Goal: Task Accomplishment & Management: Use online tool/utility

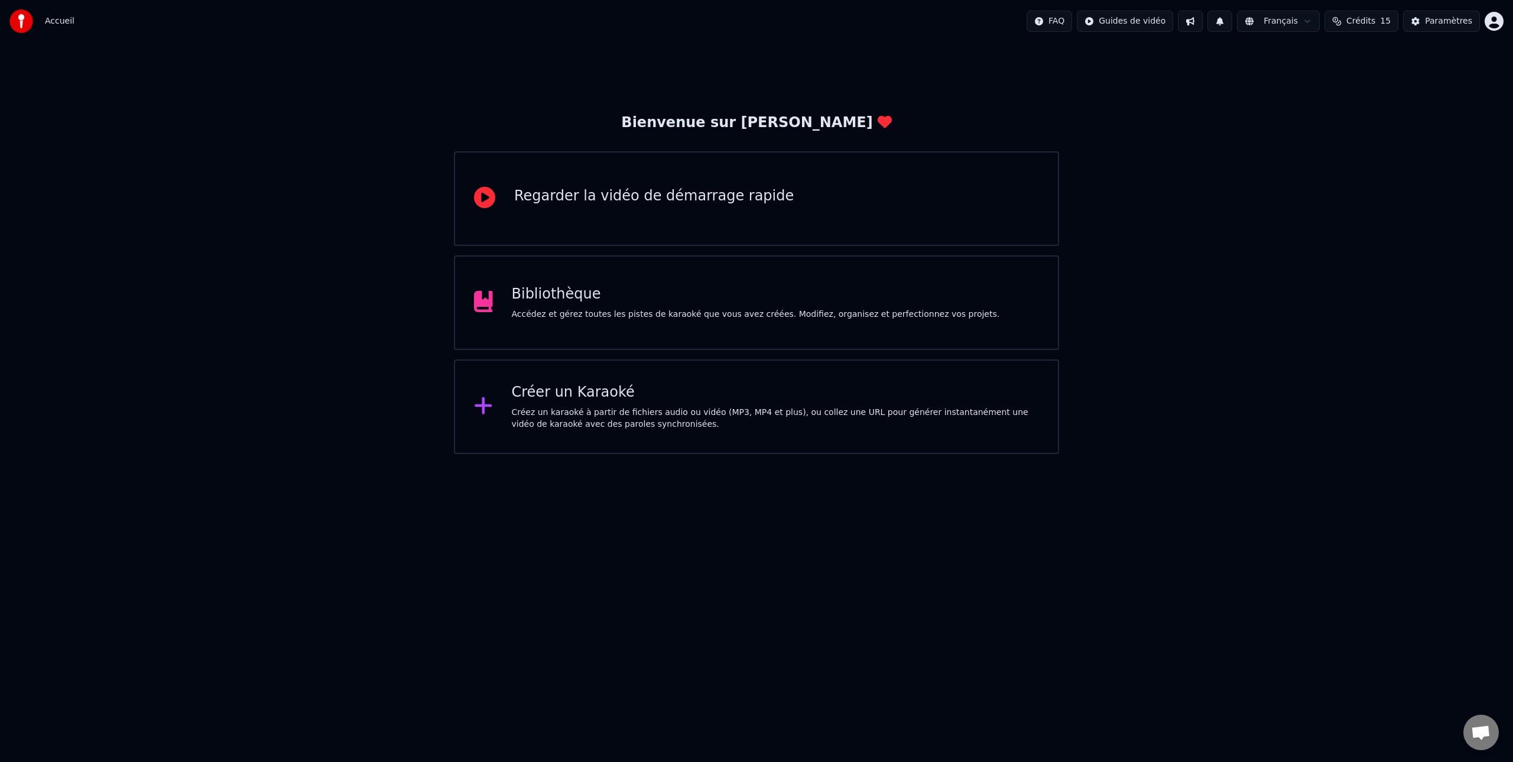
click at [596, 411] on div "Créez un karaoké à partir de fichiers audio ou vidéo (MP3, MP4 et plus), ou col…" at bounding box center [776, 419] width 528 height 24
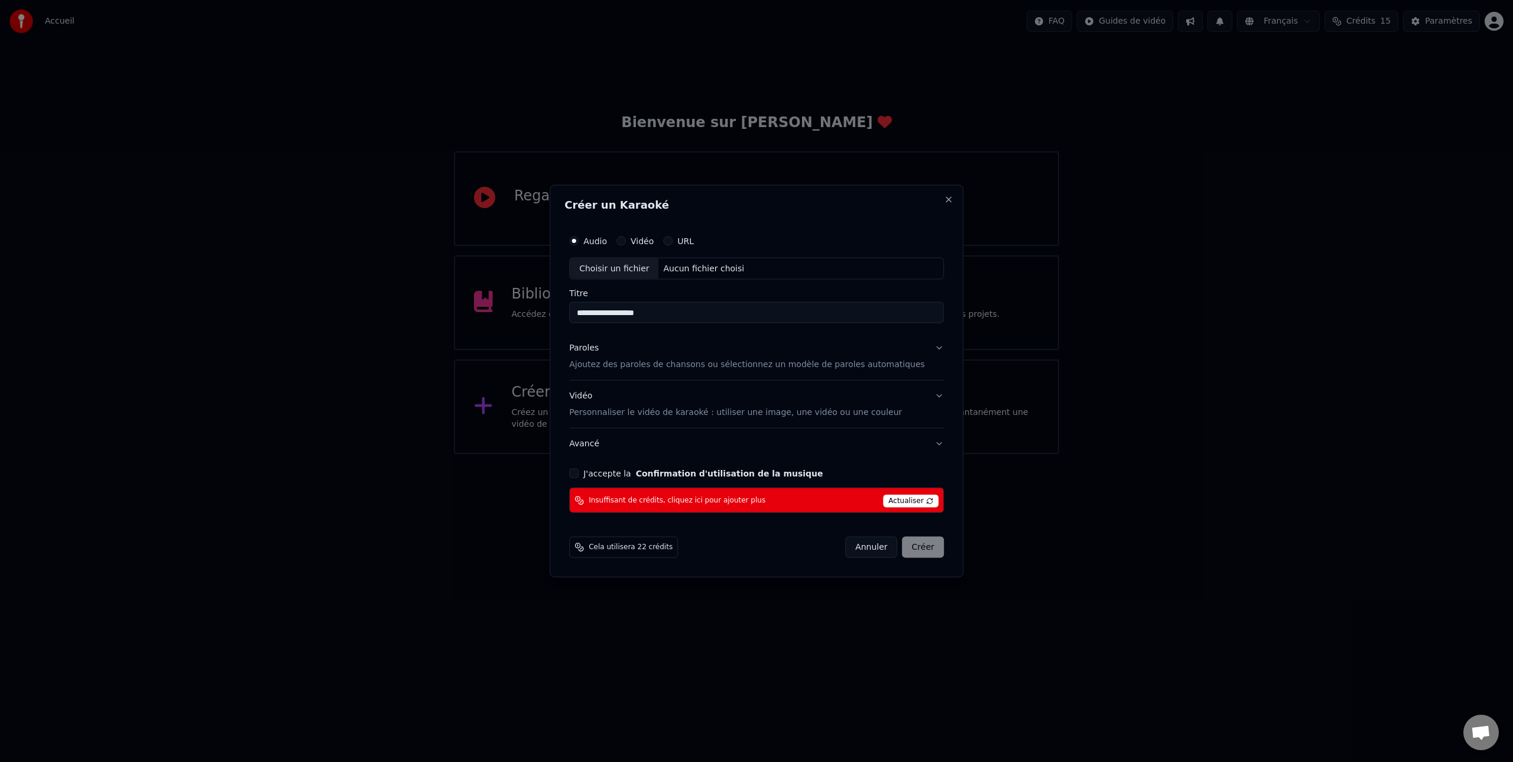
type input "**********"
click at [630, 366] on p "Ajoutez des paroles de chansons ou sélectionnez un modèle de paroles automatiqu…" at bounding box center [747, 365] width 356 height 12
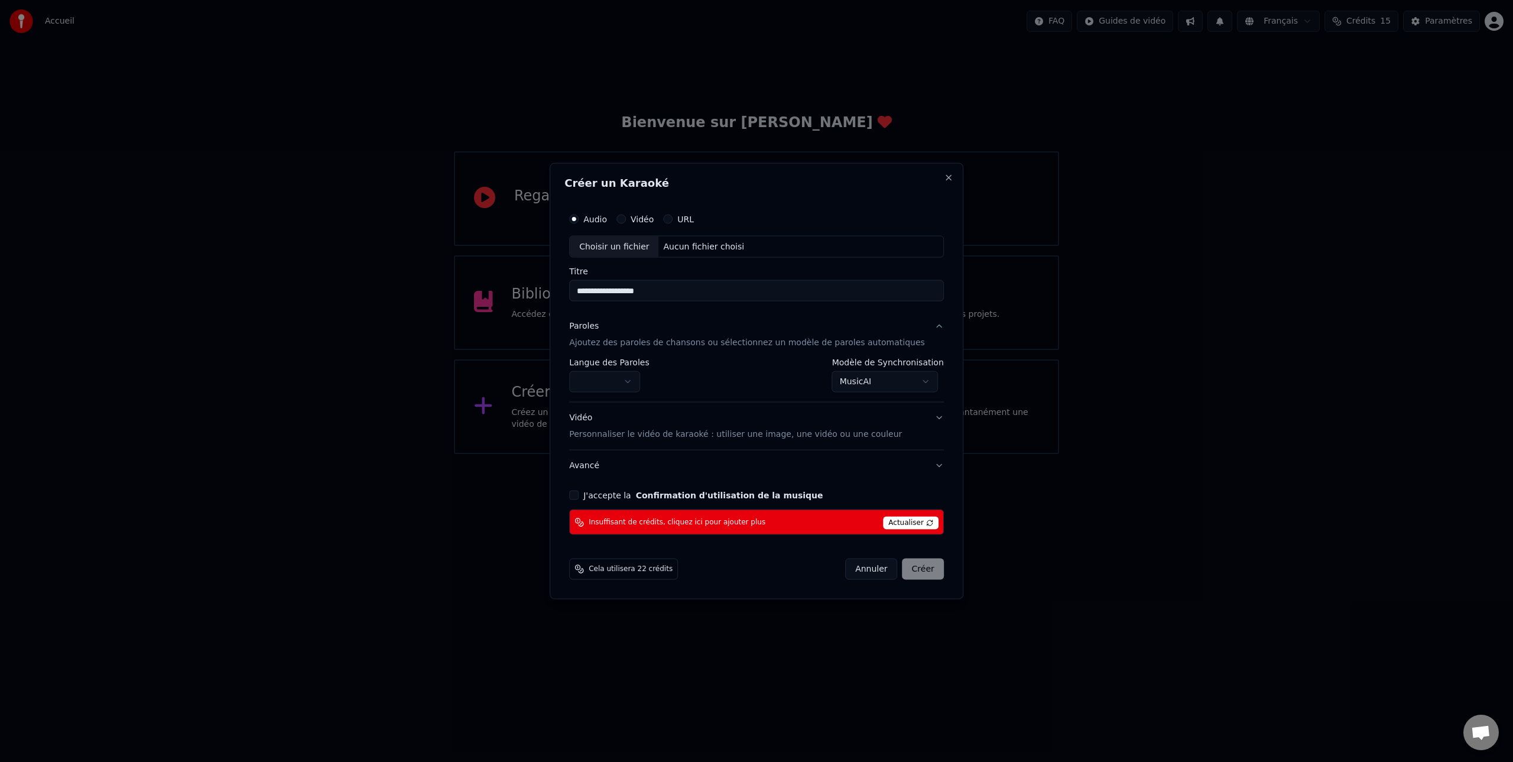
click at [642, 381] on body "**********" at bounding box center [756, 227] width 1513 height 454
select select "**"
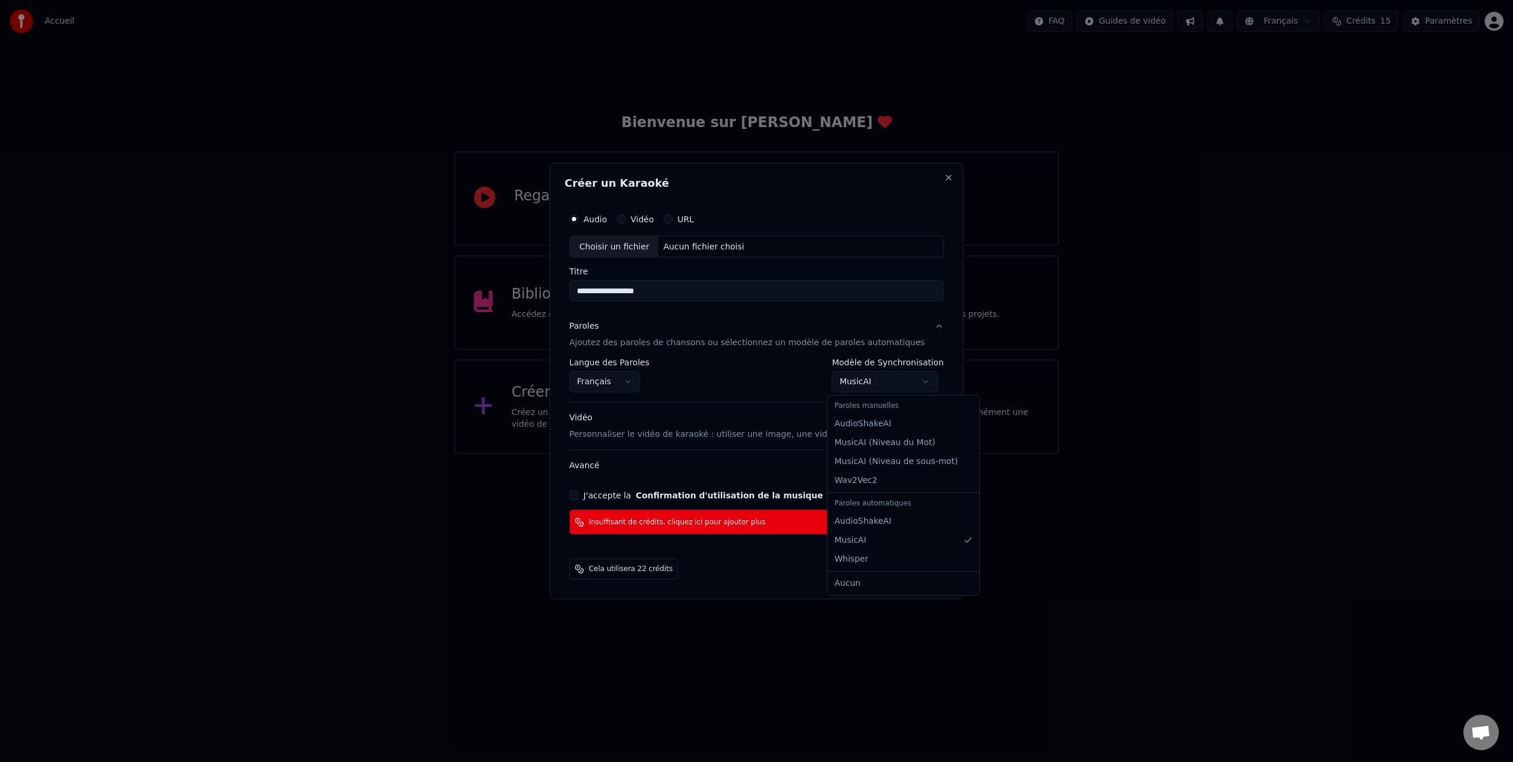
click at [924, 383] on body "**********" at bounding box center [756, 227] width 1513 height 454
select select "**********"
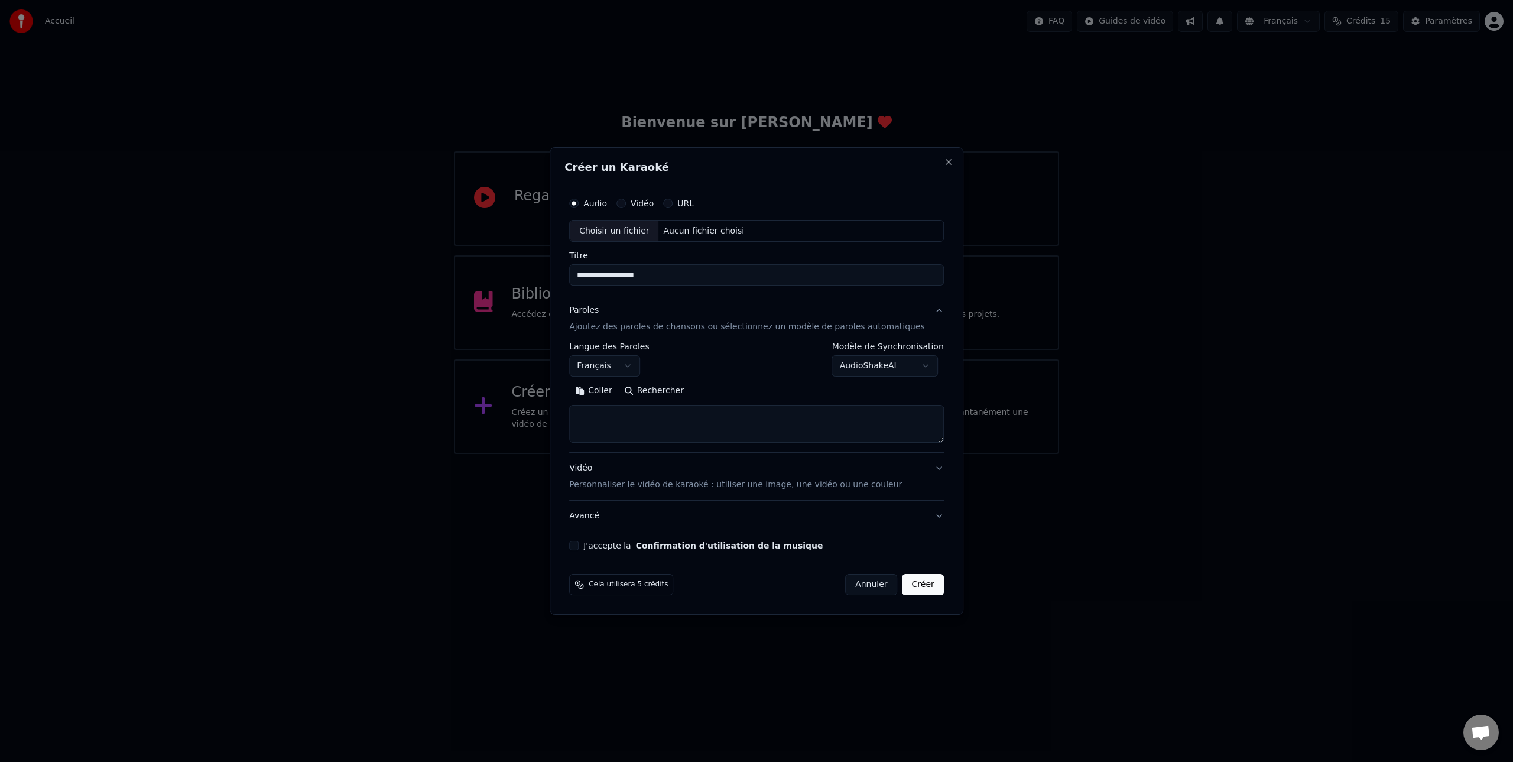
click at [604, 390] on button "Coller" at bounding box center [593, 391] width 49 height 19
drag, startPoint x: 669, startPoint y: 418, endPoint x: 571, endPoint y: 414, distance: 98.2
click at [571, 414] on div "**********" at bounding box center [757, 381] width 414 height 468
click at [621, 429] on textarea "**********" at bounding box center [745, 424] width 353 height 38
click at [599, 425] on textarea "**********" at bounding box center [745, 424] width 353 height 38
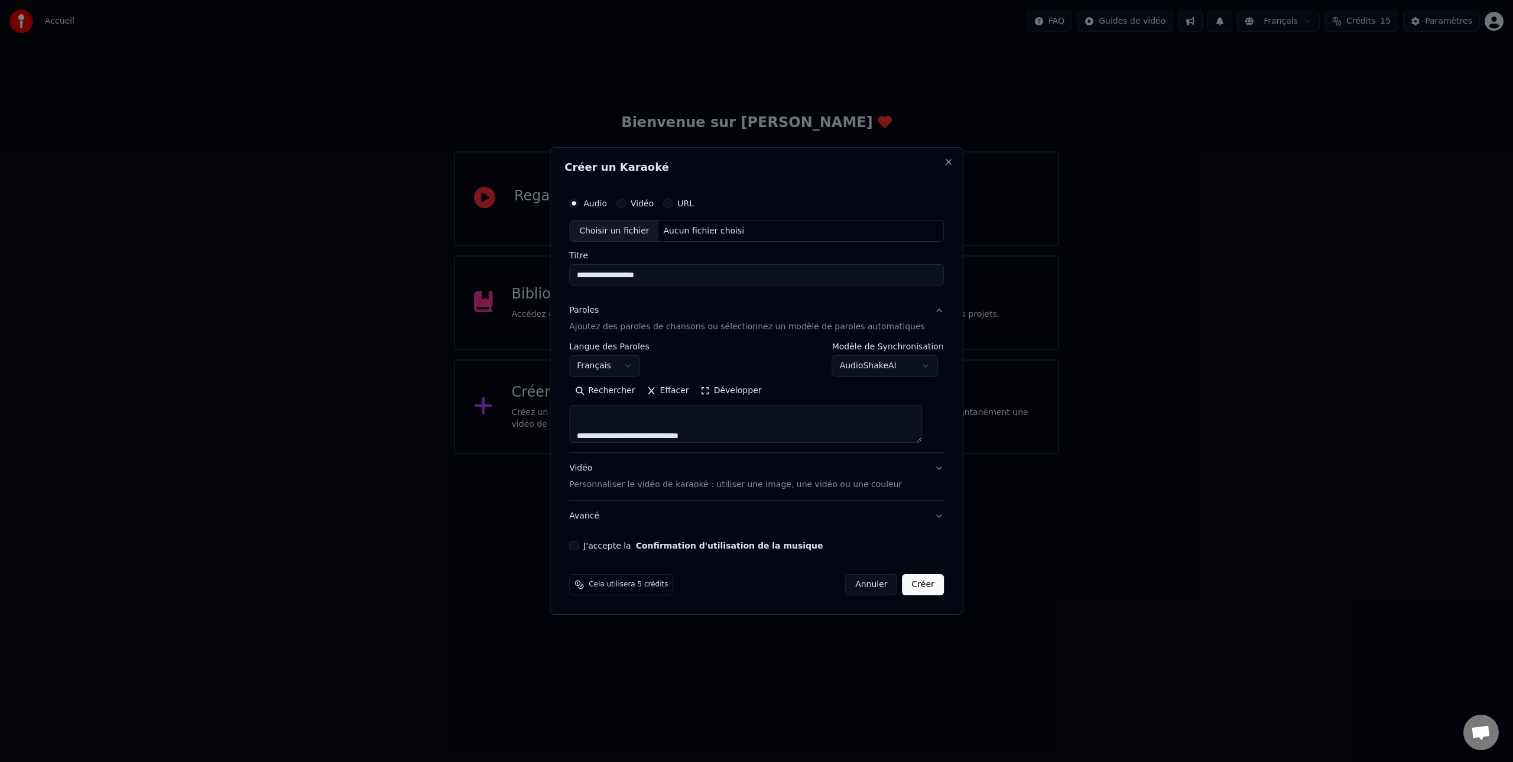
scroll to position [337, 0]
type textarea "**********"
click at [624, 233] on div "Choisir un fichier" at bounding box center [614, 230] width 89 height 21
drag, startPoint x: 583, startPoint y: 546, endPoint x: 588, endPoint y: 550, distance: 6.4
click at [578, 546] on button "J'accepte la Confirmation d'utilisation de la musique" at bounding box center [573, 545] width 9 height 9
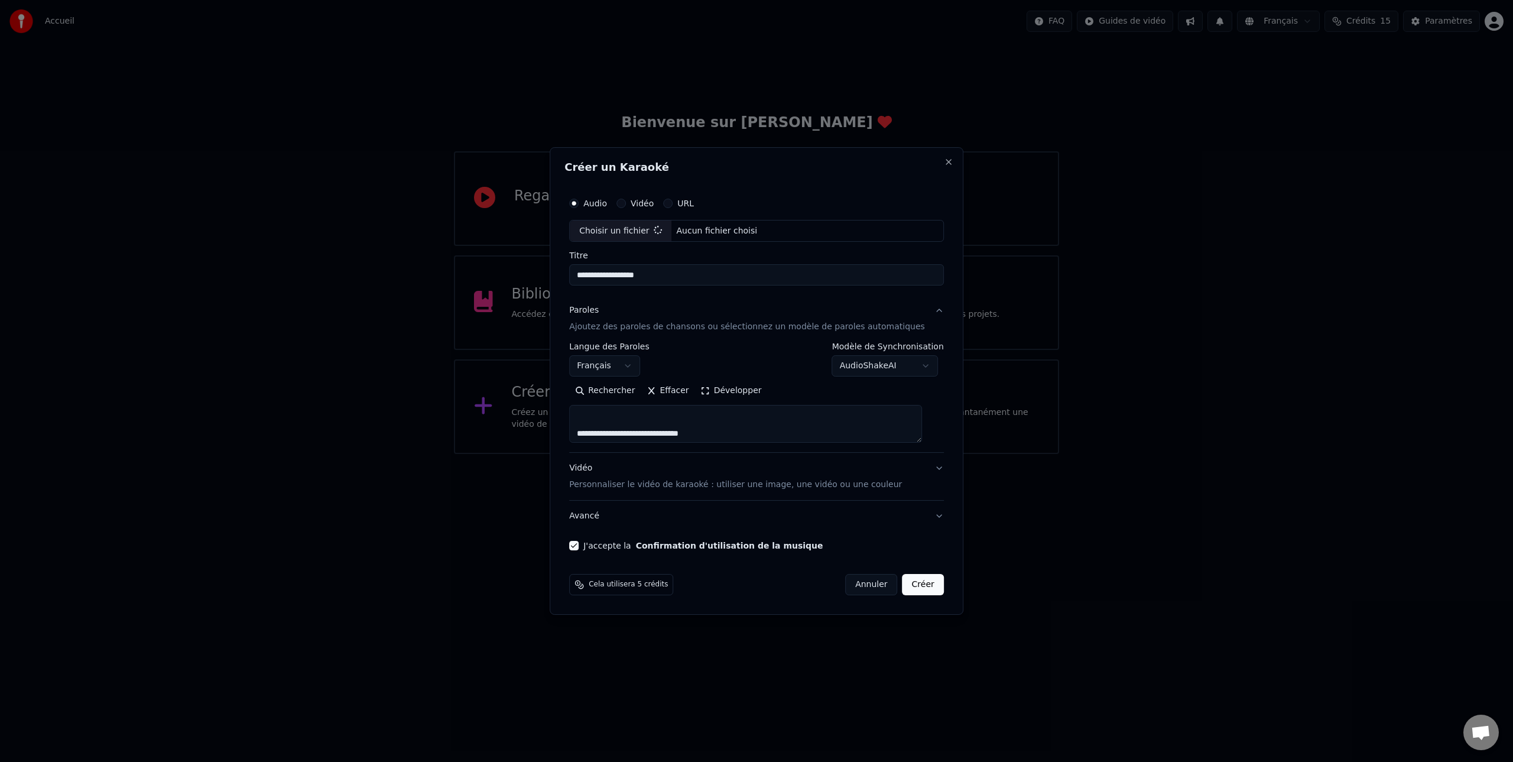
type input "**********"
click at [911, 583] on button "Créer" at bounding box center [922, 584] width 41 height 21
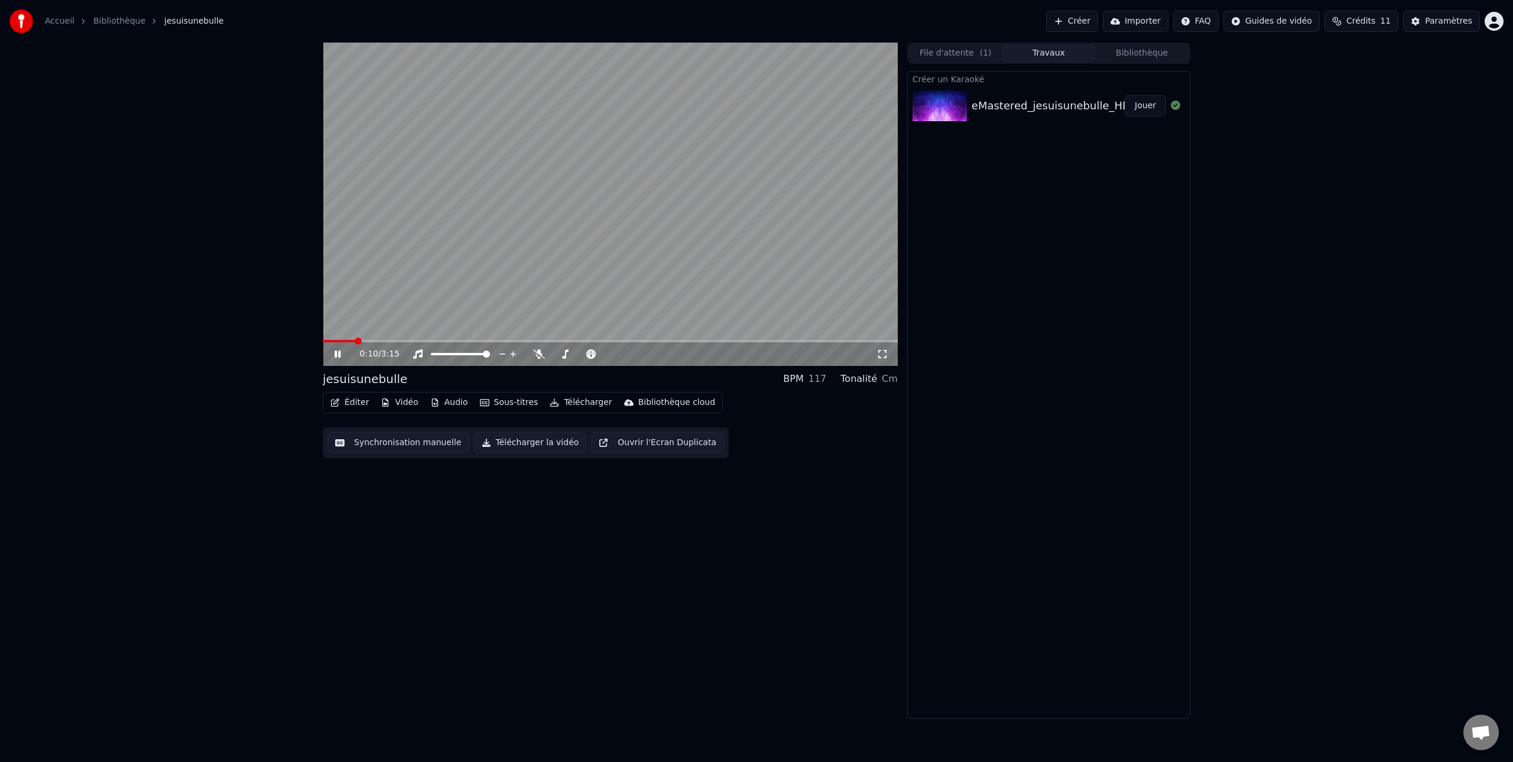
click at [337, 355] on icon at bounding box center [346, 353] width 28 height 9
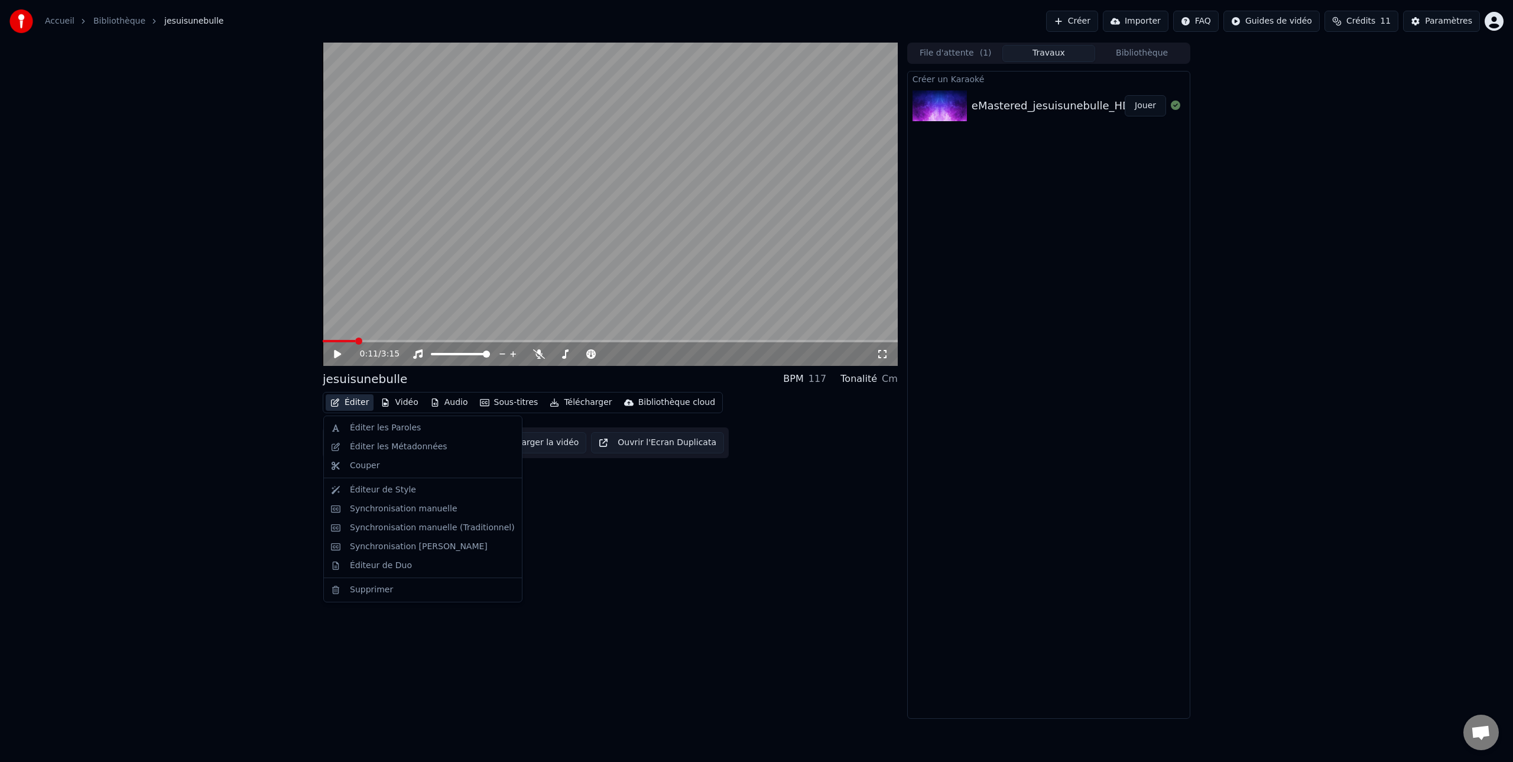
click at [353, 404] on button "Éditer" at bounding box center [350, 402] width 48 height 17
click at [370, 428] on div "Éditer les Paroles" at bounding box center [385, 428] width 71 height 12
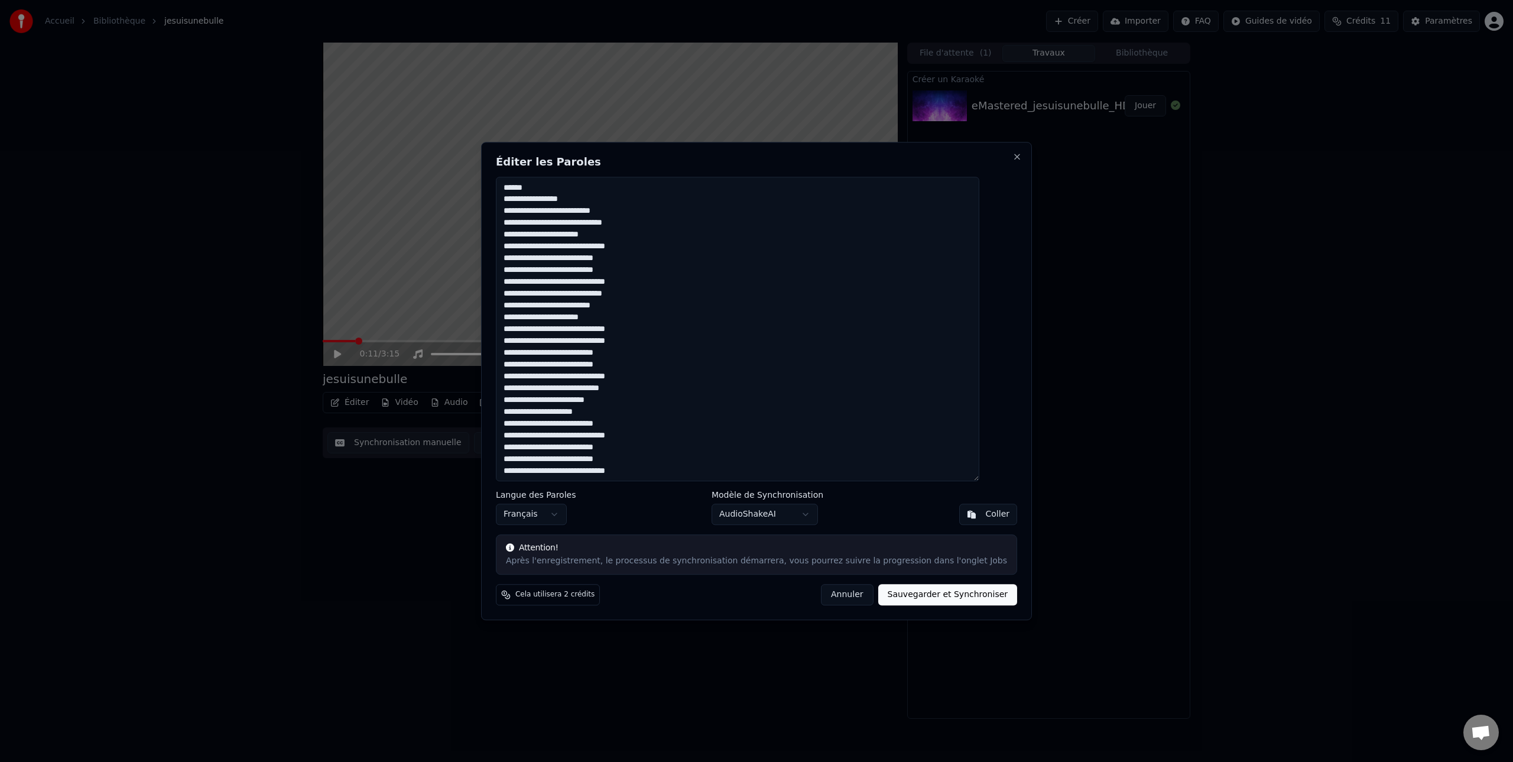
drag, startPoint x: 668, startPoint y: 471, endPoint x: 488, endPoint y: 47, distance: 460.7
click at [488, 47] on body "Accueil Bibliothèque jesuisunebulle Créer Importer FAQ Guides de vidéo Crédits …" at bounding box center [756, 381] width 1513 height 762
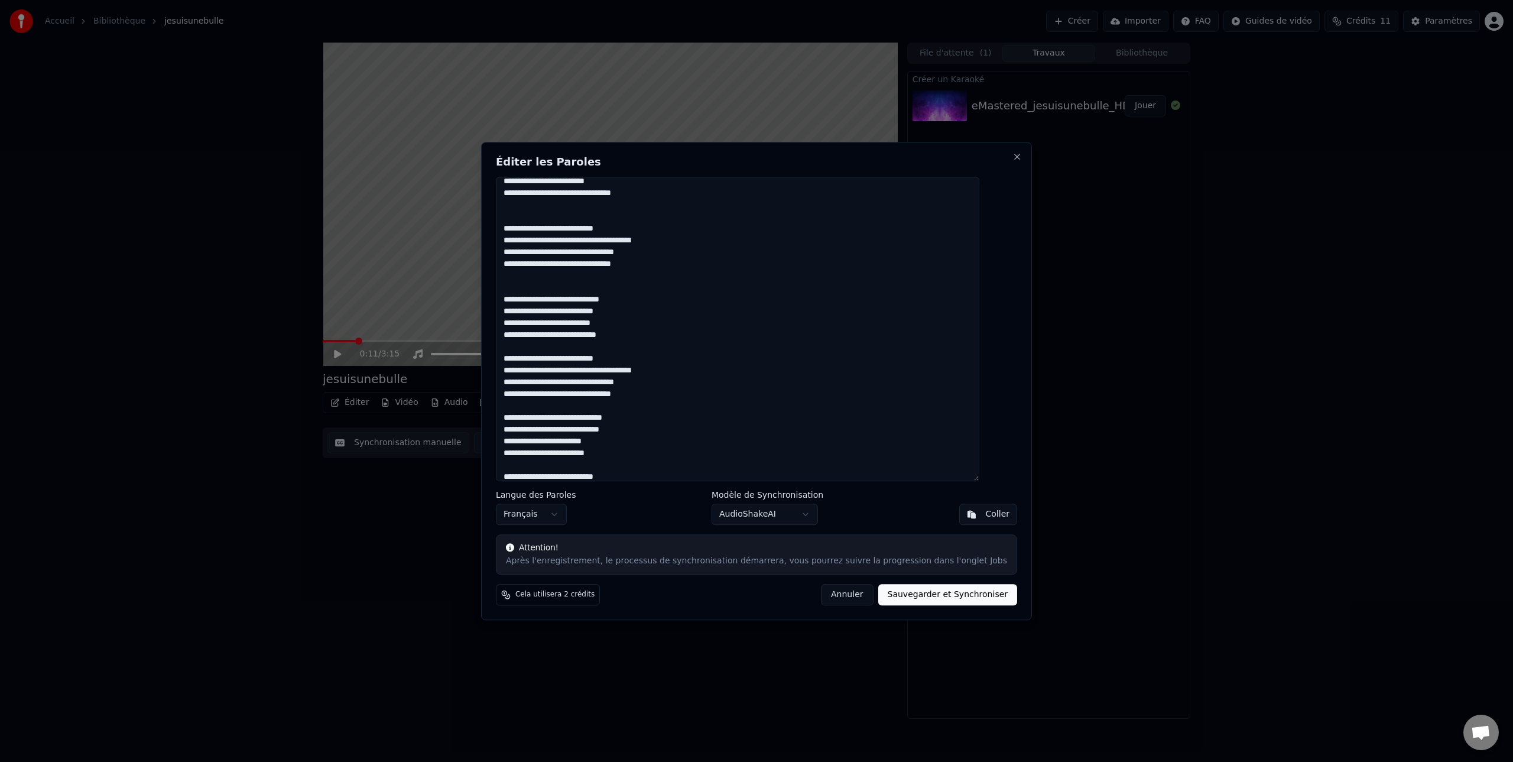
scroll to position [166, 0]
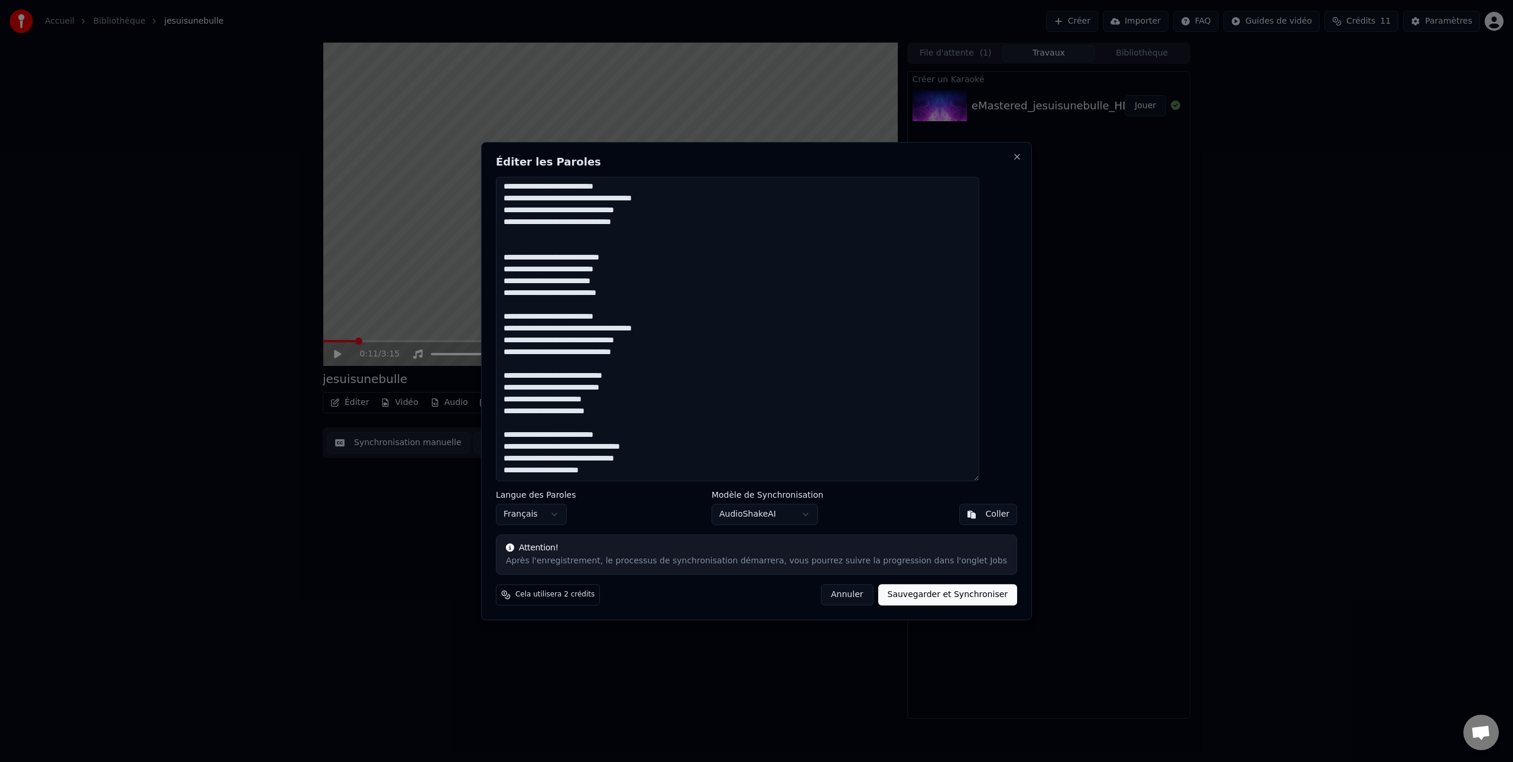
type textarea "**********"
click at [950, 596] on button "Sauvegarder et Synchroniser" at bounding box center [947, 594] width 139 height 21
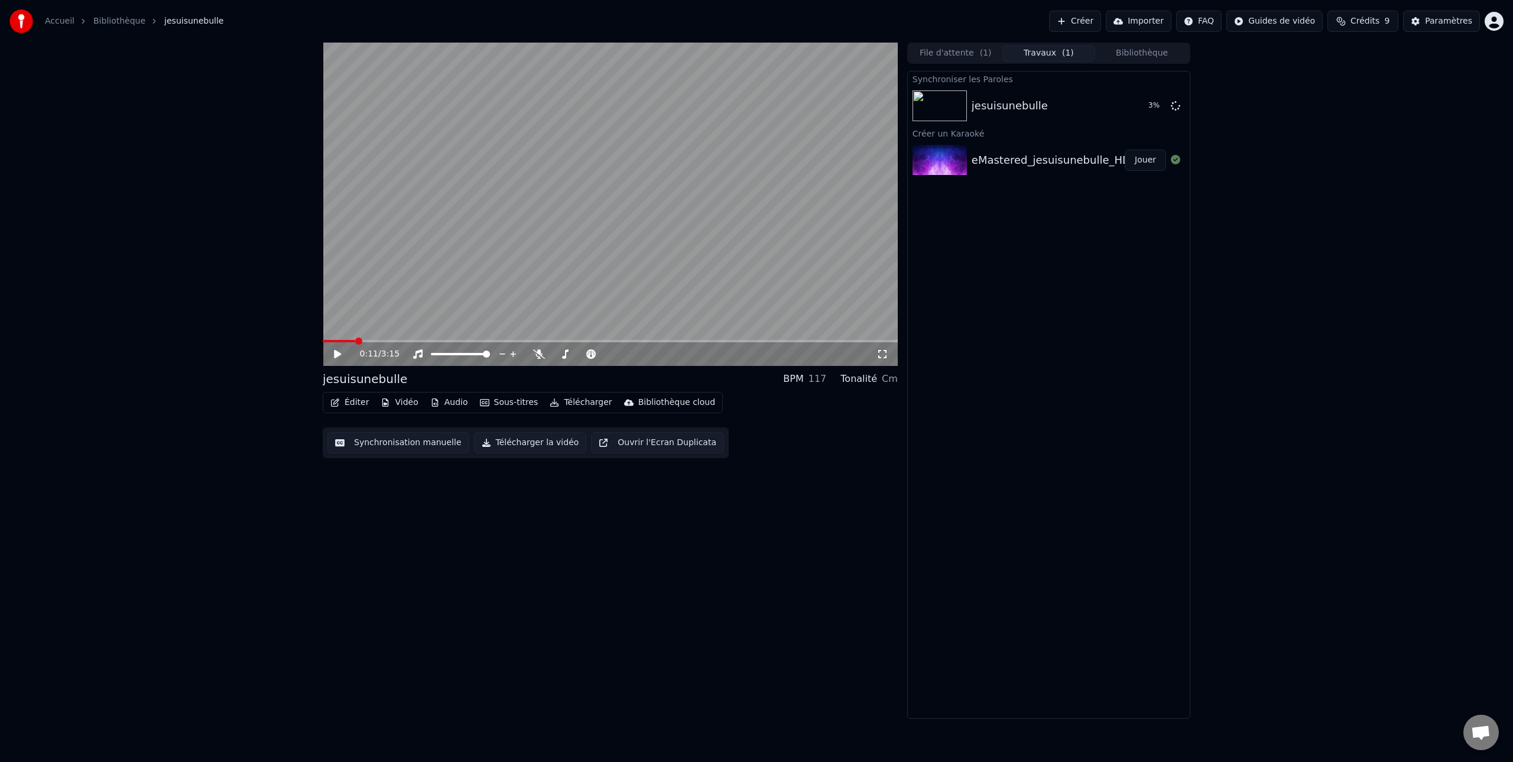
click at [1032, 160] on div "eMastered_jesuisunebulle_HD" at bounding box center [1050, 160] width 159 height 17
click at [1145, 161] on button "Jouer" at bounding box center [1144, 159] width 41 height 21
click at [337, 353] on icon at bounding box center [337, 353] width 6 height 7
click at [336, 356] on icon at bounding box center [337, 353] width 6 height 7
click at [1146, 106] on button "Jouer" at bounding box center [1144, 105] width 41 height 21
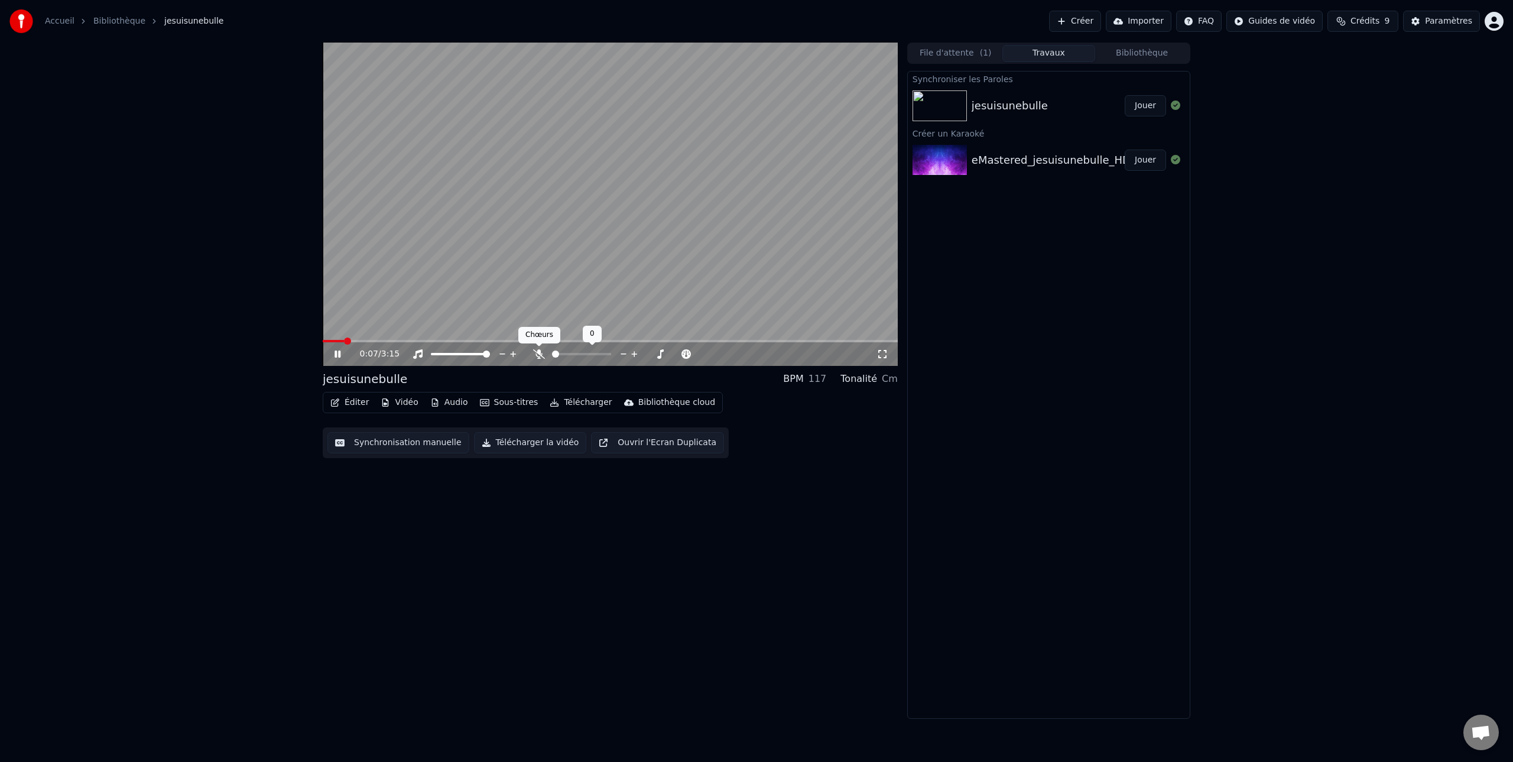
click at [538, 355] on icon at bounding box center [539, 353] width 12 height 9
click at [336, 355] on icon at bounding box center [337, 353] width 6 height 7
click at [352, 403] on button "Éditer" at bounding box center [350, 402] width 48 height 17
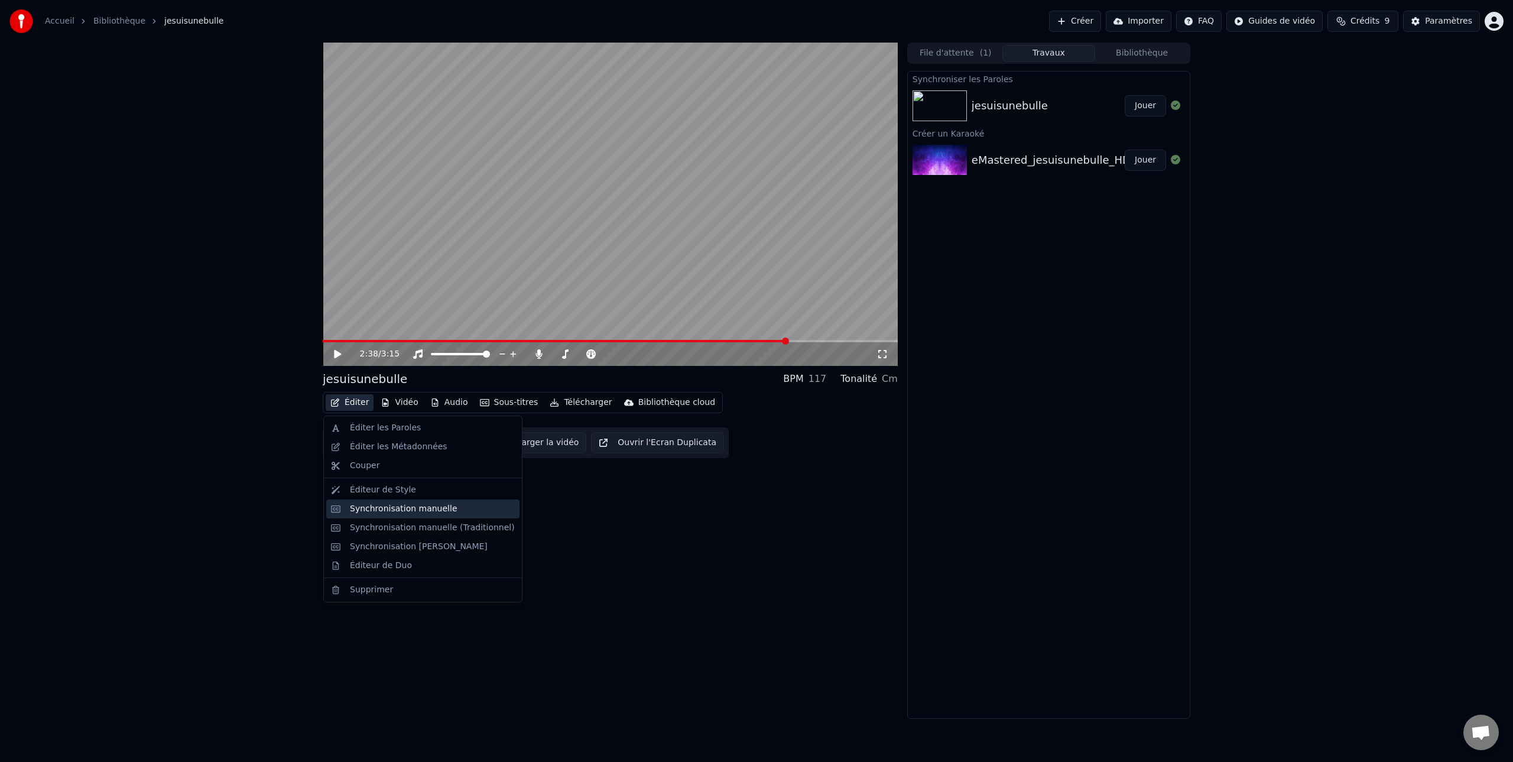
click at [398, 509] on div "Synchronisation manuelle" at bounding box center [404, 509] width 108 height 12
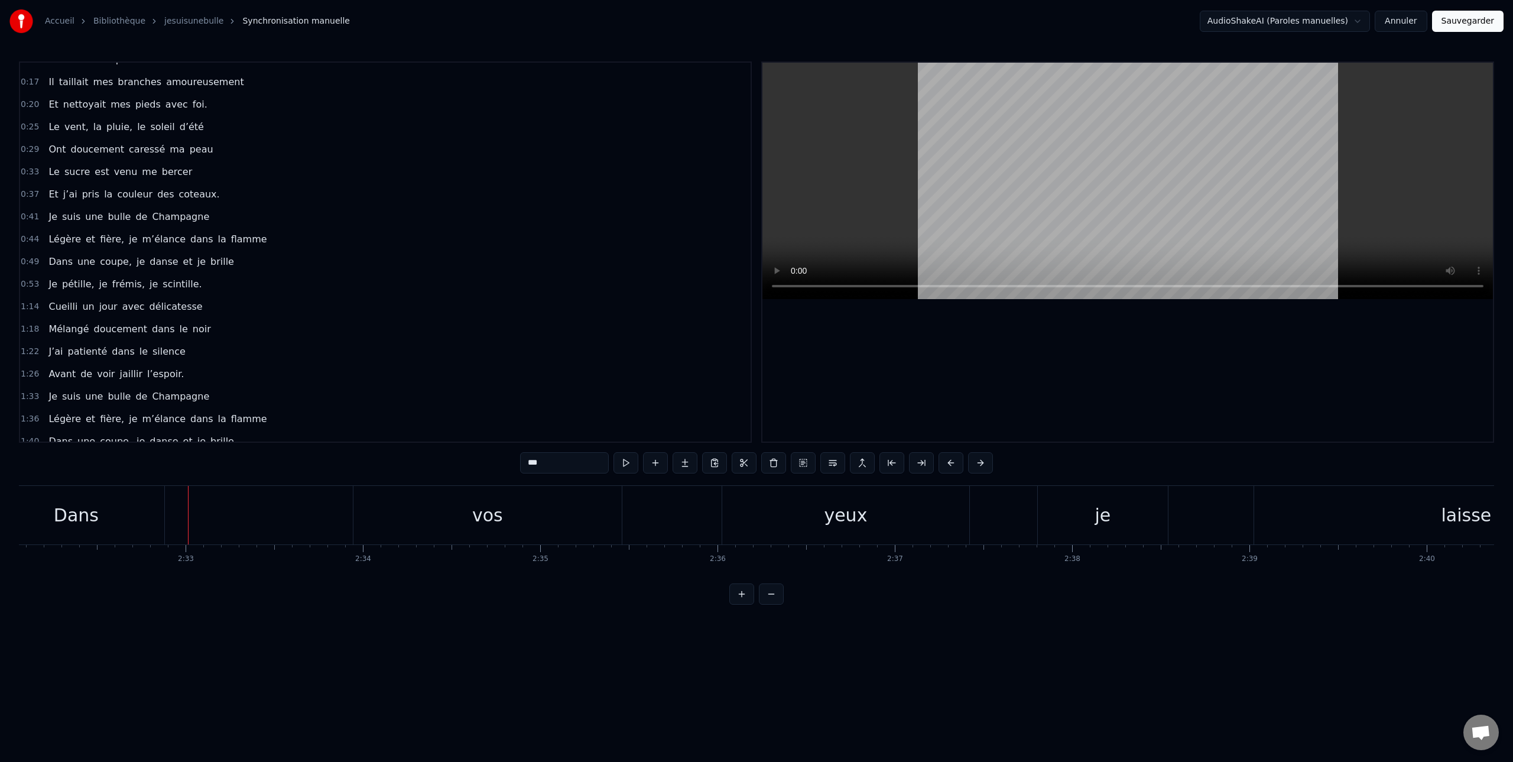
scroll to position [0, 26997]
drag, startPoint x: 379, startPoint y: 512, endPoint x: 364, endPoint y: 512, distance: 14.8
click at [363, 513] on div "vos" at bounding box center [446, 515] width 268 height 58
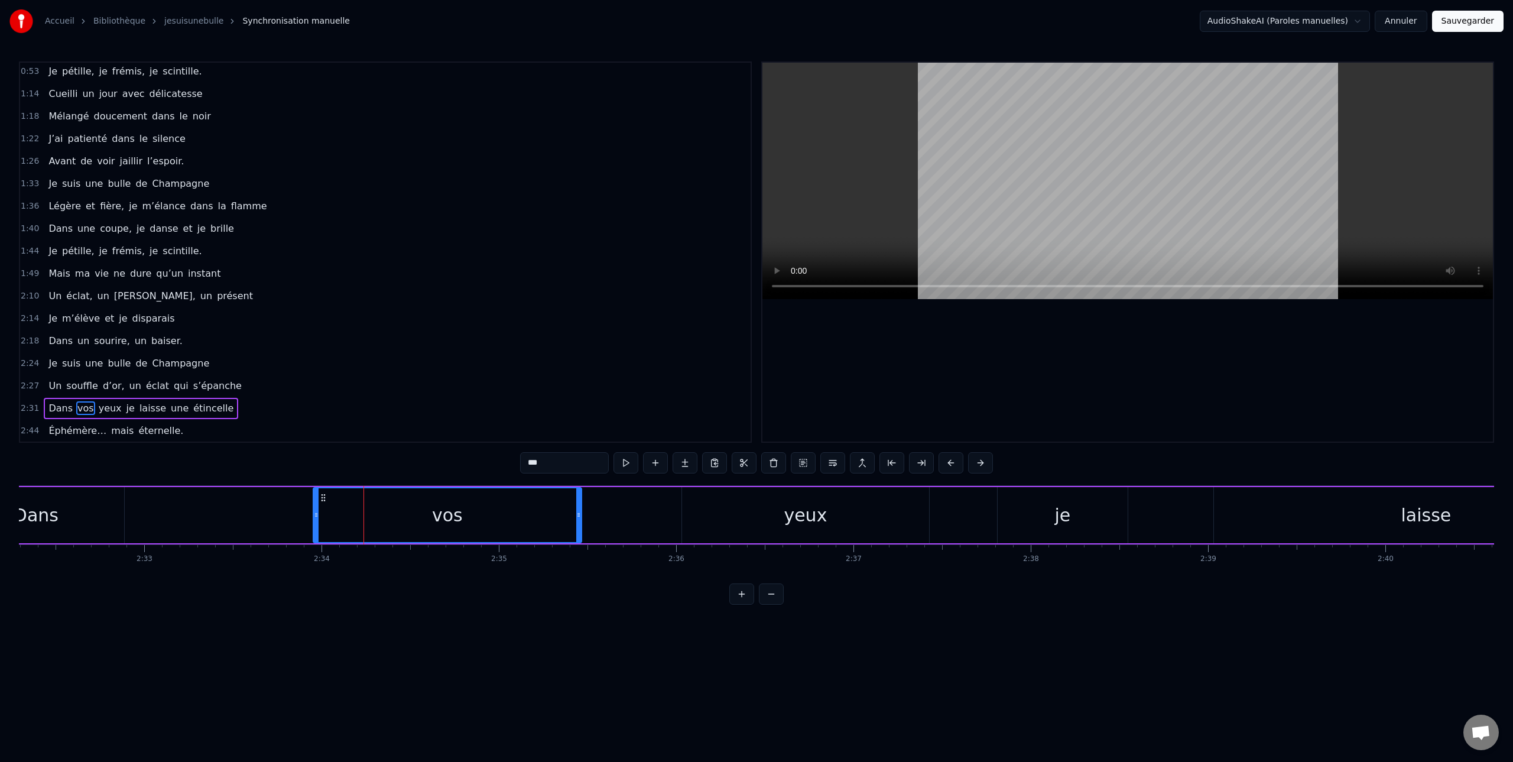
scroll to position [272, 0]
click at [947, 462] on button at bounding box center [950, 462] width 25 height 21
click at [947, 462] on button at bounding box center [936, 462] width 25 height 21
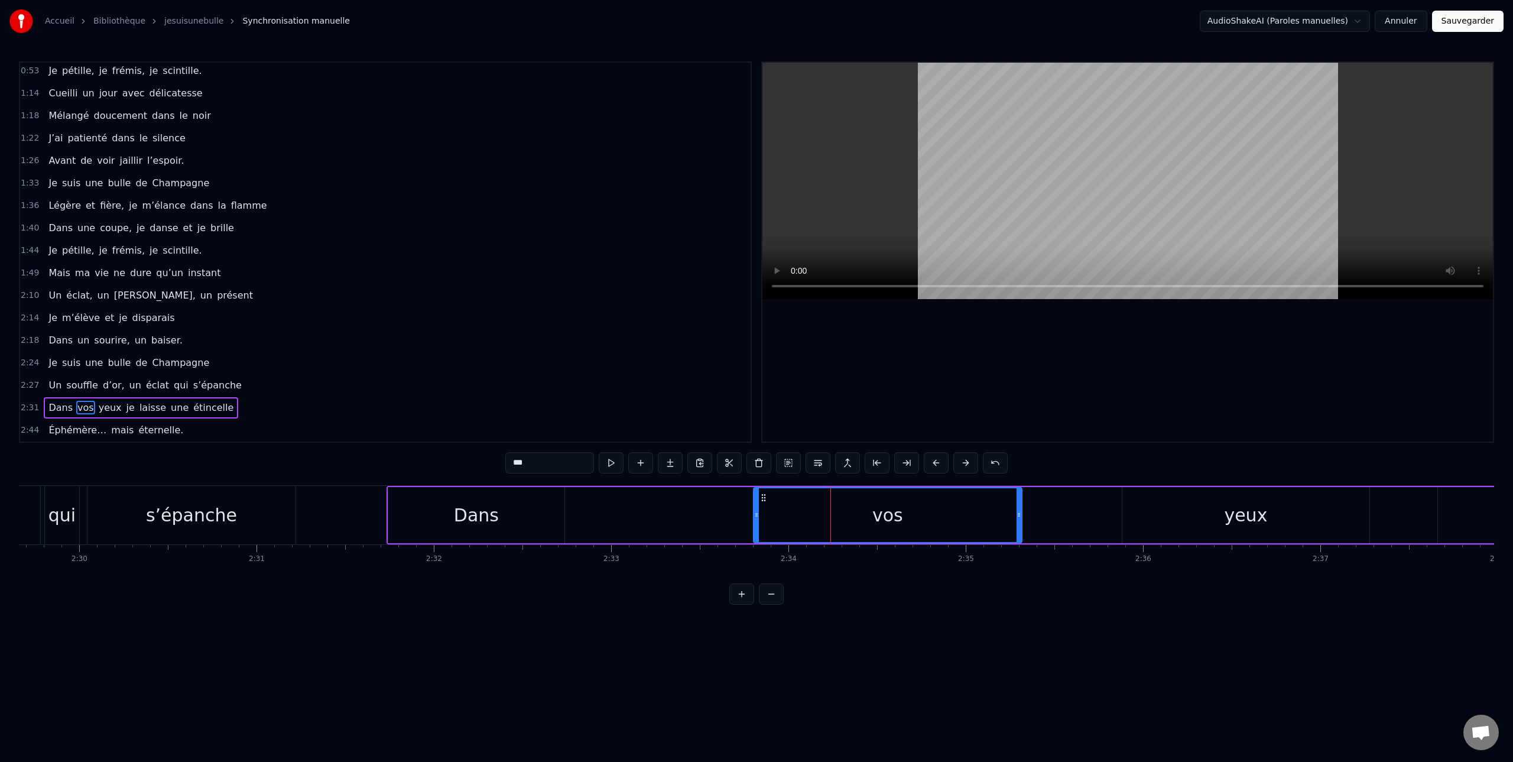
scroll to position [0, 26525]
click at [509, 521] on div "Dans" at bounding box center [481, 515] width 176 height 56
type input "****"
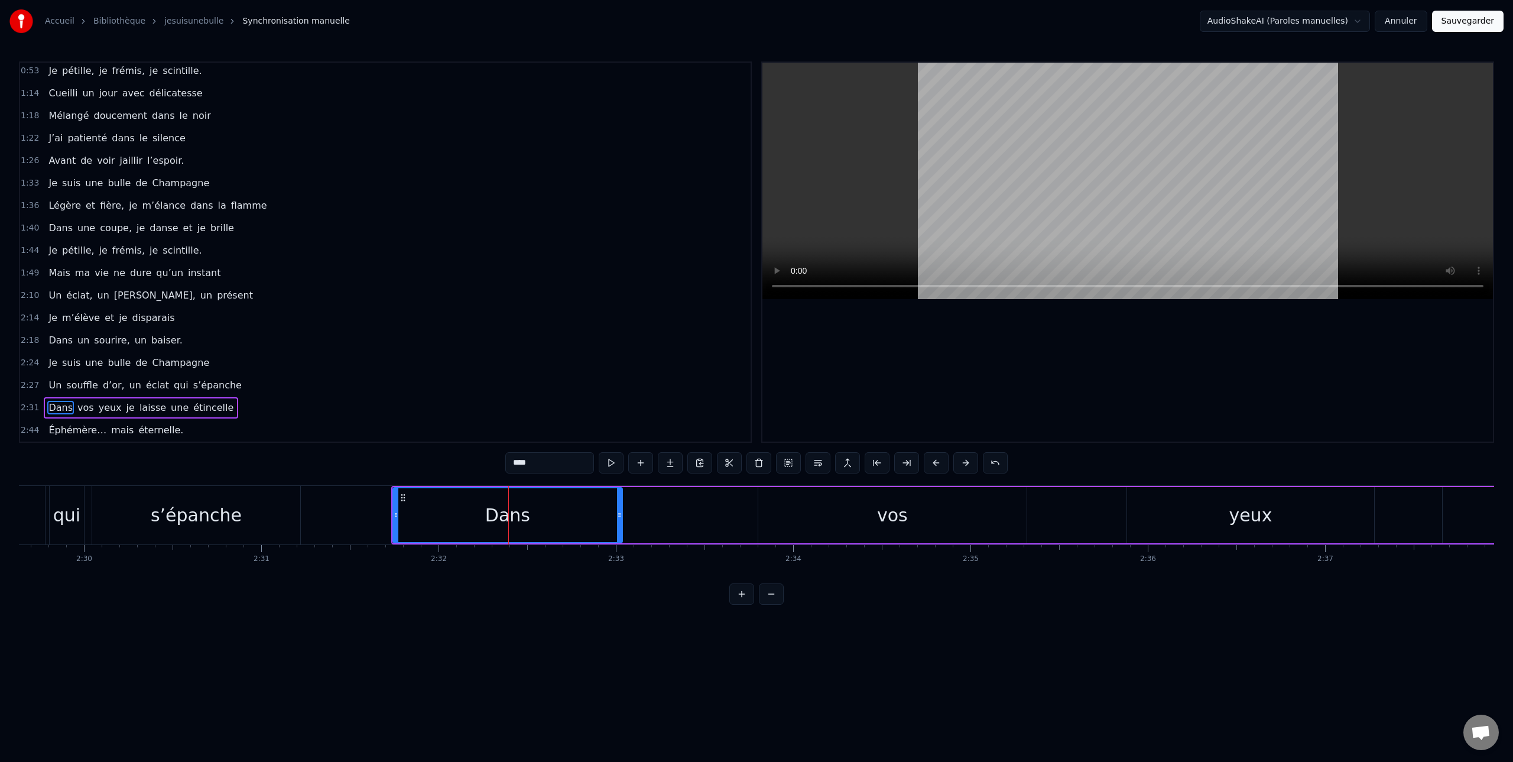
drag, startPoint x: 566, startPoint y: 507, endPoint x: 552, endPoint y: 517, distance: 17.4
click at [619, 506] on div at bounding box center [619, 515] width 5 height 54
drag, startPoint x: 395, startPoint y: 514, endPoint x: 470, endPoint y: 515, distance: 74.5
click at [470, 515] on icon at bounding box center [470, 514] width 5 height 9
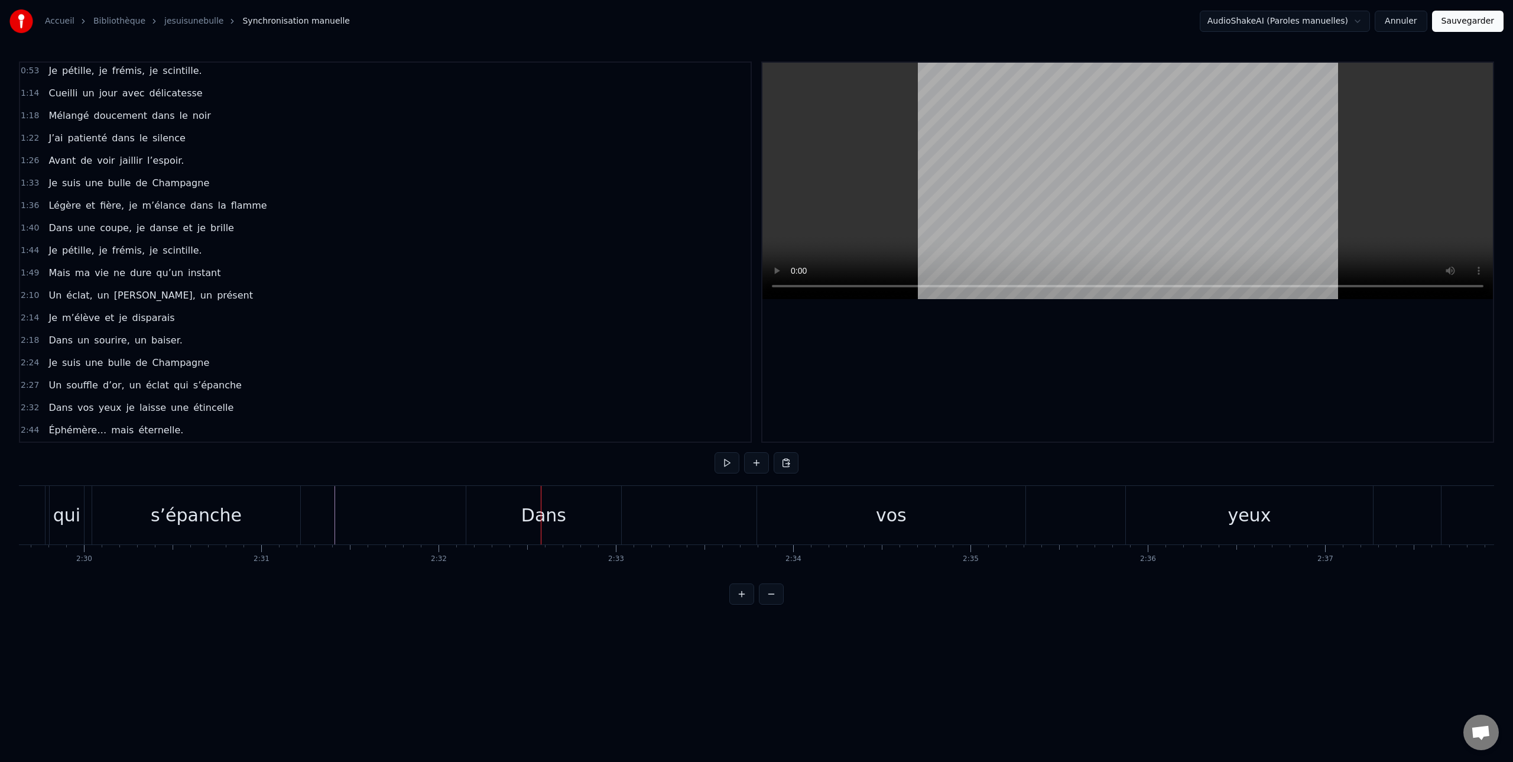
drag, startPoint x: 585, startPoint y: 515, endPoint x: 570, endPoint y: 519, distance: 15.9
click at [584, 515] on div "Dans" at bounding box center [543, 515] width 155 height 58
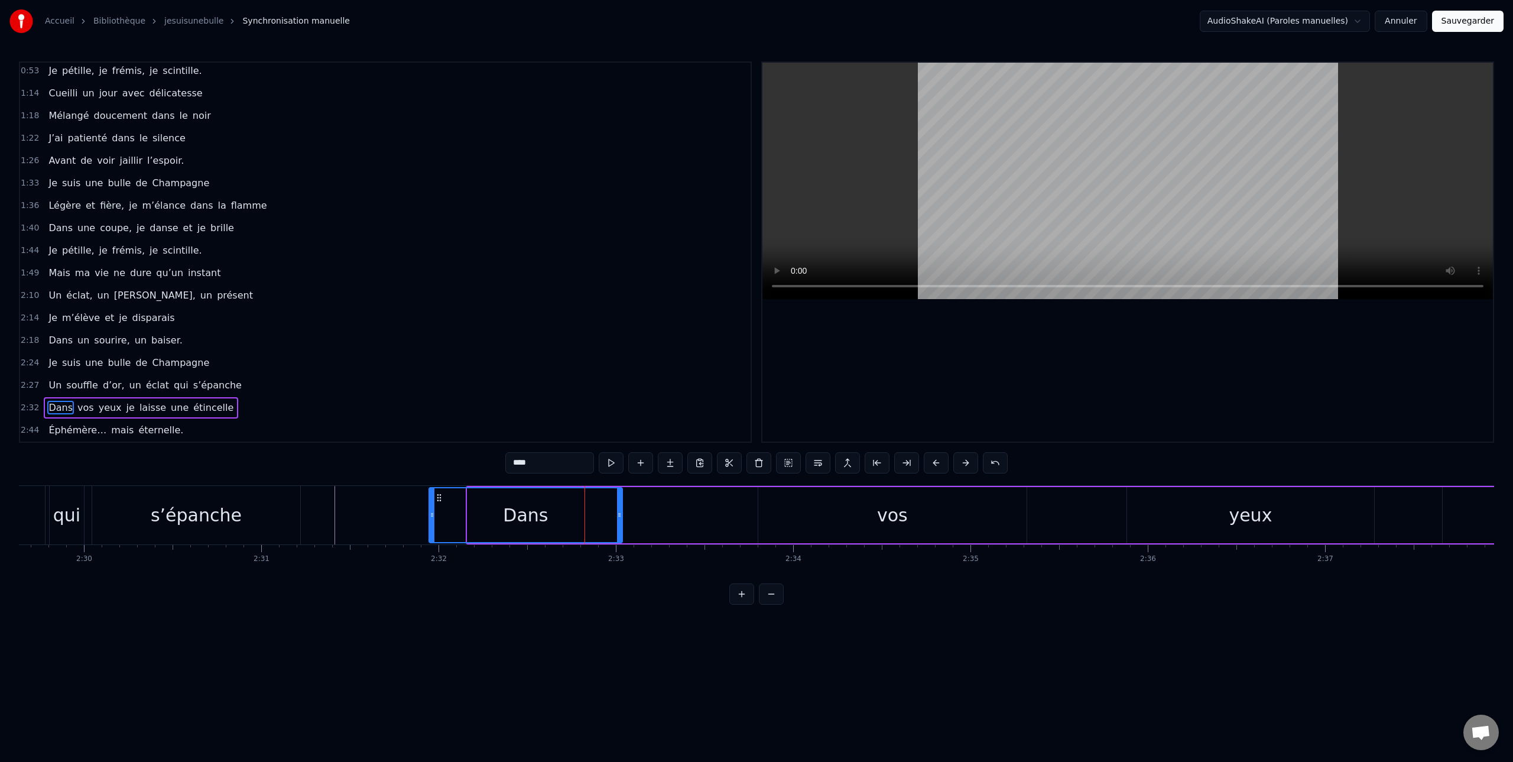
drag, startPoint x: 467, startPoint y: 516, endPoint x: 581, endPoint y: 515, distance: 113.5
click at [431, 515] on icon at bounding box center [432, 514] width 5 height 9
drag, startPoint x: 619, startPoint y: 515, endPoint x: 594, endPoint y: 515, distance: 25.4
click at [592, 516] on icon at bounding box center [592, 514] width 5 height 9
drag, startPoint x: 430, startPoint y: 508, endPoint x: 480, endPoint y: 516, distance: 50.4
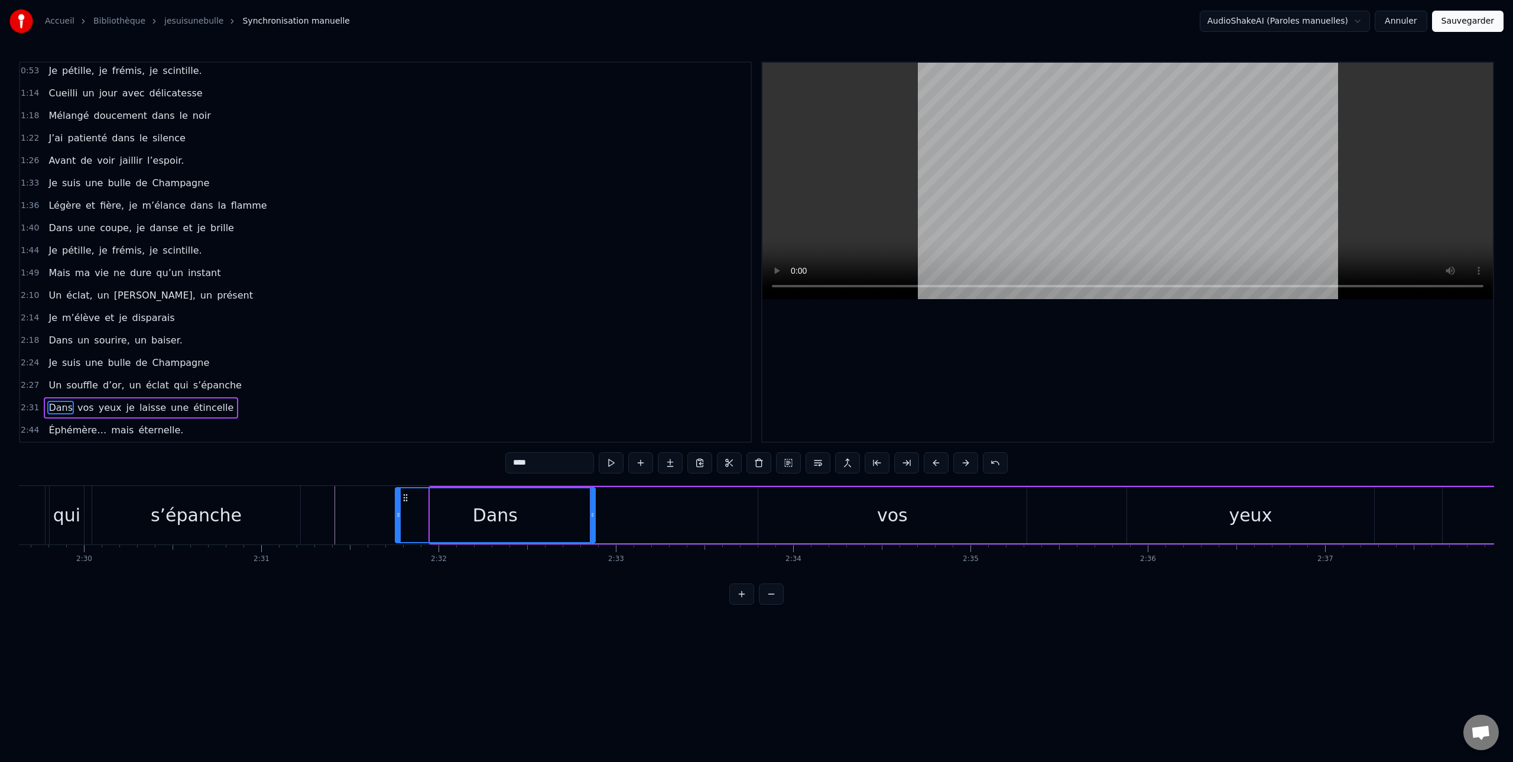
click at [396, 511] on div at bounding box center [398, 515] width 5 height 54
drag, startPoint x: 591, startPoint y: 520, endPoint x: 524, endPoint y: 519, distance: 68.0
click at [521, 519] on div at bounding box center [521, 515] width 5 height 54
click at [755, 515] on div "Dans vos yeux je laisse une étincelle" at bounding box center [1519, 515] width 2251 height 58
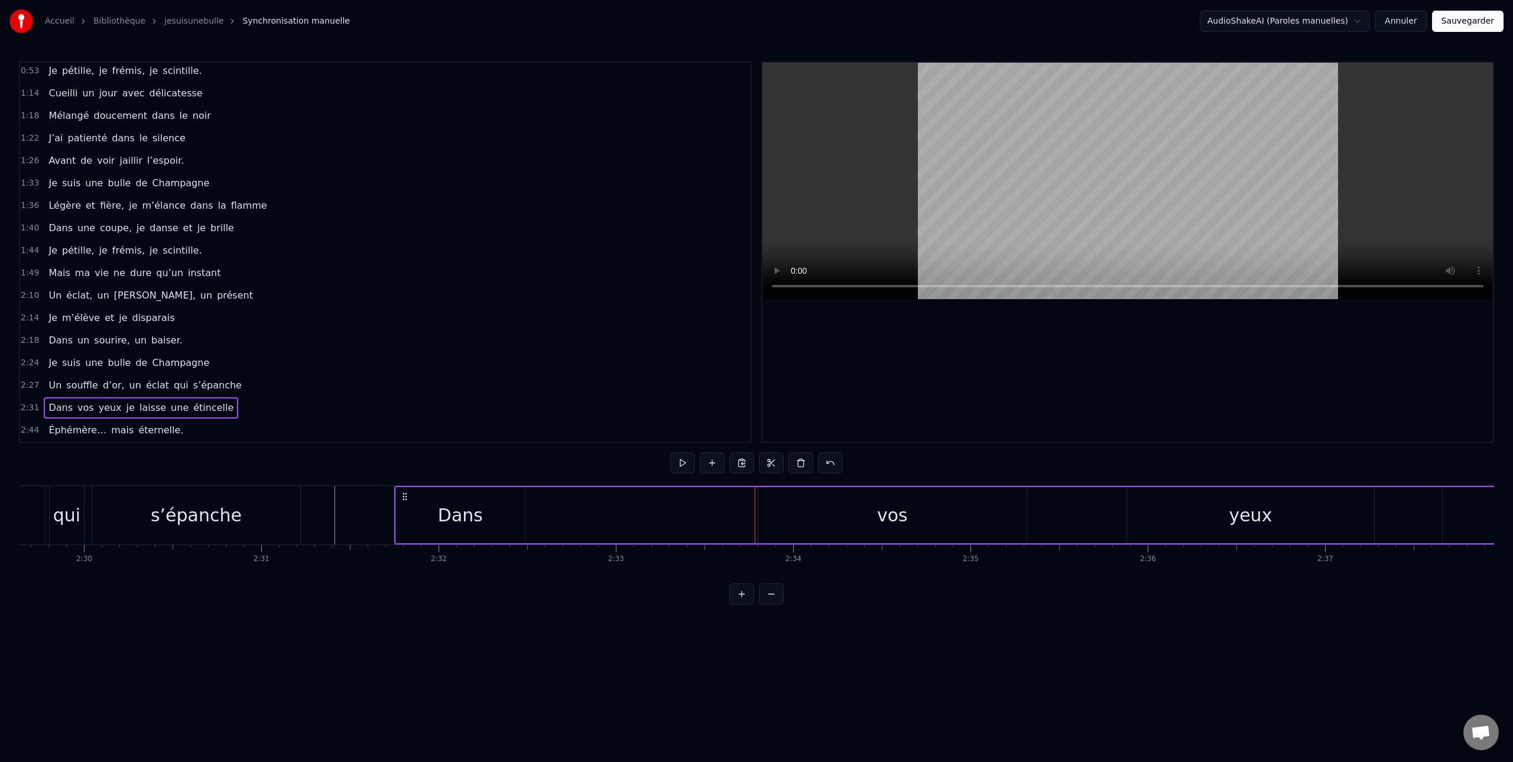
click at [758, 514] on div "vos" at bounding box center [892, 515] width 269 height 56
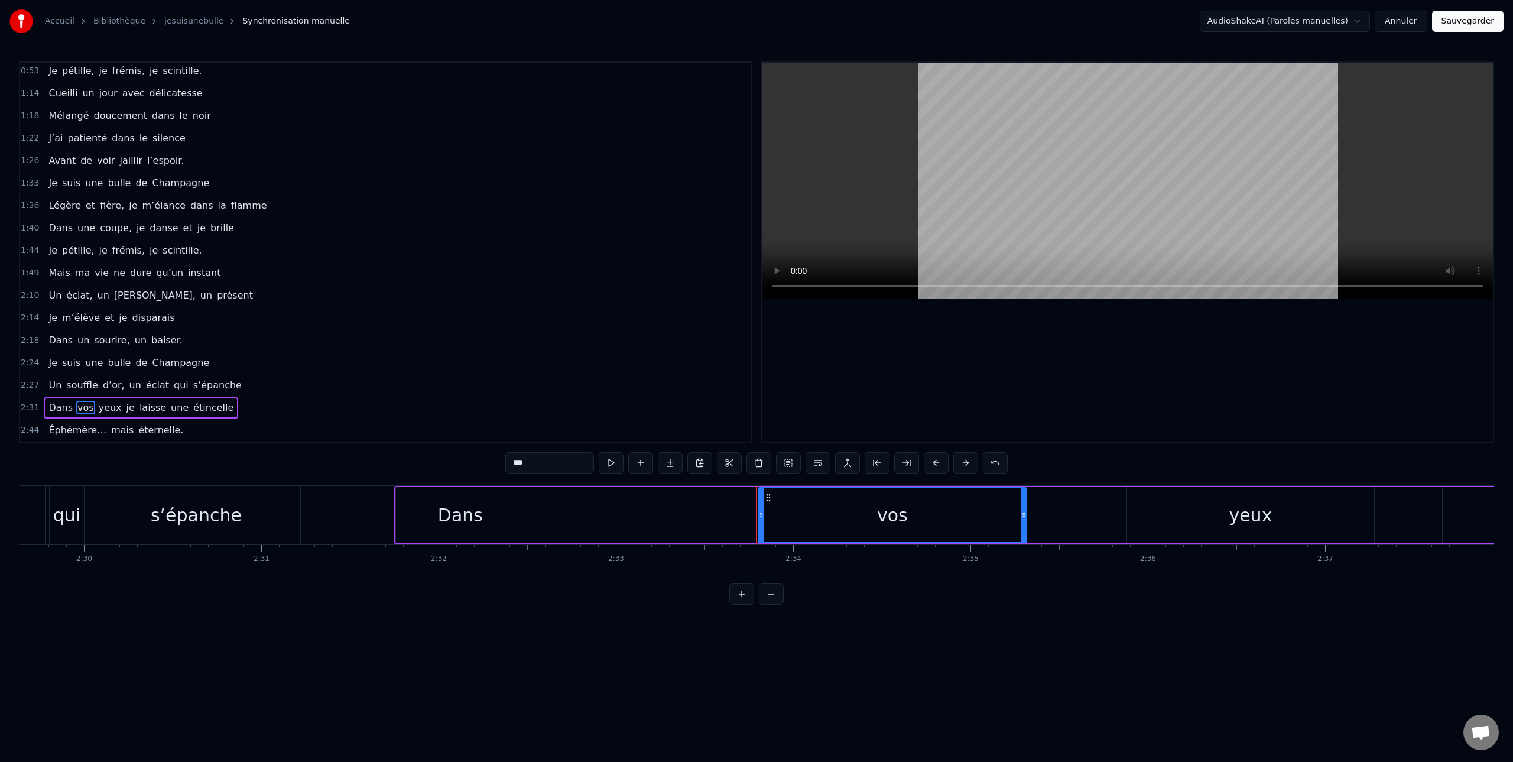
drag, startPoint x: 776, startPoint y: 512, endPoint x: 783, endPoint y: 516, distance: 8.2
click at [739, 515] on div "Dans vos yeux je laisse une étincelle" at bounding box center [1519, 515] width 2251 height 58
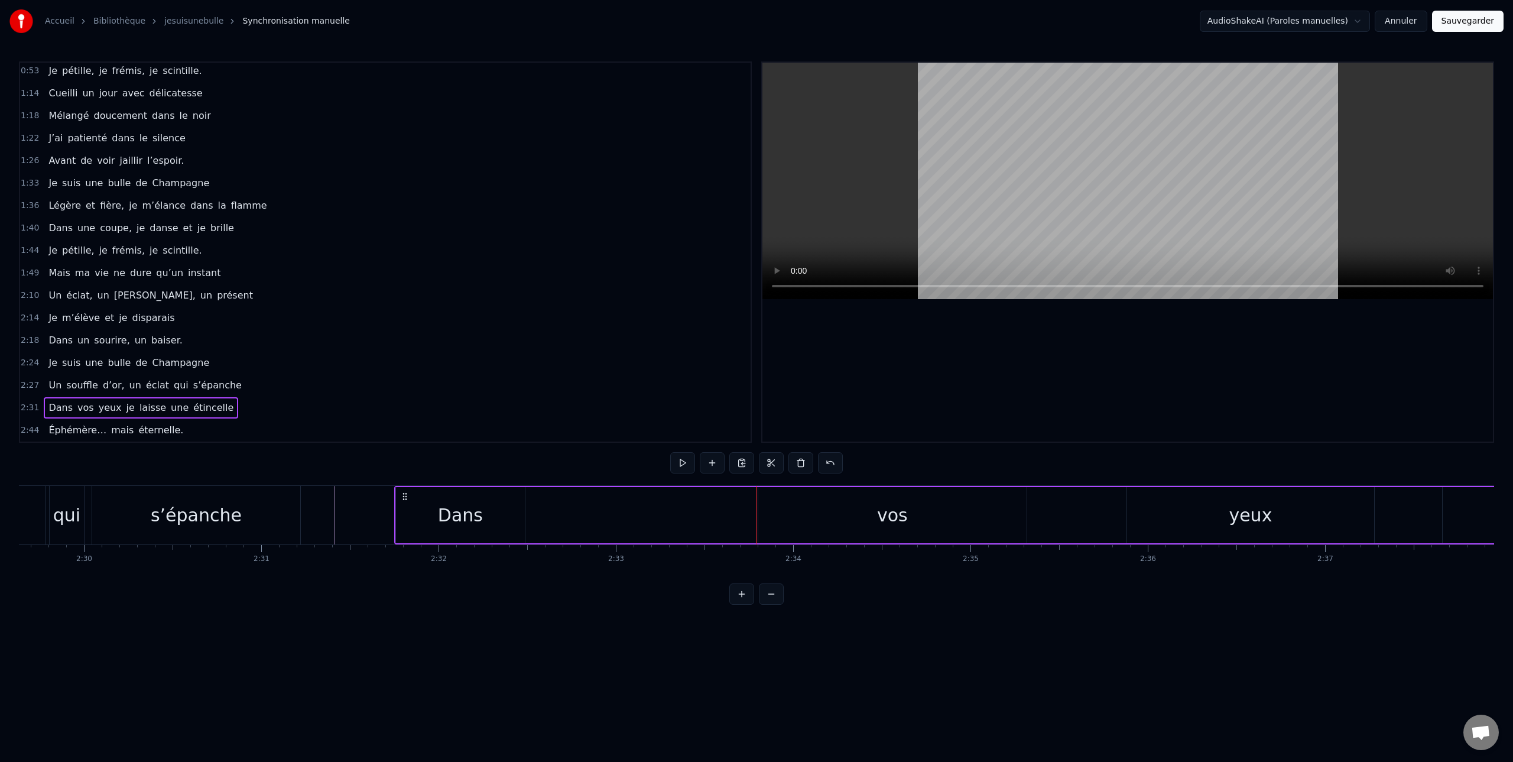
drag, startPoint x: 794, startPoint y: 516, endPoint x: 876, endPoint y: 513, distance: 81.6
click at [781, 515] on div "vos" at bounding box center [892, 515] width 268 height 56
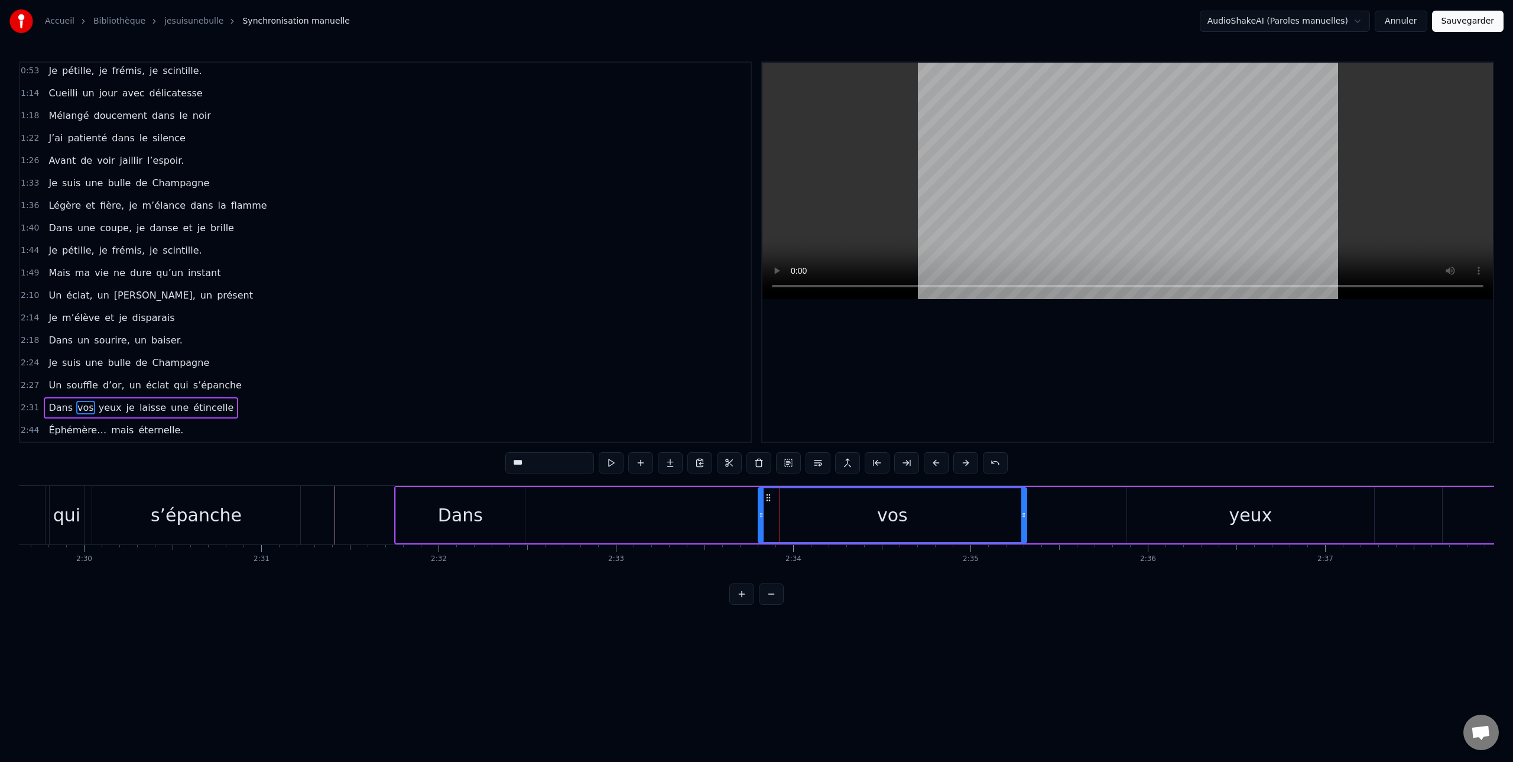
drag, startPoint x: 993, startPoint y: 505, endPoint x: 963, endPoint y: 506, distance: 29.6
click at [963, 506] on div "vos" at bounding box center [892, 515] width 267 height 54
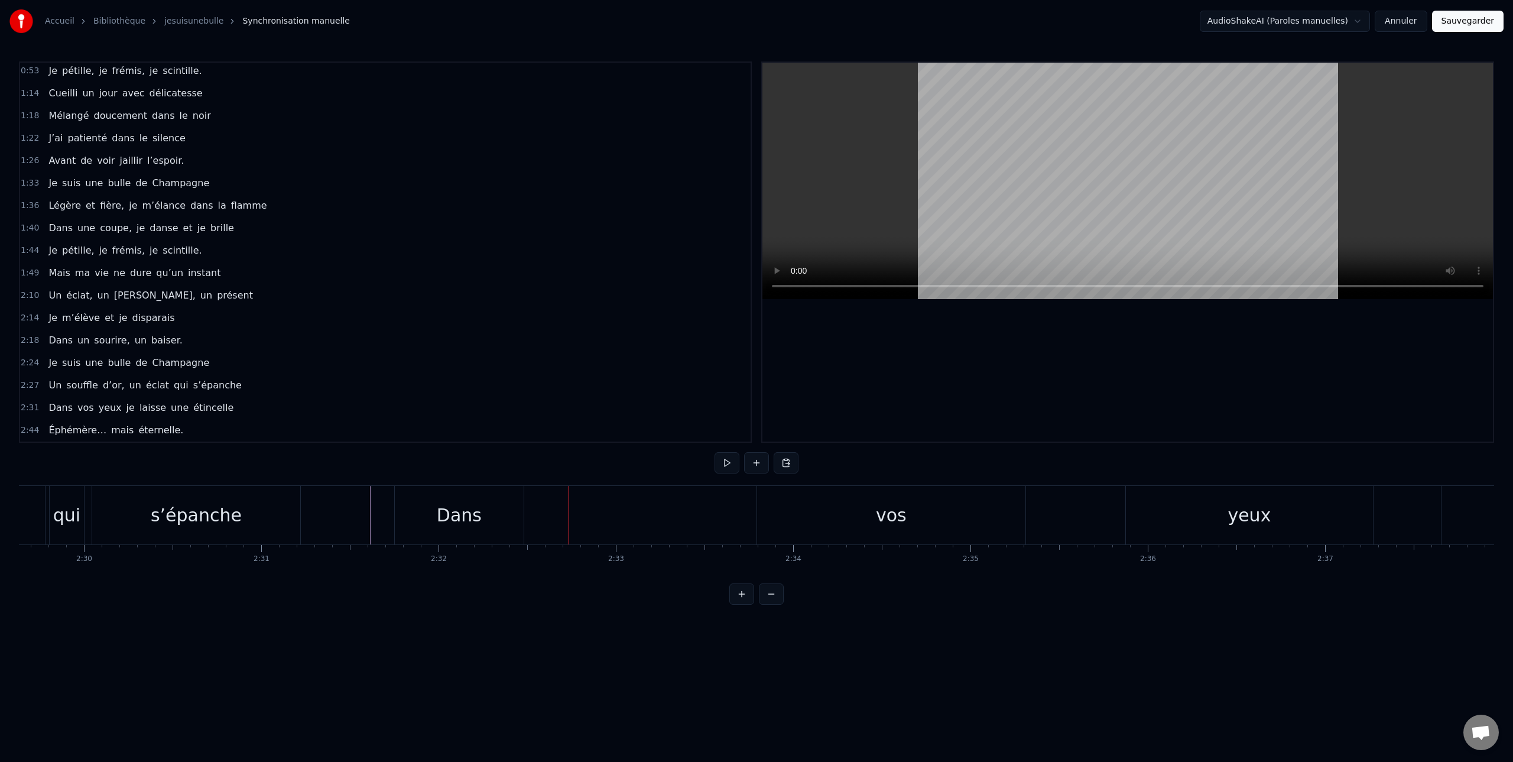
click at [608, 518] on div "Dans vos yeux je laisse une étincelle" at bounding box center [1519, 515] width 2251 height 58
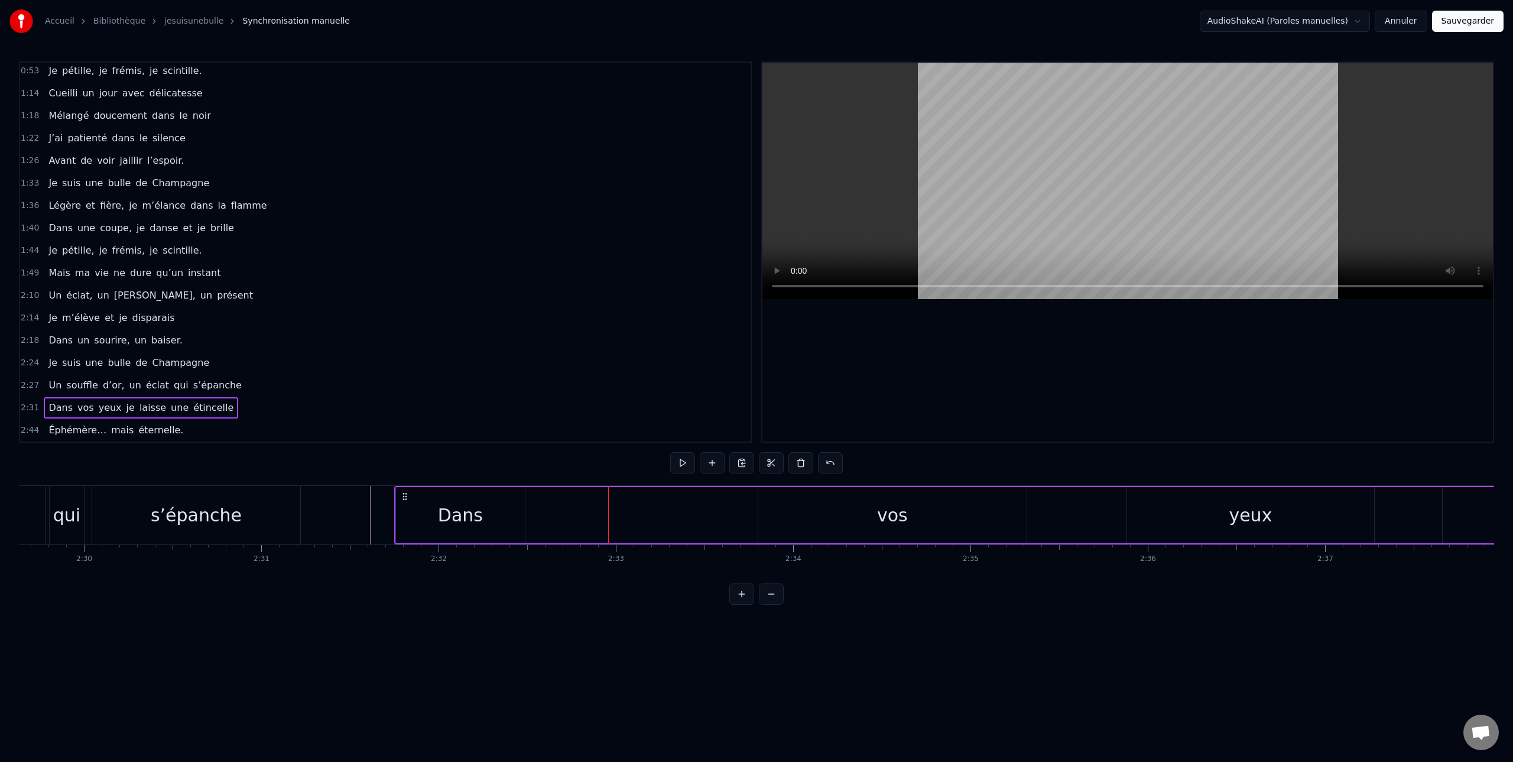
drag, startPoint x: 631, startPoint y: 518, endPoint x: 620, endPoint y: 518, distance: 10.7
click at [618, 519] on div "Dans vos yeux je laisse une étincelle" at bounding box center [1519, 515] width 2251 height 58
drag, startPoint x: 625, startPoint y: 516, endPoint x: 691, endPoint y: 509, distance: 67.1
click at [623, 516] on div "Dans vos yeux je laisse une étincelle" at bounding box center [1519, 515] width 2251 height 58
click at [538, 518] on div "Dans vos yeux je laisse une étincelle" at bounding box center [1519, 515] width 2251 height 58
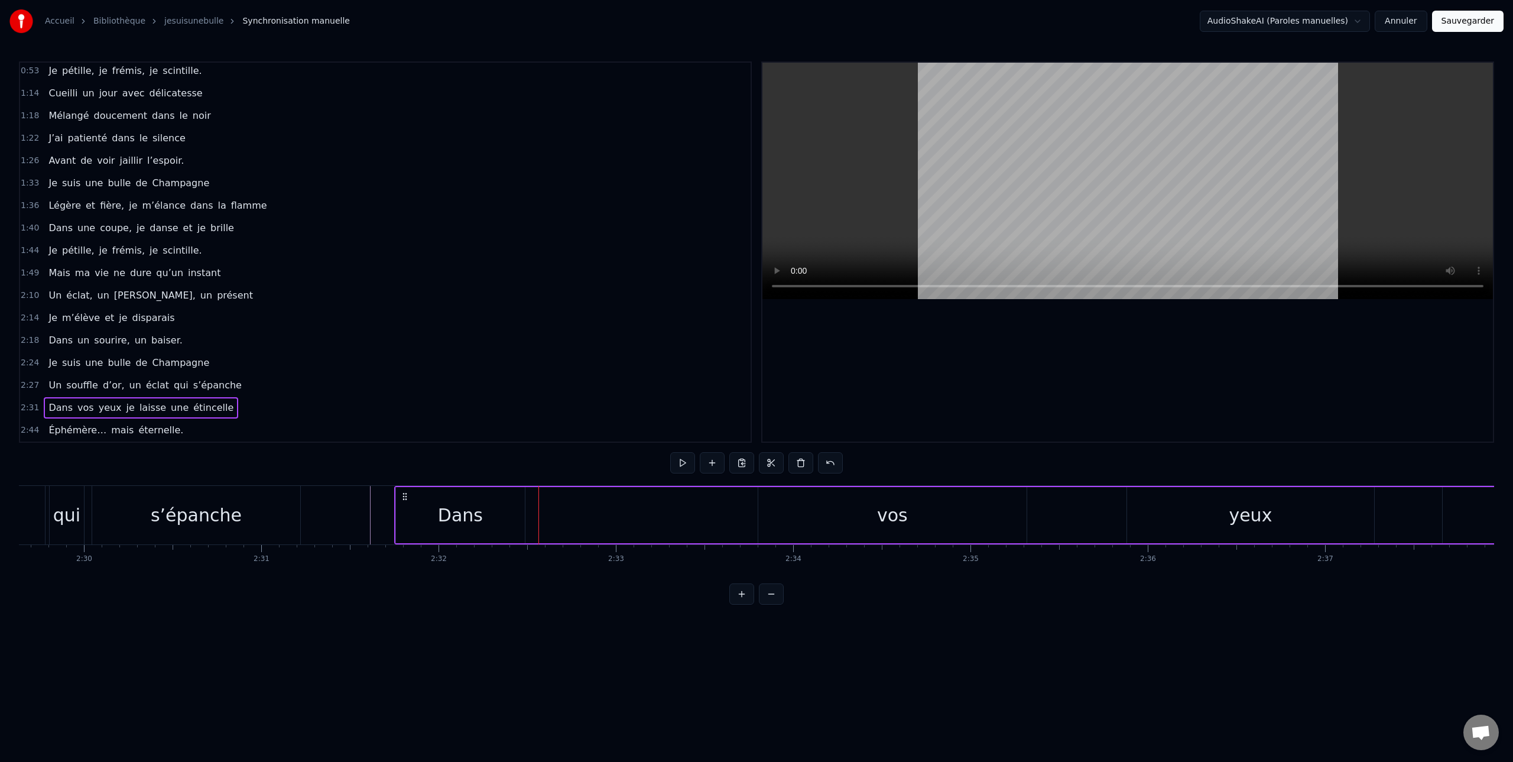
click at [669, 513] on div "Dans vos yeux je laisse une étincelle" at bounding box center [1519, 515] width 2251 height 58
drag, startPoint x: 828, startPoint y: 520, endPoint x: 760, endPoint y: 521, distance: 68.6
click at [815, 521] on div "vos" at bounding box center [892, 515] width 268 height 56
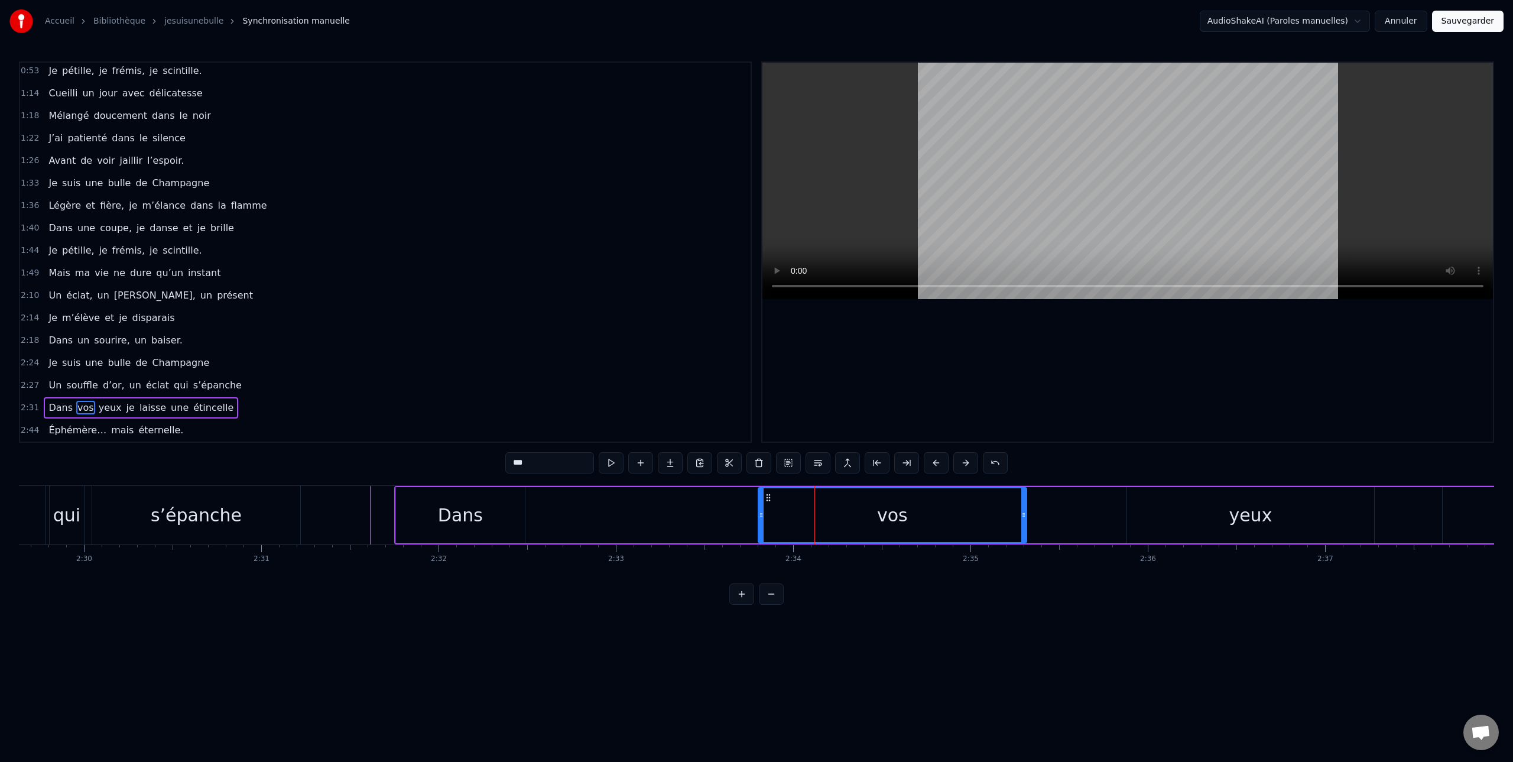
drag, startPoint x: 732, startPoint y: 521, endPoint x: 724, endPoint y: 522, distance: 7.7
click at [731, 521] on div "Dans vos yeux je laisse une étincelle" at bounding box center [1519, 515] width 2251 height 58
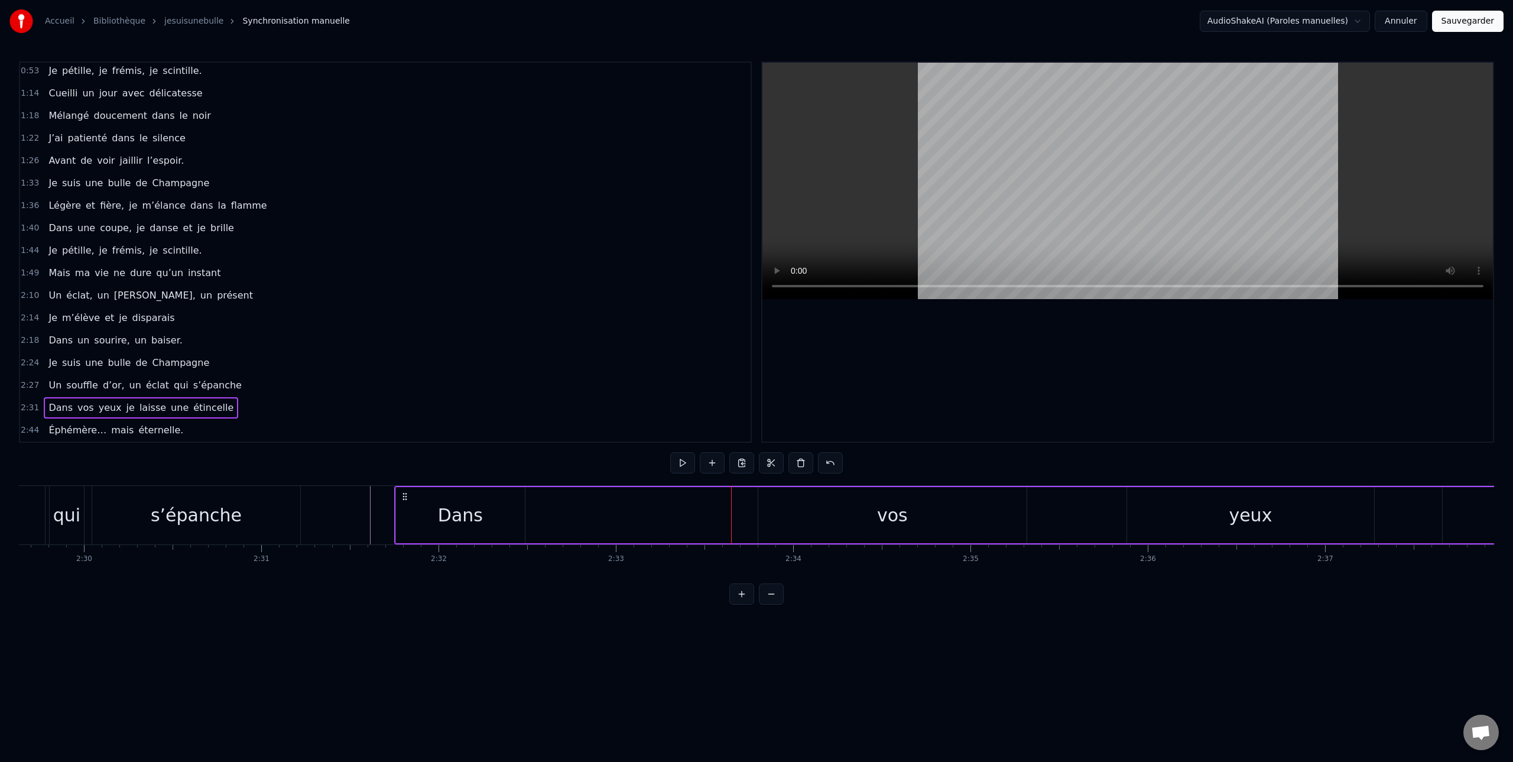
click at [772, 513] on div "vos" at bounding box center [892, 515] width 268 height 56
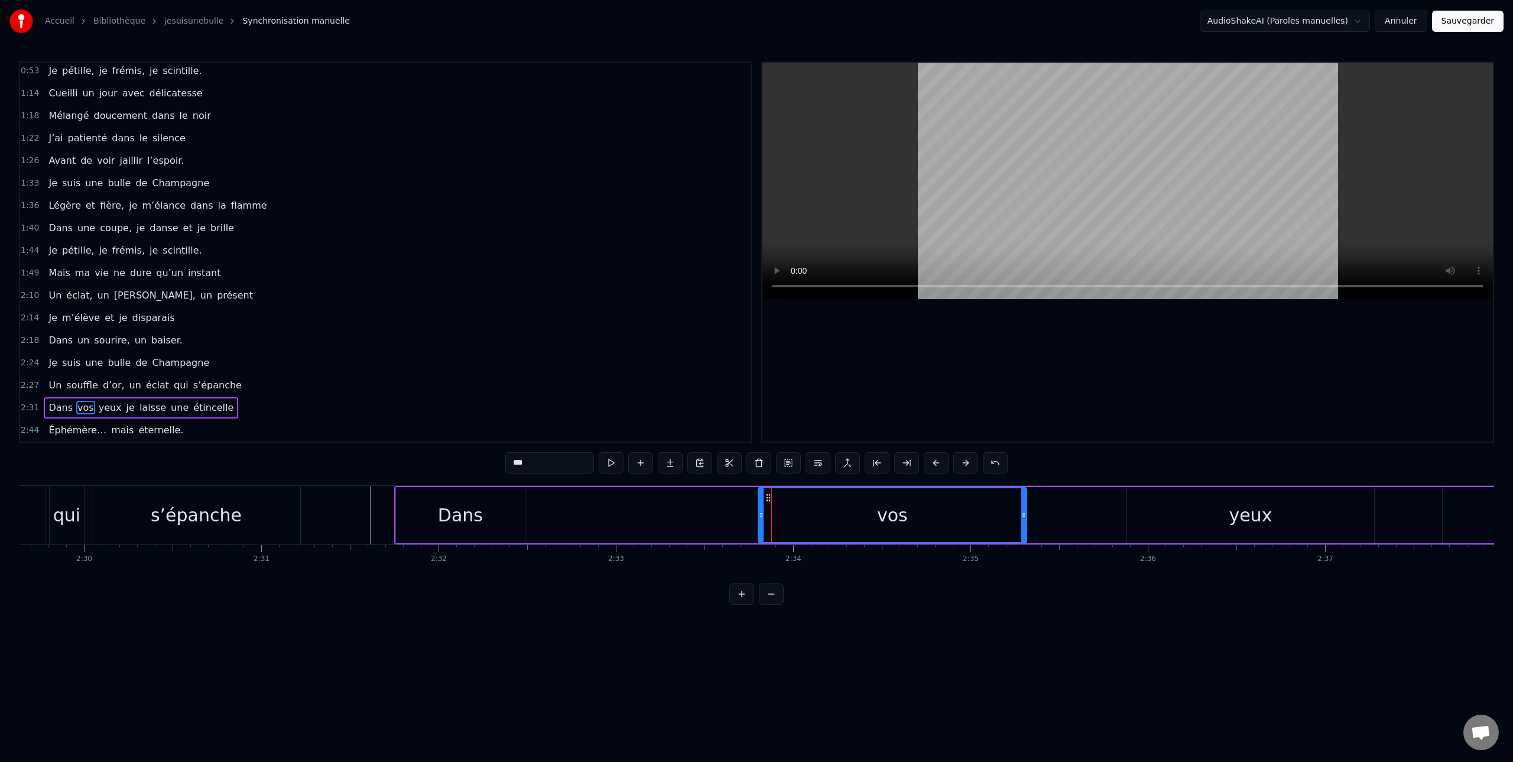
click at [639, 518] on div "Dans vos yeux je laisse une étincelle" at bounding box center [1519, 515] width 2251 height 58
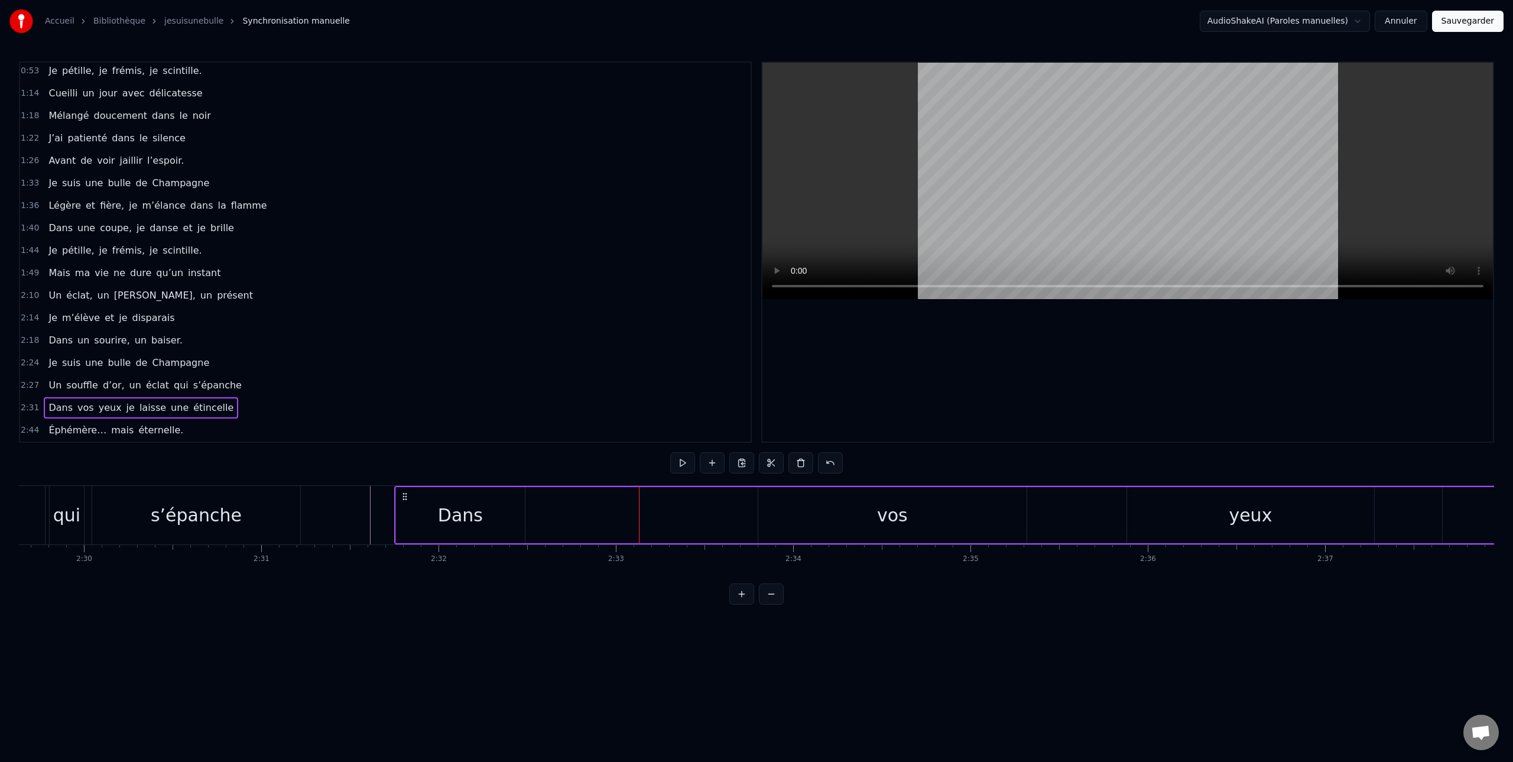
click at [433, 513] on div "Dans" at bounding box center [460, 515] width 129 height 56
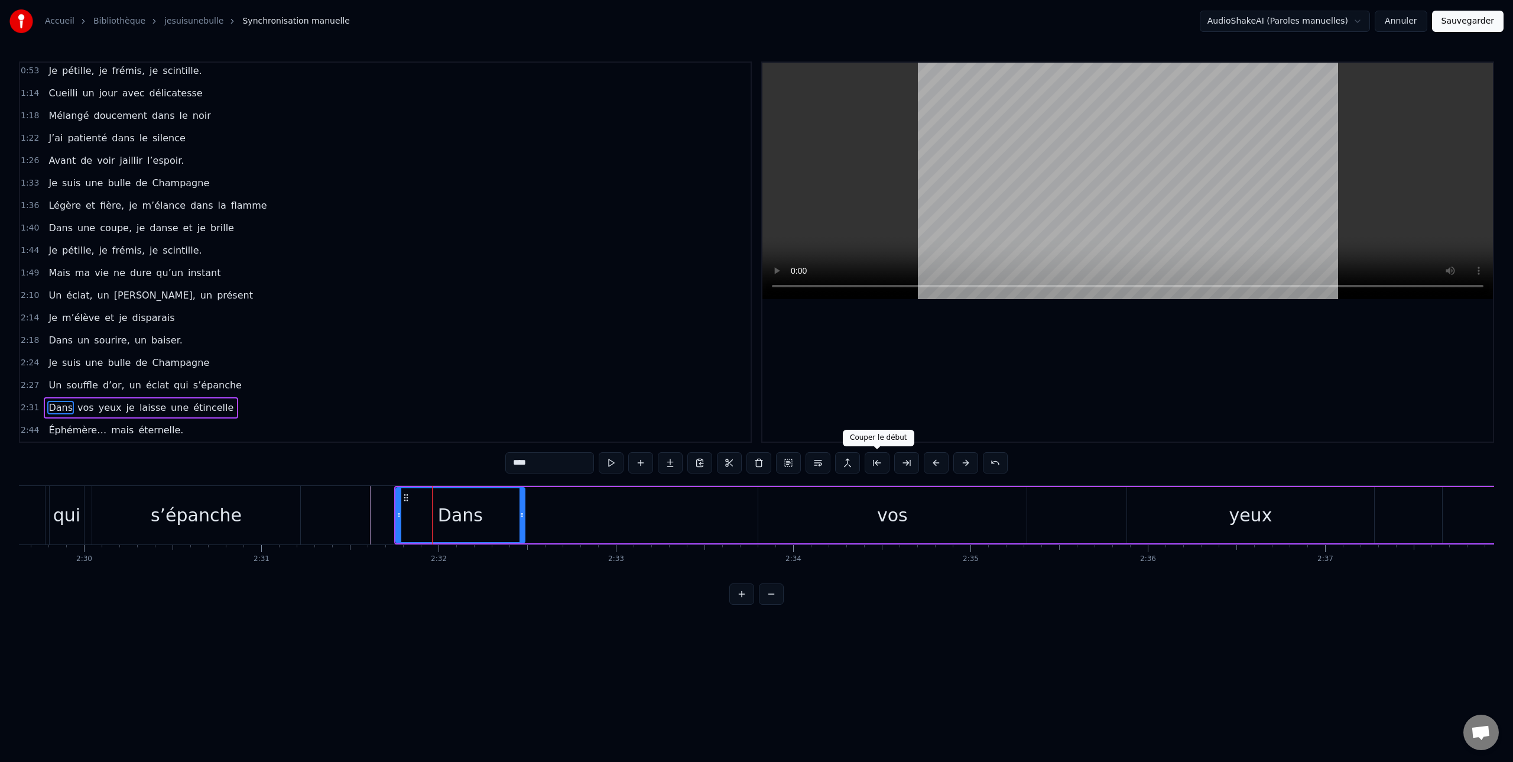
click at [877, 463] on button at bounding box center [876, 462] width 25 height 21
click at [677, 529] on div "Dans vos yeux je laisse une étincelle" at bounding box center [1538, 515] width 2213 height 58
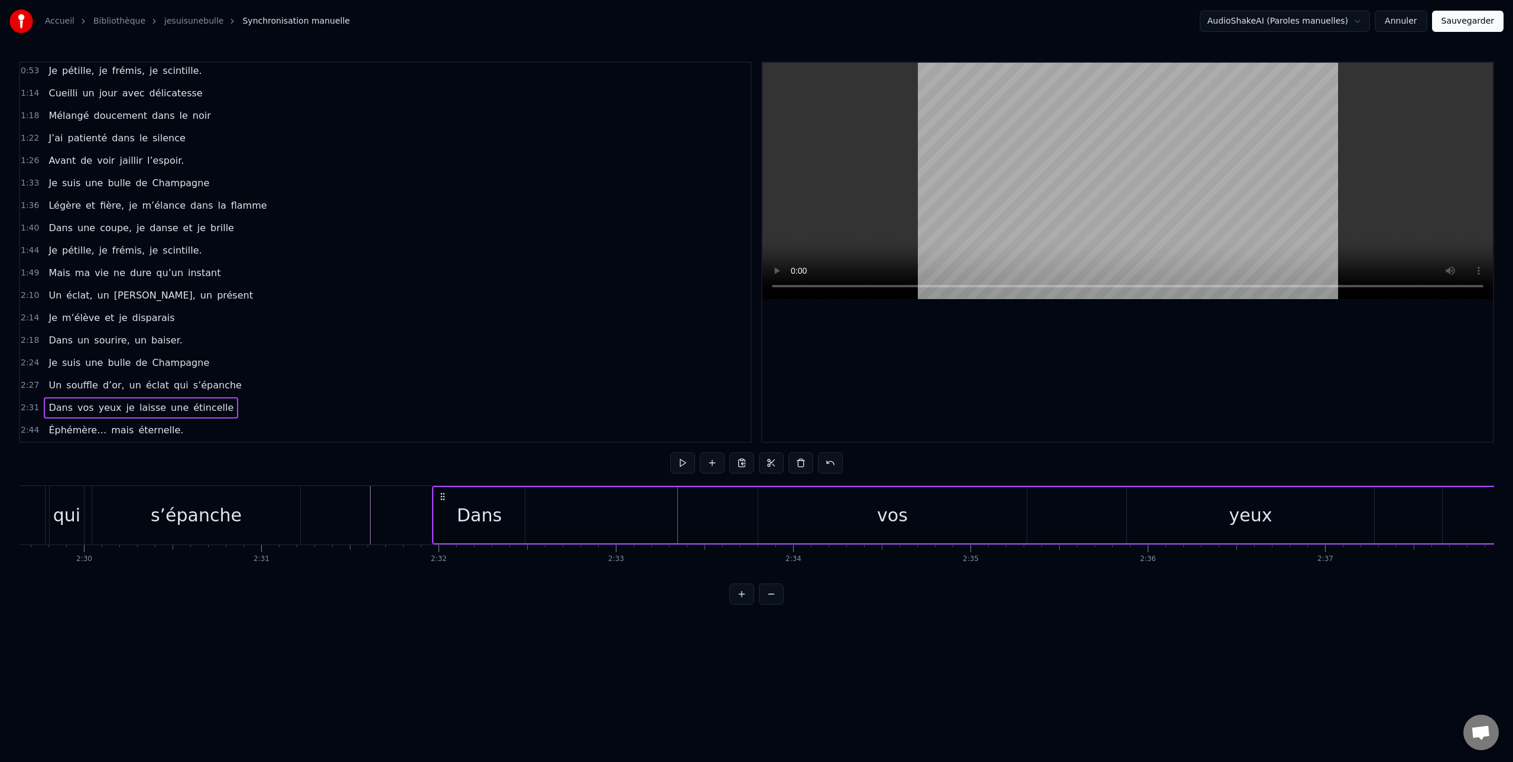
click at [880, 526] on div "vos" at bounding box center [892, 515] width 31 height 27
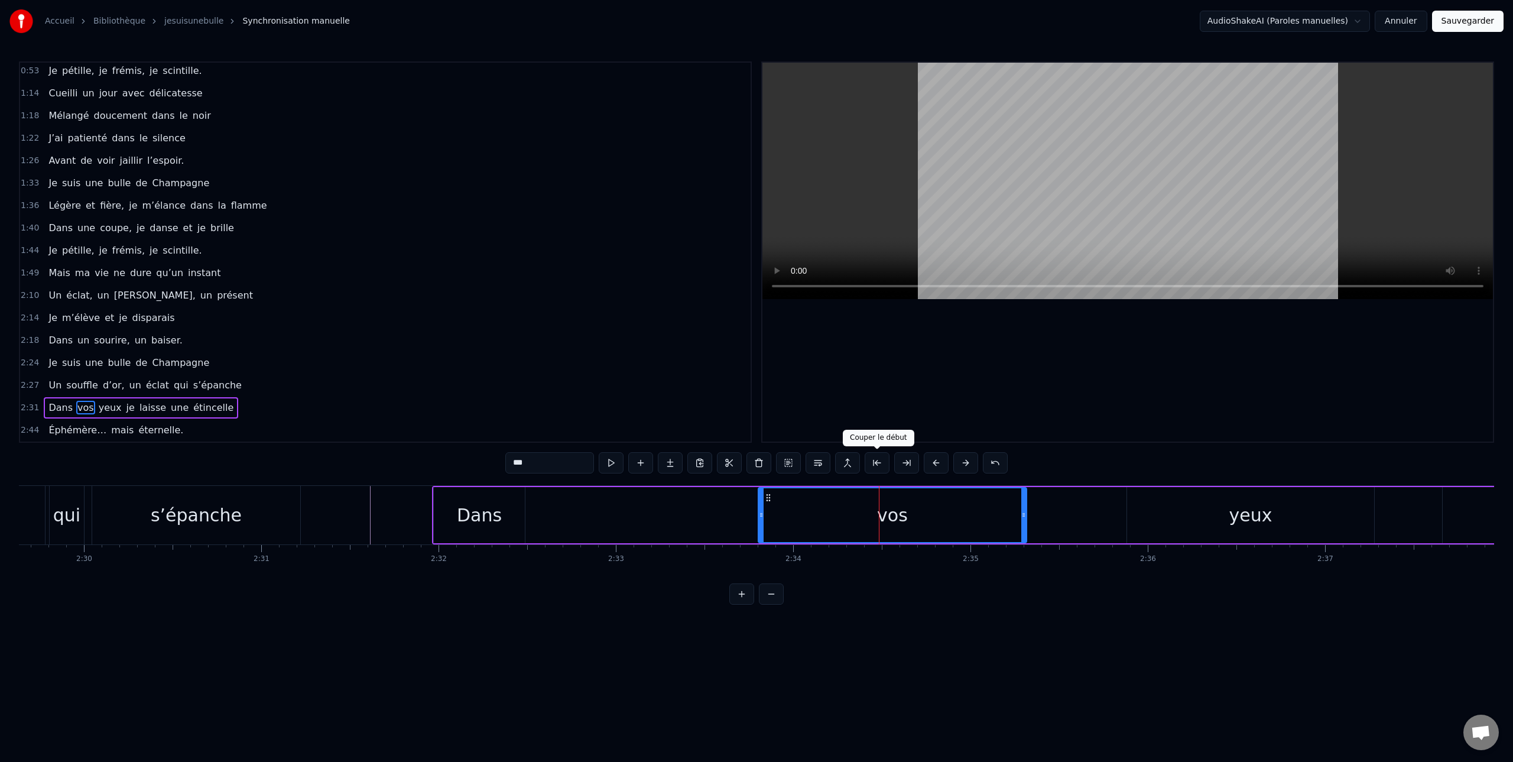
click at [879, 463] on button at bounding box center [876, 462] width 25 height 21
click at [877, 463] on button at bounding box center [876, 462] width 25 height 21
drag, startPoint x: 900, startPoint y: 527, endPoint x: 882, endPoint y: 521, distance: 18.7
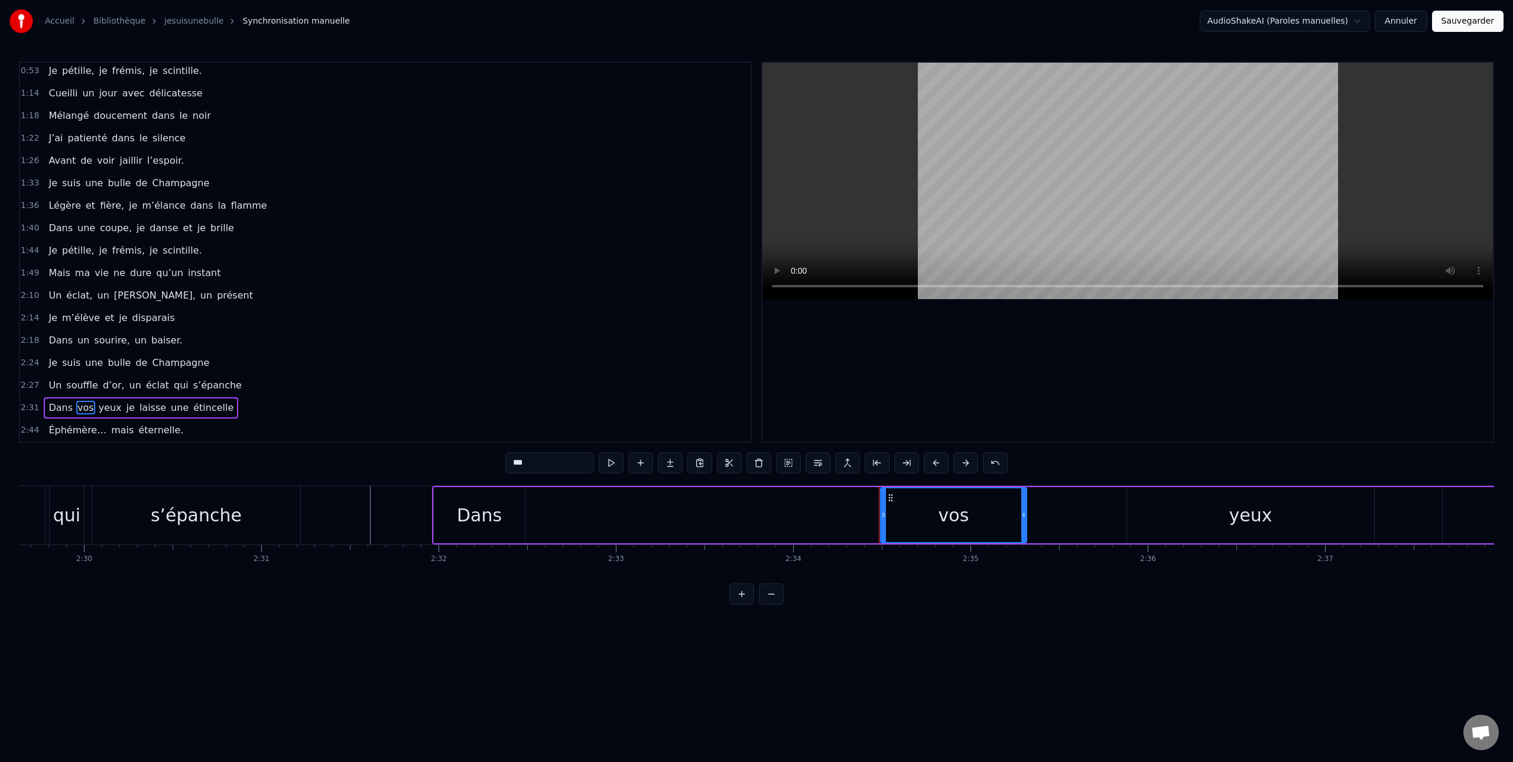
click at [874, 528] on div "Dans vos yeux je laisse une étincelle" at bounding box center [1538, 515] width 2213 height 58
click at [882, 514] on div "vos" at bounding box center [953, 515] width 146 height 56
click at [887, 513] on div "vos" at bounding box center [953, 515] width 145 height 54
drag, startPoint x: 883, startPoint y: 512, endPoint x: 801, endPoint y: 529, distance: 84.0
click at [533, 517] on icon at bounding box center [530, 514] width 5 height 9
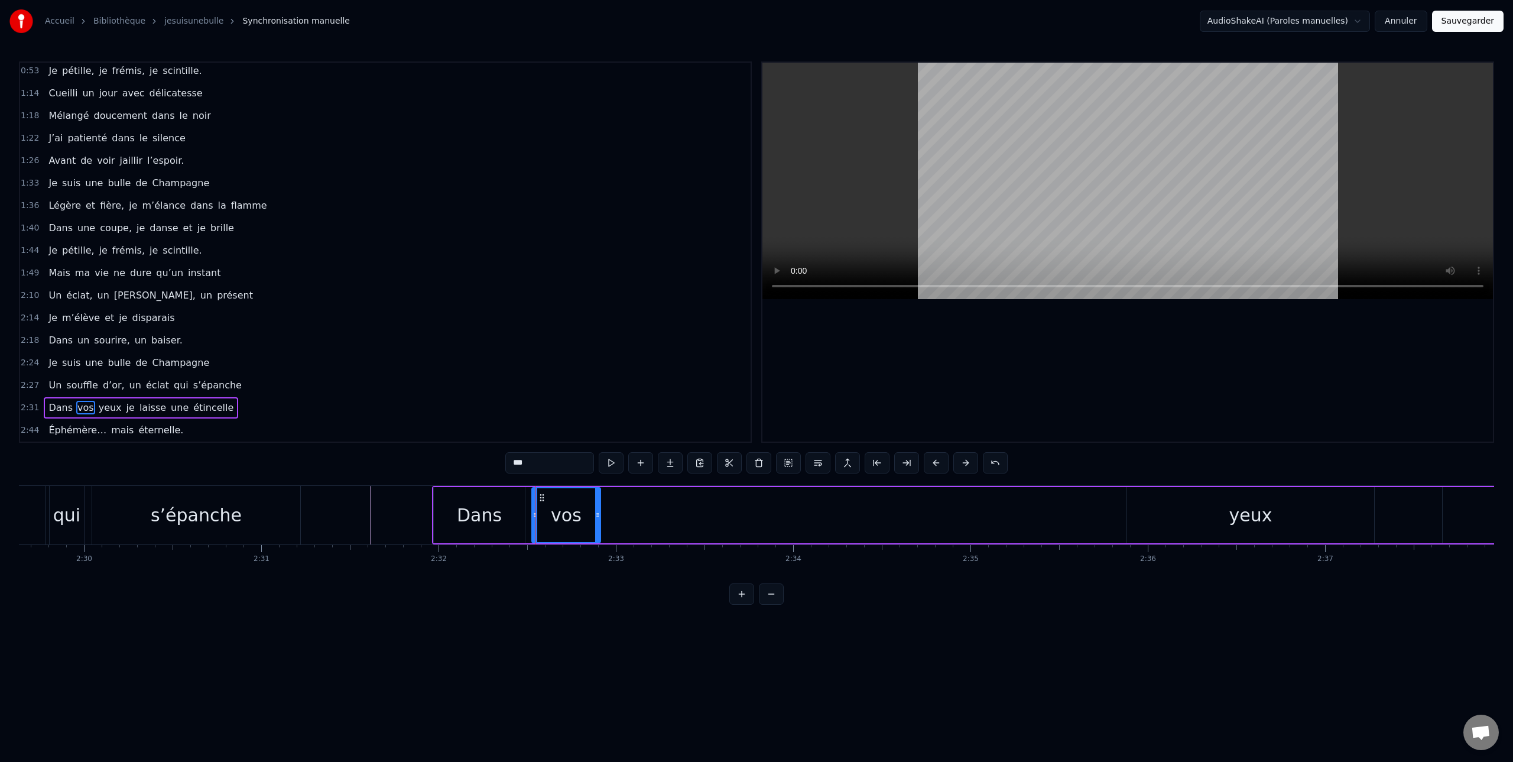
drag, startPoint x: 1023, startPoint y: 508, endPoint x: 595, endPoint y: 515, distance: 428.5
click at [597, 515] on div at bounding box center [597, 515] width 5 height 54
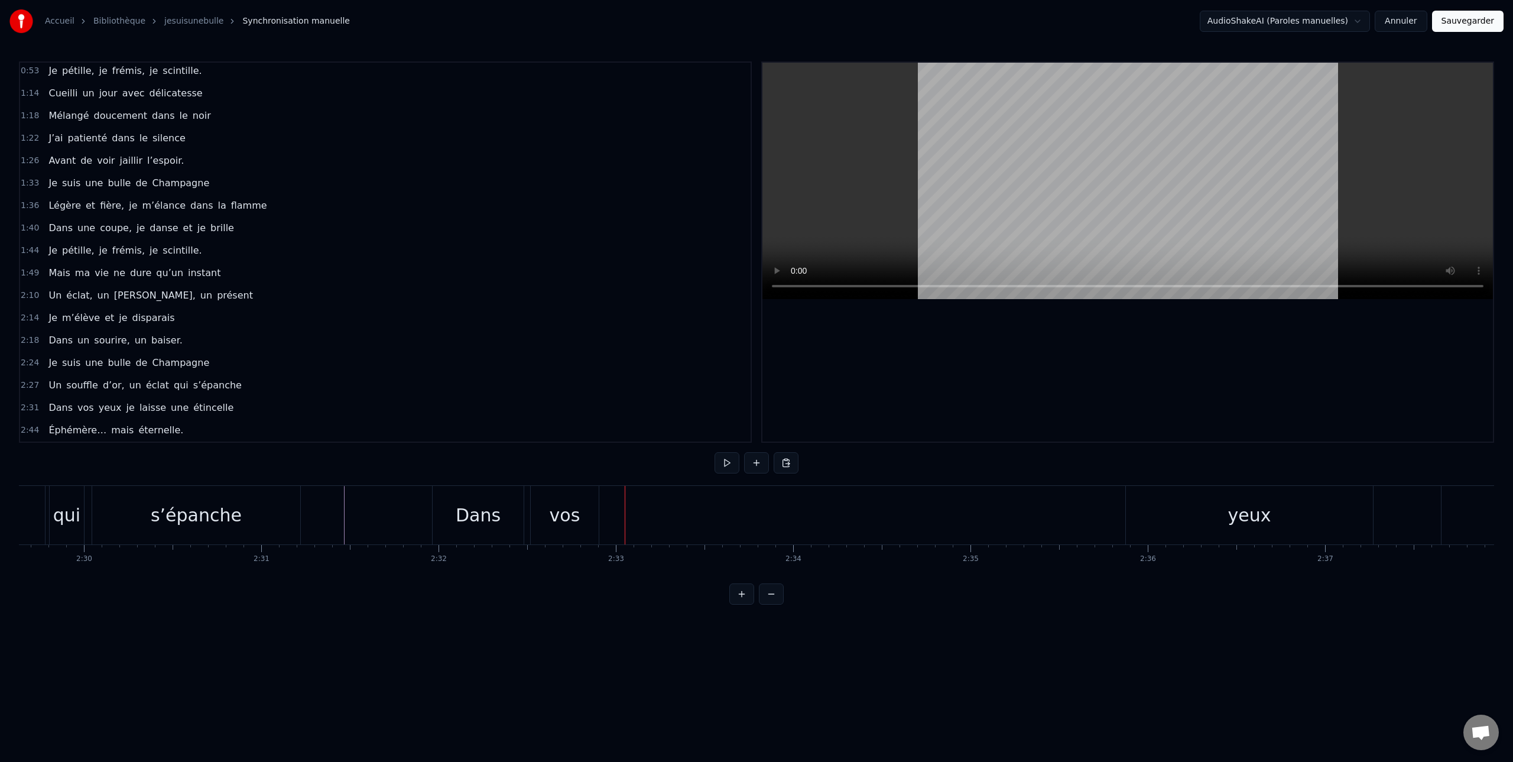
drag, startPoint x: 461, startPoint y: 520, endPoint x: 432, endPoint y: 521, distance: 29.0
click at [432, 521] on div "Dans" at bounding box center [478, 515] width 92 height 58
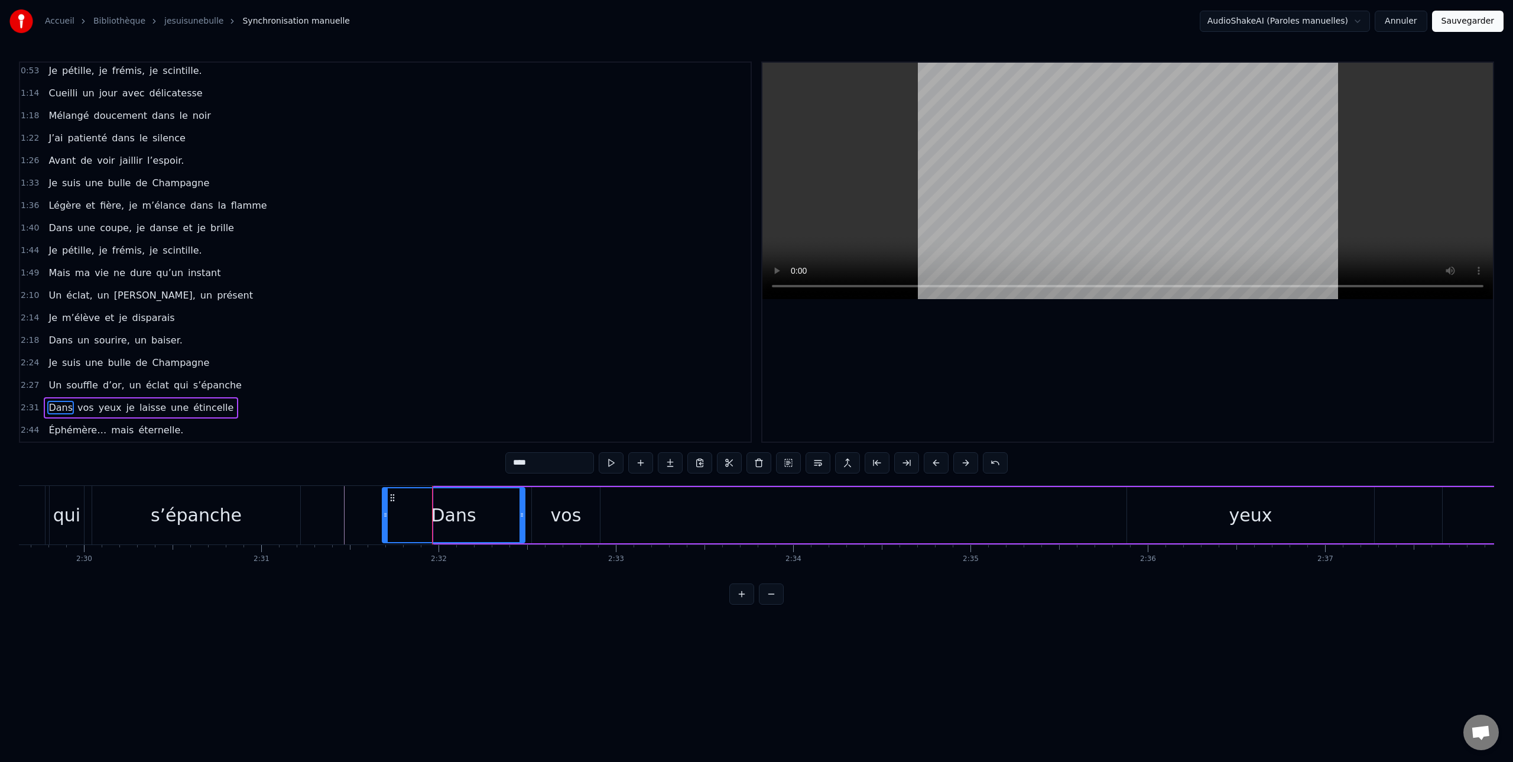
drag, startPoint x: 435, startPoint y: 514, endPoint x: 391, endPoint y: 513, distance: 44.9
click at [384, 515] on icon at bounding box center [385, 514] width 5 height 9
drag, startPoint x: 516, startPoint y: 512, endPoint x: 541, endPoint y: 516, distance: 25.7
click at [479, 512] on icon at bounding box center [478, 514] width 5 height 9
click at [539, 516] on div "vos" at bounding box center [566, 515] width 68 height 56
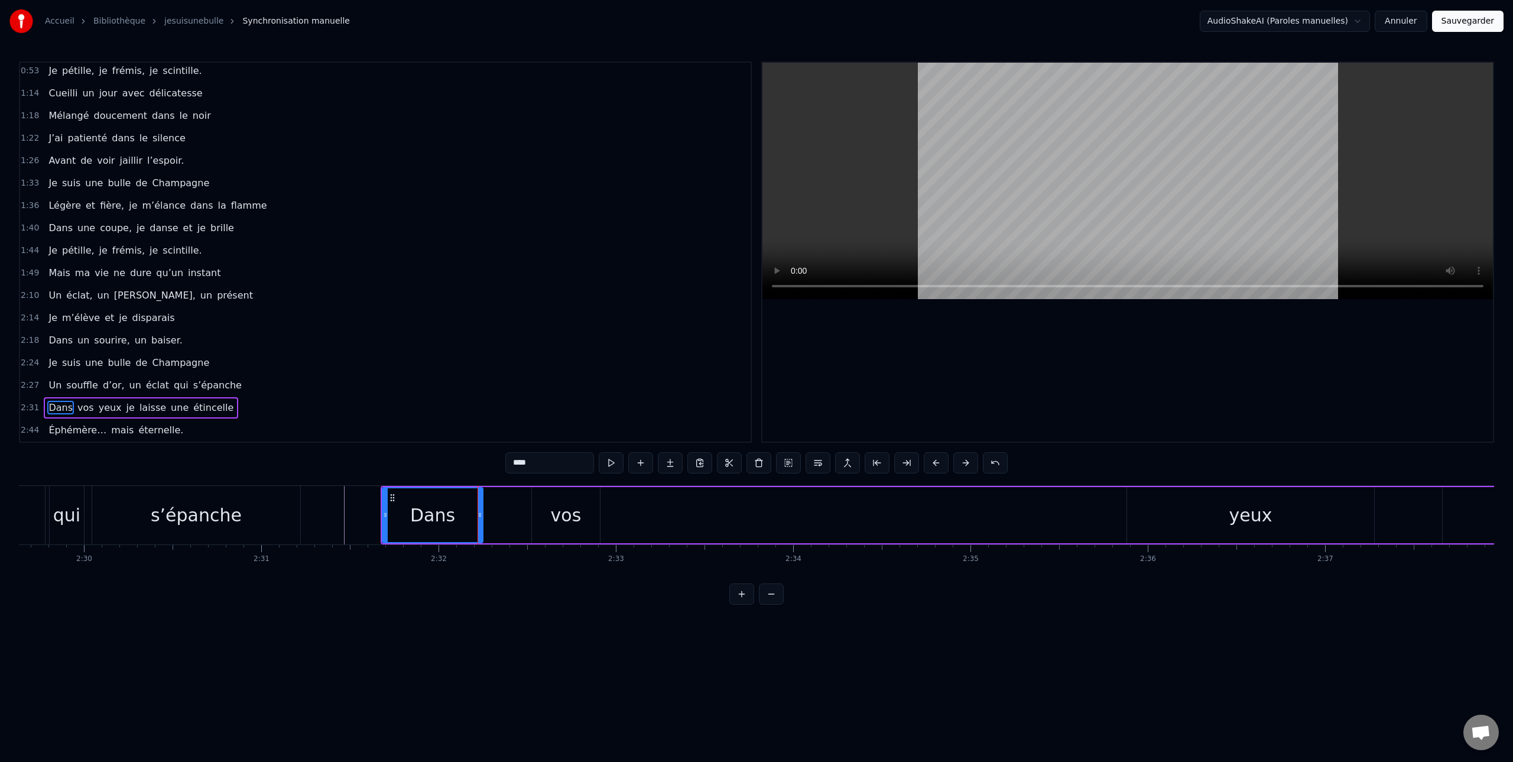
type input "***"
drag, startPoint x: 534, startPoint y: 509, endPoint x: 585, endPoint y: 512, distance: 50.9
click at [498, 511] on icon at bounding box center [498, 514] width 5 height 9
drag, startPoint x: 597, startPoint y: 510, endPoint x: 544, endPoint y: 513, distance: 53.3
click at [544, 513] on icon at bounding box center [543, 514] width 5 height 9
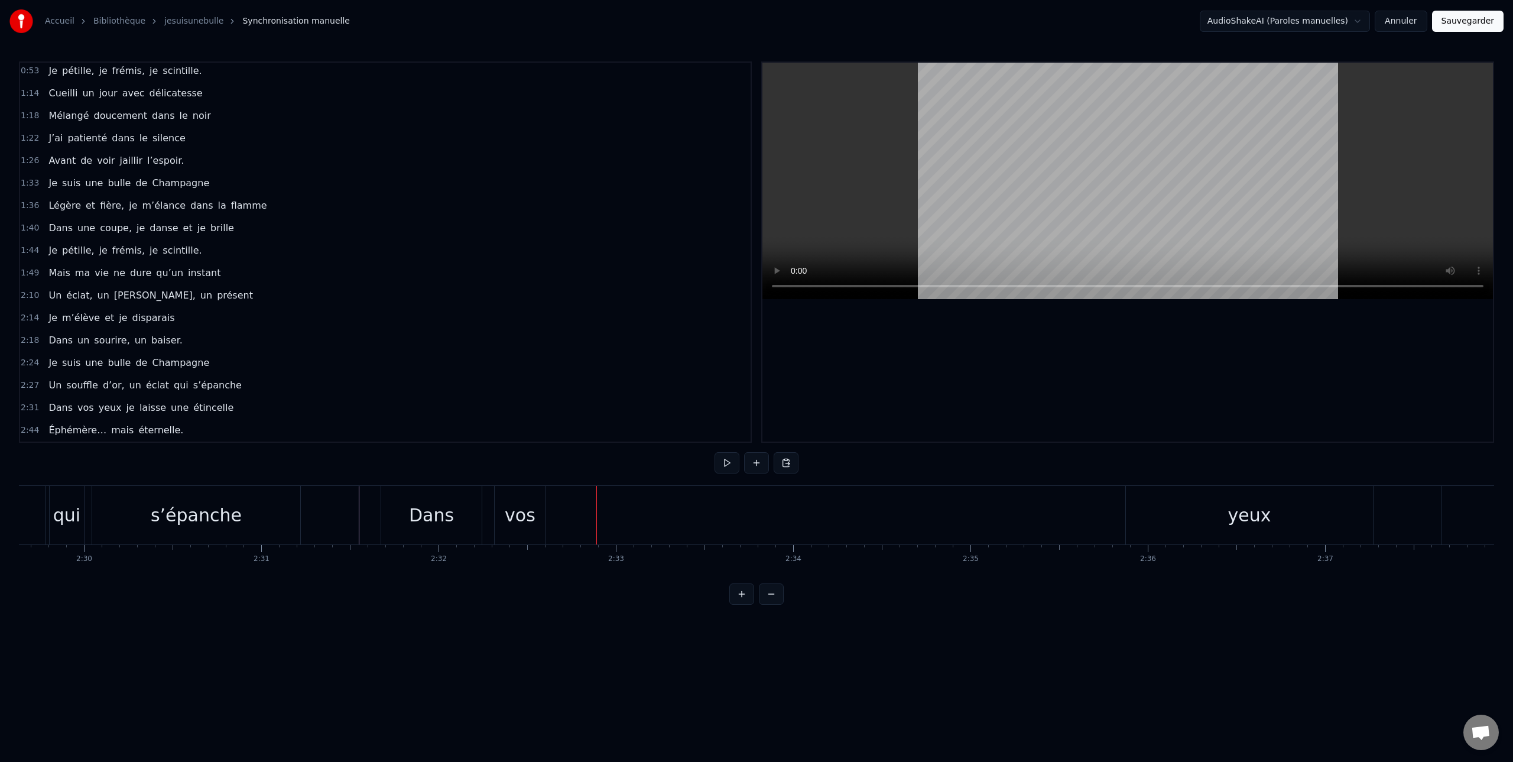
click at [1184, 521] on div "yeux" at bounding box center [1249, 515] width 247 height 58
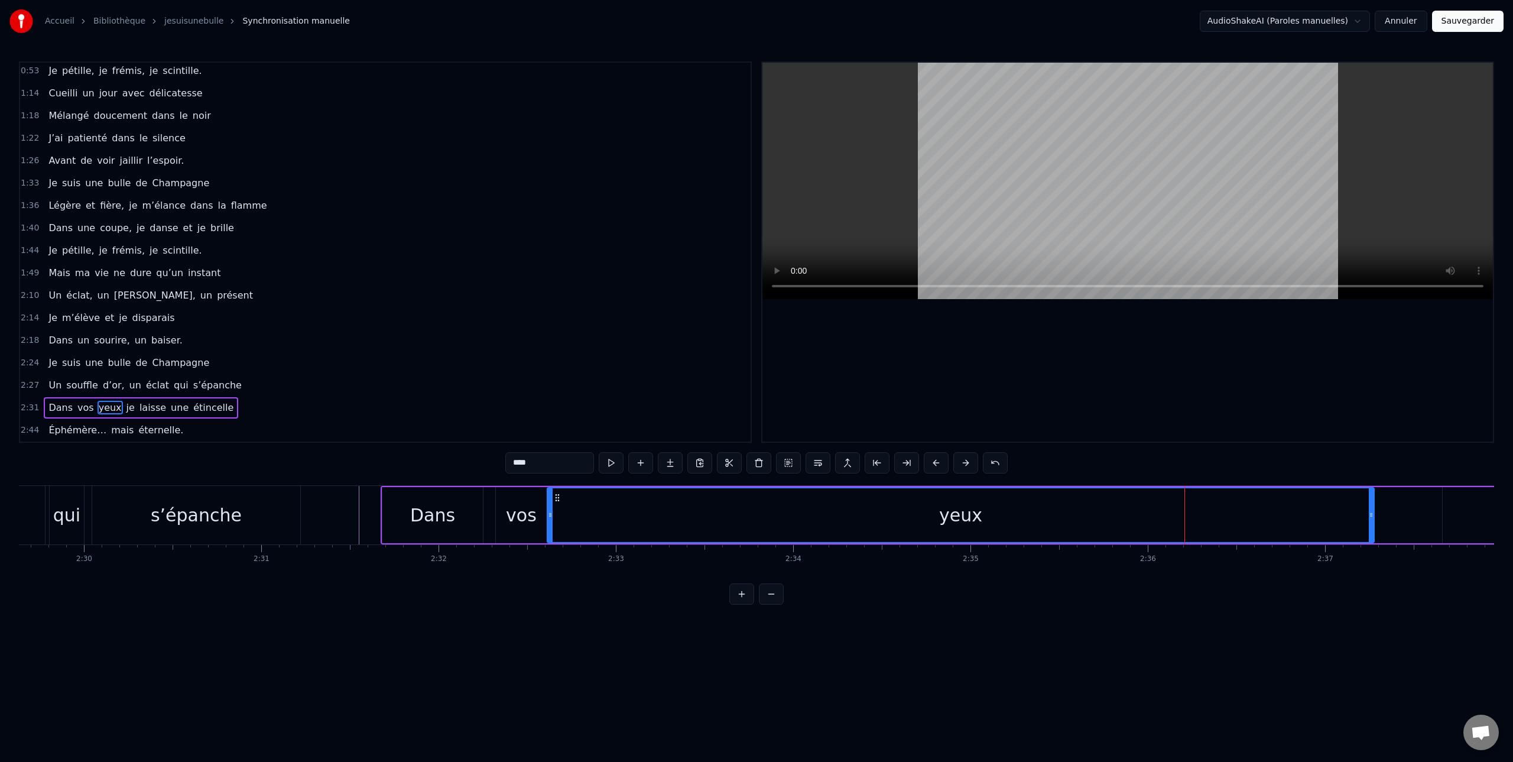
drag, startPoint x: 1128, startPoint y: 516, endPoint x: 878, endPoint y: 529, distance: 250.3
click at [552, 519] on icon at bounding box center [550, 514] width 5 height 9
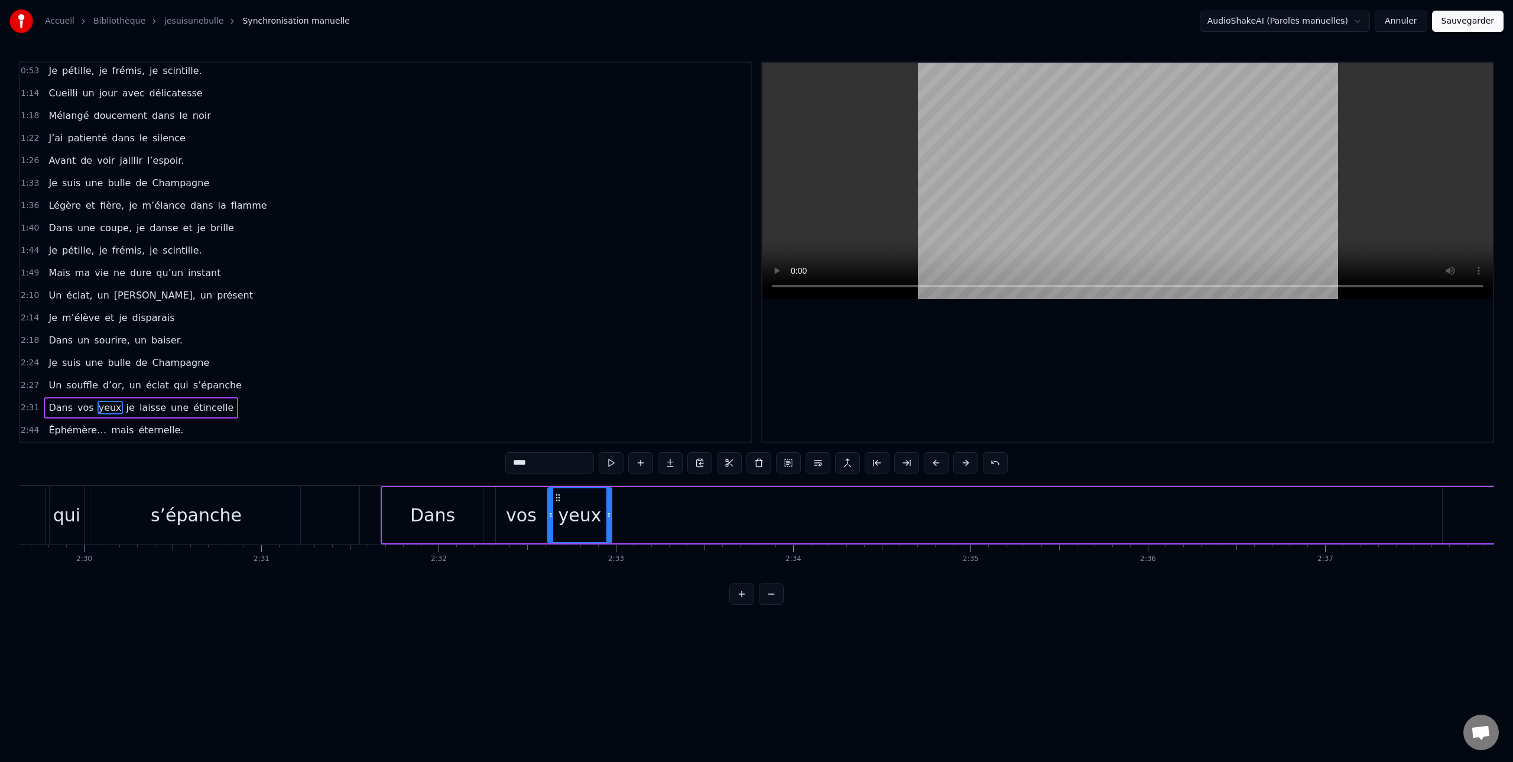
drag, startPoint x: 1370, startPoint y: 518, endPoint x: 643, endPoint y: 511, distance: 726.8
click at [608, 513] on icon at bounding box center [608, 514] width 5 height 9
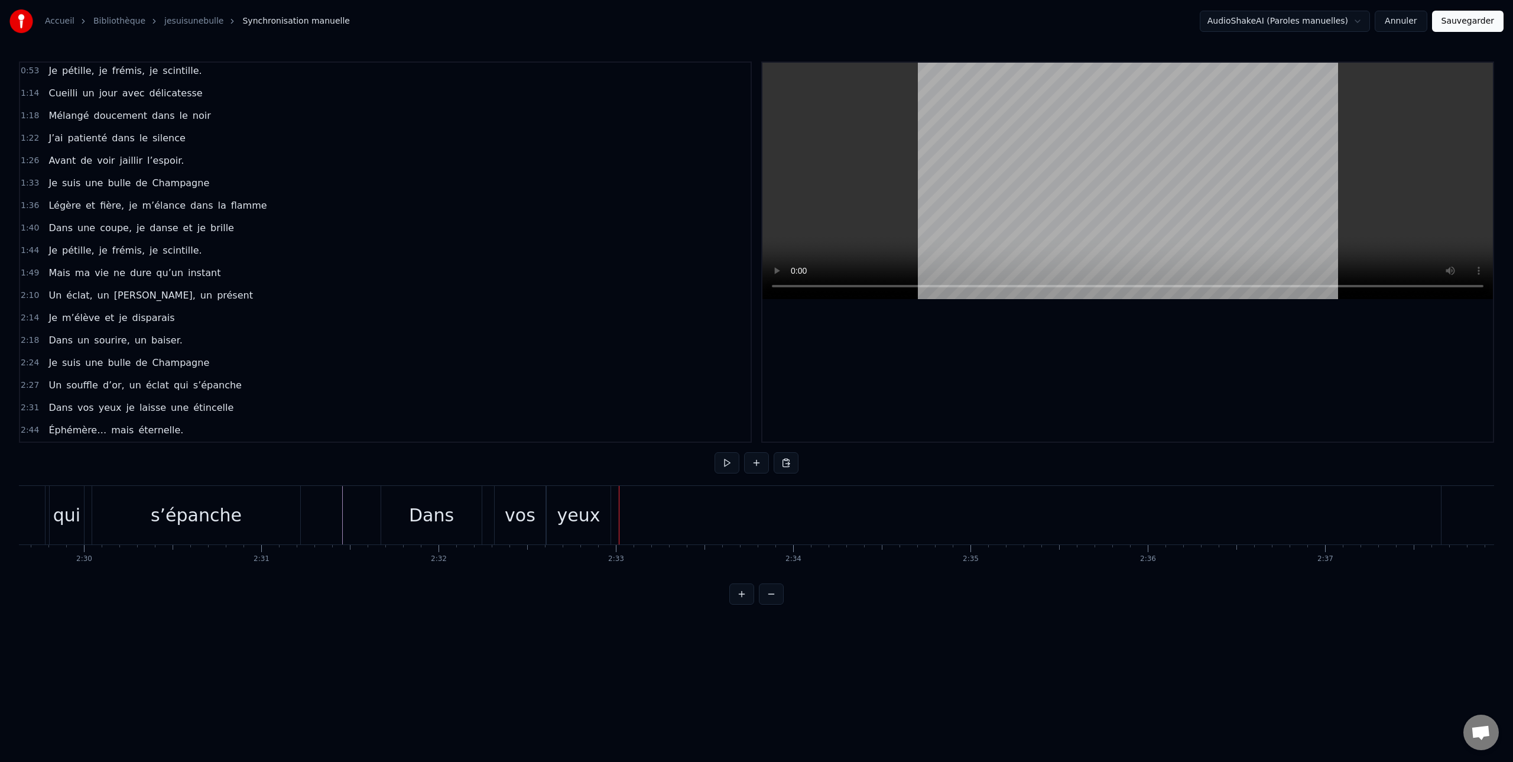
click at [583, 509] on div "yeux" at bounding box center [578, 515] width 43 height 27
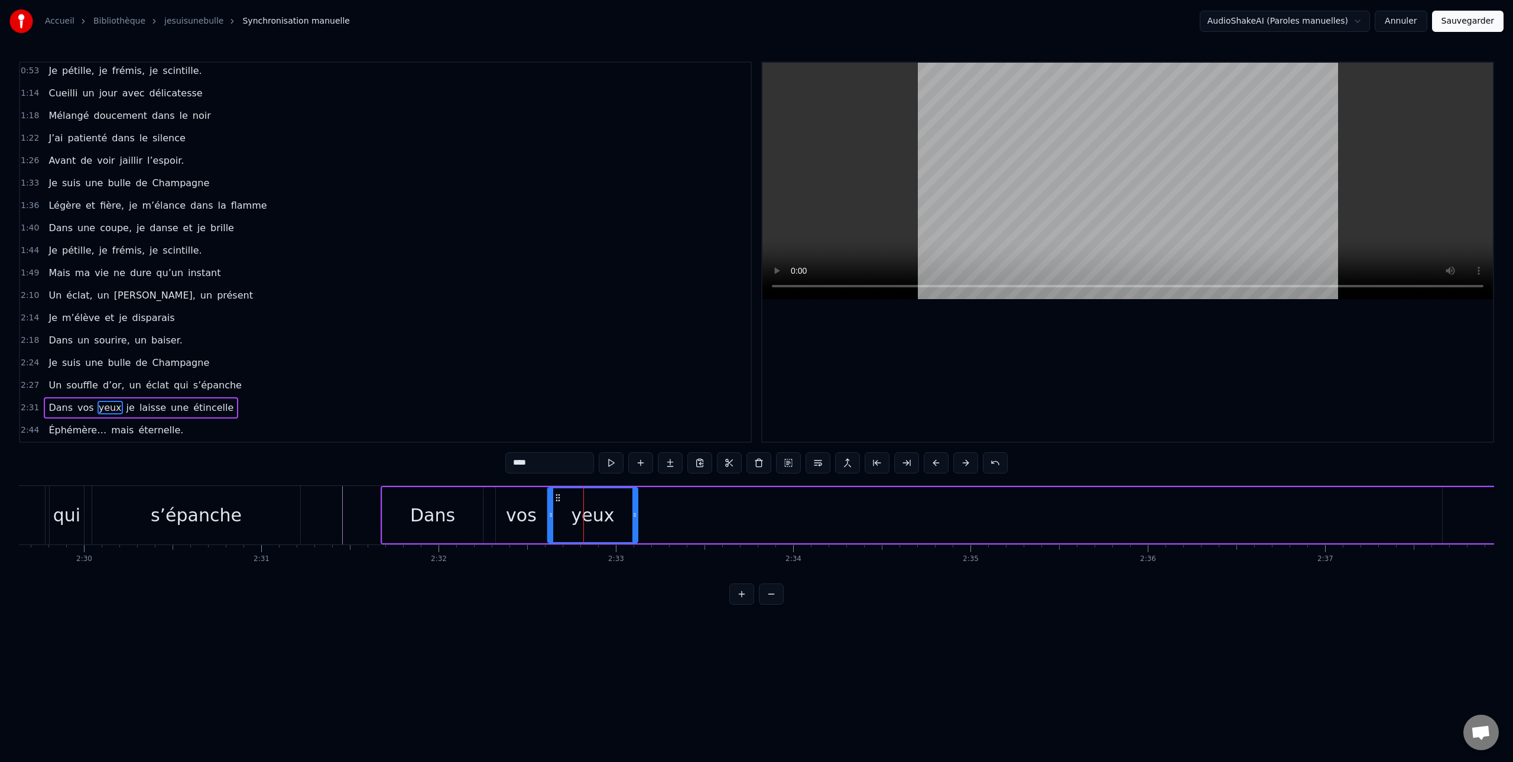
drag, startPoint x: 610, startPoint y: 514, endPoint x: 586, endPoint y: 520, distance: 24.4
click at [635, 514] on icon at bounding box center [634, 514] width 5 height 9
click at [561, 518] on icon at bounding box center [561, 514] width 5 height 9
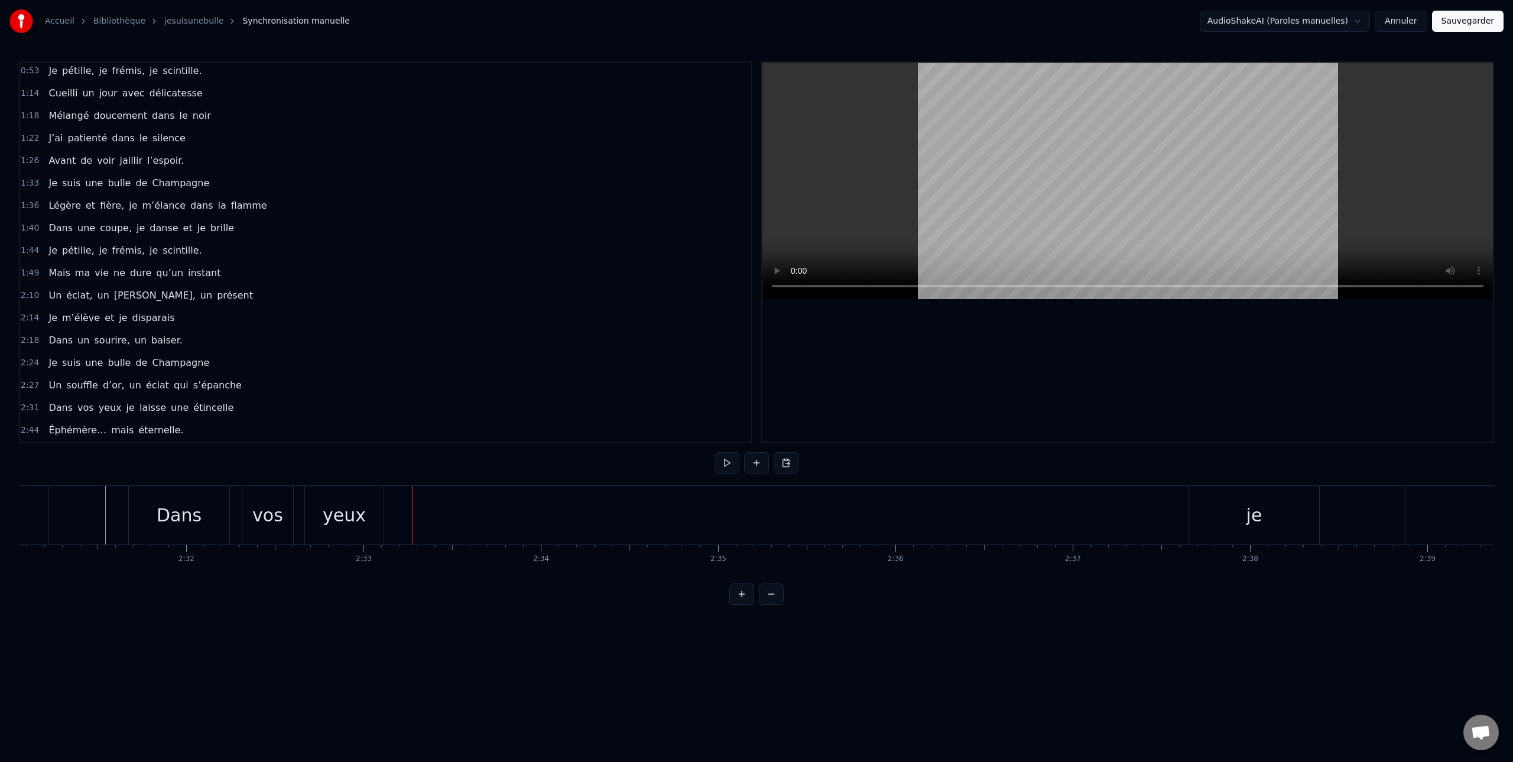
scroll to position [0, 26802]
click at [1254, 527] on div "je" at bounding box center [1229, 515] width 130 height 58
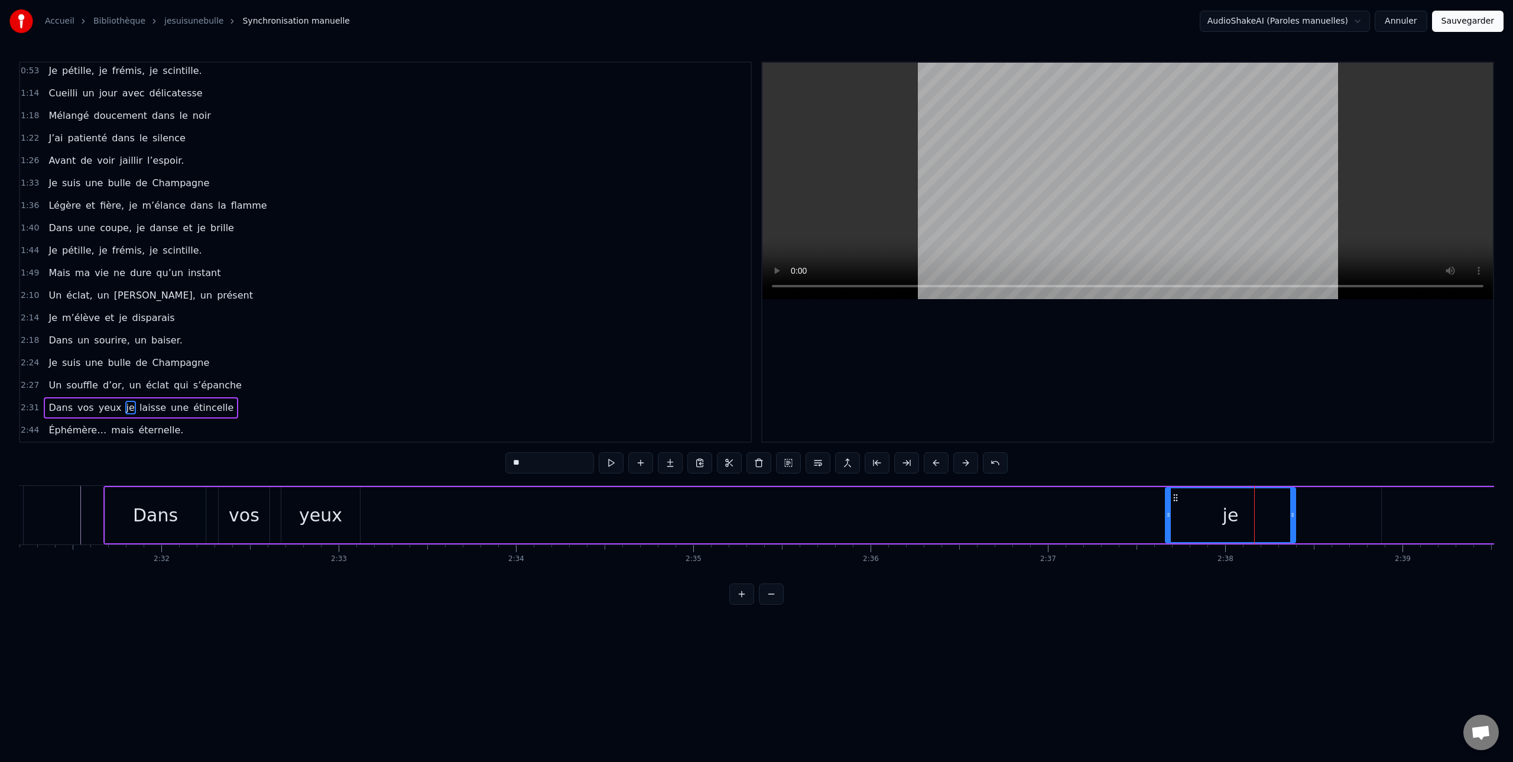
click at [1185, 519] on div "je" at bounding box center [1230, 515] width 129 height 54
click at [1213, 522] on div "je" at bounding box center [1230, 515] width 129 height 54
click at [1235, 517] on div "je" at bounding box center [1231, 515] width 16 height 27
drag, startPoint x: 1189, startPoint y: 512, endPoint x: 1171, endPoint y: 515, distance: 18.6
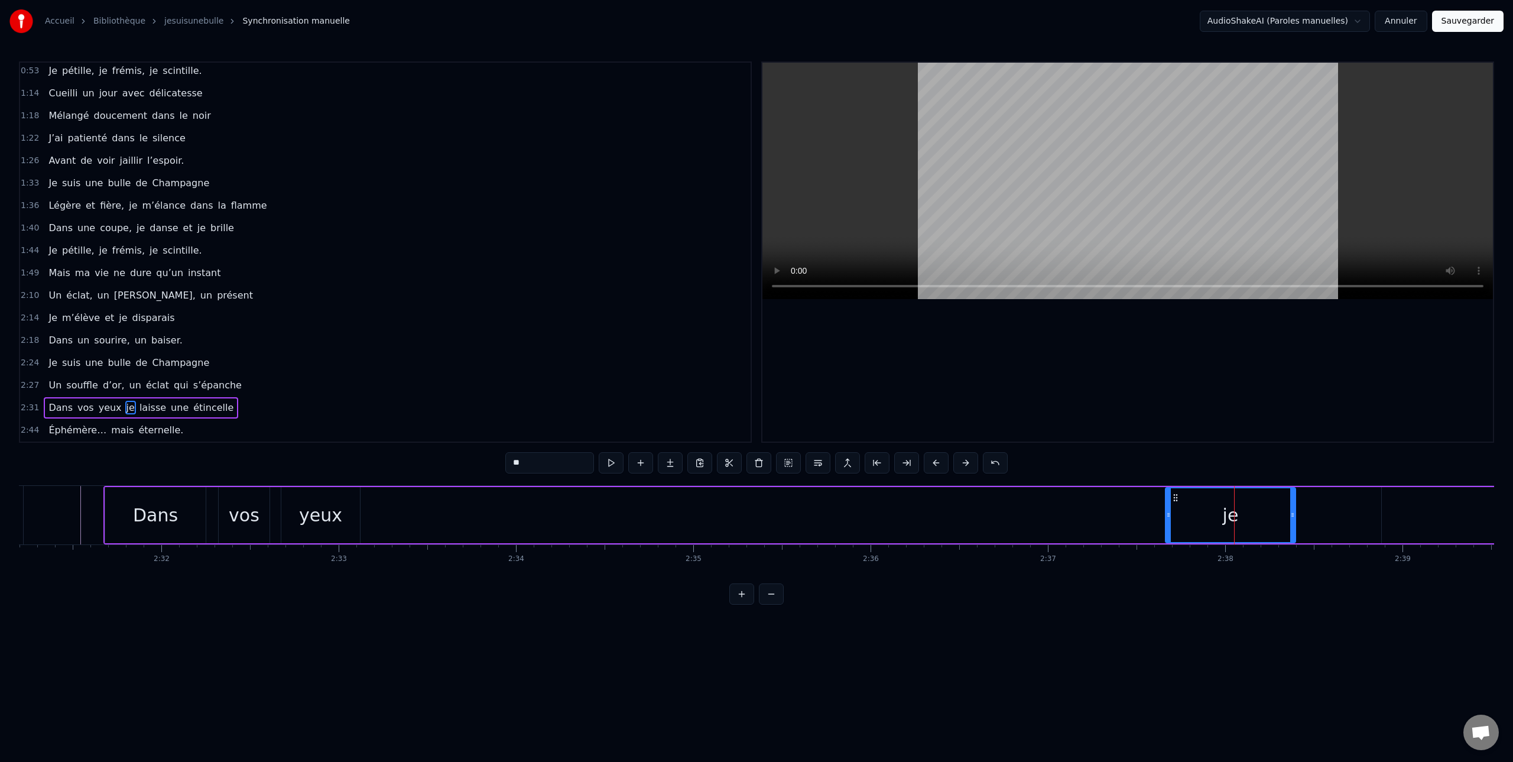
click at [1189, 512] on div "je" at bounding box center [1230, 515] width 129 height 54
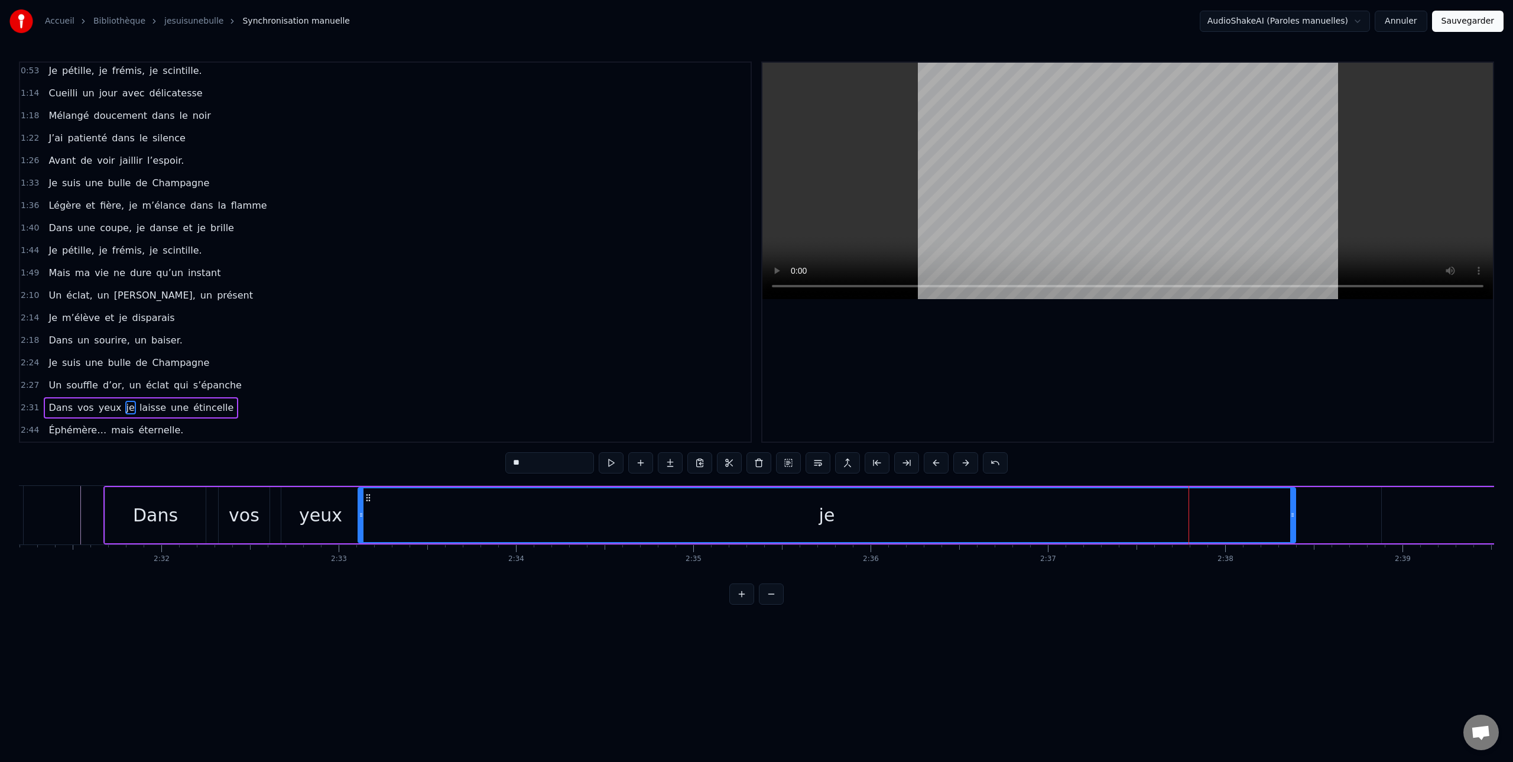
drag, startPoint x: 1167, startPoint y: 516, endPoint x: 701, endPoint y: 541, distance: 466.3
click at [363, 506] on div at bounding box center [361, 515] width 5 height 54
drag, startPoint x: 1296, startPoint y: 511, endPoint x: 1288, endPoint y: 512, distance: 8.4
click at [1286, 512] on div "Dans vos yeux je laisse une étincelle" at bounding box center [1235, 515] width 2264 height 58
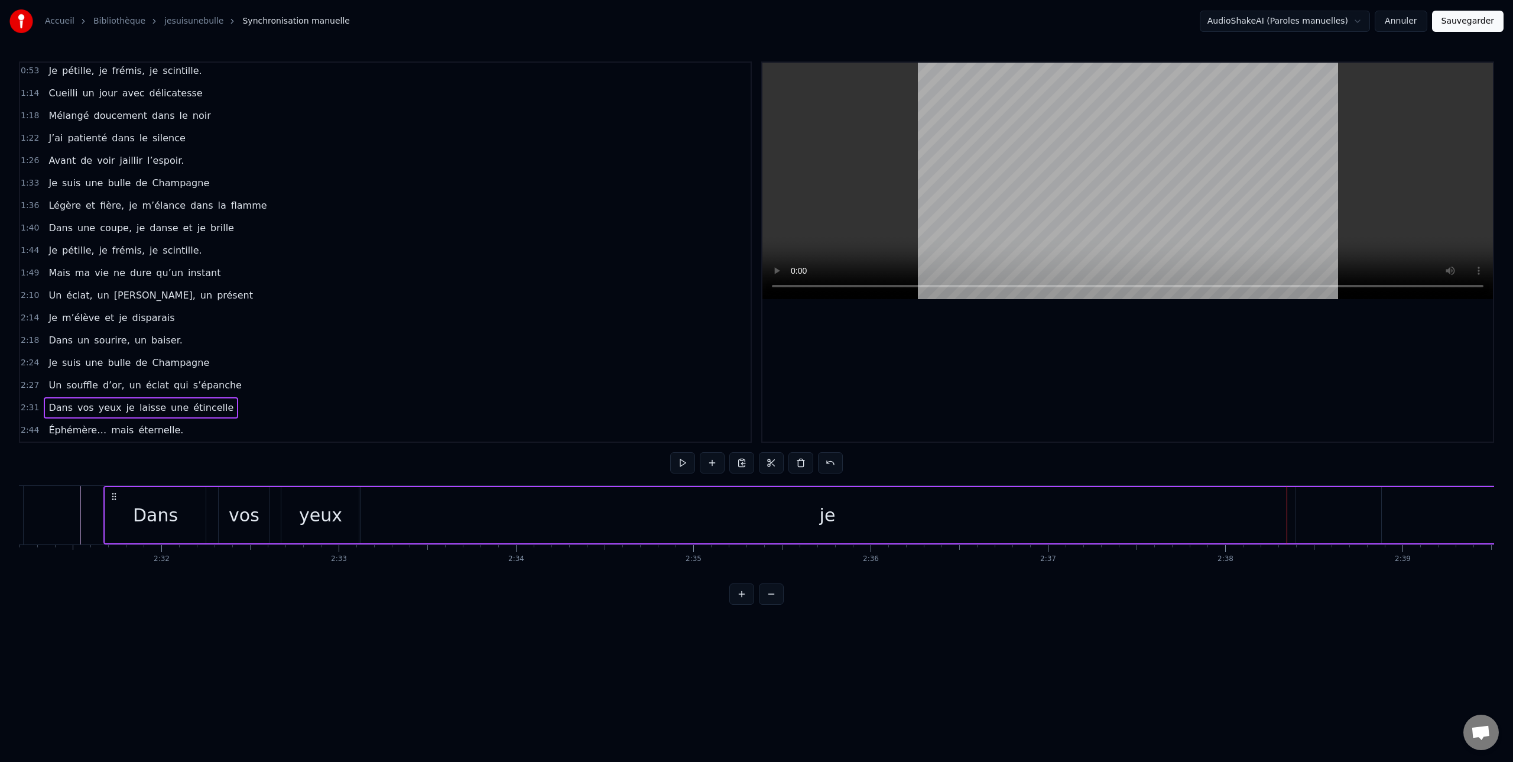
click at [1295, 509] on div "je" at bounding box center [827, 515] width 937 height 56
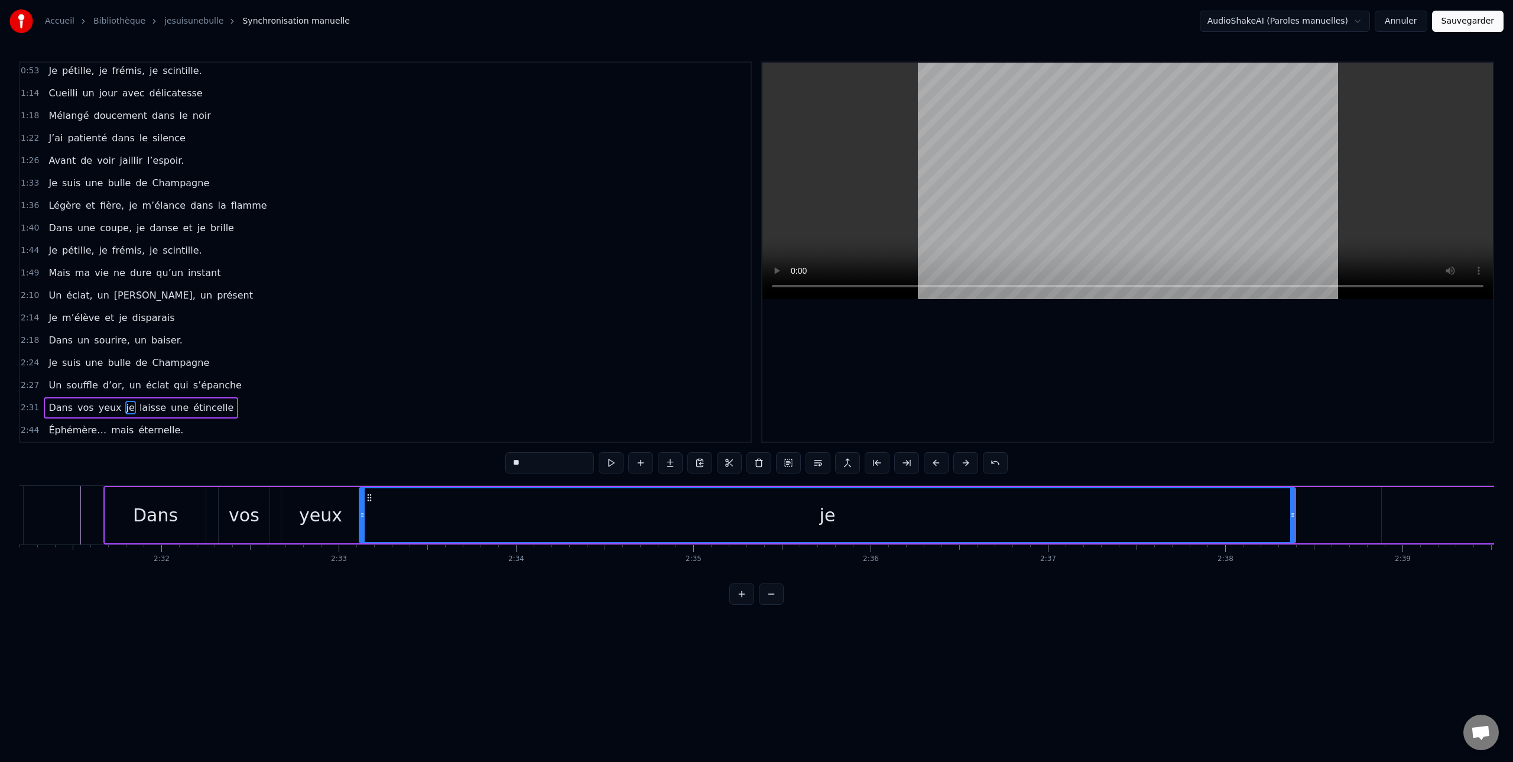
drag, startPoint x: 1293, startPoint y: 509, endPoint x: 1268, endPoint y: 511, distance: 24.8
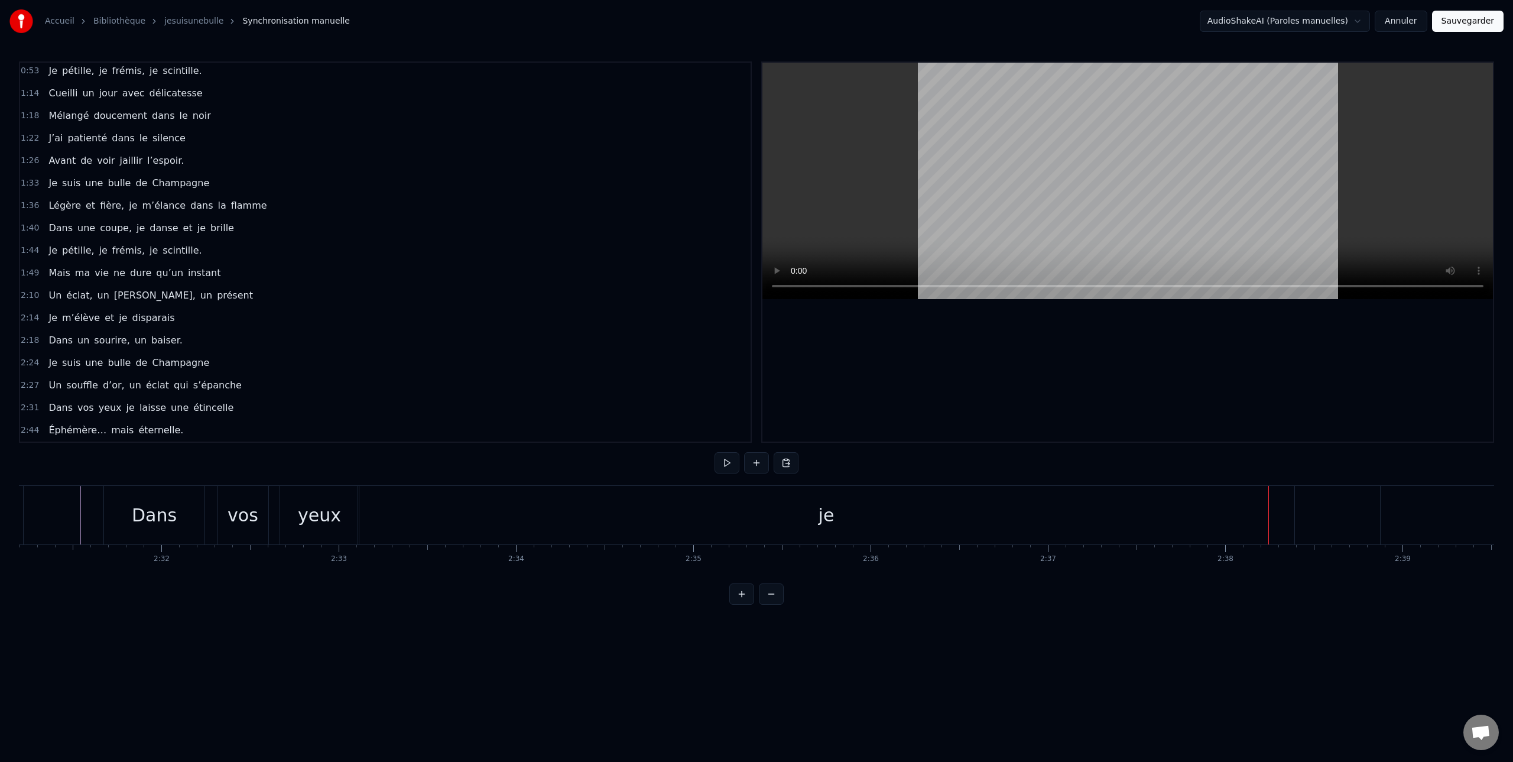
click at [1292, 508] on div "je" at bounding box center [826, 515] width 936 height 58
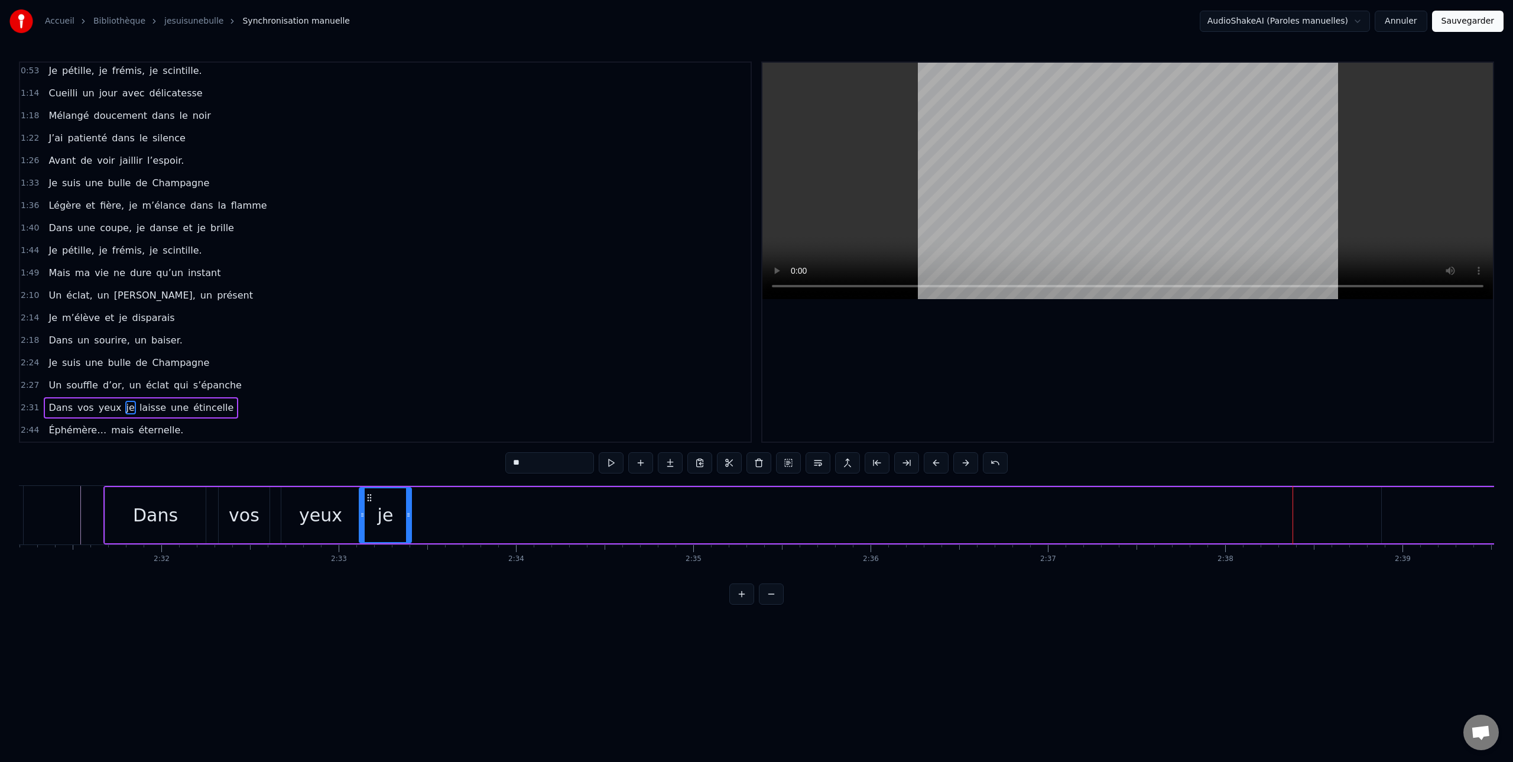
drag, startPoint x: 1294, startPoint y: 509, endPoint x: 408, endPoint y: 482, distance: 886.2
click at [408, 482] on div "0:00 (je suis une bulle de Champagne) 0:08 Je suis né dans une terre argileuse …" at bounding box center [756, 332] width 1475 height 543
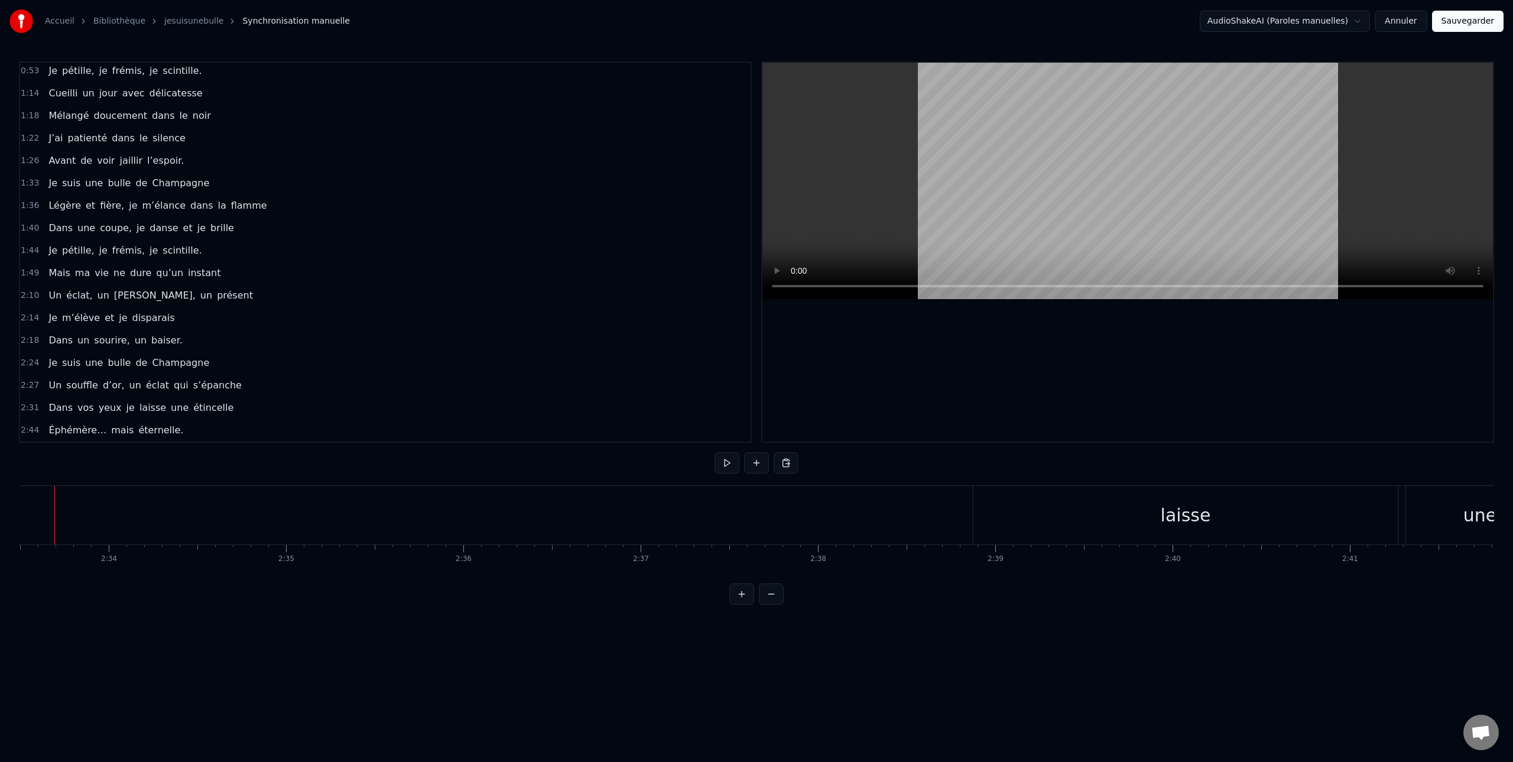
scroll to position [0, 27308]
drag, startPoint x: 1044, startPoint y: 513, endPoint x: 882, endPoint y: 511, distance: 162.5
click at [882, 511] on div "laisse" at bounding box center [1087, 515] width 424 height 58
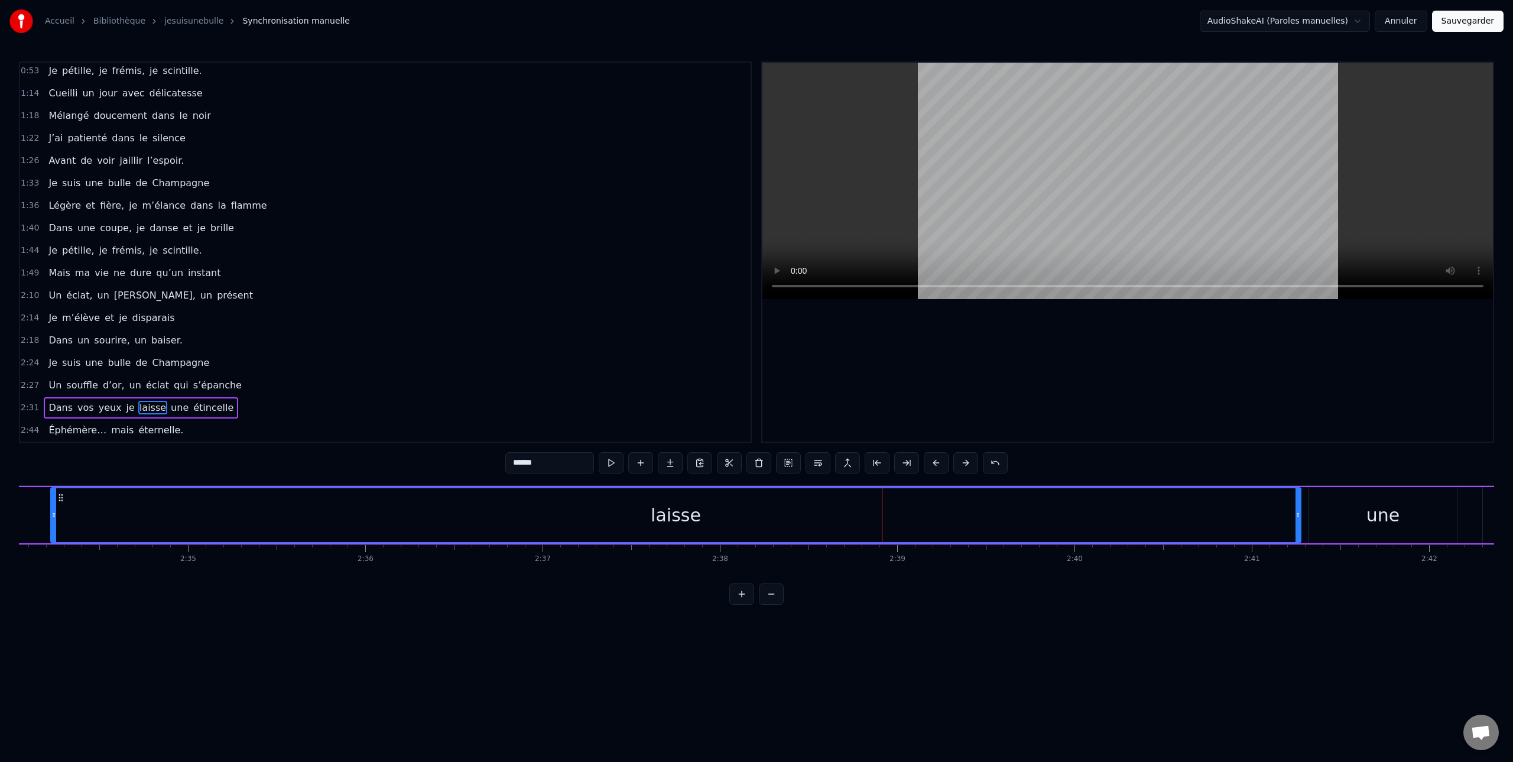
drag, startPoint x: 879, startPoint y: 512, endPoint x: 72, endPoint y: 469, distance: 807.8
click at [53, 466] on div "0:00 (je suis une bulle de Champagne) 0:08 Je suis né dans une terre argileuse …" at bounding box center [756, 332] width 1475 height 543
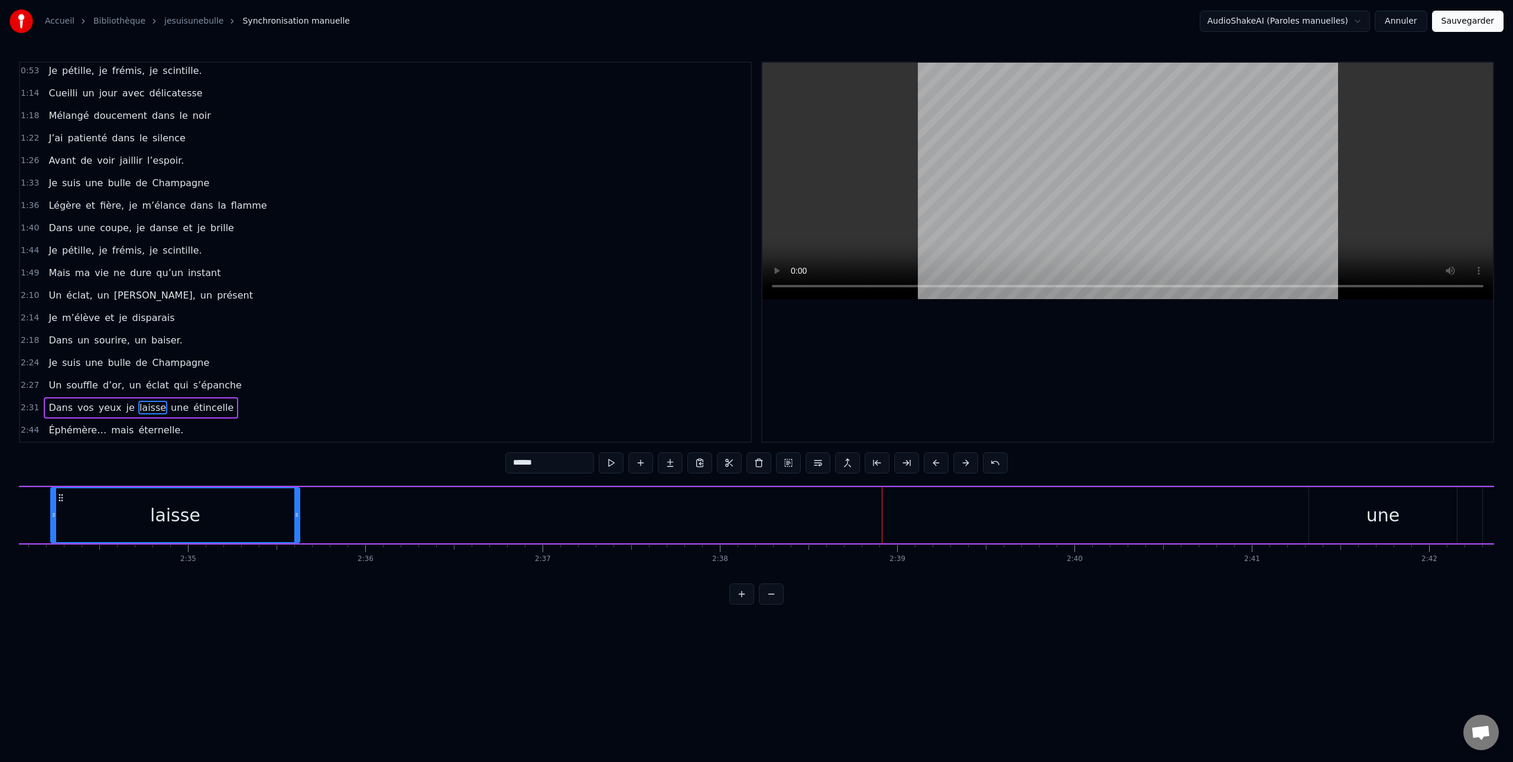
drag, startPoint x: 1298, startPoint y: 513, endPoint x: 314, endPoint y: 482, distance: 984.3
click at [290, 477] on div "0:00 (je suis une bulle de Champagne) 0:08 Je suis né dans une terre argileuse …" at bounding box center [756, 332] width 1475 height 543
drag, startPoint x: 1313, startPoint y: 518, endPoint x: 1311, endPoint y: 525, distance: 7.5
click at [1312, 518] on div "une" at bounding box center [1383, 515] width 148 height 56
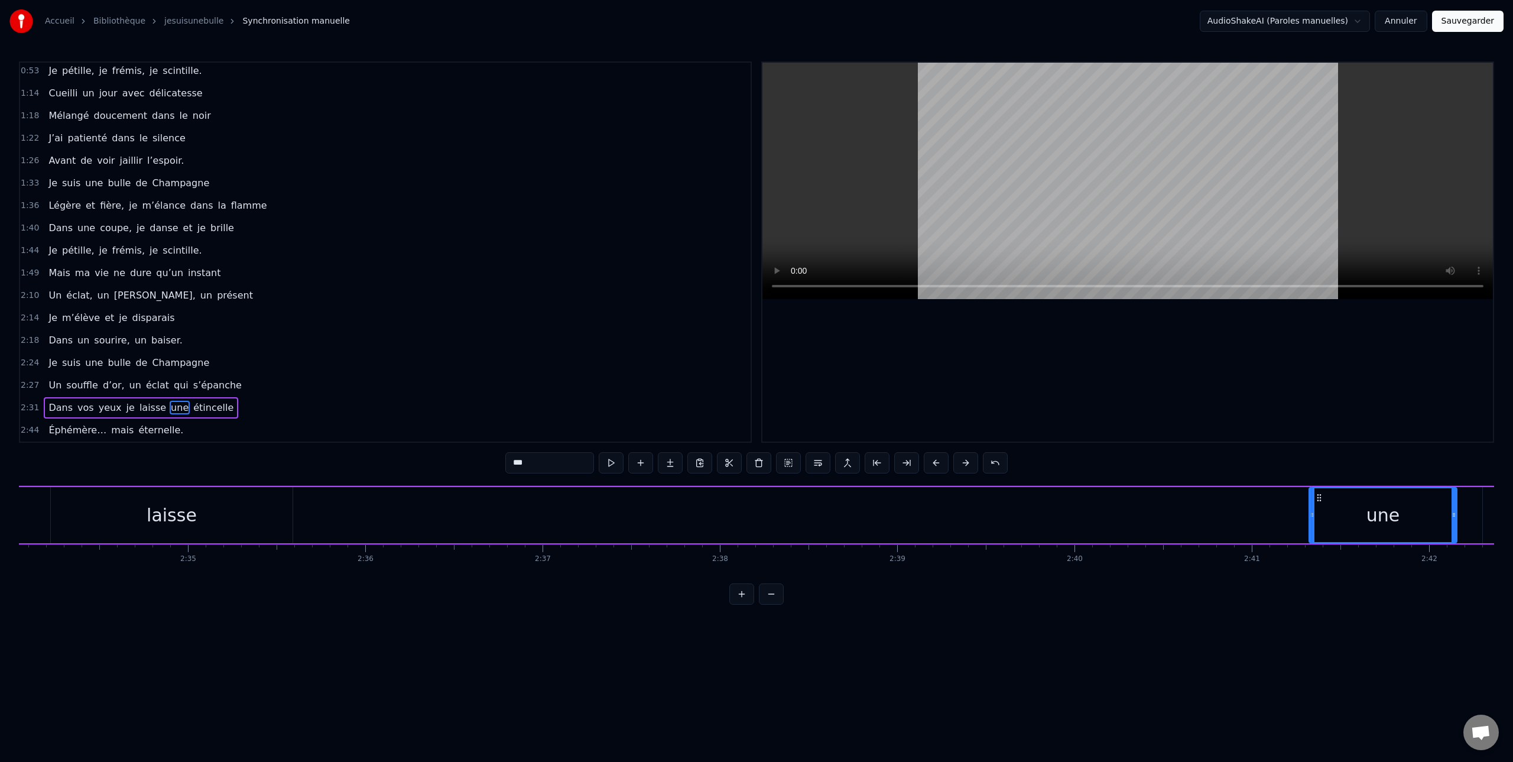
drag, startPoint x: 1309, startPoint y: 516, endPoint x: 349, endPoint y: 498, distance: 960.4
click at [281, 480] on div "0:00 (je suis une bulle de Champagne) 0:08 Je suis né dans une terre argileuse …" at bounding box center [756, 332] width 1475 height 543
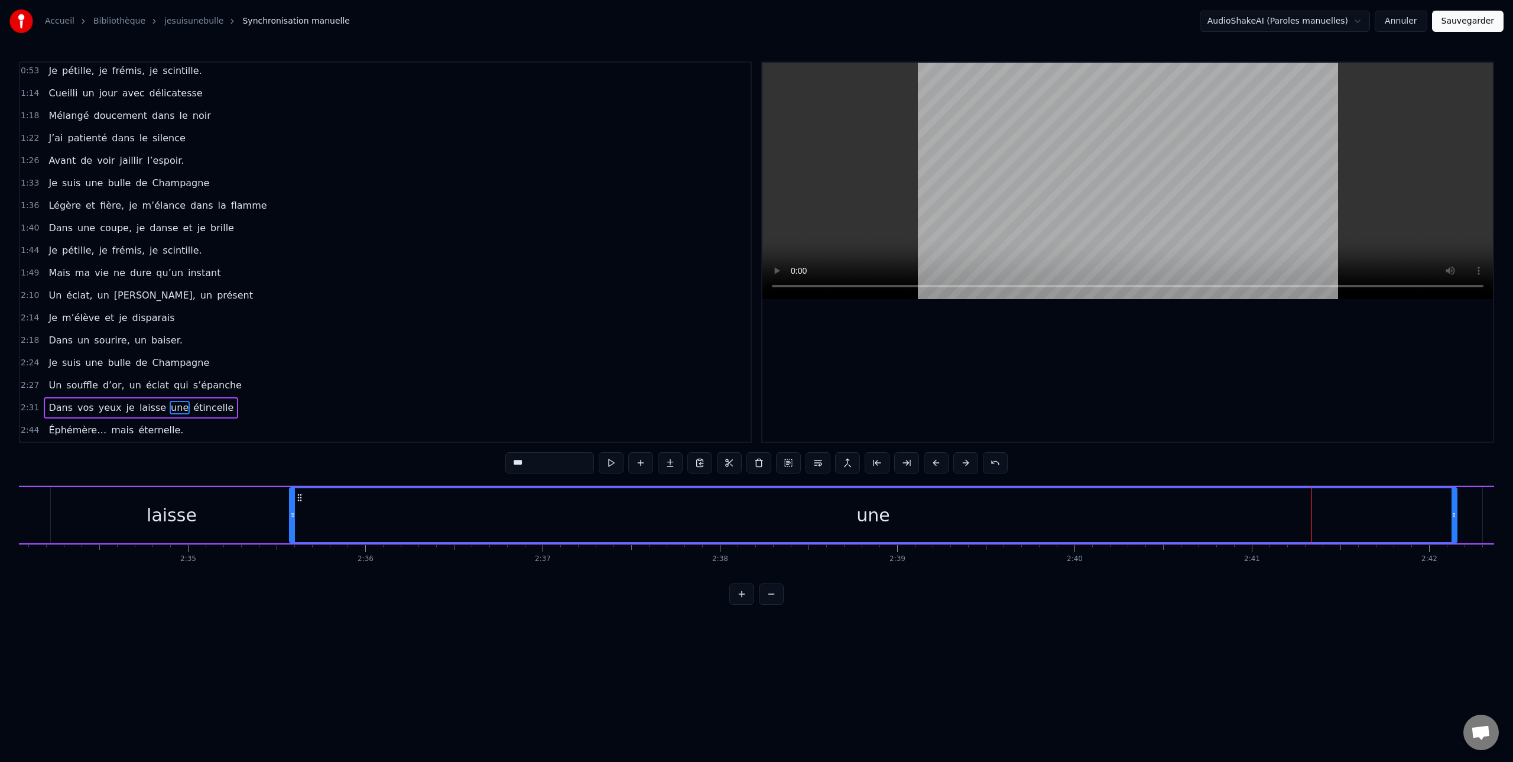
drag, startPoint x: 1309, startPoint y: 509, endPoint x: 402, endPoint y: 509, distance: 907.0
click at [290, 495] on div at bounding box center [292, 515] width 5 height 54
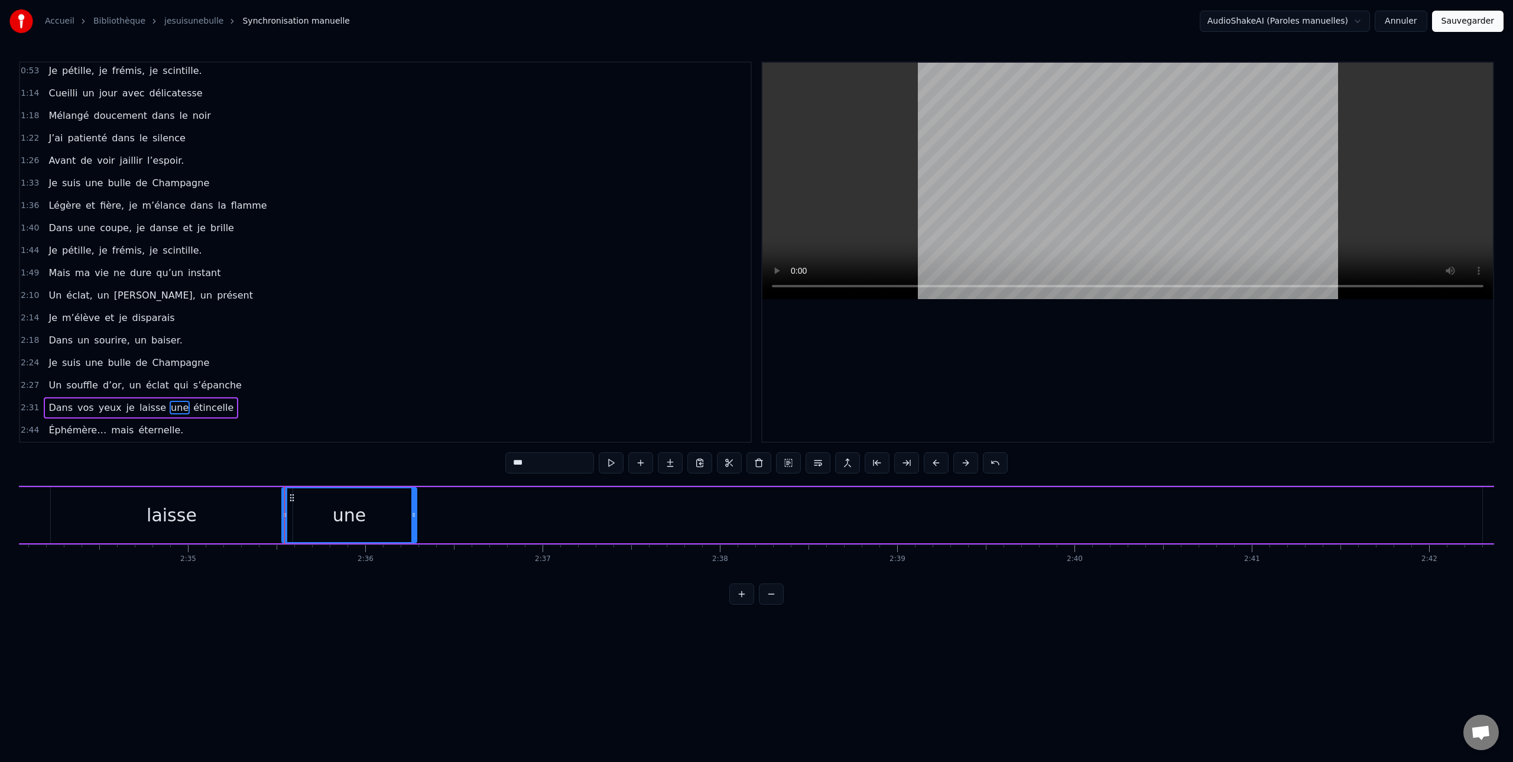
drag, startPoint x: 1422, startPoint y: 521, endPoint x: 413, endPoint y: 502, distance: 1008.8
click at [413, 499] on div at bounding box center [413, 515] width 5 height 54
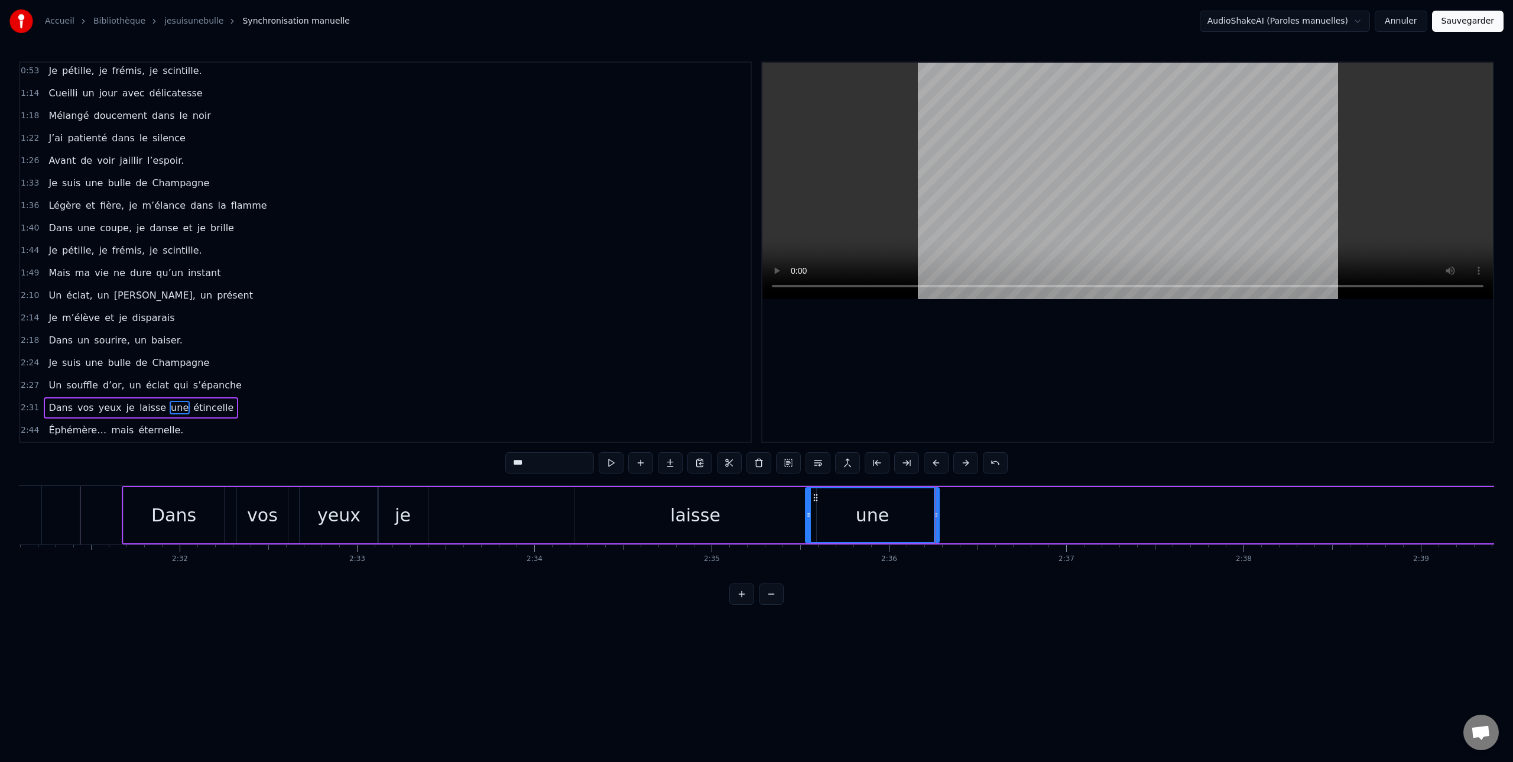
scroll to position [0, 26760]
click at [638, 515] on div "laisse" at bounding box center [719, 515] width 242 height 56
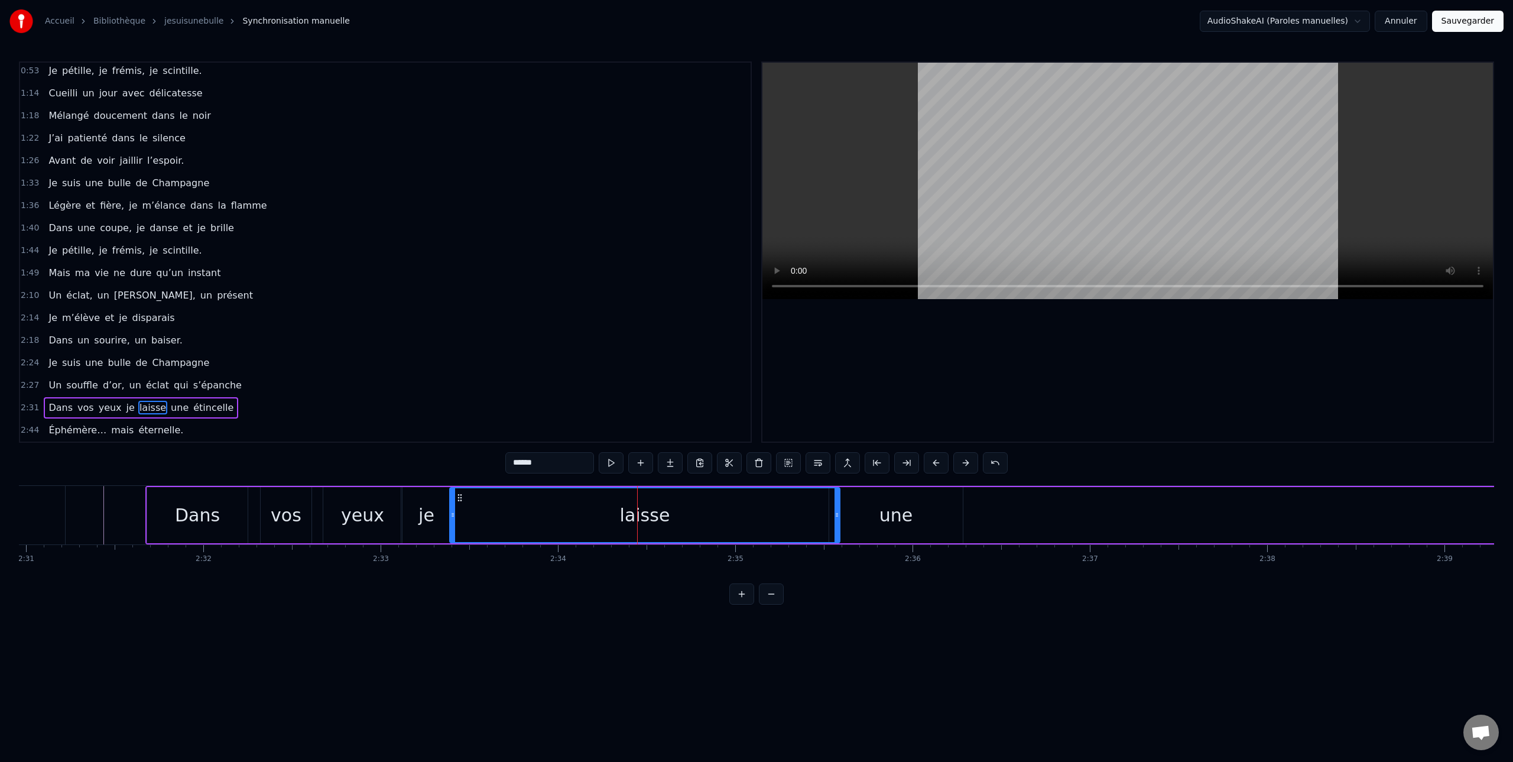
drag, startPoint x: 599, startPoint y: 513, endPoint x: 539, endPoint y: 512, distance: 59.1
click at [451, 517] on icon at bounding box center [452, 514] width 5 height 9
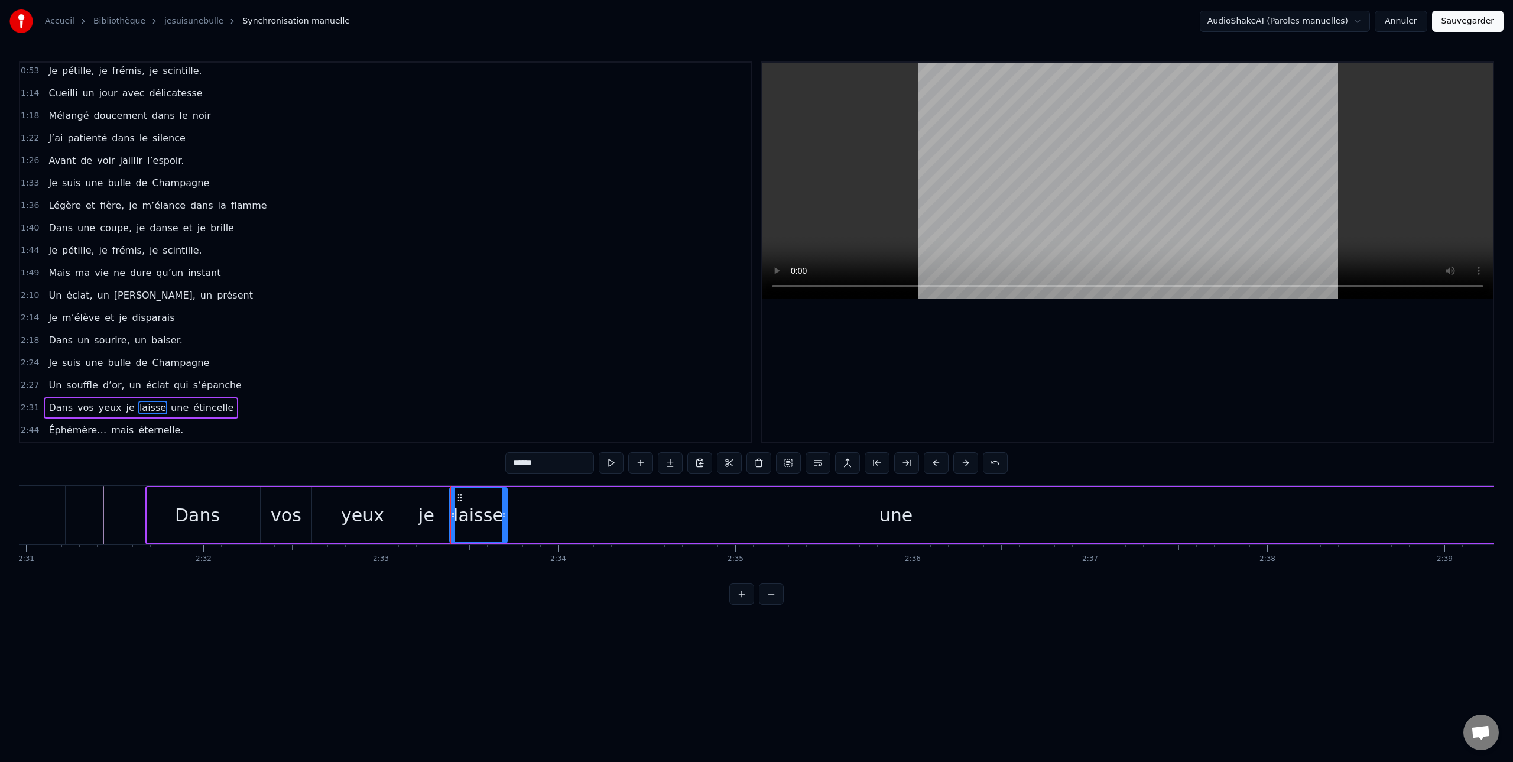
drag, startPoint x: 834, startPoint y: 515, endPoint x: 513, endPoint y: 522, distance: 320.3
click at [502, 522] on div at bounding box center [504, 515] width 5 height 54
drag, startPoint x: 863, startPoint y: 508, endPoint x: 853, endPoint y: 510, distance: 10.3
click at [863, 508] on div "une" at bounding box center [896, 515] width 134 height 56
type input "***"
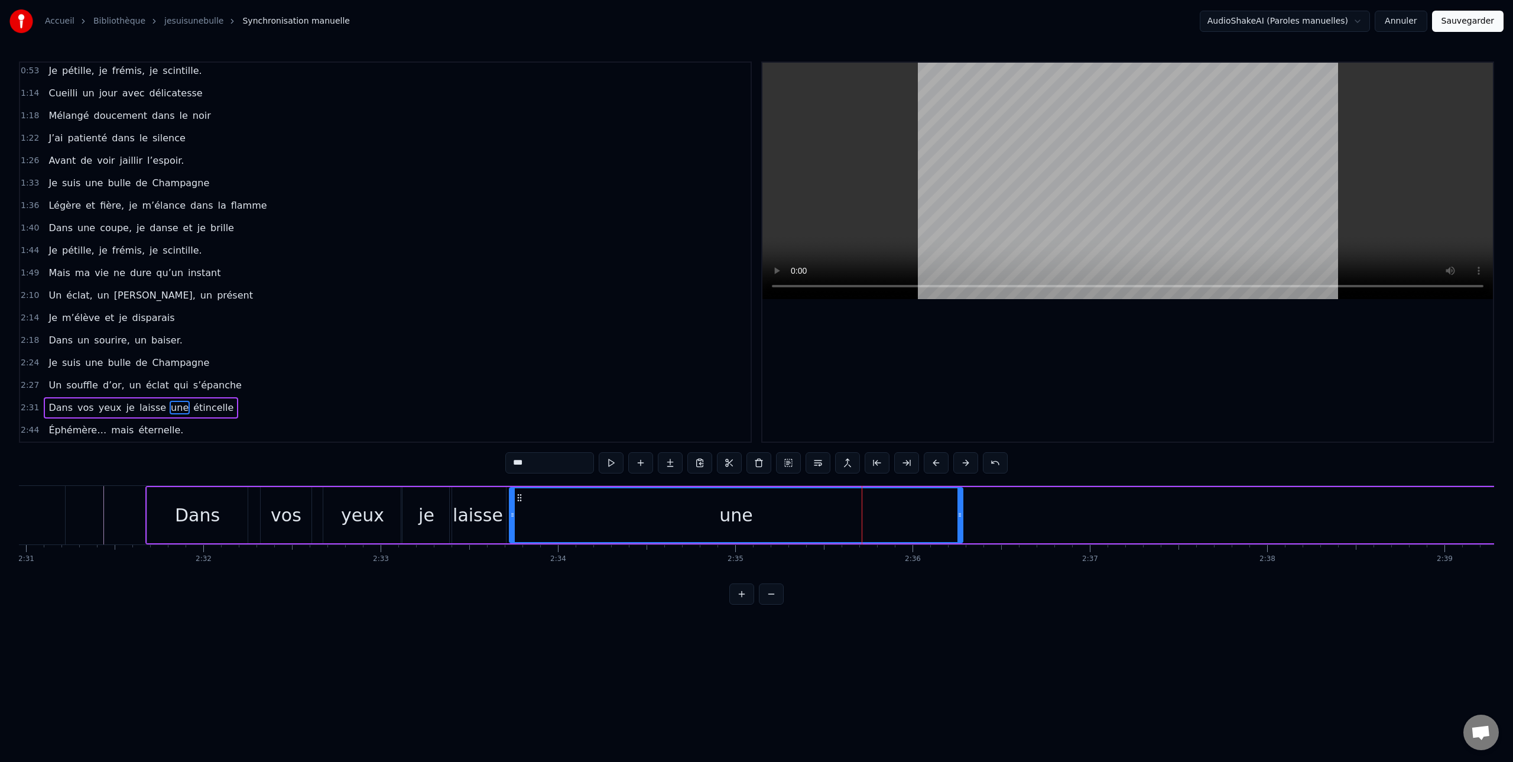
drag, startPoint x: 820, startPoint y: 514, endPoint x: 529, endPoint y: 509, distance: 290.8
click at [511, 510] on icon at bounding box center [512, 514] width 5 height 9
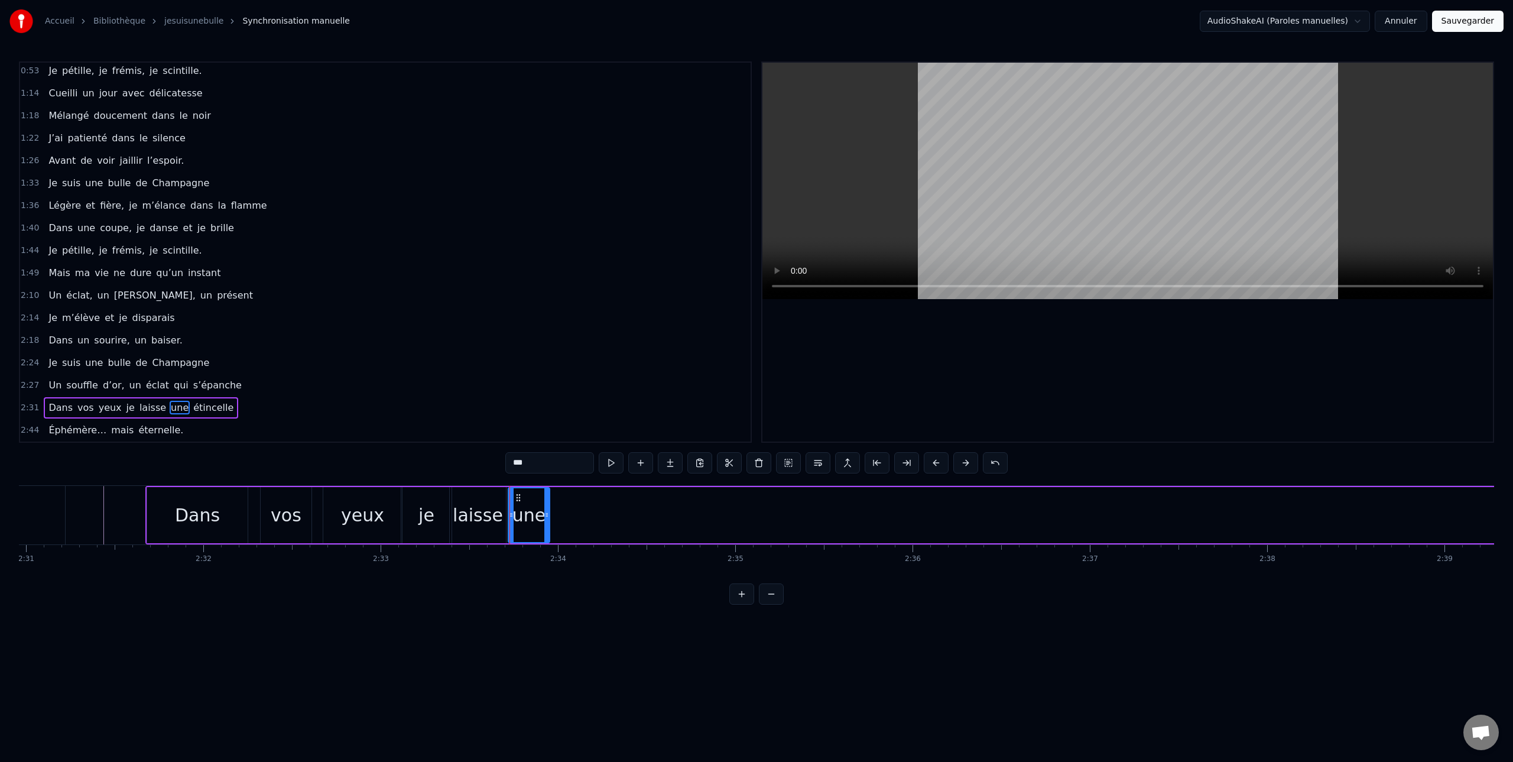
drag, startPoint x: 960, startPoint y: 511, endPoint x: 552, endPoint y: 511, distance: 407.7
click at [547, 513] on icon at bounding box center [546, 514] width 5 height 9
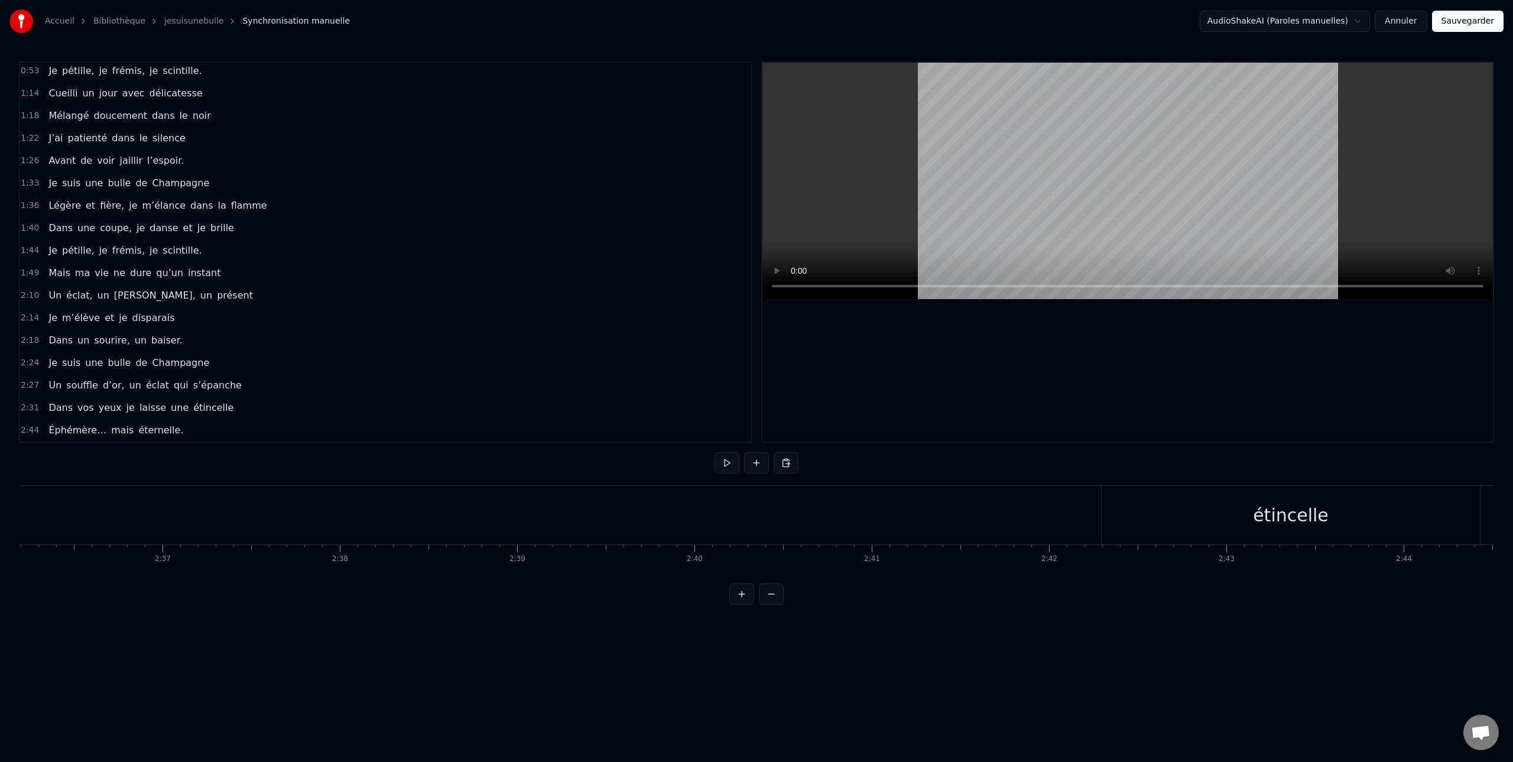
scroll to position [0, 27698]
click at [1154, 519] on div "étincelle" at bounding box center [1280, 515] width 378 height 58
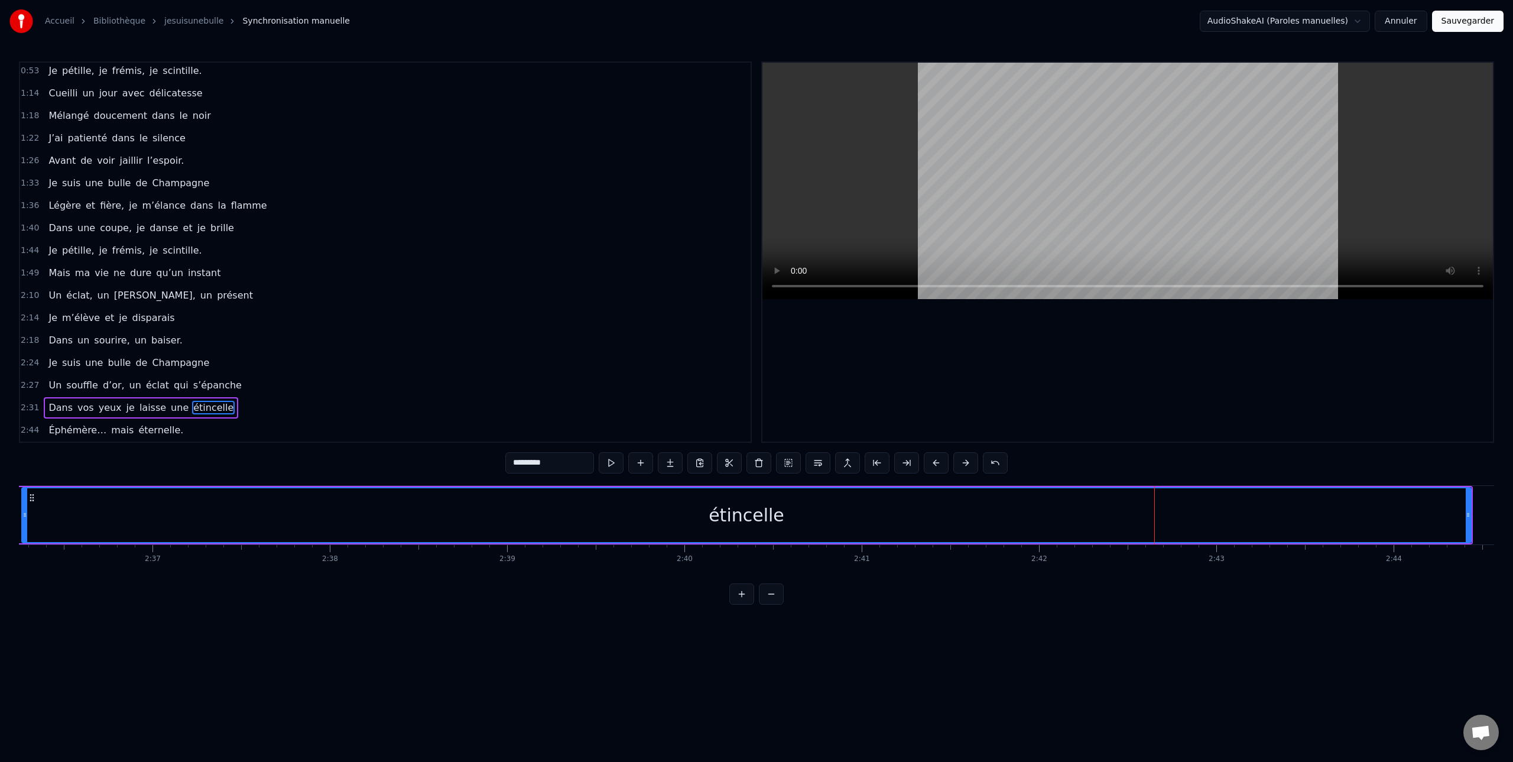
drag, startPoint x: 1094, startPoint y: 517, endPoint x: 57, endPoint y: 506, distance: 1037.7
click at [26, 506] on div at bounding box center [24, 515] width 5 height 54
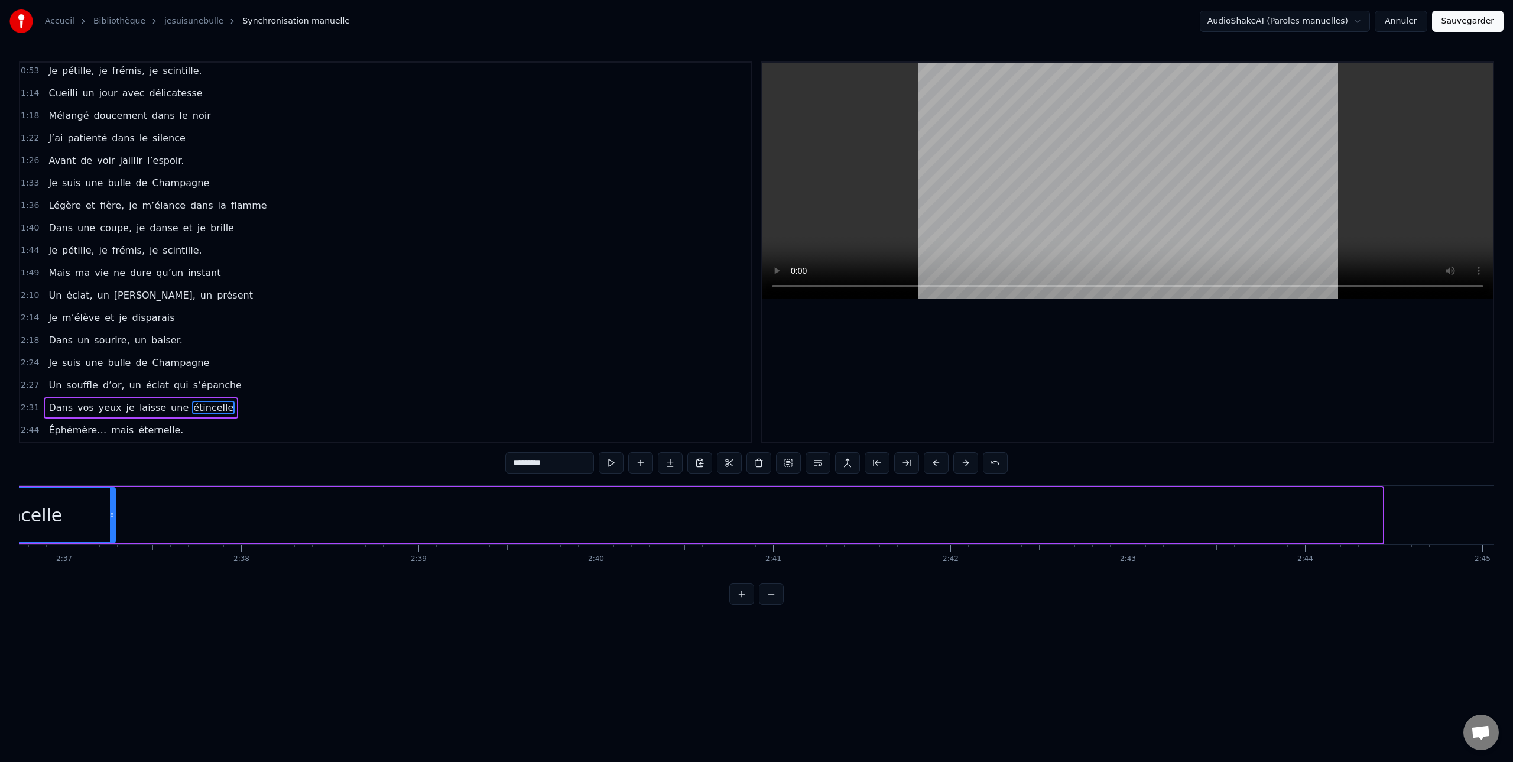
drag, startPoint x: 1376, startPoint y: 512, endPoint x: 144, endPoint y: 474, distance: 1233.2
click at [71, 469] on div "0:00 (je suis une bulle de Champagne) 0:08 Je suis né dans une terre argileuse …" at bounding box center [756, 332] width 1475 height 543
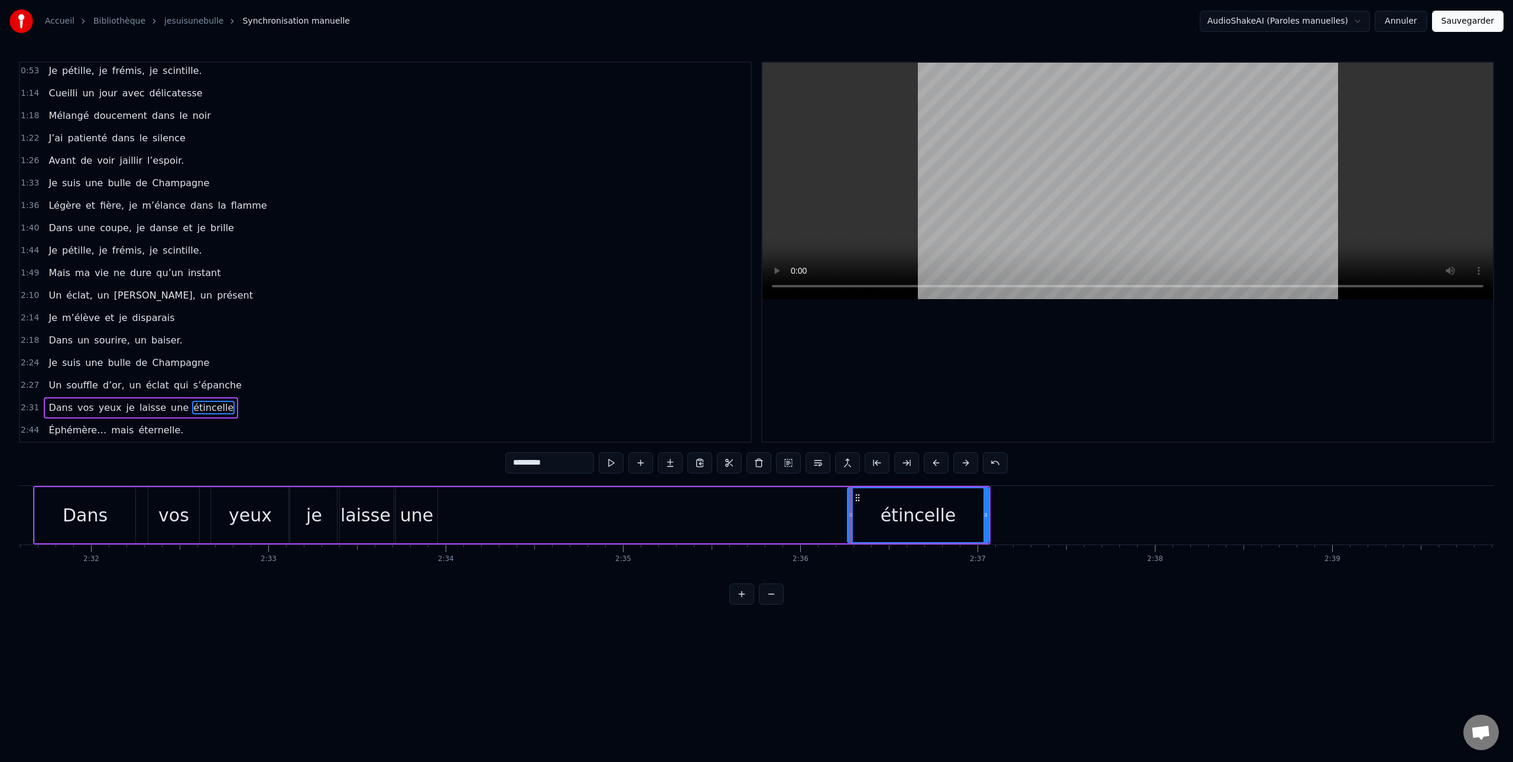
scroll to position [0, 26864]
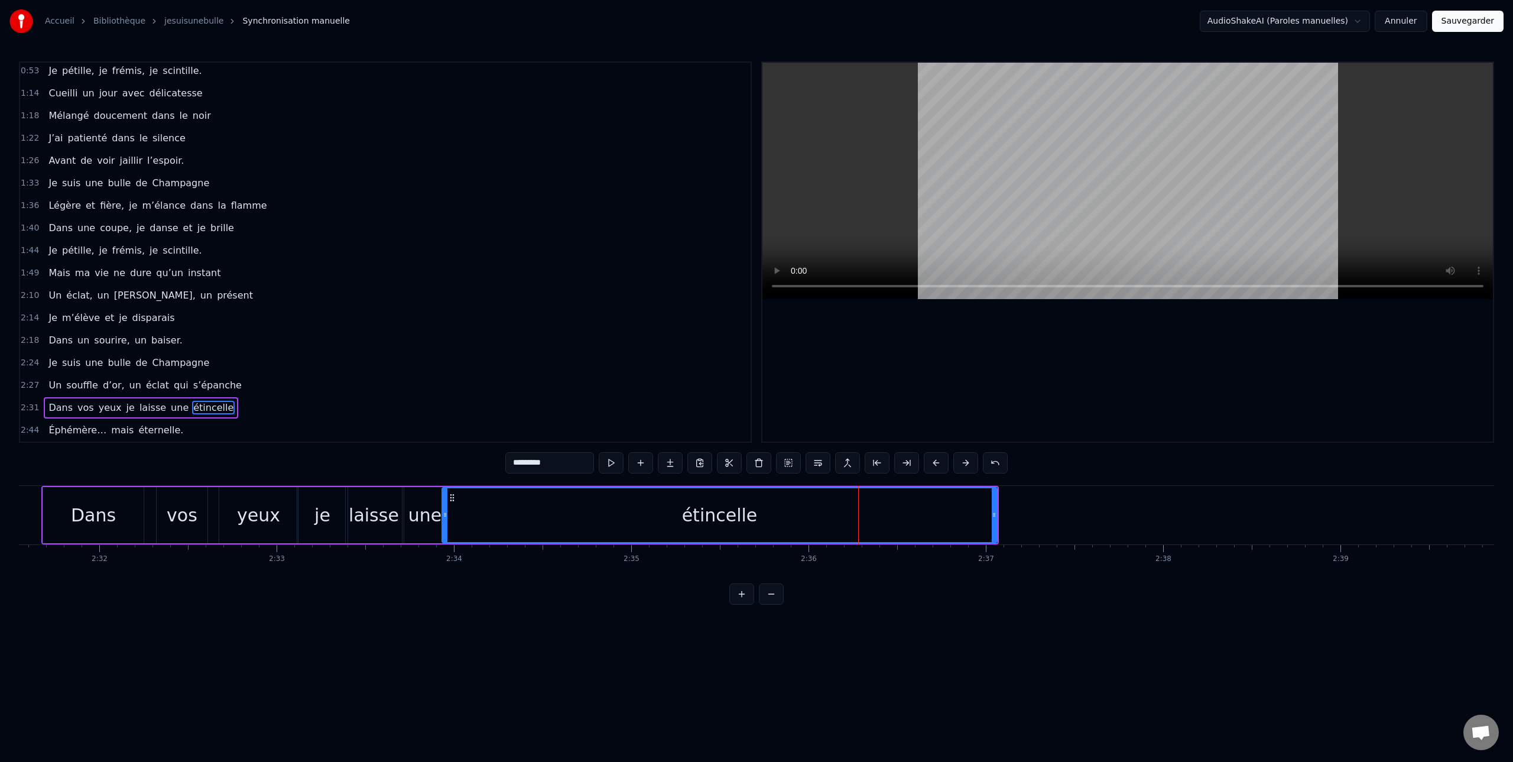
drag, startPoint x: 857, startPoint y: 512, endPoint x: 707, endPoint y: 523, distance: 149.9
click at [445, 520] on div at bounding box center [445, 515] width 5 height 54
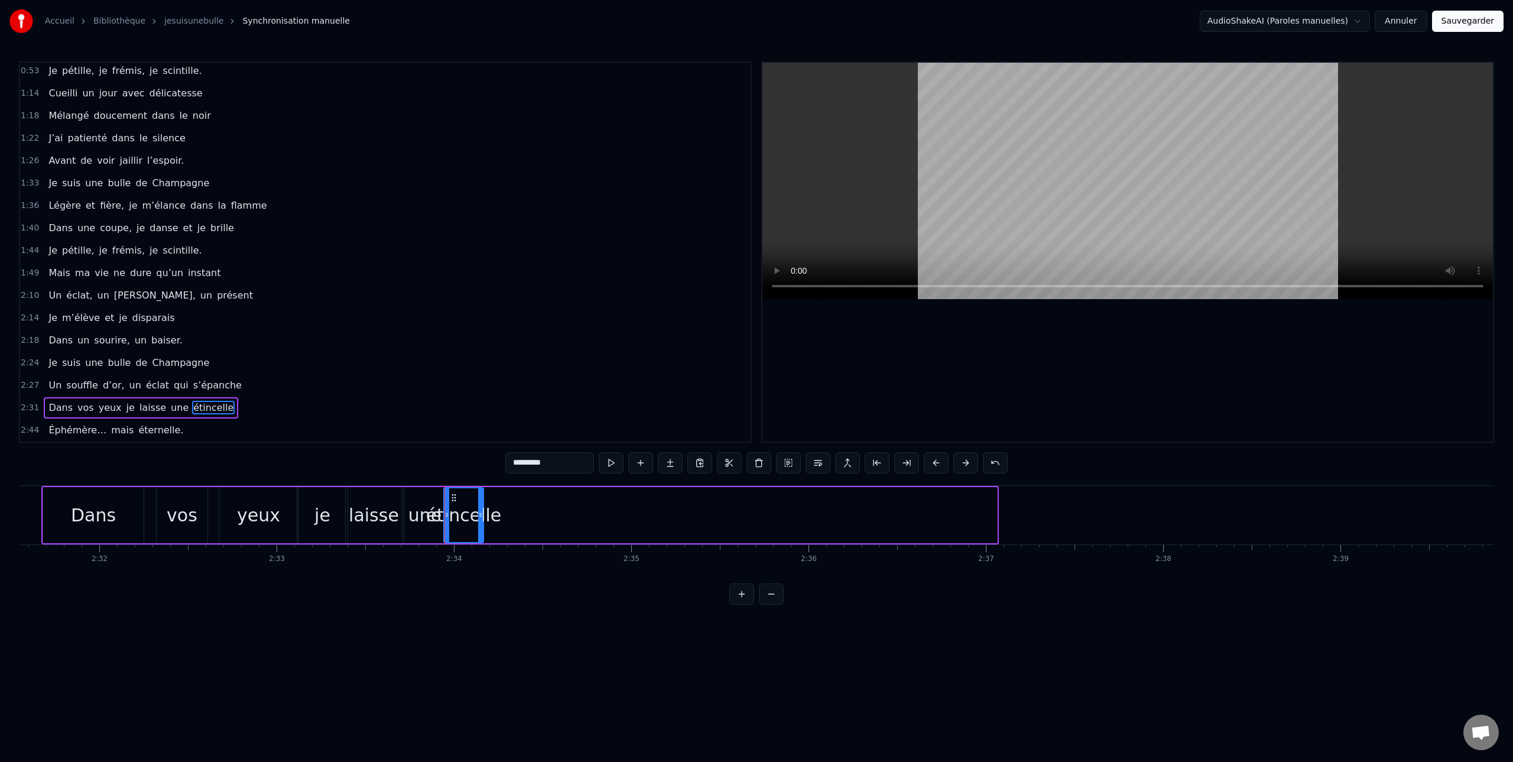
drag, startPoint x: 996, startPoint y: 507, endPoint x: 484, endPoint y: 492, distance: 511.9
click at [482, 490] on div at bounding box center [480, 515] width 5 height 54
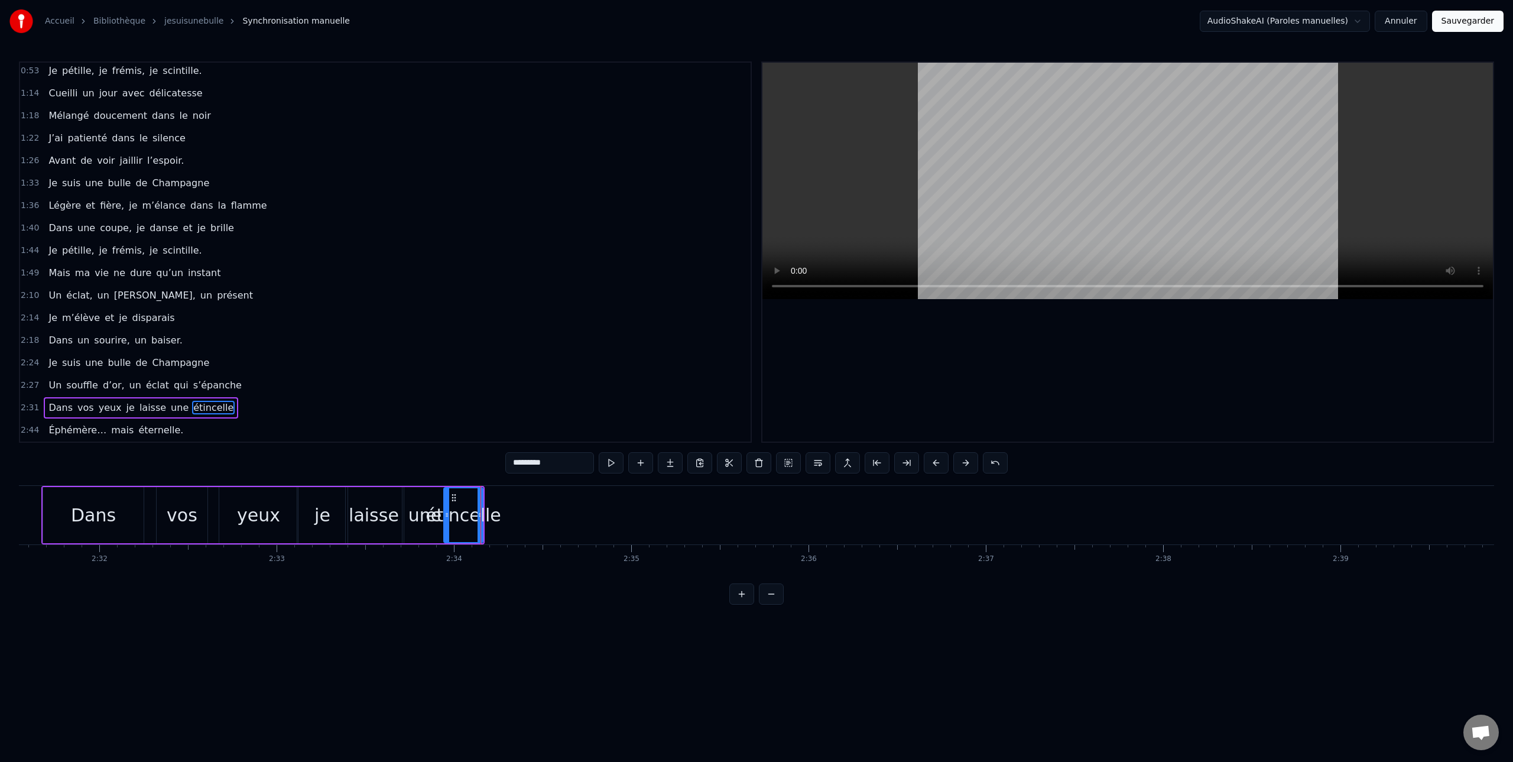
click at [24, 480] on div "0:00 (je suis une bulle de Champagne) 0:08 Je suis né dans une terre argileuse …" at bounding box center [756, 332] width 1475 height 543
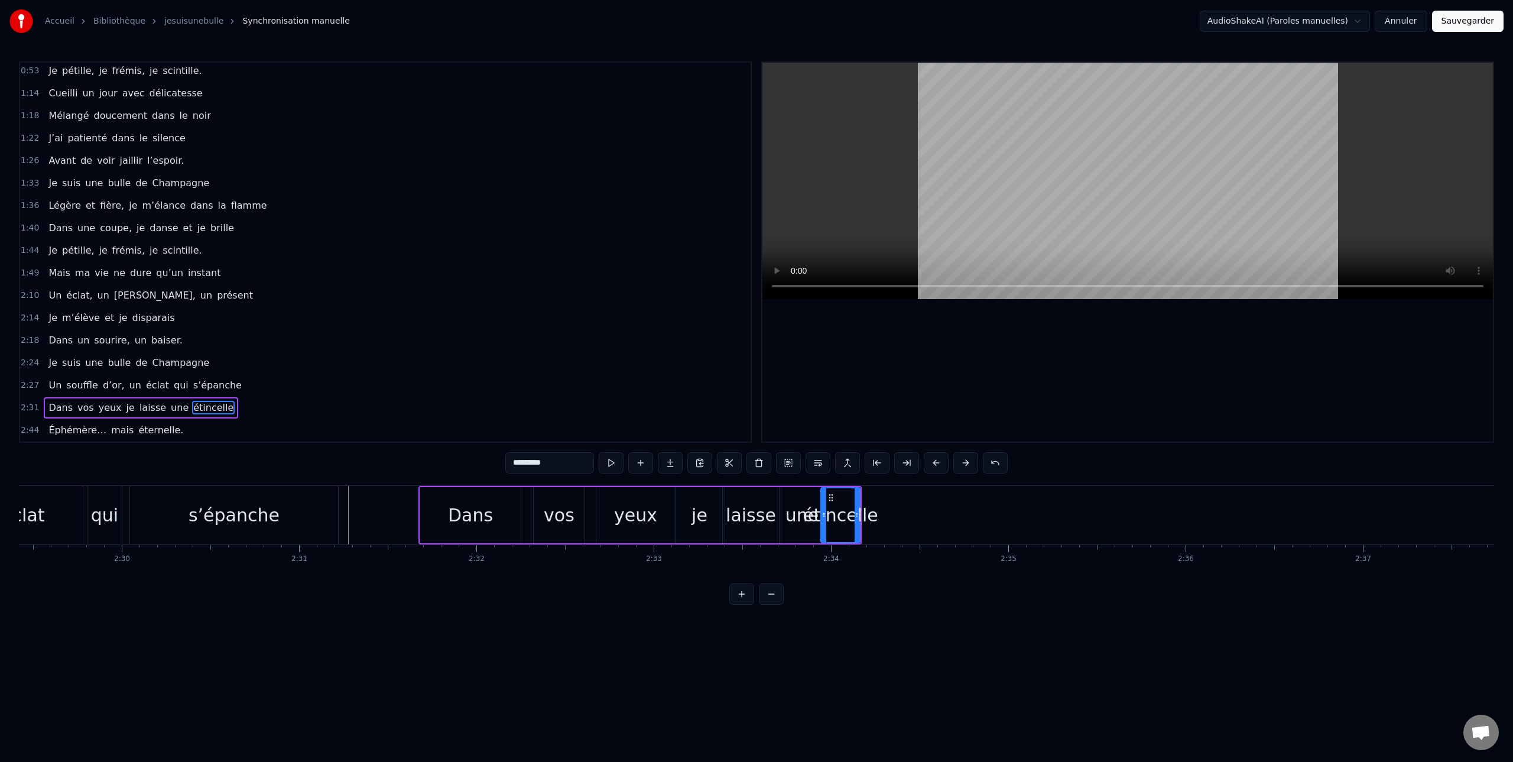
scroll to position [0, 26461]
click at [365, 513] on div "Un souffle d’or, un éclat qui s’épanche" at bounding box center [37, 515] width 662 height 58
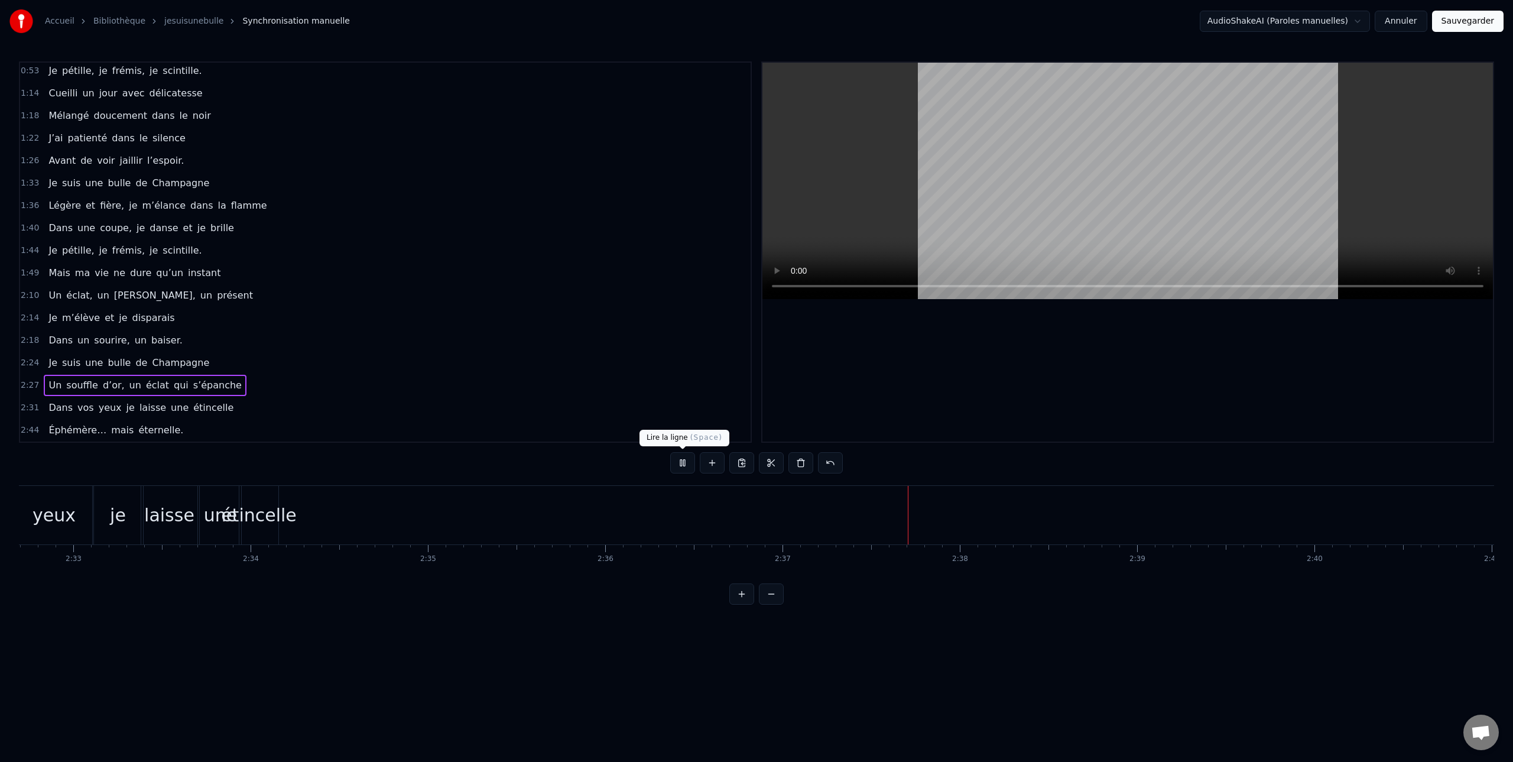
click at [681, 462] on button at bounding box center [682, 462] width 25 height 21
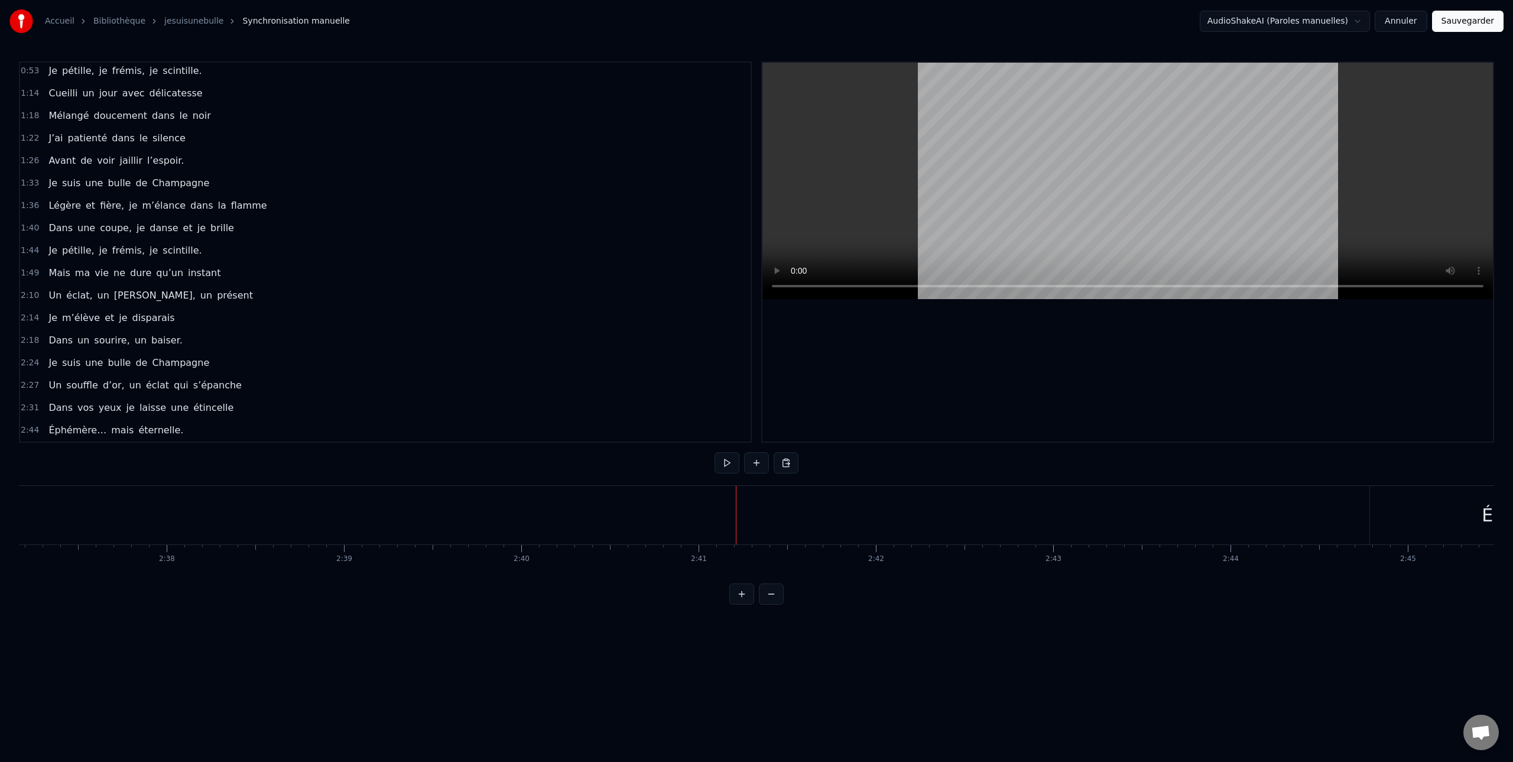
click at [758, 464] on button at bounding box center [756, 462] width 25 height 21
click at [833, 466] on button at bounding box center [830, 462] width 25 height 21
click at [1015, 528] on div "Éphémère…" at bounding box center [1095, 515] width 332 height 58
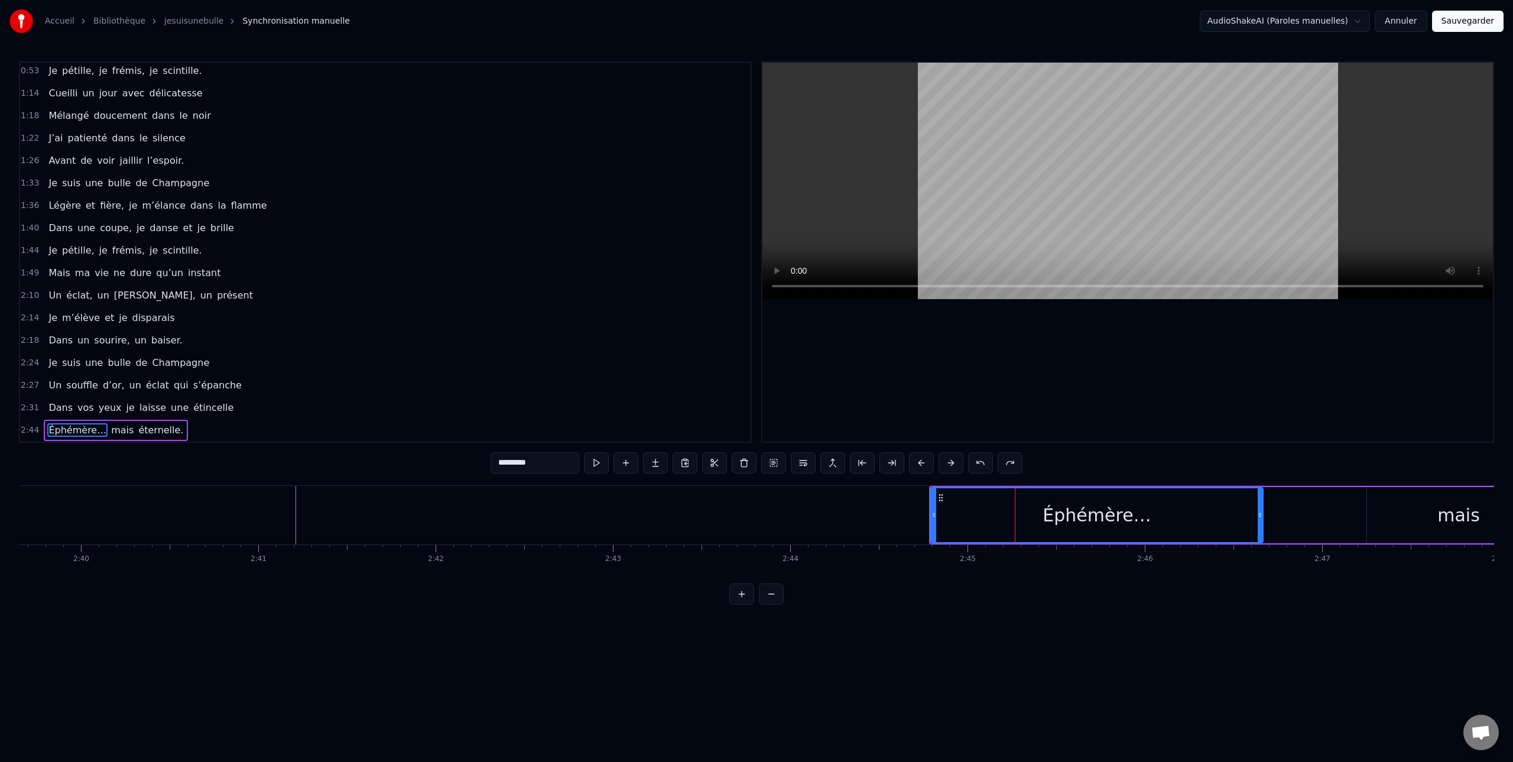
click at [932, 518] on icon at bounding box center [933, 514] width 5 height 9
click at [1142, 511] on div "Éphémère…" at bounding box center [1096, 515] width 331 height 54
click at [1116, 518] on div "Éphémère…" at bounding box center [1096, 515] width 108 height 27
click at [1250, 506] on div "Éphémère…" at bounding box center [1096, 515] width 331 height 54
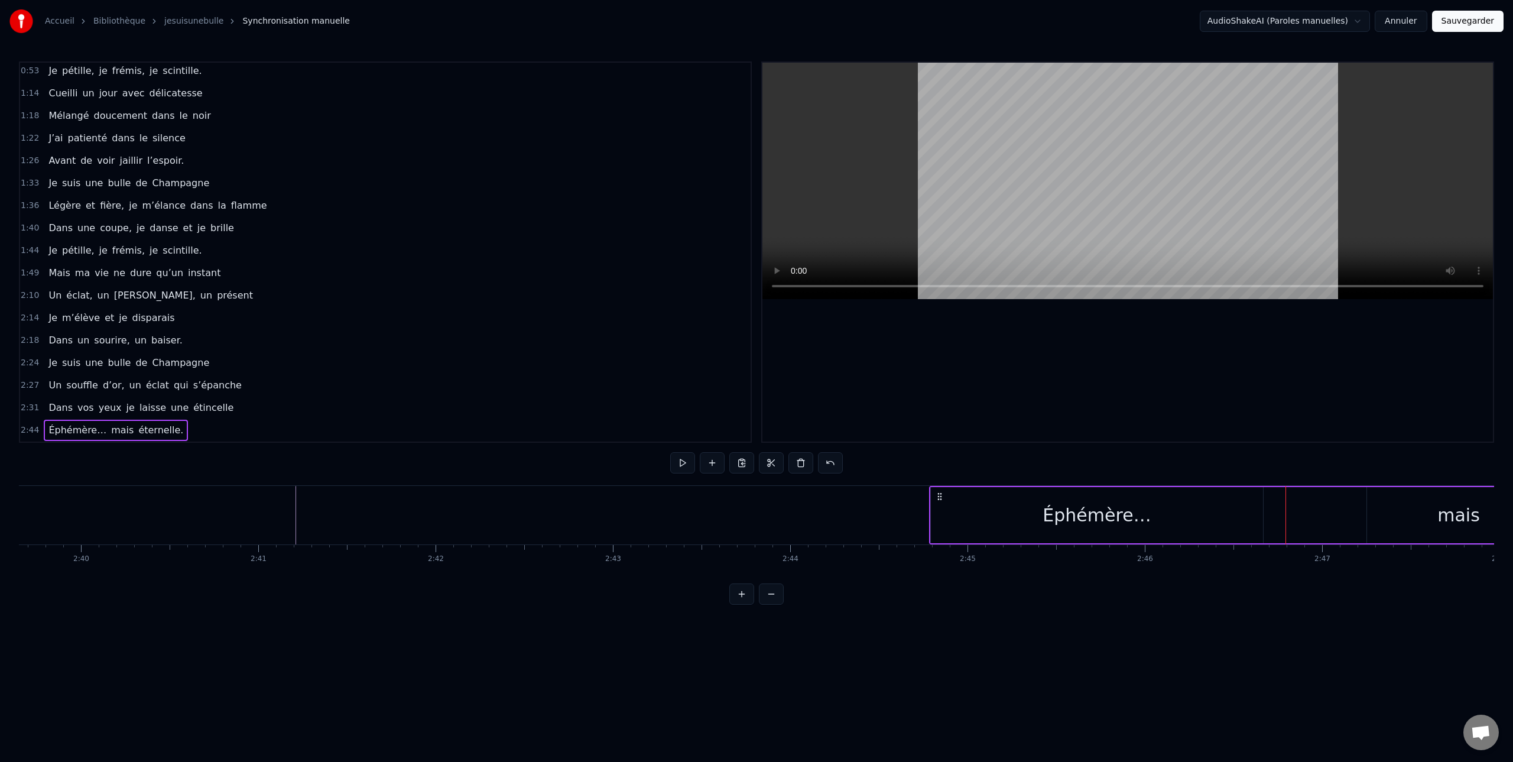
drag, startPoint x: 963, startPoint y: 525, endPoint x: 932, endPoint y: 525, distance: 31.3
click at [931, 525] on div "Éphémère…" at bounding box center [1097, 515] width 332 height 56
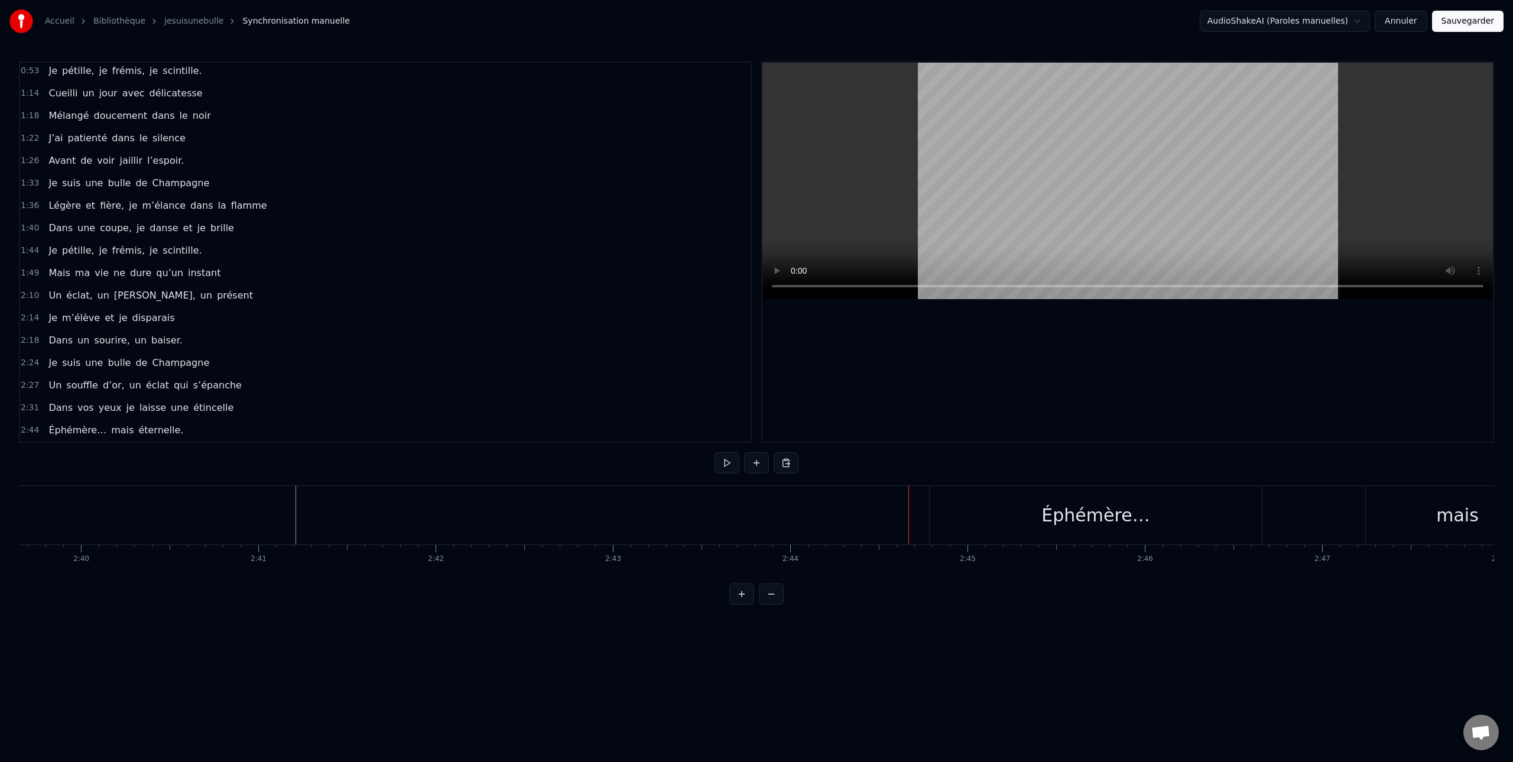
click at [974, 512] on div "Éphémère…" at bounding box center [1095, 515] width 332 height 58
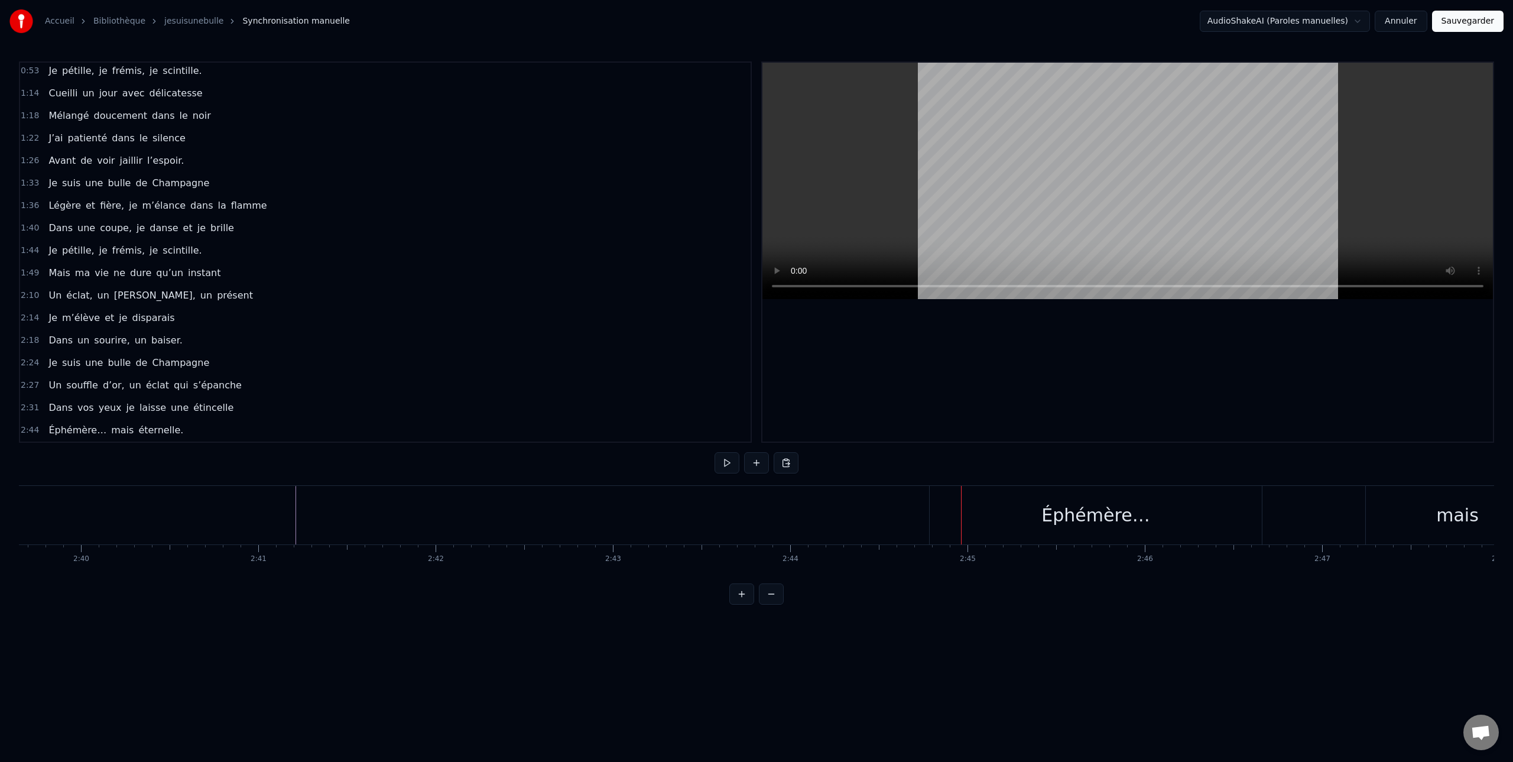
drag, startPoint x: 998, startPoint y: 510, endPoint x: 1048, endPoint y: 512, distance: 49.7
click at [998, 510] on div "Éphémère…" at bounding box center [1095, 515] width 332 height 58
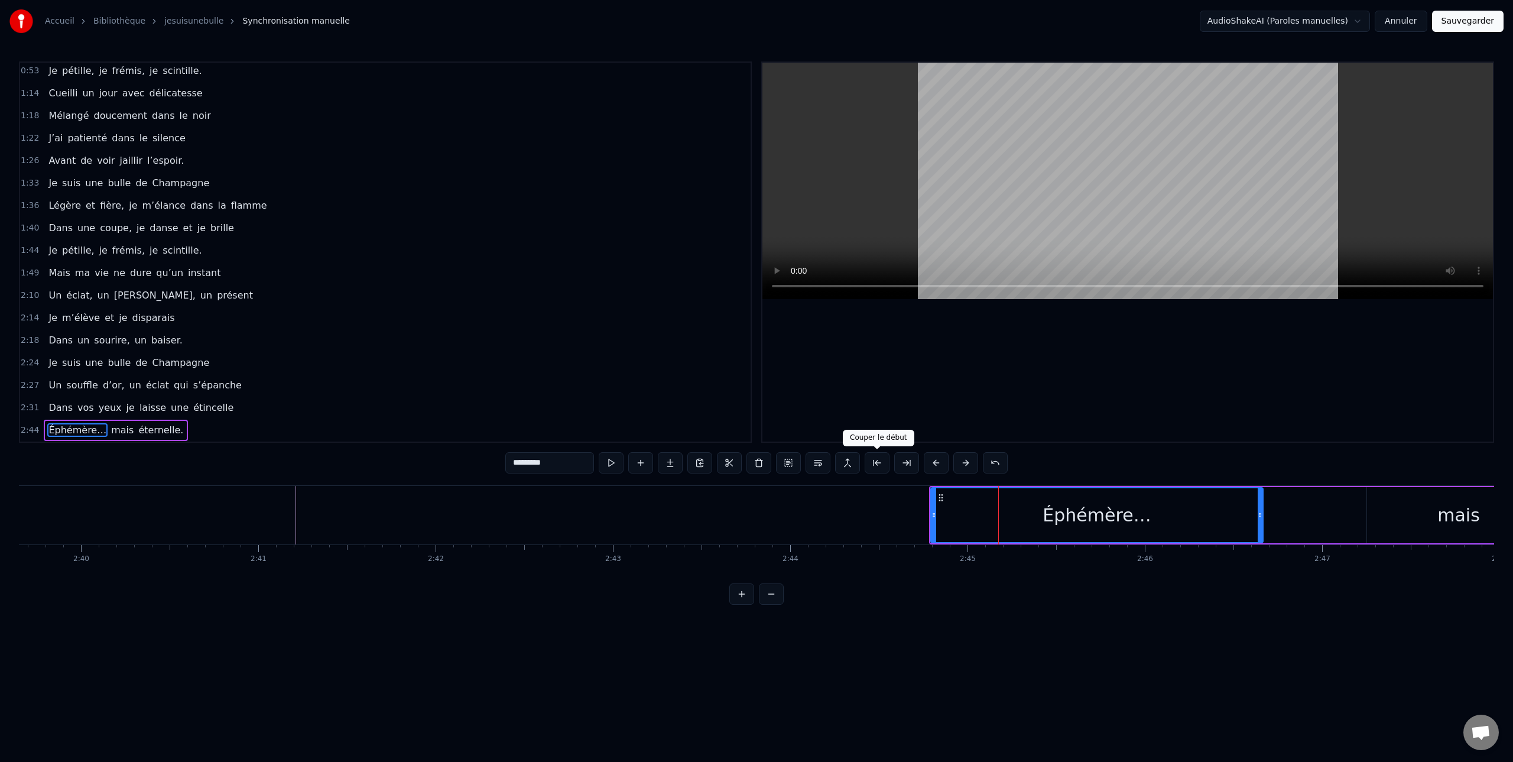
click at [876, 462] on button at bounding box center [876, 462] width 25 height 21
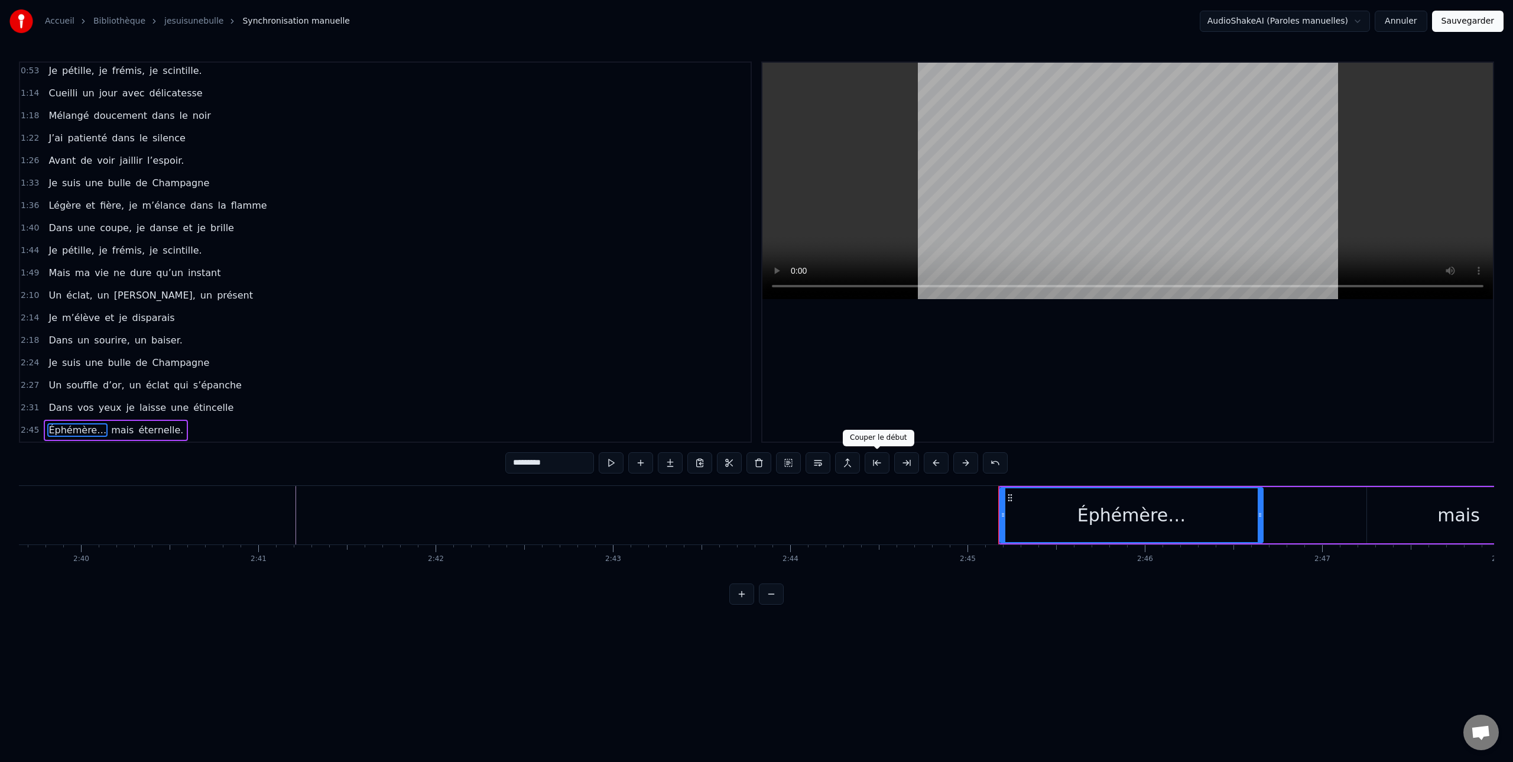
click at [878, 467] on button at bounding box center [876, 462] width 25 height 21
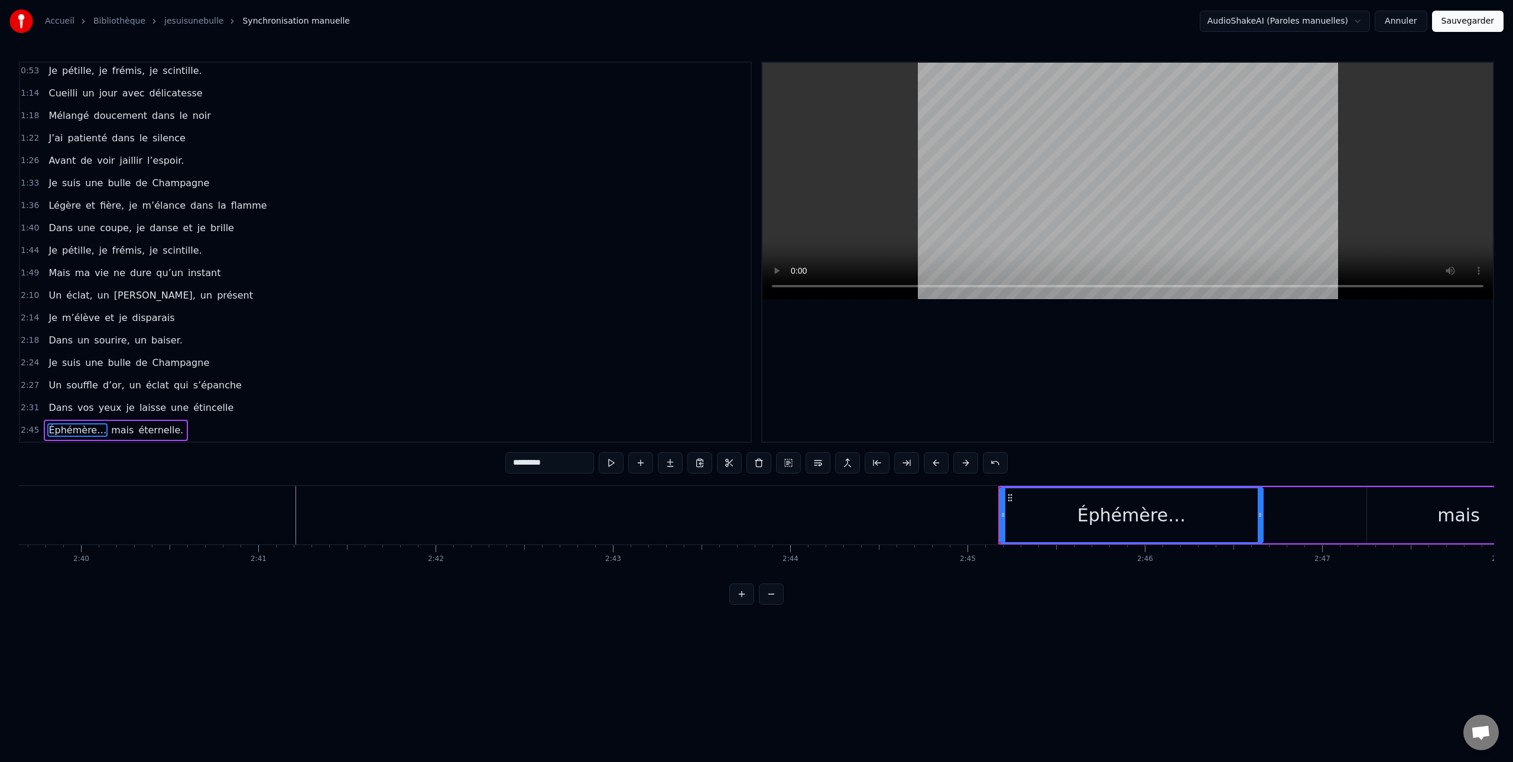
click at [878, 467] on button at bounding box center [876, 462] width 25 height 21
drag, startPoint x: 1046, startPoint y: 528, endPoint x: 1026, endPoint y: 529, distance: 20.8
click at [1027, 530] on div "Éphémère…" at bounding box center [1131, 515] width 262 height 54
click at [935, 463] on button at bounding box center [936, 462] width 25 height 21
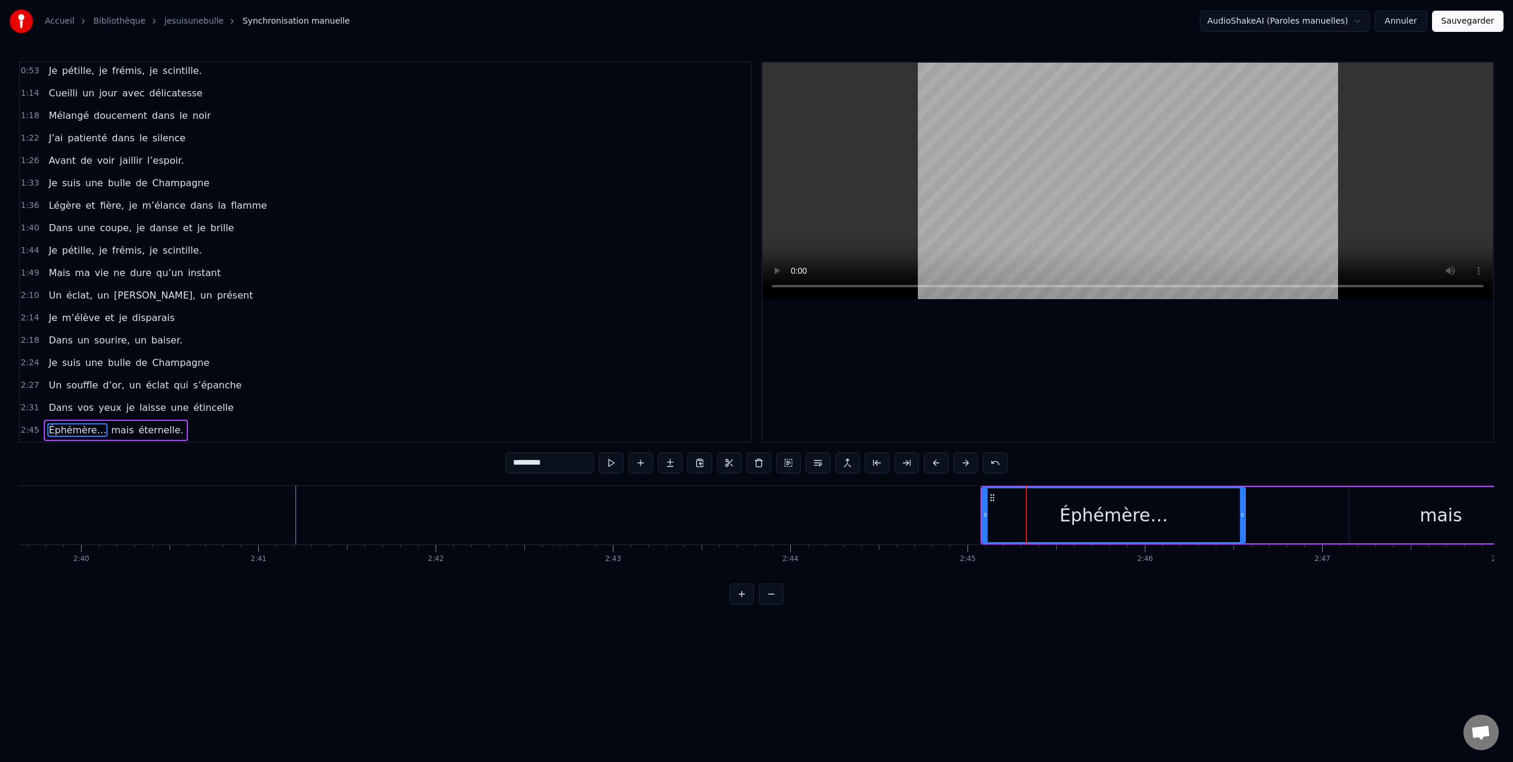
click at [935, 463] on button at bounding box center [936, 462] width 25 height 21
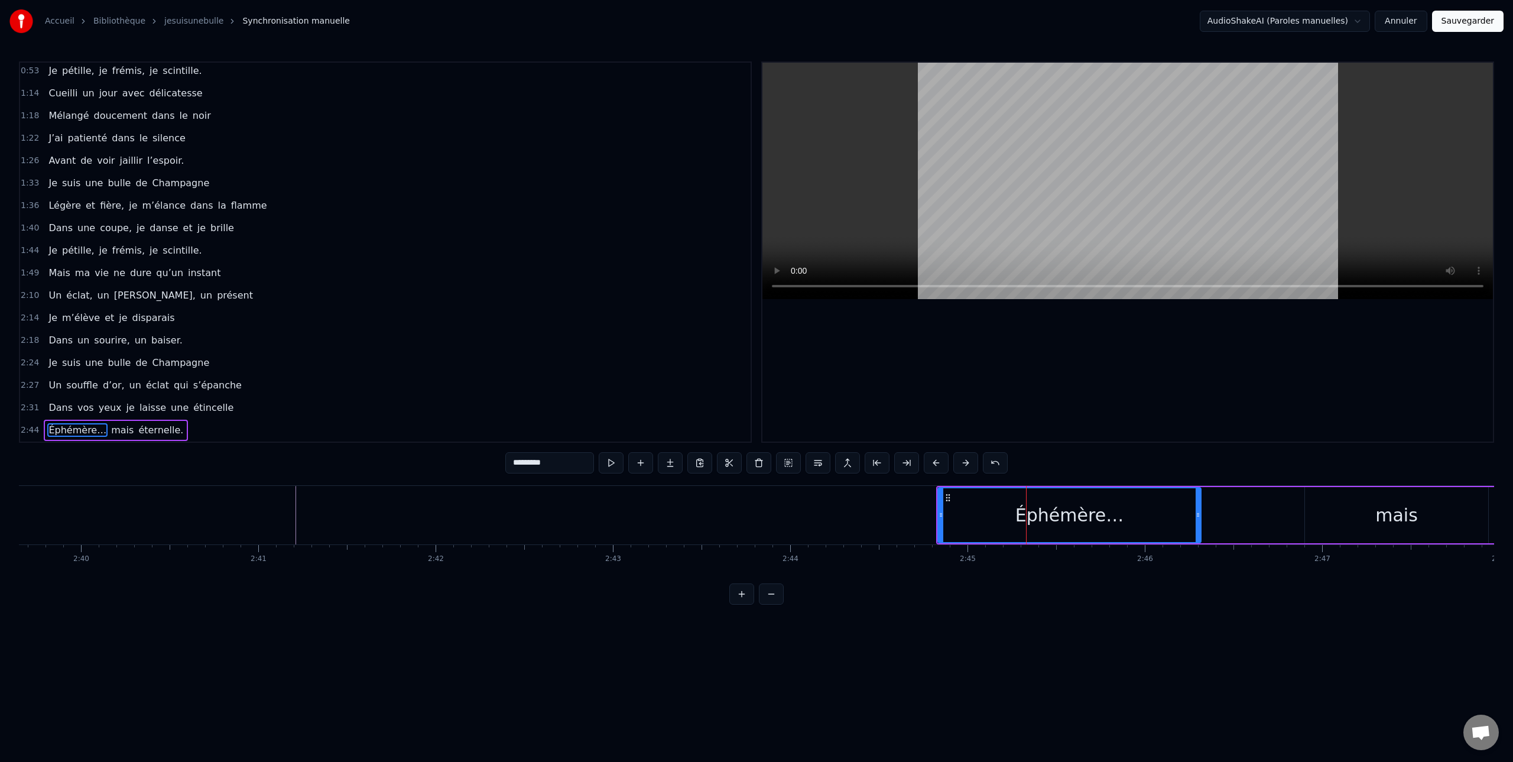
click at [935, 463] on button at bounding box center [936, 462] width 25 height 21
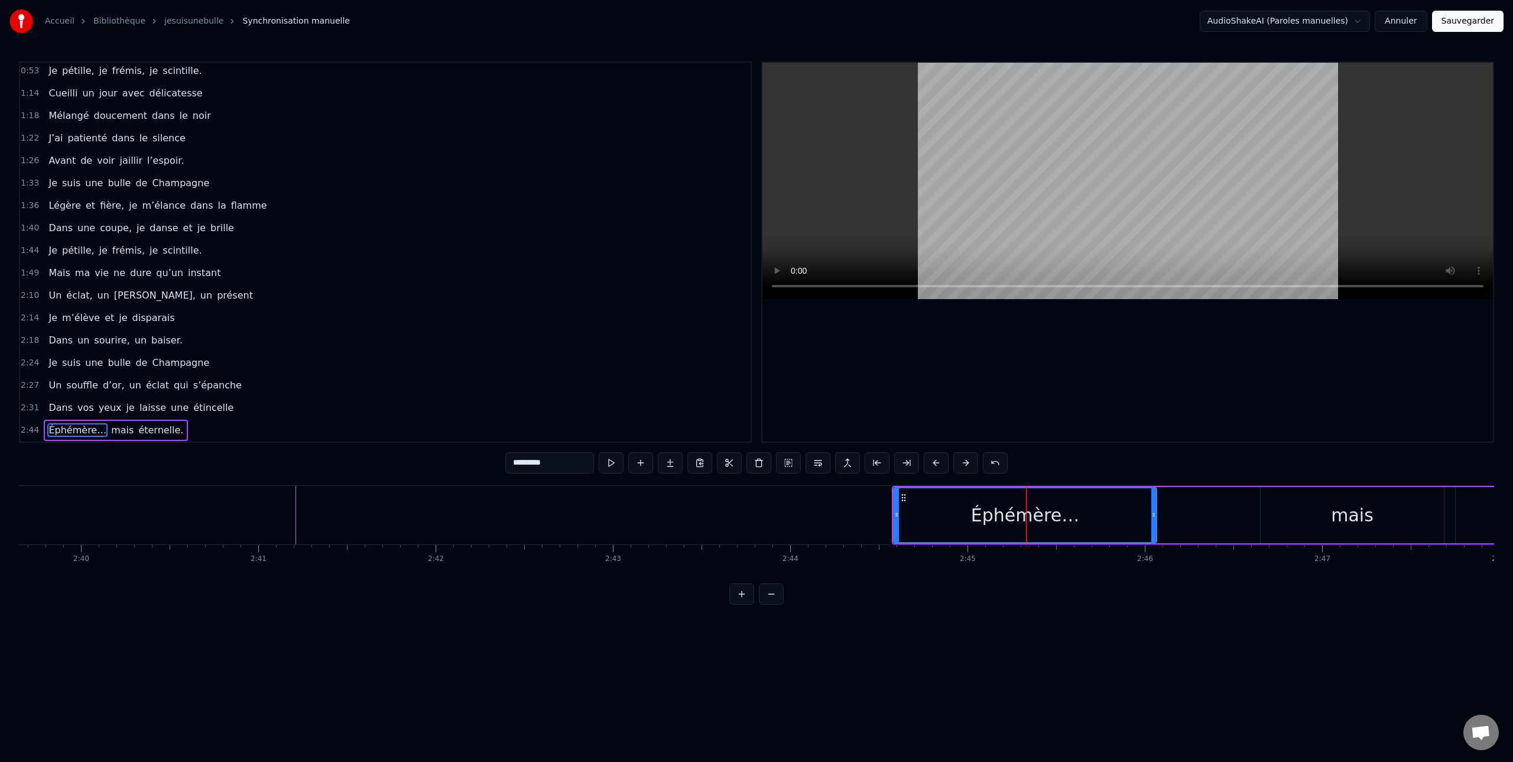
click at [935, 463] on button at bounding box center [936, 462] width 25 height 21
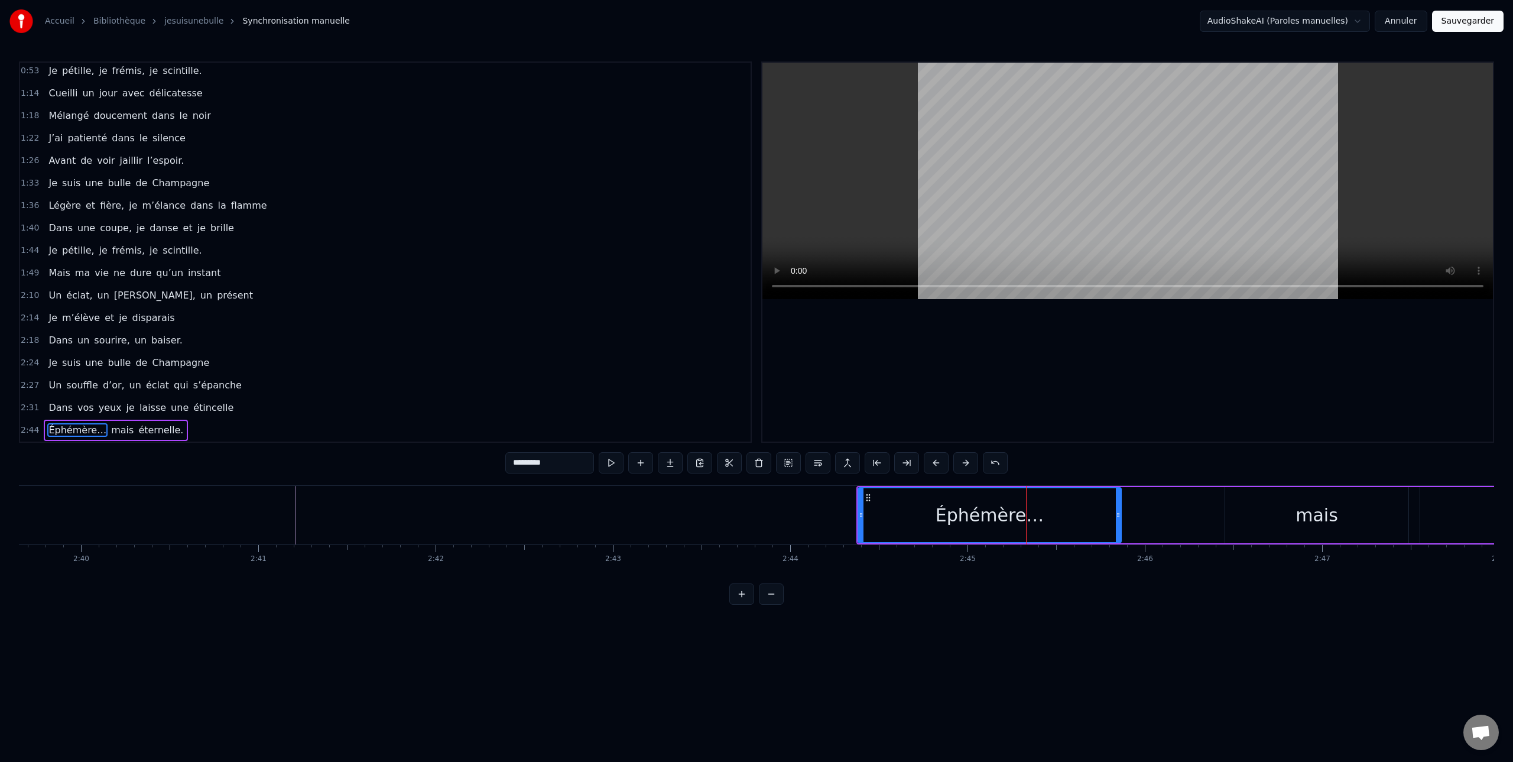
click at [935, 463] on button at bounding box center [936, 462] width 25 height 21
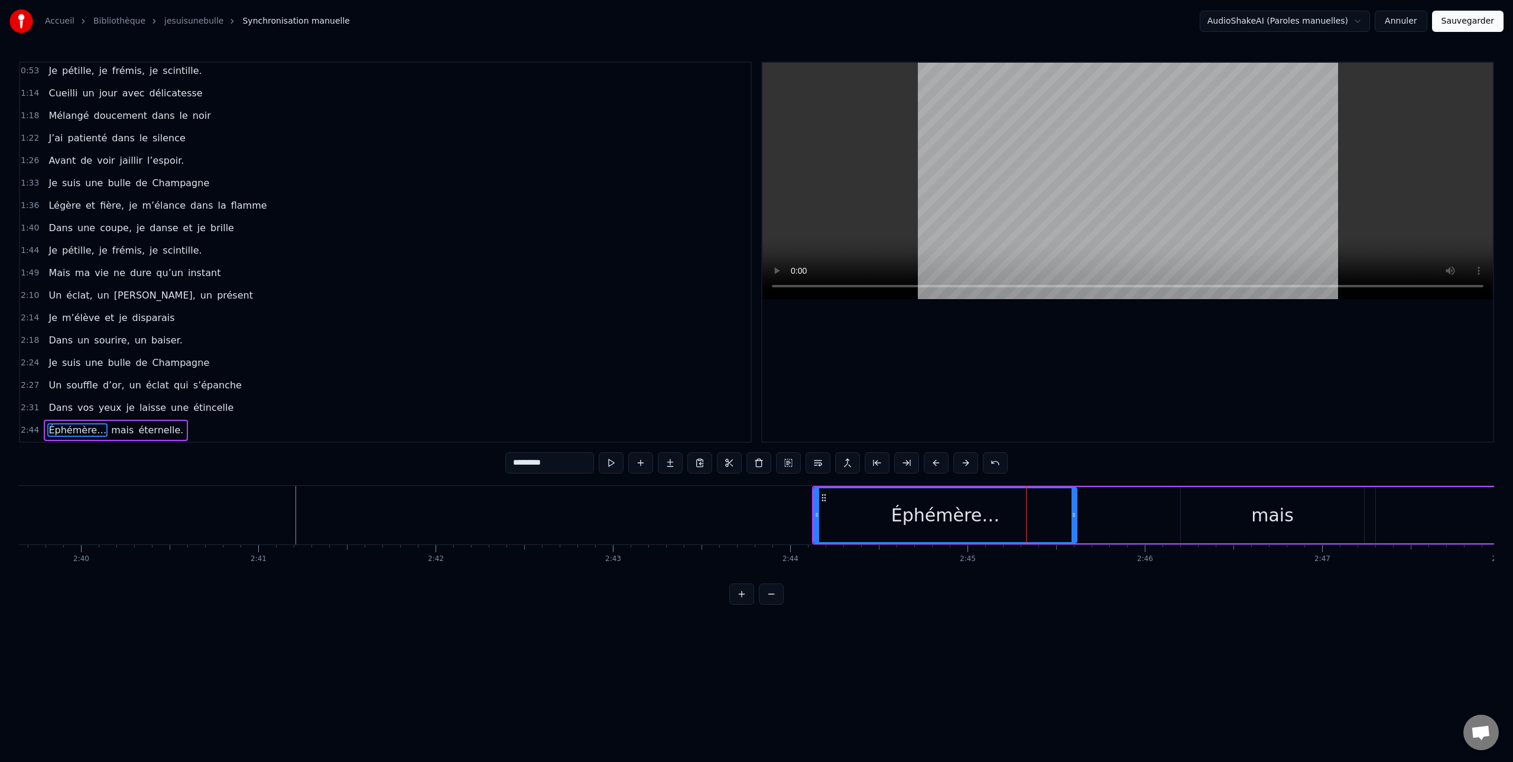
click at [935, 463] on button at bounding box center [936, 462] width 25 height 21
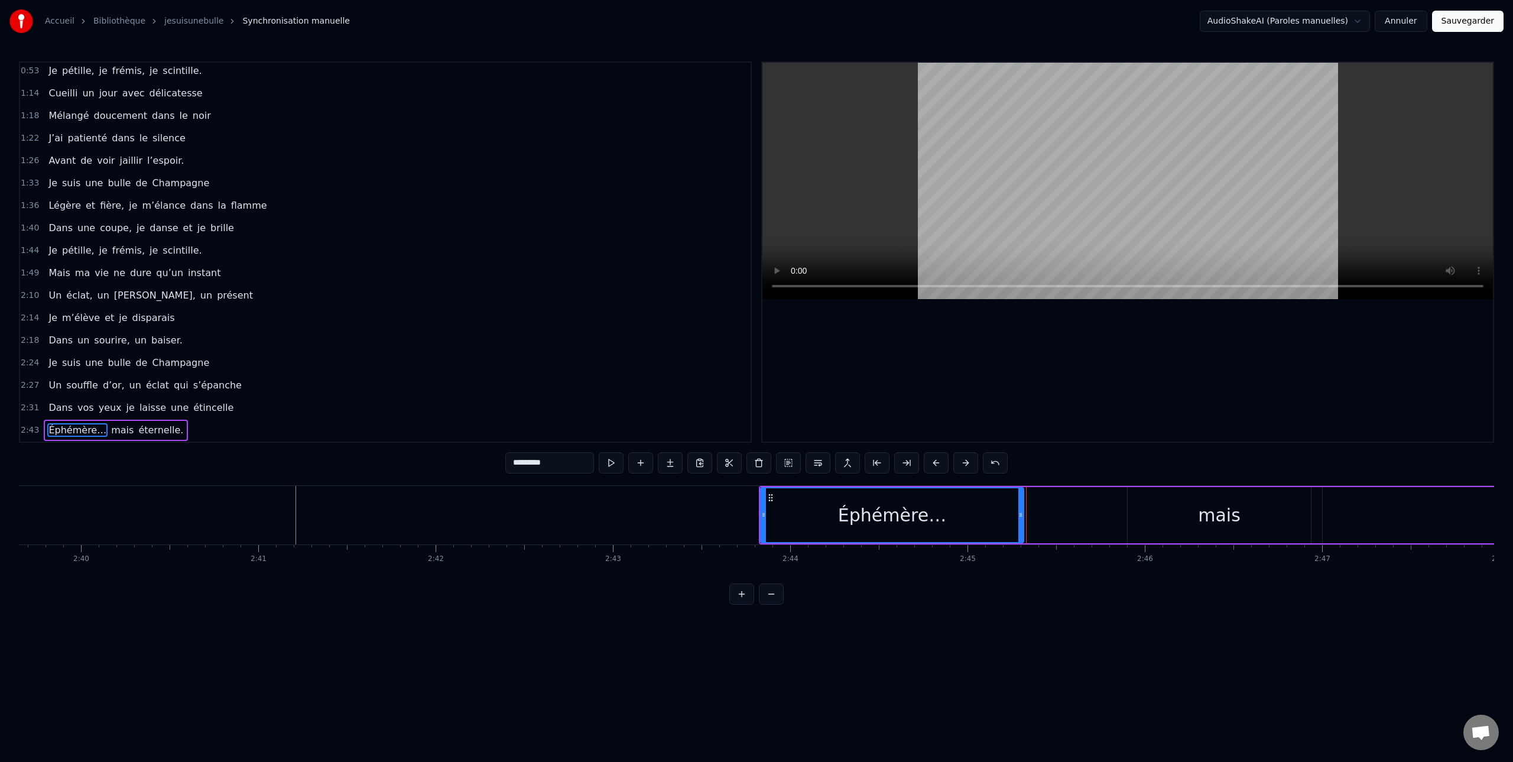
click at [935, 463] on button at bounding box center [936, 462] width 25 height 21
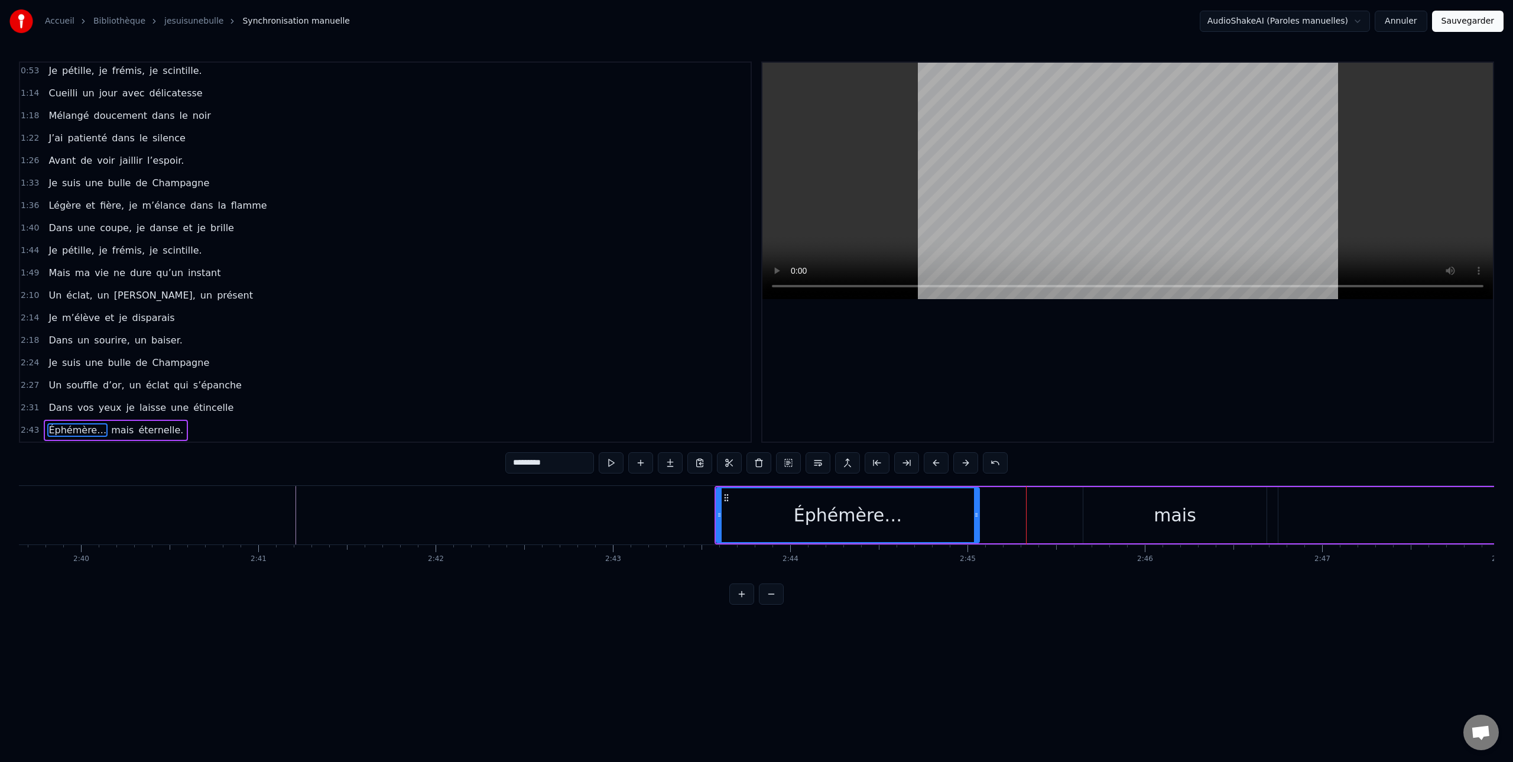
click at [935, 463] on button at bounding box center [936, 462] width 25 height 21
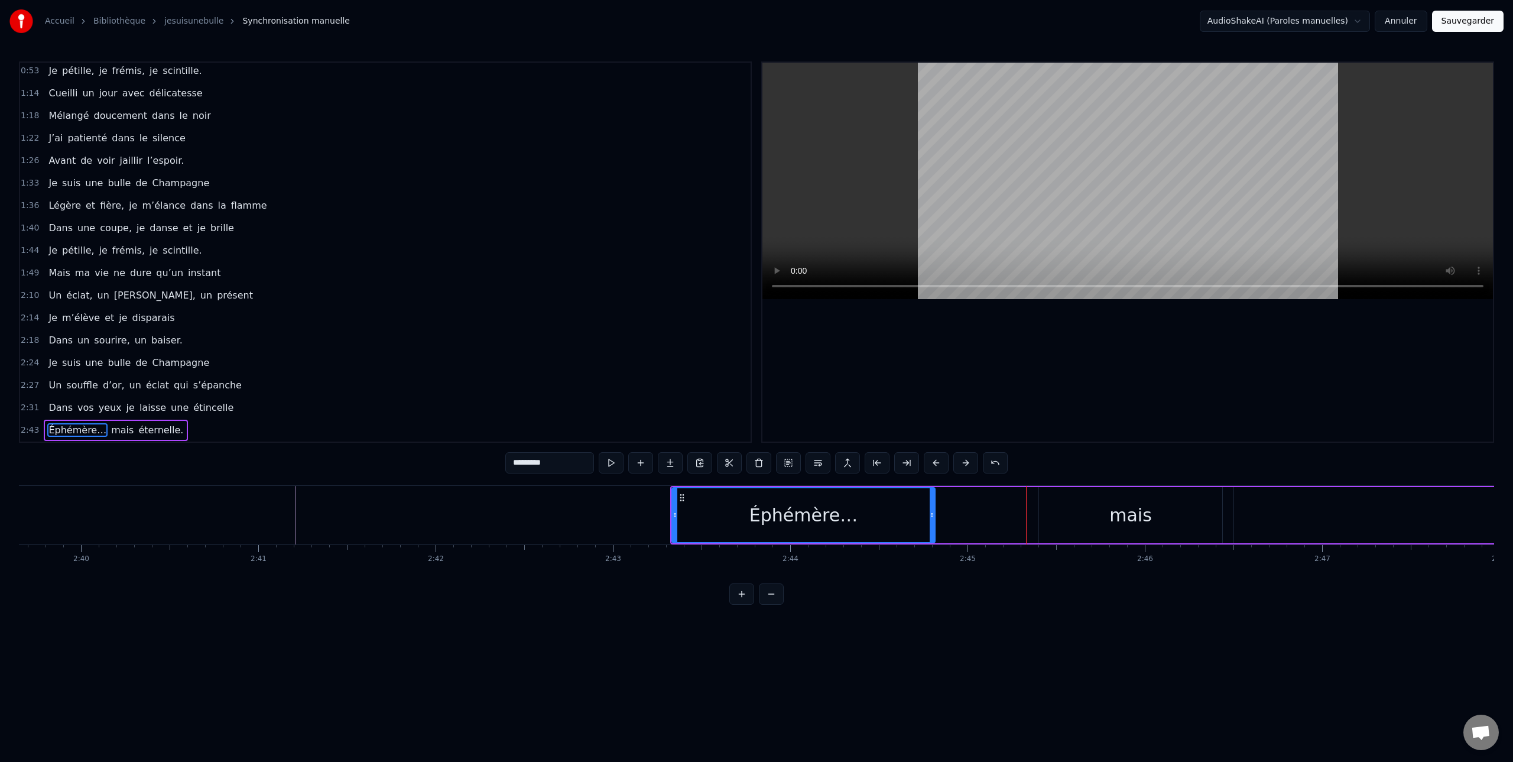
click at [935, 463] on button at bounding box center [936, 462] width 25 height 21
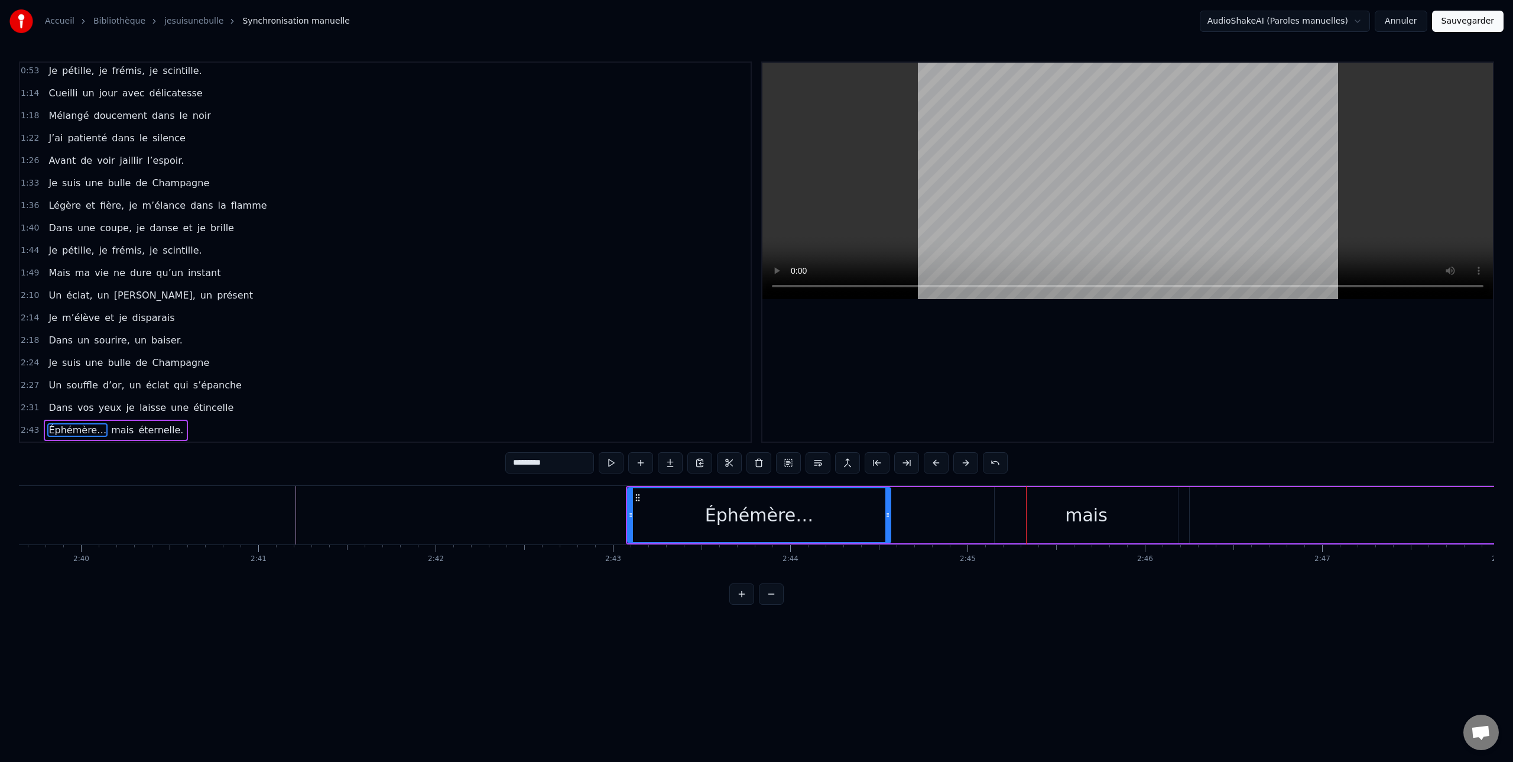
click at [935, 463] on button at bounding box center [936, 462] width 25 height 21
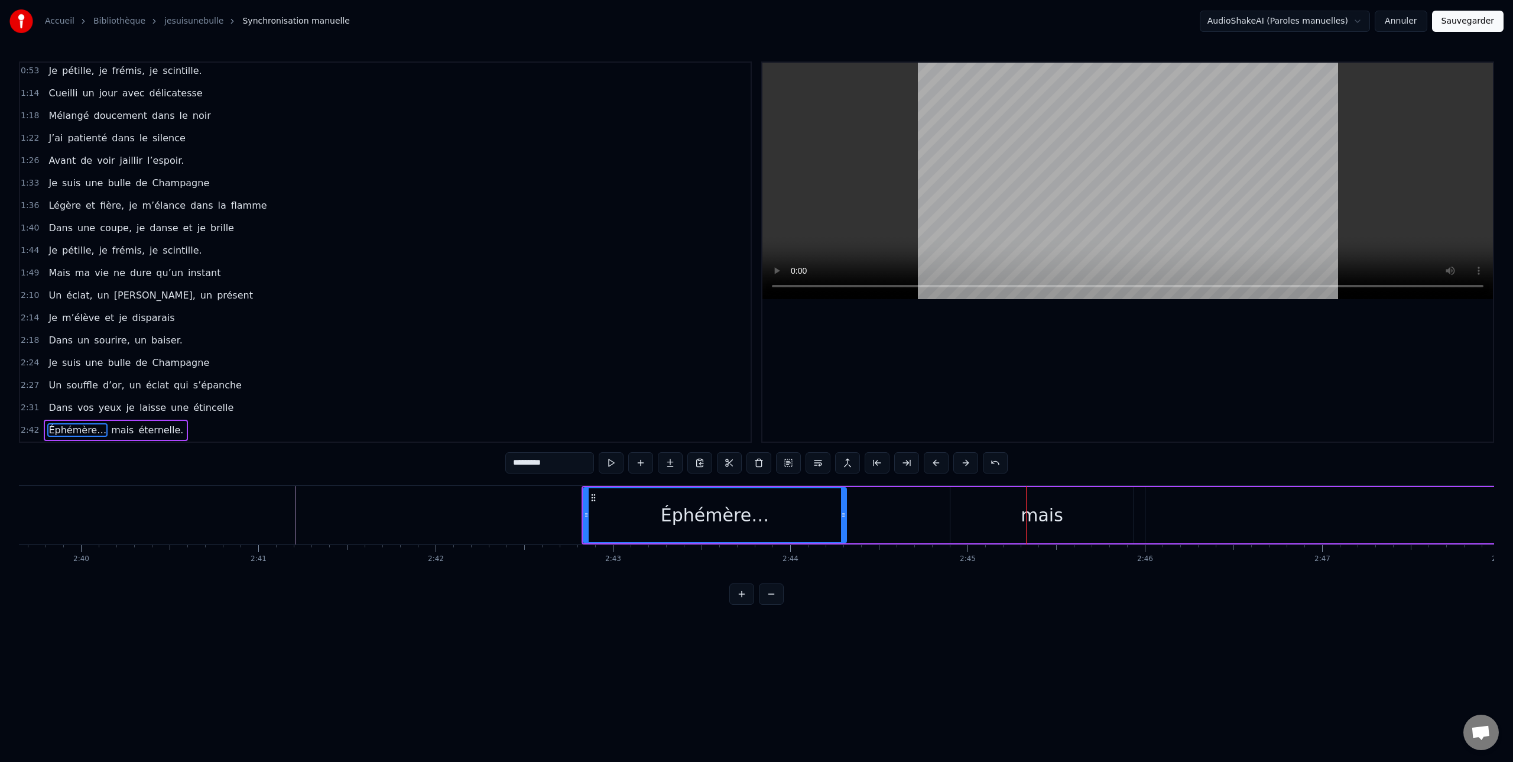
click at [935, 463] on button at bounding box center [936, 462] width 25 height 21
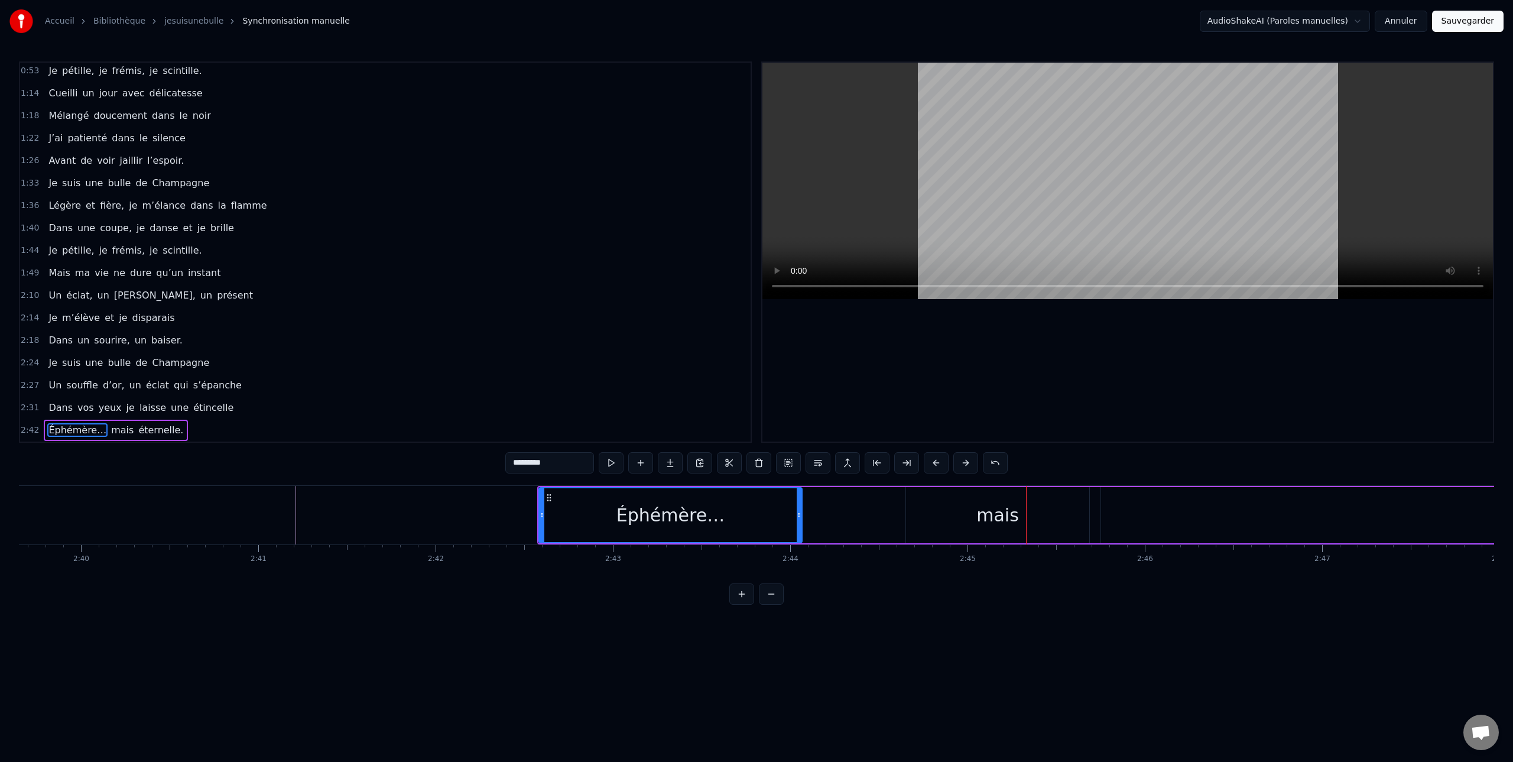
click at [935, 463] on button at bounding box center [936, 462] width 25 height 21
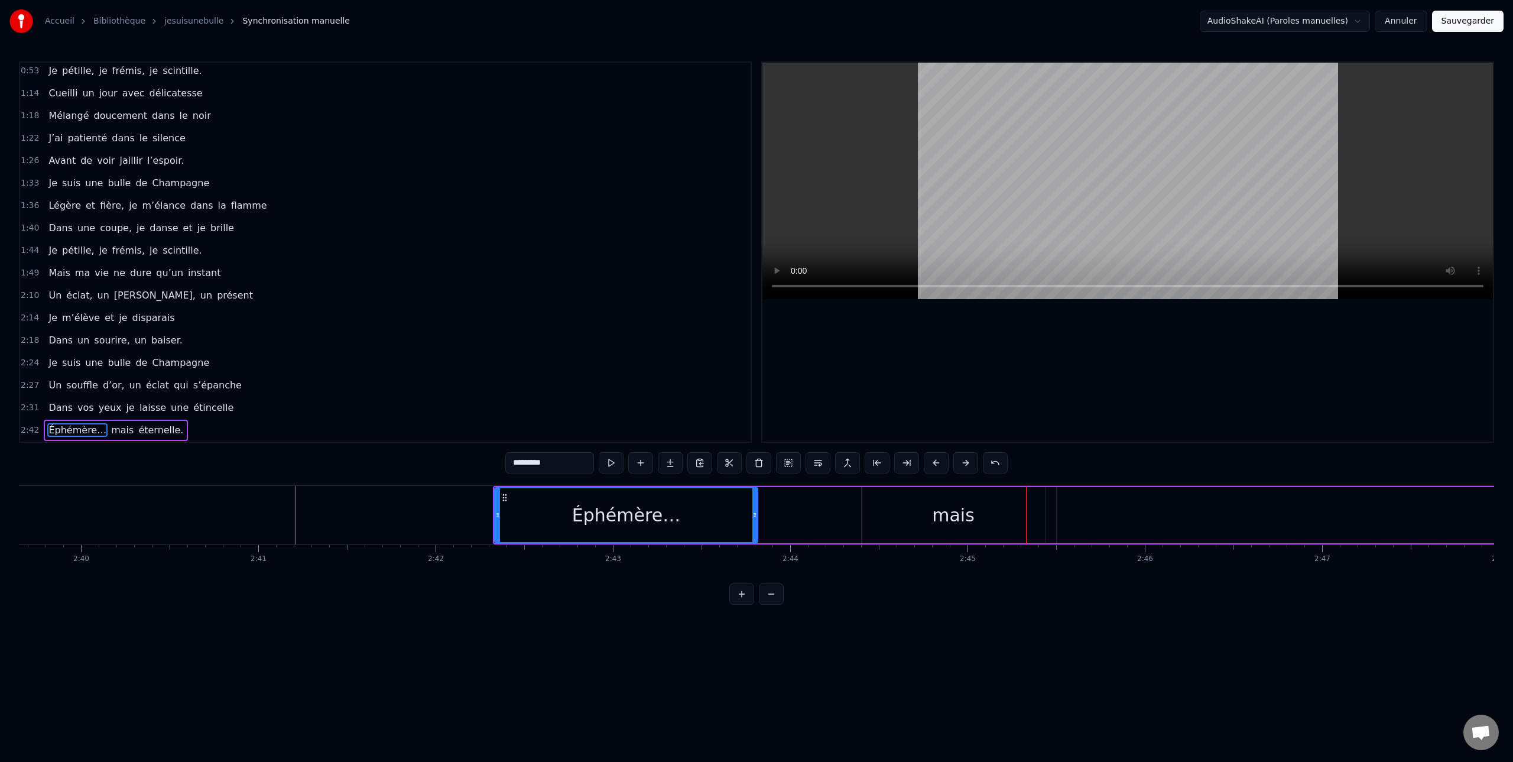
click at [935, 463] on button at bounding box center [936, 462] width 25 height 21
drag, startPoint x: 935, startPoint y: 463, endPoint x: 1100, endPoint y: 534, distance: 179.5
click at [935, 463] on button at bounding box center [936, 462] width 25 height 21
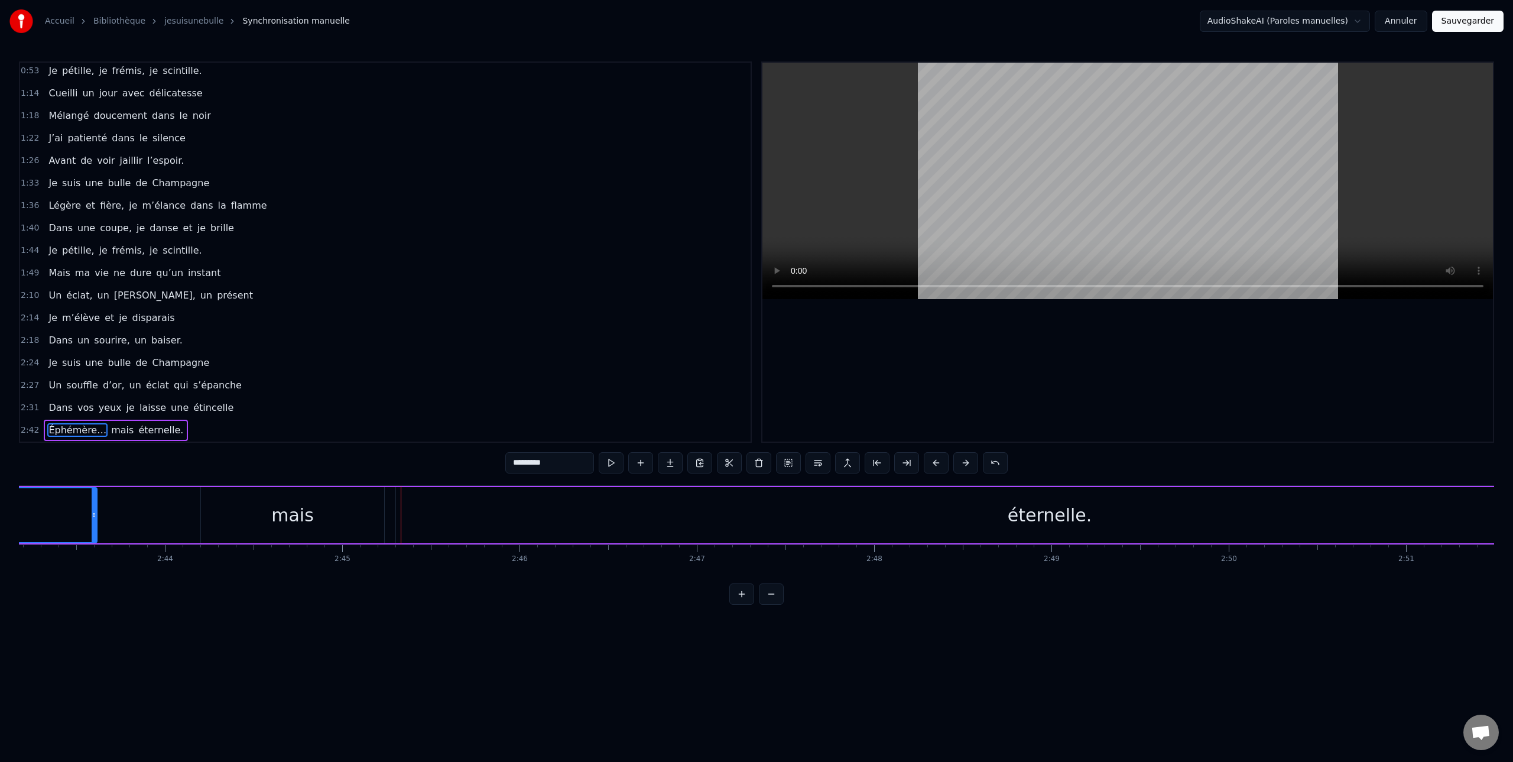
scroll to position [0, 28931]
click at [930, 465] on button at bounding box center [936, 462] width 25 height 21
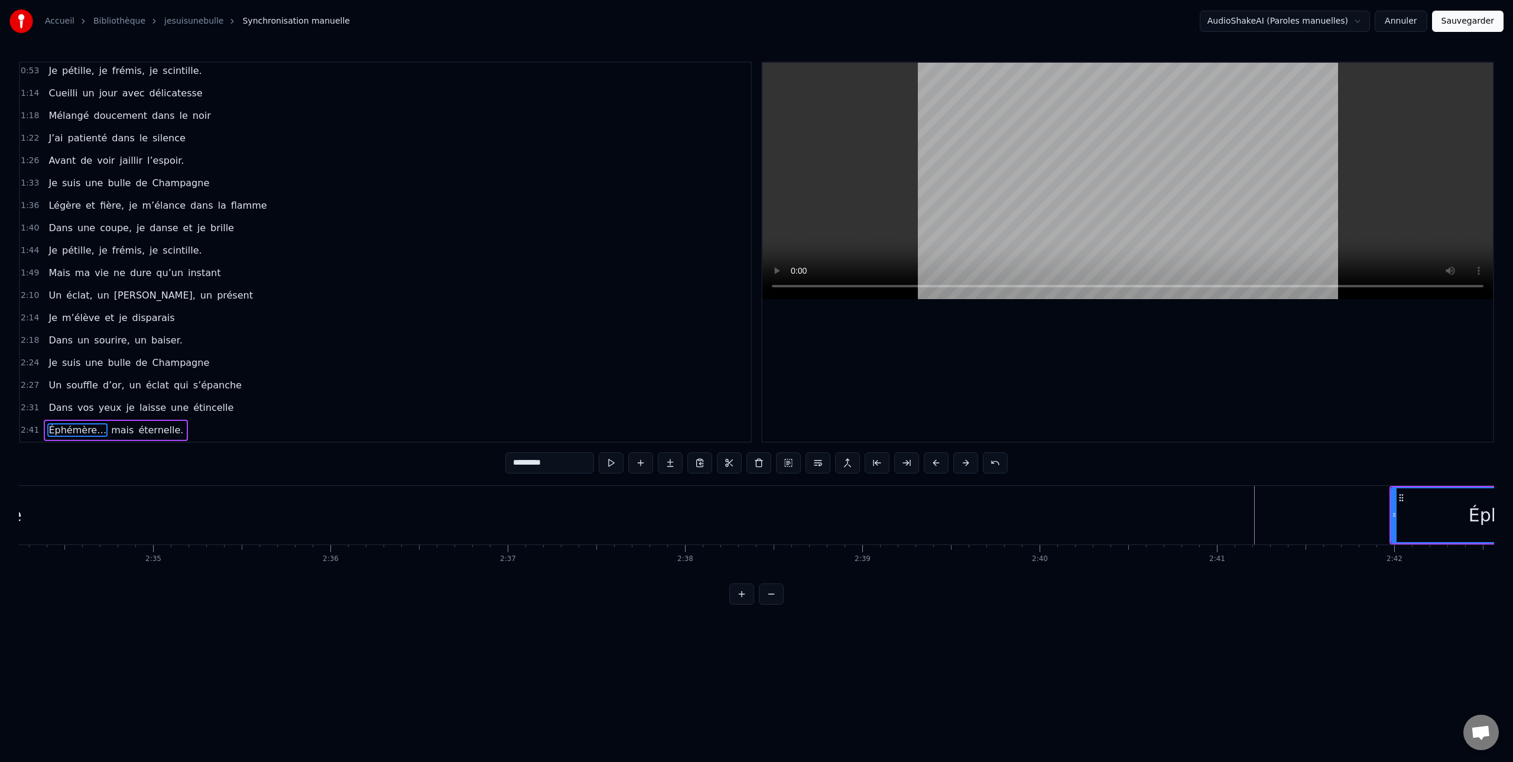
scroll to position [0, 27330]
click at [937, 461] on button at bounding box center [936, 462] width 25 height 21
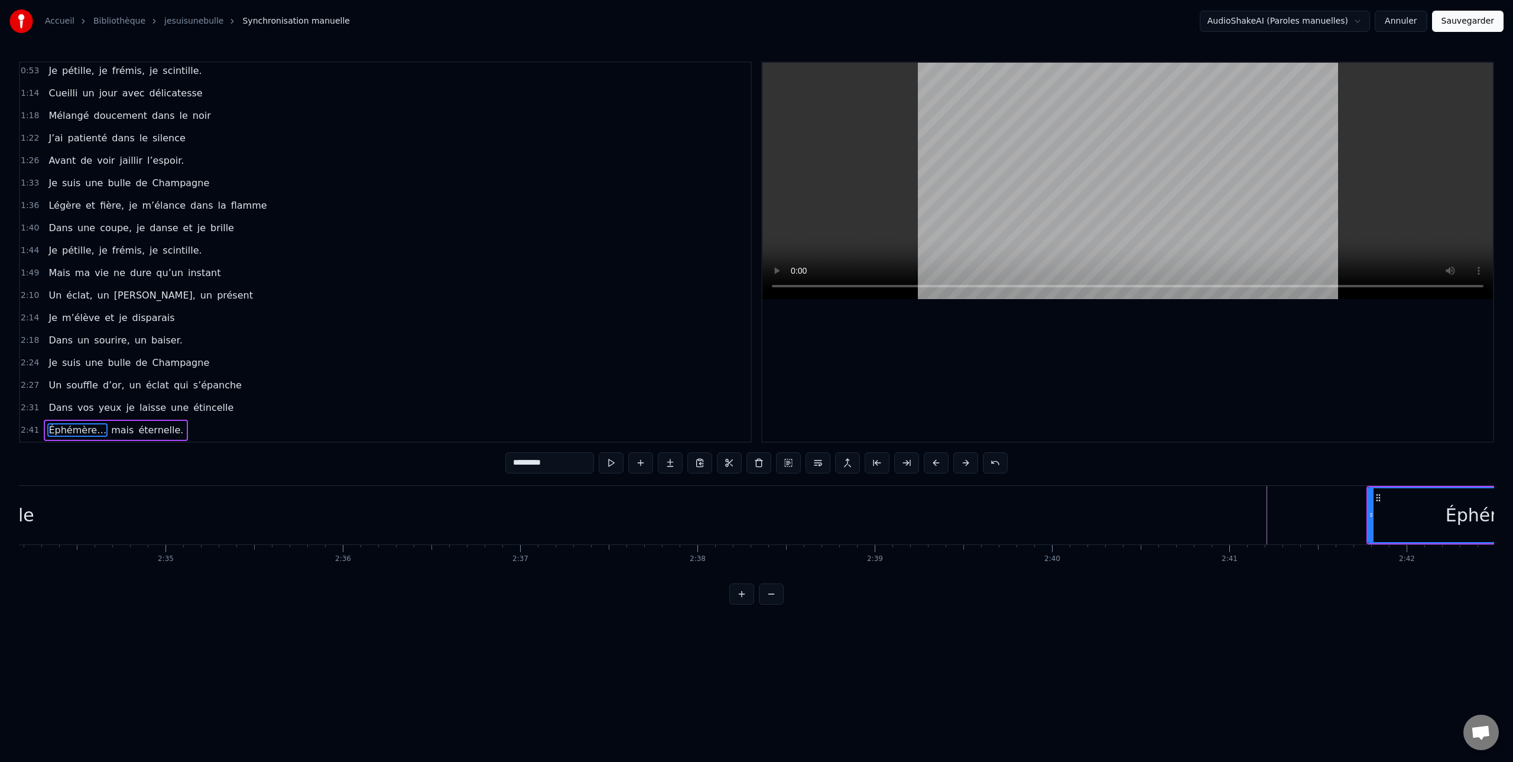
click at [937, 461] on button at bounding box center [936, 462] width 25 height 21
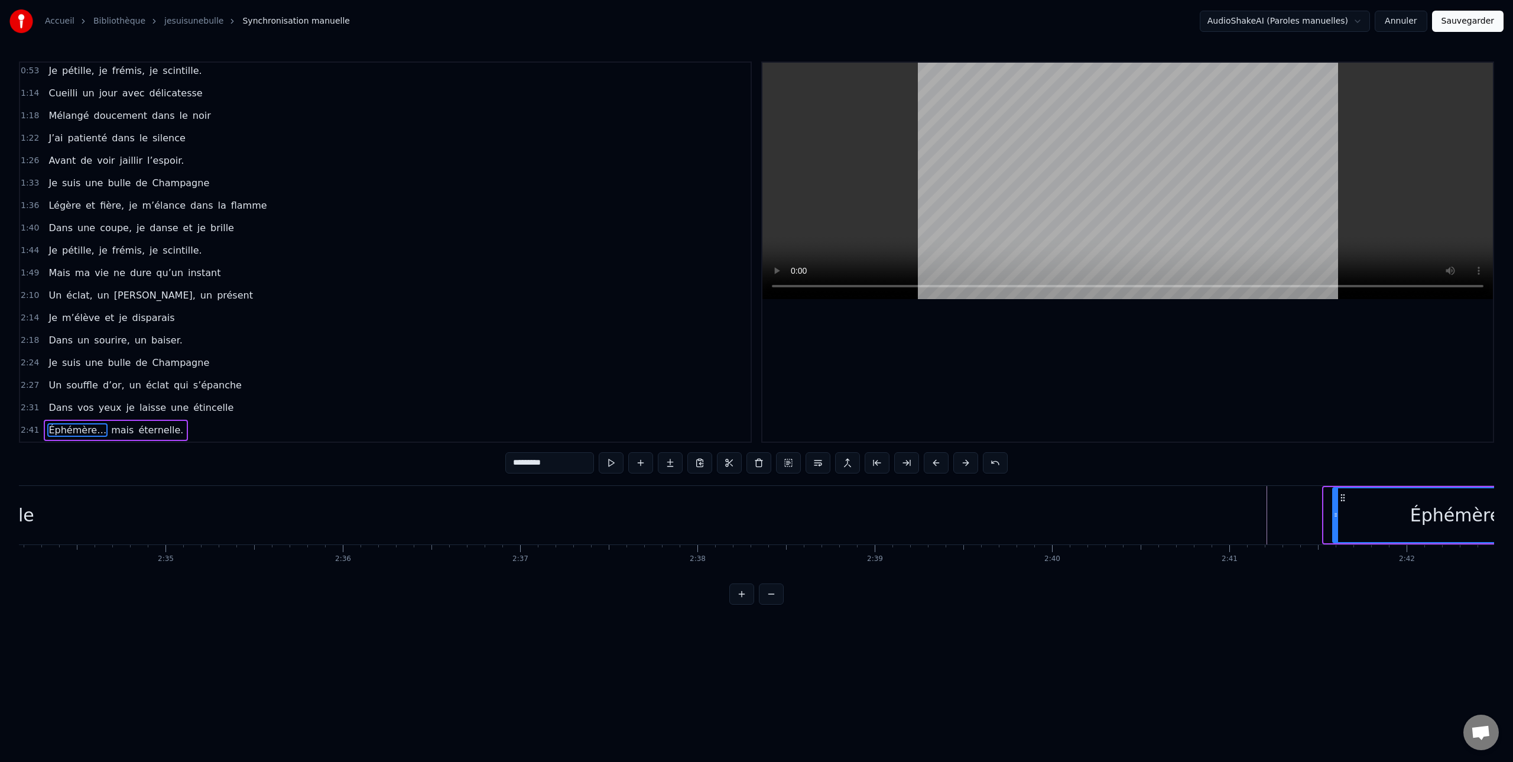
click at [937, 461] on button at bounding box center [936, 462] width 25 height 21
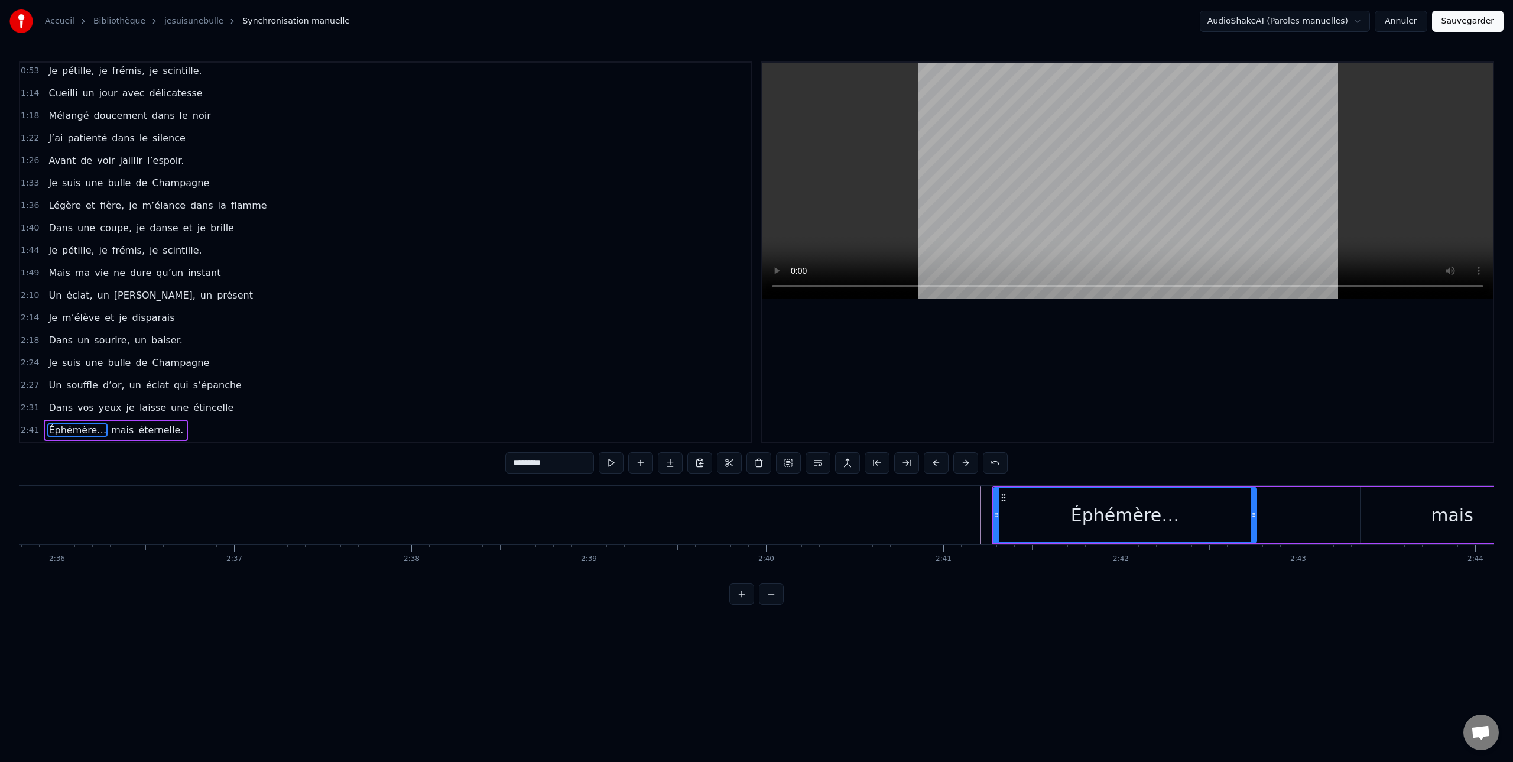
scroll to position [0, 27548]
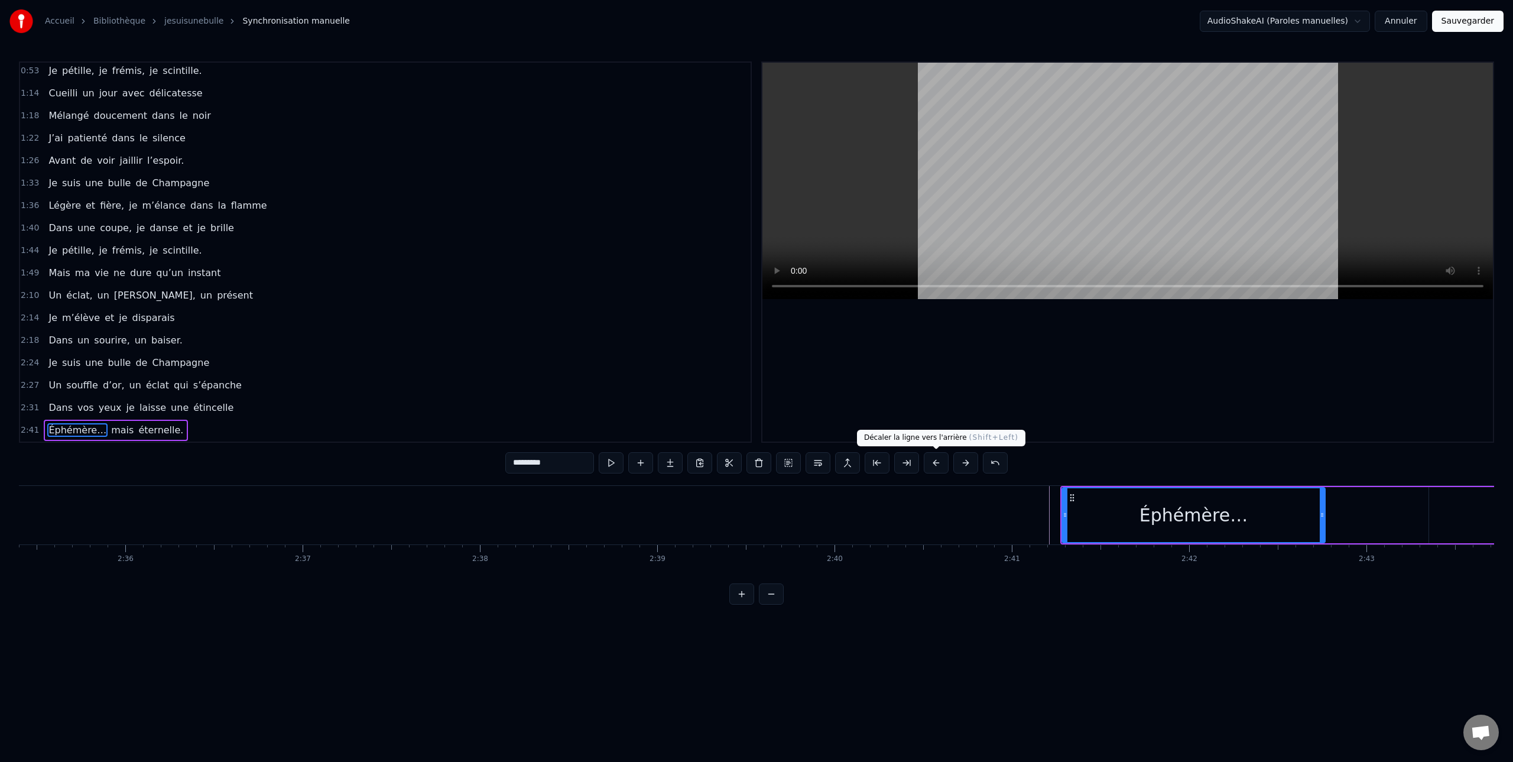
click at [935, 461] on button at bounding box center [936, 462] width 25 height 21
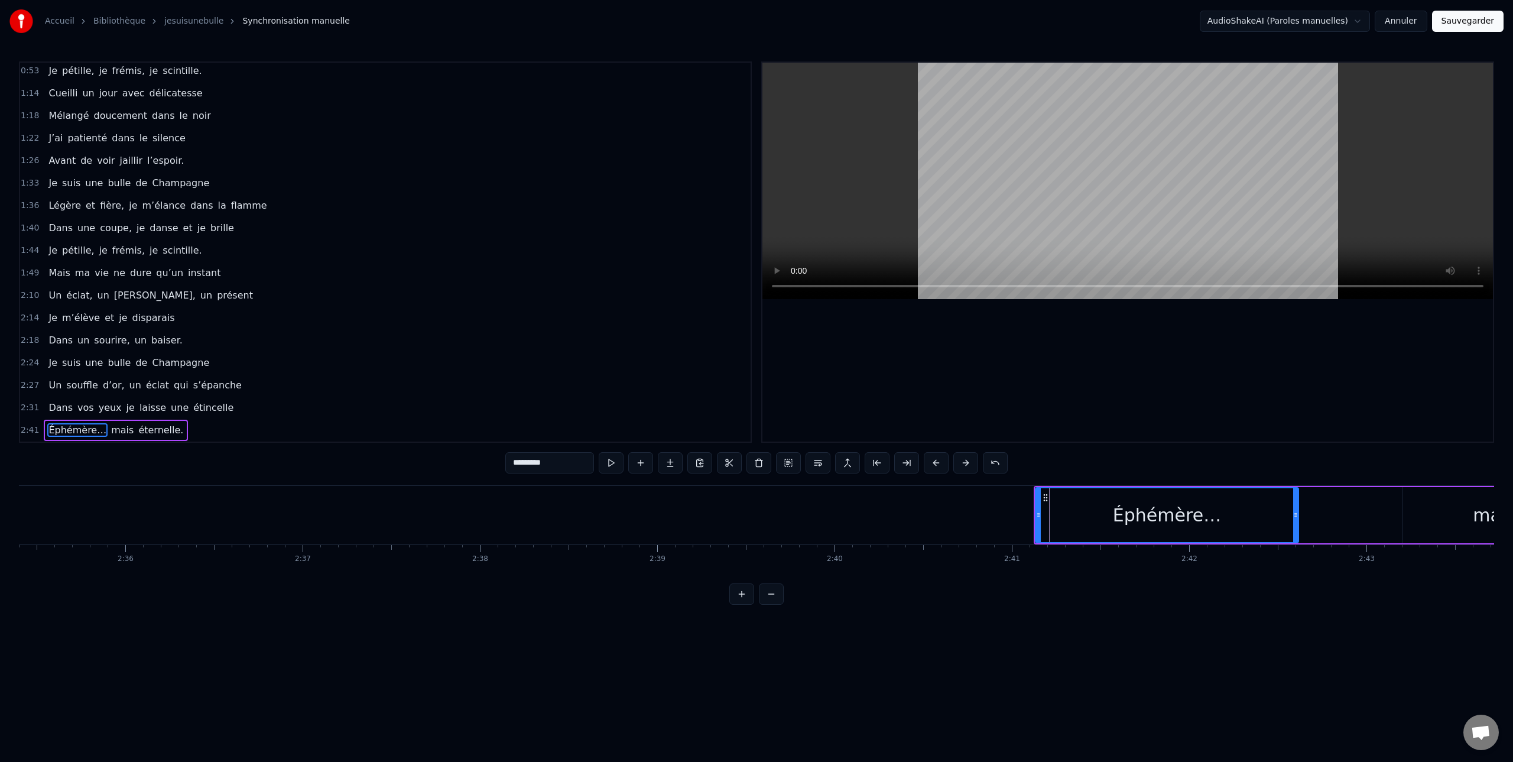
click at [935, 461] on button at bounding box center [936, 462] width 25 height 21
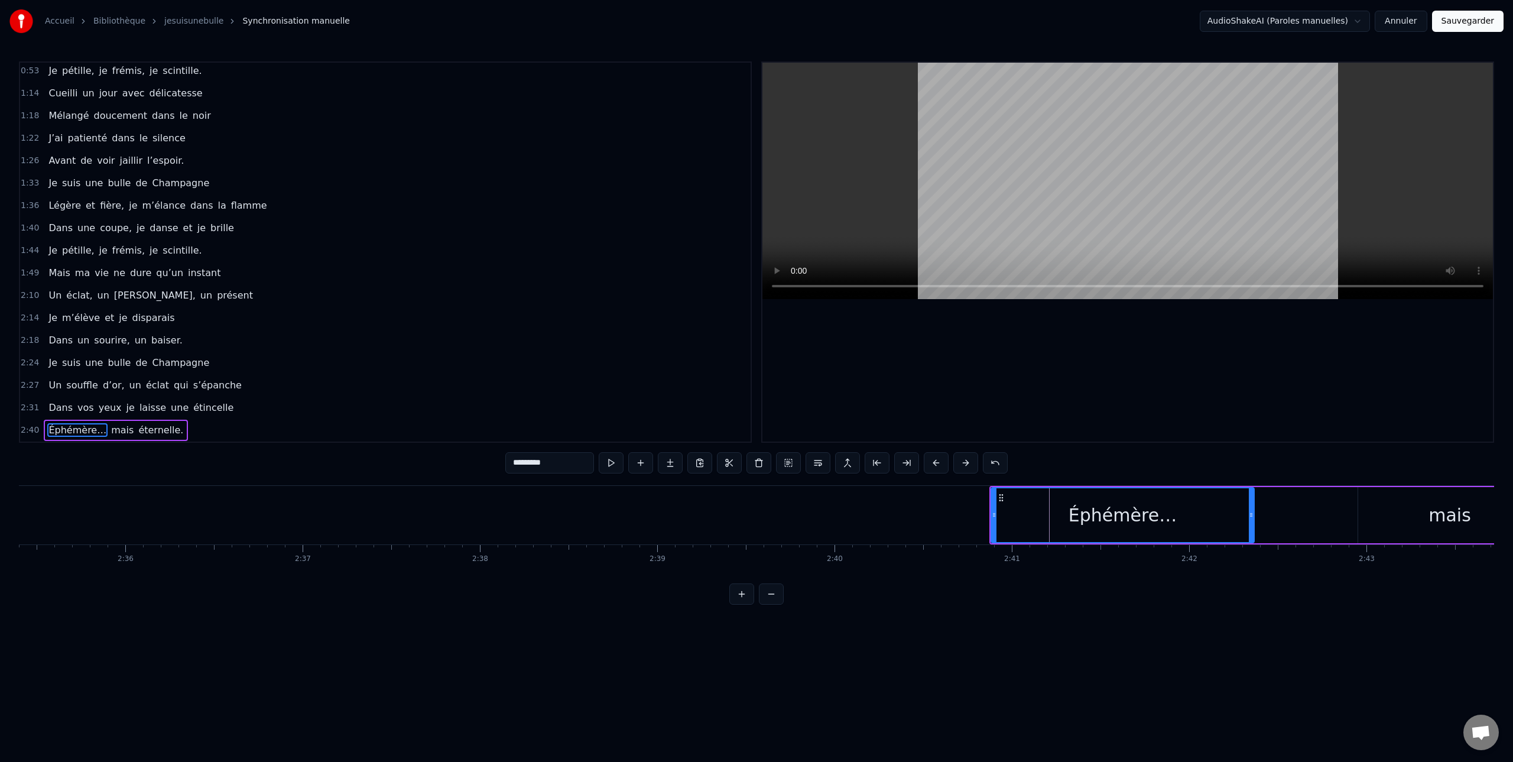
click at [935, 461] on button at bounding box center [936, 462] width 25 height 21
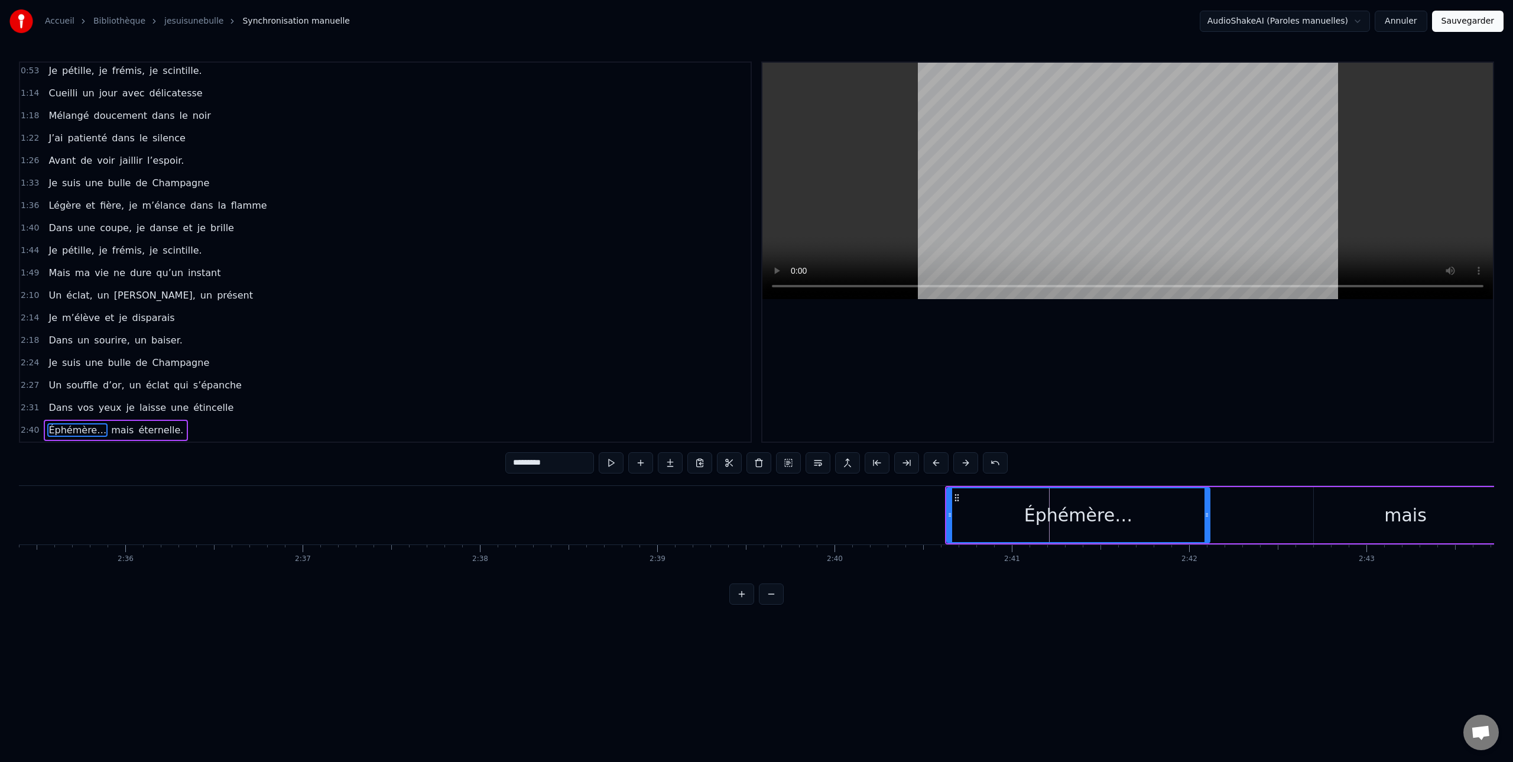
click at [935, 461] on button at bounding box center [936, 462] width 25 height 21
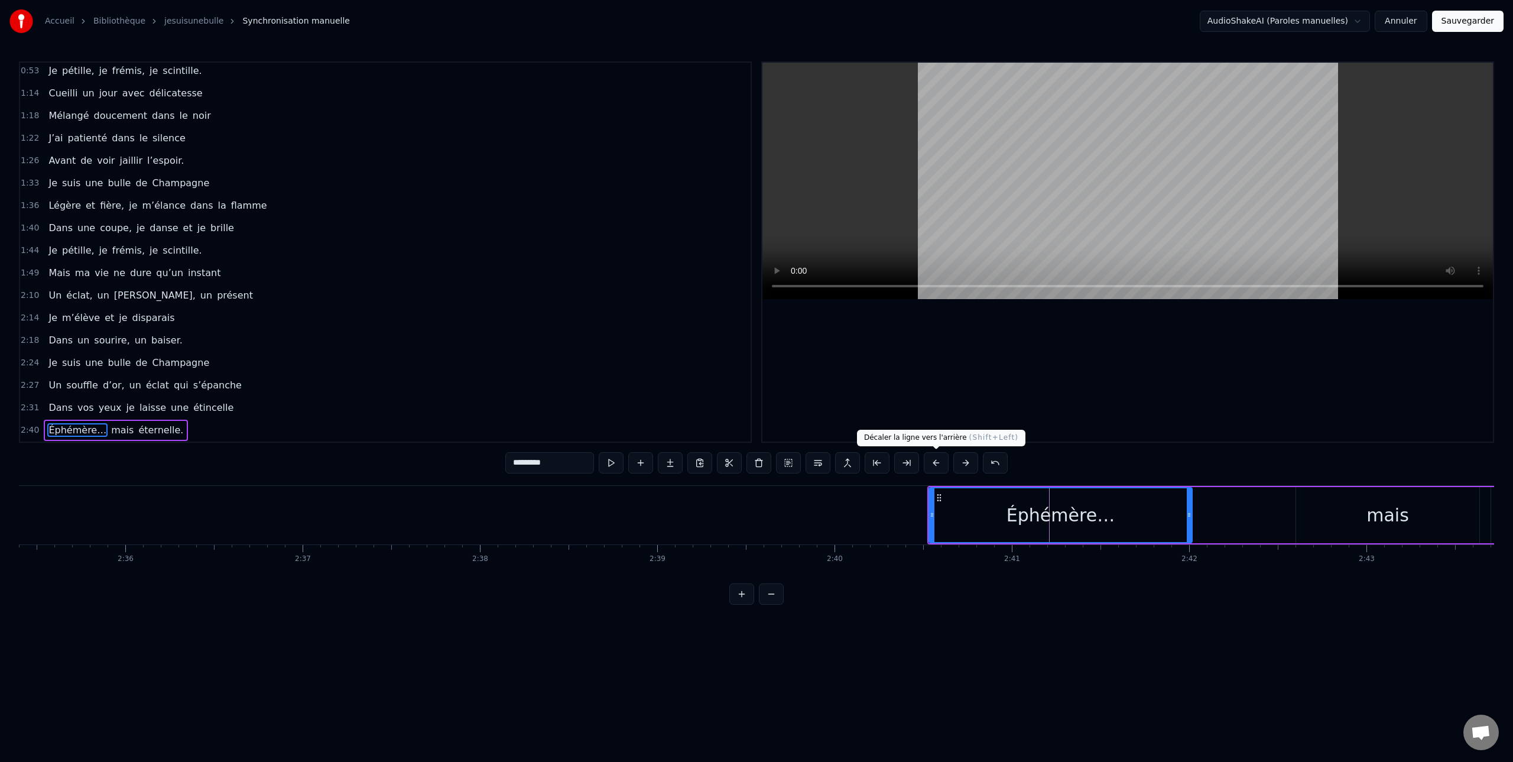
click at [932, 464] on button at bounding box center [936, 462] width 25 height 21
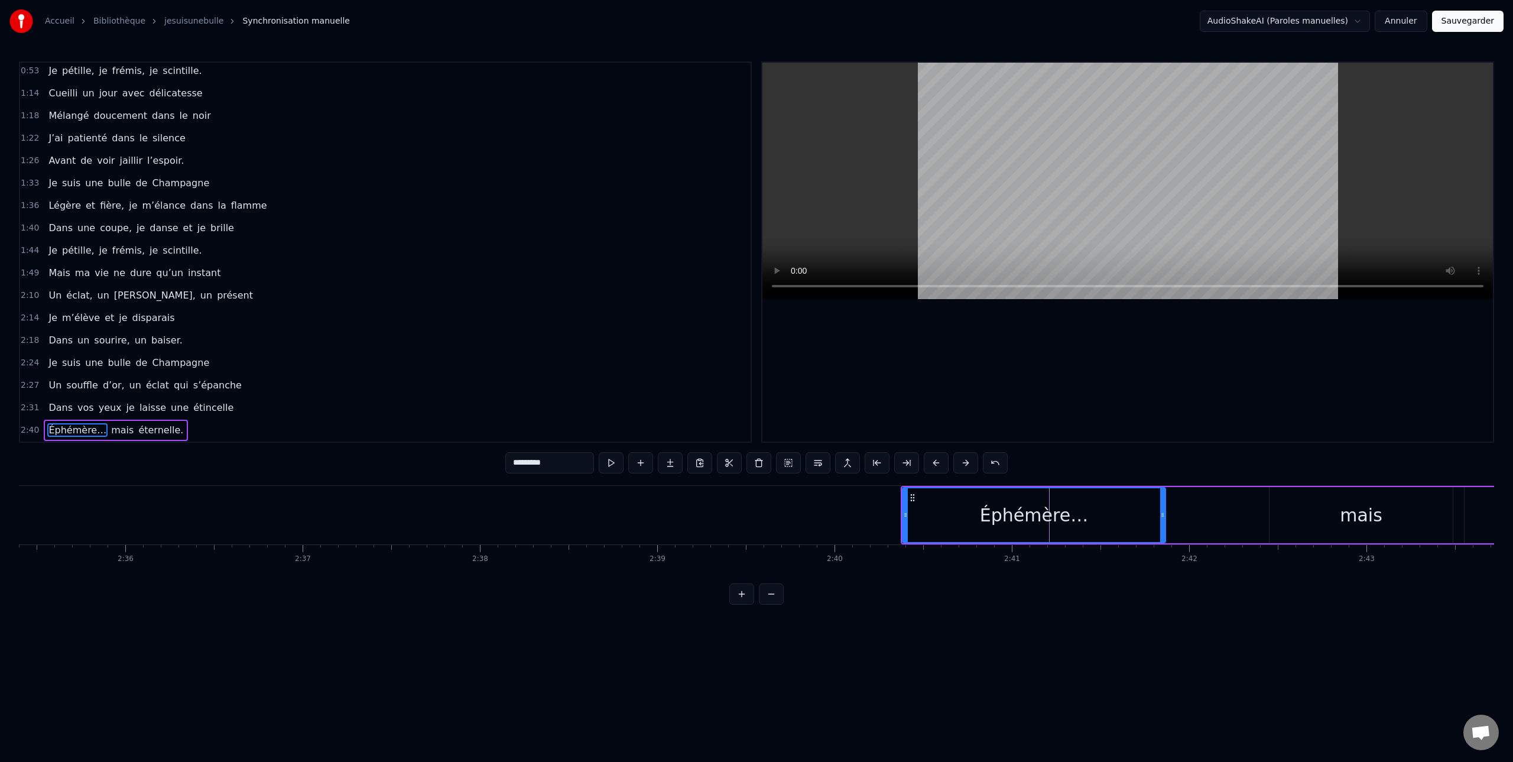
click at [932, 464] on button at bounding box center [936, 462] width 25 height 21
click at [935, 463] on button at bounding box center [936, 462] width 25 height 21
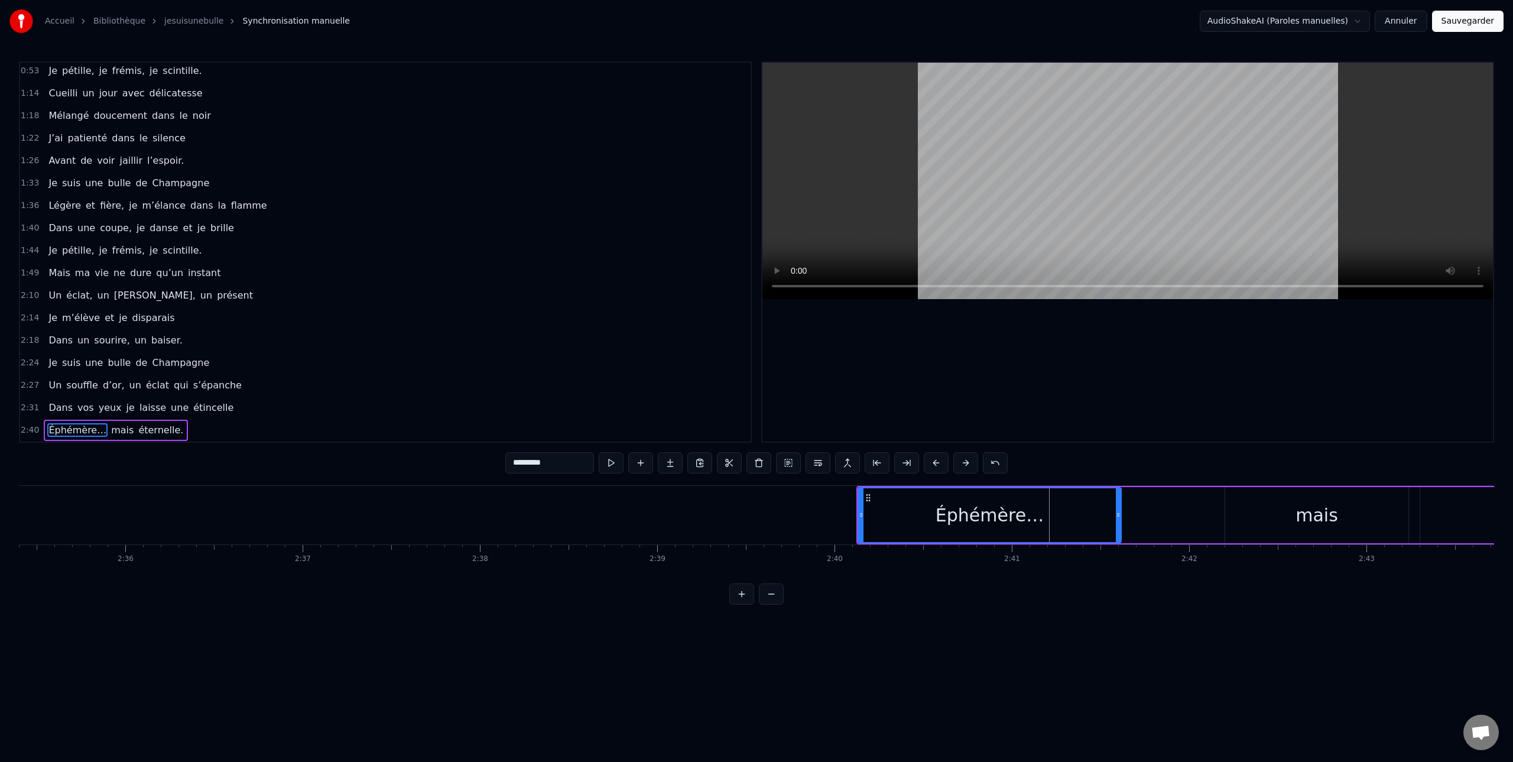
click at [935, 463] on button at bounding box center [936, 462] width 25 height 21
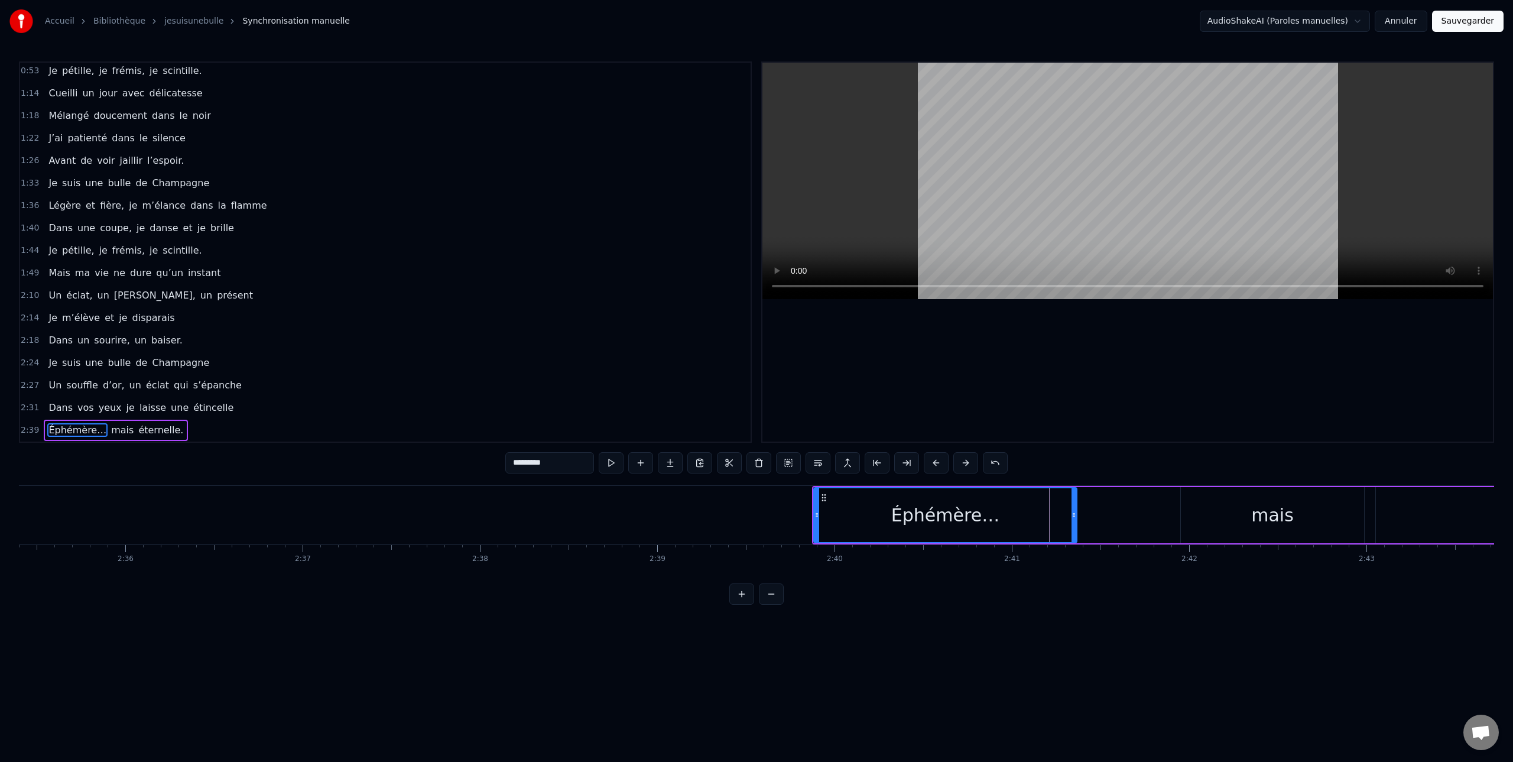
click at [935, 463] on button at bounding box center [936, 462] width 25 height 21
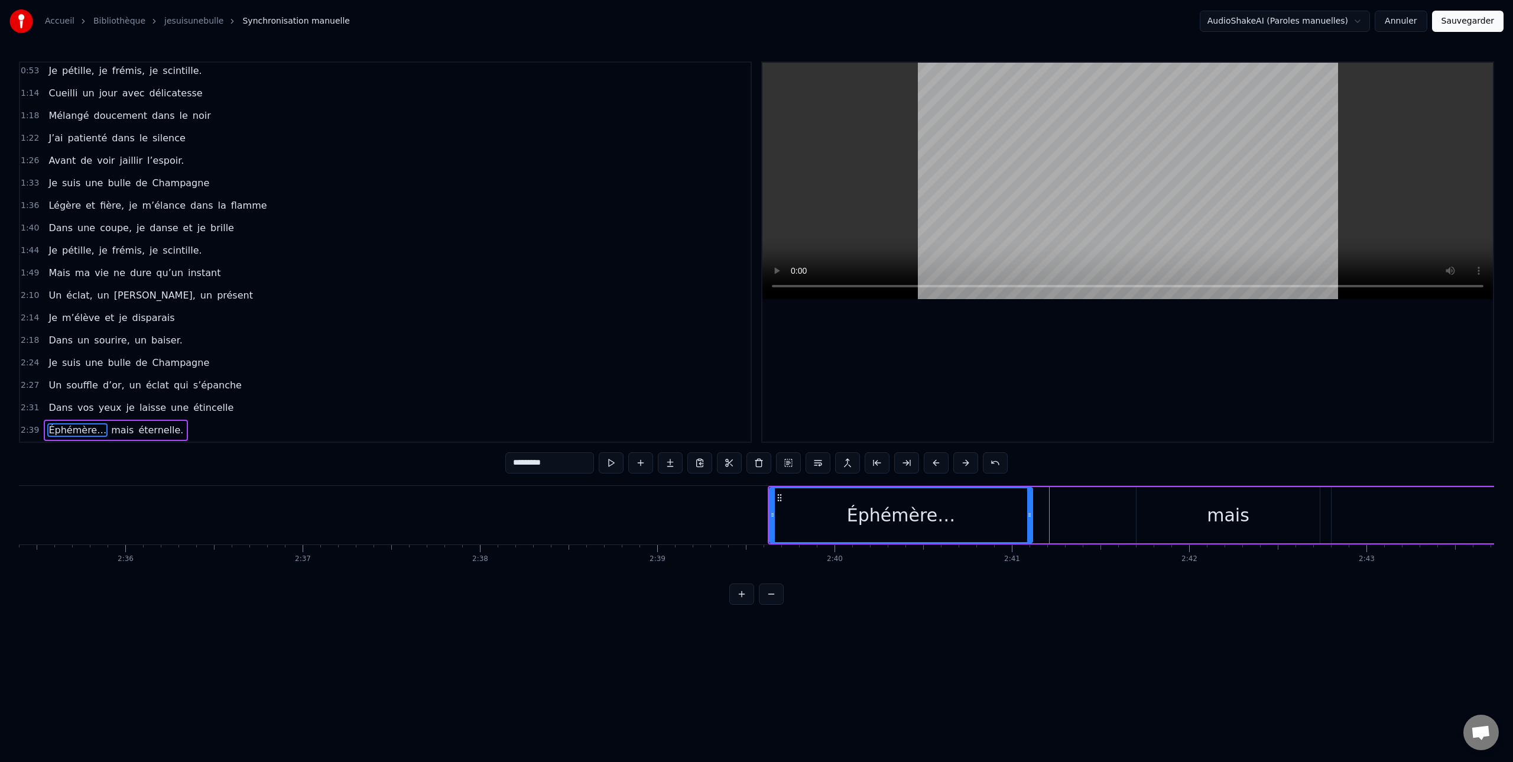
click at [935, 463] on button at bounding box center [936, 462] width 25 height 21
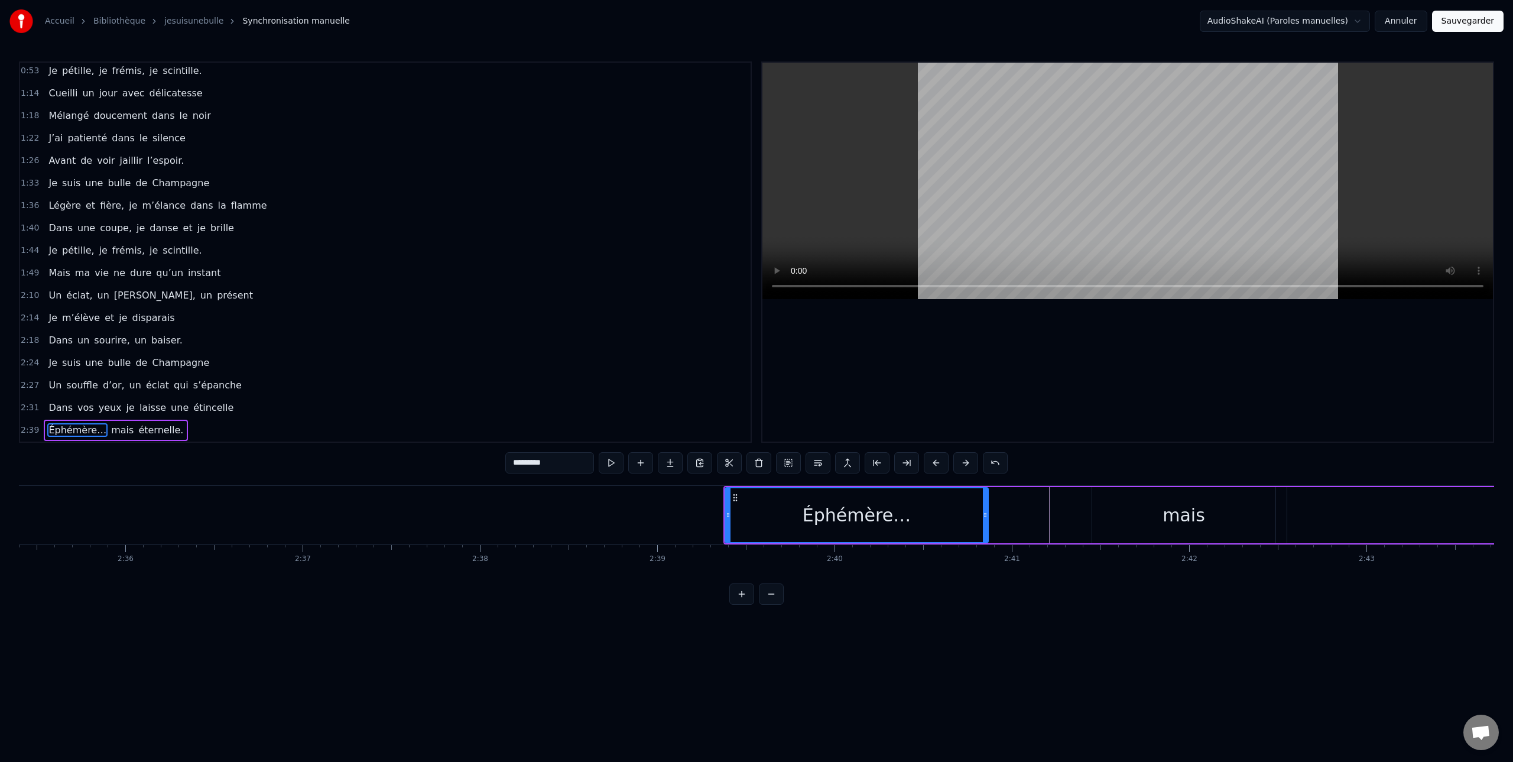
click at [935, 463] on button at bounding box center [936, 462] width 25 height 21
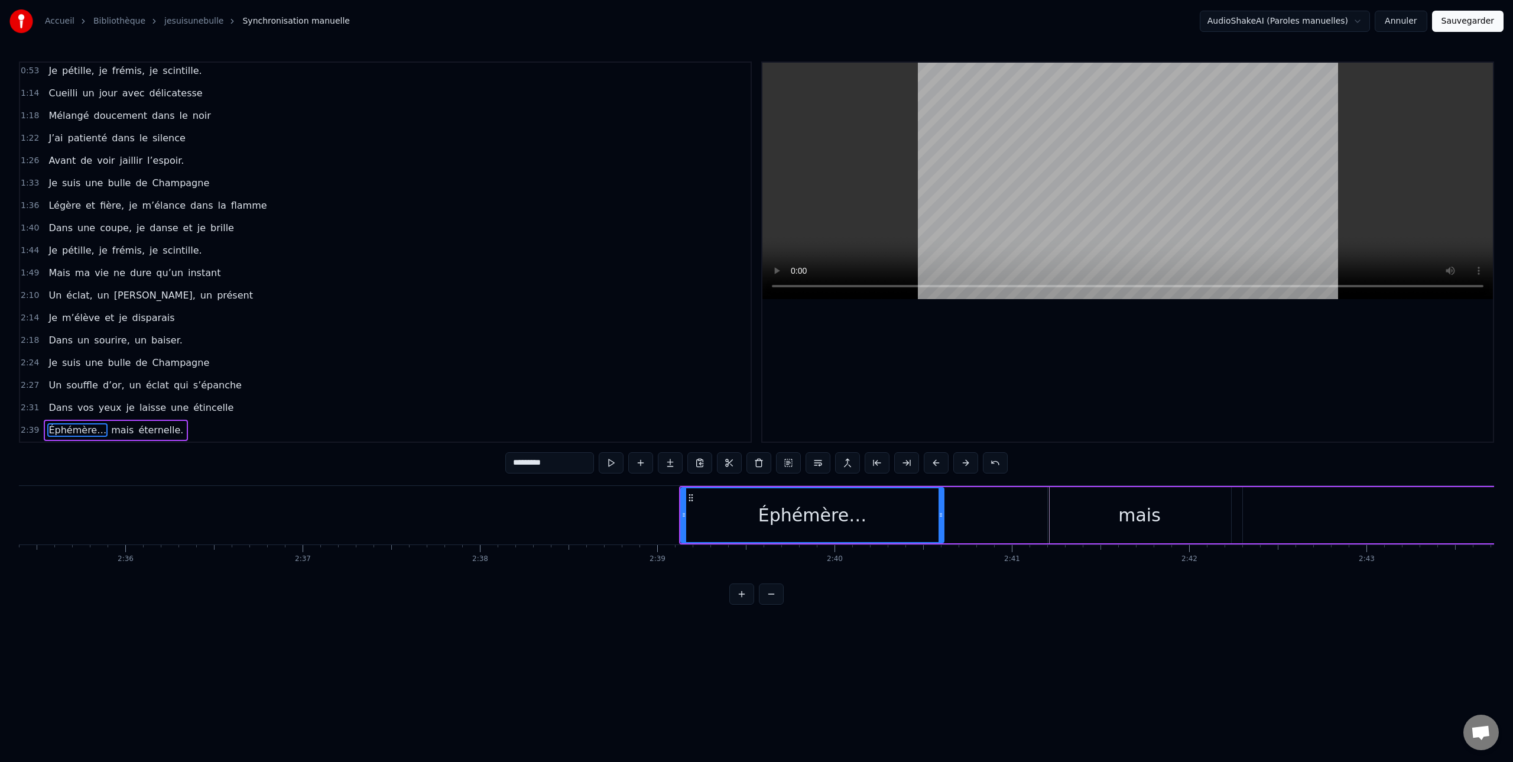
click at [935, 463] on button at bounding box center [936, 462] width 25 height 21
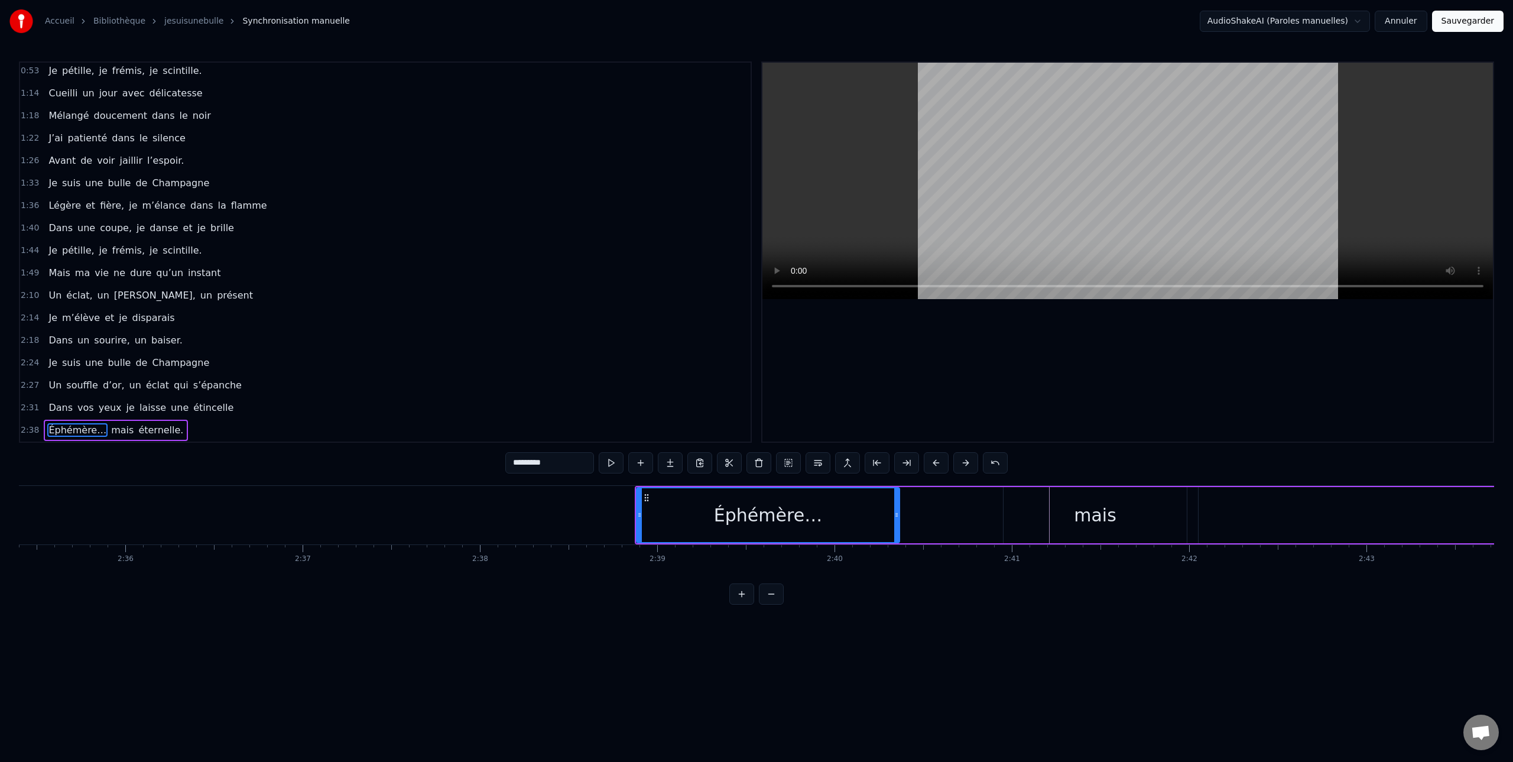
click at [935, 463] on button at bounding box center [936, 462] width 25 height 21
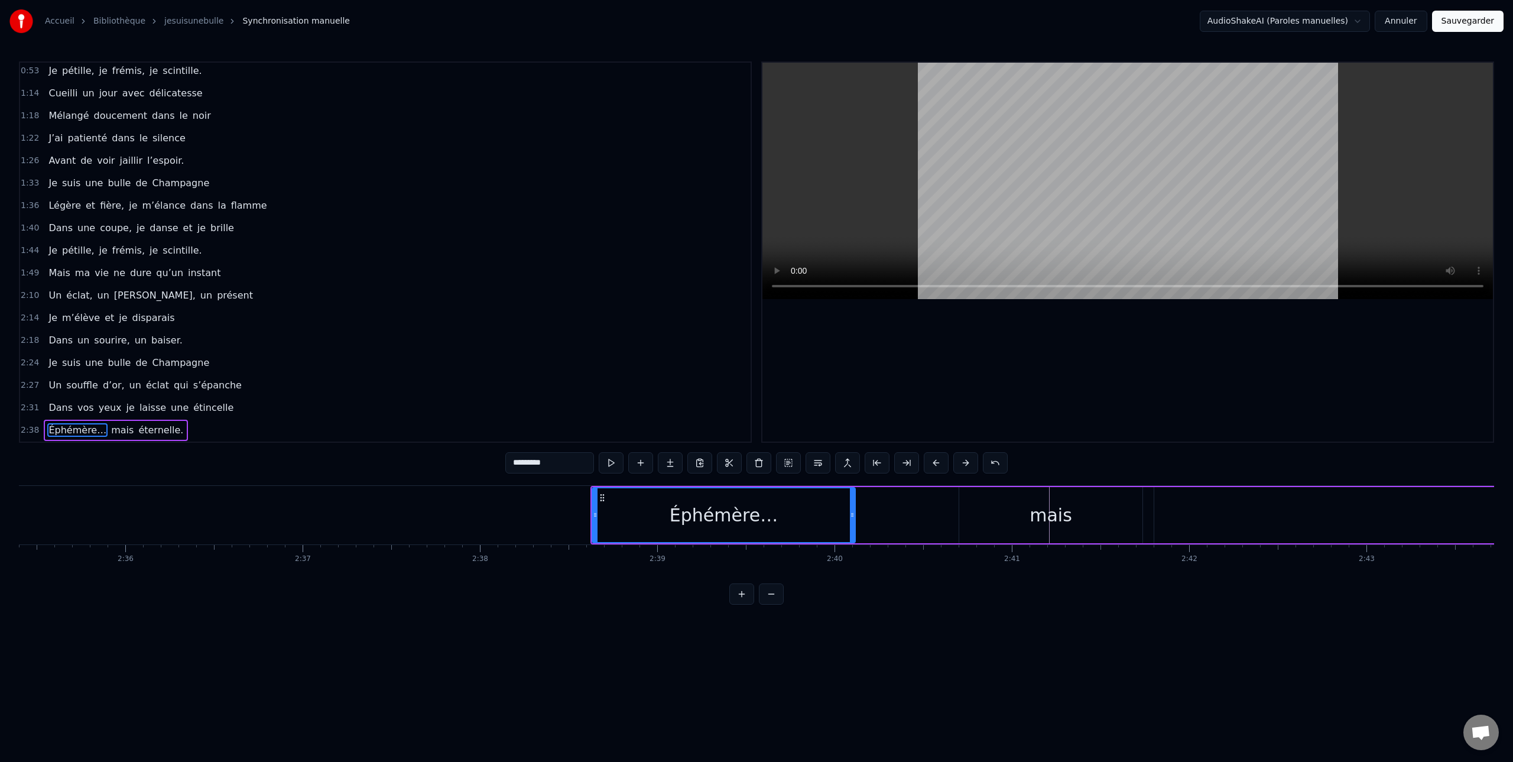
click at [935, 463] on button at bounding box center [936, 462] width 25 height 21
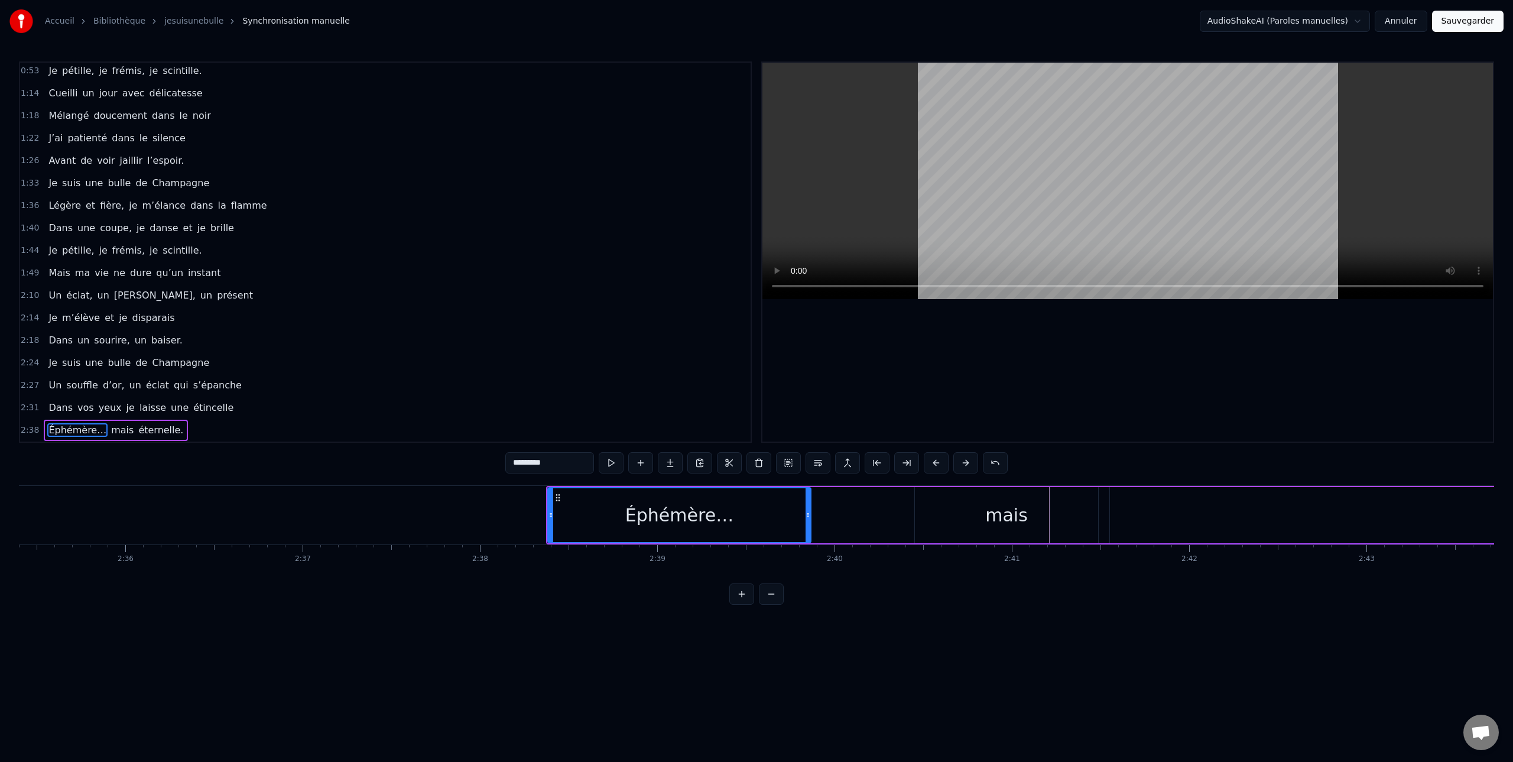
click at [935, 463] on button at bounding box center [936, 462] width 25 height 21
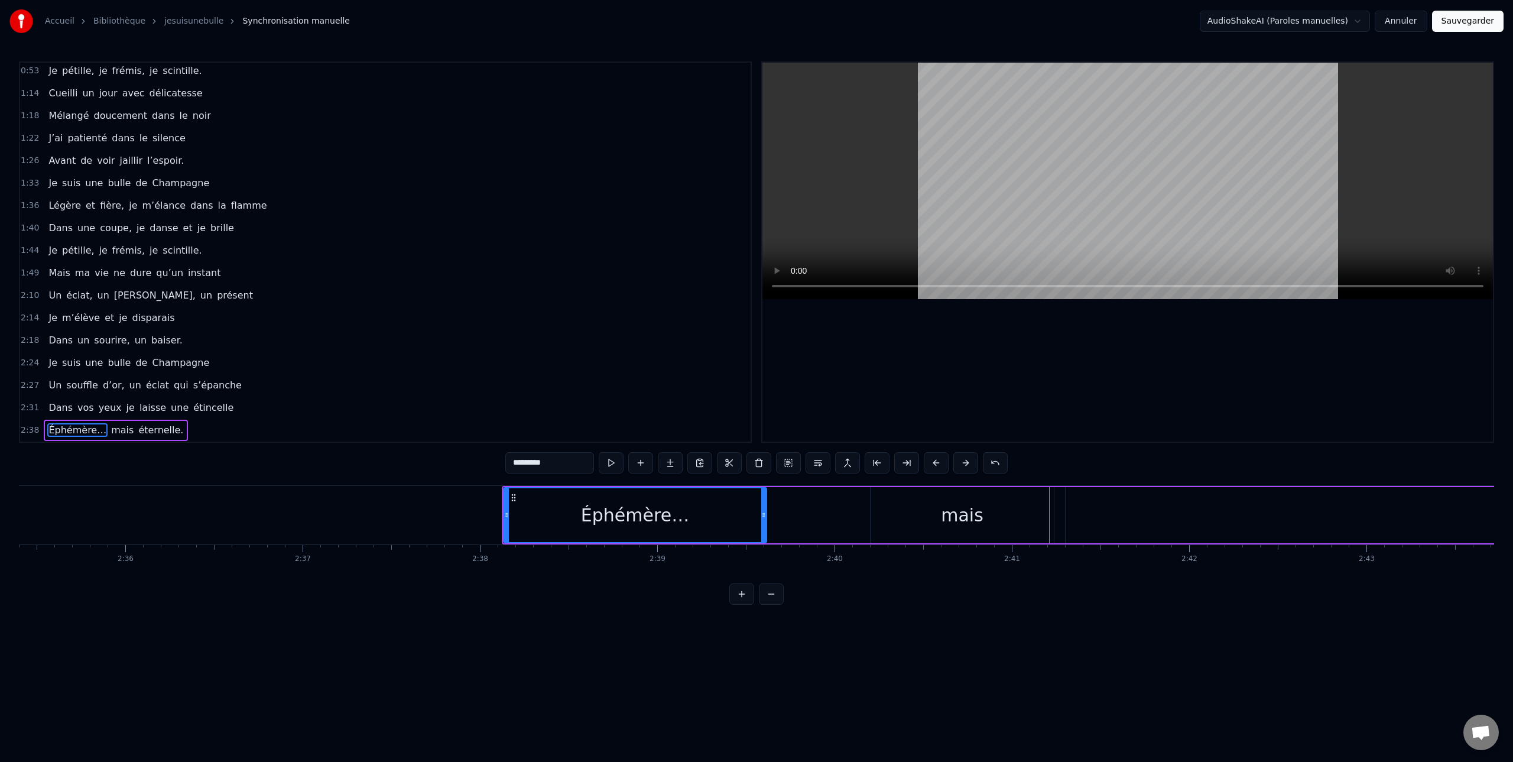
click at [935, 463] on button at bounding box center [936, 462] width 25 height 21
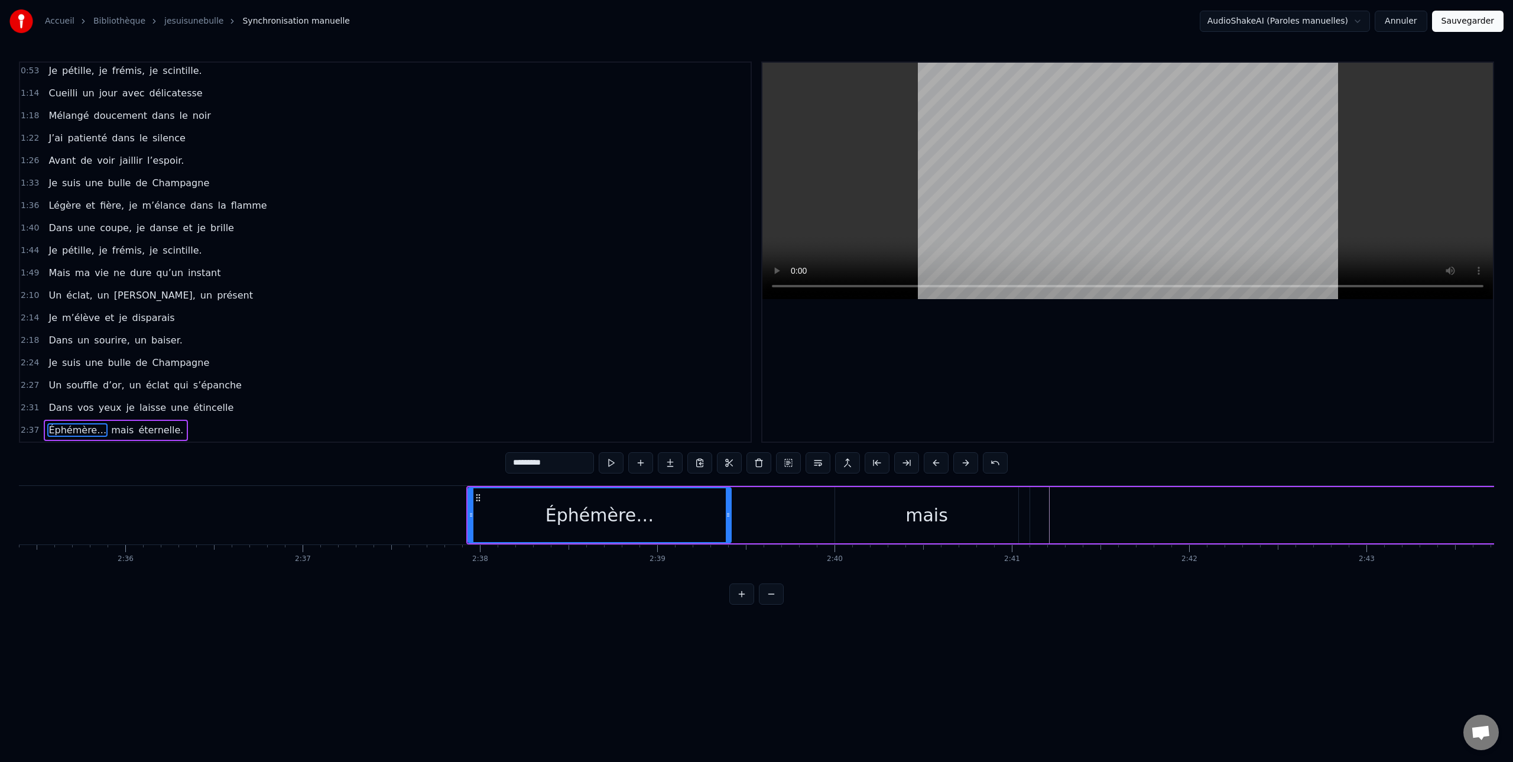
click at [935, 463] on button at bounding box center [936, 462] width 25 height 21
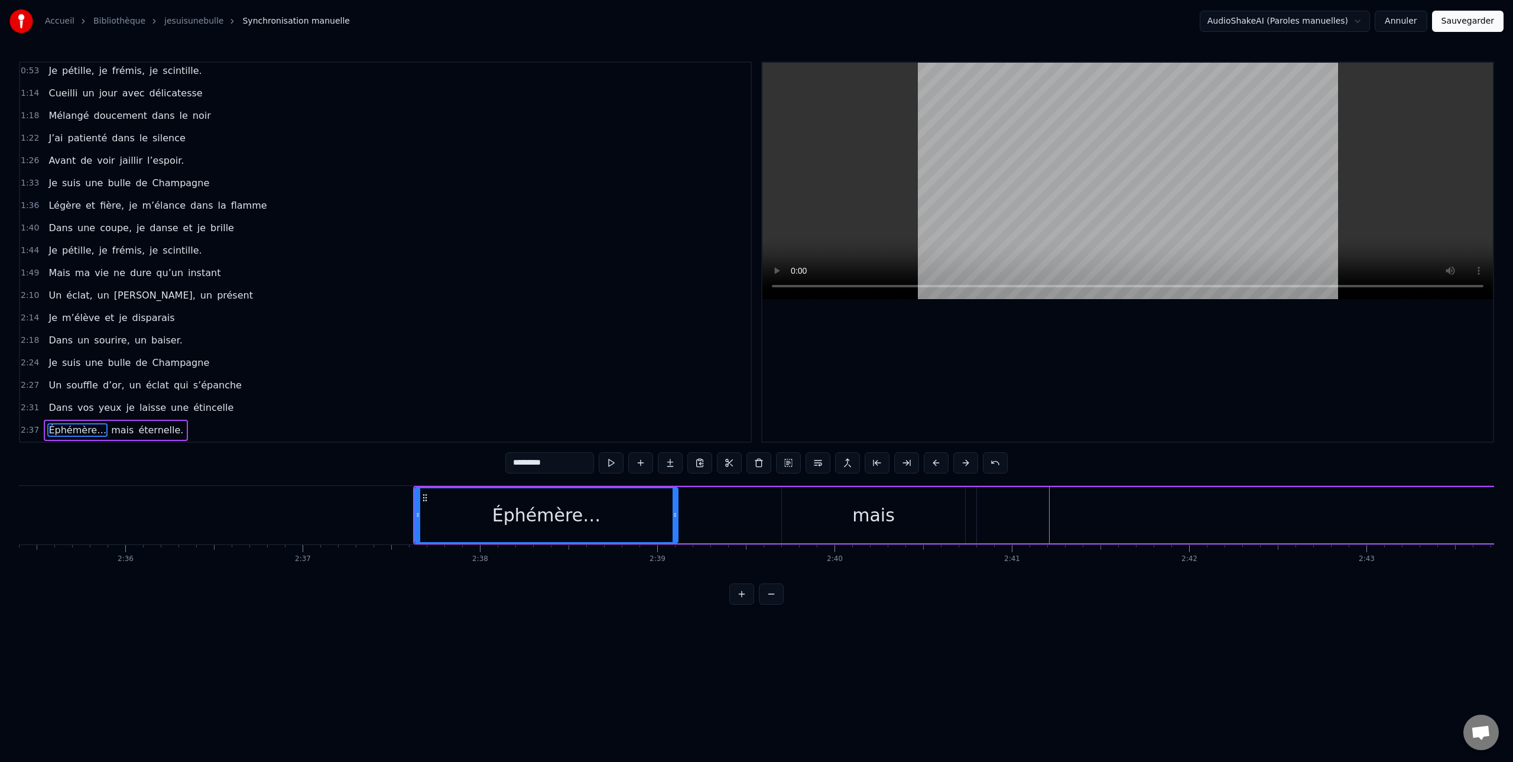
click at [935, 463] on button at bounding box center [936, 462] width 25 height 21
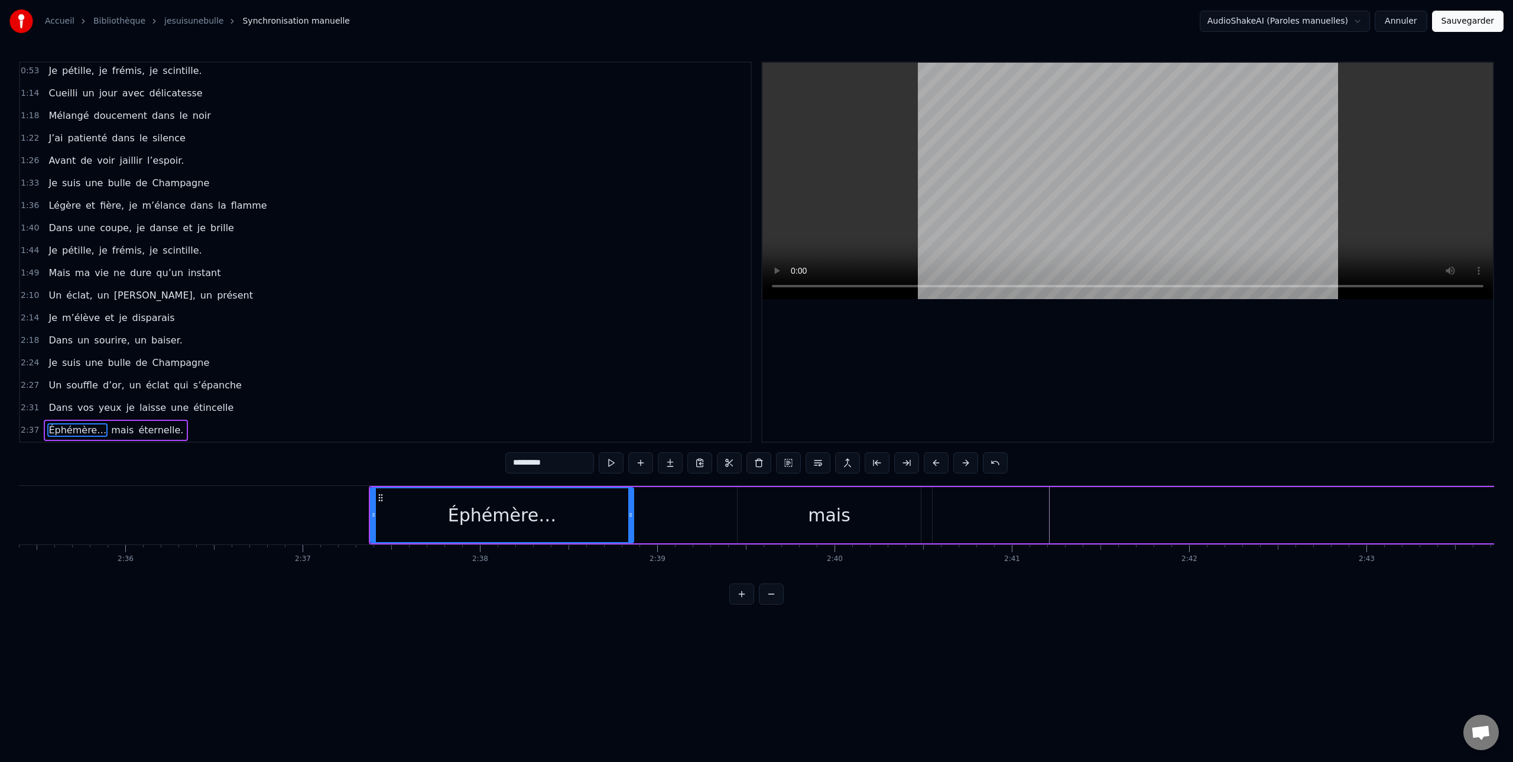
click at [935, 463] on button at bounding box center [936, 462] width 25 height 21
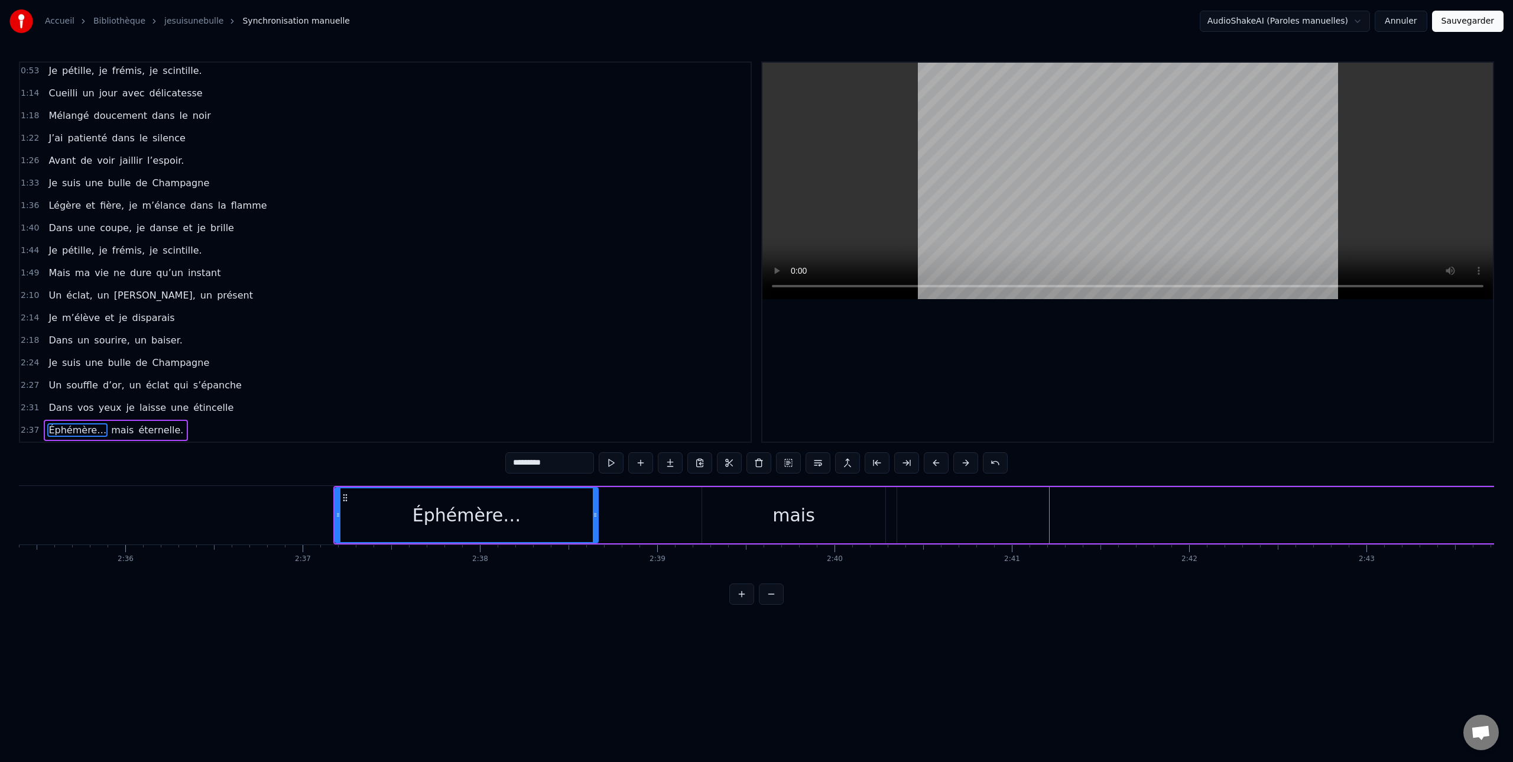
click at [935, 463] on button at bounding box center [936, 462] width 25 height 21
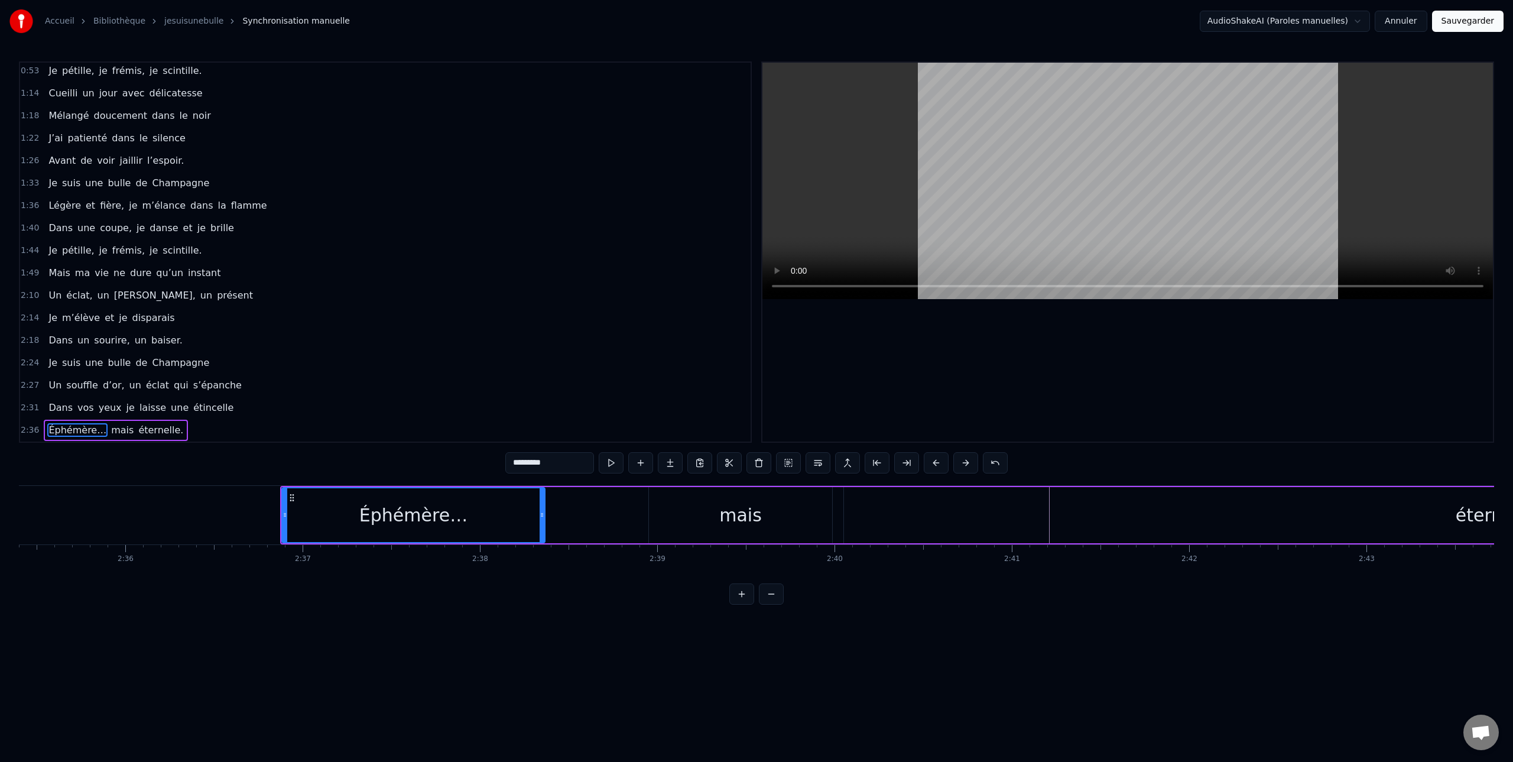
click at [935, 463] on button at bounding box center [936, 462] width 25 height 21
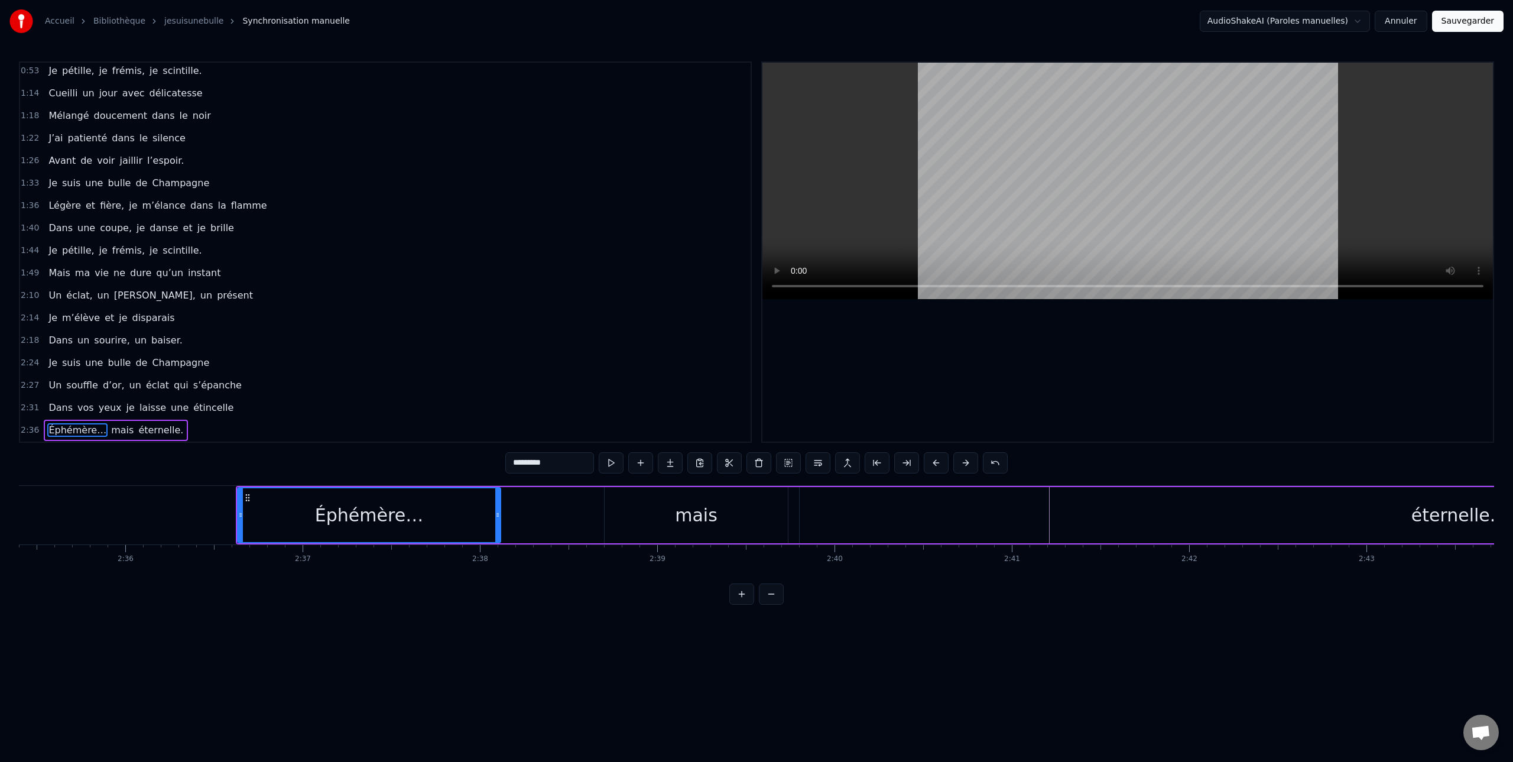
click at [935, 463] on button at bounding box center [936, 462] width 25 height 21
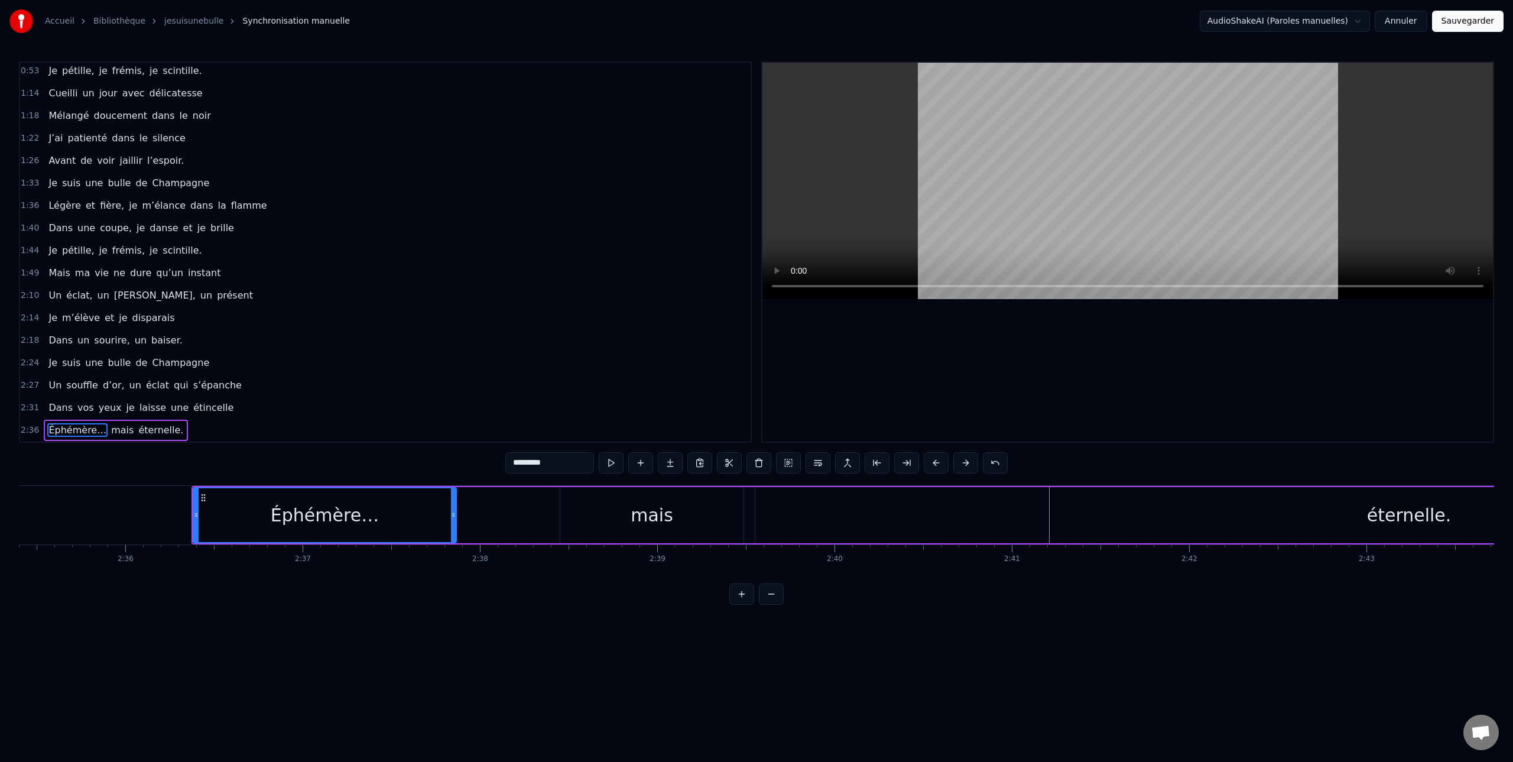
click at [935, 463] on button at bounding box center [936, 462] width 25 height 21
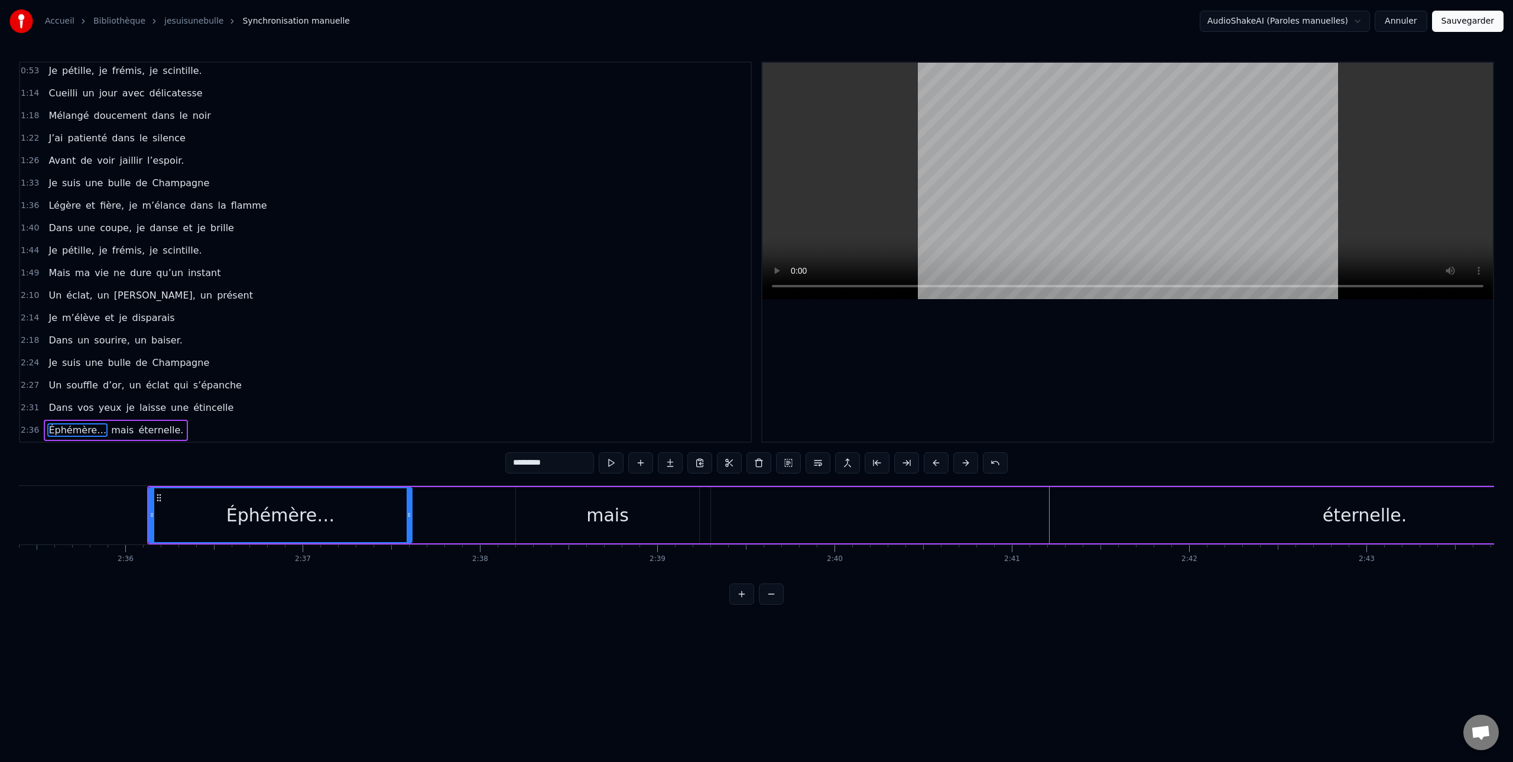
click at [935, 463] on button at bounding box center [936, 462] width 25 height 21
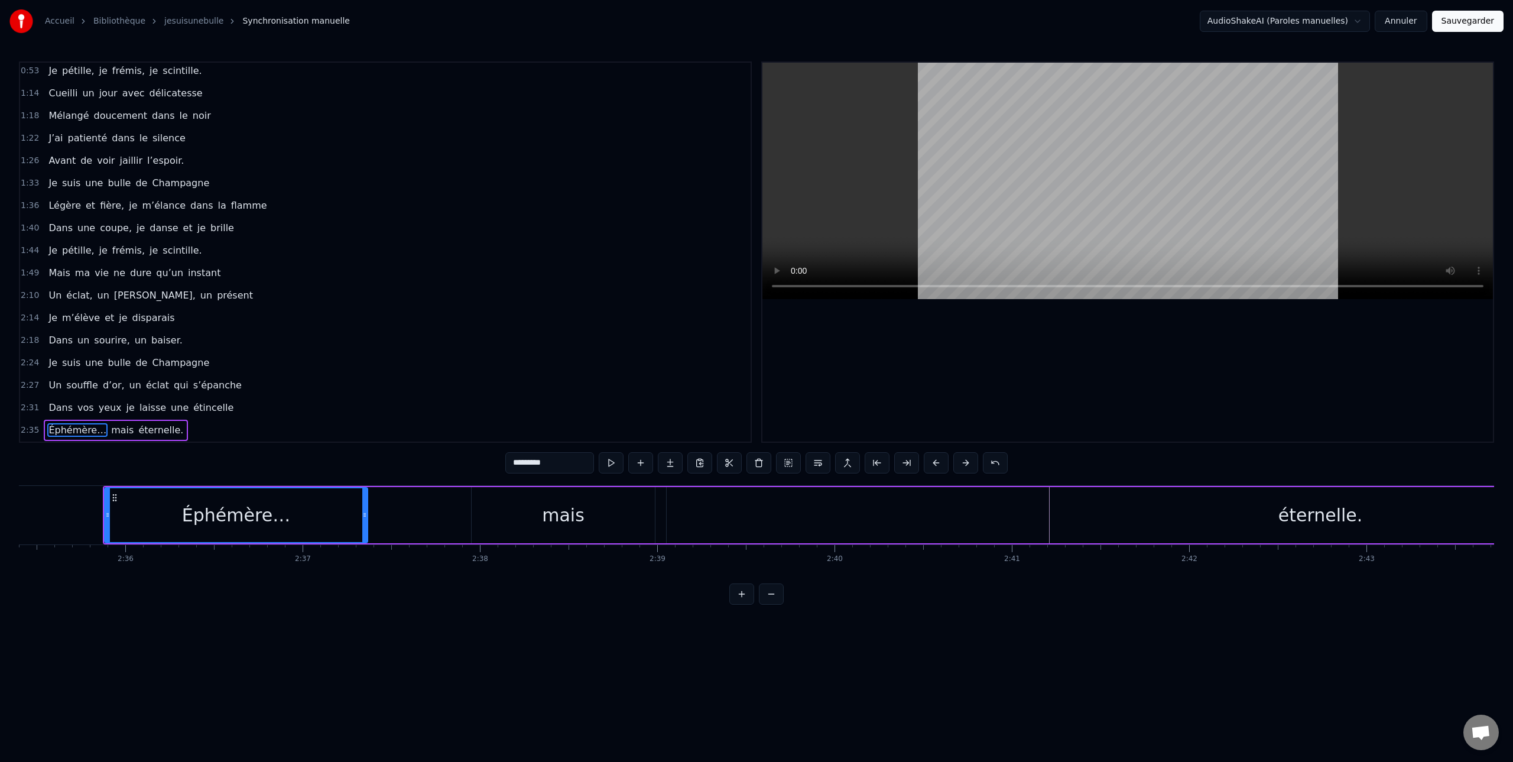
click at [935, 463] on button at bounding box center [936, 462] width 25 height 21
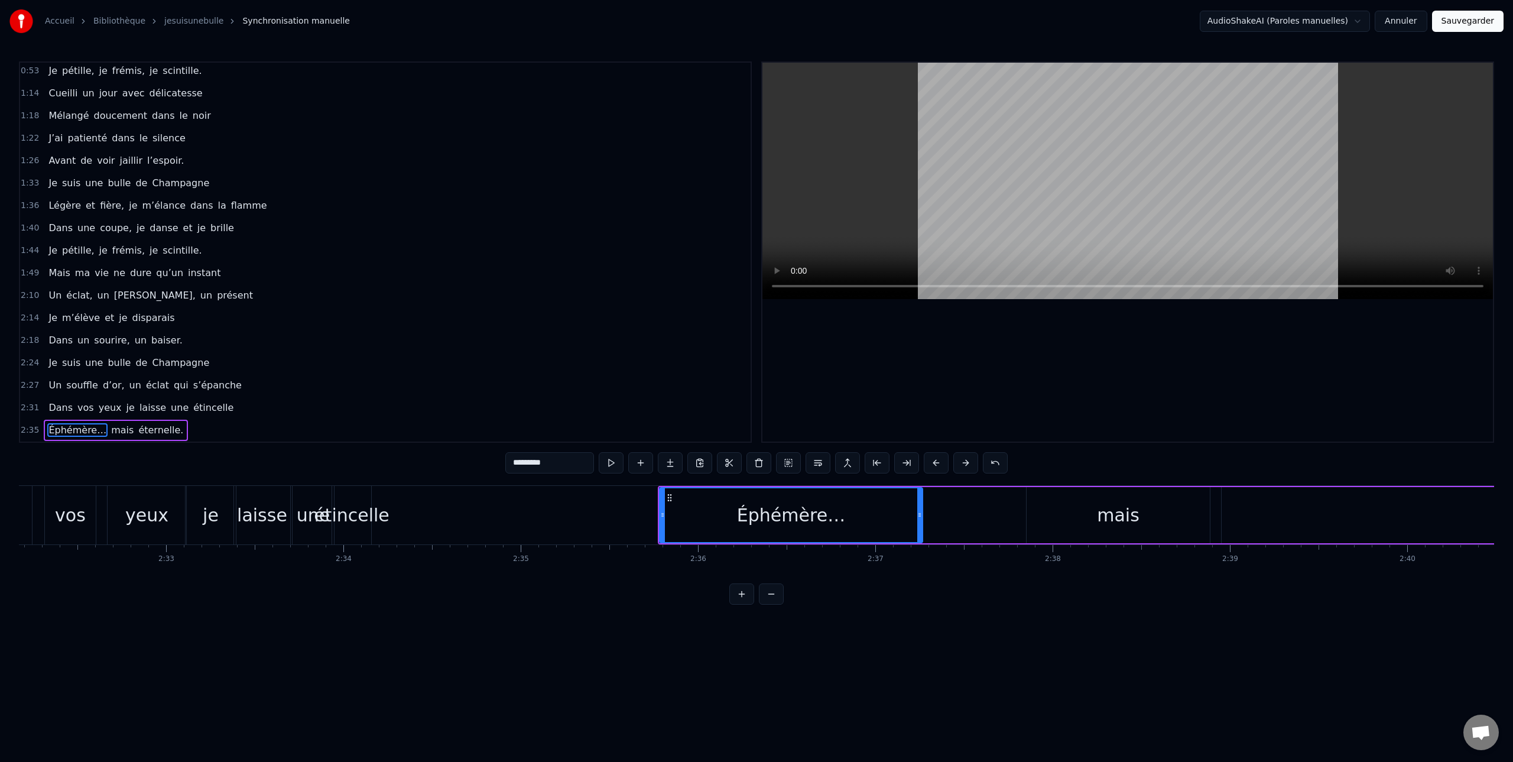
scroll to position [0, 26856]
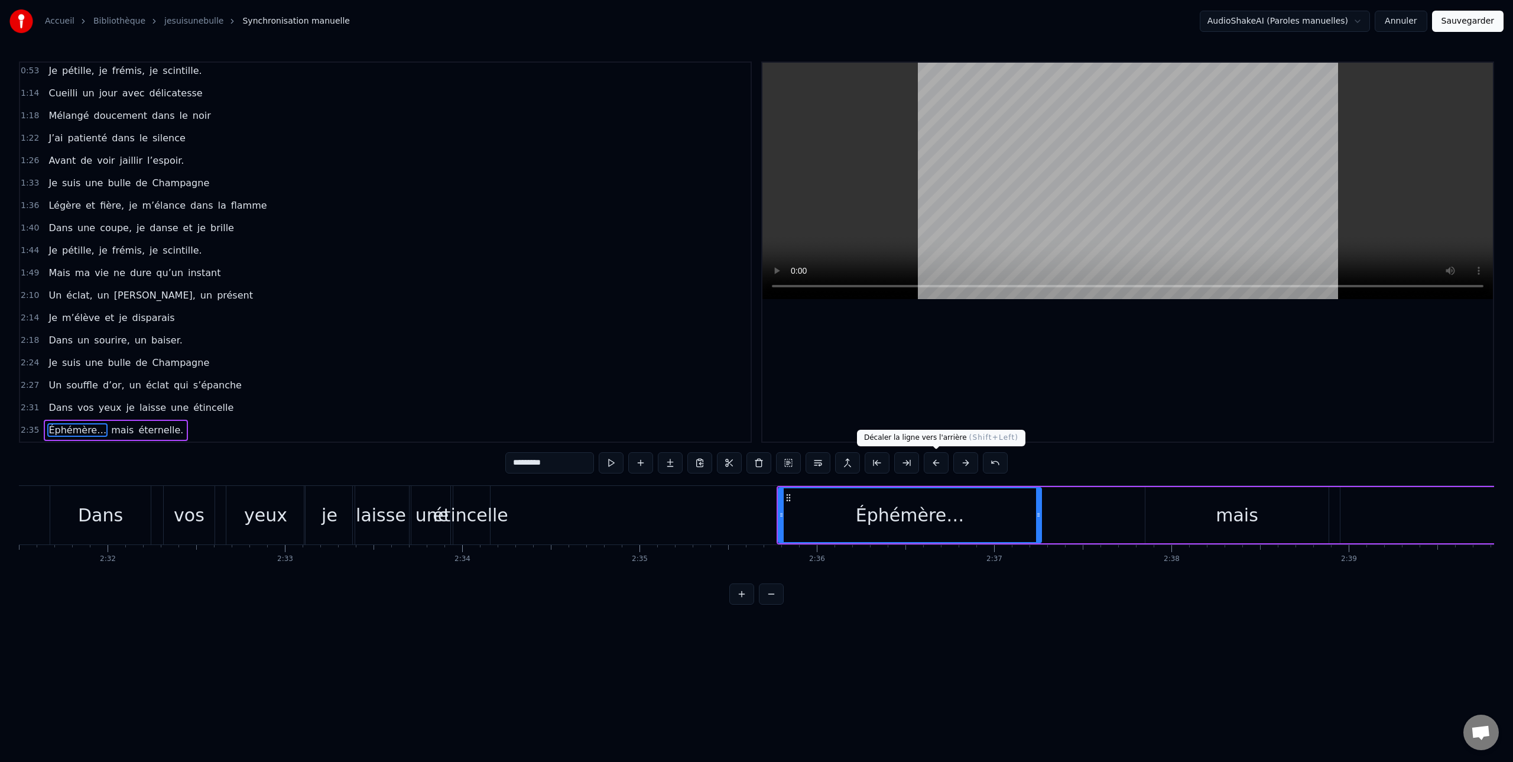
click at [934, 464] on button at bounding box center [936, 462] width 25 height 21
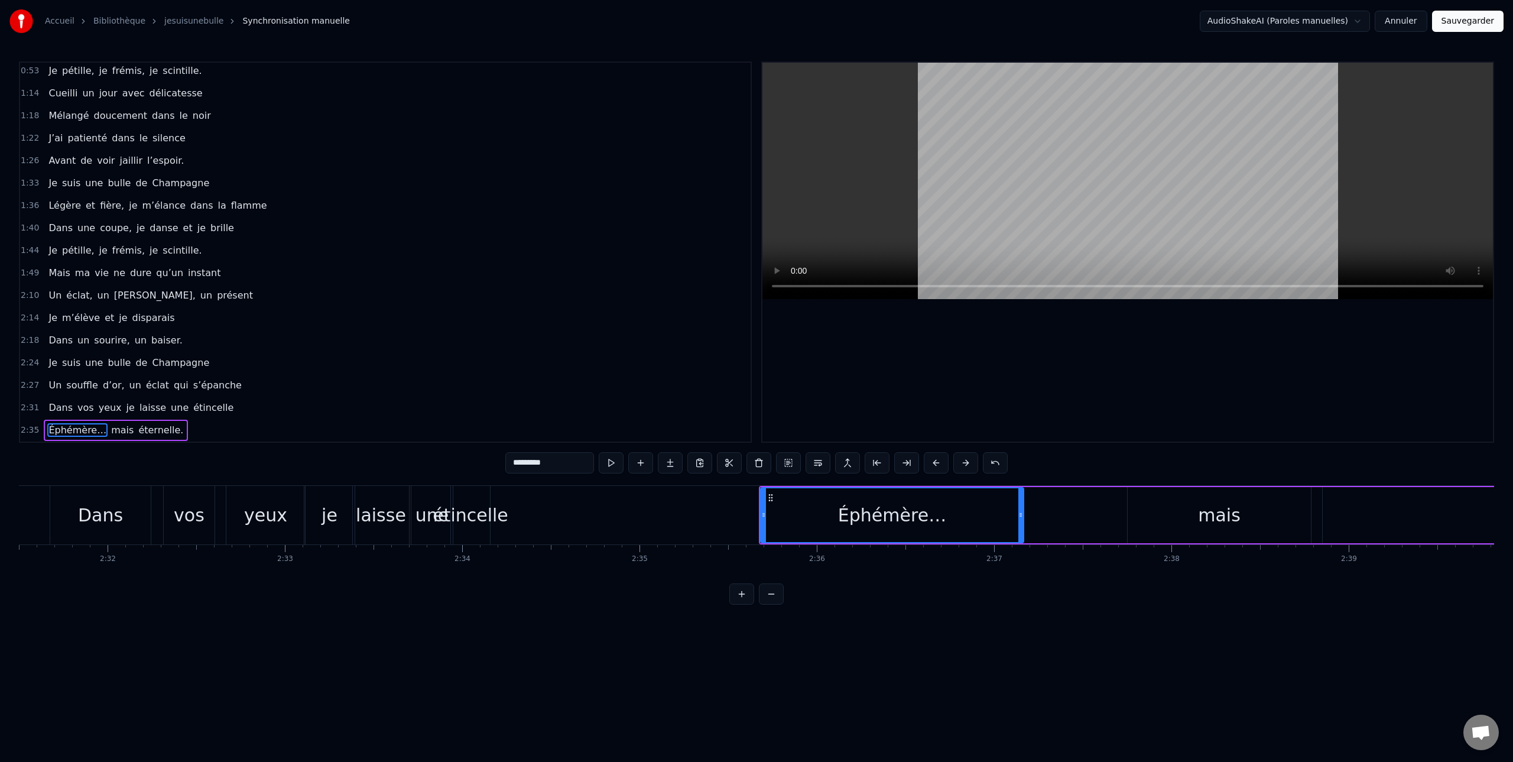
click at [934, 464] on button at bounding box center [936, 462] width 25 height 21
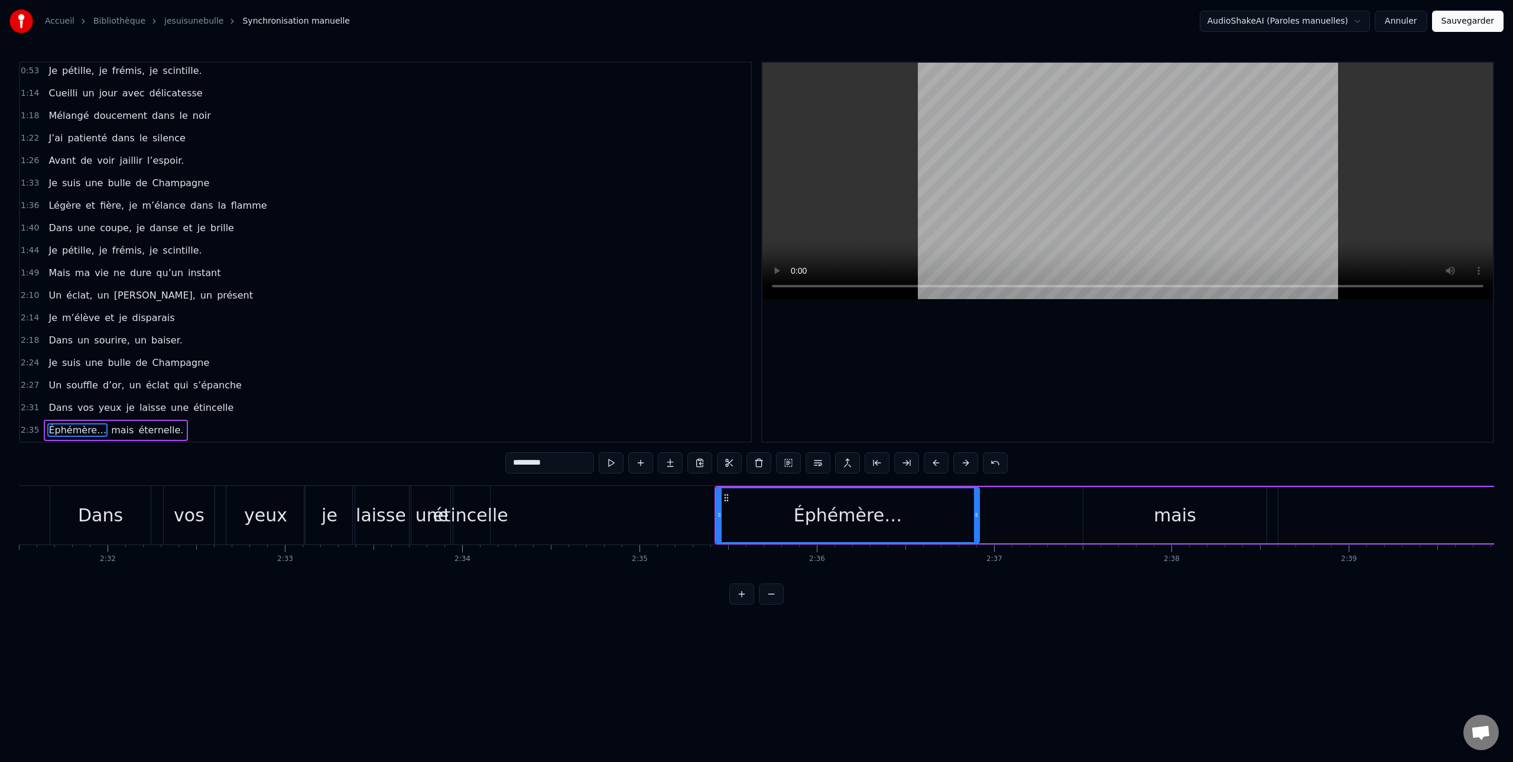
click at [934, 464] on button at bounding box center [936, 462] width 25 height 21
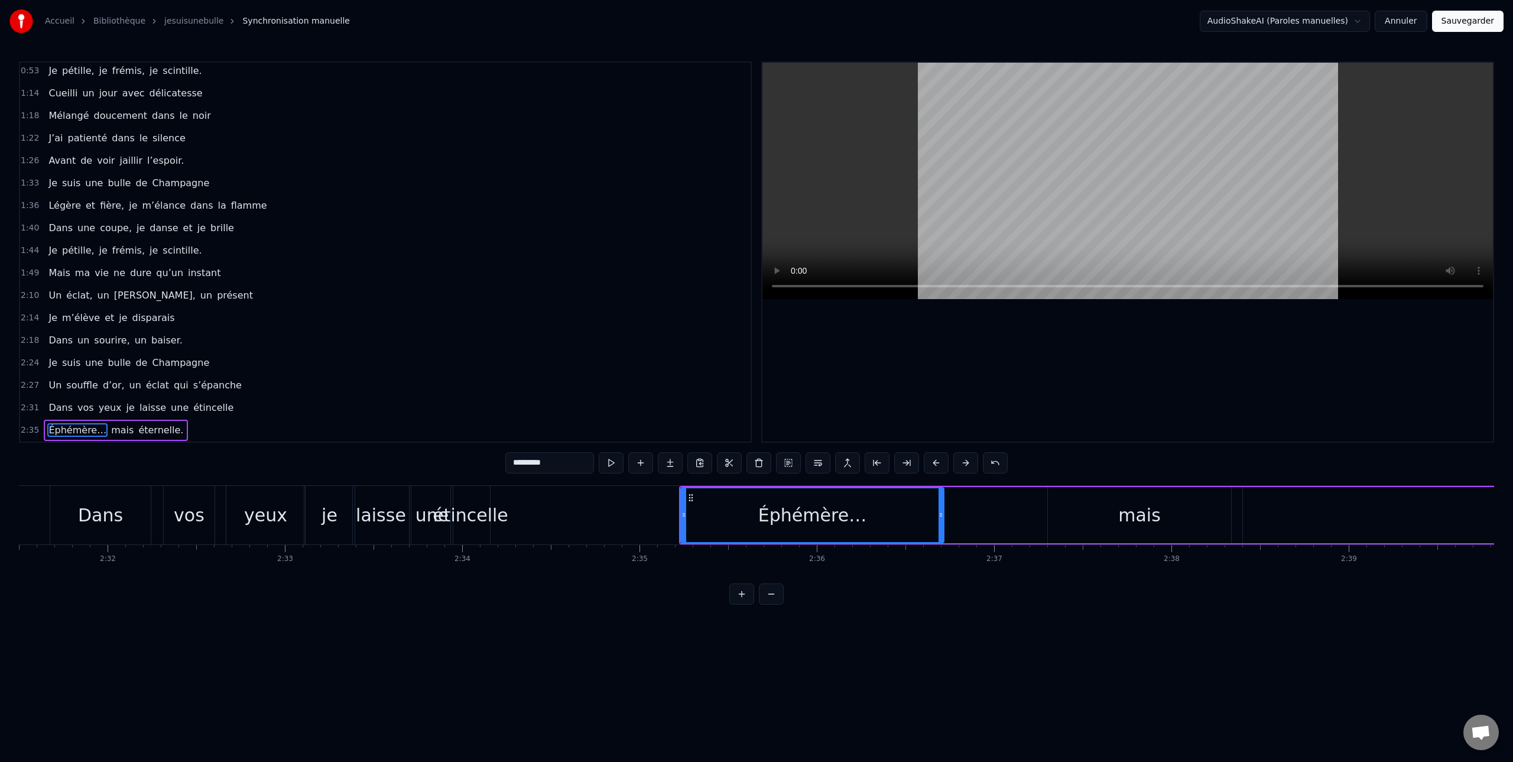
click at [934, 464] on button at bounding box center [936, 462] width 25 height 21
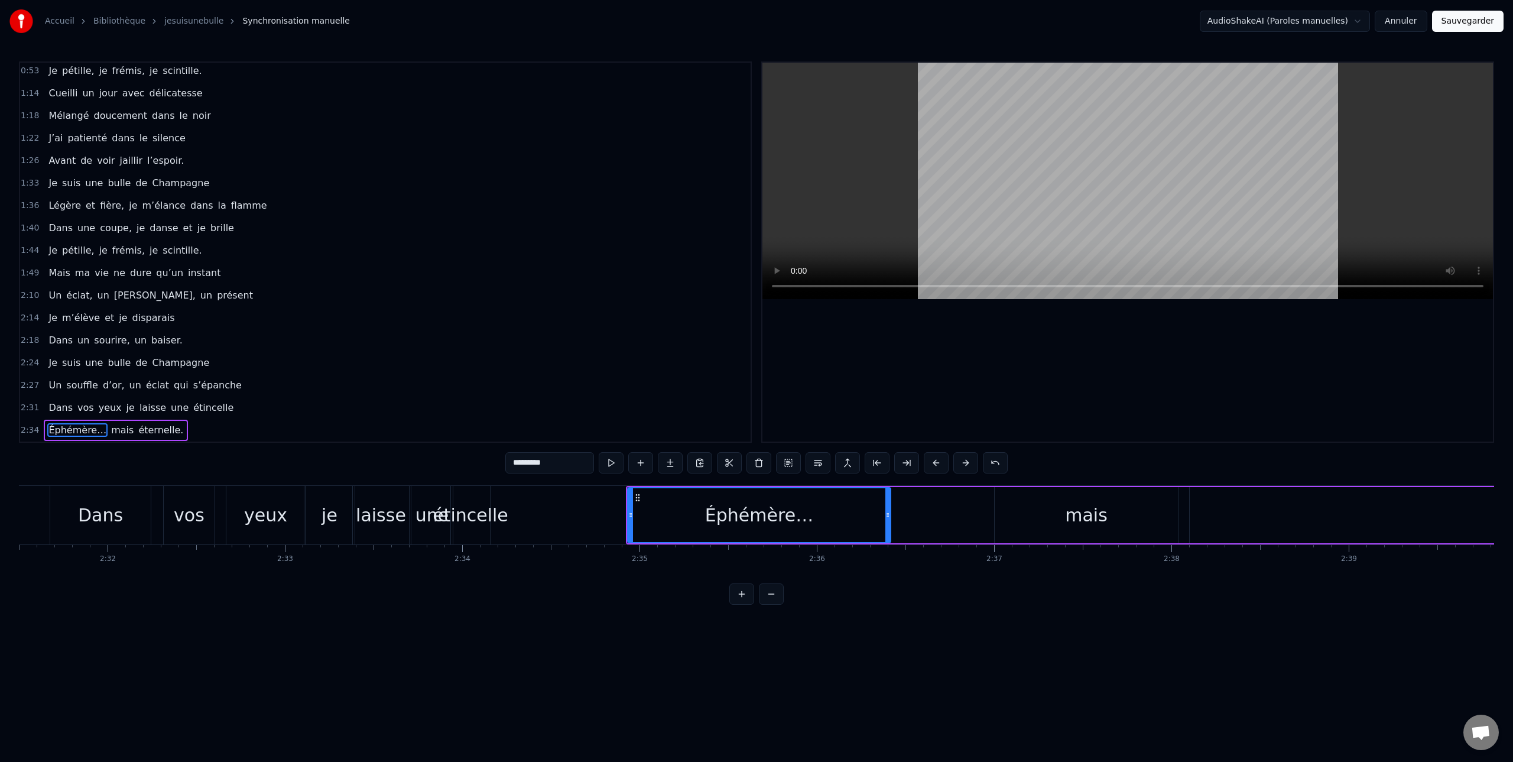
click at [934, 464] on button at bounding box center [936, 462] width 25 height 21
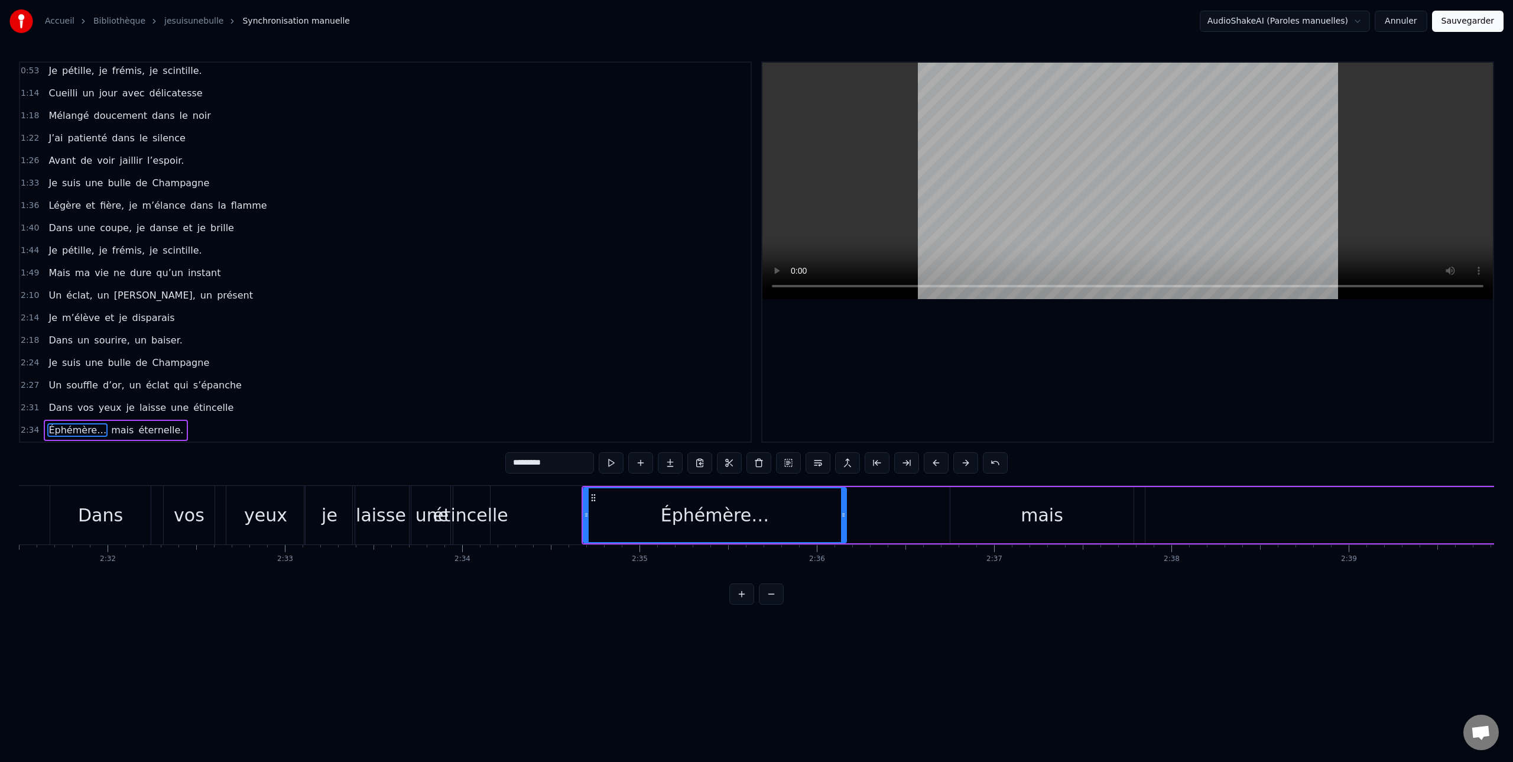
click at [934, 464] on button at bounding box center [936, 462] width 25 height 21
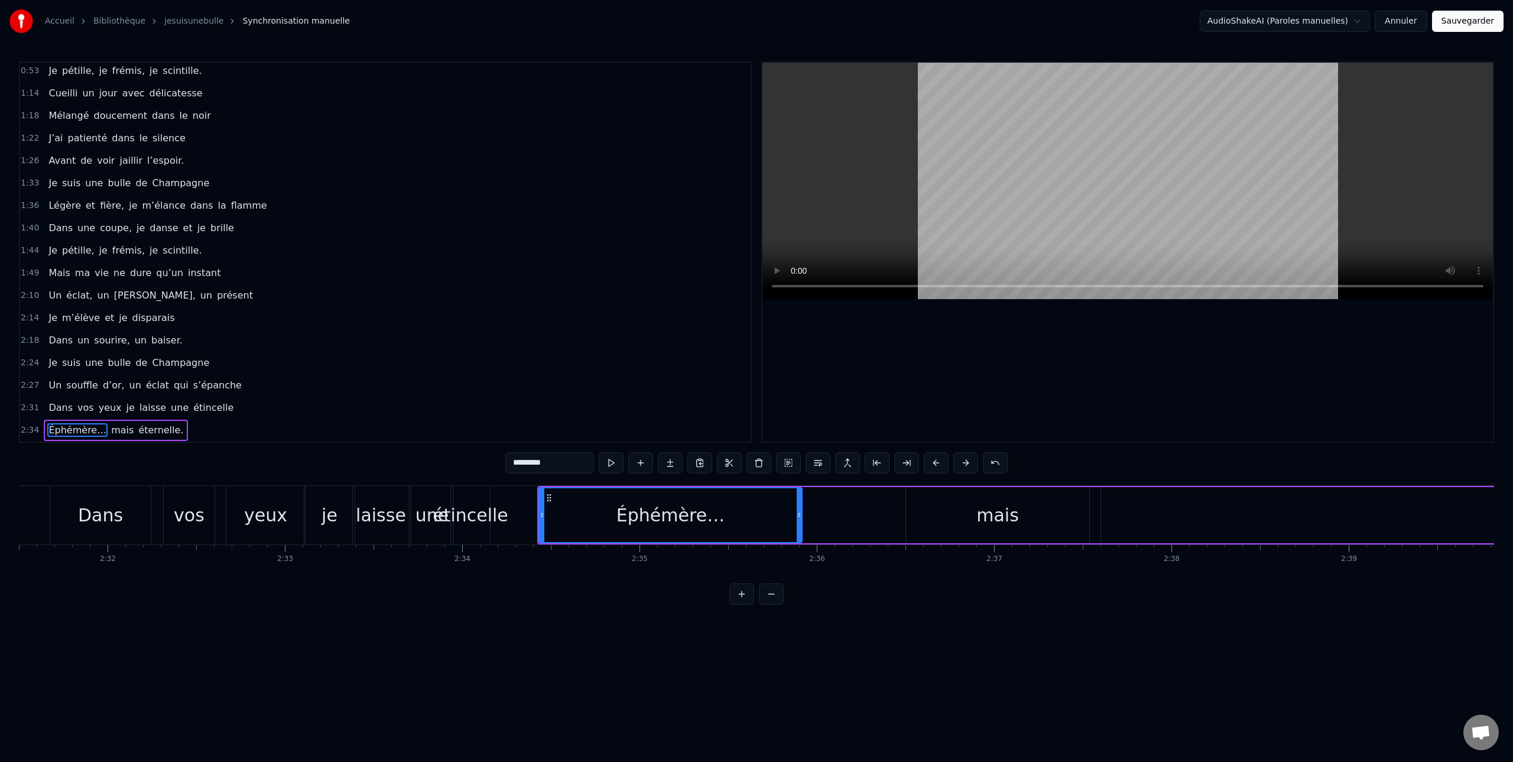
click at [934, 464] on button at bounding box center [936, 462] width 25 height 21
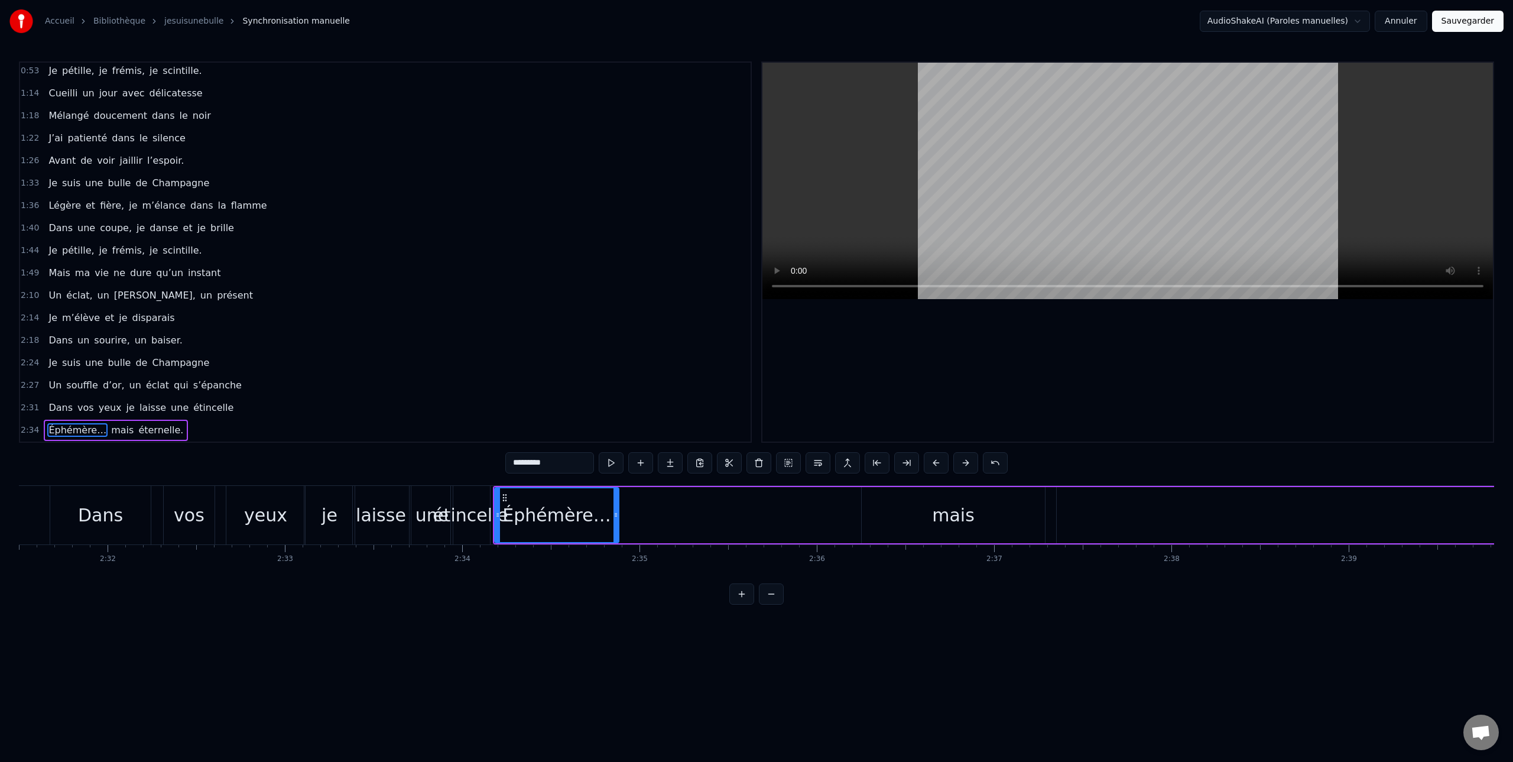
drag, startPoint x: 756, startPoint y: 512, endPoint x: 658, endPoint y: 525, distance: 98.9
click at [615, 517] on icon at bounding box center [615, 514] width 5 height 9
click at [919, 509] on div "mais" at bounding box center [953, 515] width 183 height 56
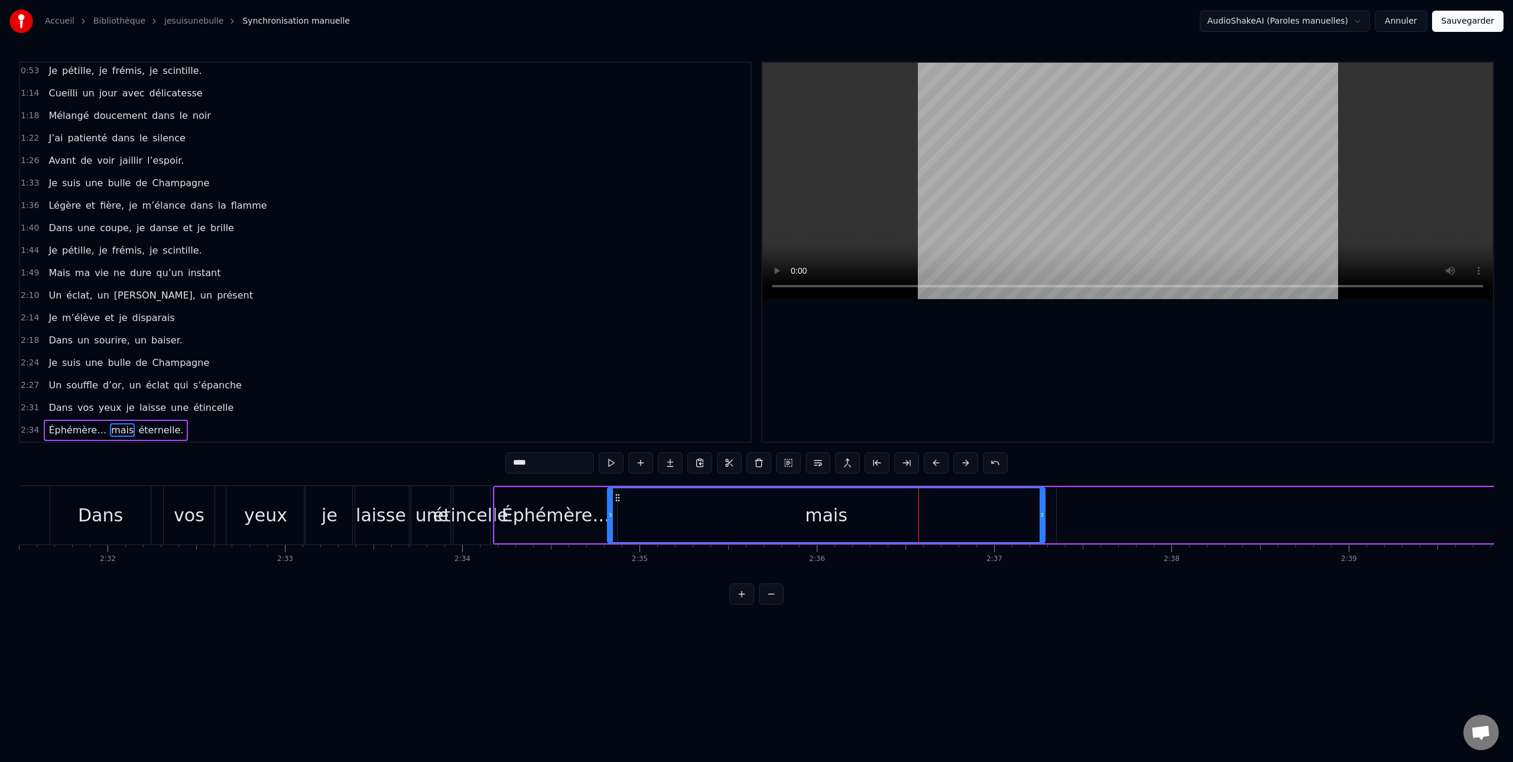
drag, startPoint x: 857, startPoint y: 516, endPoint x: 711, endPoint y: 521, distance: 146.0
click at [609, 521] on div at bounding box center [610, 515] width 5 height 54
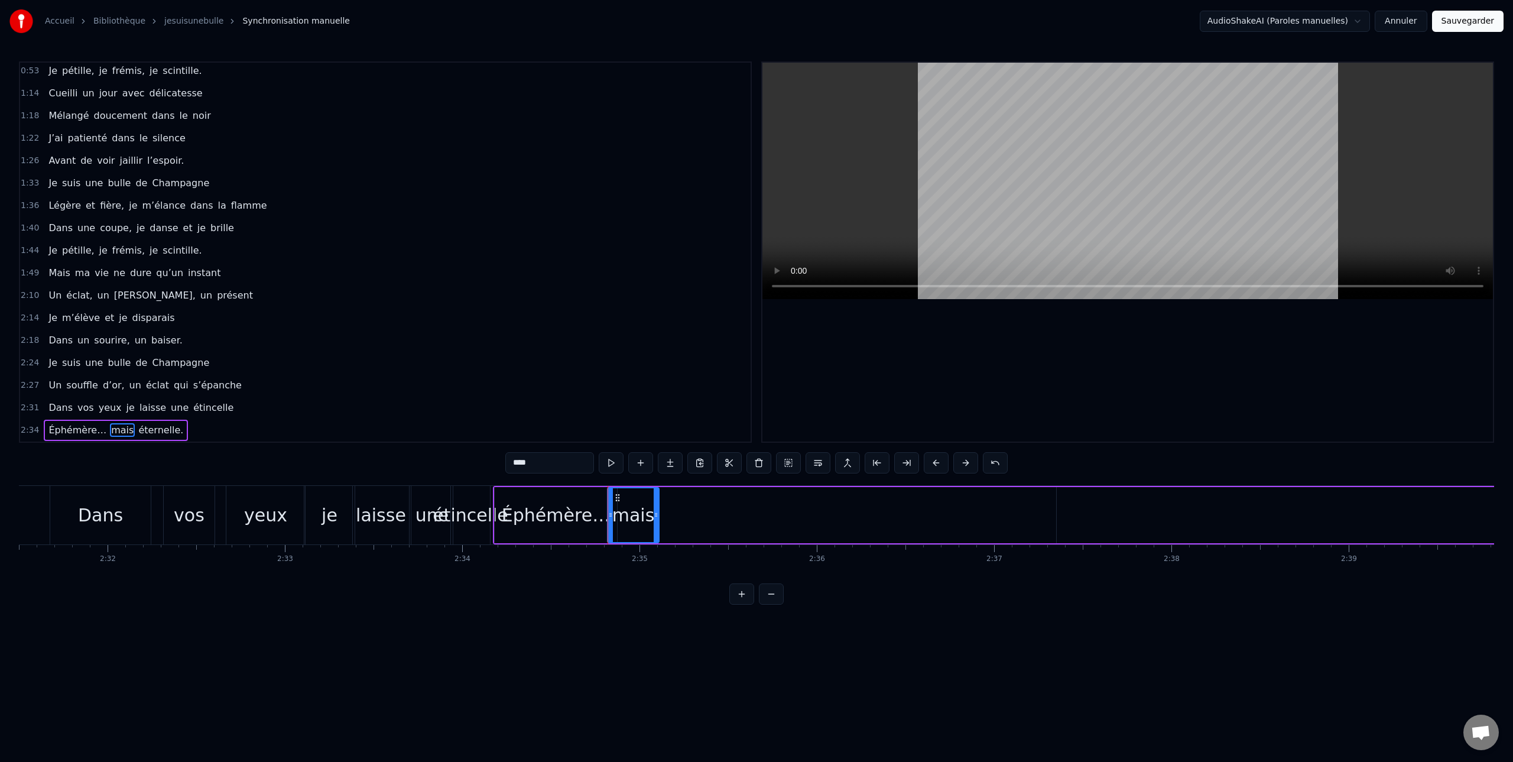
drag, startPoint x: 1040, startPoint y: 509, endPoint x: 776, endPoint y: 519, distance: 263.7
click at [654, 508] on div at bounding box center [656, 515] width 5 height 54
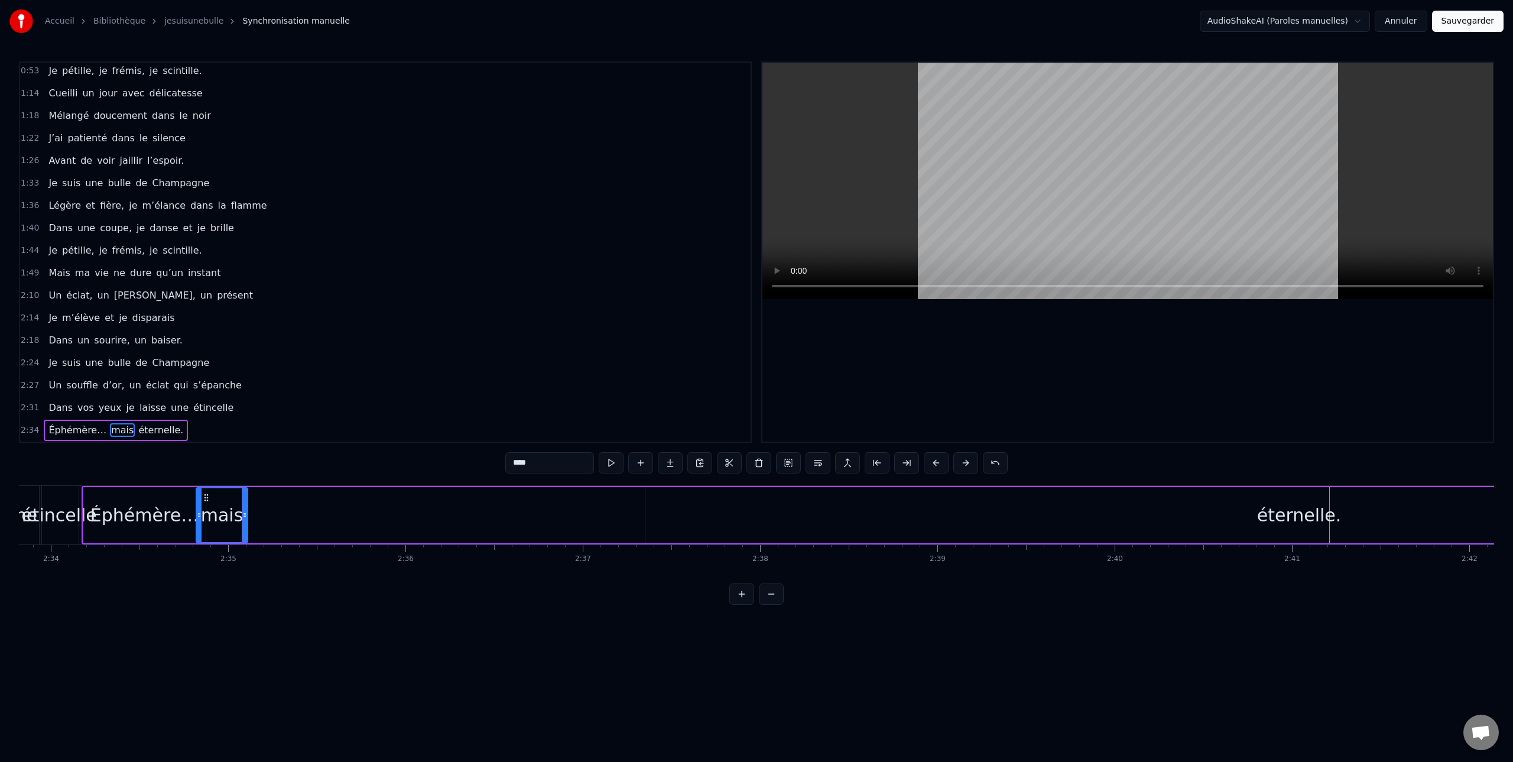
scroll to position [0, 27275]
click at [1194, 516] on div "éternelle." at bounding box center [1291, 515] width 1307 height 56
type input "**********"
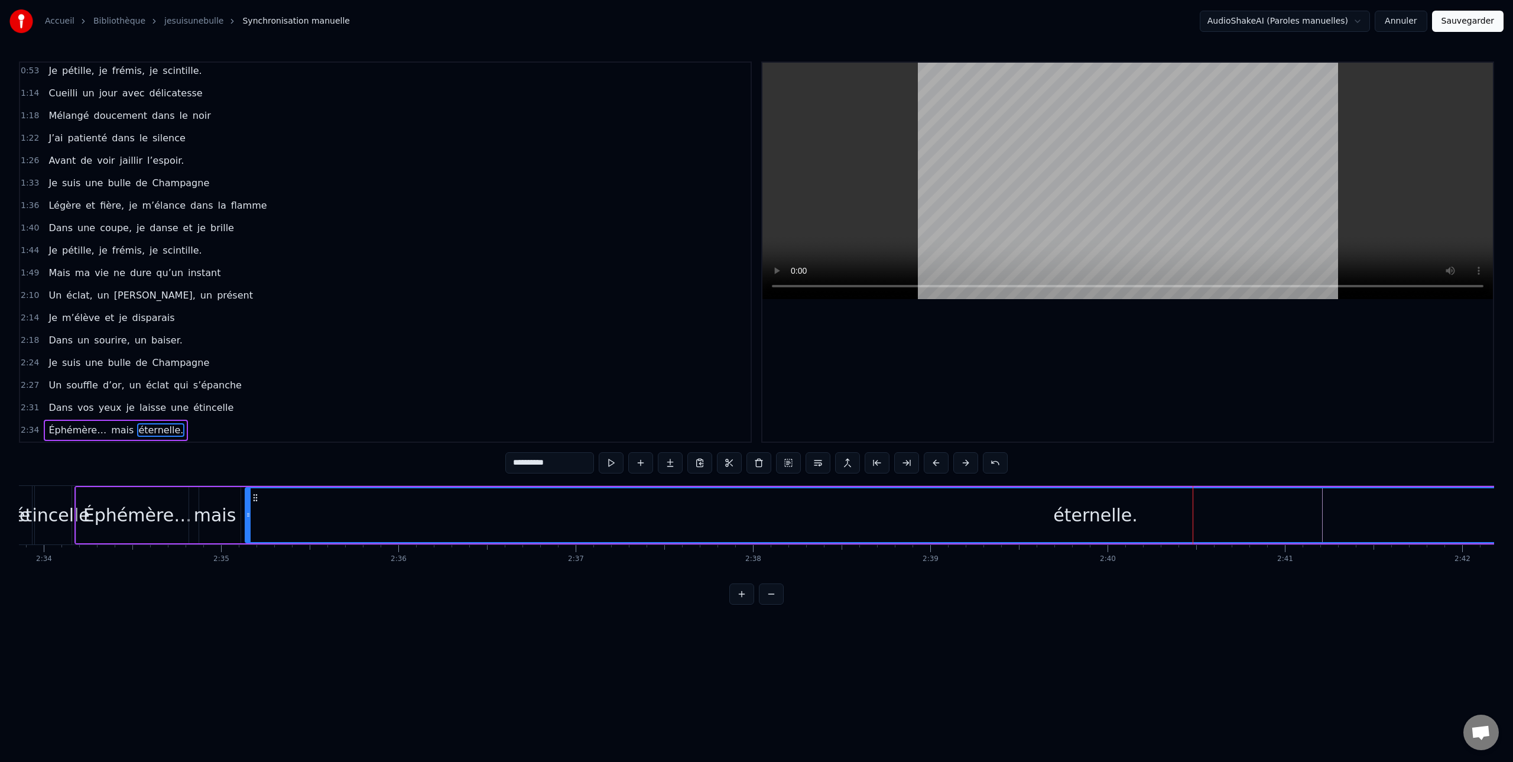
drag, startPoint x: 640, startPoint y: 512, endPoint x: 459, endPoint y: 518, distance: 180.9
click at [248, 506] on div at bounding box center [248, 515] width 5 height 54
click at [1222, 522] on div "éternelle." at bounding box center [1095, 515] width 1698 height 54
click at [1089, 521] on div "éternelle." at bounding box center [1096, 515] width 84 height 27
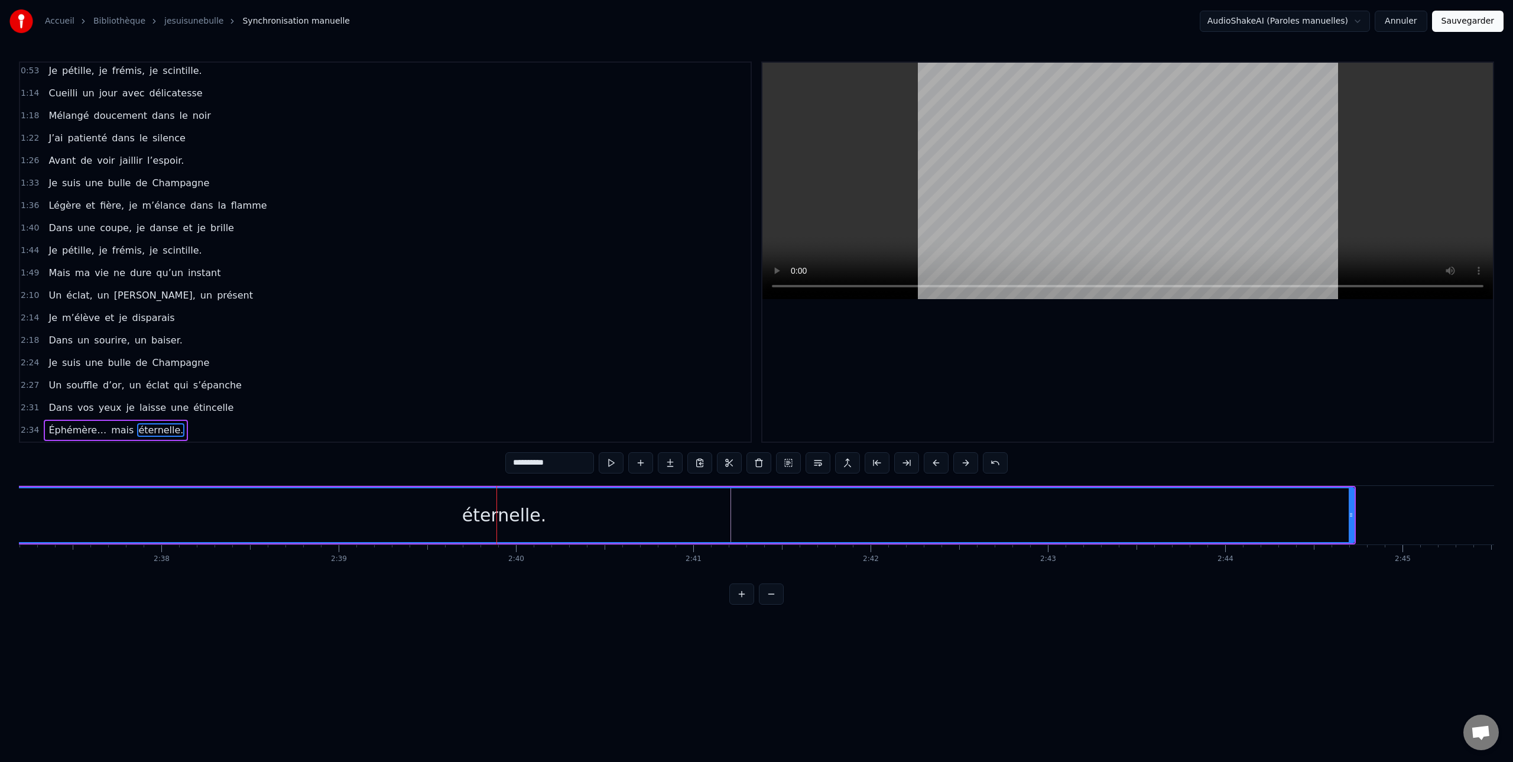
scroll to position [0, 27874]
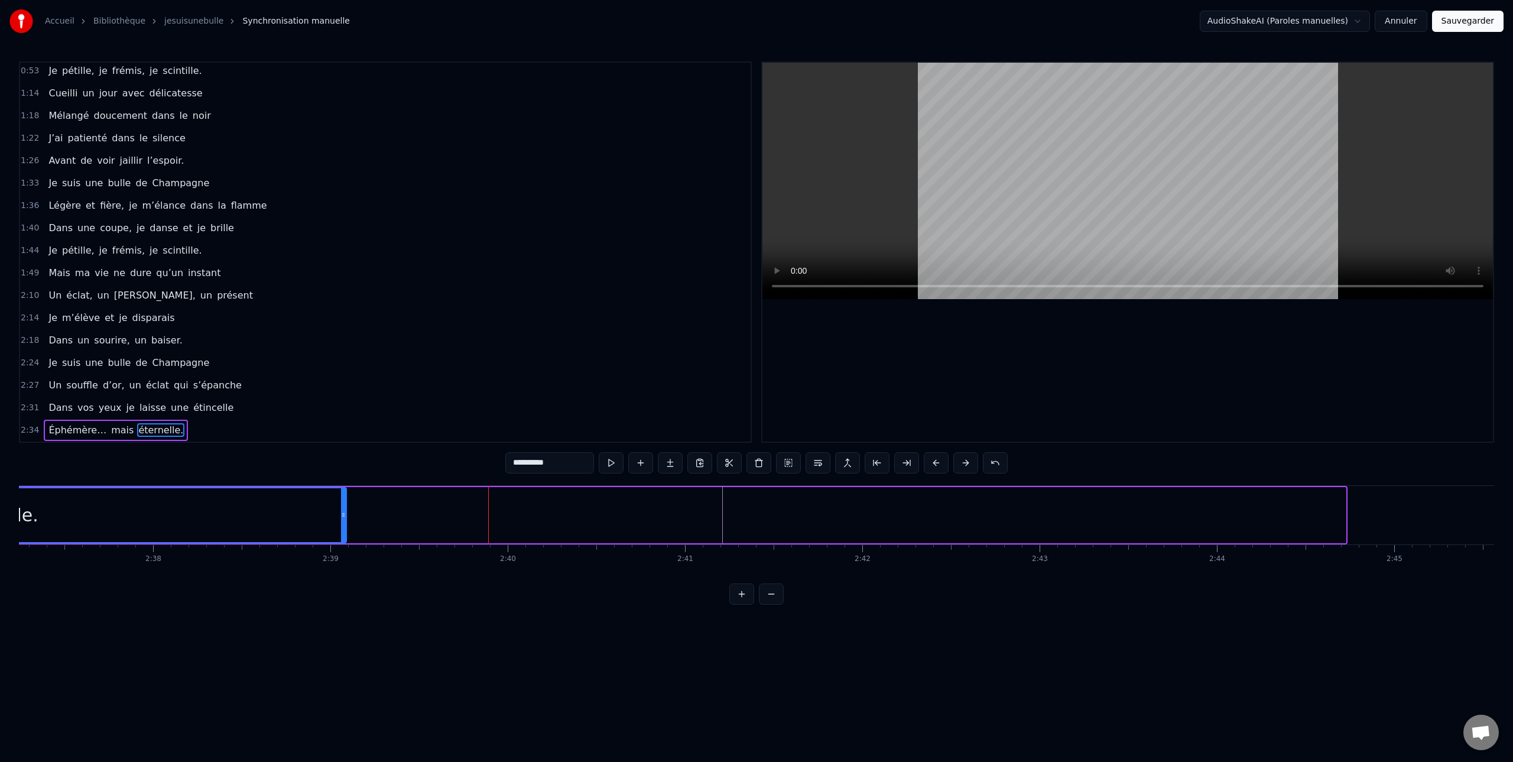
drag, startPoint x: 1343, startPoint y: 513, endPoint x: 252, endPoint y: 496, distance: 1091.5
click at [341, 497] on div at bounding box center [343, 515] width 5 height 54
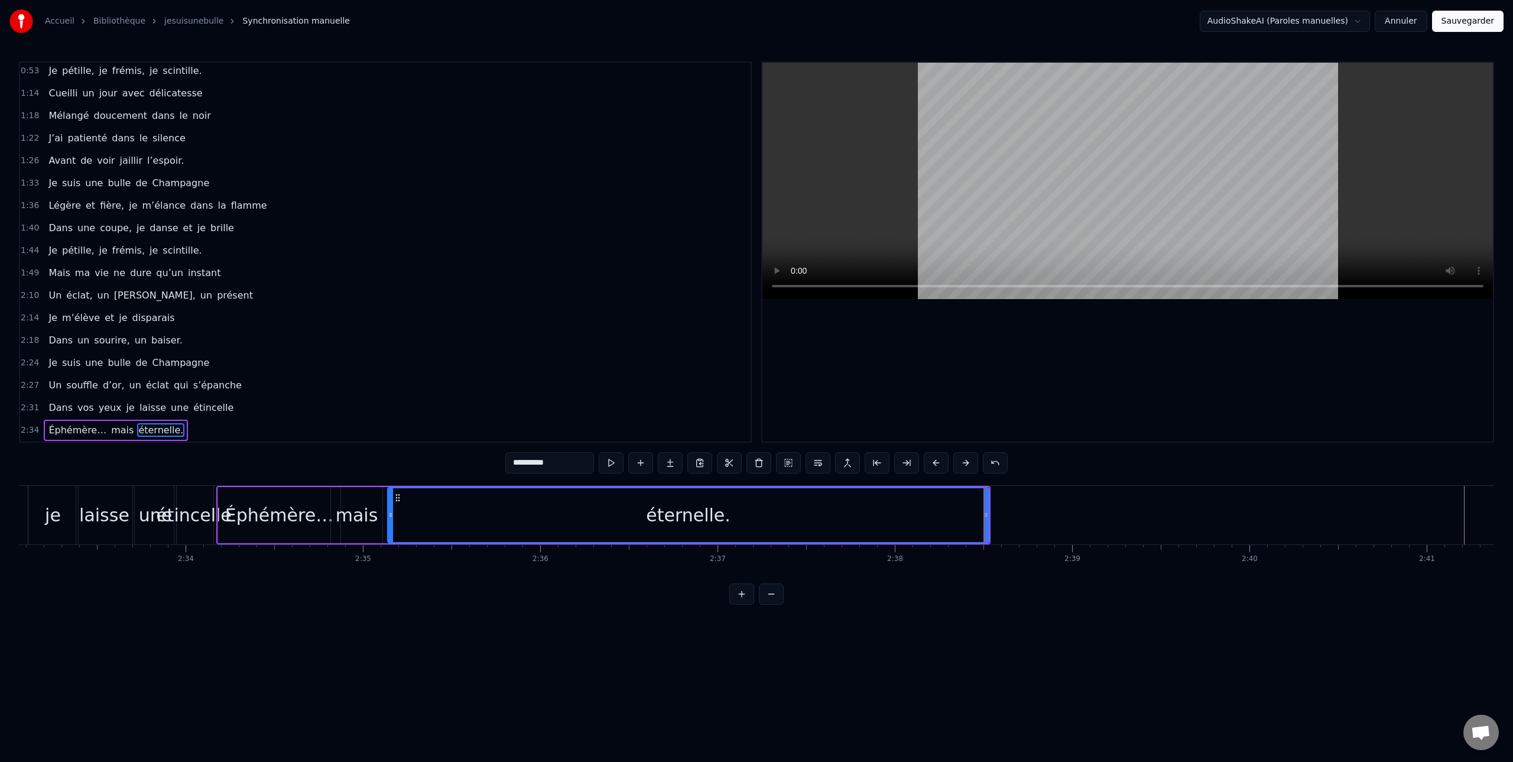
scroll to position [0, 27116]
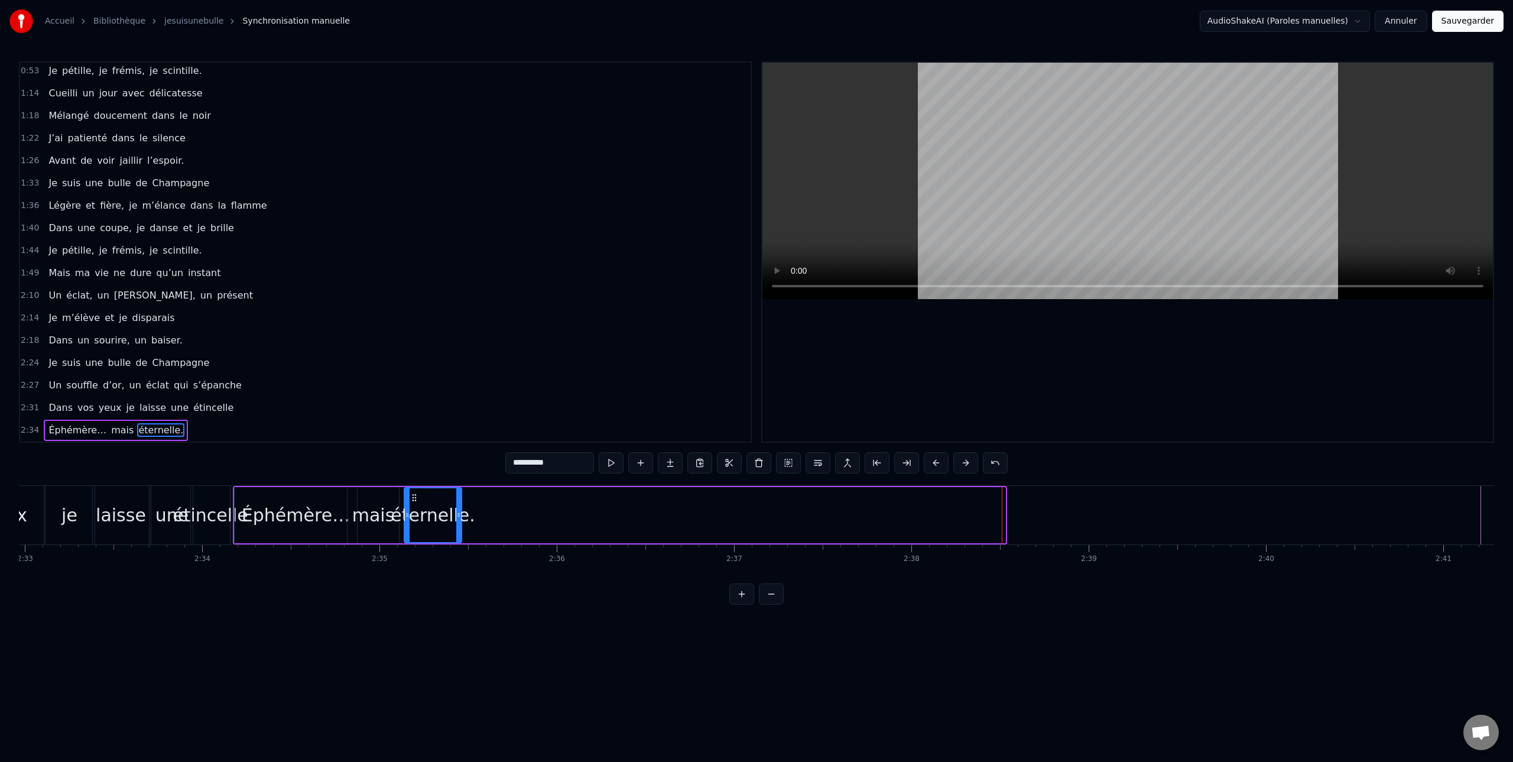
drag, startPoint x: 1002, startPoint y: 513, endPoint x: 460, endPoint y: 498, distance: 541.5
click at [457, 497] on div at bounding box center [458, 515] width 5 height 54
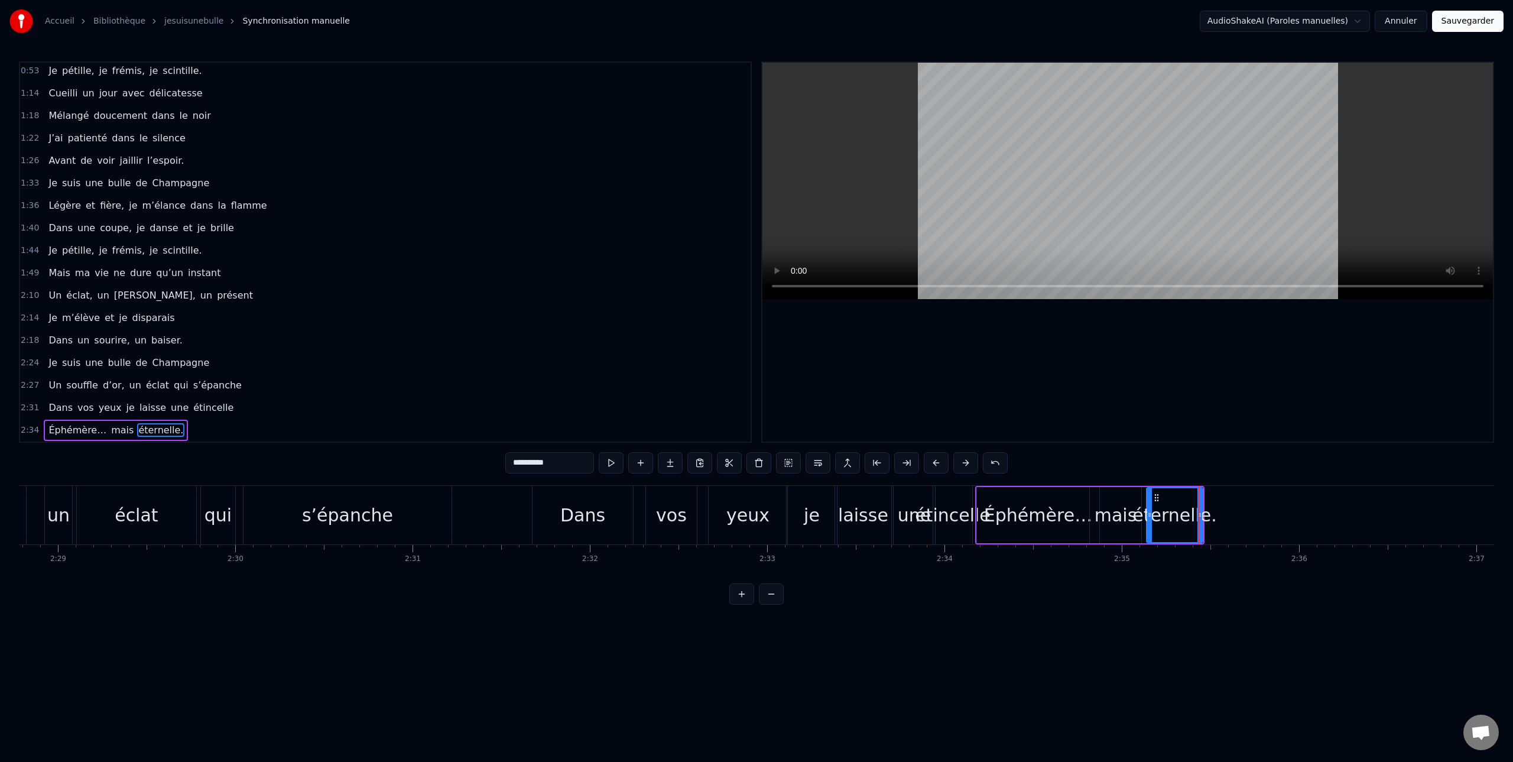
scroll to position [0, 26372]
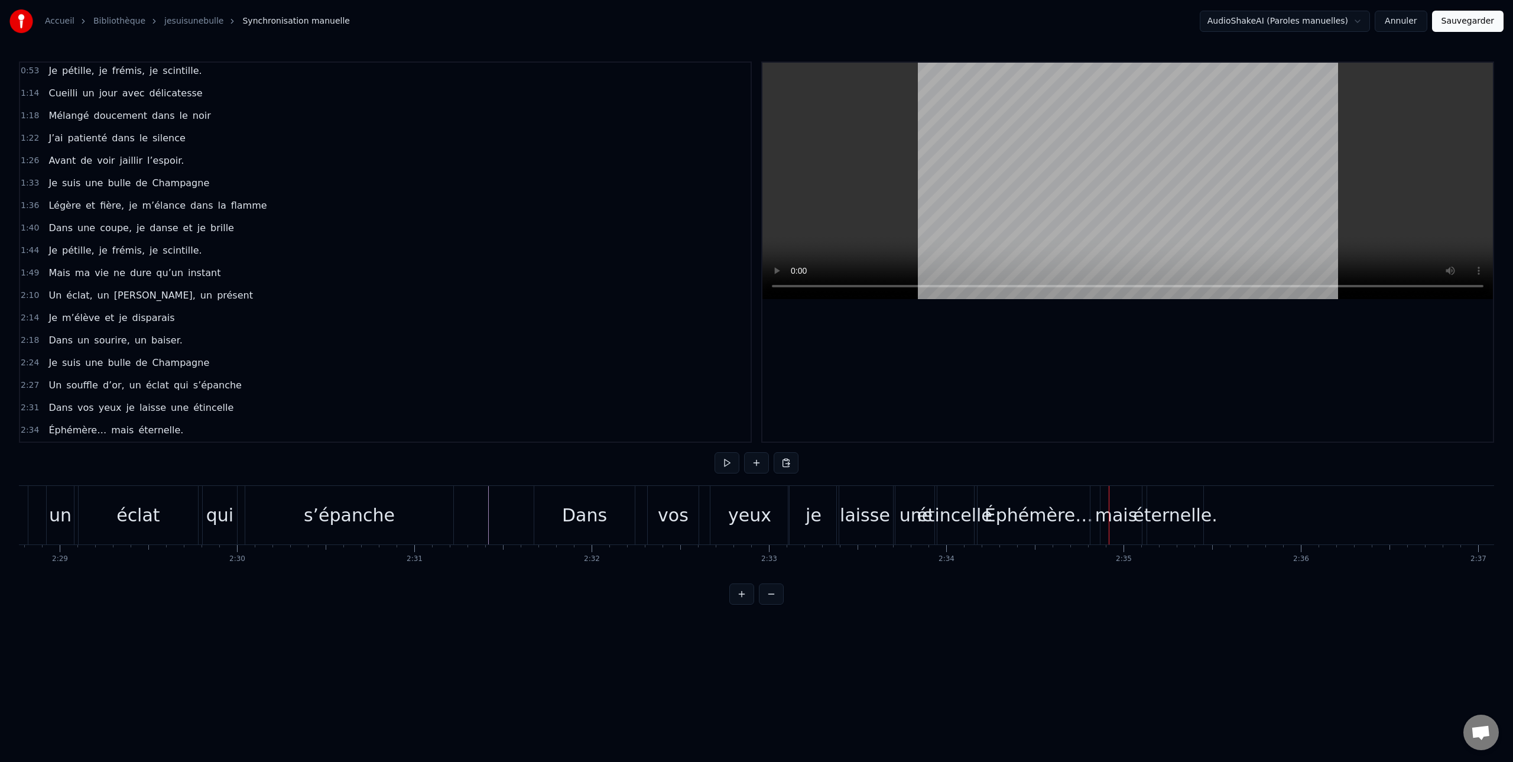
click at [1153, 519] on div "éternelle." at bounding box center [1175, 515] width 84 height 27
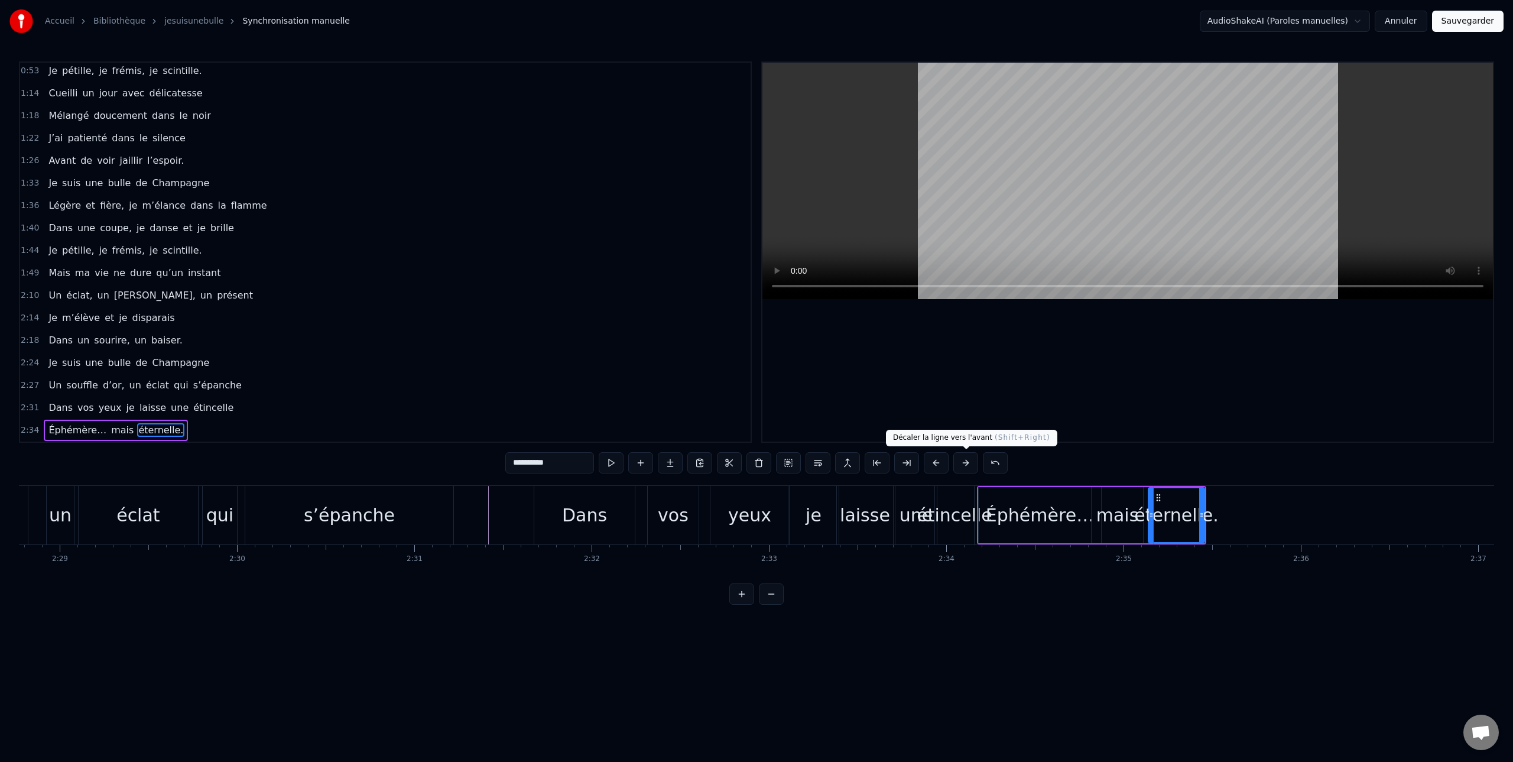
click at [965, 465] on button at bounding box center [965, 462] width 25 height 21
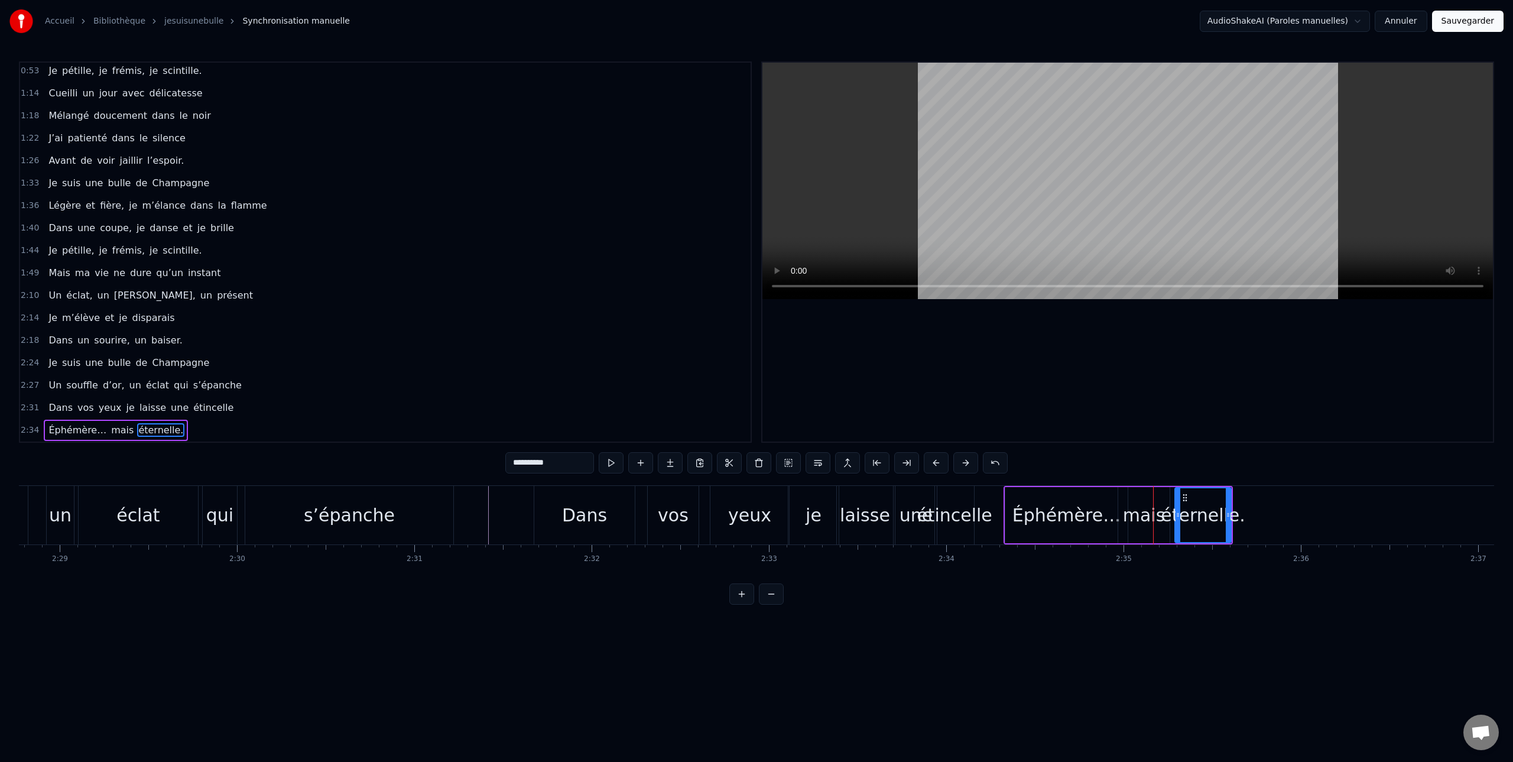
click at [965, 465] on button at bounding box center [965, 462] width 25 height 21
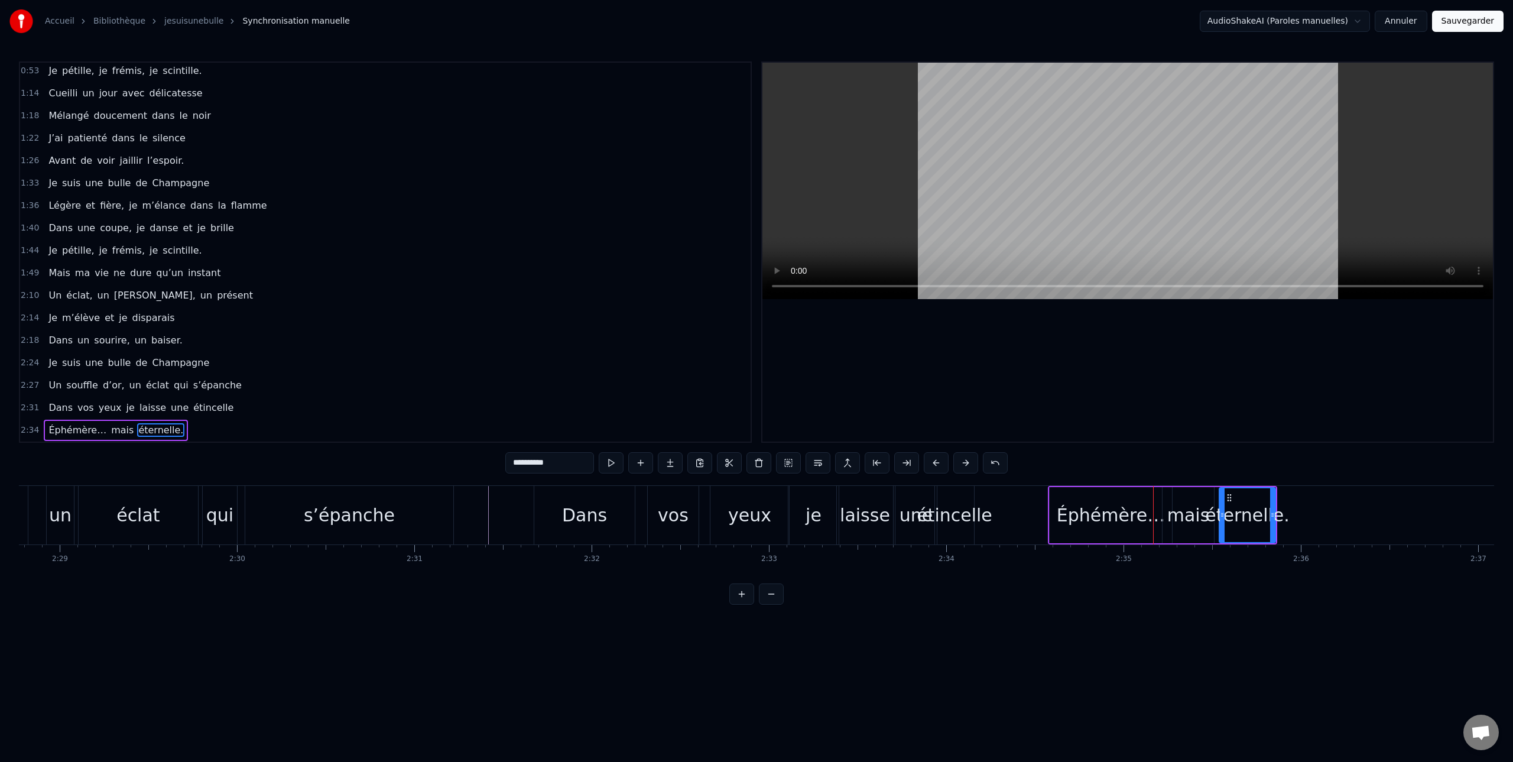
click at [965, 465] on button at bounding box center [965, 462] width 25 height 21
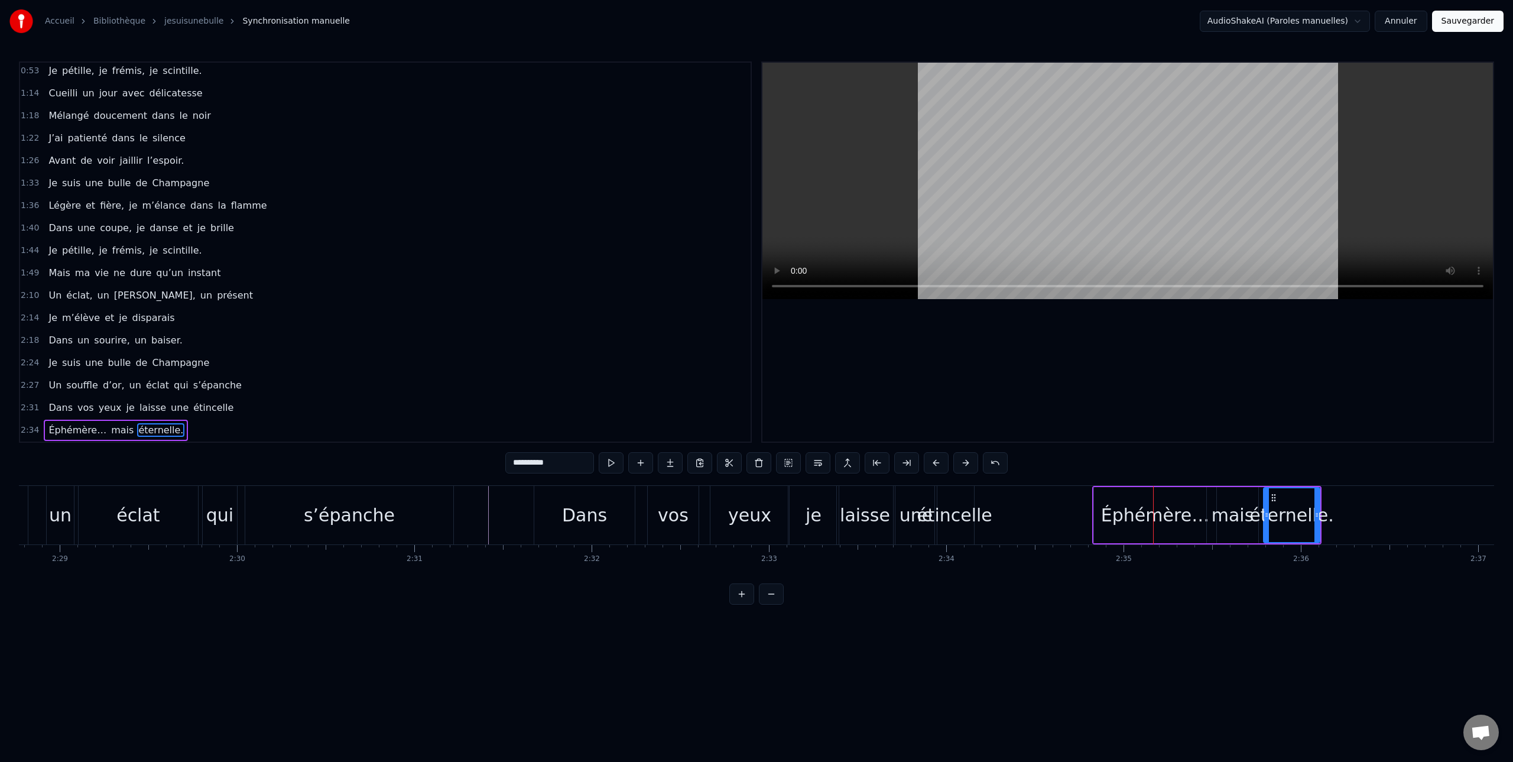
click at [965, 465] on button at bounding box center [965, 462] width 25 height 21
click at [964, 524] on div "étincelle" at bounding box center [954, 515] width 76 height 27
type input "*********"
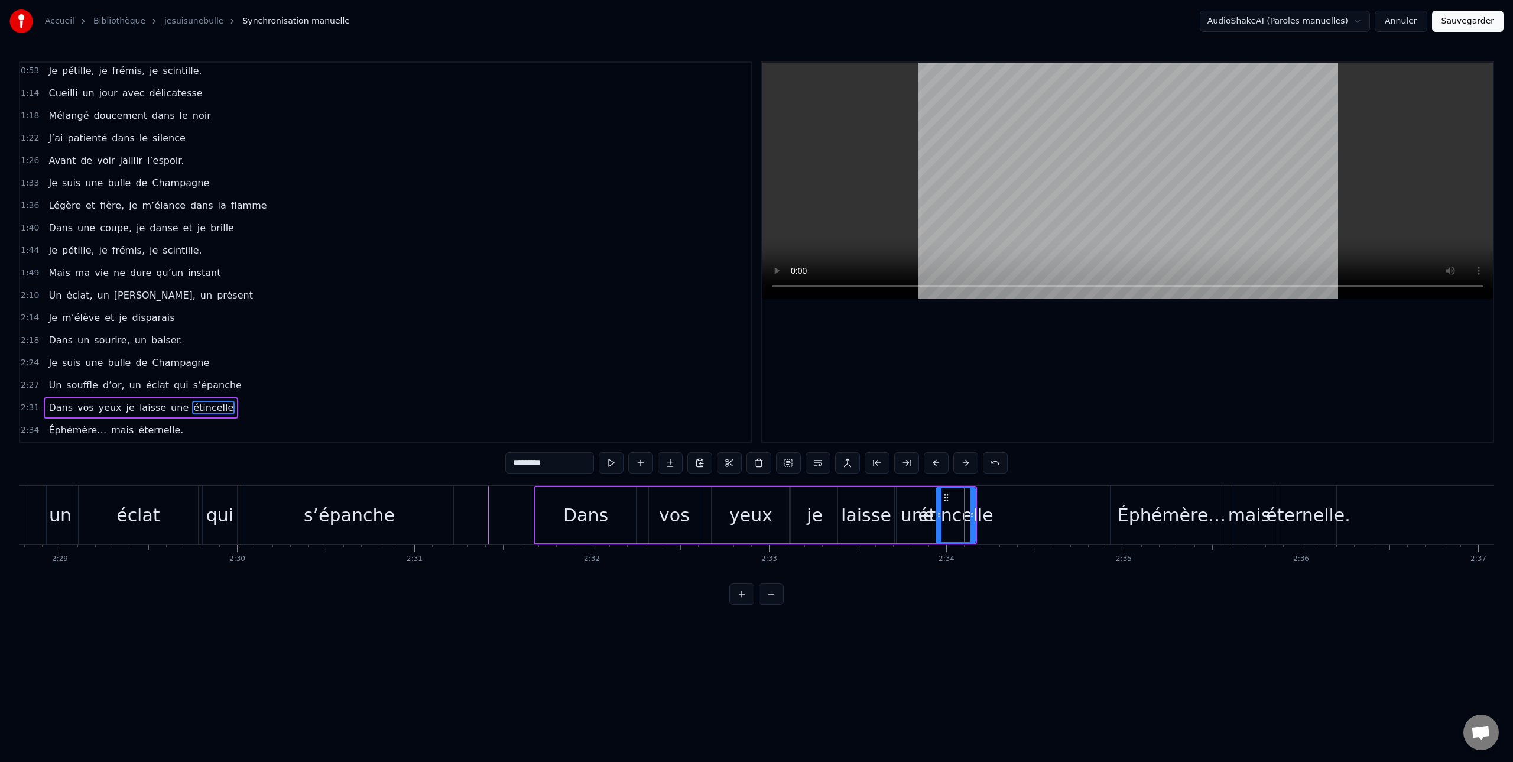
click at [979, 515] on div "étincelle" at bounding box center [956, 515] width 76 height 27
click at [976, 518] on div "étincelle" at bounding box center [956, 515] width 76 height 27
drag, startPoint x: 972, startPoint y: 507, endPoint x: 1039, endPoint y: 506, distance: 66.8
click at [1039, 506] on div at bounding box center [1038, 515] width 5 height 54
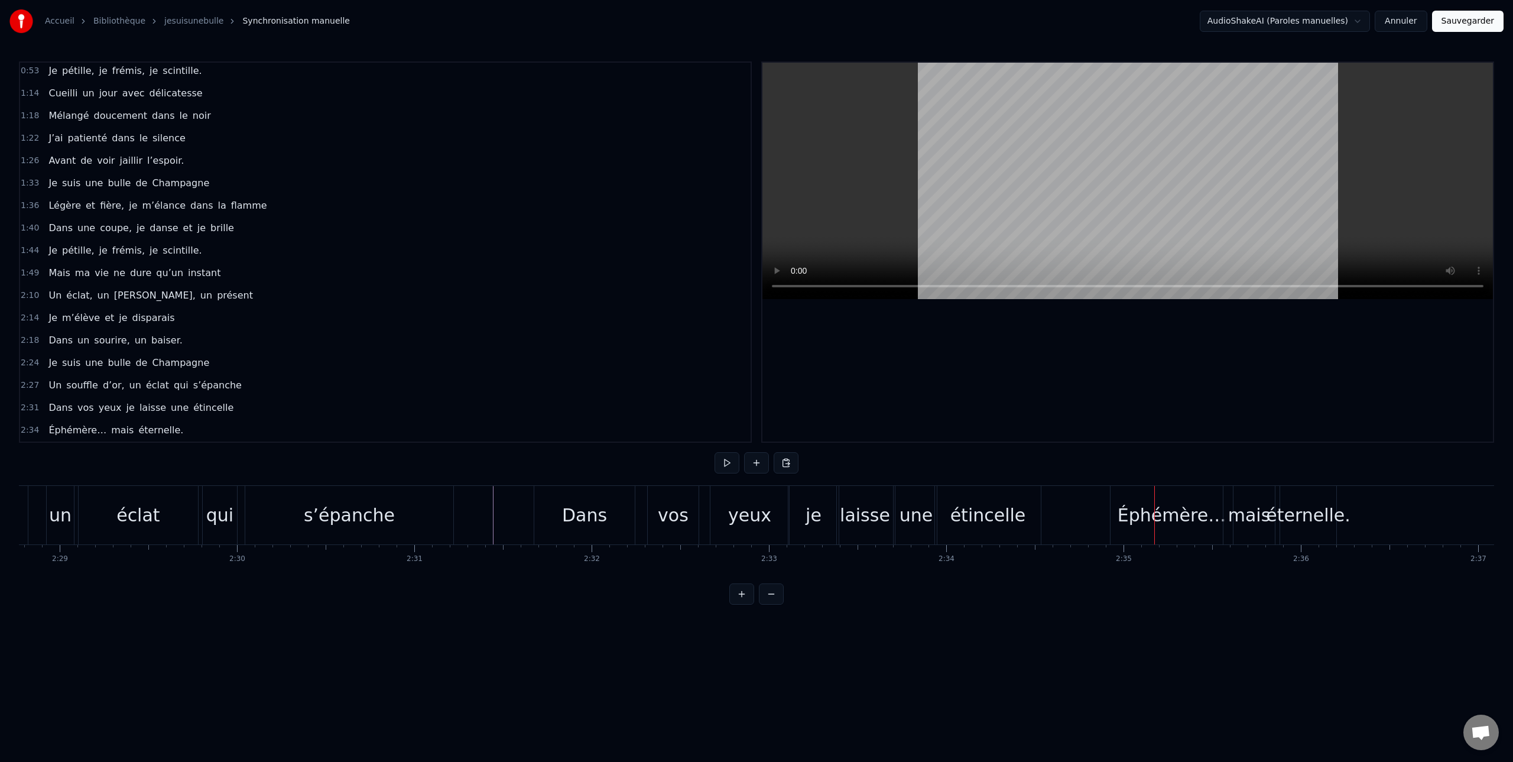
click at [1006, 511] on div "étincelle" at bounding box center [988, 515] width 76 height 27
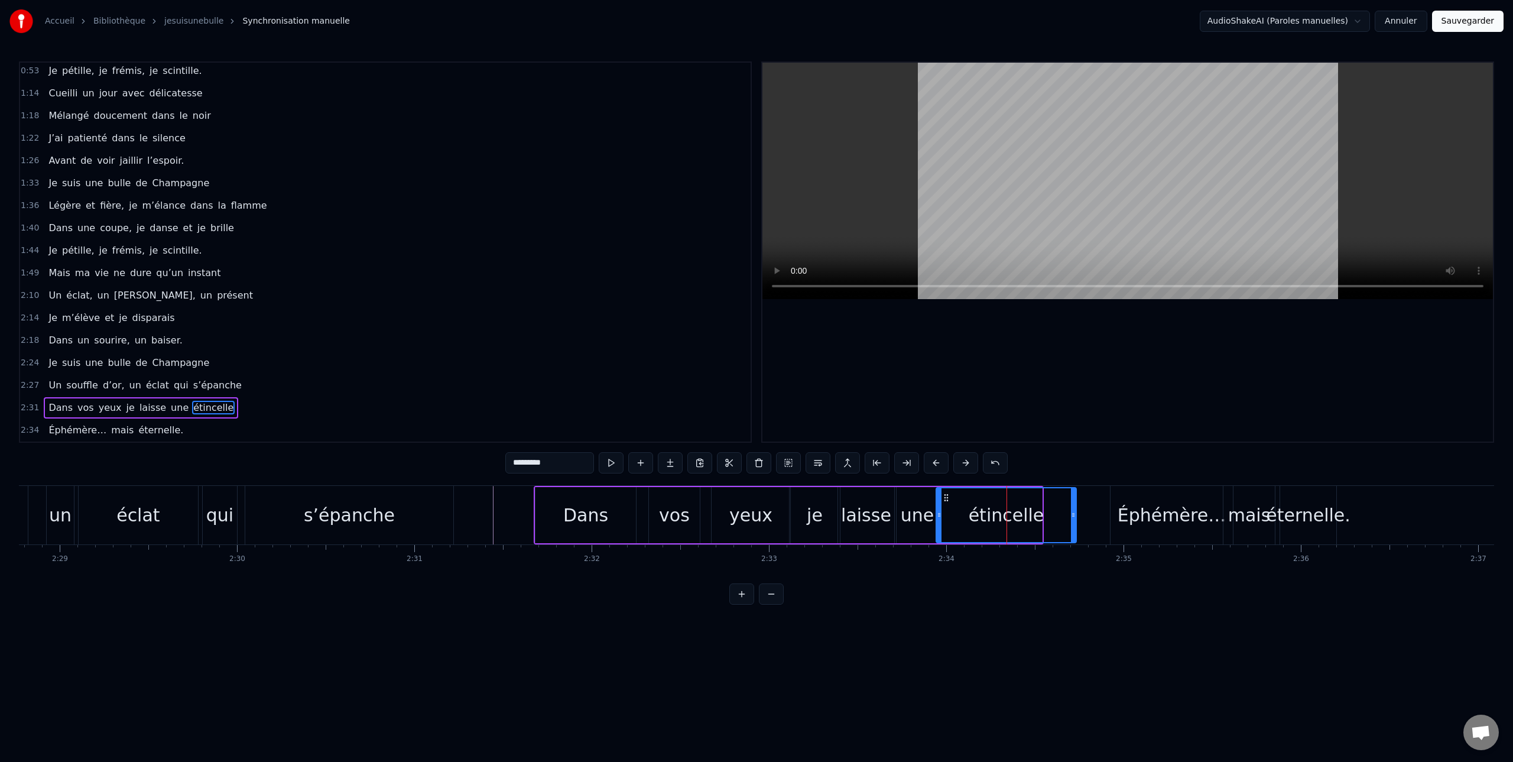
drag, startPoint x: 1039, startPoint y: 506, endPoint x: 1077, endPoint y: 508, distance: 38.5
click at [1073, 506] on div at bounding box center [1073, 515] width 5 height 54
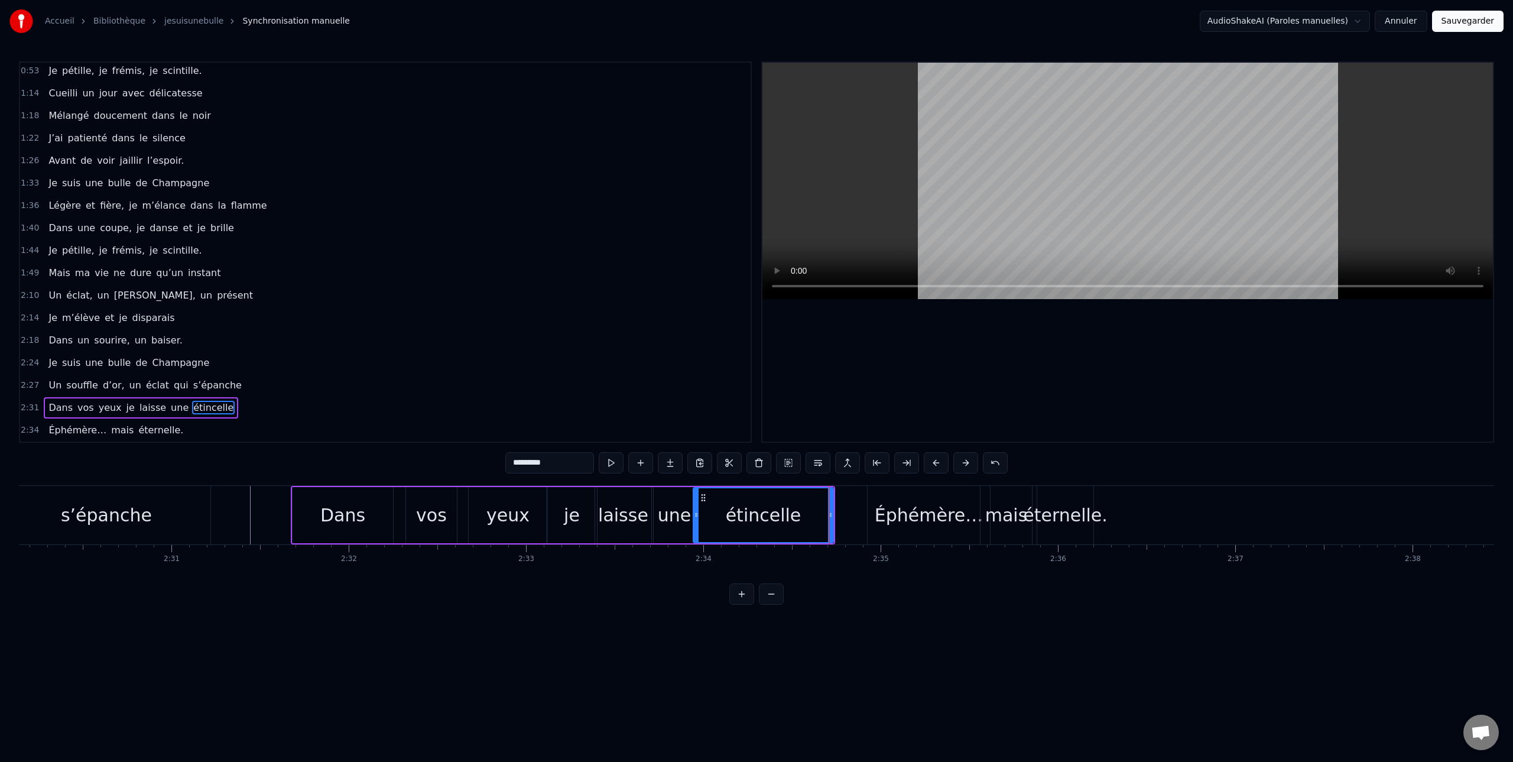
scroll to position [0, 26639]
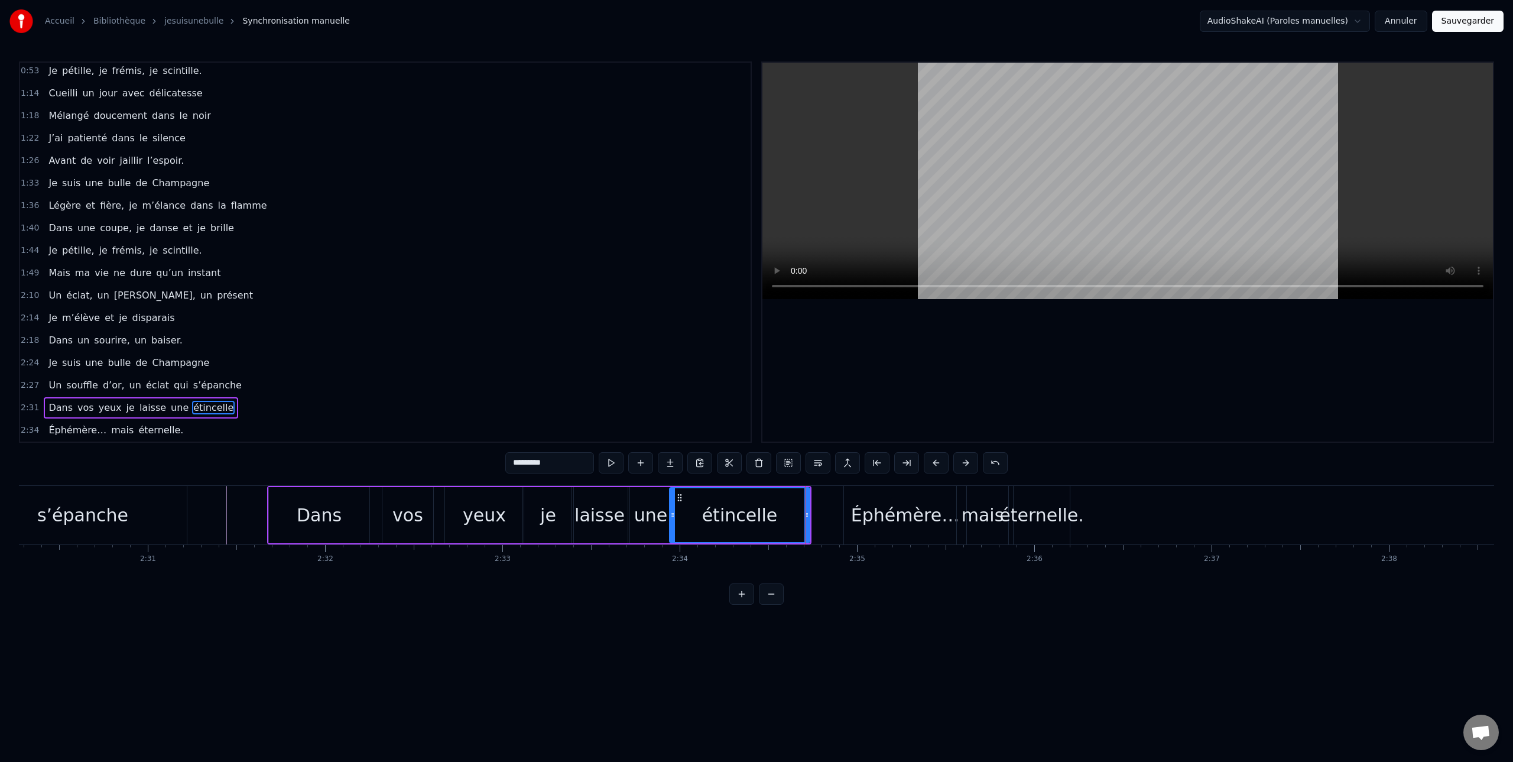
click at [1032, 509] on div "éternelle." at bounding box center [1041, 515] width 84 height 27
type input "**********"
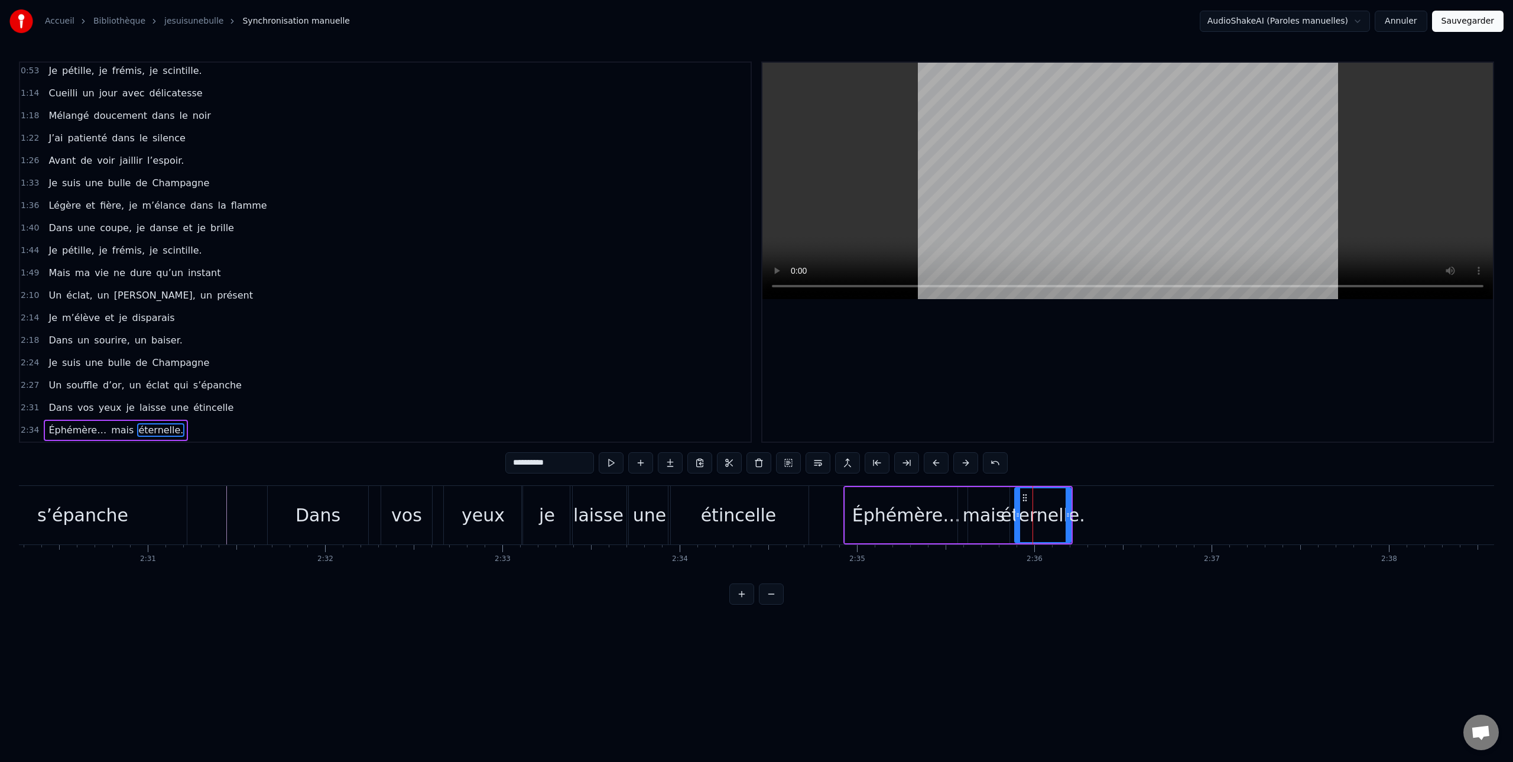
click at [1072, 509] on div "éternelle." at bounding box center [1042, 515] width 84 height 27
click at [971, 464] on button at bounding box center [965, 462] width 25 height 21
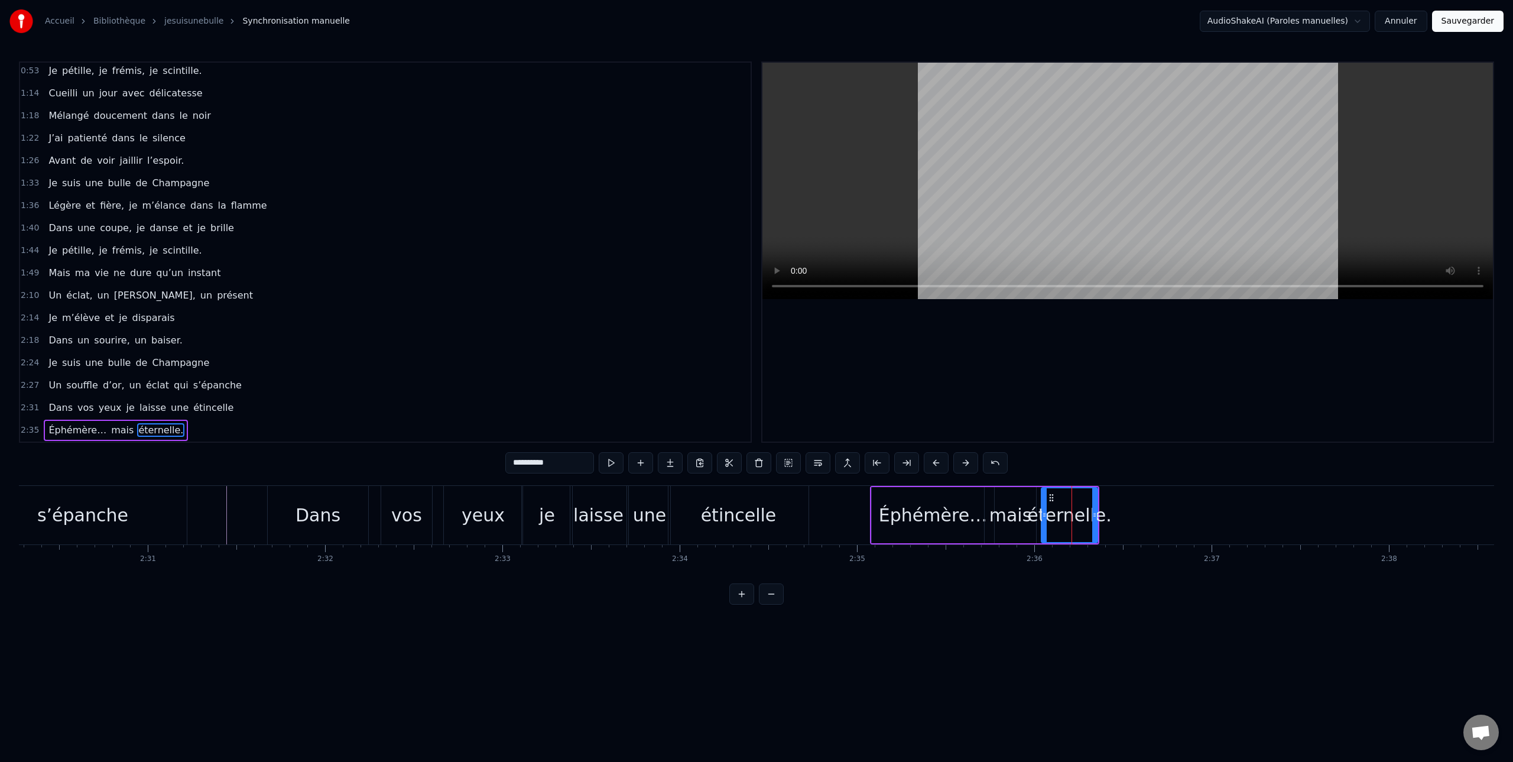
click at [971, 464] on button at bounding box center [965, 462] width 25 height 21
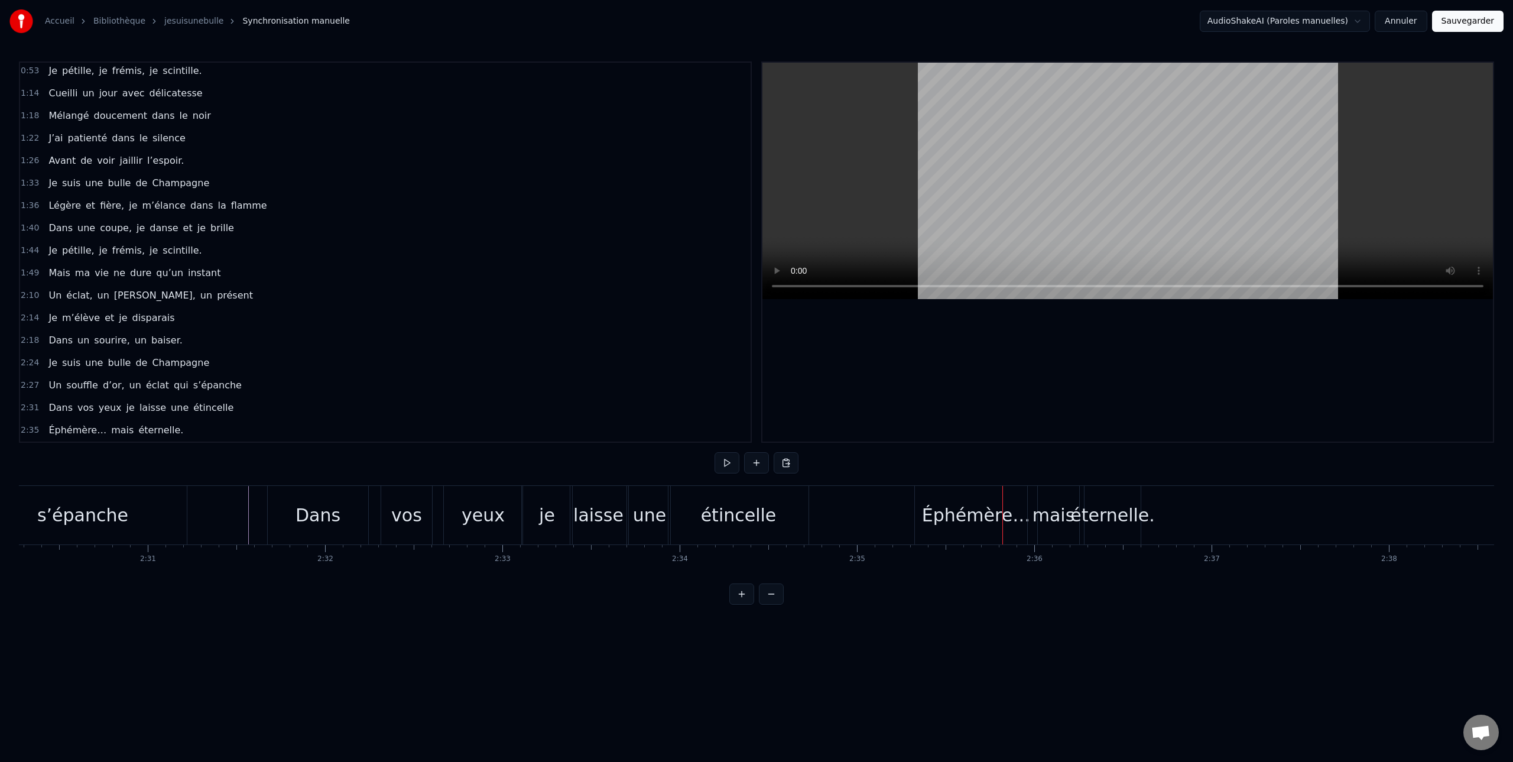
click at [951, 529] on div "Éphémère…" at bounding box center [976, 515] width 122 height 58
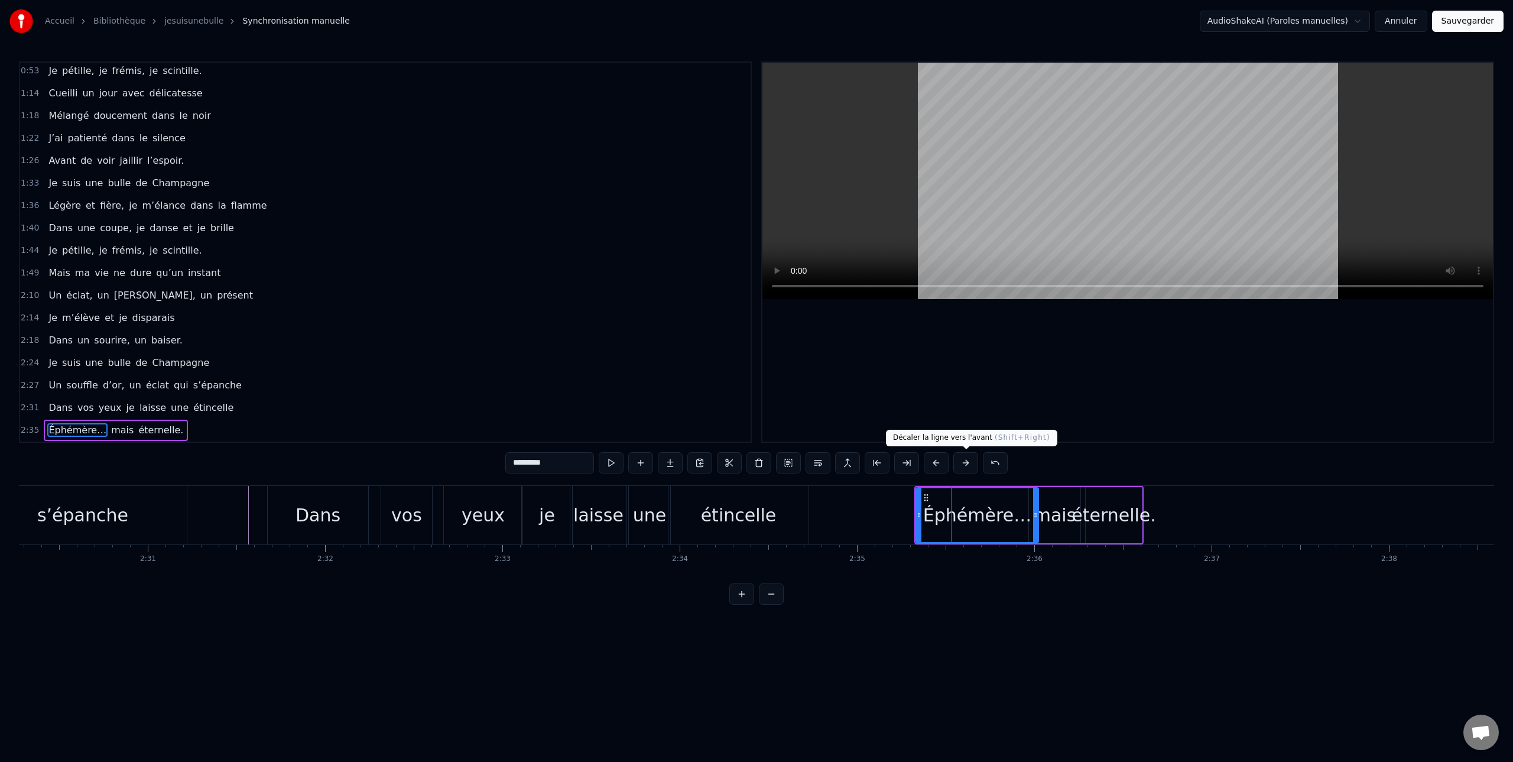
click at [966, 463] on button at bounding box center [965, 462] width 25 height 21
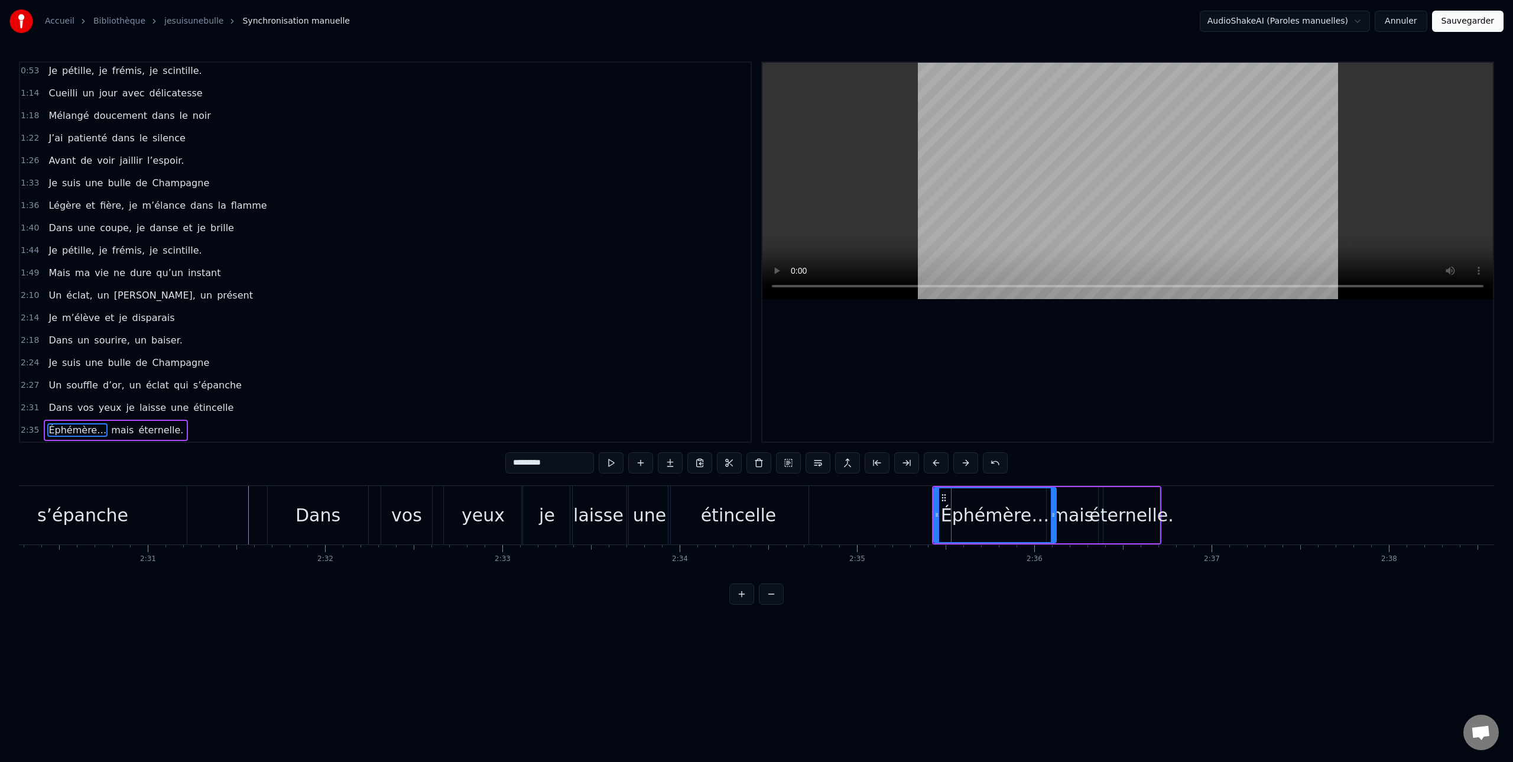
click at [966, 463] on button at bounding box center [965, 462] width 25 height 21
click at [290, 505] on div "Dans" at bounding box center [318, 515] width 100 height 58
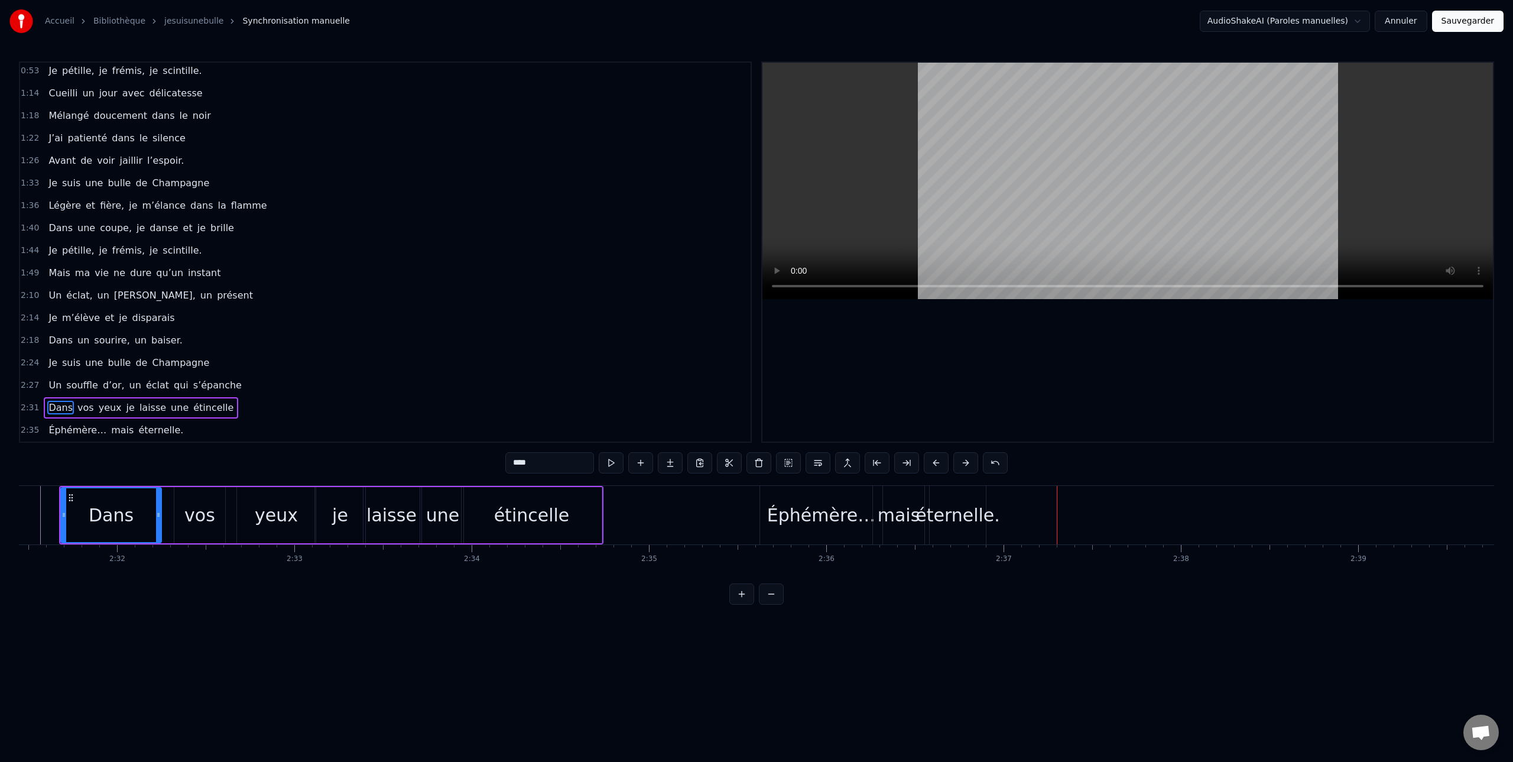
scroll to position [0, 26884]
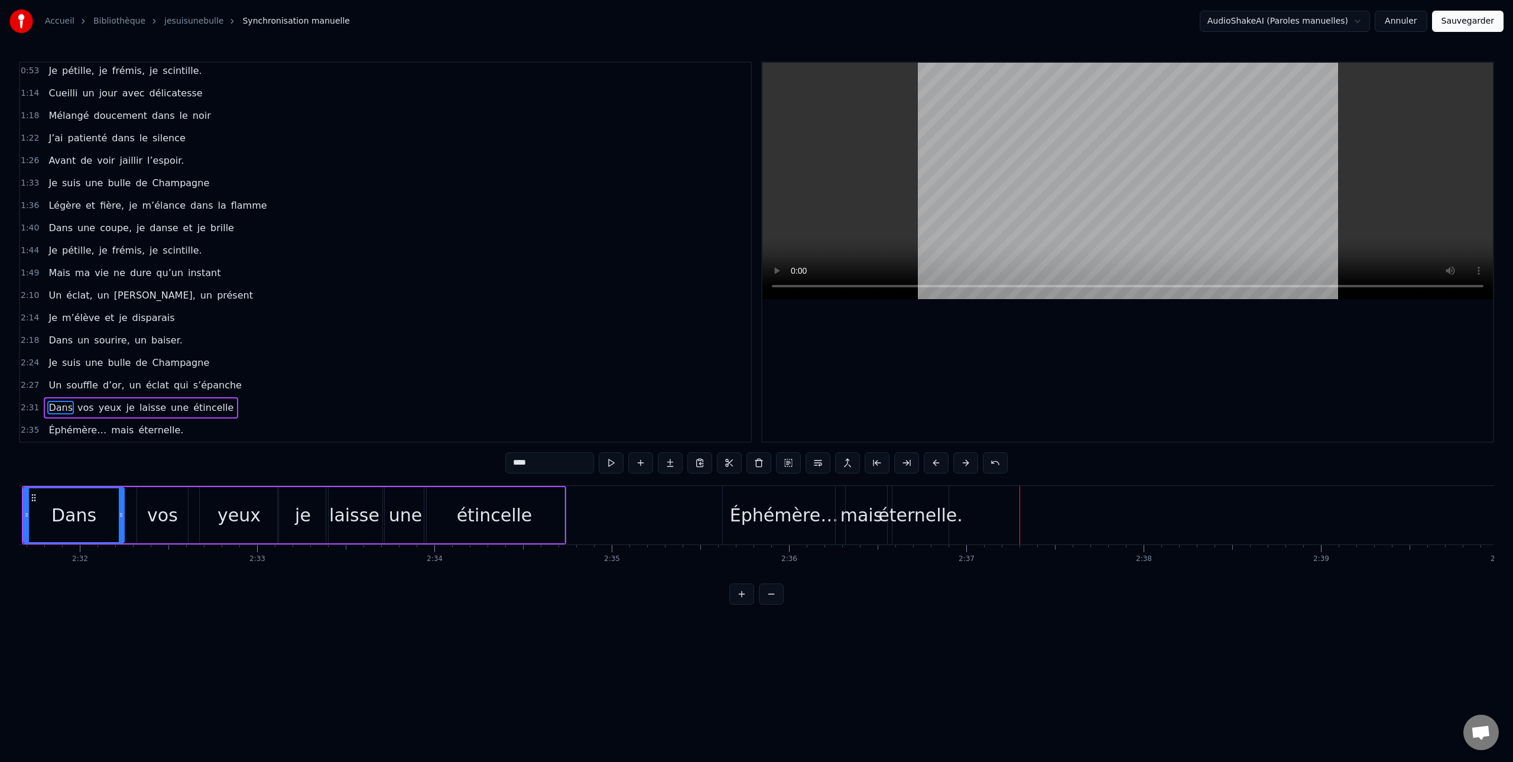
click at [916, 518] on div "éternelle." at bounding box center [920, 515] width 84 height 27
type input "**********"
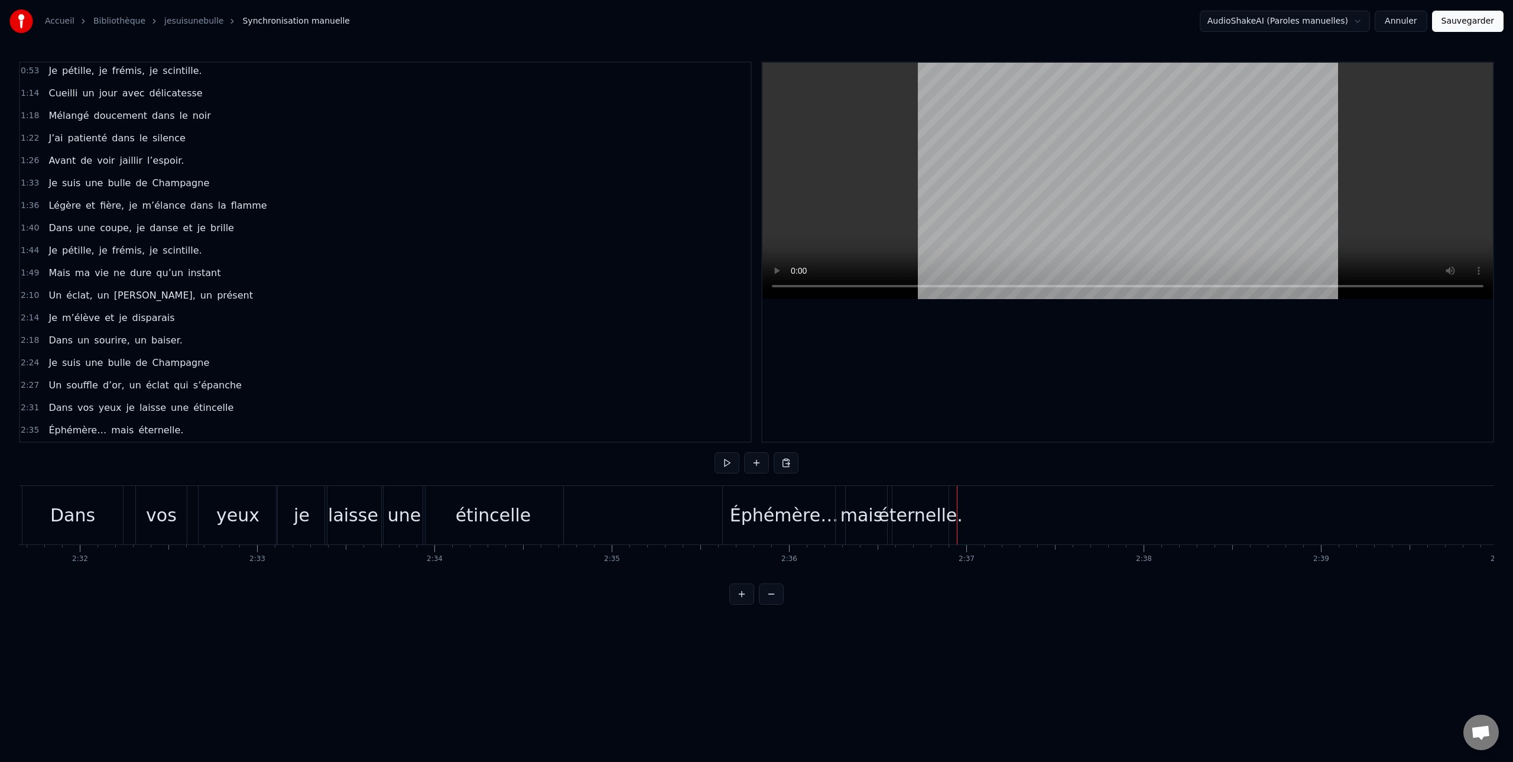
click at [937, 511] on div "éternelle." at bounding box center [920, 515] width 84 height 27
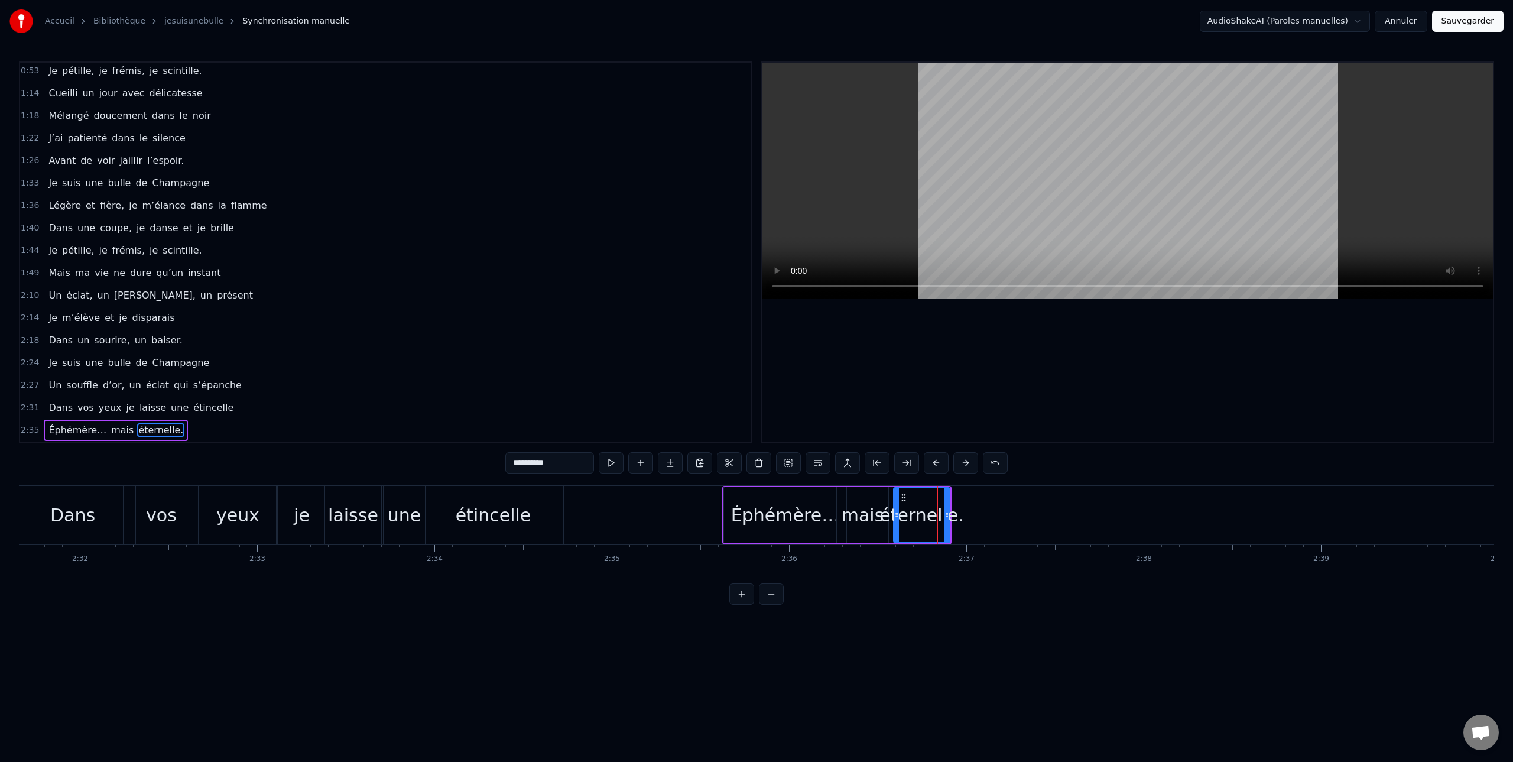
click at [949, 516] on div "éternelle." at bounding box center [921, 515] width 84 height 27
click at [928, 505] on div "éternelle." at bounding box center [921, 515] width 84 height 27
drag, startPoint x: 947, startPoint y: 516, endPoint x: 1046, endPoint y: 524, distance: 99.5
click at [1051, 520] on div at bounding box center [1050, 515] width 5 height 54
click at [879, 525] on div "mais" at bounding box center [862, 515] width 43 height 27
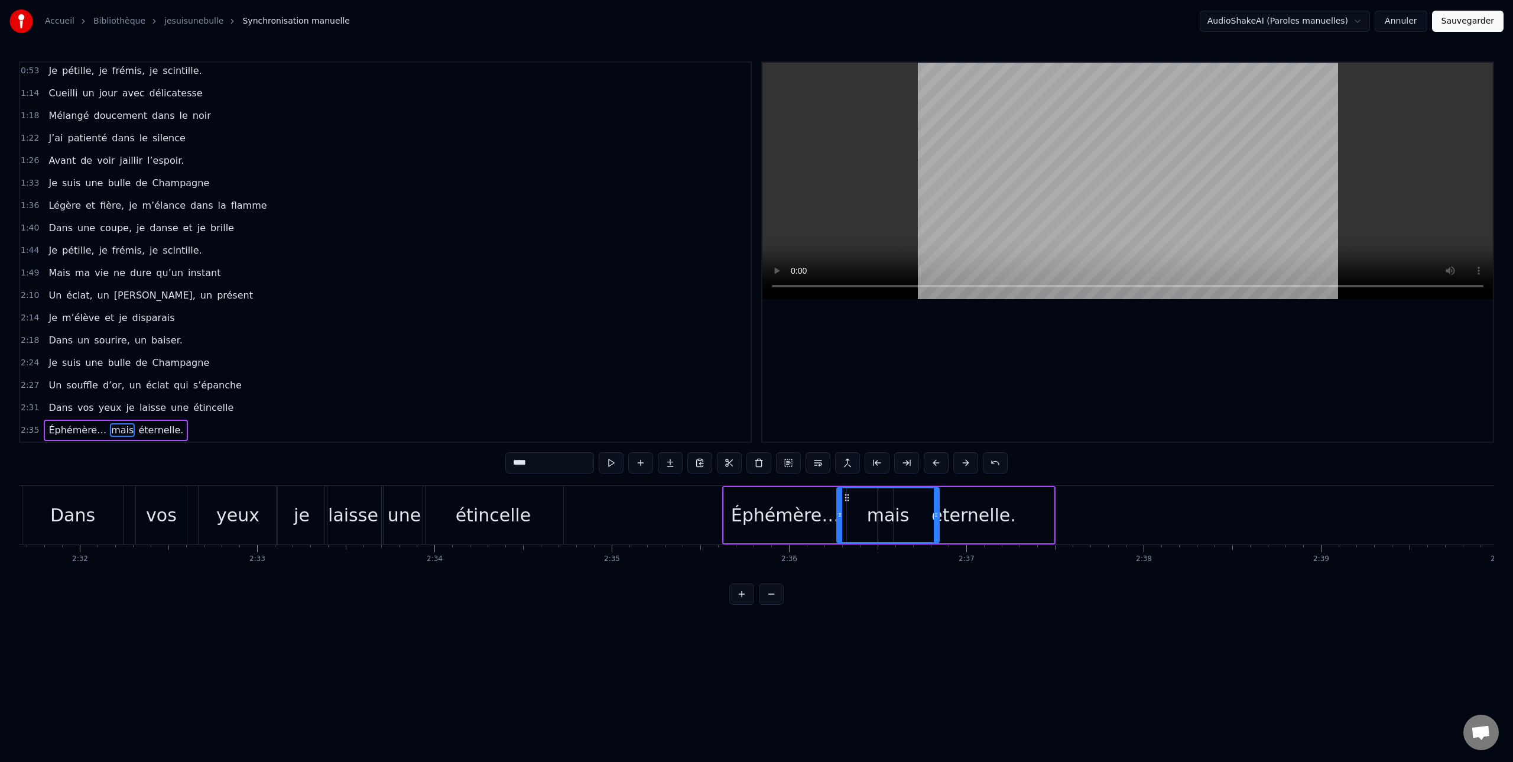
click at [936, 518] on icon at bounding box center [936, 514] width 5 height 9
click at [803, 519] on div "Éphémère…" at bounding box center [785, 515] width 108 height 27
type input "*********"
drag, startPoint x: 842, startPoint y: 514, endPoint x: 863, endPoint y: 518, distance: 21.1
click at [872, 515] on icon at bounding box center [874, 514] width 5 height 9
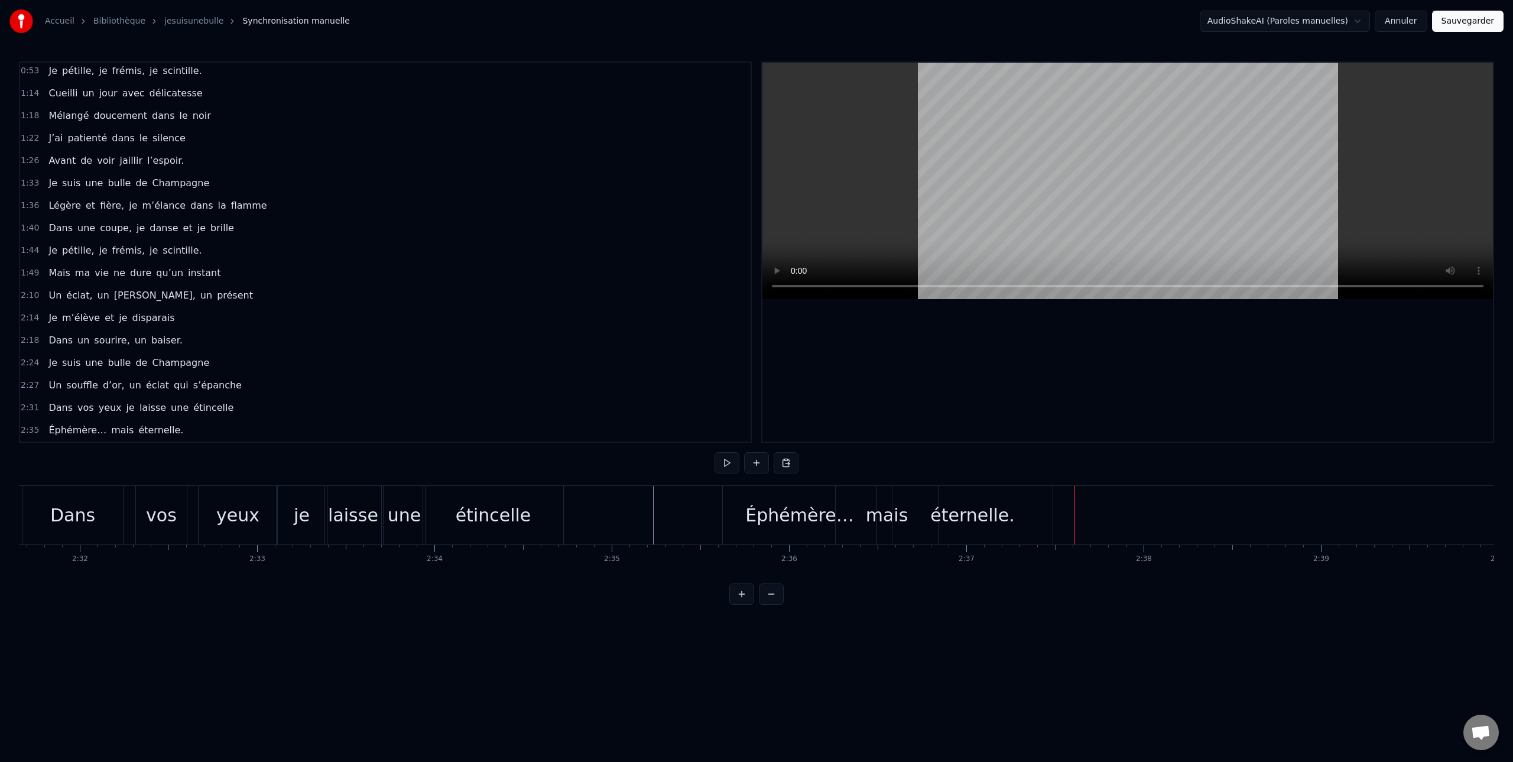
drag, startPoint x: 974, startPoint y: 522, endPoint x: 1009, endPoint y: 525, distance: 35.0
click at [974, 522] on div "éternelle." at bounding box center [972, 515] width 84 height 27
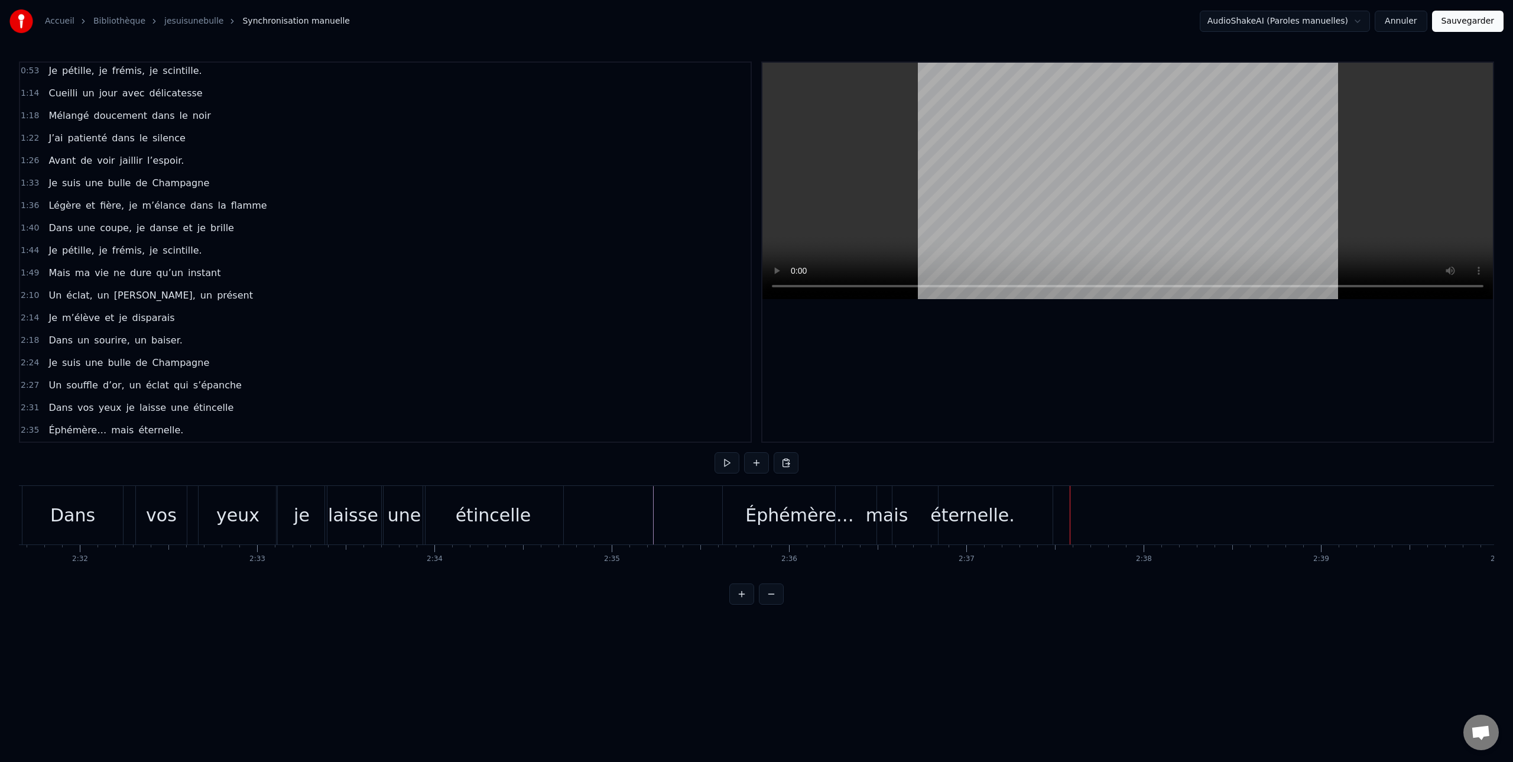
click at [1022, 526] on div "éternelle." at bounding box center [972, 515] width 160 height 58
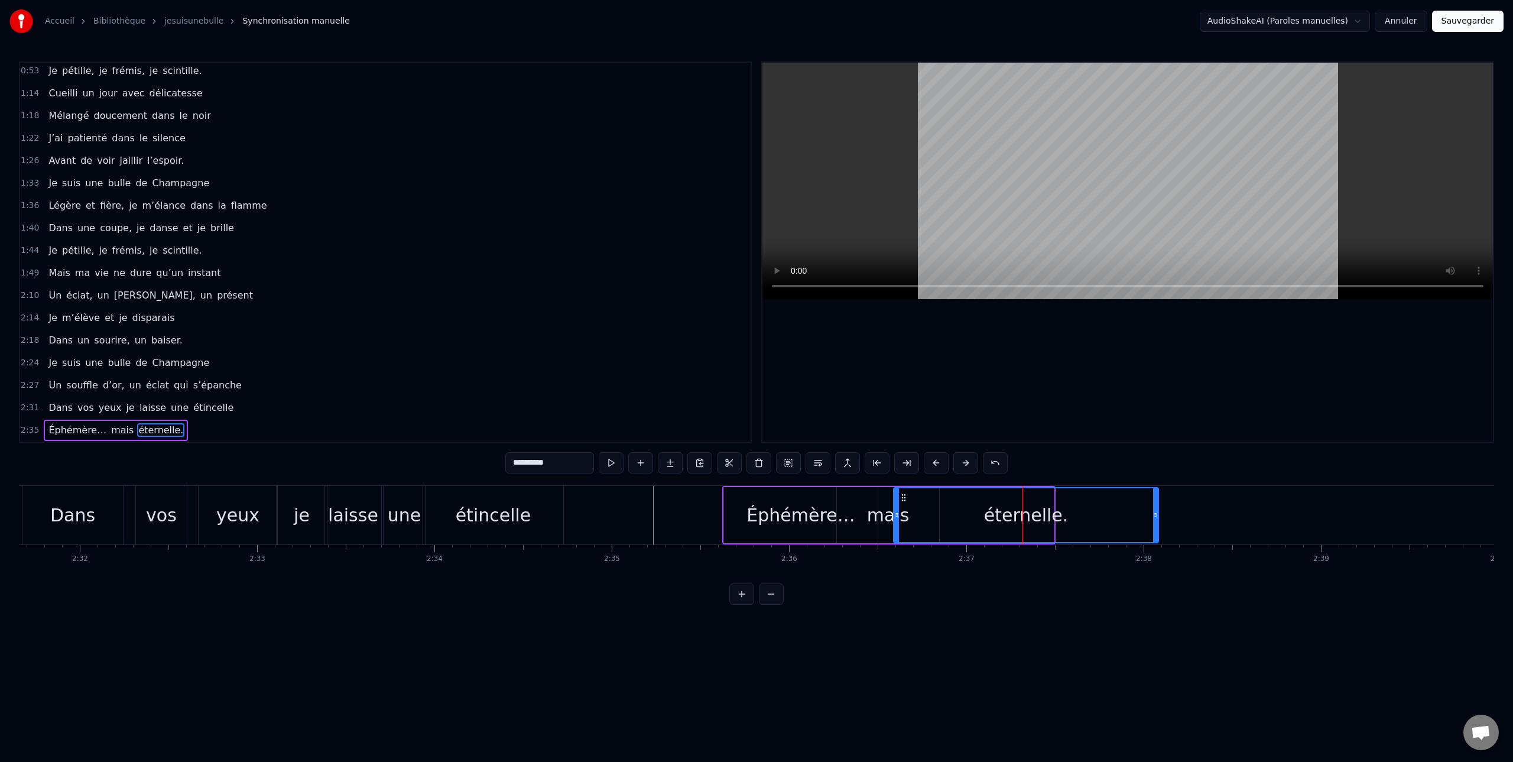
drag, startPoint x: 1051, startPoint y: 512, endPoint x: 1155, endPoint y: 518, distance: 104.7
click at [1155, 518] on icon at bounding box center [1155, 514] width 5 height 9
click at [891, 524] on div "mais" at bounding box center [888, 515] width 43 height 27
drag, startPoint x: 937, startPoint y: 511, endPoint x: 1001, endPoint y: 515, distance: 64.5
click at [1001, 515] on icon at bounding box center [1000, 514] width 5 height 9
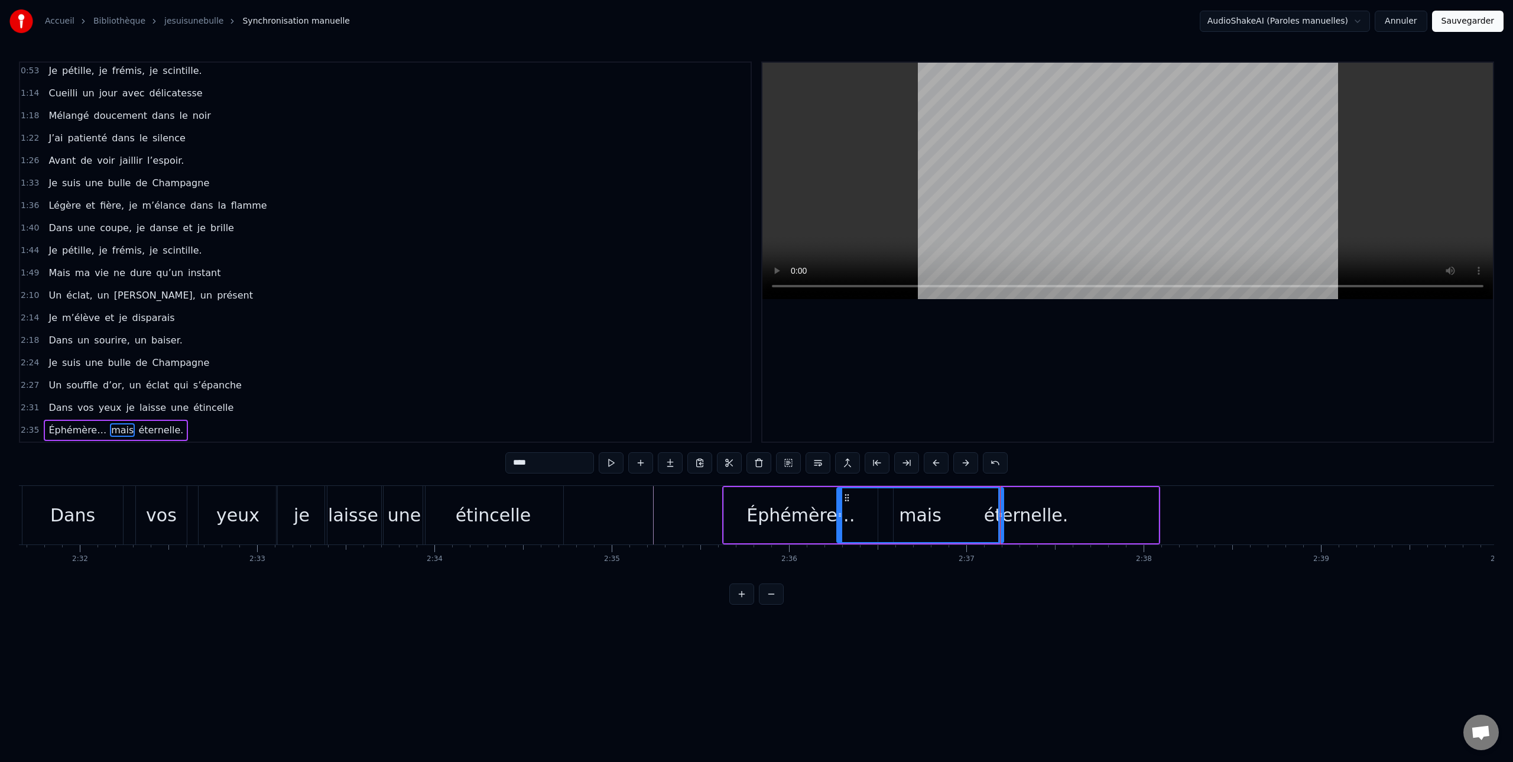
click at [1068, 514] on div "éternelle." at bounding box center [1025, 515] width 265 height 56
type input "**********"
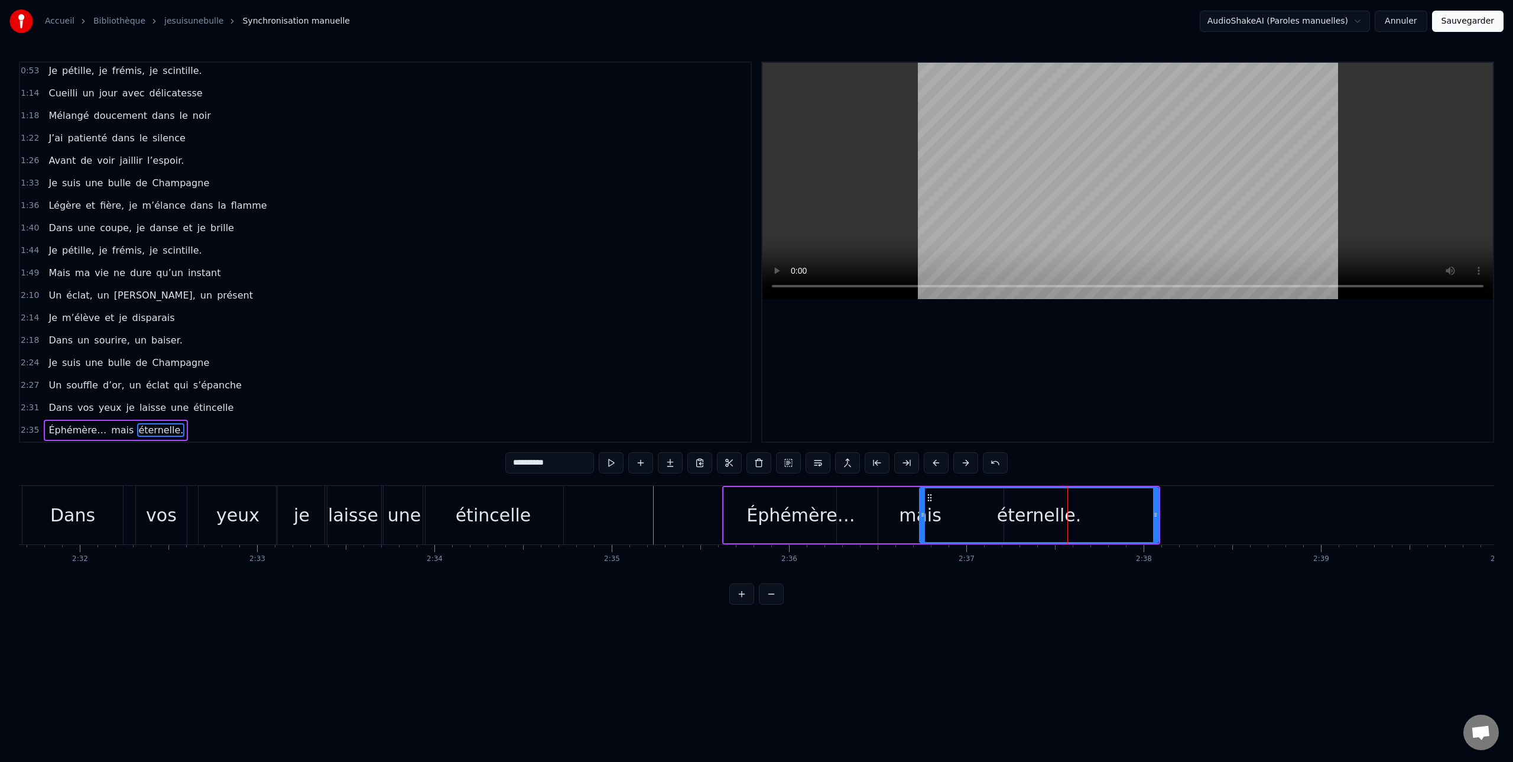
drag, startPoint x: 898, startPoint y: 510, endPoint x: 921, endPoint y: 510, distance: 22.5
click at [921, 510] on icon at bounding box center [922, 514] width 5 height 9
click at [957, 515] on div "éternelle." at bounding box center [1039, 515] width 238 height 54
click at [934, 522] on div "éternelle." at bounding box center [1039, 515] width 238 height 54
drag, startPoint x: 919, startPoint y: 510, endPoint x: 882, endPoint y: 513, distance: 37.3
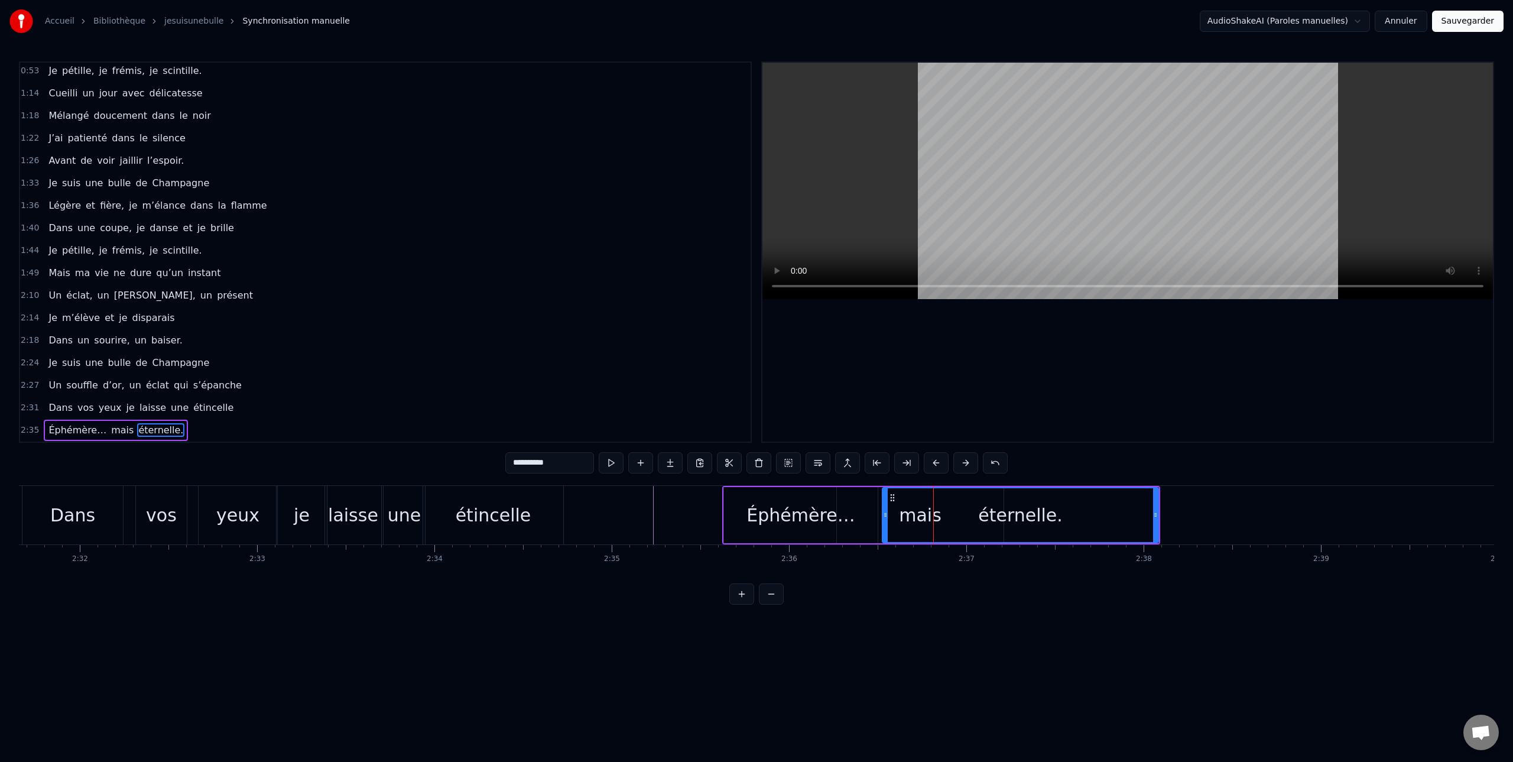
click at [883, 513] on icon at bounding box center [885, 514] width 5 height 9
click at [908, 519] on div "éternelle." at bounding box center [1020, 515] width 275 height 54
click at [1006, 512] on div "éternelle." at bounding box center [1020, 515] width 84 height 27
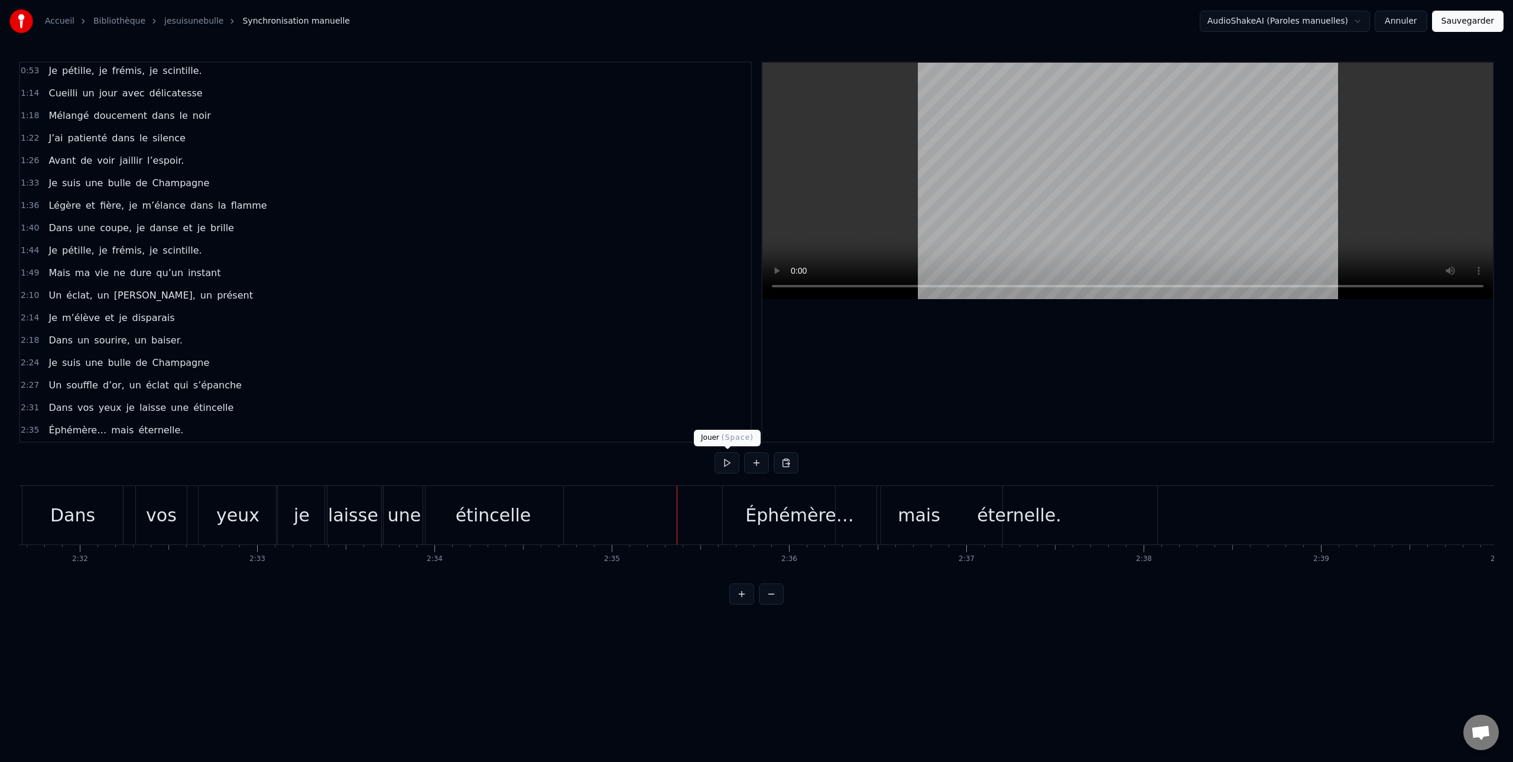
click at [725, 463] on button at bounding box center [726, 462] width 25 height 21
click at [726, 462] on button at bounding box center [726, 462] width 25 height 21
click at [1029, 519] on div "éternelle." at bounding box center [1019, 515] width 84 height 27
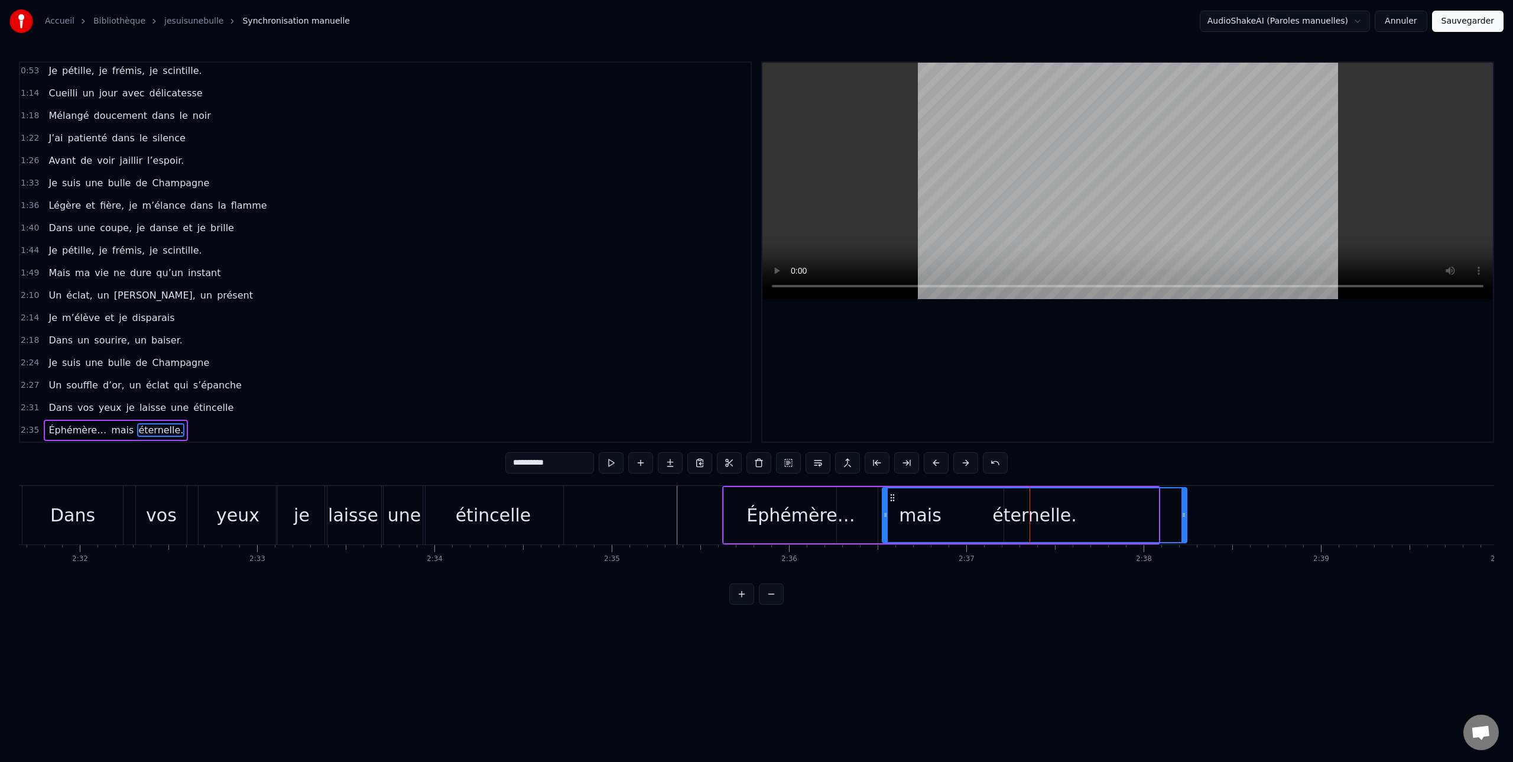
drag, startPoint x: 1156, startPoint y: 513, endPoint x: 1152, endPoint y: 531, distance: 18.1
click at [1184, 521] on div at bounding box center [1183, 515] width 5 height 54
click at [925, 525] on div "éternelle." at bounding box center [1034, 515] width 303 height 54
drag, startPoint x: 975, startPoint y: 517, endPoint x: 1006, endPoint y: 516, distance: 30.7
click at [975, 517] on div "éternelle." at bounding box center [1034, 515] width 303 height 54
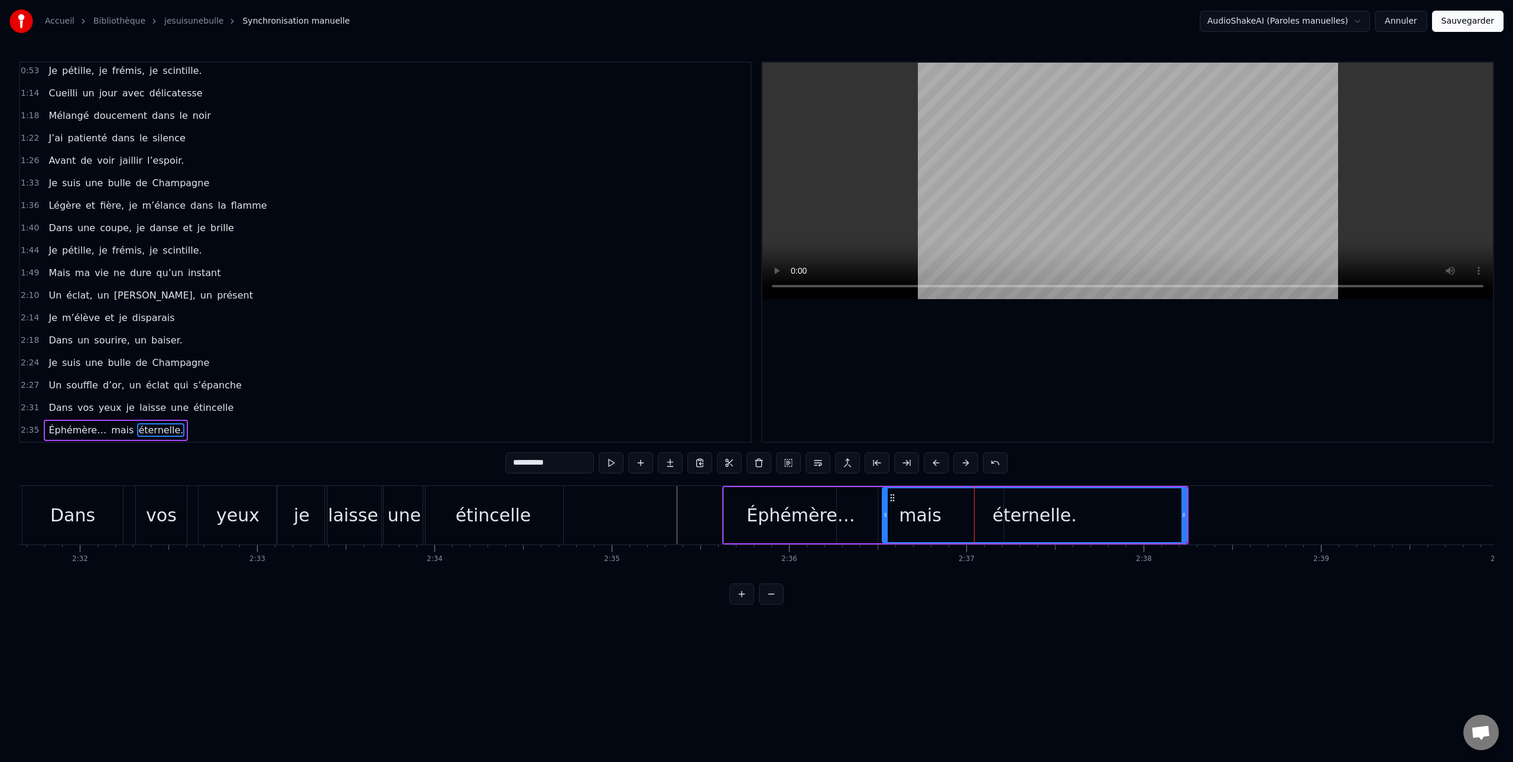
click at [1016, 515] on div "éternelle." at bounding box center [1034, 515] width 84 height 27
click at [996, 461] on button at bounding box center [995, 462] width 25 height 21
click at [981, 464] on button at bounding box center [980, 462] width 25 height 21
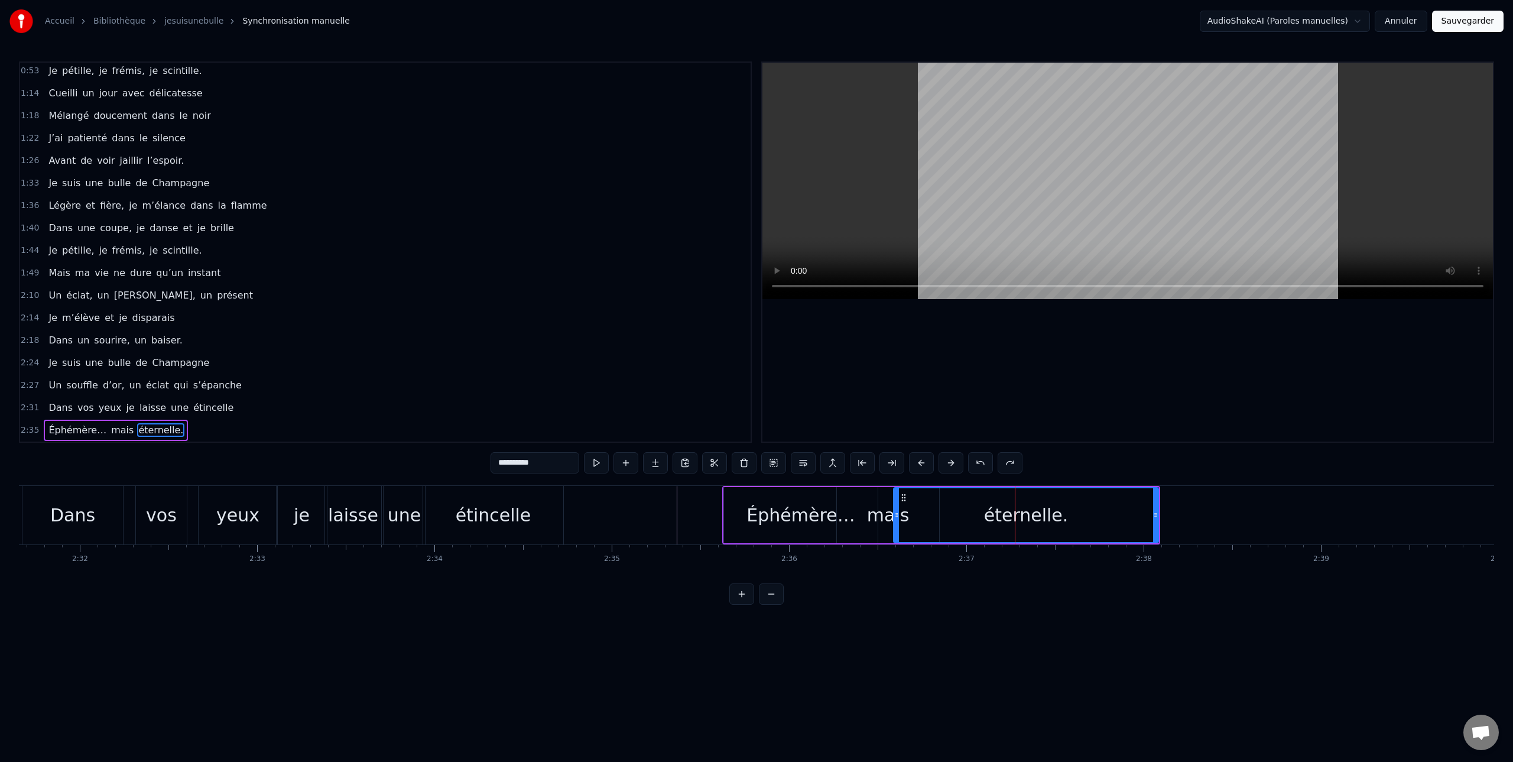
click at [981, 464] on button at bounding box center [980, 462] width 25 height 21
click at [878, 524] on div "mais" at bounding box center [888, 515] width 43 height 27
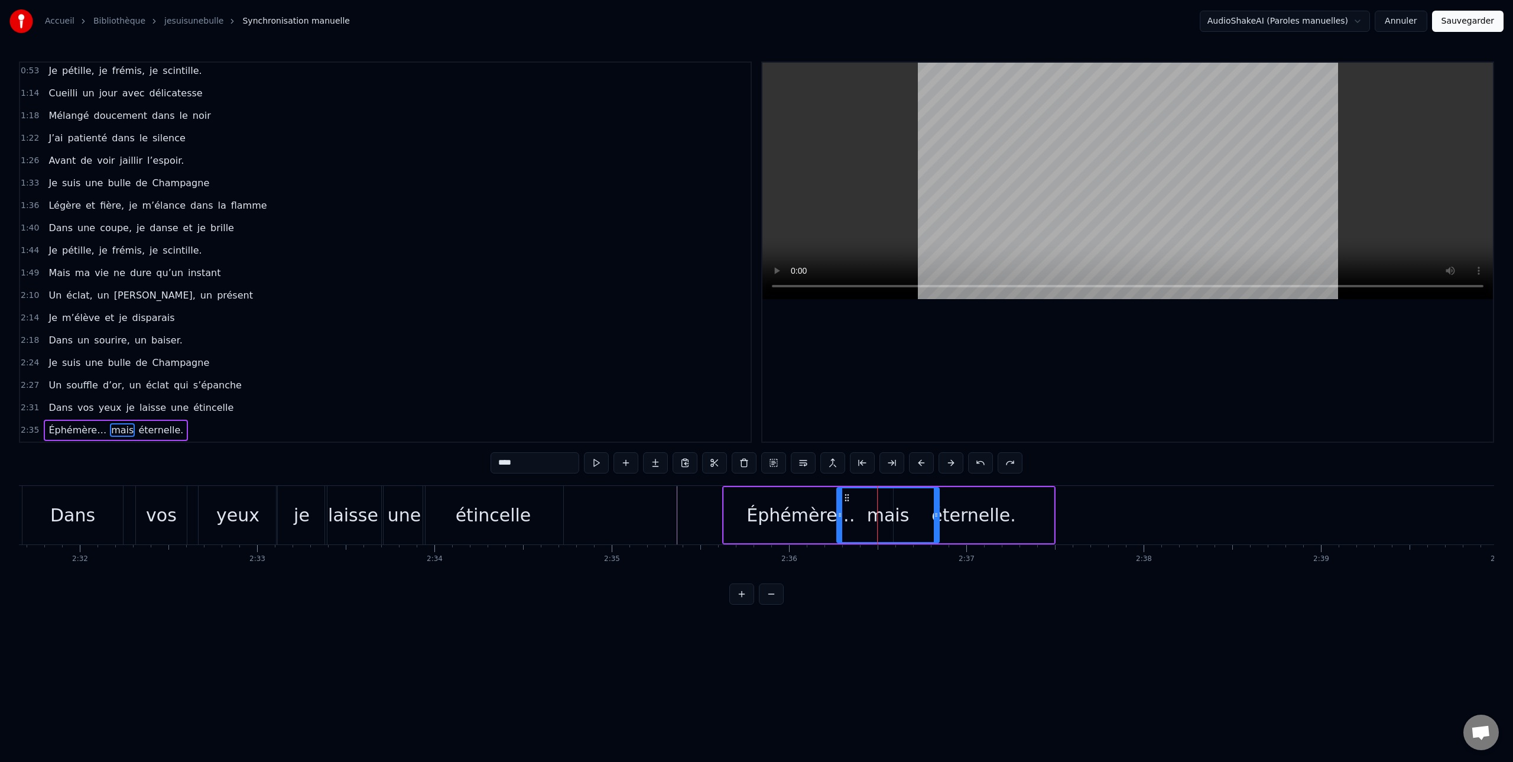
click at [993, 513] on div "éternelle." at bounding box center [973, 515] width 84 height 27
drag, startPoint x: 945, startPoint y: 518, endPoint x: 989, endPoint y: 517, distance: 43.7
click at [988, 517] on div "éternelle." at bounding box center [973, 515] width 84 height 27
drag, startPoint x: 911, startPoint y: 515, endPoint x: 948, endPoint y: 516, distance: 36.6
click at [948, 516] on icon at bounding box center [946, 514] width 5 height 9
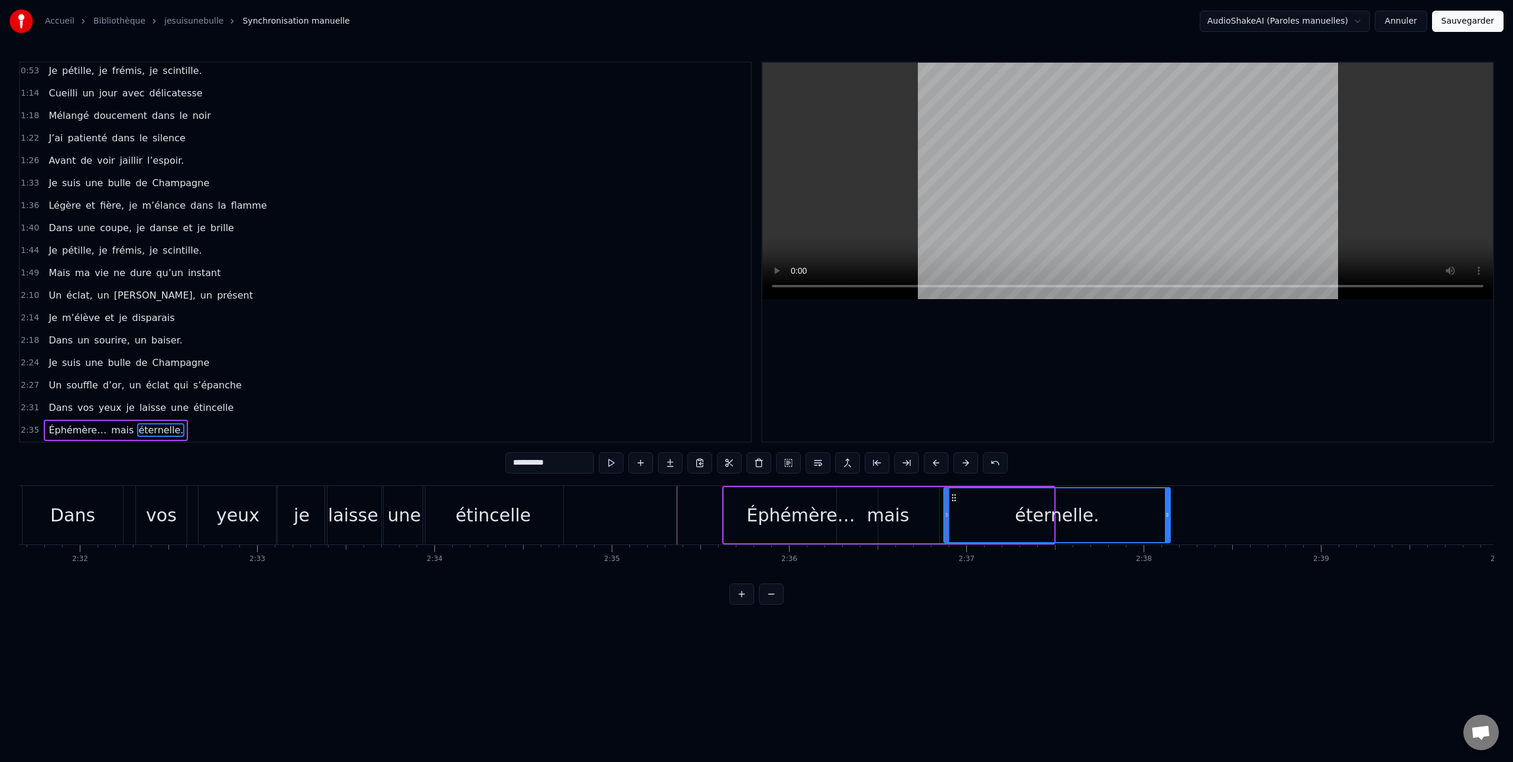
drag, startPoint x: 1053, startPoint y: 505, endPoint x: 1118, endPoint y: 513, distance: 65.5
click at [1166, 506] on div at bounding box center [1167, 515] width 5 height 54
drag, startPoint x: 948, startPoint y: 516, endPoint x: 1032, endPoint y: 515, distance: 83.9
click at [1042, 515] on icon at bounding box center [1041, 514] width 5 height 9
click at [898, 521] on div "mais" at bounding box center [888, 515] width 43 height 27
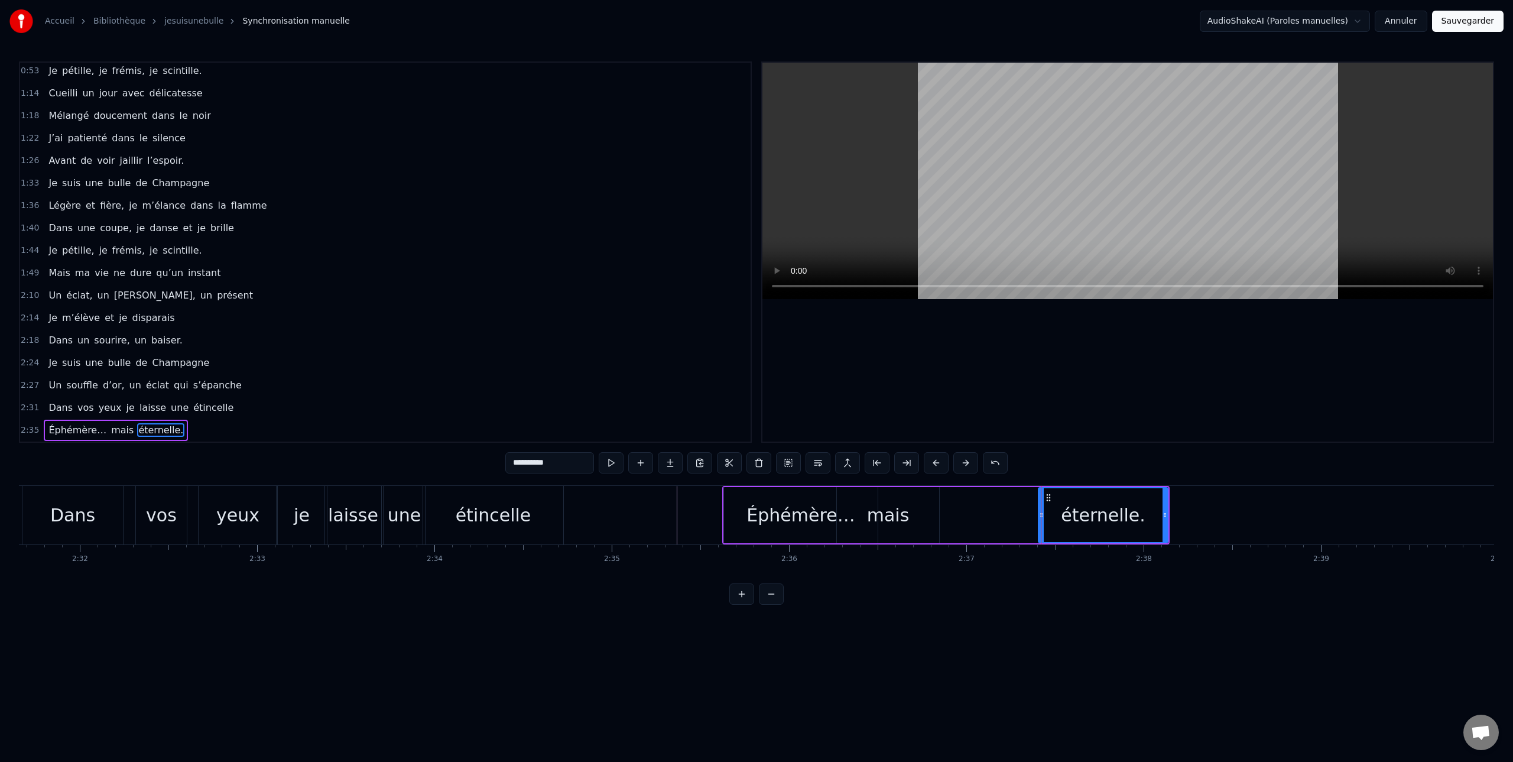
type input "****"
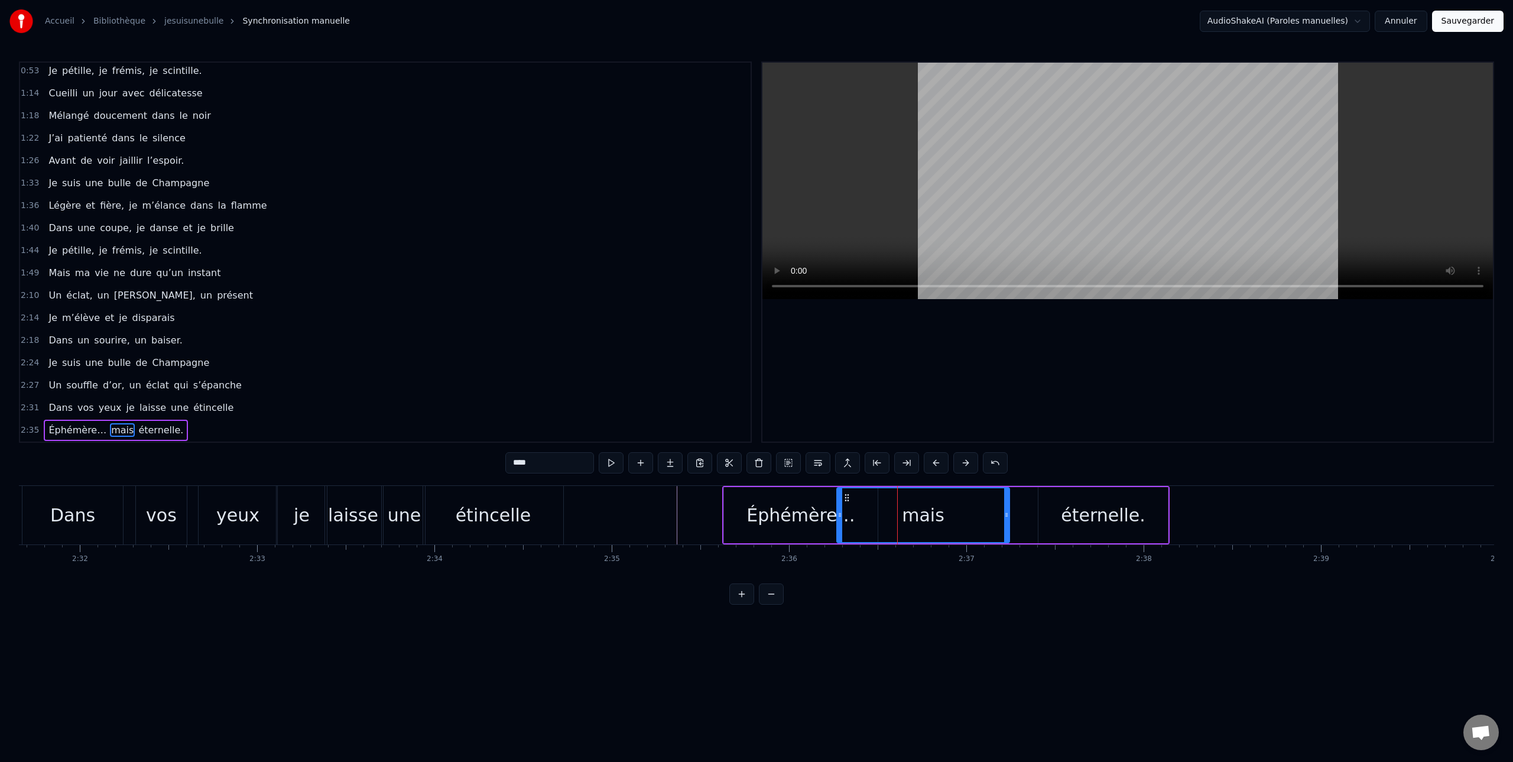
drag, startPoint x: 937, startPoint y: 512, endPoint x: 1007, endPoint y: 515, distance: 70.4
click at [1007, 515] on icon at bounding box center [1006, 514] width 5 height 9
drag, startPoint x: 840, startPoint y: 517, endPoint x: 888, endPoint y: 518, distance: 48.5
click at [899, 517] on icon at bounding box center [900, 514] width 5 height 9
drag, startPoint x: 667, startPoint y: 510, endPoint x: 655, endPoint y: 510, distance: 11.2
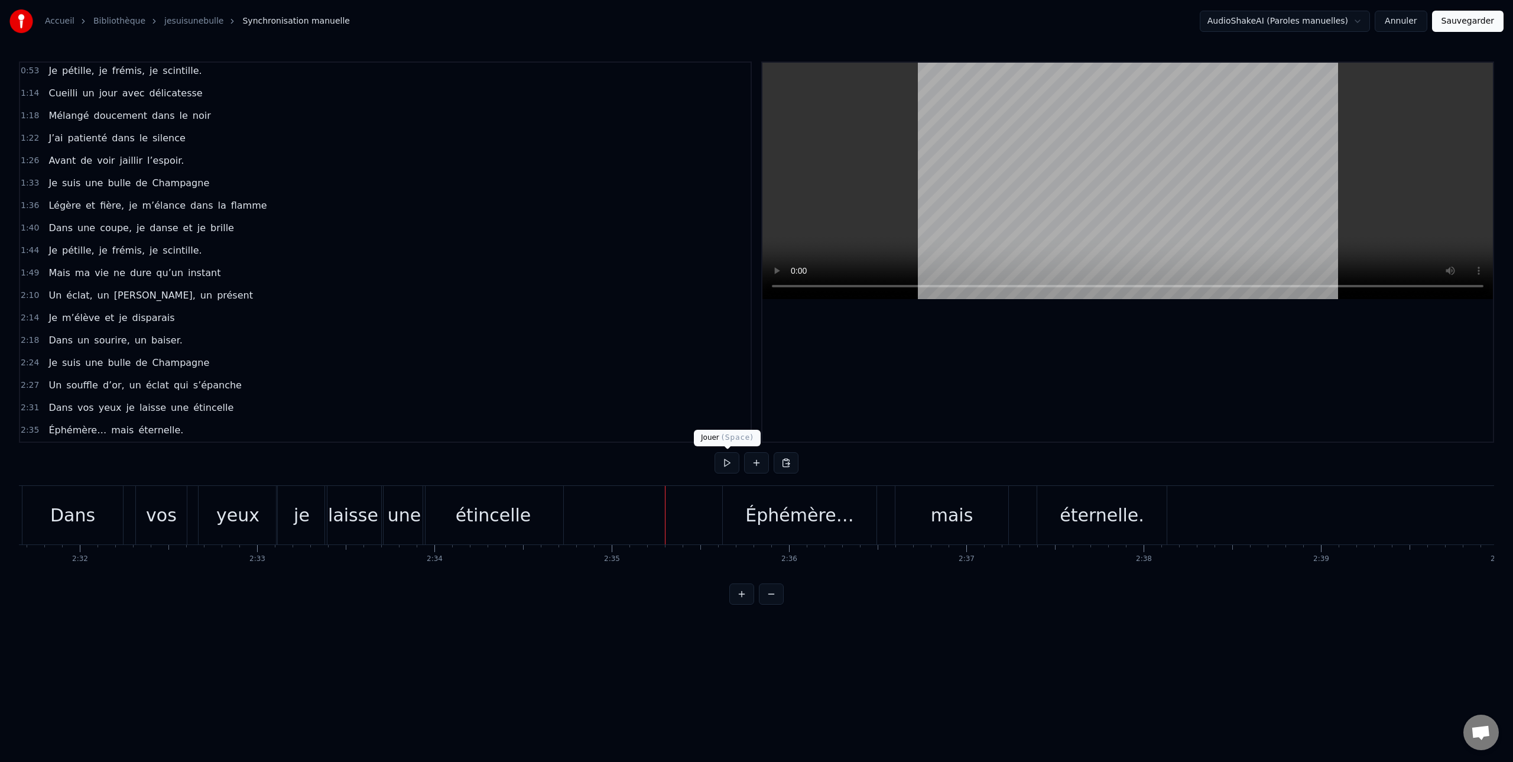
click at [720, 459] on button at bounding box center [726, 462] width 25 height 21
click at [726, 461] on button at bounding box center [726, 462] width 25 height 21
click at [969, 519] on div "éternelle." at bounding box center [954, 515] width 84 height 27
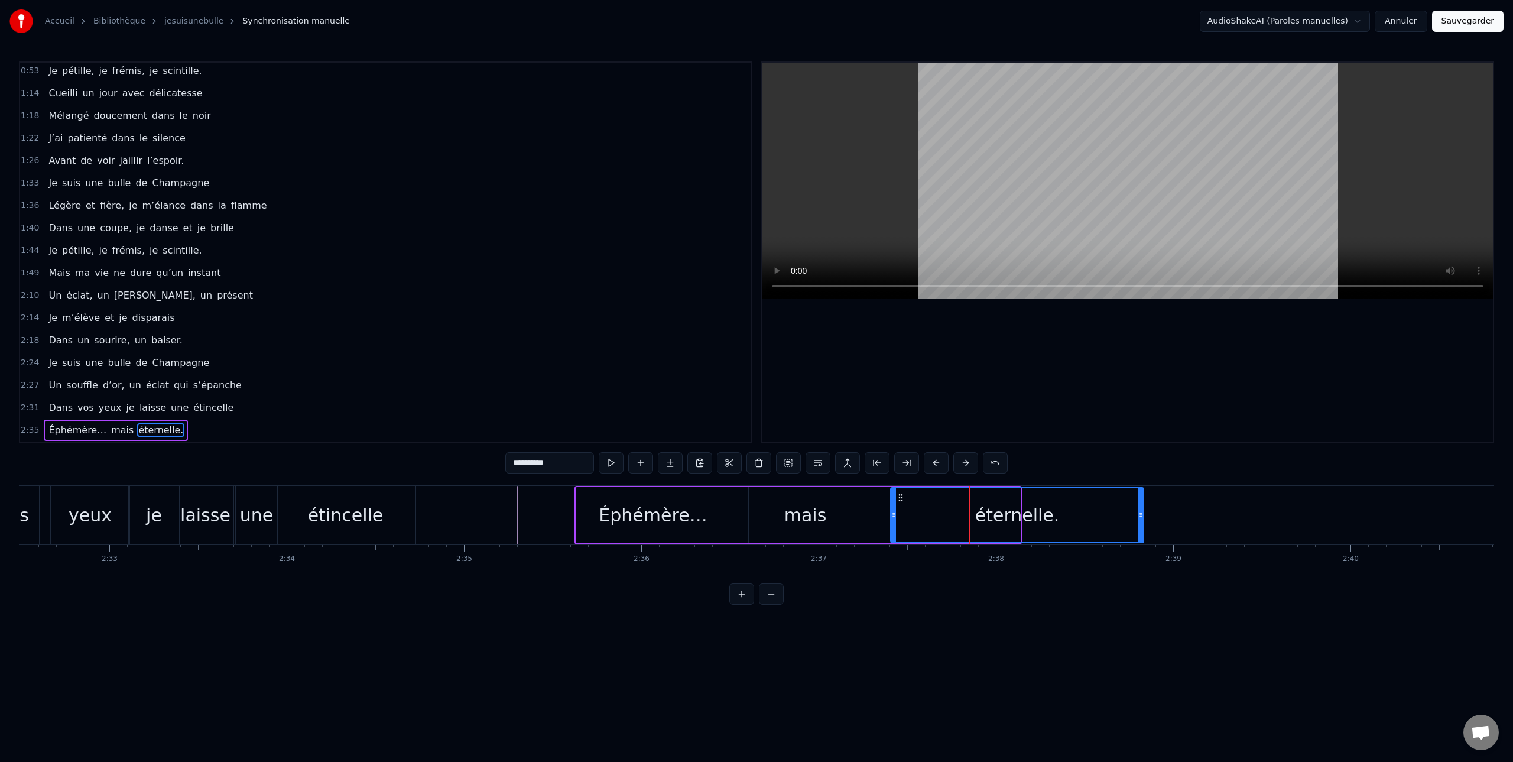
drag, startPoint x: 1017, startPoint y: 512, endPoint x: 1054, endPoint y: 520, distance: 38.1
click at [1139, 514] on icon at bounding box center [1140, 514] width 5 height 9
drag, startPoint x: 895, startPoint y: 518, endPoint x: 867, endPoint y: 518, distance: 27.2
click at [994, 517] on icon at bounding box center [995, 514] width 5 height 9
click at [808, 517] on div "mais" at bounding box center [805, 515] width 43 height 27
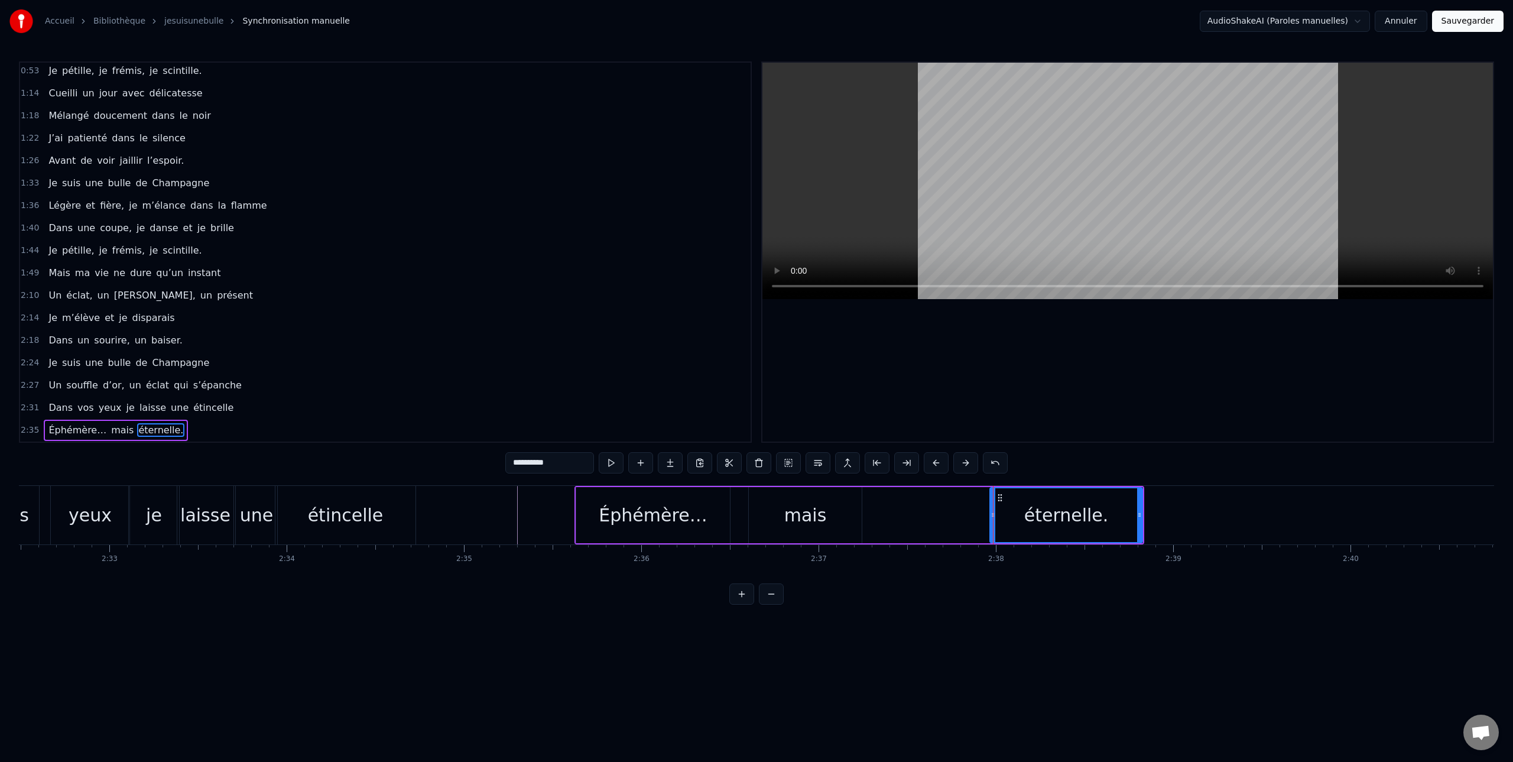
type input "****"
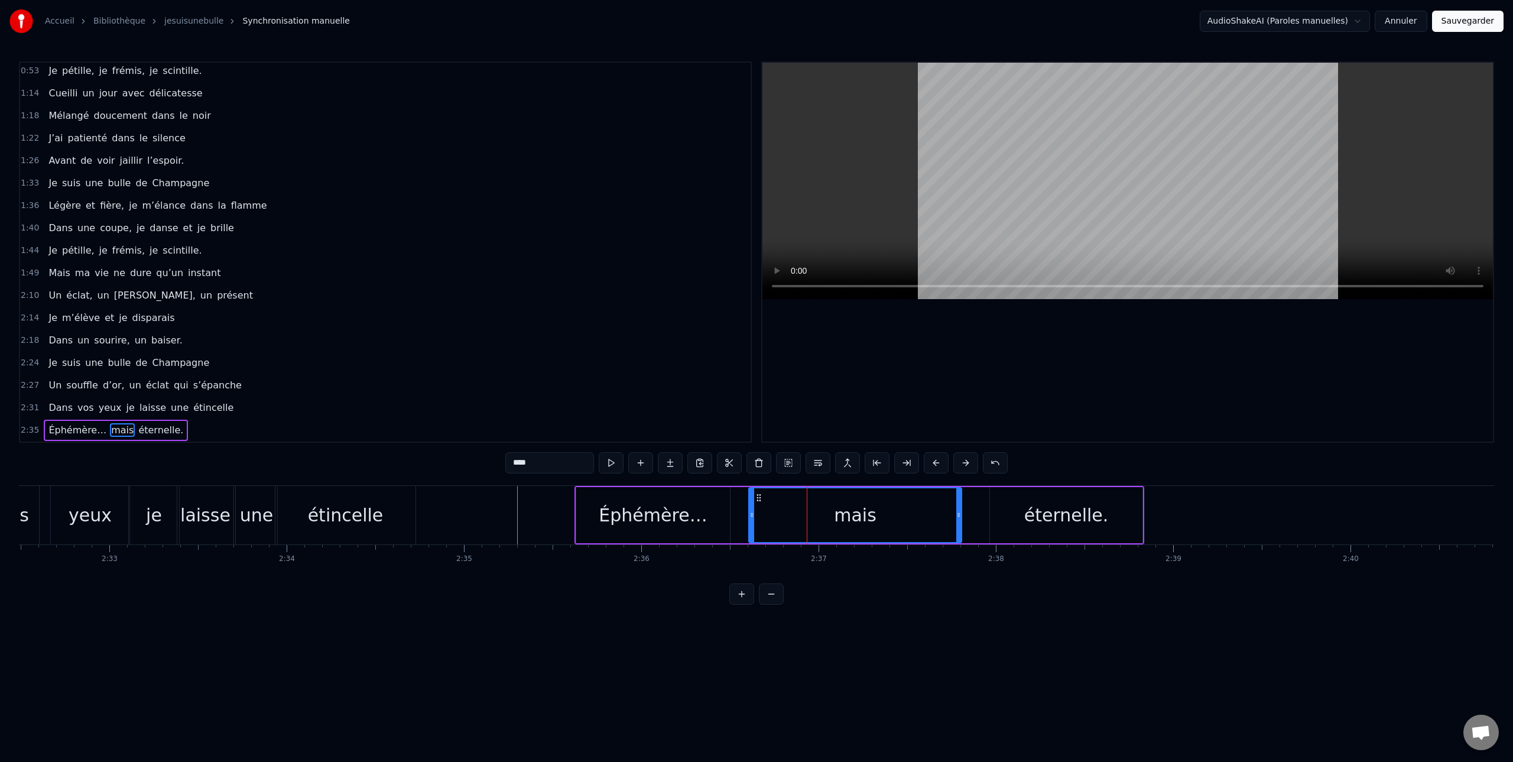
drag, startPoint x: 859, startPoint y: 514, endPoint x: 857, endPoint y: 522, distance: 7.8
click at [958, 519] on icon at bounding box center [958, 514] width 5 height 9
drag, startPoint x: 753, startPoint y: 518, endPoint x: 792, endPoint y: 519, distance: 39.0
click at [824, 516] on icon at bounding box center [822, 514] width 5 height 9
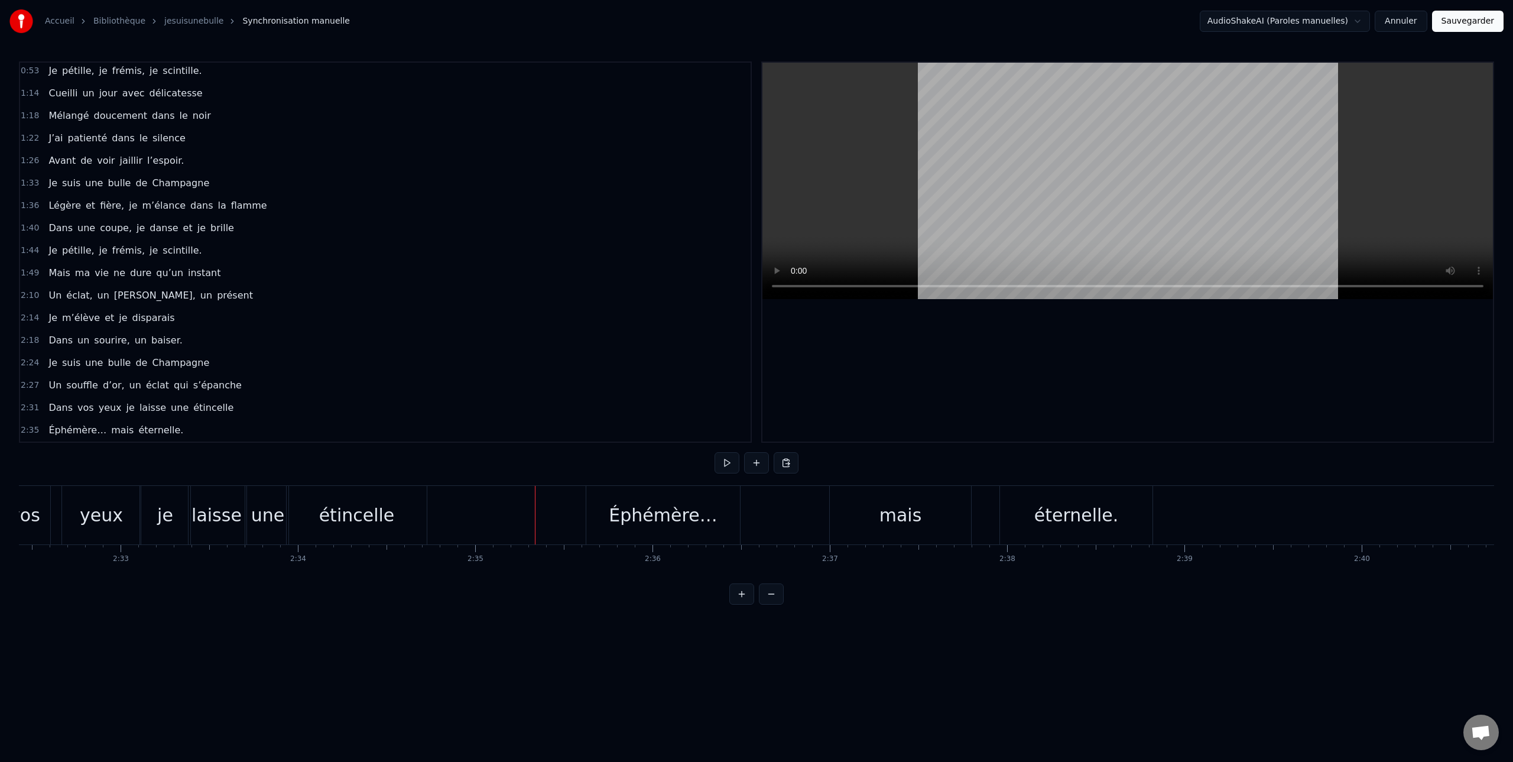
scroll to position [0, 27008]
drag, startPoint x: 500, startPoint y: 510, endPoint x: 499, endPoint y: 503, distance: 6.5
click at [316, 524] on div "étincelle" at bounding box center [369, 515] width 140 height 58
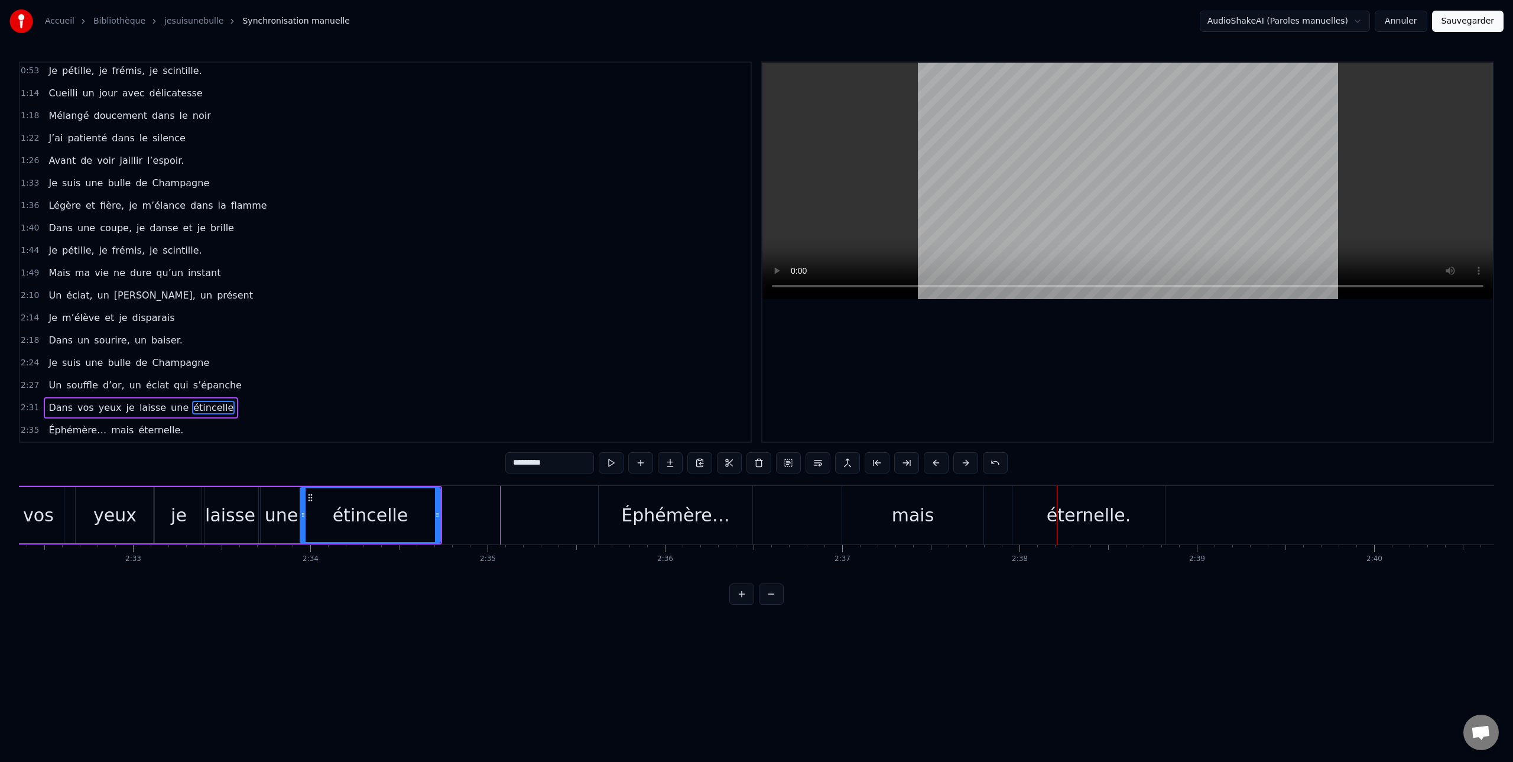
drag, startPoint x: 883, startPoint y: 523, endPoint x: 895, endPoint y: 524, distance: 11.9
click at [883, 523] on div "mais" at bounding box center [912, 515] width 141 height 58
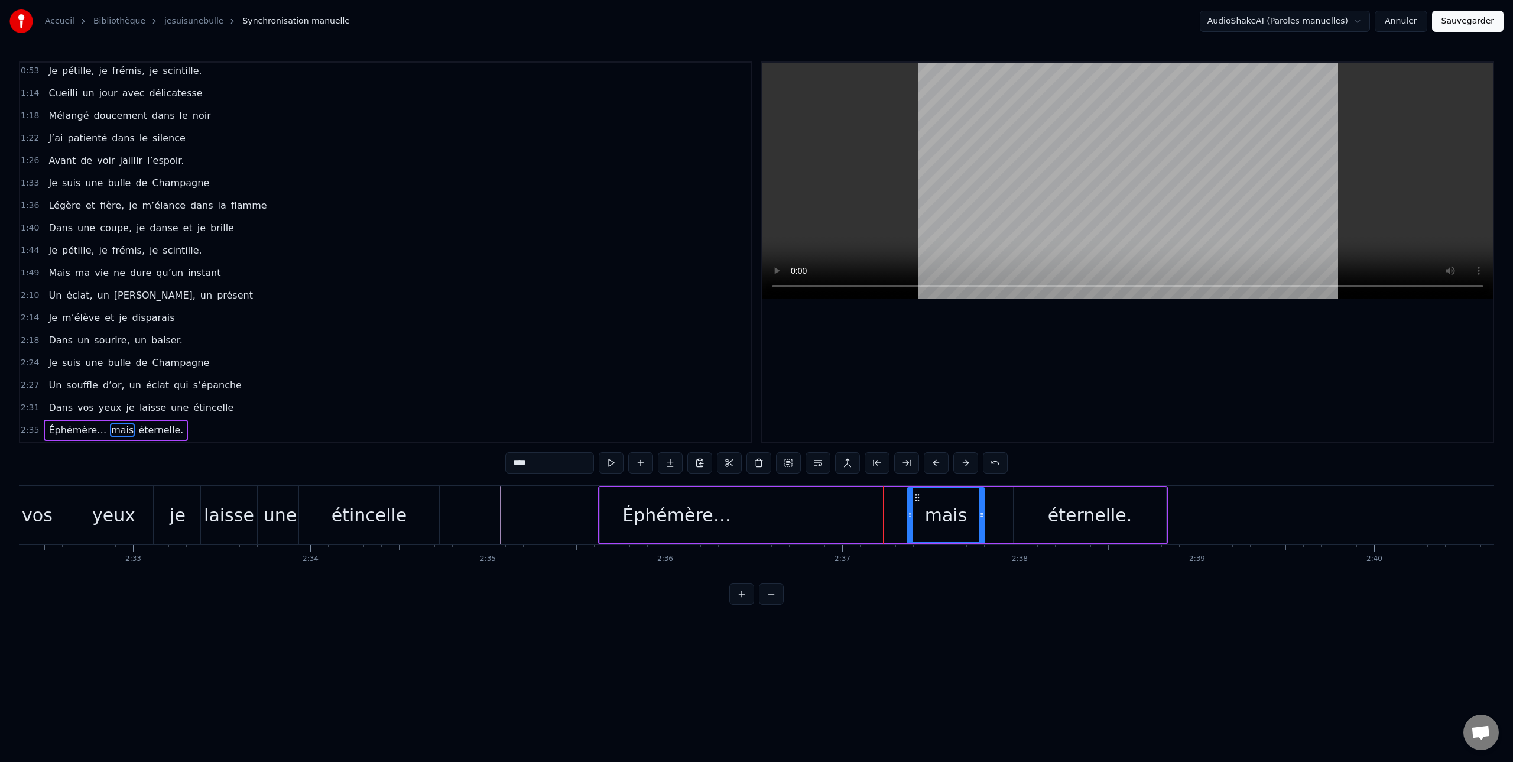
drag, startPoint x: 847, startPoint y: 519, endPoint x: 911, endPoint y: 513, distance: 64.1
click at [911, 513] on div at bounding box center [910, 515] width 5 height 54
click at [432, 462] on div "0:00 (je suis une bulle de Champagne) 0:08 Je suis né dans une terre argileuse …" at bounding box center [756, 332] width 1475 height 543
click at [378, 519] on div "étincelle" at bounding box center [369, 515] width 76 height 27
type input "*********"
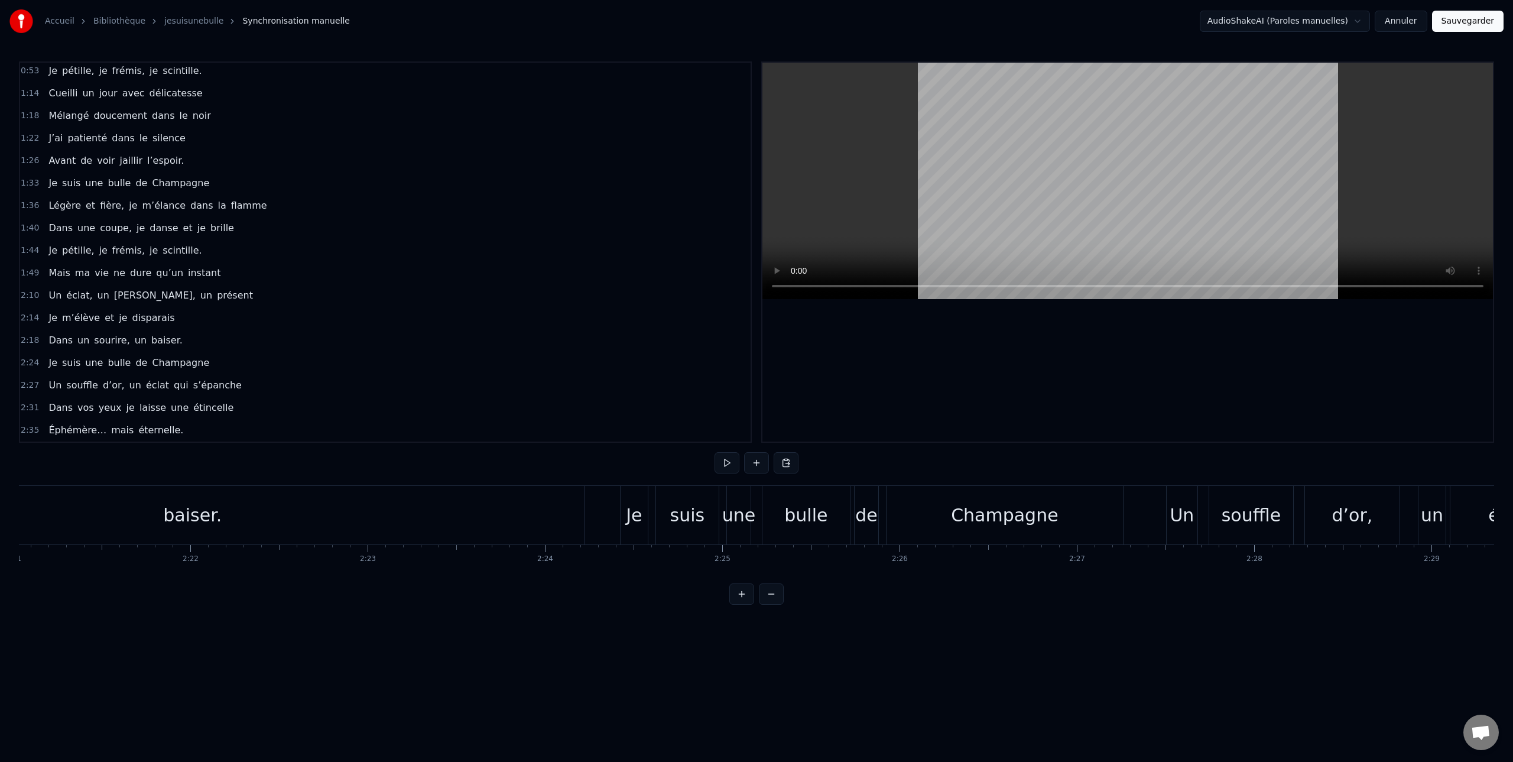
scroll to position [0, 24998]
click at [633, 515] on div "Je" at bounding box center [637, 515] width 16 height 27
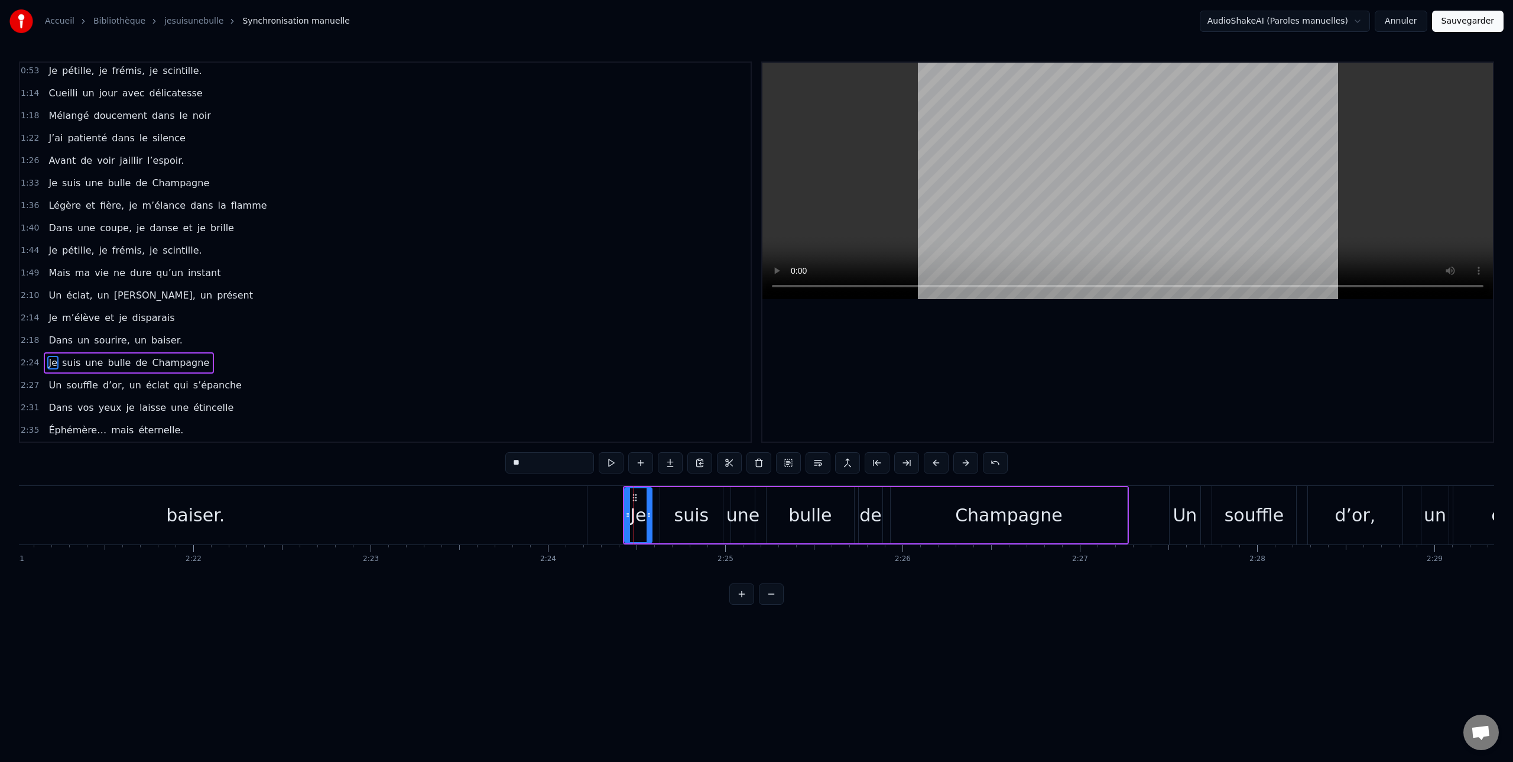
scroll to position [0, 24997]
click at [700, 462] on button at bounding box center [699, 462] width 25 height 21
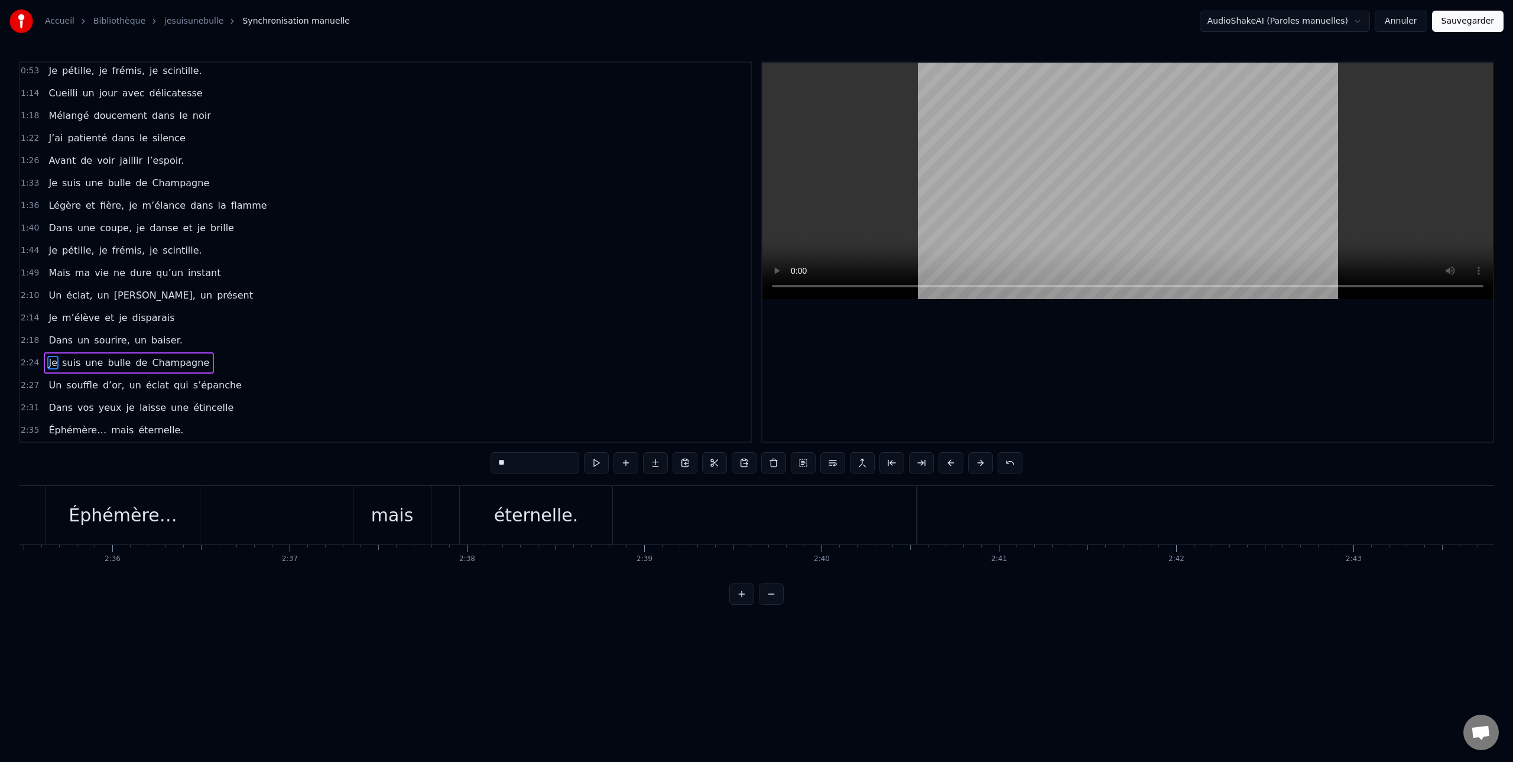
scroll to position [0, 27579]
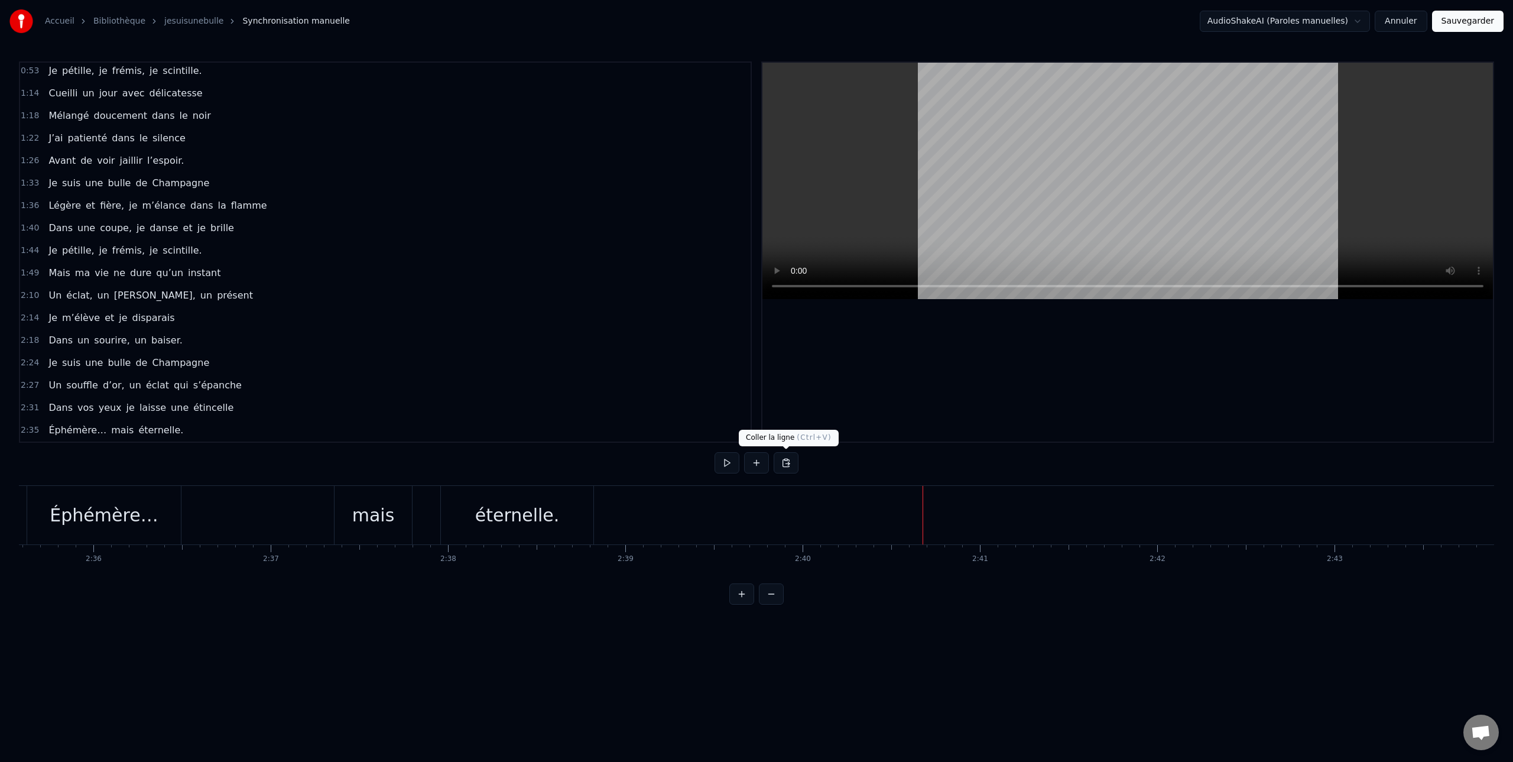
click at [787, 463] on button at bounding box center [785, 462] width 25 height 21
click at [786, 462] on button at bounding box center [785, 462] width 25 height 21
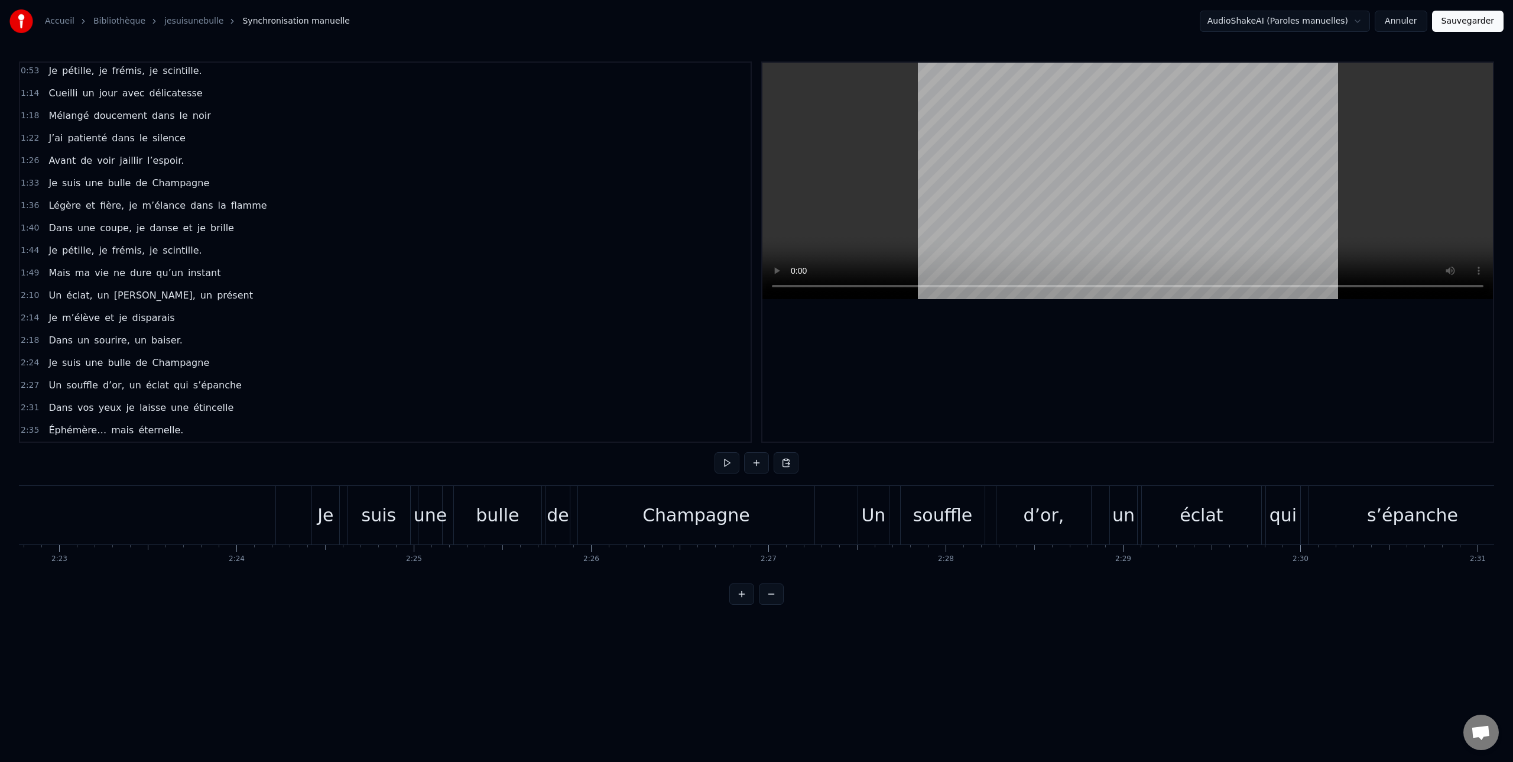
scroll to position [0, 25300]
click at [331, 517] on div "Je" at bounding box center [334, 515] width 16 height 27
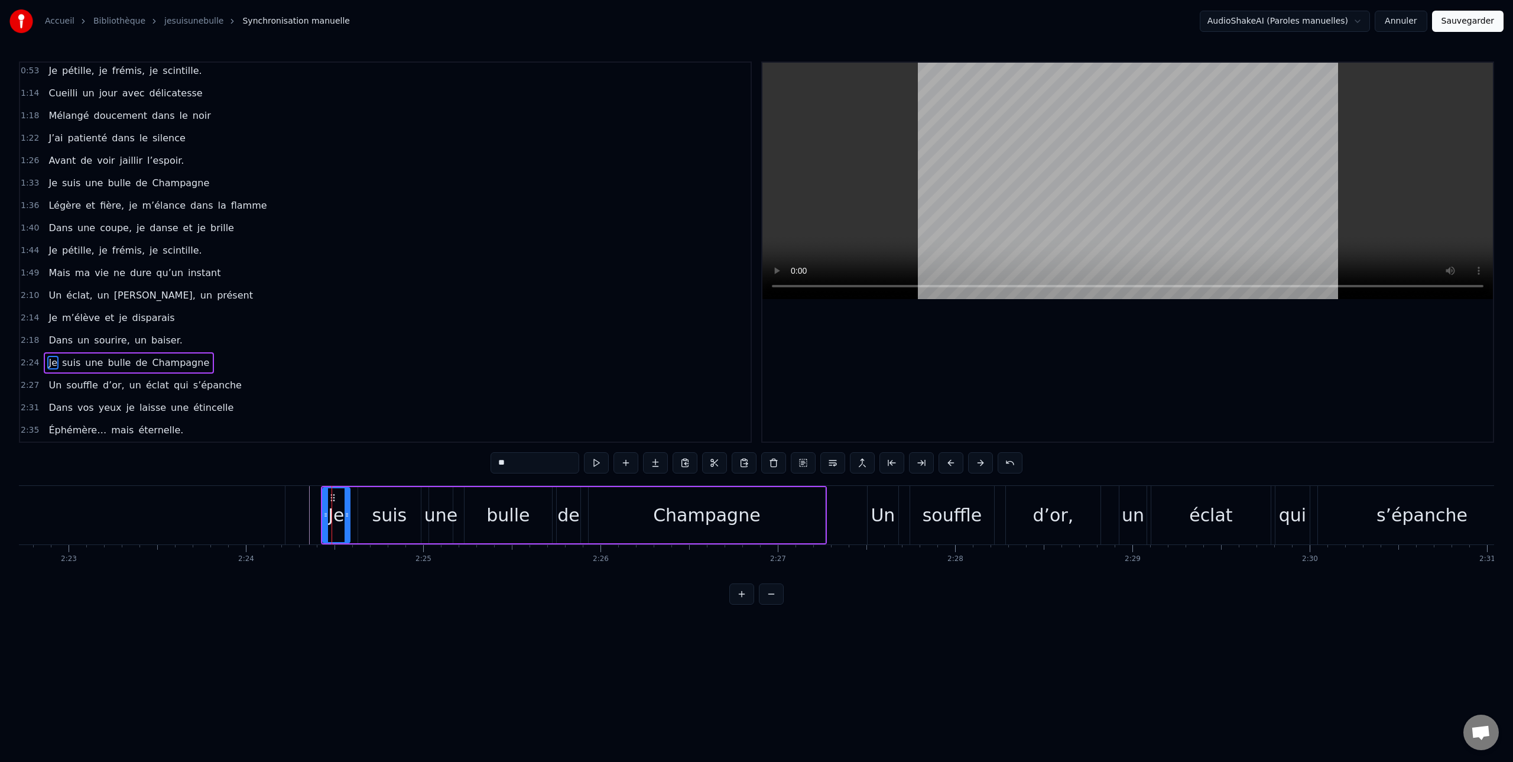
scroll to position [0, 25303]
click at [177, 433] on div "2:35 Éphémère… mais éternelle." at bounding box center [385, 433] width 730 height 22
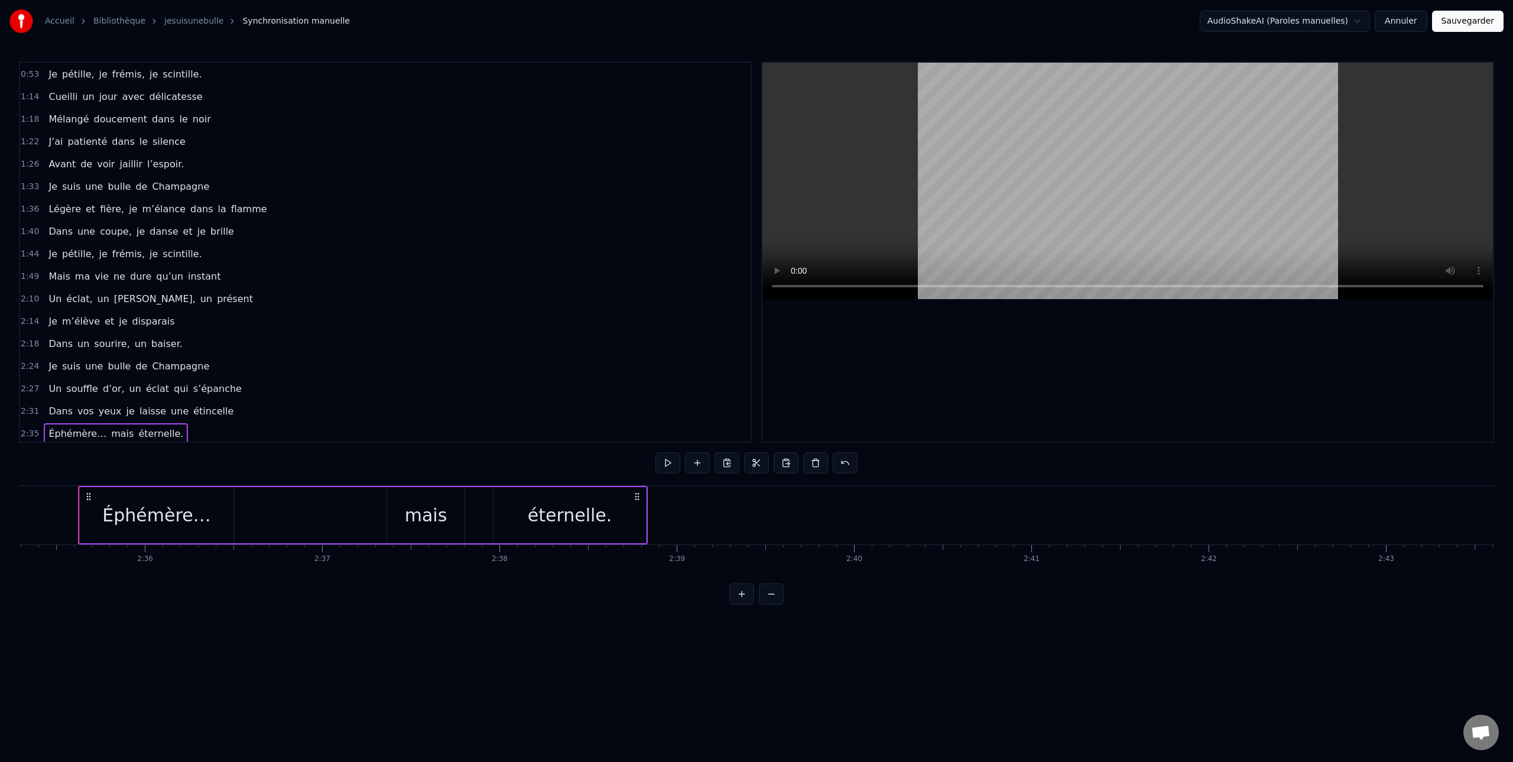
scroll to position [272, 0]
click at [727, 464] on button at bounding box center [726, 462] width 25 height 21
click at [723, 463] on button at bounding box center [726, 462] width 25 height 21
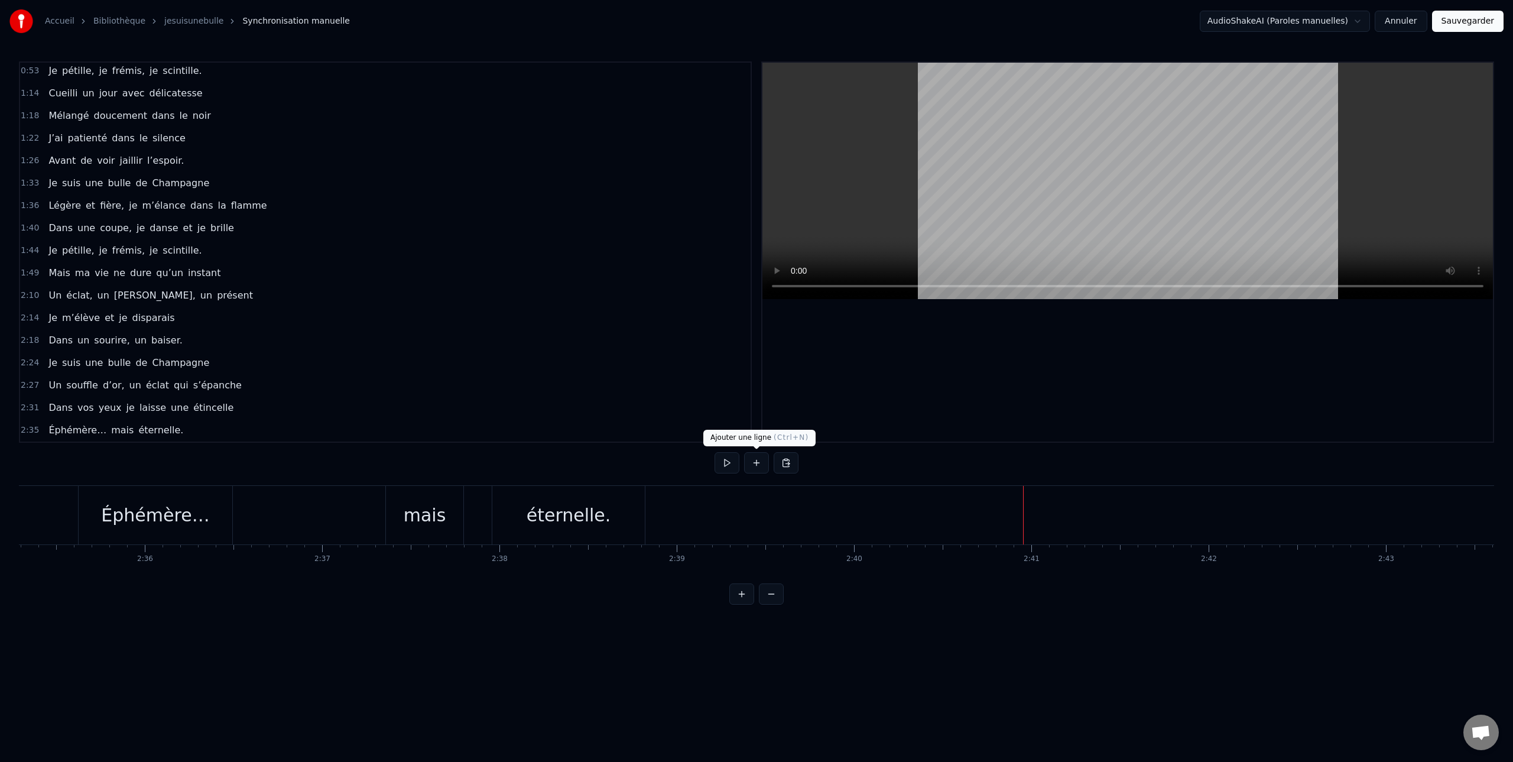
click at [756, 460] on button at bounding box center [756, 462] width 25 height 21
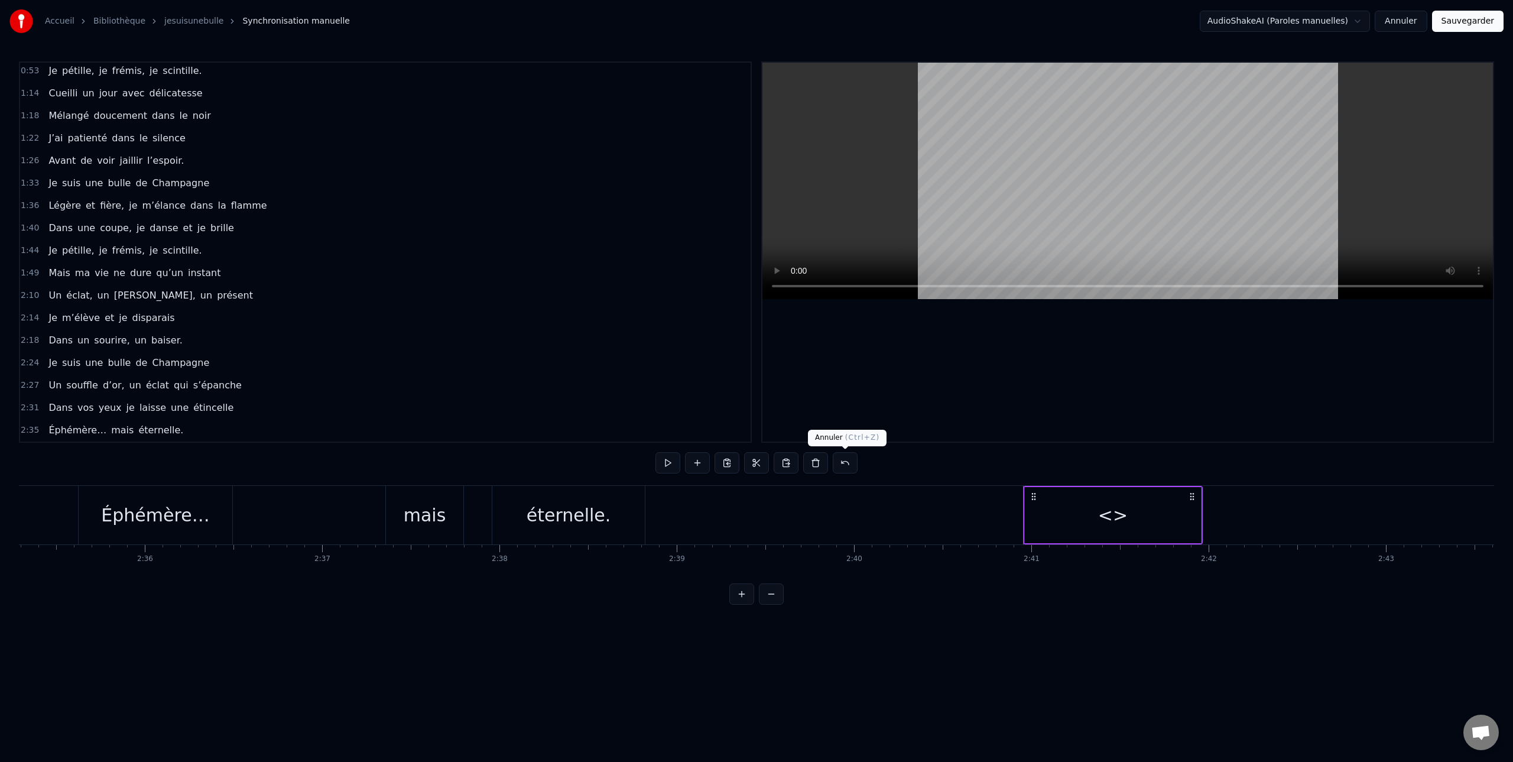
click at [843, 461] on button at bounding box center [845, 462] width 25 height 21
click at [182, 434] on div "2:35 Éphémère… mais éternelle." at bounding box center [385, 430] width 730 height 22
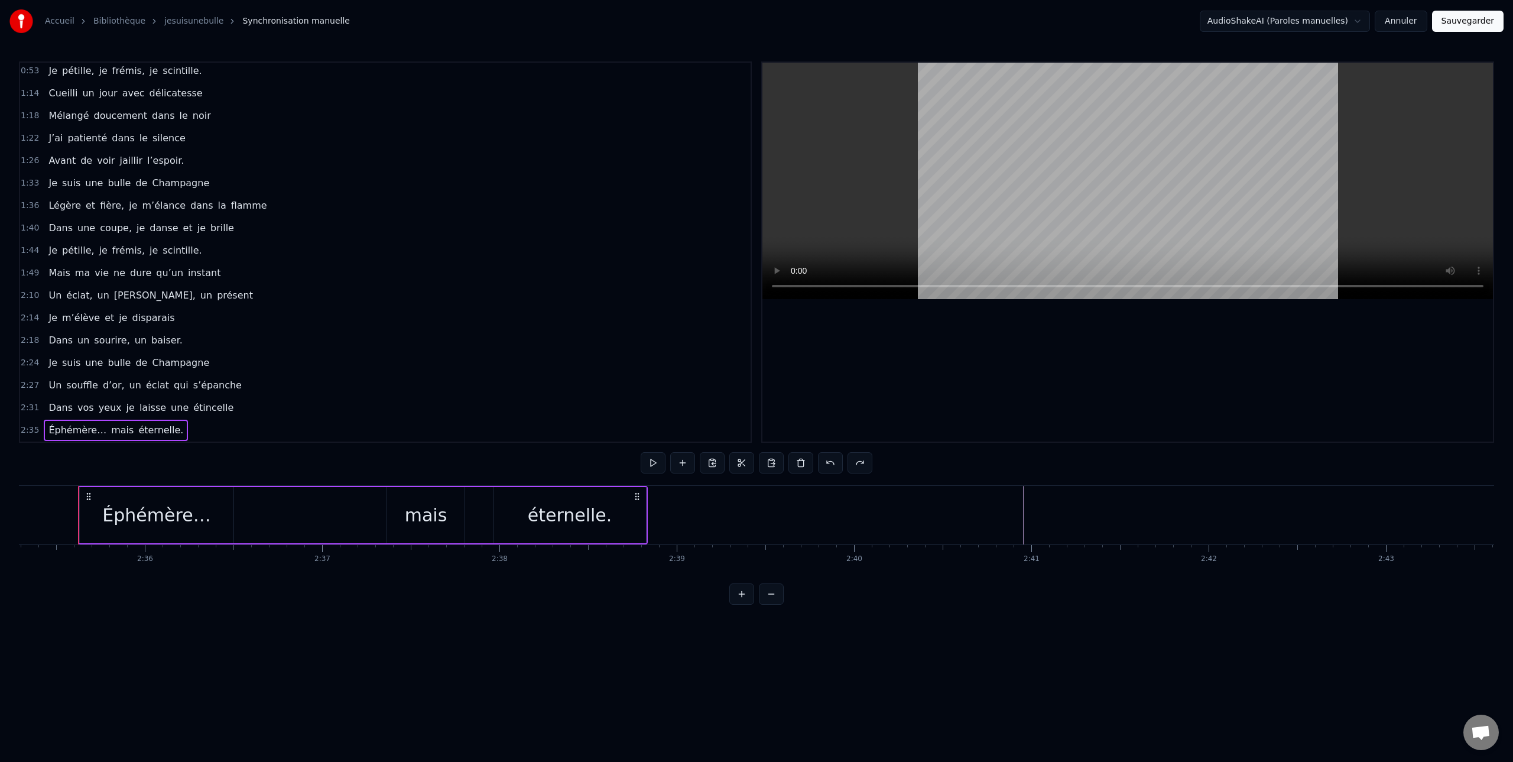
click at [195, 357] on span "Champagne" at bounding box center [181, 363] width 60 height 14
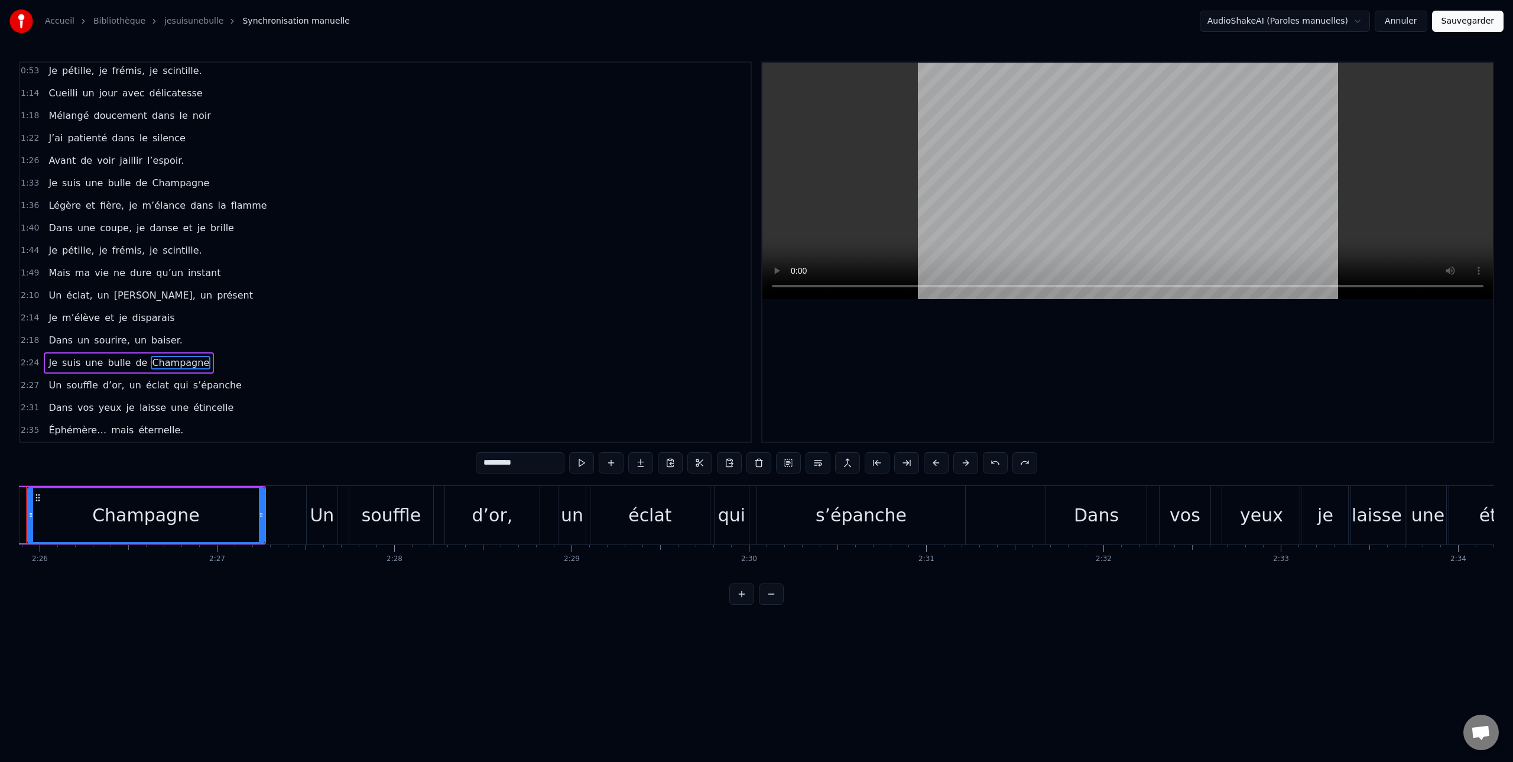
scroll to position [0, 25809]
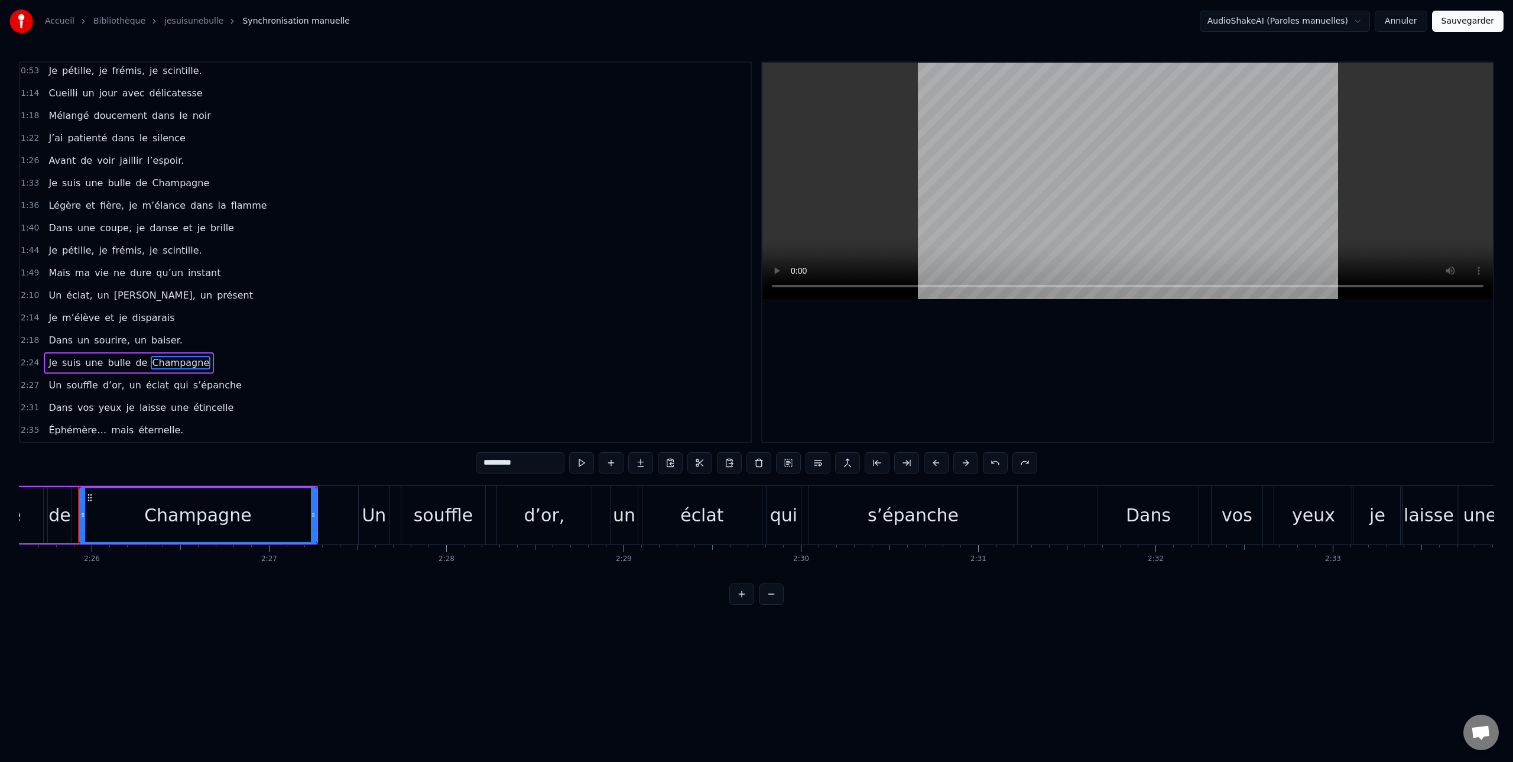
click at [263, 342] on div "2:18 Dans un sourire, un baiser." at bounding box center [385, 340] width 730 height 22
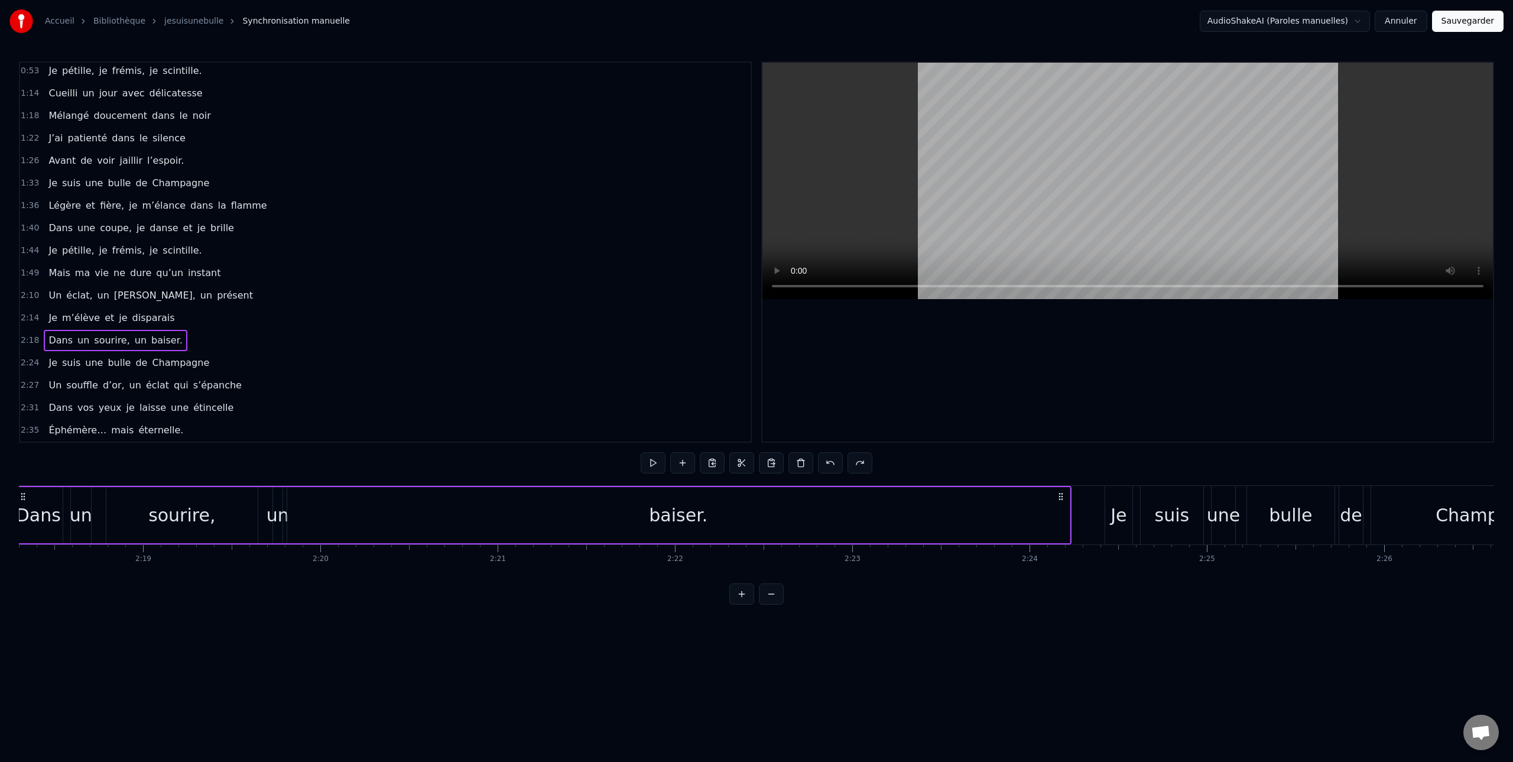
scroll to position [0, 24451]
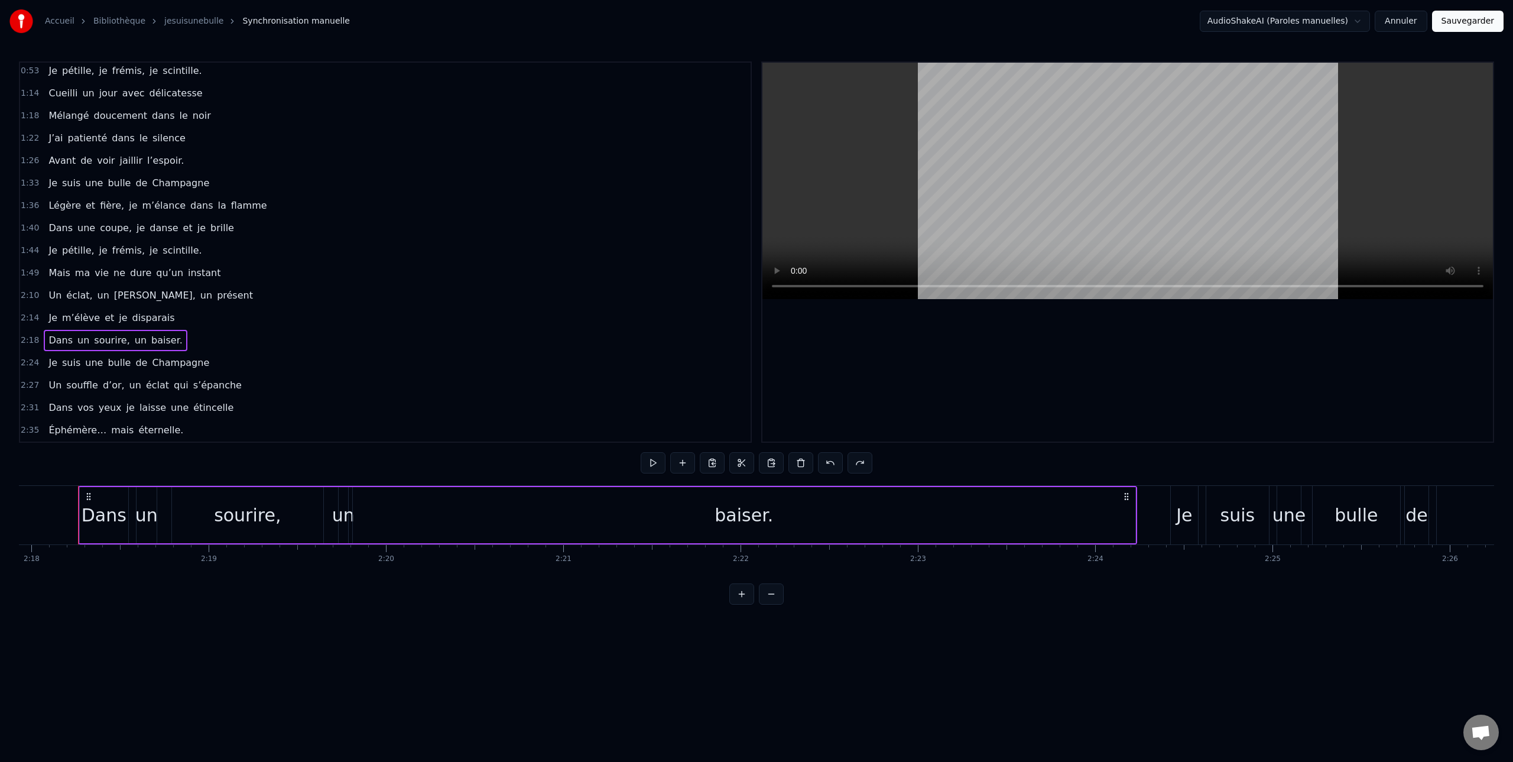
click at [49, 363] on span "Je" at bounding box center [52, 363] width 11 height 14
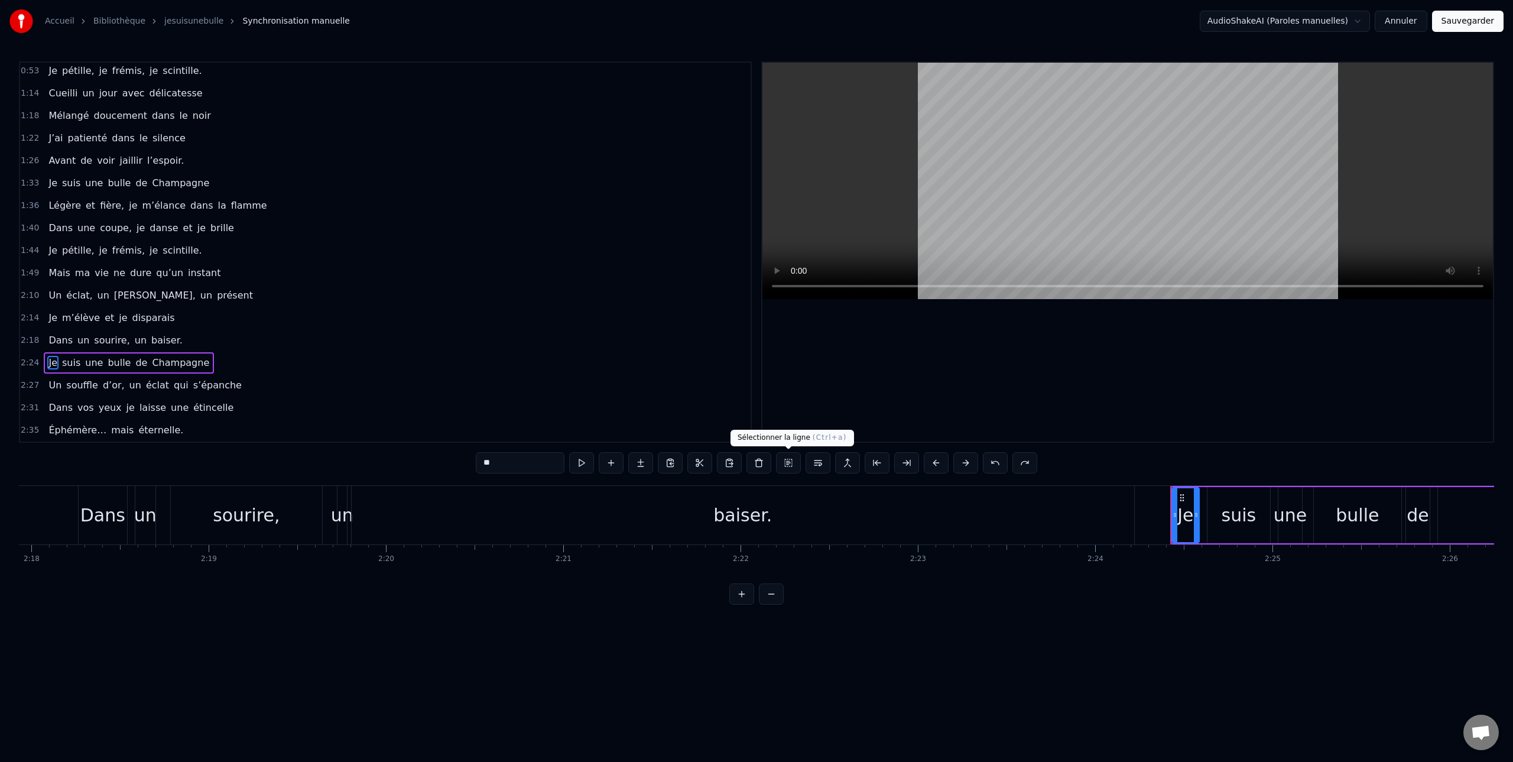
click at [786, 461] on button at bounding box center [788, 462] width 25 height 21
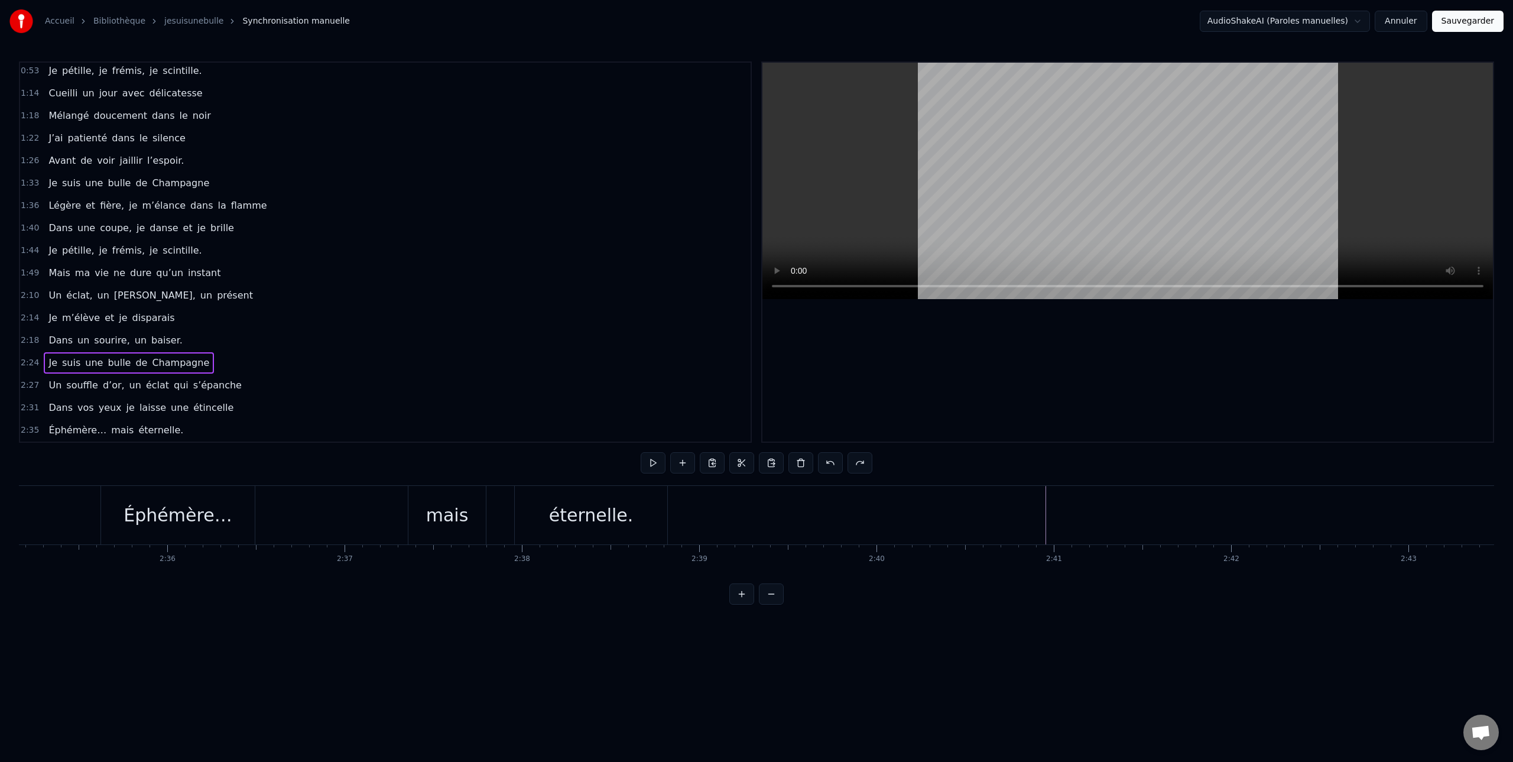
scroll to position [0, 27599]
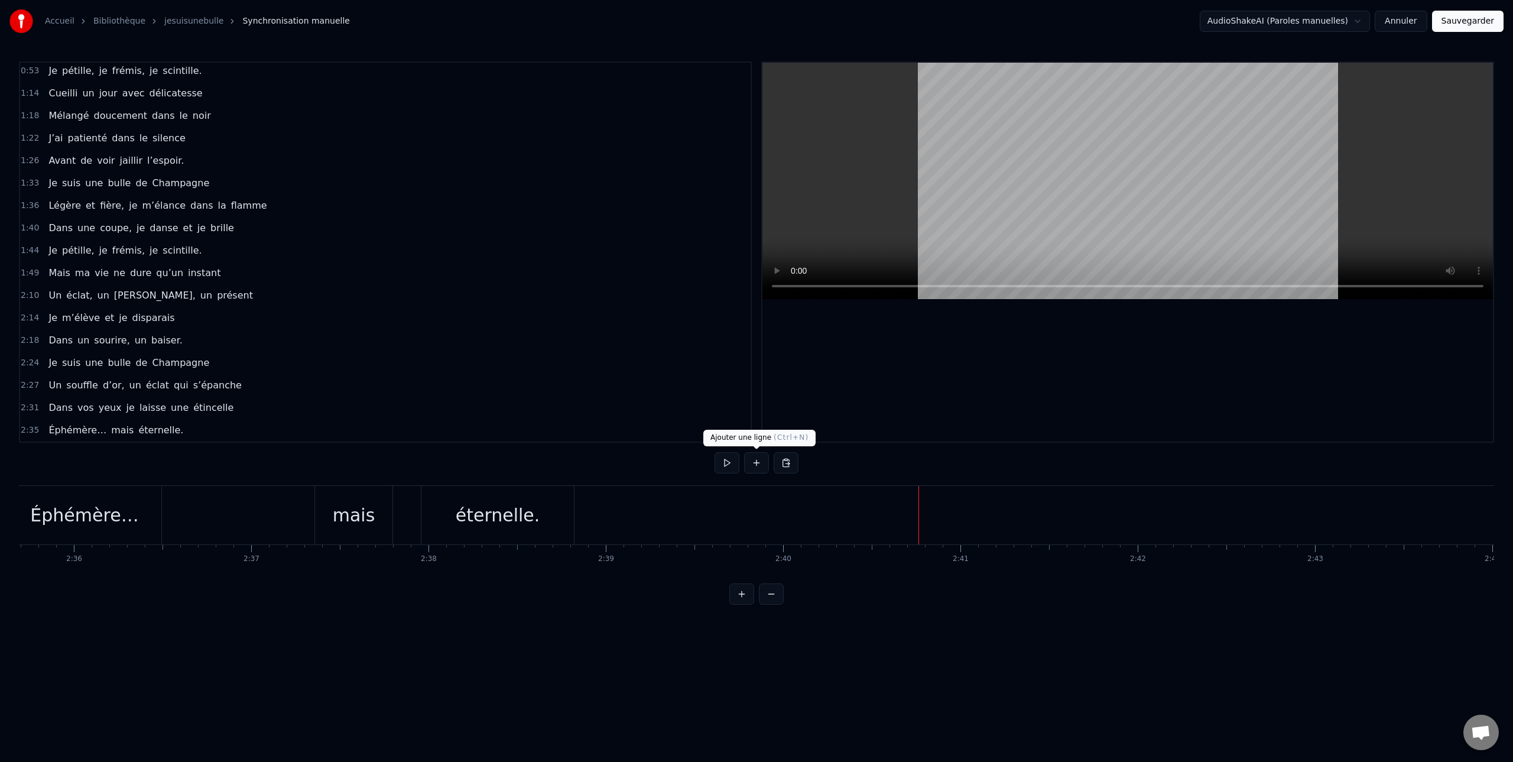
click at [756, 464] on button at bounding box center [756, 462] width 25 height 21
click at [785, 463] on button at bounding box center [785, 462] width 25 height 21
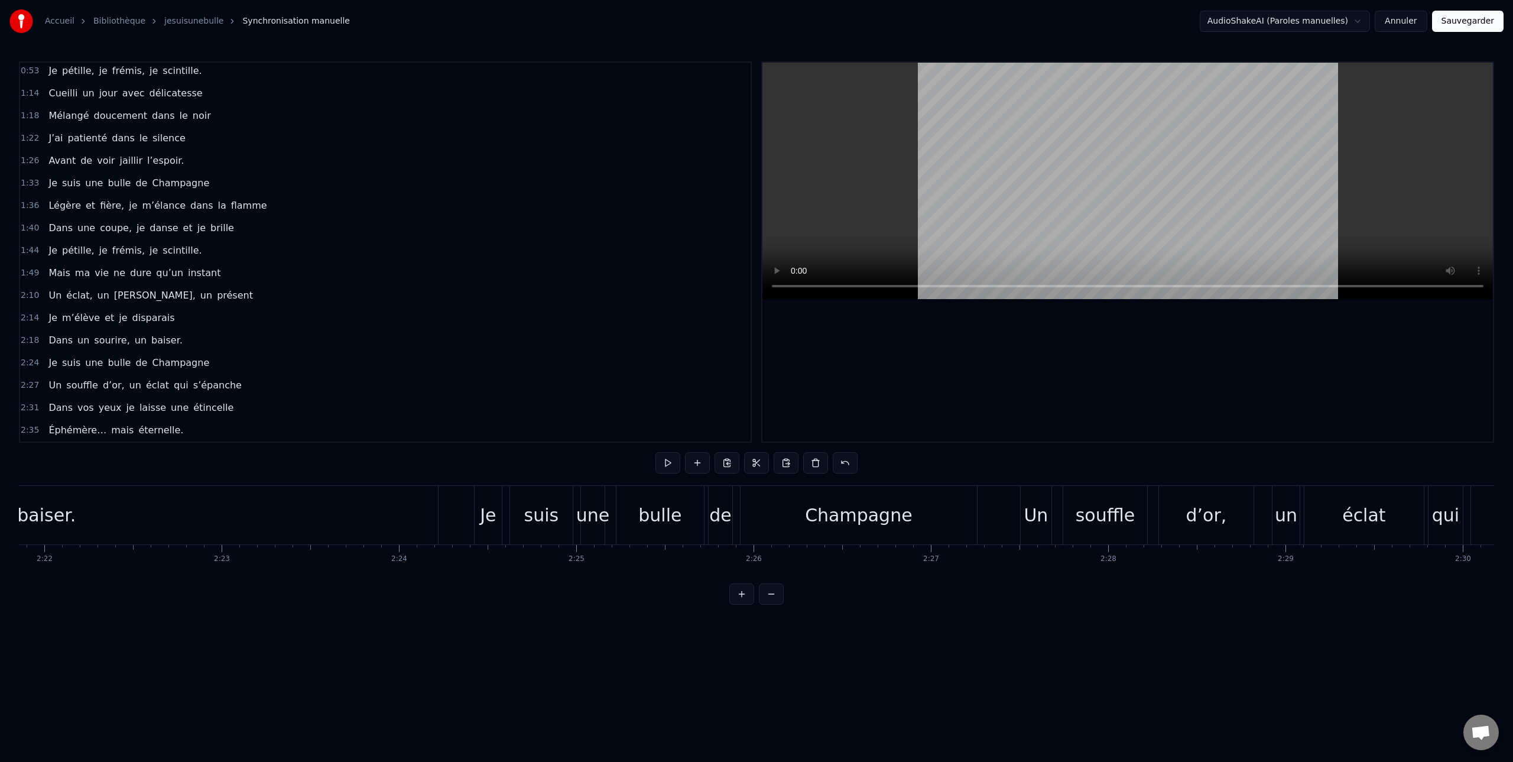
scroll to position [0, 25145]
click at [551, 521] on div "suis" at bounding box center [543, 515] width 35 height 27
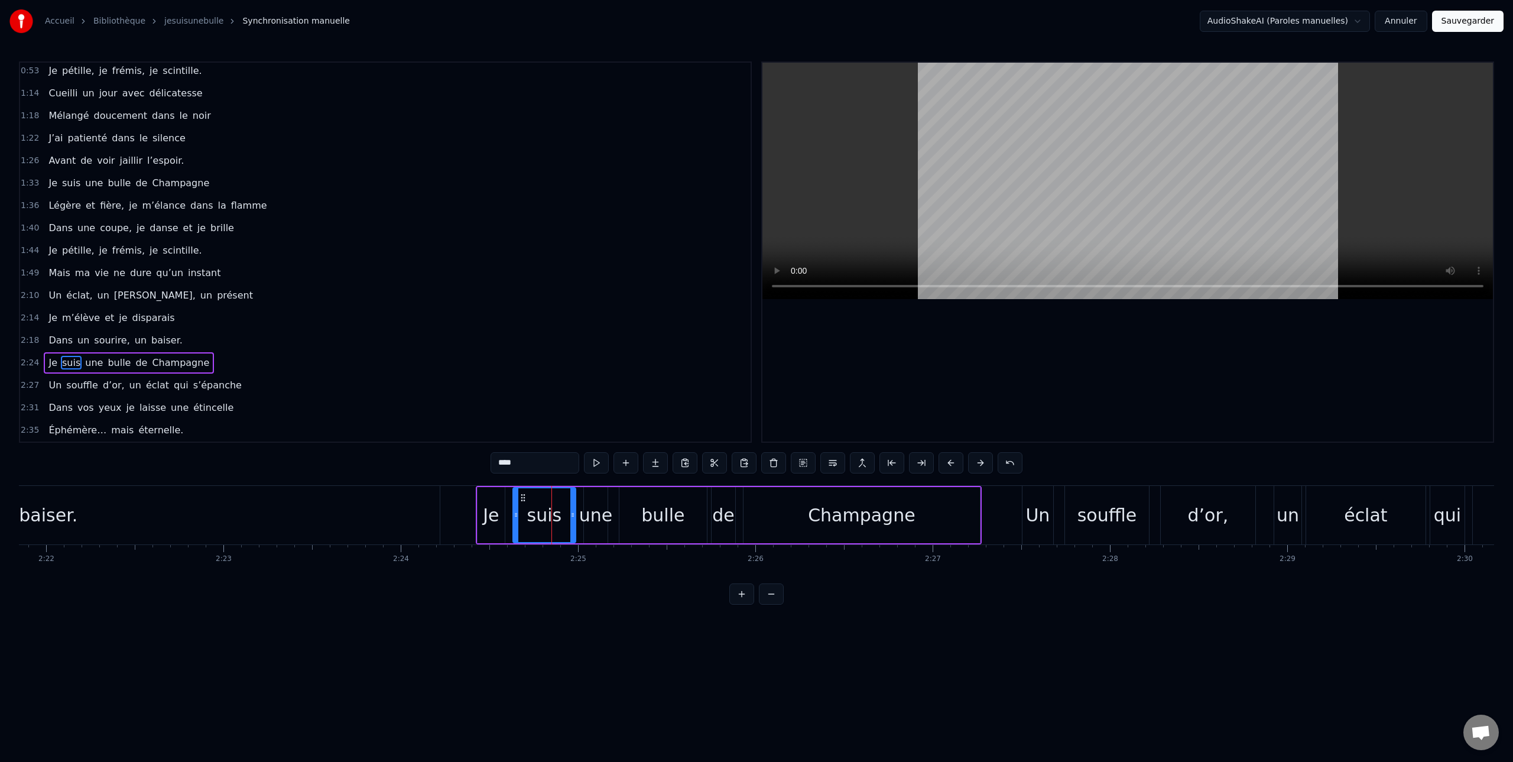
scroll to position [295, 0]
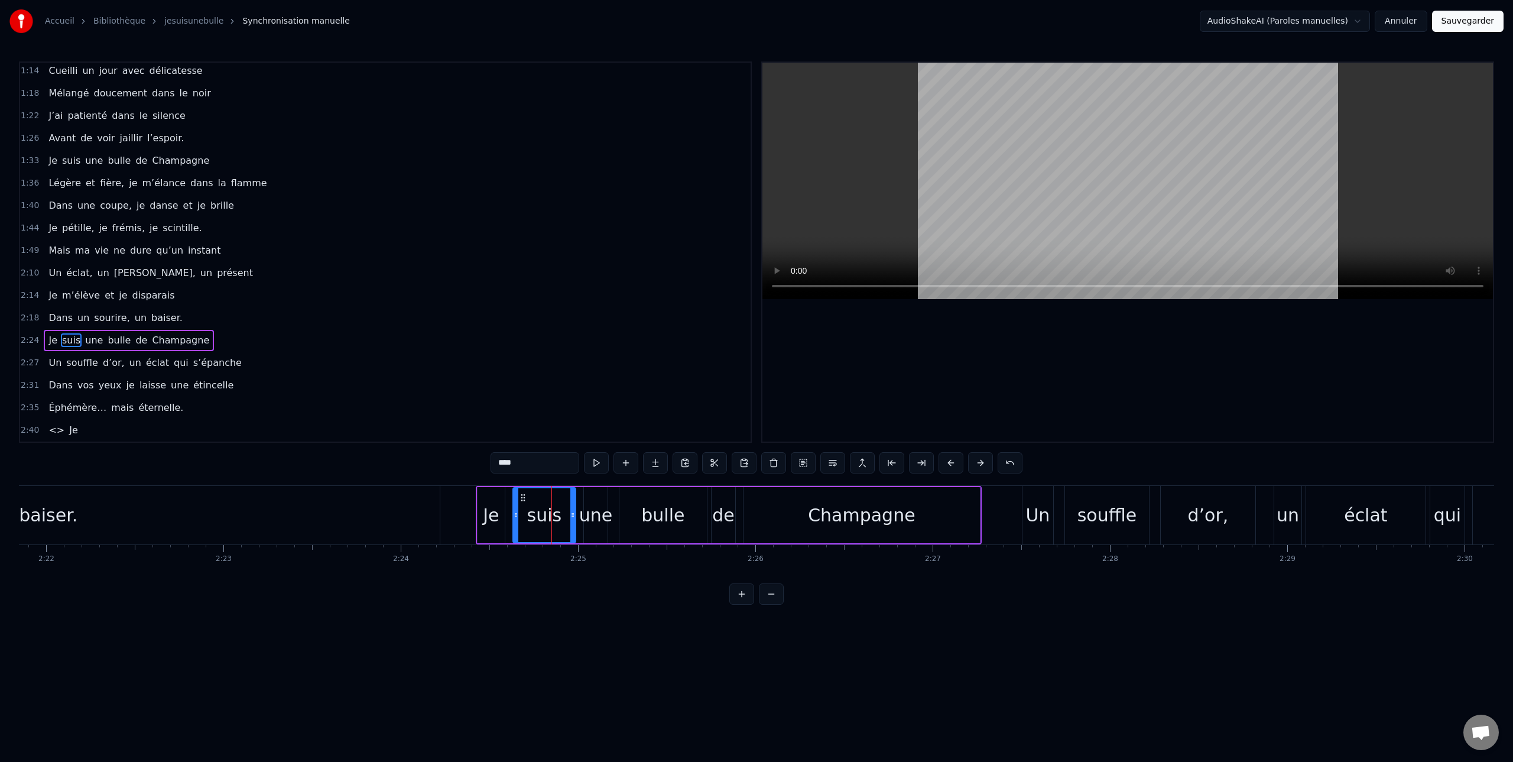
click at [494, 527] on div "Je" at bounding box center [491, 515] width 16 height 27
click at [734, 530] on div "de" at bounding box center [723, 515] width 25 height 56
click at [778, 537] on div "Champagne" at bounding box center [861, 515] width 236 height 56
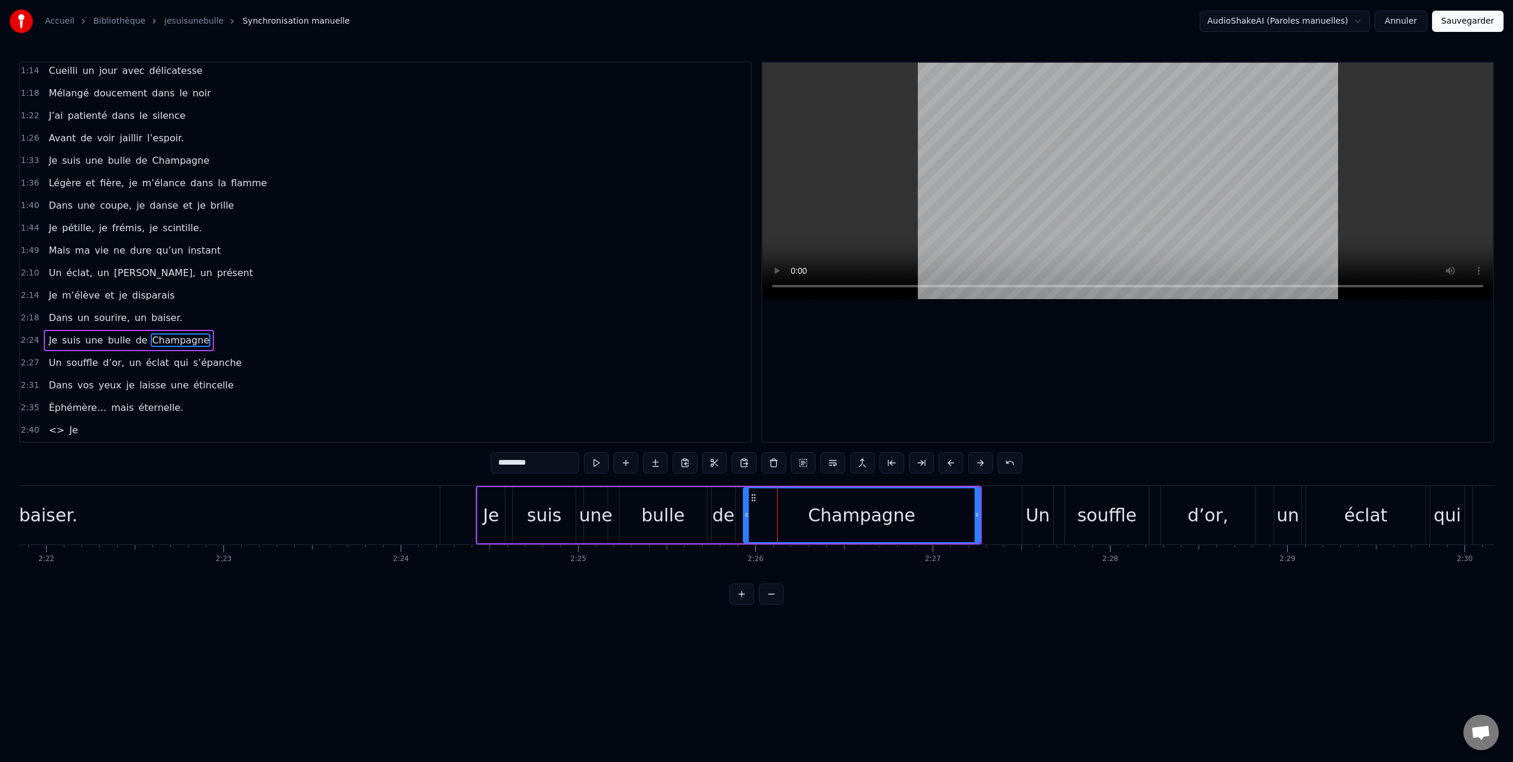
click at [532, 511] on div "suis" at bounding box center [544, 515] width 35 height 27
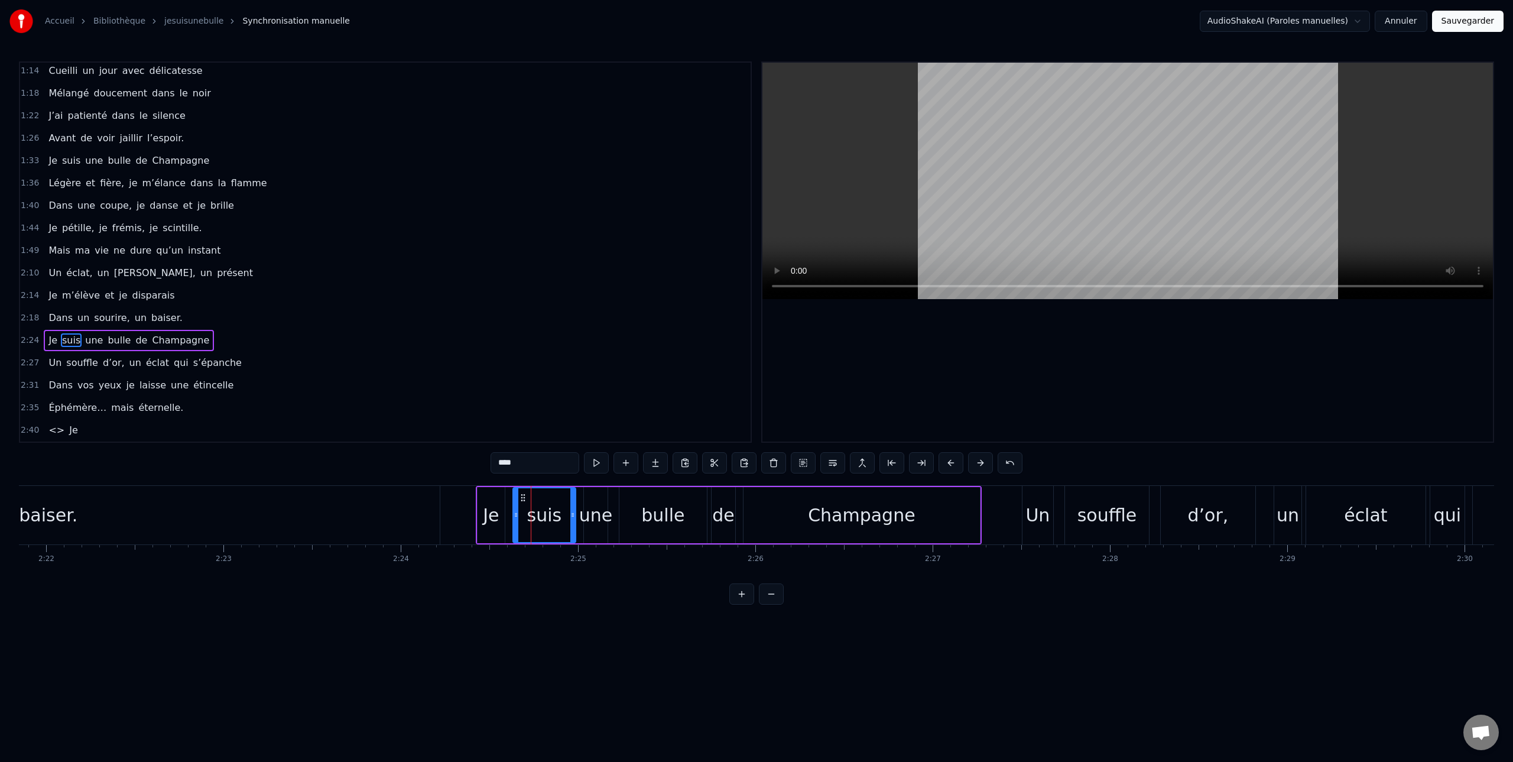
click at [71, 433] on span "Je" at bounding box center [73, 430] width 11 height 14
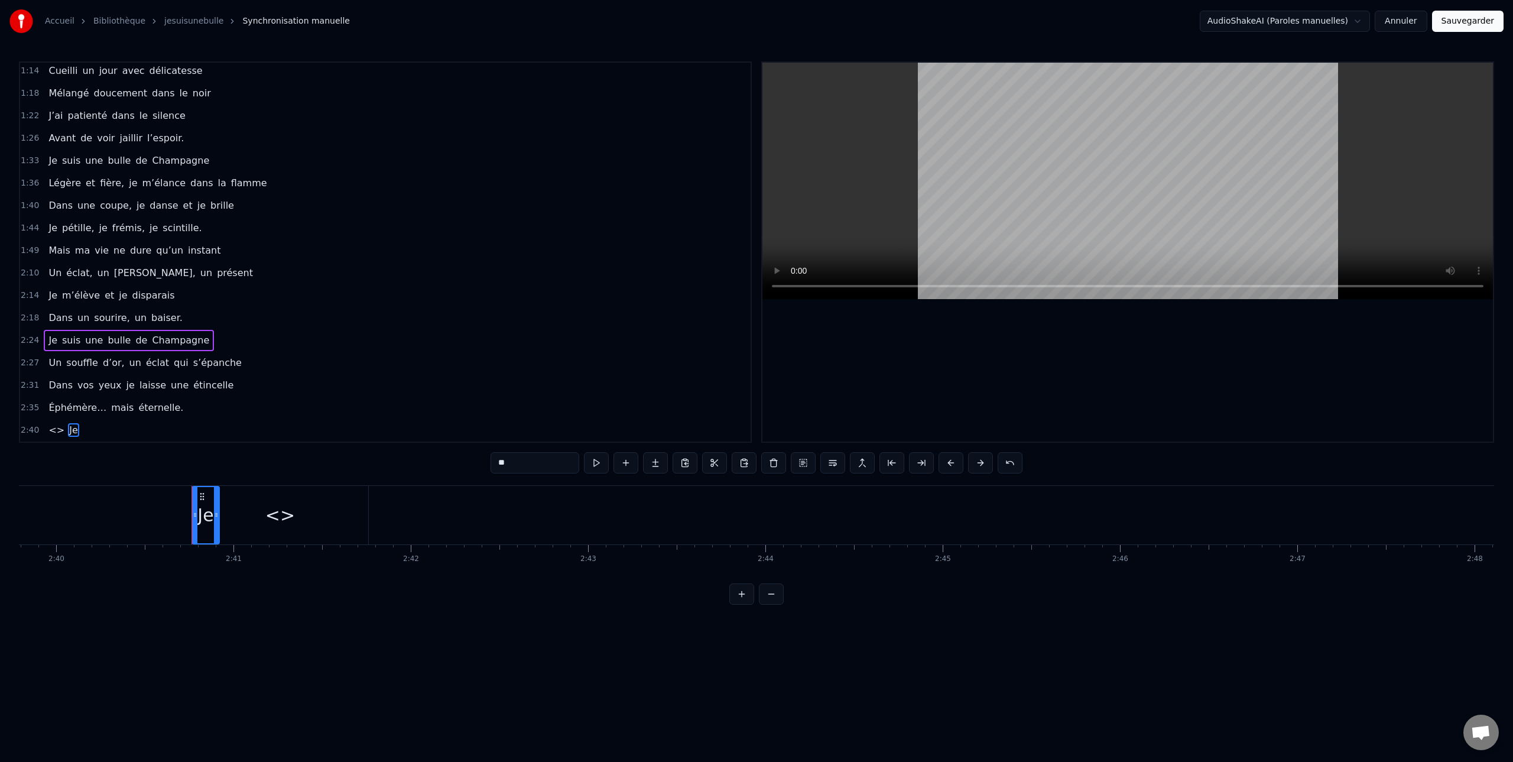
scroll to position [0, 28439]
click at [55, 433] on span "<>" at bounding box center [56, 430] width 18 height 14
type input "**"
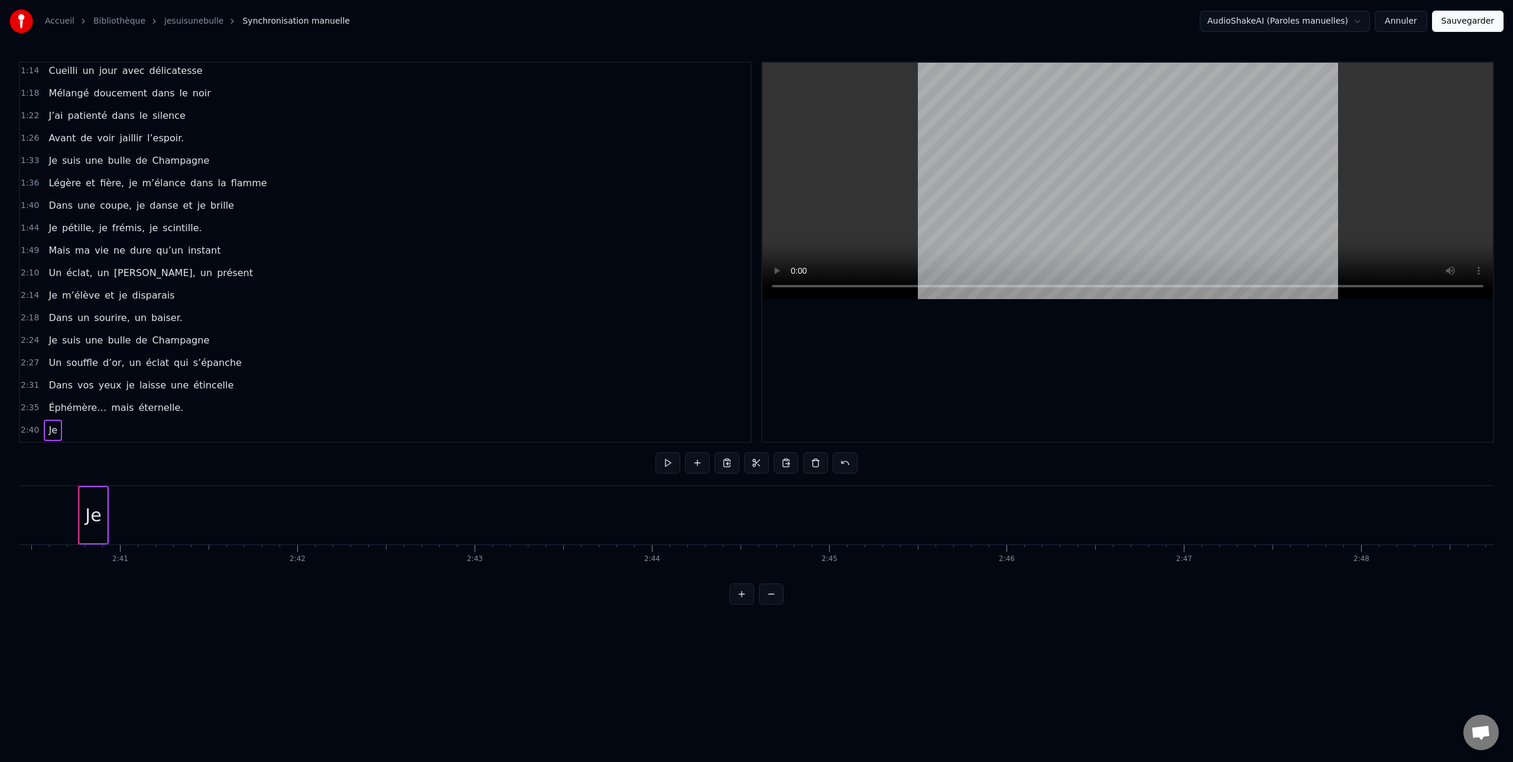
click at [58, 432] on span "Je" at bounding box center [52, 430] width 11 height 14
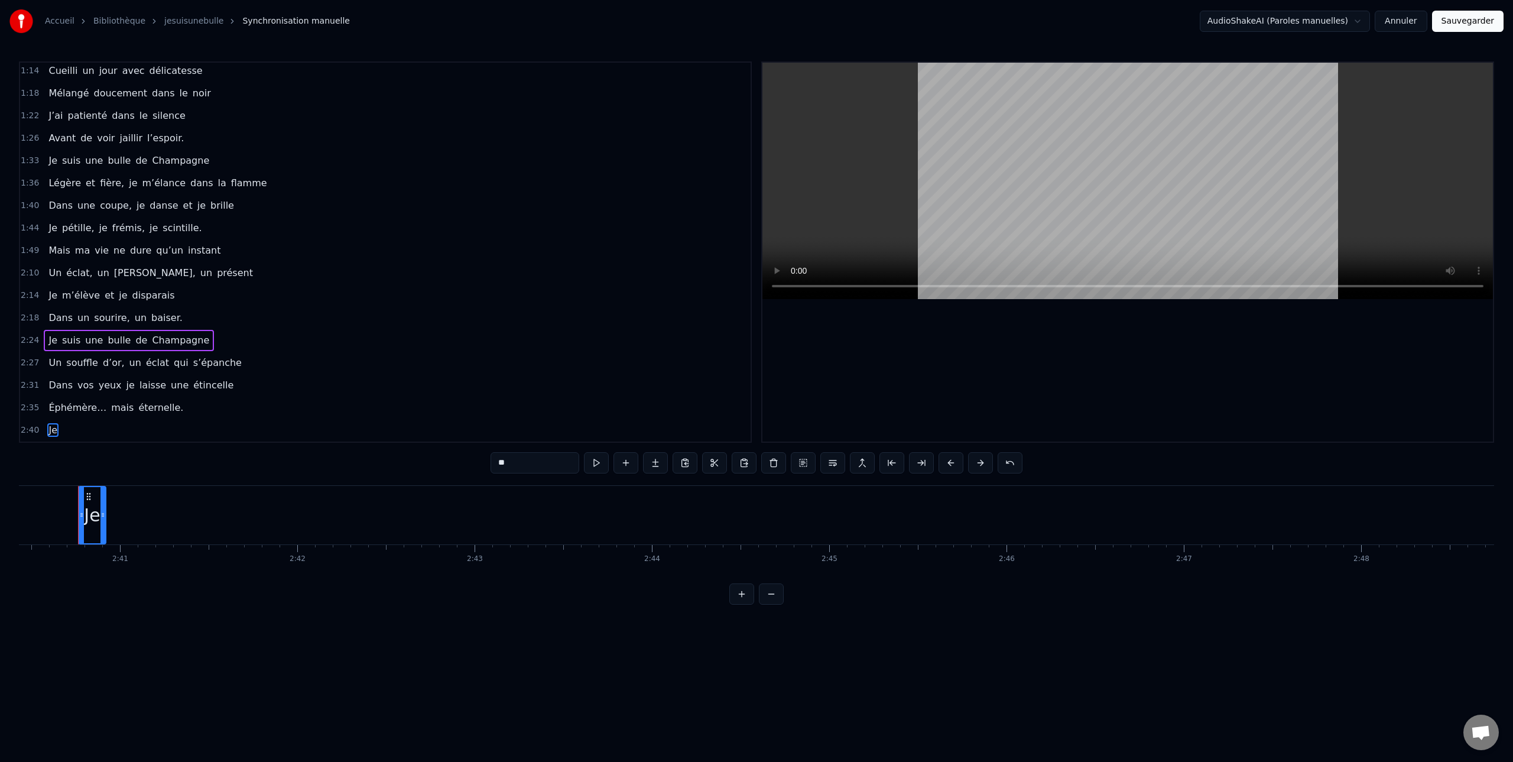
click at [59, 432] on div "Je" at bounding box center [53, 430] width 18 height 21
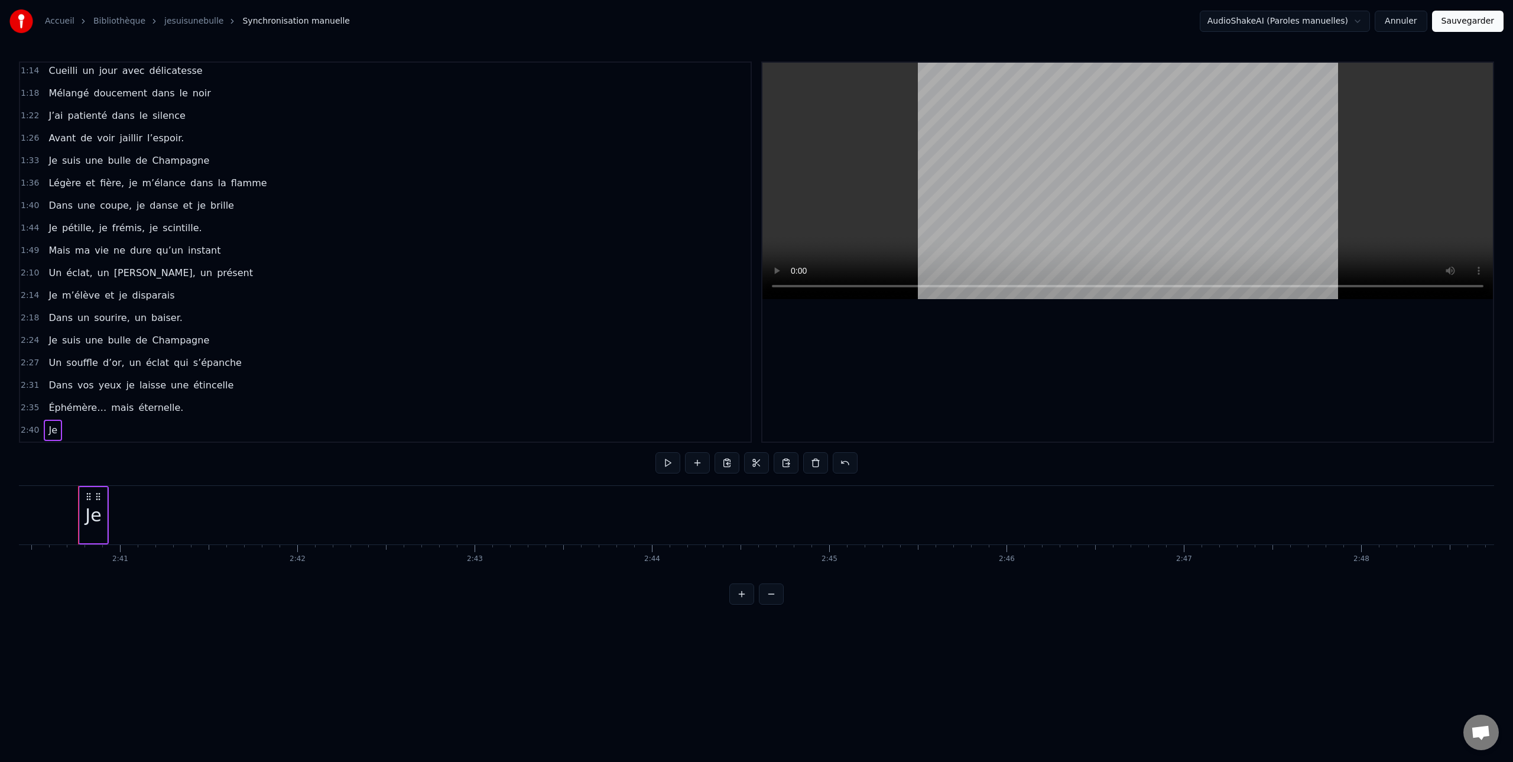
click at [59, 433] on div "Je" at bounding box center [53, 430] width 18 height 21
click at [58, 434] on span "Je" at bounding box center [52, 430] width 11 height 14
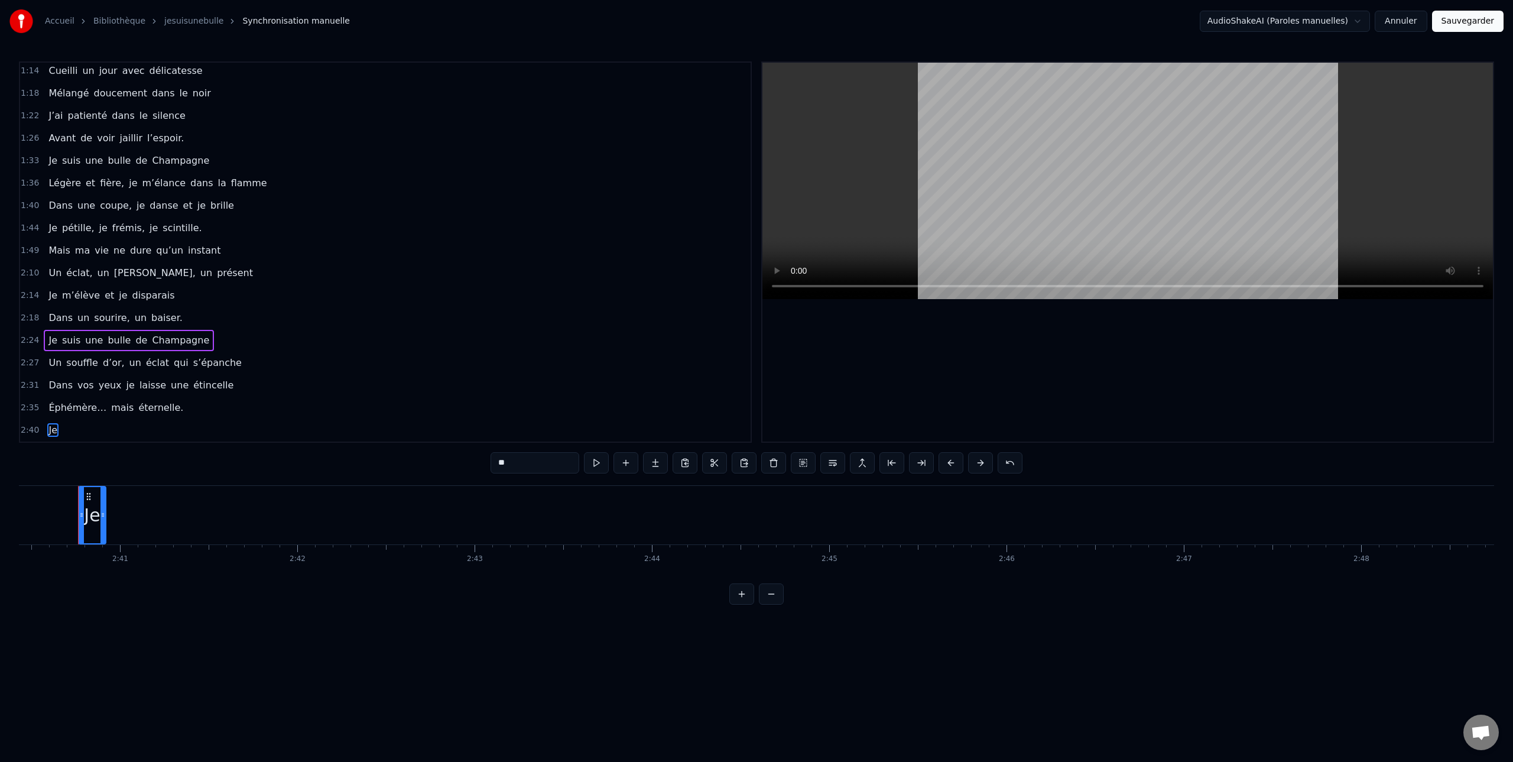
click at [58, 432] on span "Je" at bounding box center [52, 430] width 11 height 14
click at [60, 427] on div "Je" at bounding box center [53, 430] width 18 height 21
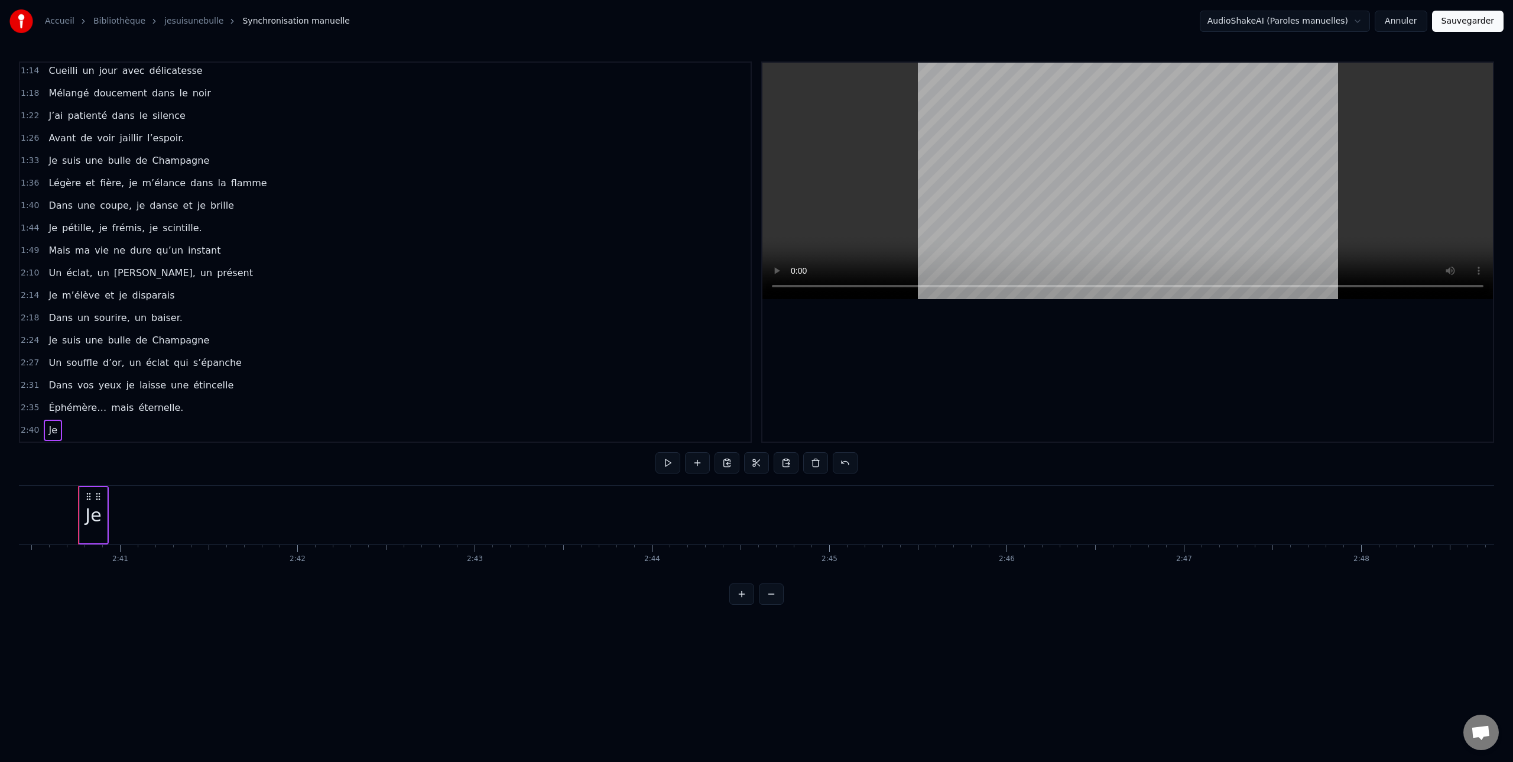
click at [60, 431] on div "Je" at bounding box center [53, 430] width 18 height 21
click at [697, 466] on button at bounding box center [697, 462] width 25 height 21
click at [97, 523] on div "<>" at bounding box center [97, 515] width 30 height 27
click at [1014, 460] on button at bounding box center [1009, 462] width 25 height 21
click at [64, 433] on div "2:40 Je" at bounding box center [385, 430] width 730 height 22
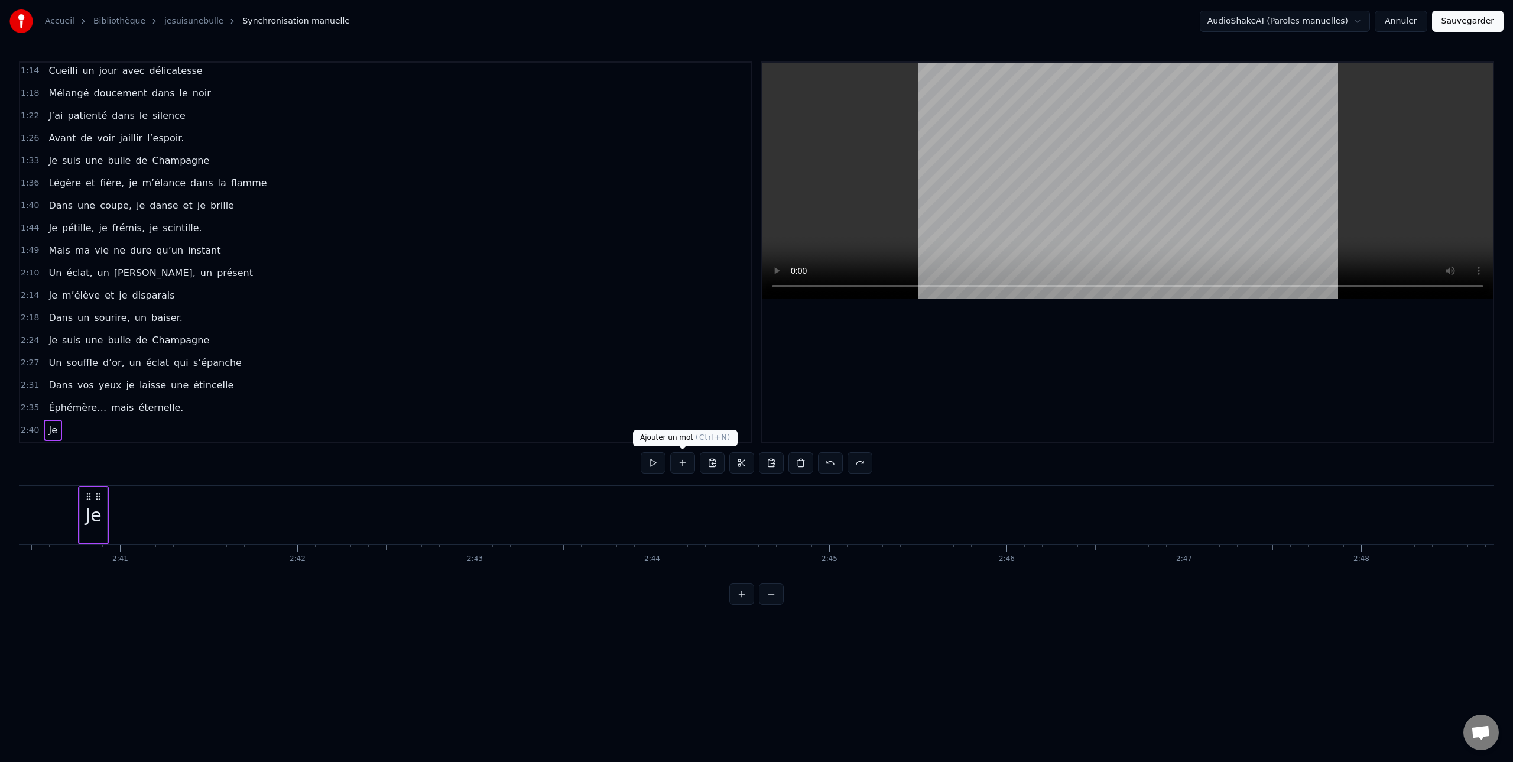
click at [680, 464] on button at bounding box center [682, 462] width 25 height 21
click at [69, 431] on span "<>" at bounding box center [70, 430] width 18 height 14
click at [73, 433] on span "<>" at bounding box center [70, 430] width 18 height 14
click at [66, 431] on span "<>" at bounding box center [70, 430] width 18 height 14
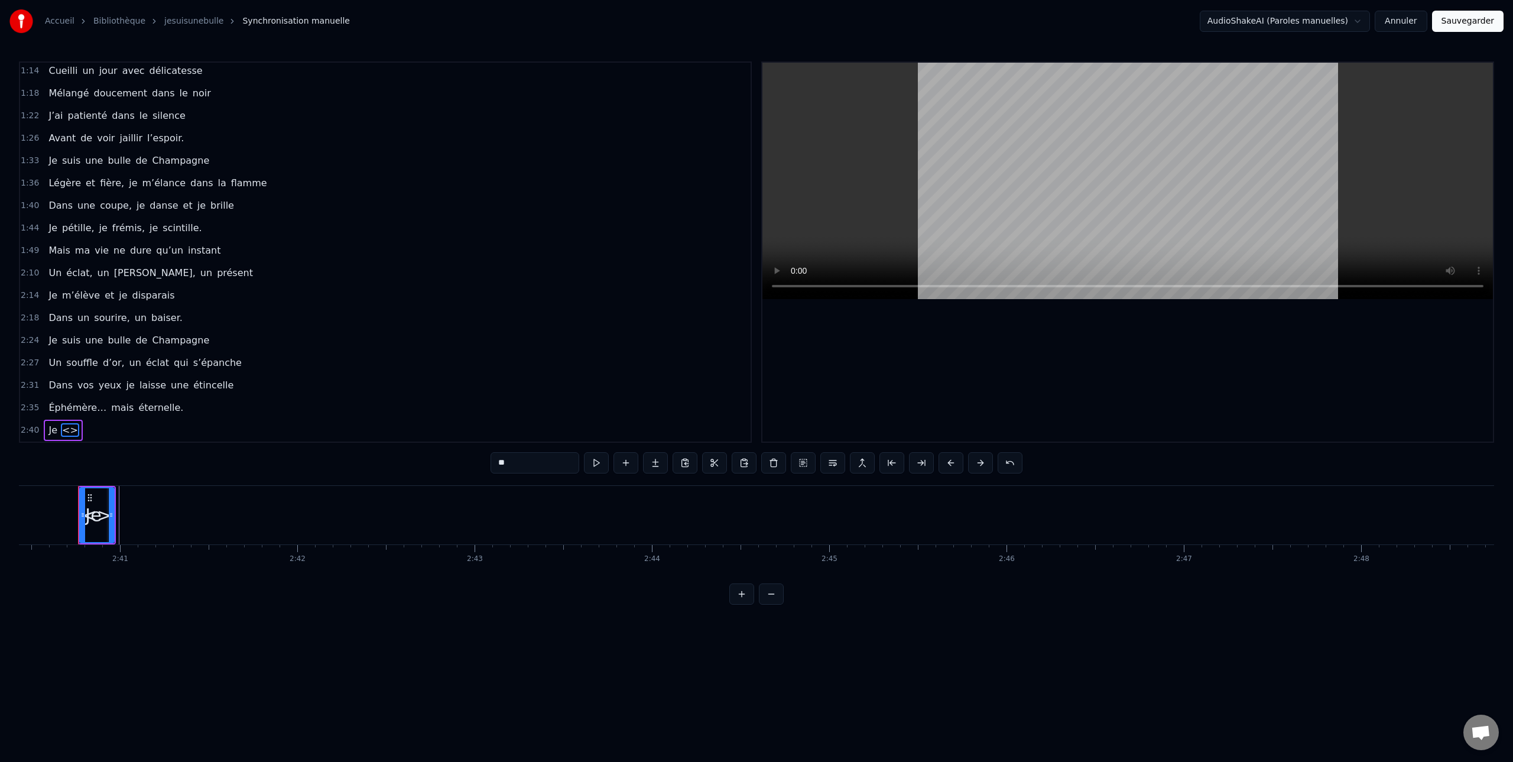
click at [66, 431] on span "<>" at bounding box center [70, 430] width 18 height 14
click at [99, 515] on div "<>" at bounding box center [97, 515] width 30 height 27
drag, startPoint x: 111, startPoint y: 509, endPoint x: 139, endPoint y: 516, distance: 28.8
click at [189, 518] on div at bounding box center [189, 515] width 5 height 54
drag, startPoint x: 93, startPoint y: 515, endPoint x: 122, endPoint y: 521, distance: 28.9
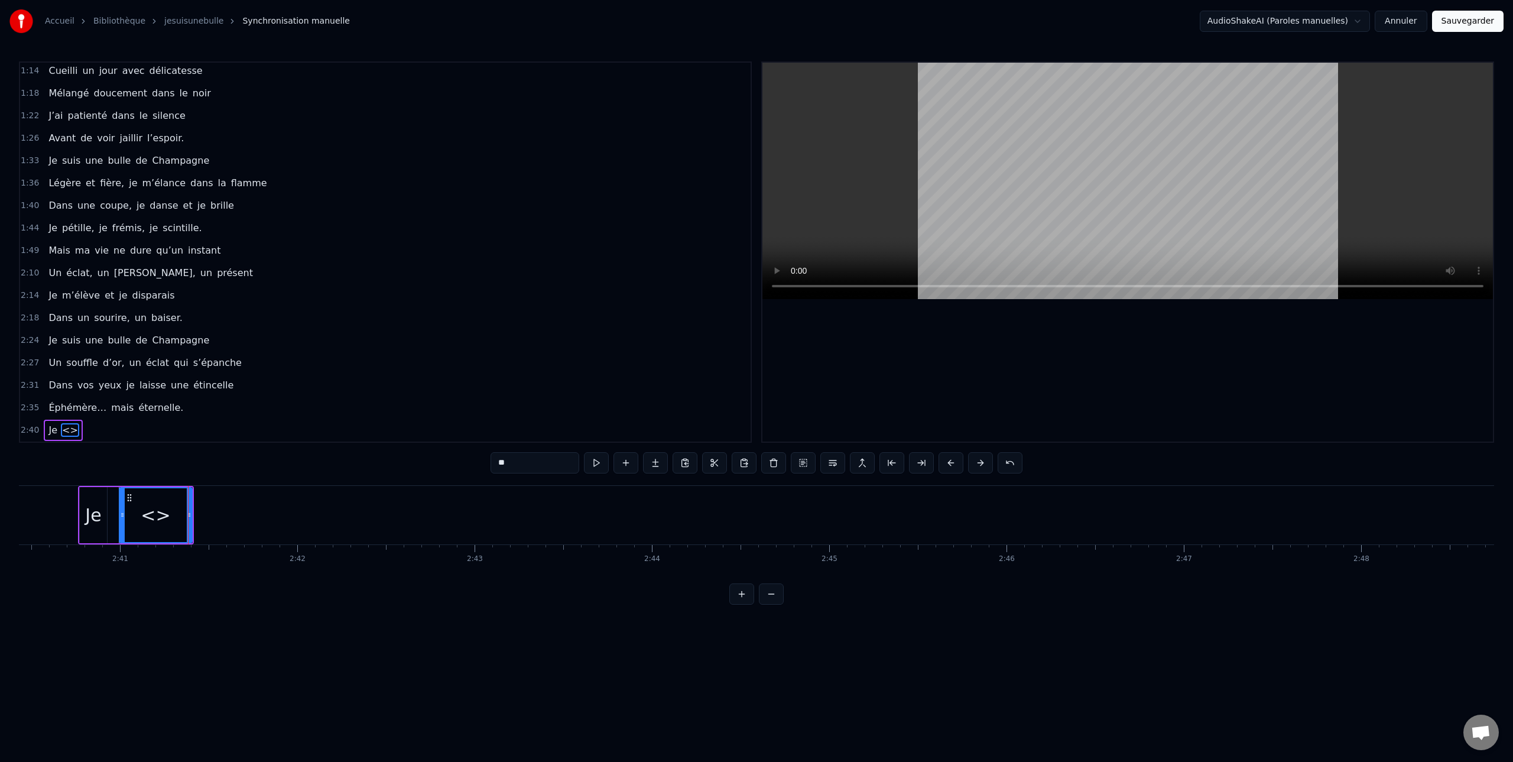
click at [122, 521] on div at bounding box center [122, 515] width 5 height 54
click at [158, 519] on div "<>" at bounding box center [156, 515] width 30 height 27
click at [515, 461] on input "**" at bounding box center [534, 462] width 89 height 21
type input "*"
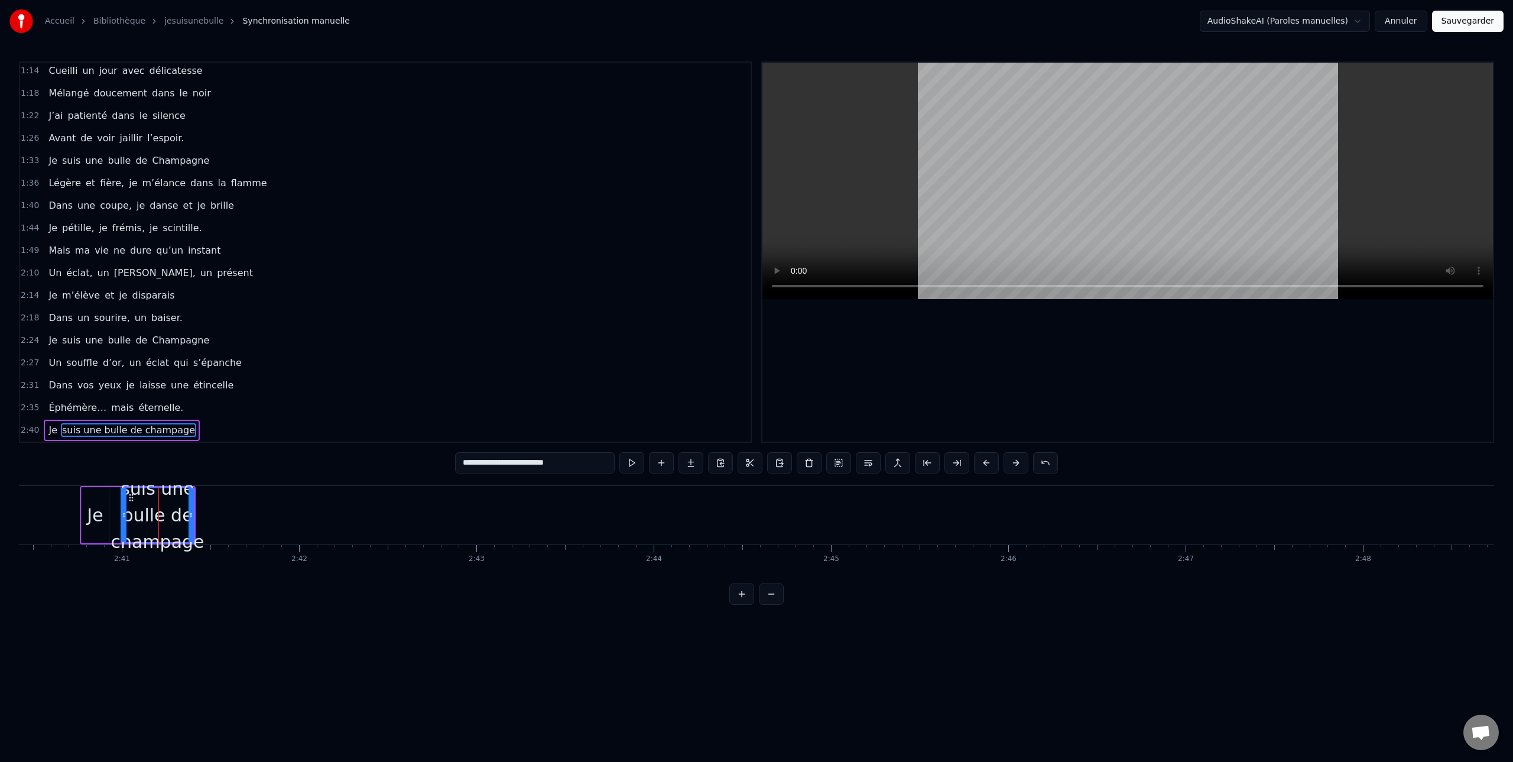
click at [592, 467] on input "**********" at bounding box center [535, 462] width 160 height 21
type input "**********"
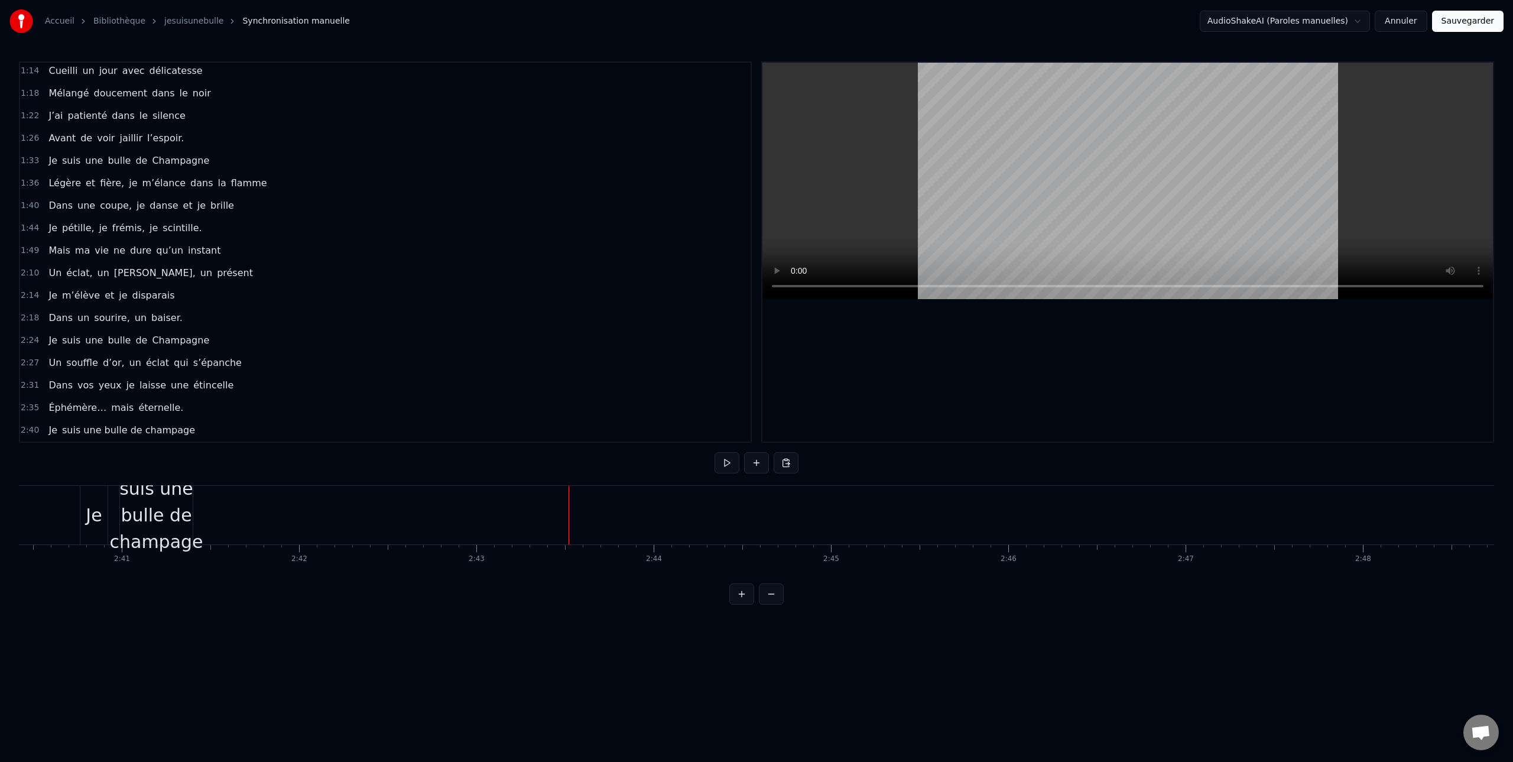
click at [188, 526] on div "suis une bulle de champage" at bounding box center [155, 515] width 93 height 80
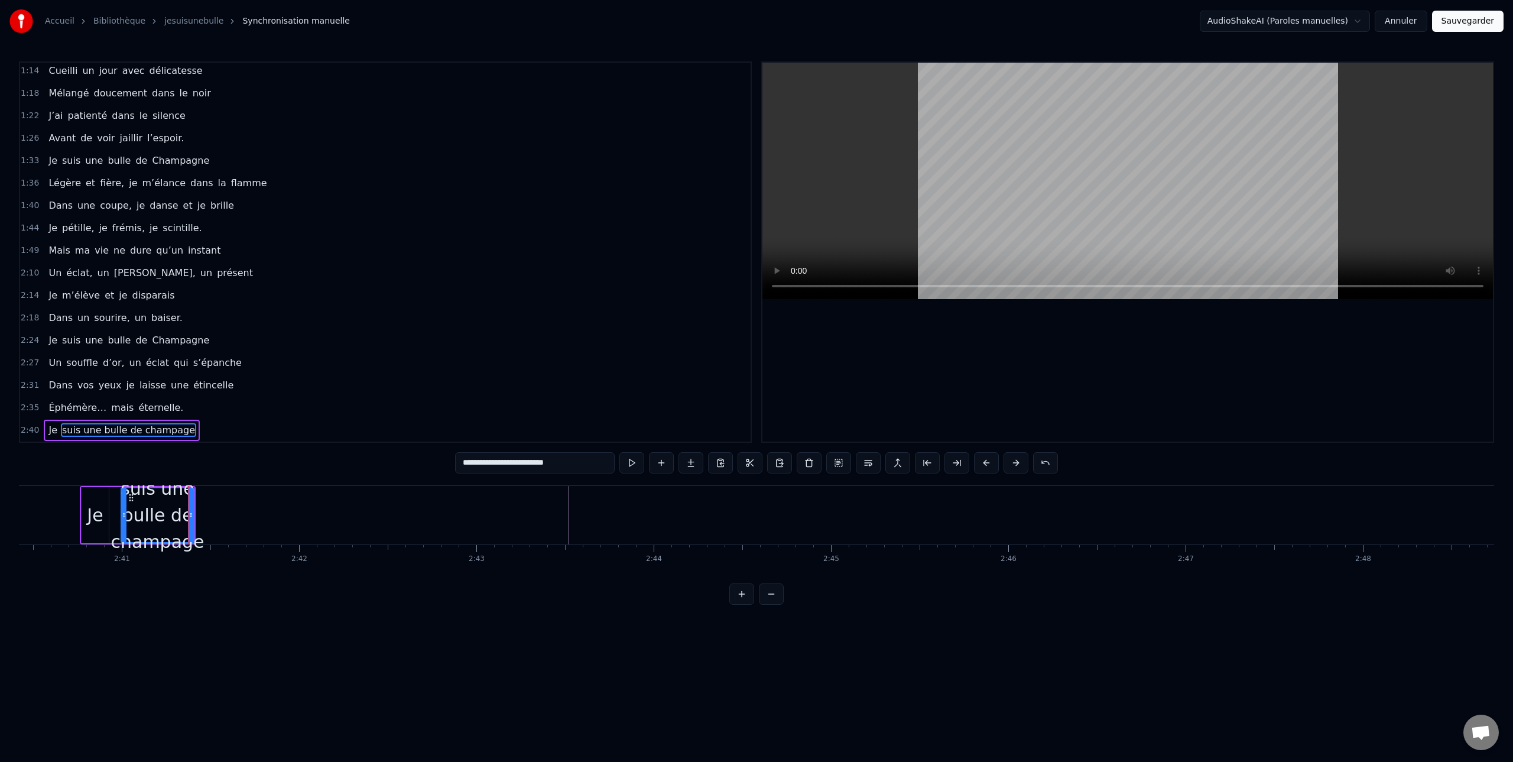
click at [188, 515] on div at bounding box center [188, 515] width 1 height 58
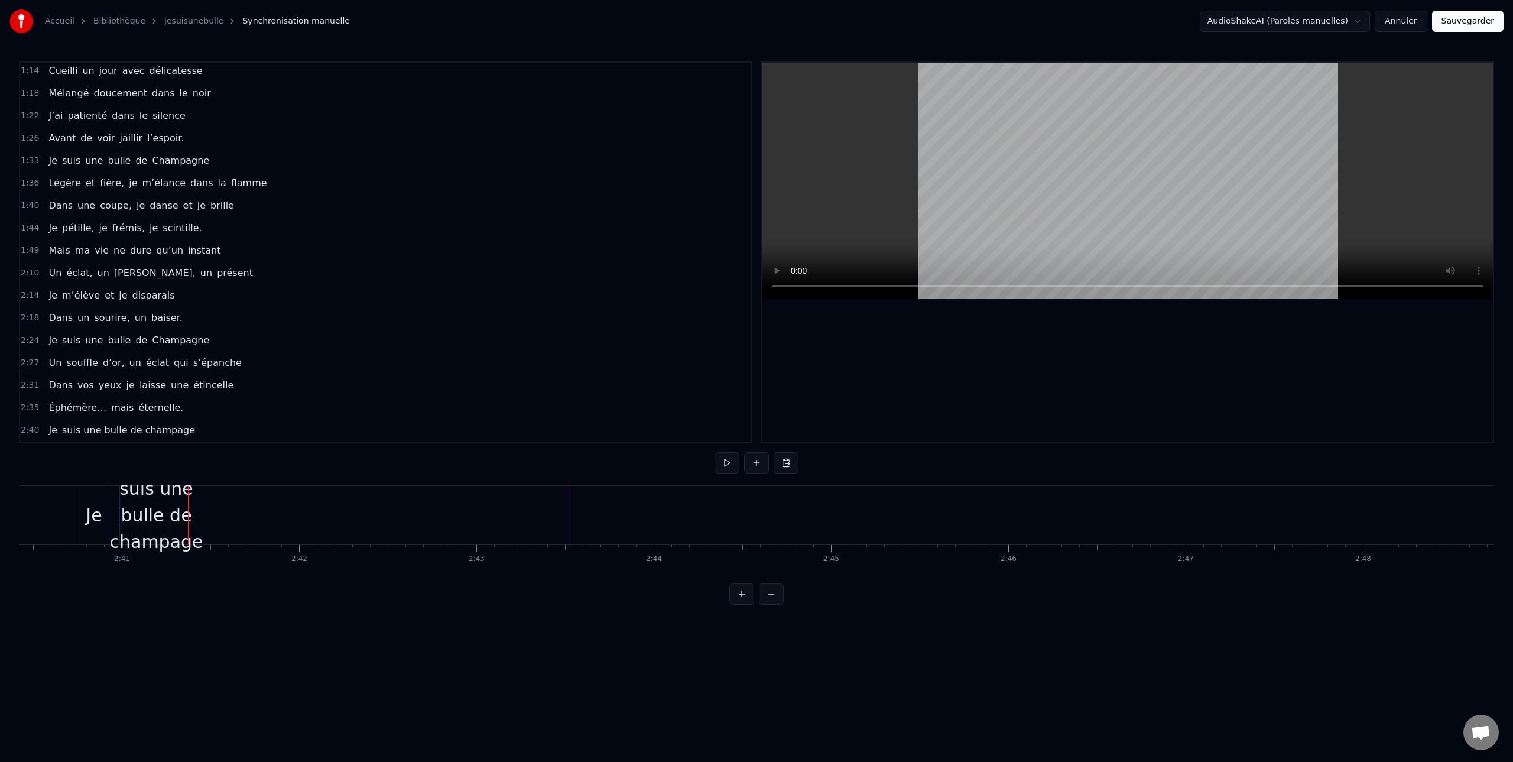
click at [187, 518] on div "suis une bulle de champage" at bounding box center [155, 515] width 93 height 80
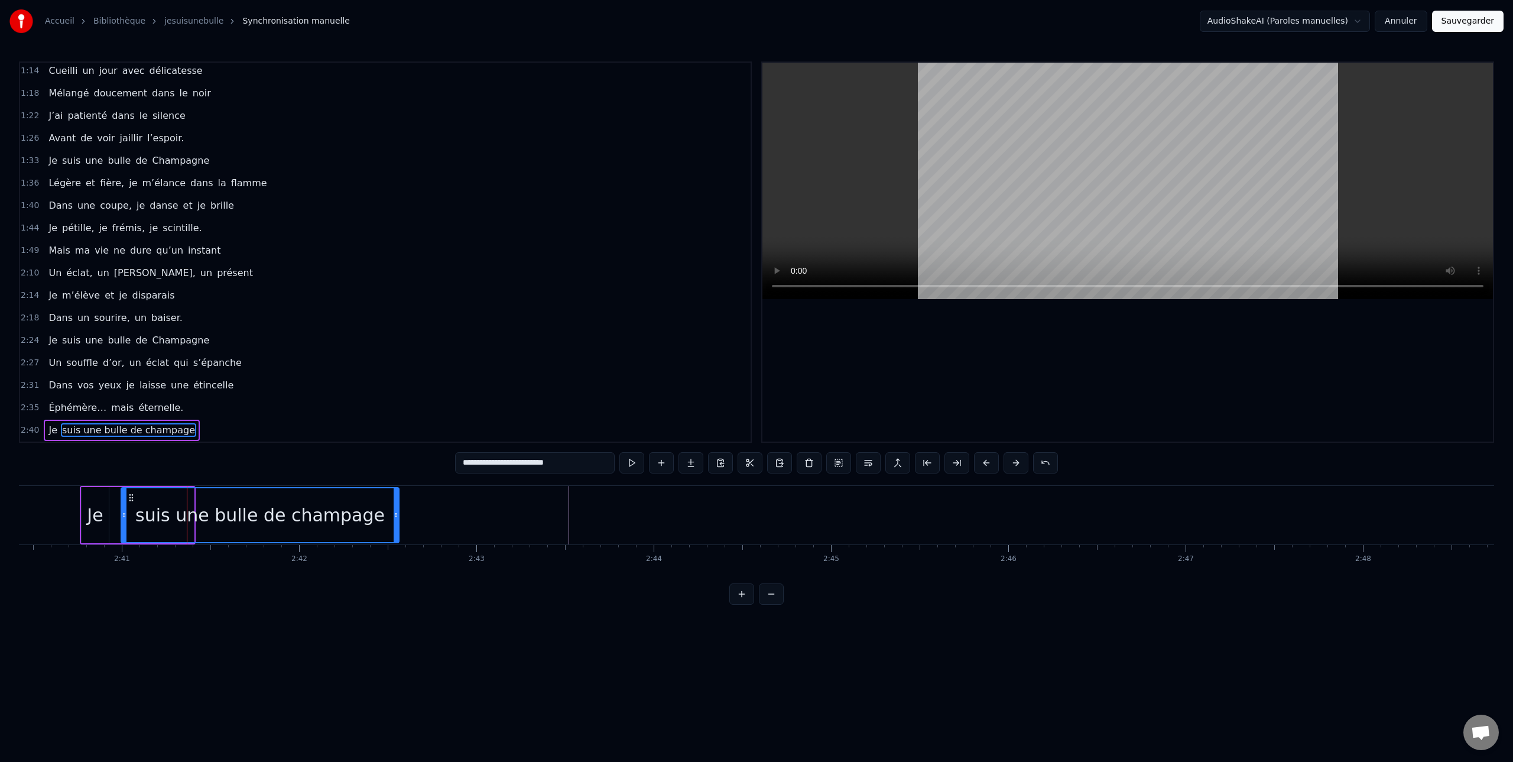
drag, startPoint x: 194, startPoint y: 519, endPoint x: 379, endPoint y: 541, distance: 186.2
click at [395, 539] on div at bounding box center [396, 515] width 5 height 54
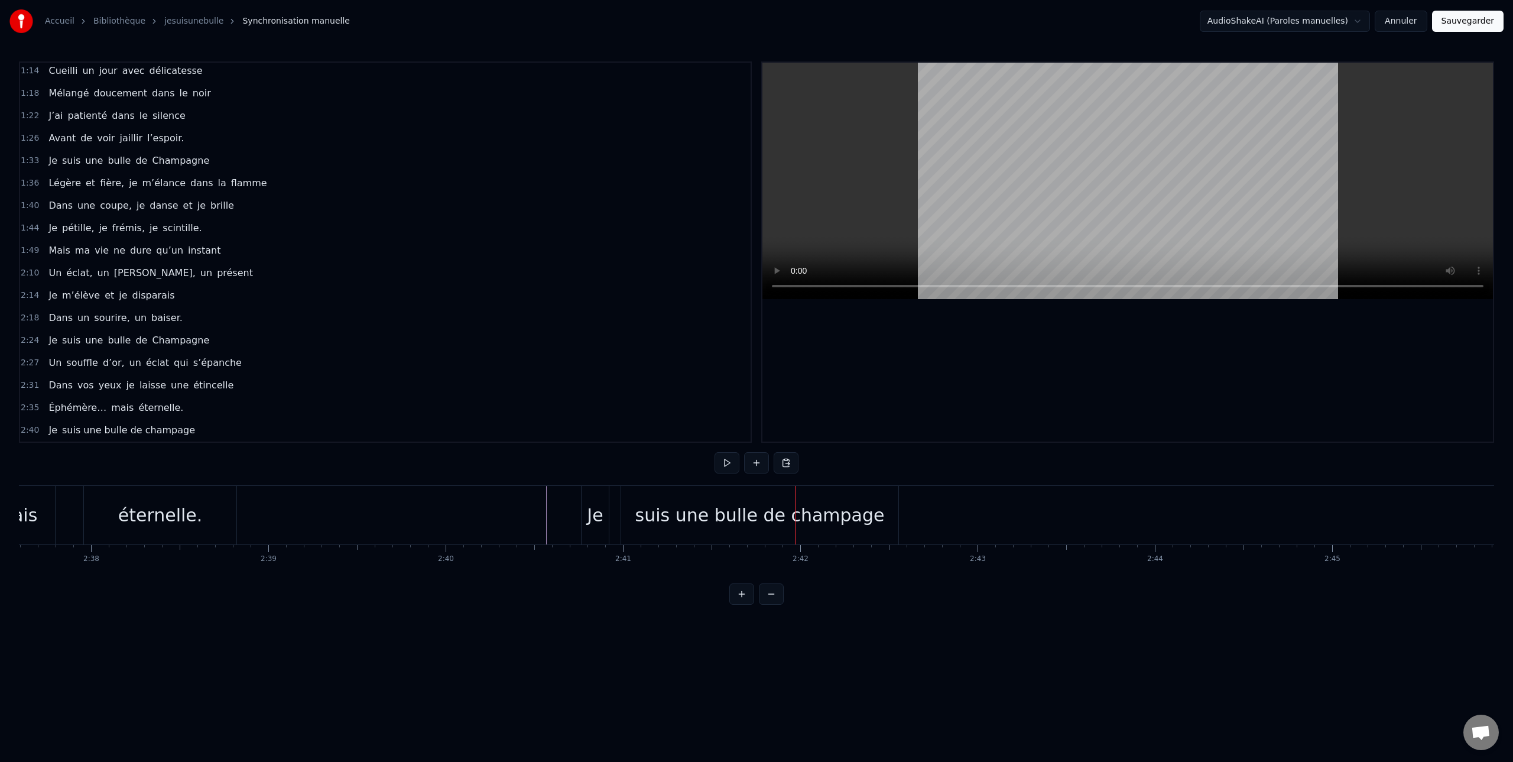
scroll to position [0, 27896]
click at [756, 464] on button at bounding box center [756, 462] width 25 height 21
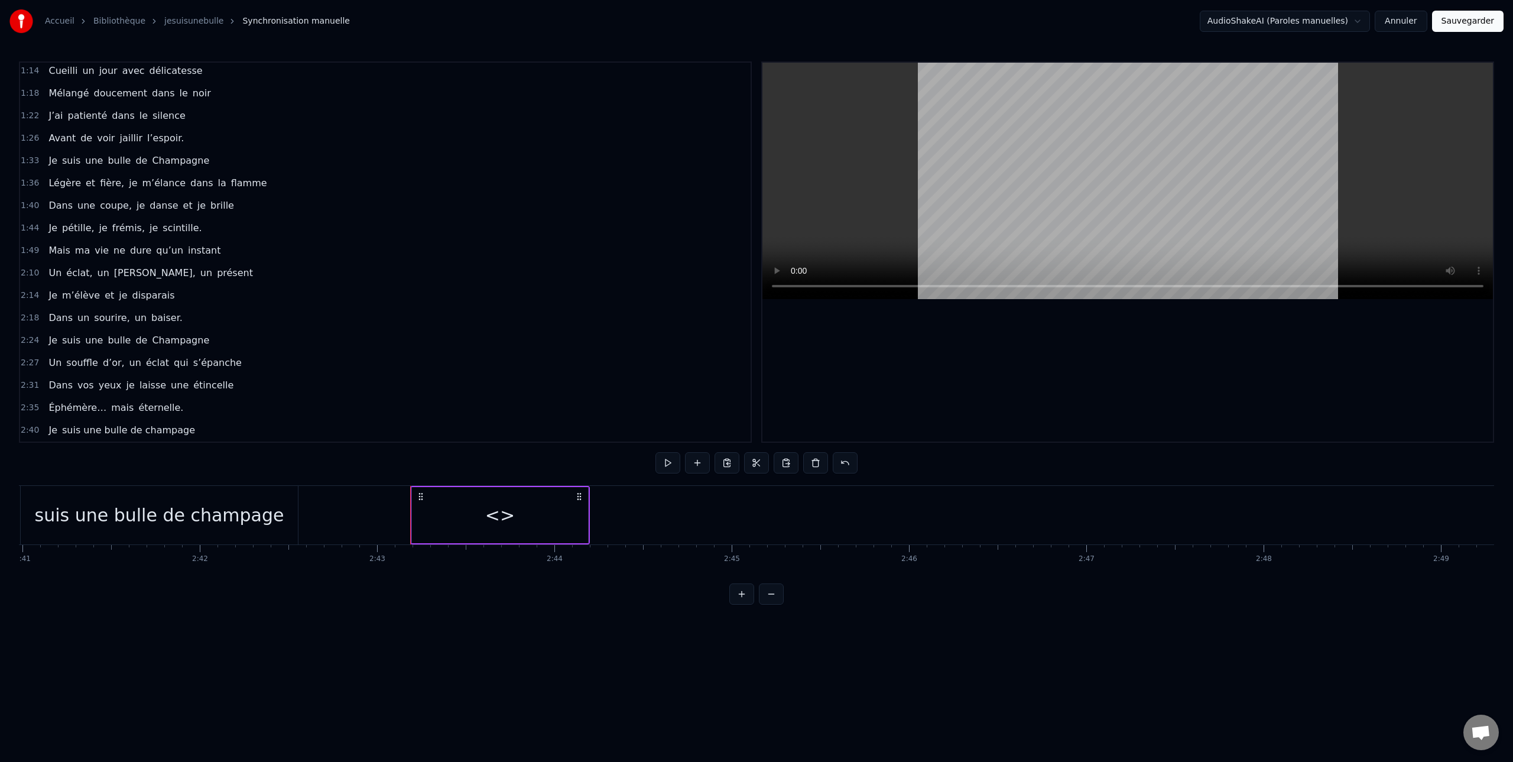
click at [500, 518] on div "<>" at bounding box center [500, 515] width 30 height 27
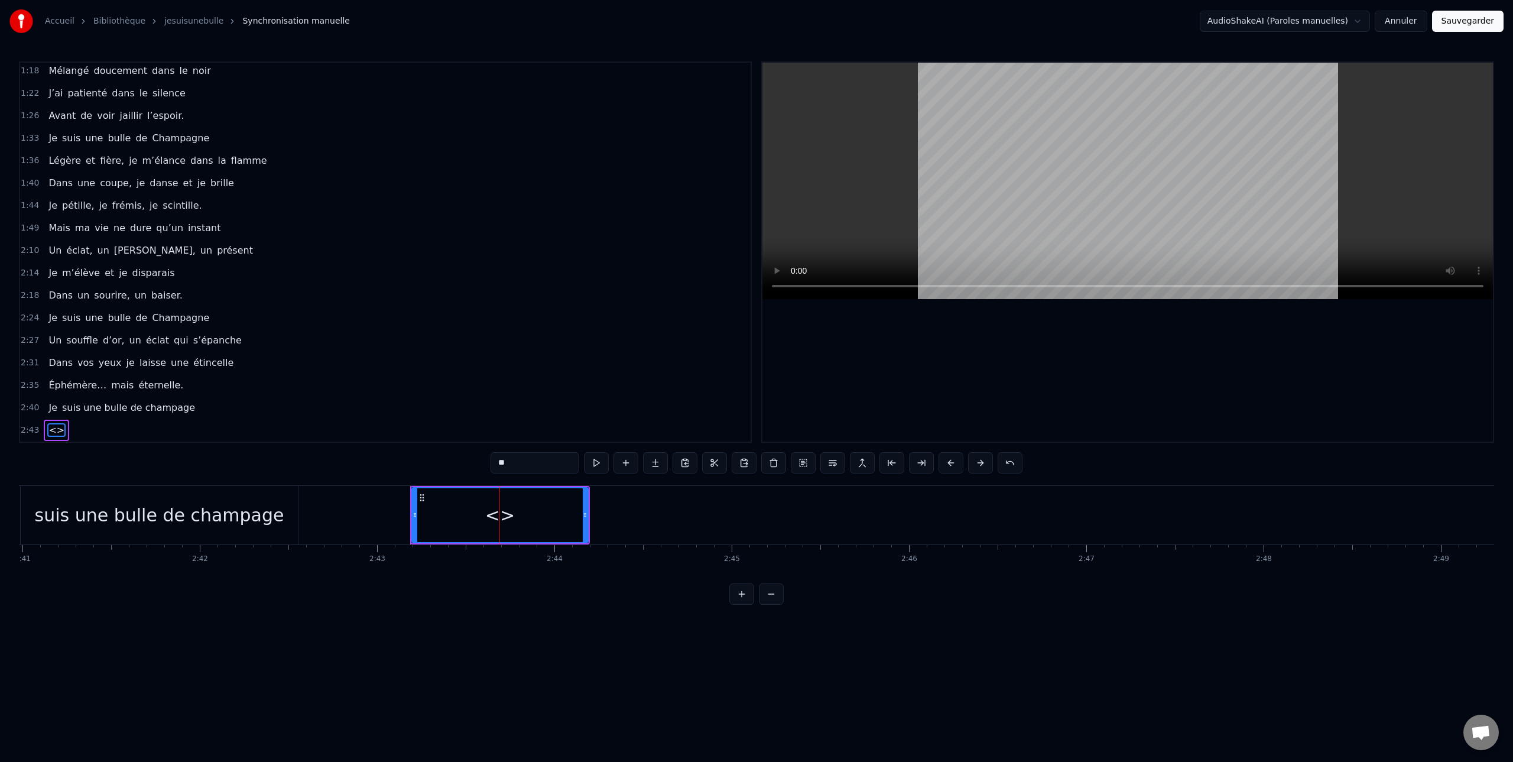
click at [513, 519] on div "<>" at bounding box center [499, 515] width 175 height 54
click at [57, 434] on span "<>" at bounding box center [56, 430] width 18 height 14
click at [519, 467] on input "**" at bounding box center [534, 462] width 89 height 21
type input "*"
paste input "**********"
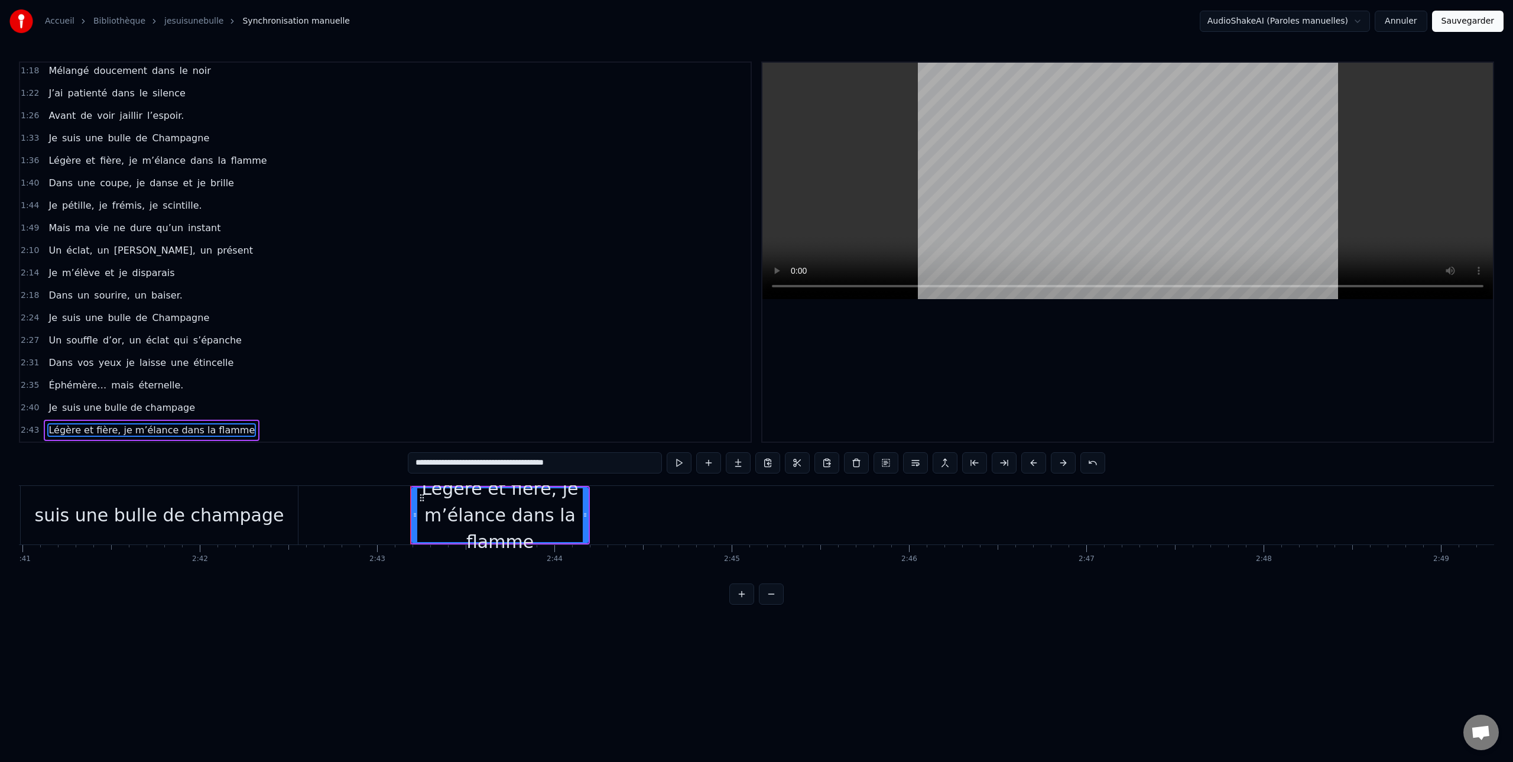
type input "**********"
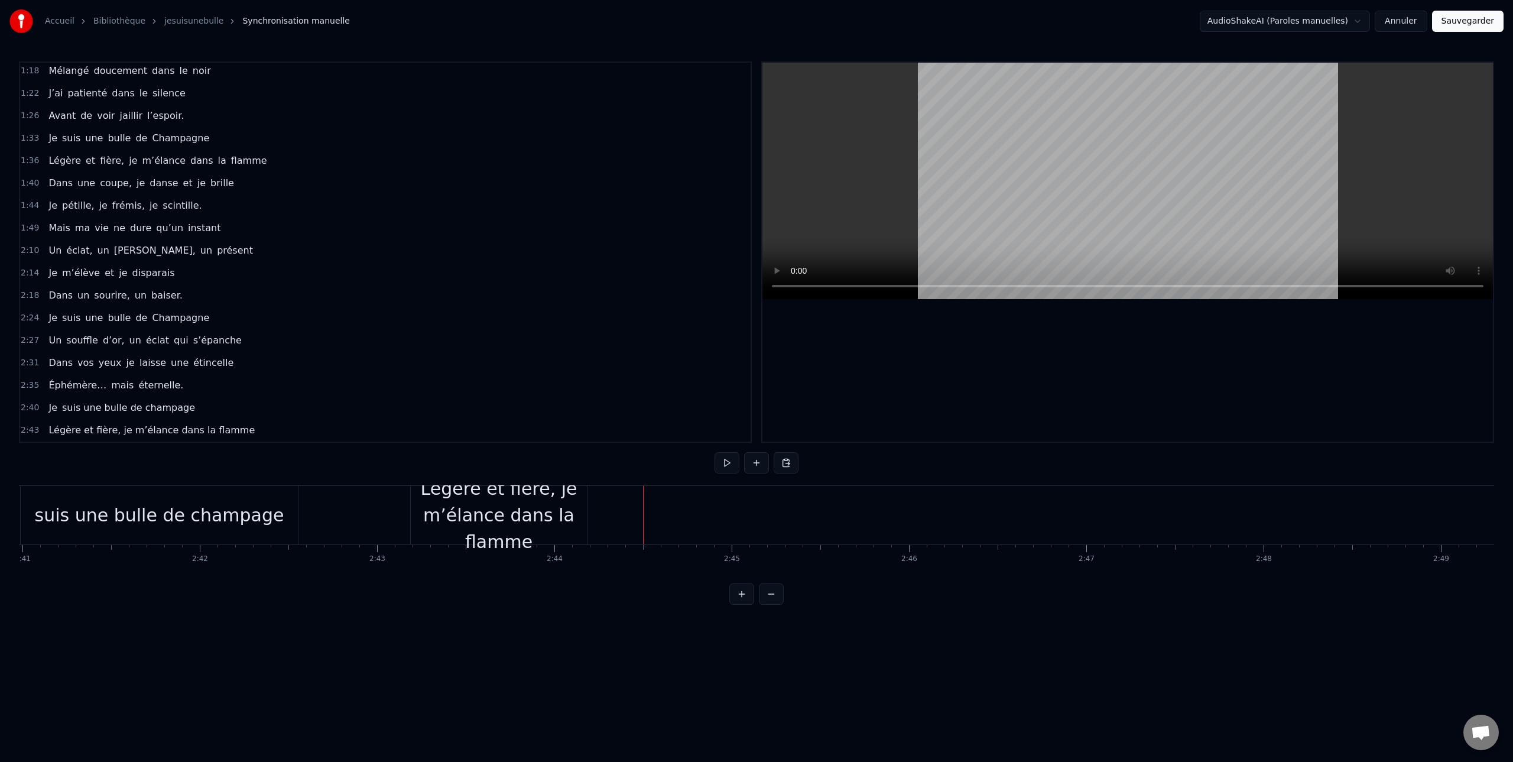
click at [557, 511] on div "Légère et fière, je m’élance dans la flamme" at bounding box center [499, 515] width 176 height 80
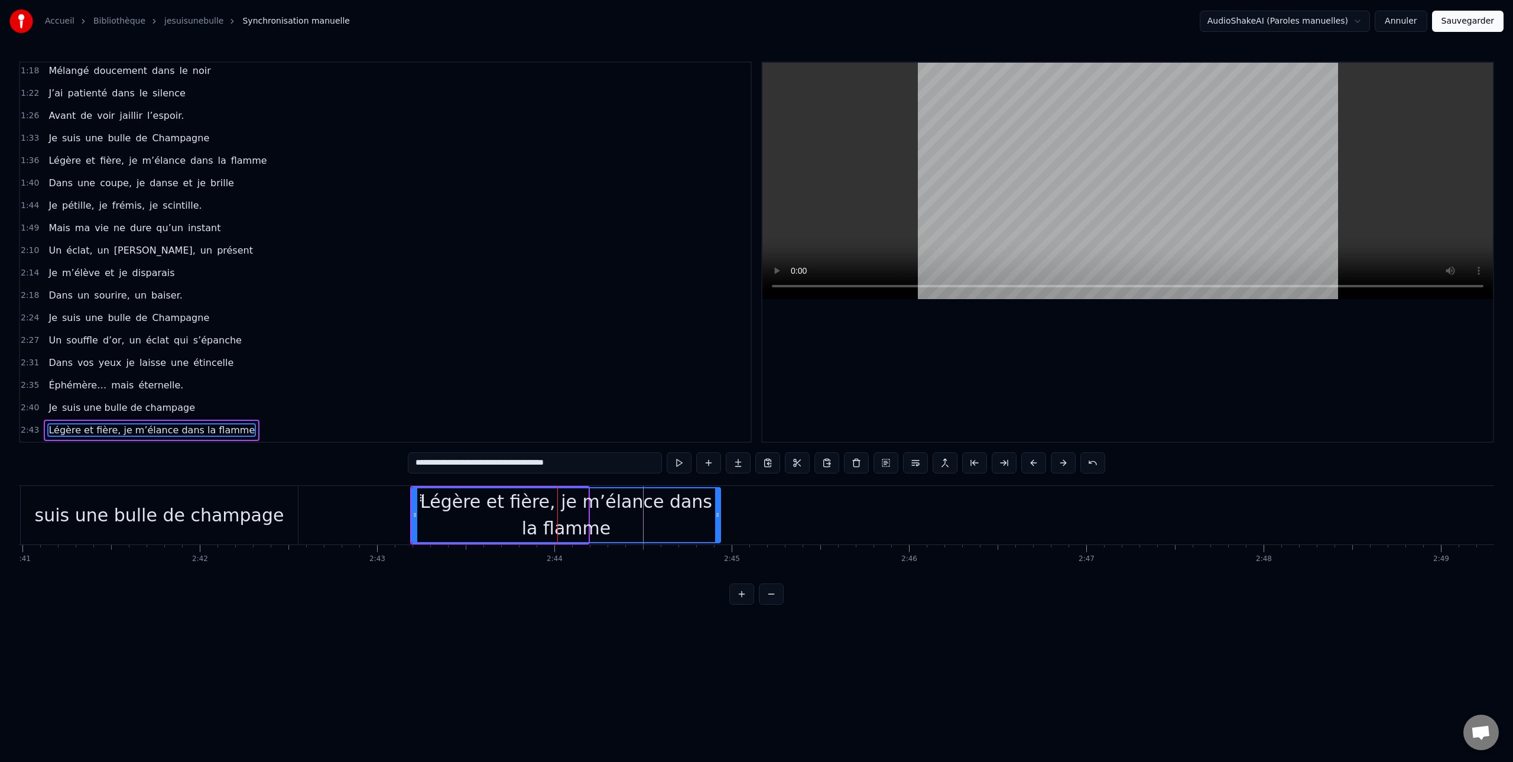
drag, startPoint x: 584, startPoint y: 518, endPoint x: 605, endPoint y: 524, distance: 21.9
click at [716, 522] on div at bounding box center [717, 515] width 5 height 54
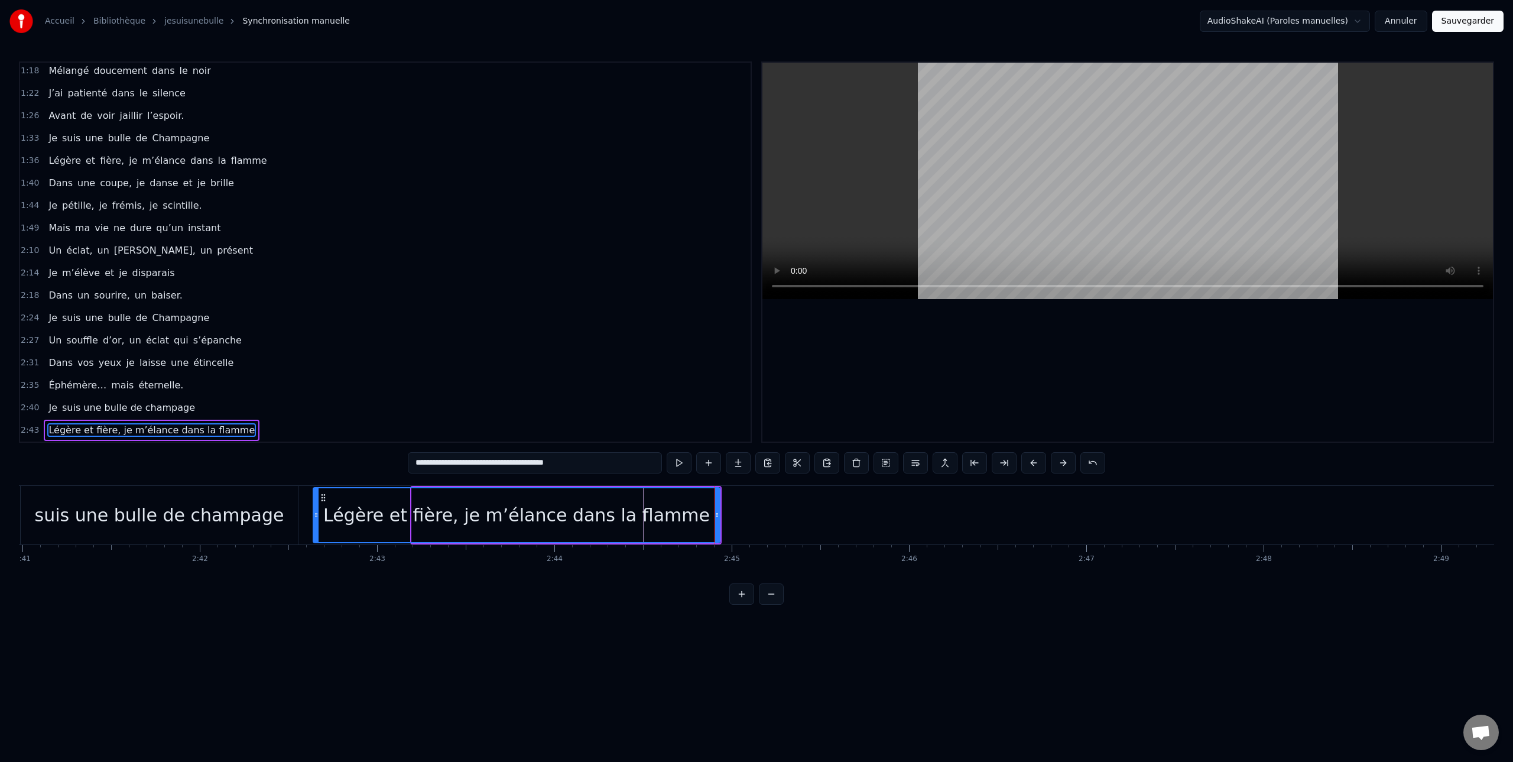
drag, startPoint x: 408, startPoint y: 518, endPoint x: 311, endPoint y: 525, distance: 96.6
click at [314, 524] on div at bounding box center [316, 515] width 5 height 54
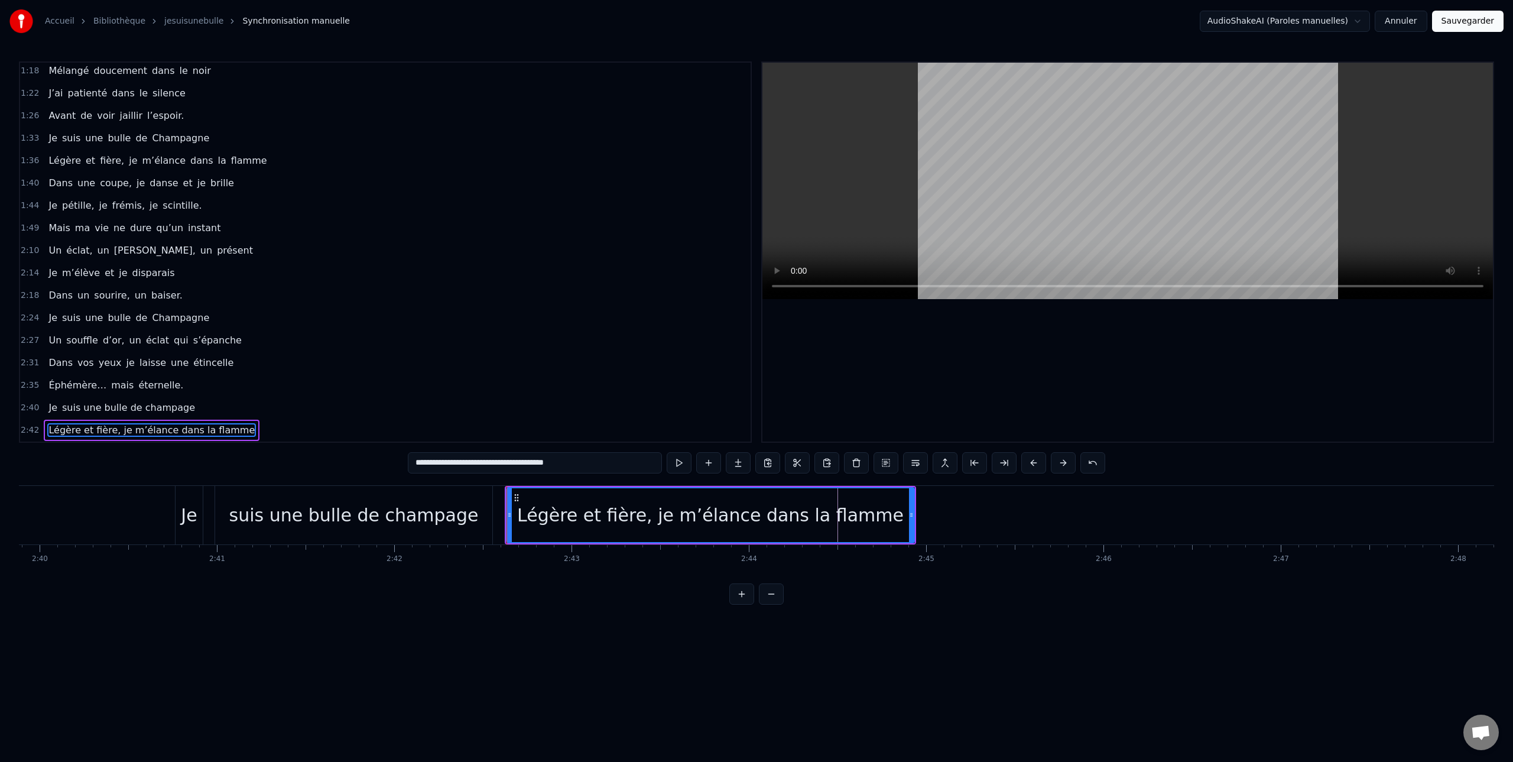
scroll to position [0, 28339]
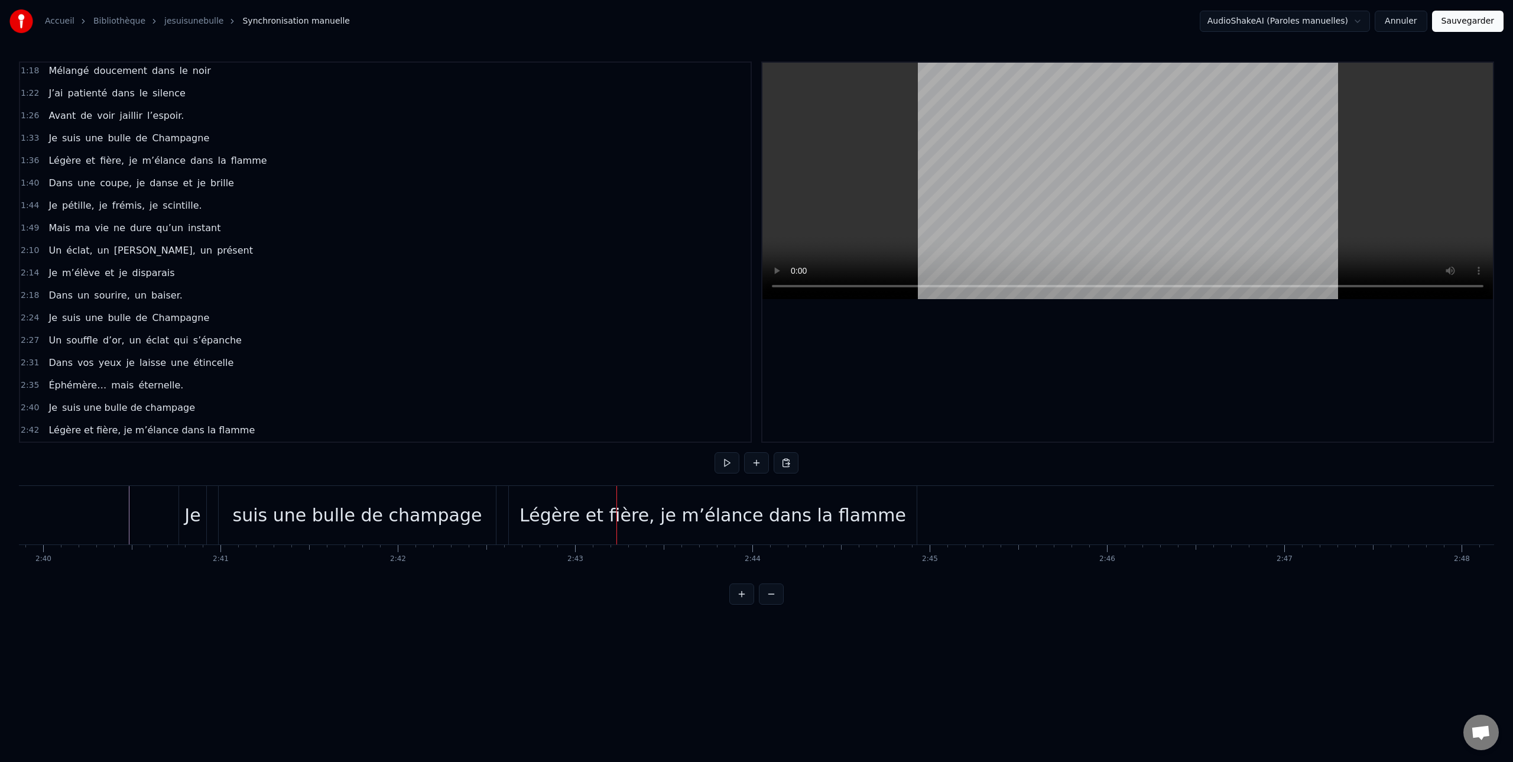
click at [574, 528] on div "Légère et fière, je m’élance dans la flamme" at bounding box center [713, 515] width 408 height 58
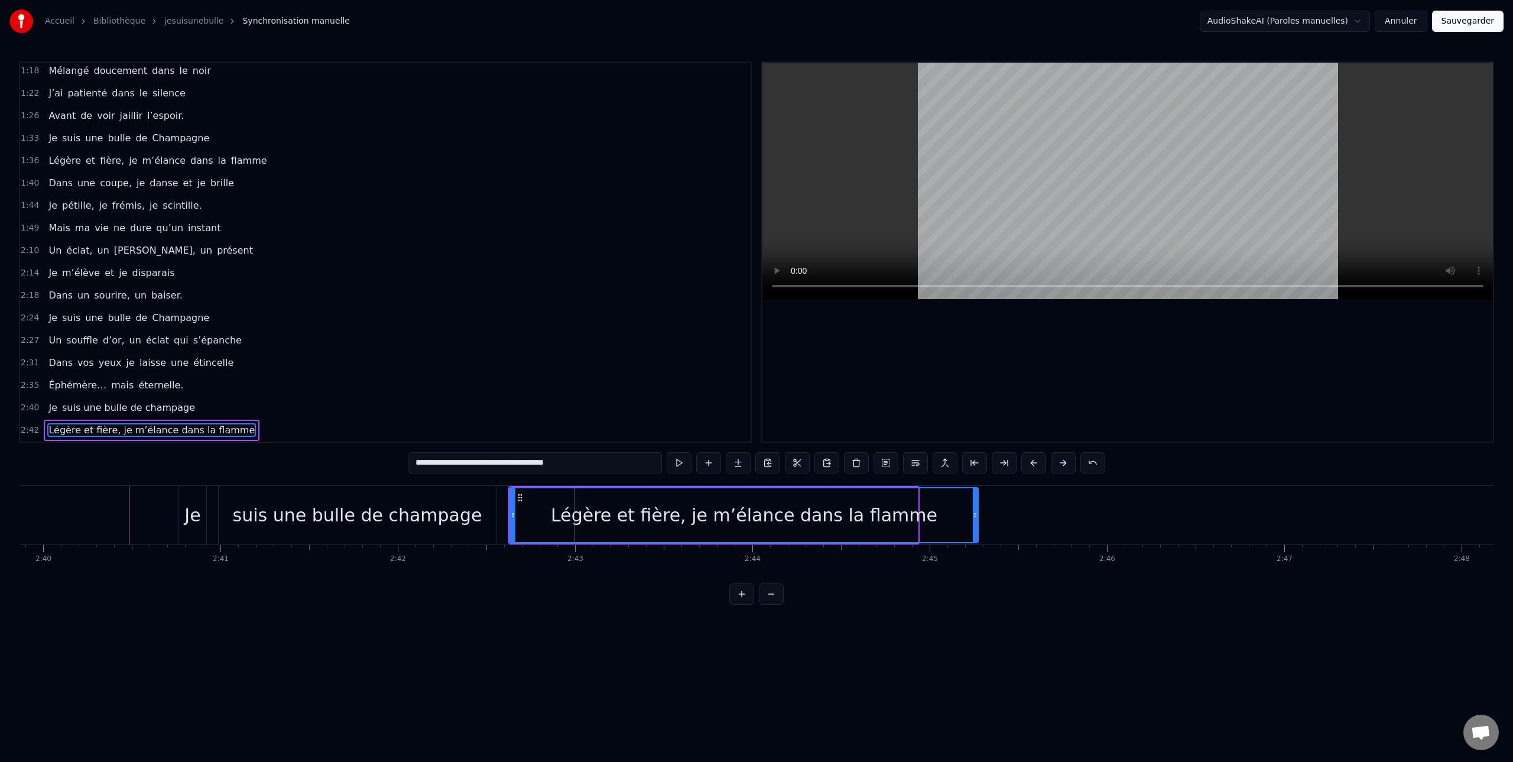
drag, startPoint x: 913, startPoint y: 513, endPoint x: 847, endPoint y: 518, distance: 66.3
click at [973, 515] on icon at bounding box center [975, 514] width 5 height 9
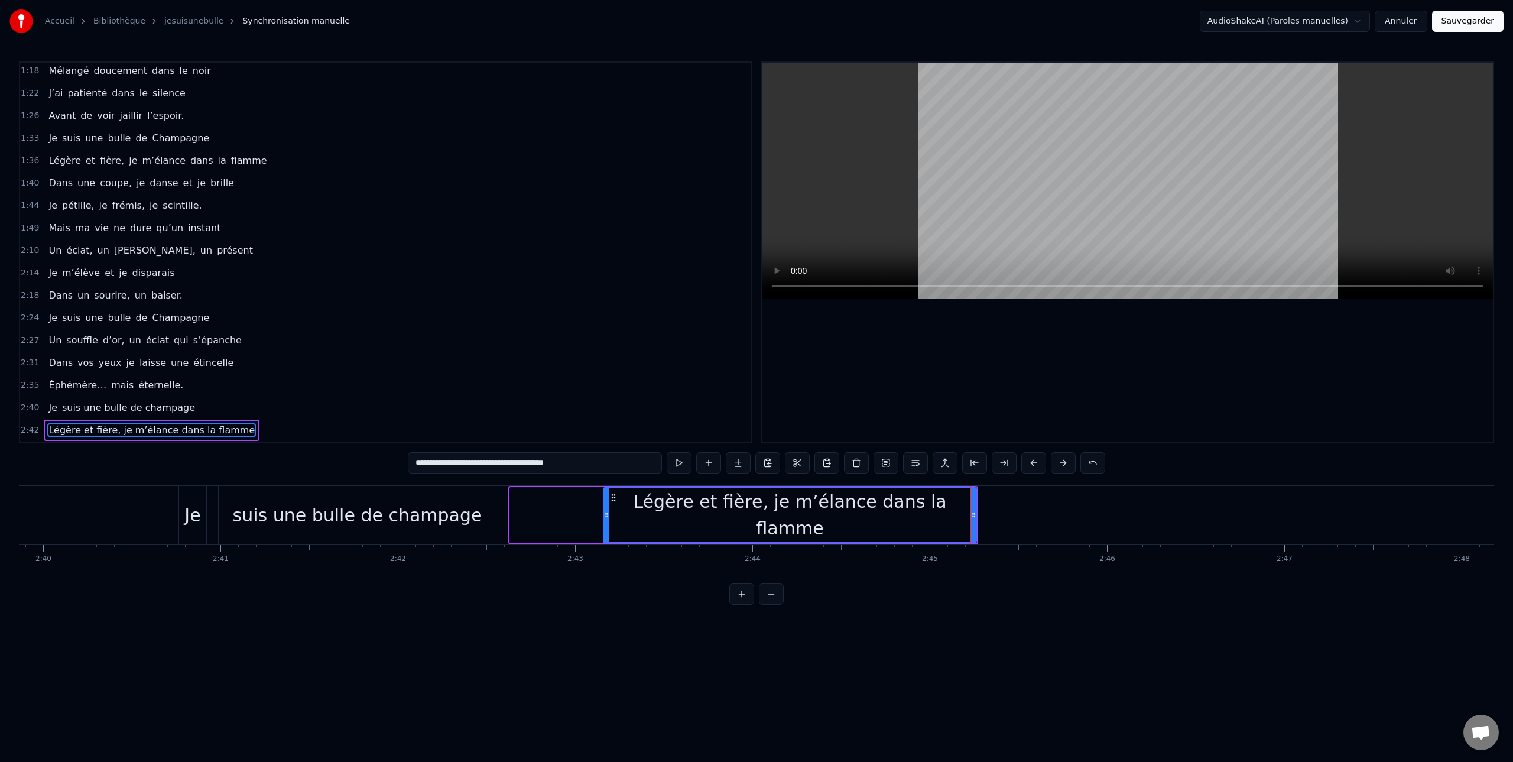
drag, startPoint x: 513, startPoint y: 513, endPoint x: 606, endPoint y: 518, distance: 93.5
click at [606, 518] on icon at bounding box center [606, 514] width 5 height 9
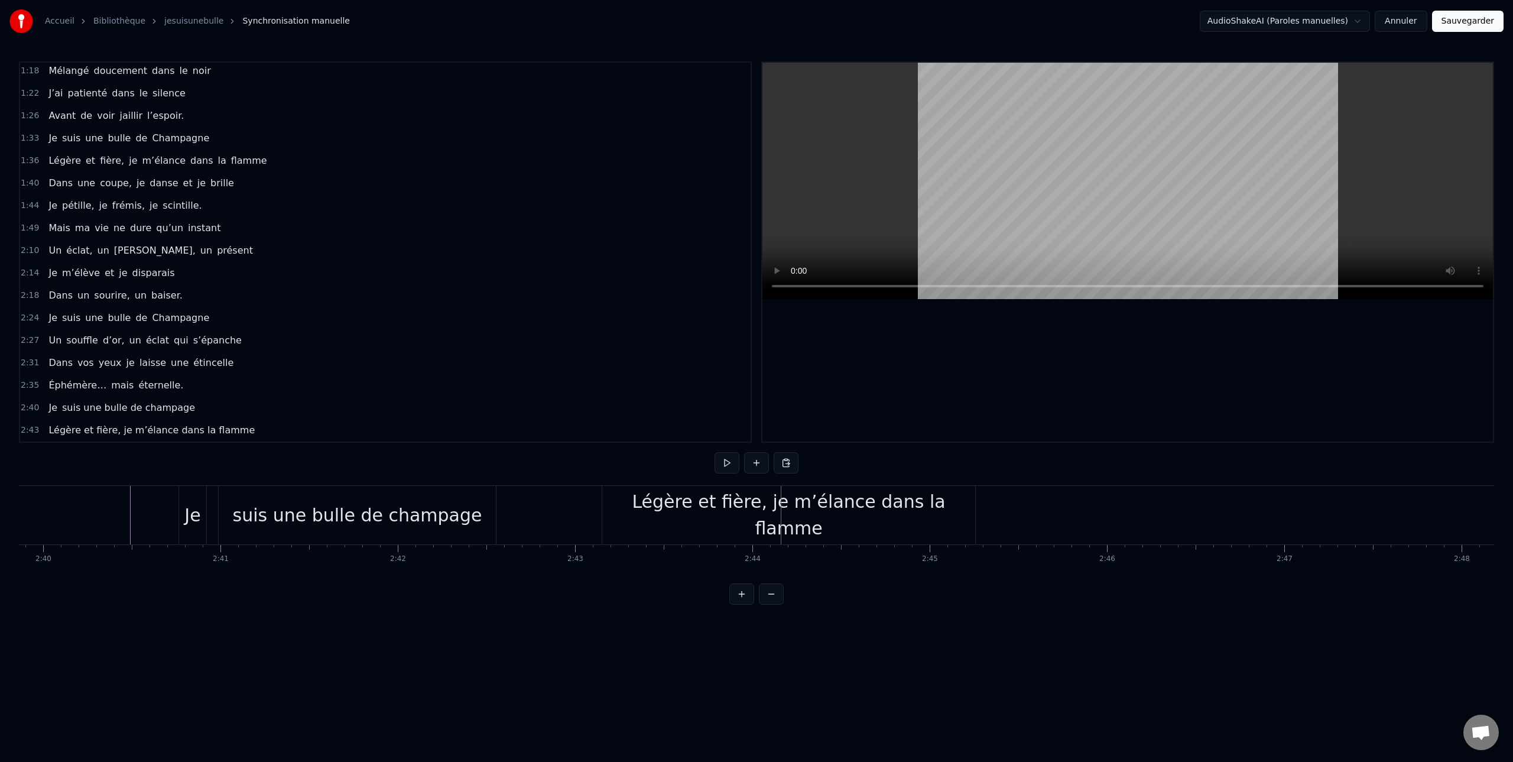
click at [644, 518] on div "Légère et fière, je m’élance dans la flamme" at bounding box center [788, 514] width 373 height 53
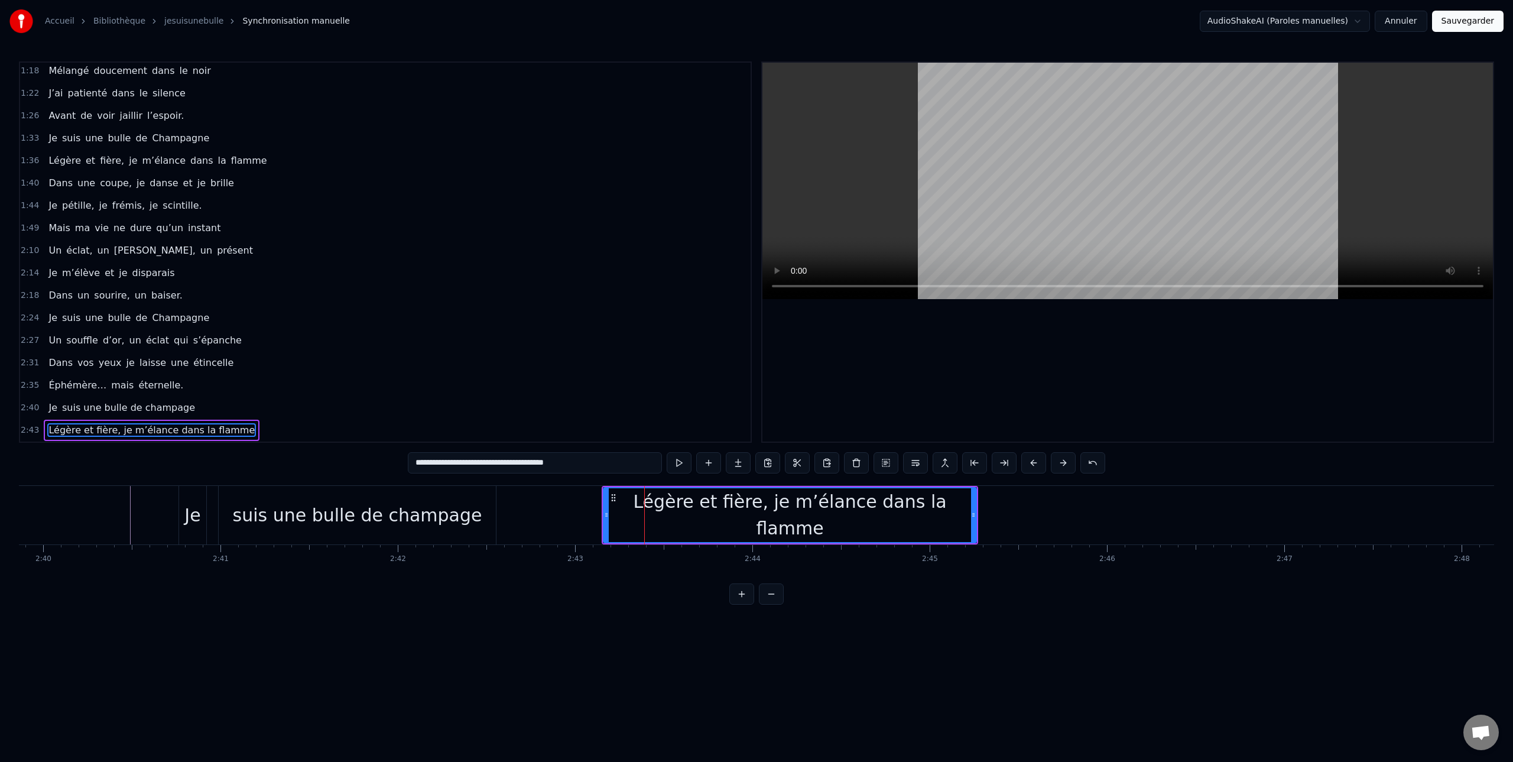
click at [603, 516] on div "Légère et fière, je m’élance dans la flamme" at bounding box center [790, 515] width 374 height 56
drag, startPoint x: 605, startPoint y: 515, endPoint x: 678, endPoint y: 516, distance: 73.3
click at [662, 515] on icon at bounding box center [663, 514] width 5 height 9
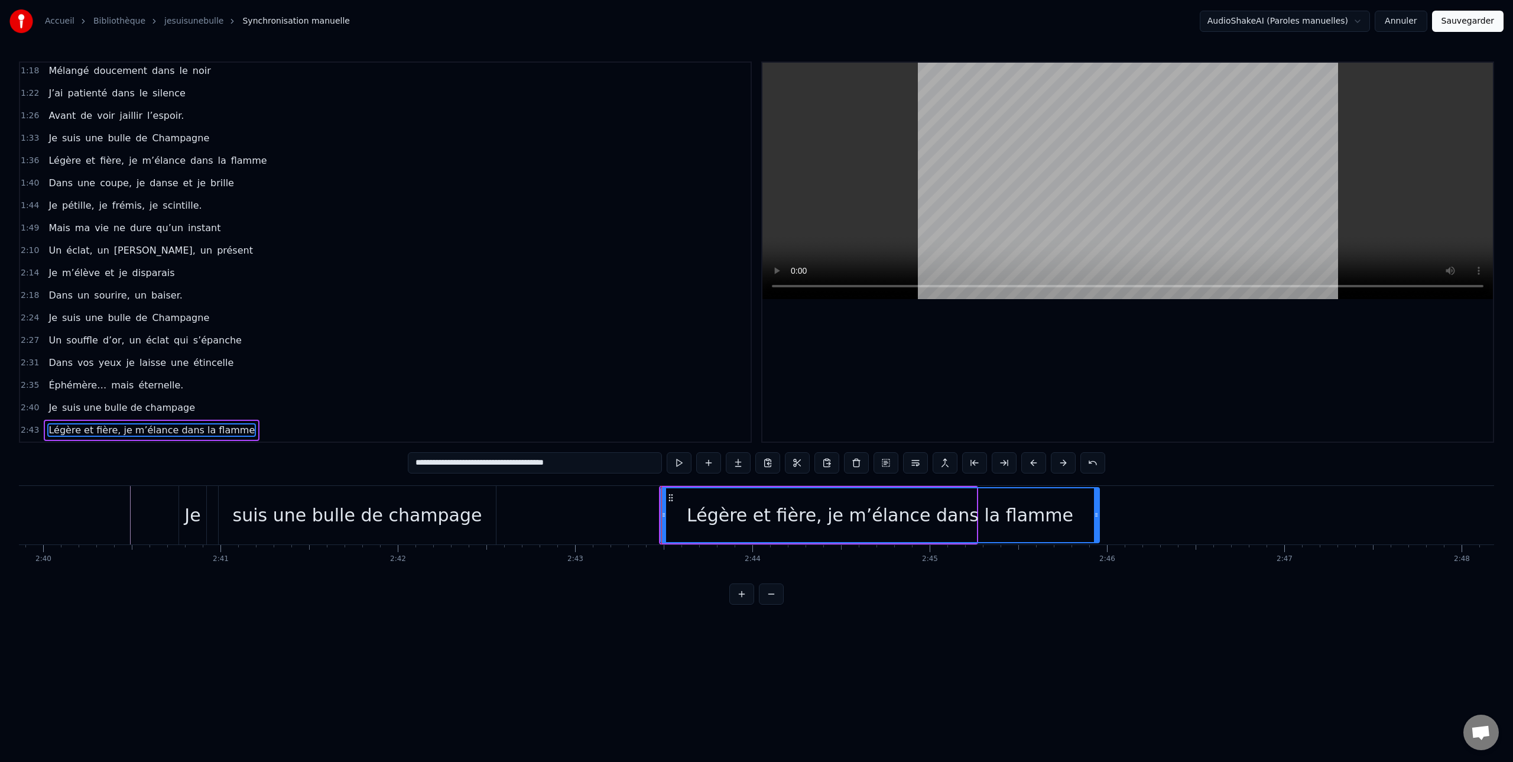
drag, startPoint x: 976, startPoint y: 515, endPoint x: 1065, endPoint y: 516, distance: 89.2
click at [1098, 516] on icon at bounding box center [1096, 514] width 5 height 9
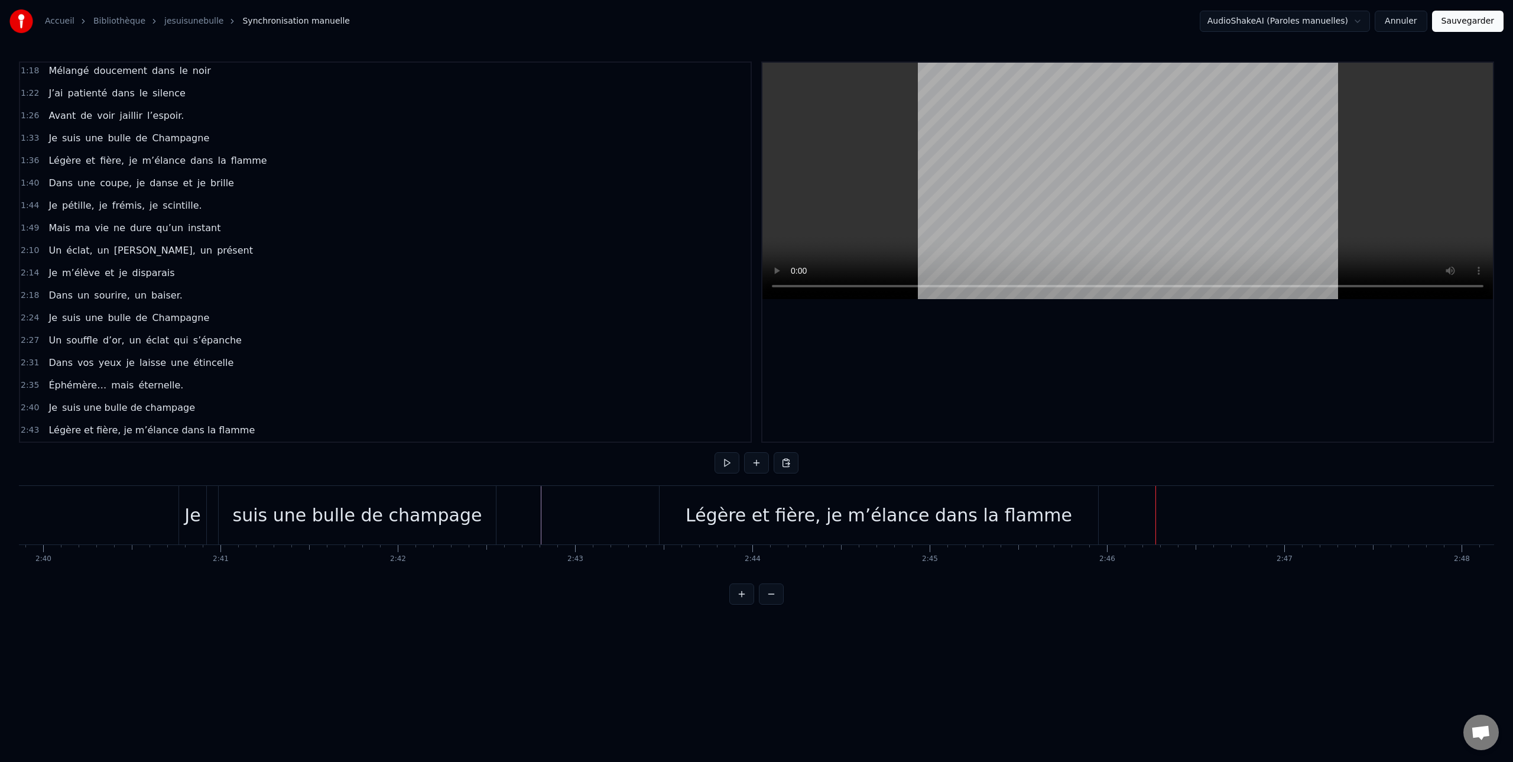
click at [1020, 528] on div "Légère et fière, je m’élance dans la flamme" at bounding box center [878, 515] width 386 height 27
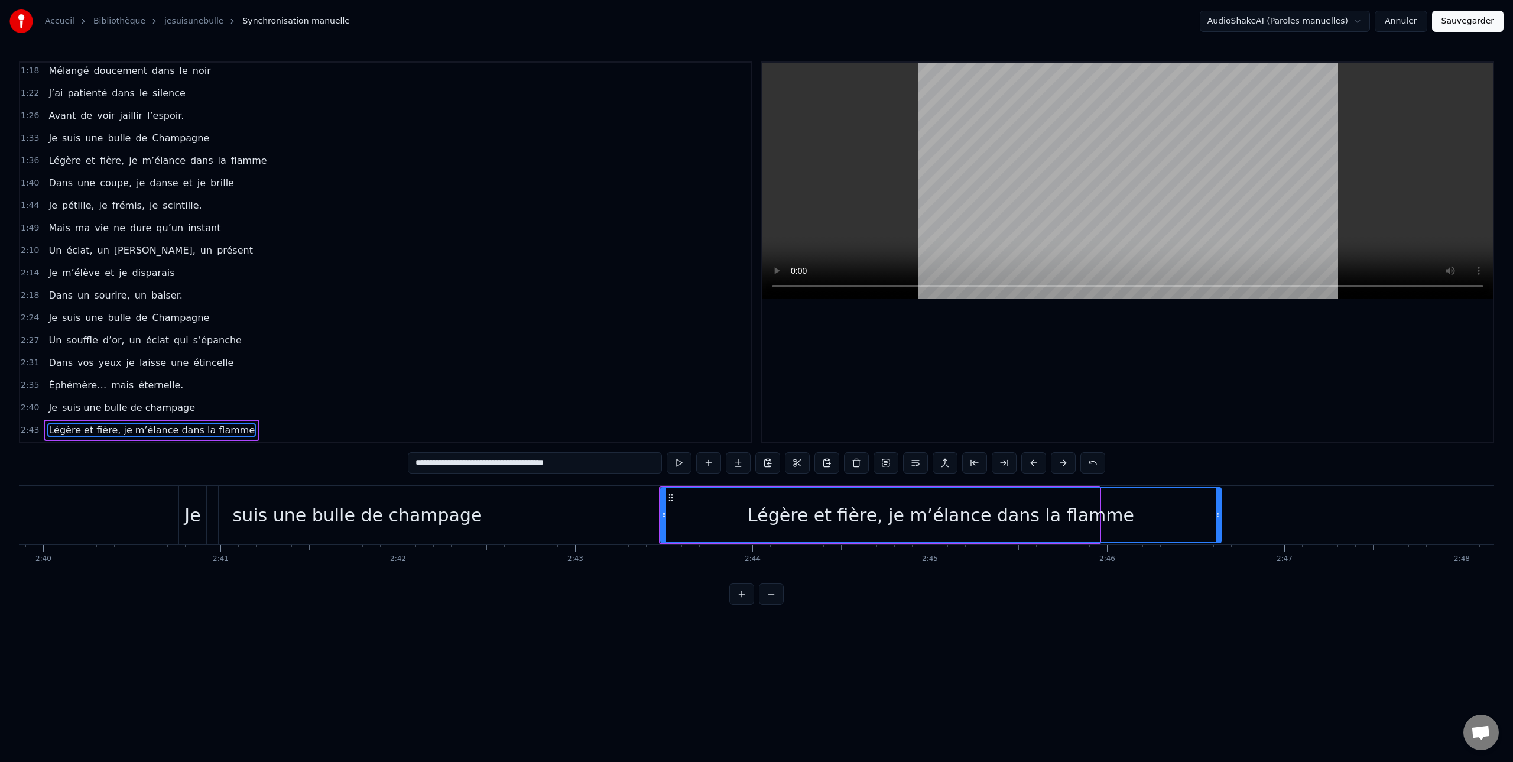
drag, startPoint x: 1095, startPoint y: 518, endPoint x: 1217, endPoint y: 522, distance: 121.8
click at [1217, 522] on div at bounding box center [1217, 515] width 5 height 54
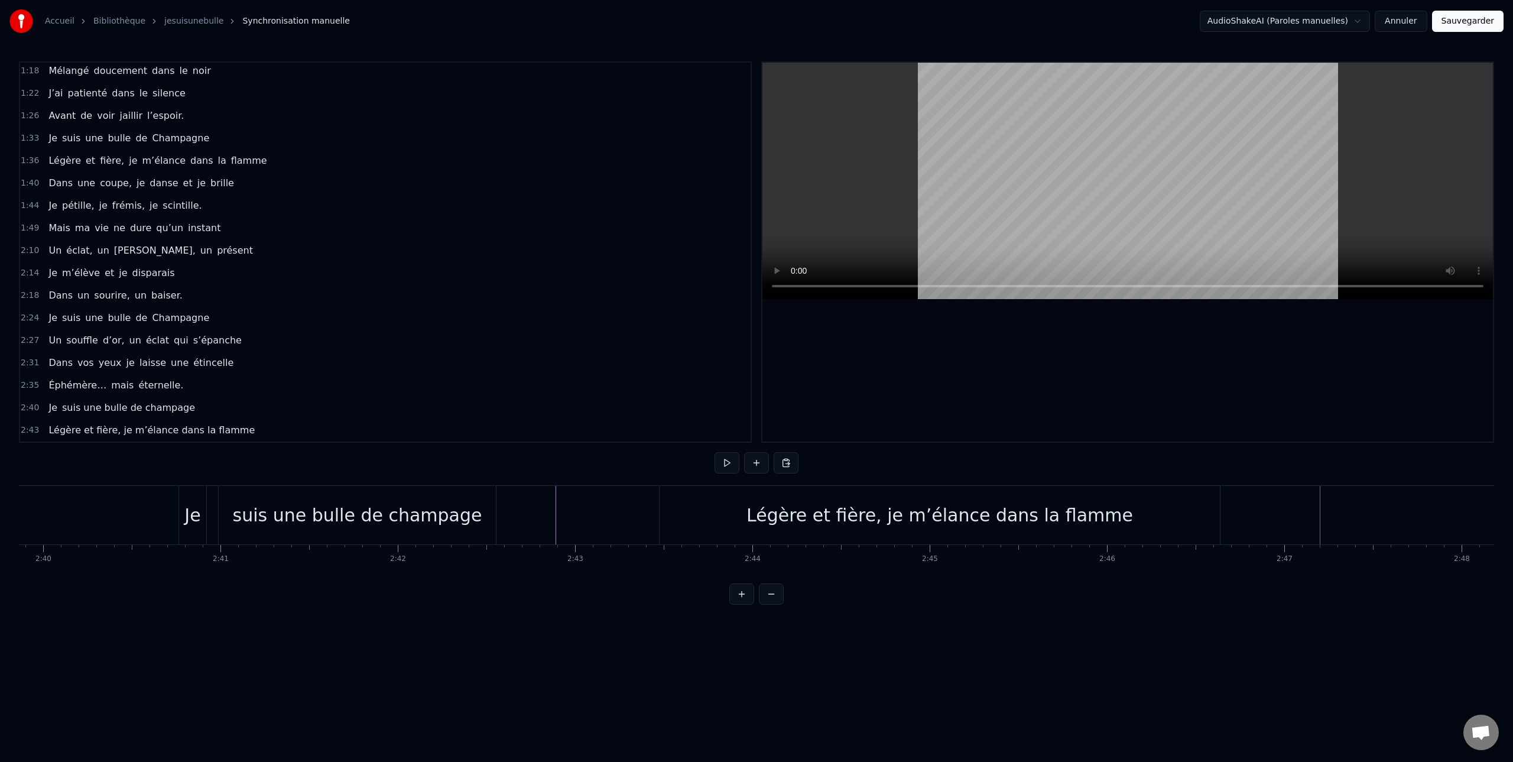
click at [1027, 529] on div "Légère et fière, je m’élance dans la flamme" at bounding box center [939, 515] width 560 height 58
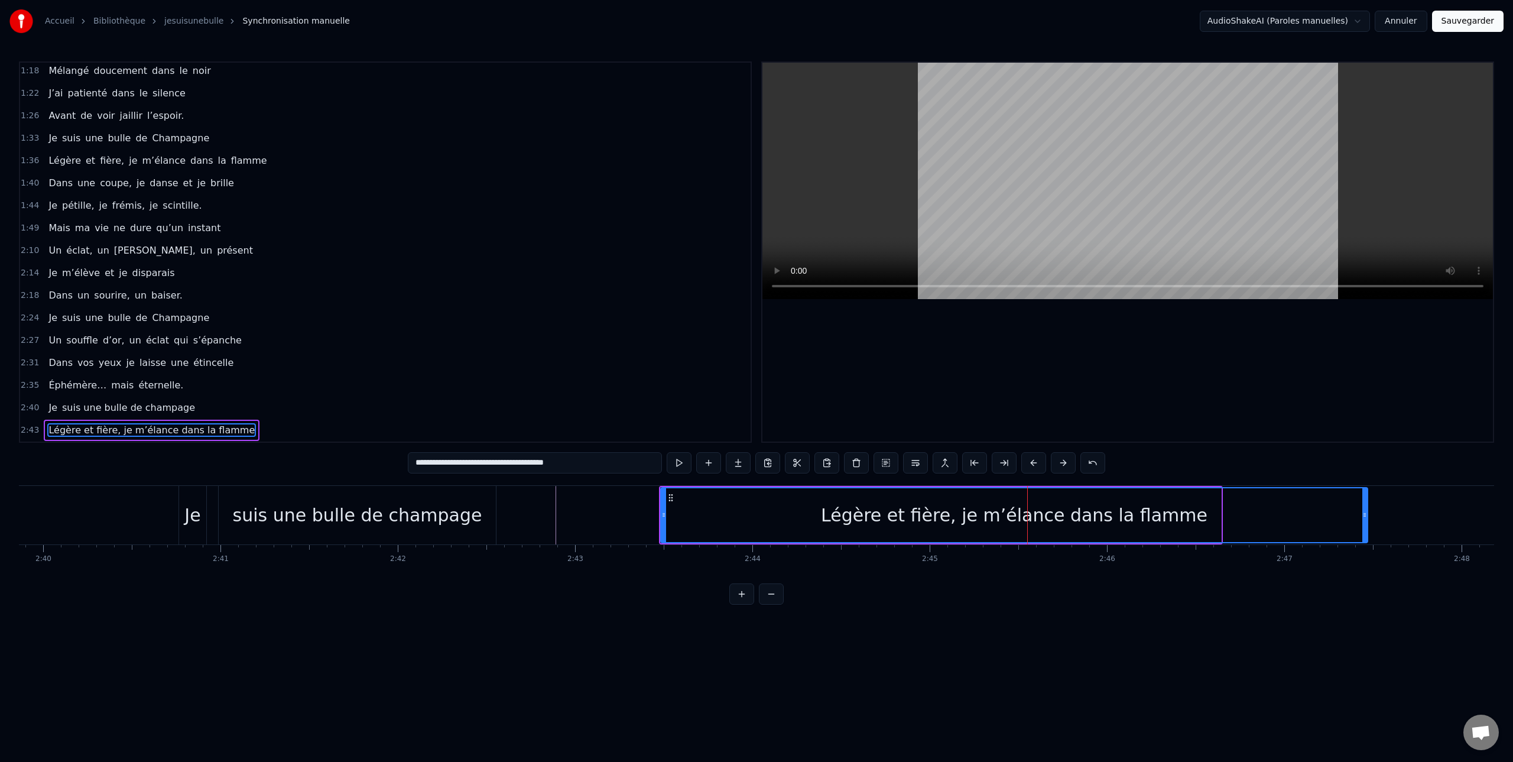
drag, startPoint x: 1219, startPoint y: 516, endPoint x: 1359, endPoint y: 519, distance: 140.1
click at [1366, 518] on icon at bounding box center [1364, 514] width 5 height 9
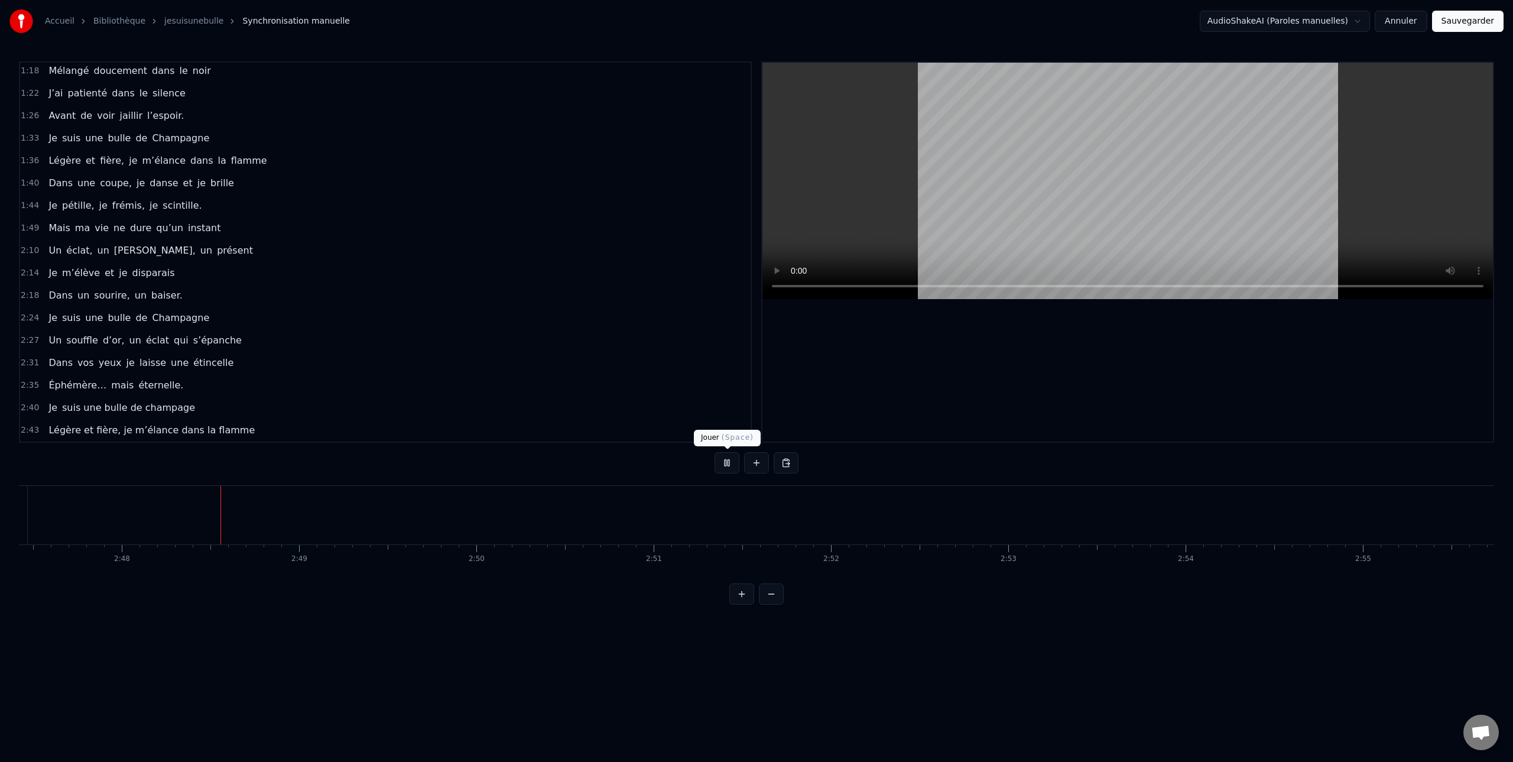
scroll to position [0, 29723]
click at [723, 458] on button at bounding box center [726, 462] width 25 height 21
click at [756, 464] on button at bounding box center [756, 462] width 25 height 21
click at [304, 523] on div "<>" at bounding box center [297, 515] width 30 height 27
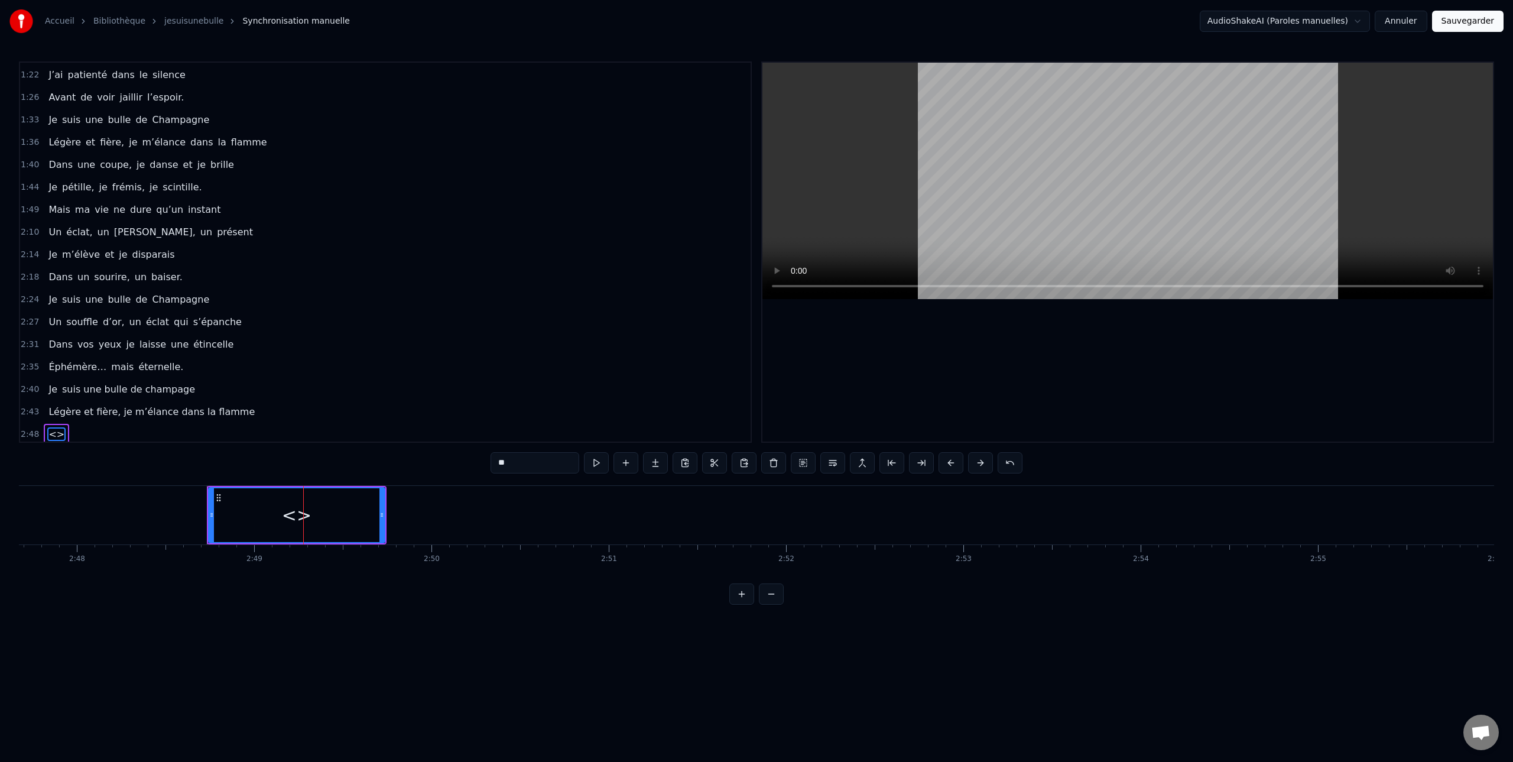
scroll to position [340, 0]
drag, startPoint x: 519, startPoint y: 466, endPoint x: 484, endPoint y: 466, distance: 34.9
click at [484, 466] on div "0:00 (je suis une bulle de Champagne) 0:08 Je suis né dans une terre argileuse …" at bounding box center [756, 332] width 1475 height 543
paste input "**********"
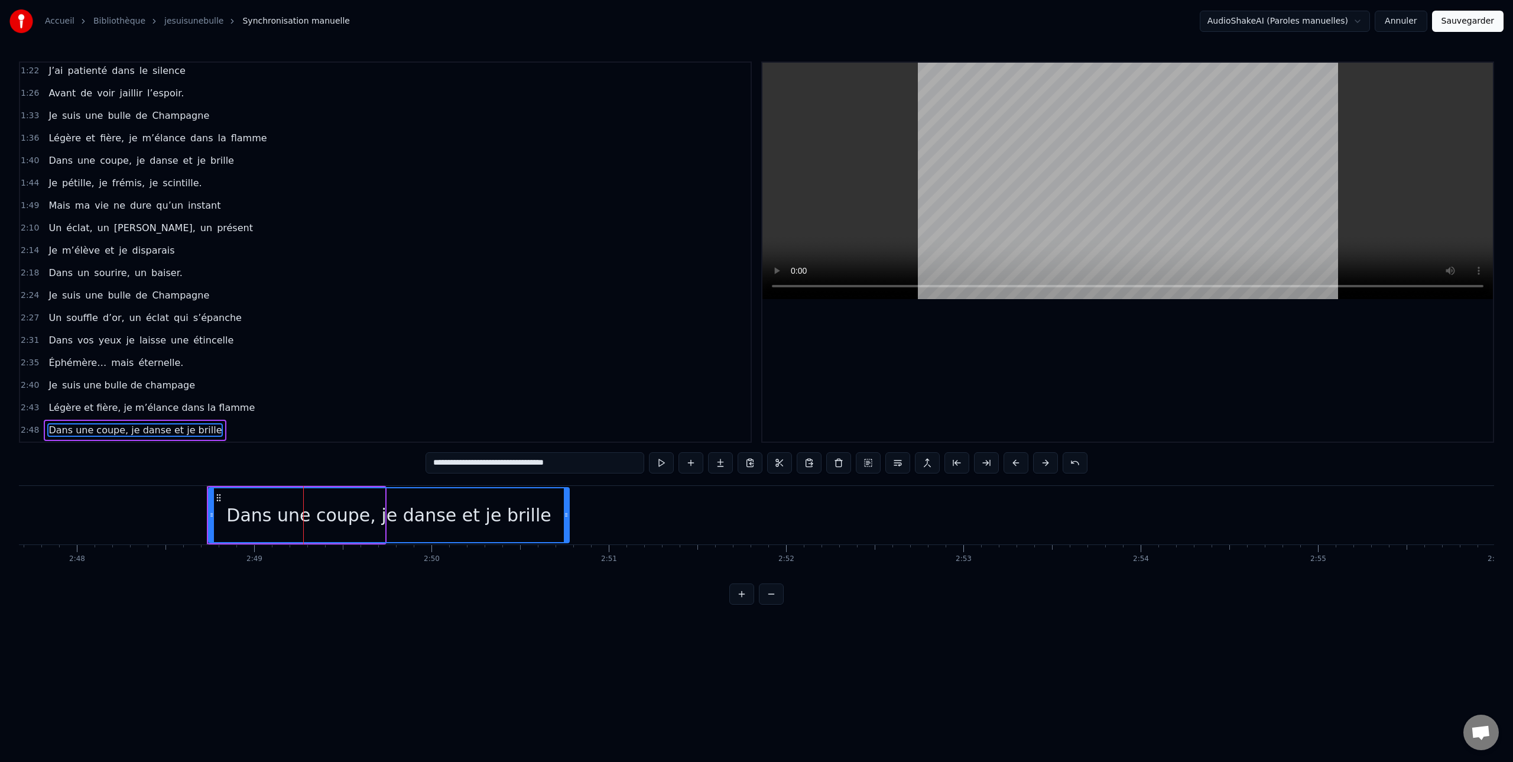
drag, startPoint x: 381, startPoint y: 516, endPoint x: 556, endPoint y: 531, distance: 176.2
click at [564, 531] on div at bounding box center [566, 515] width 5 height 54
type input "**********"
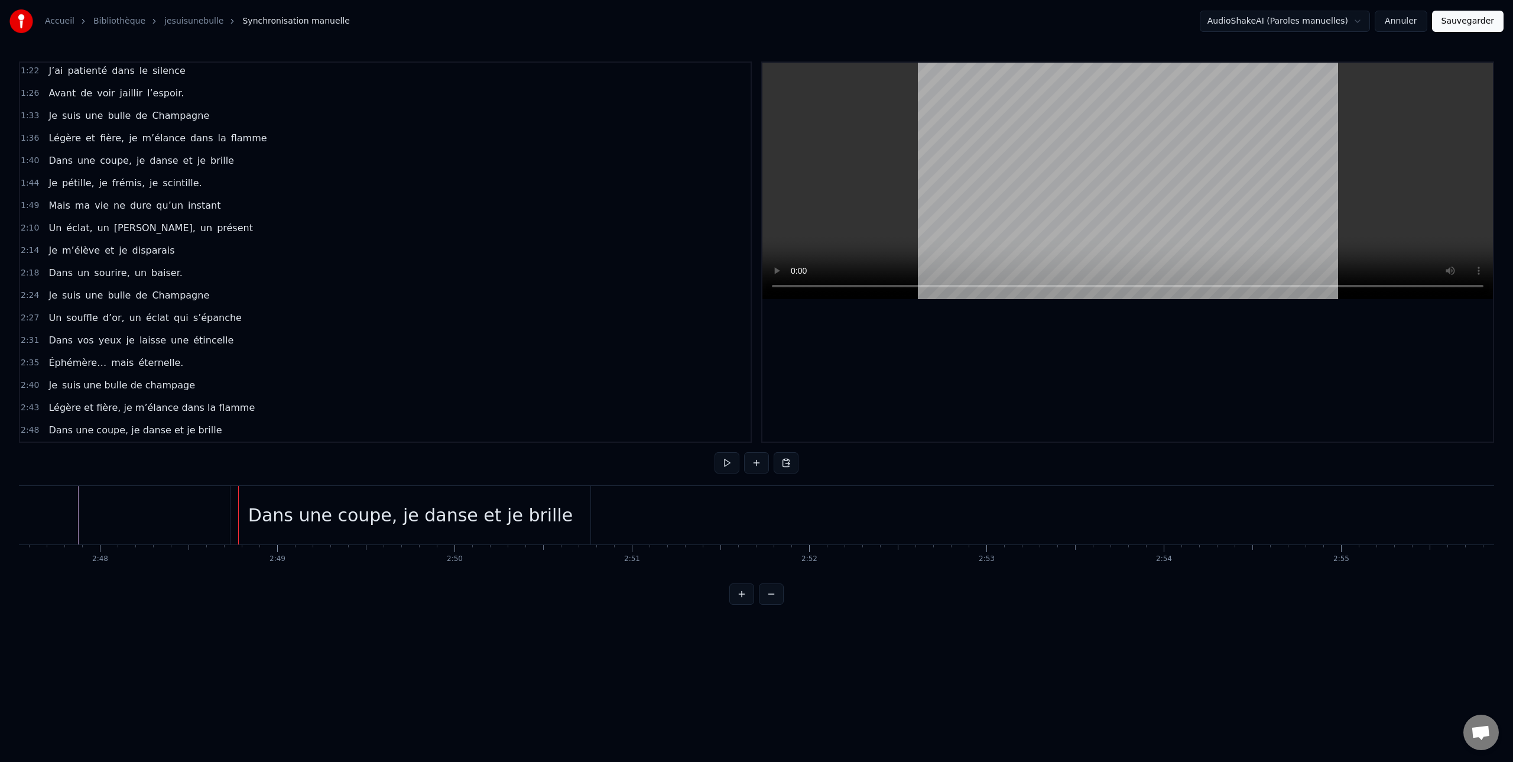
click at [233, 515] on div "Dans une coupe, je danse et je brille" at bounding box center [410, 515] width 360 height 58
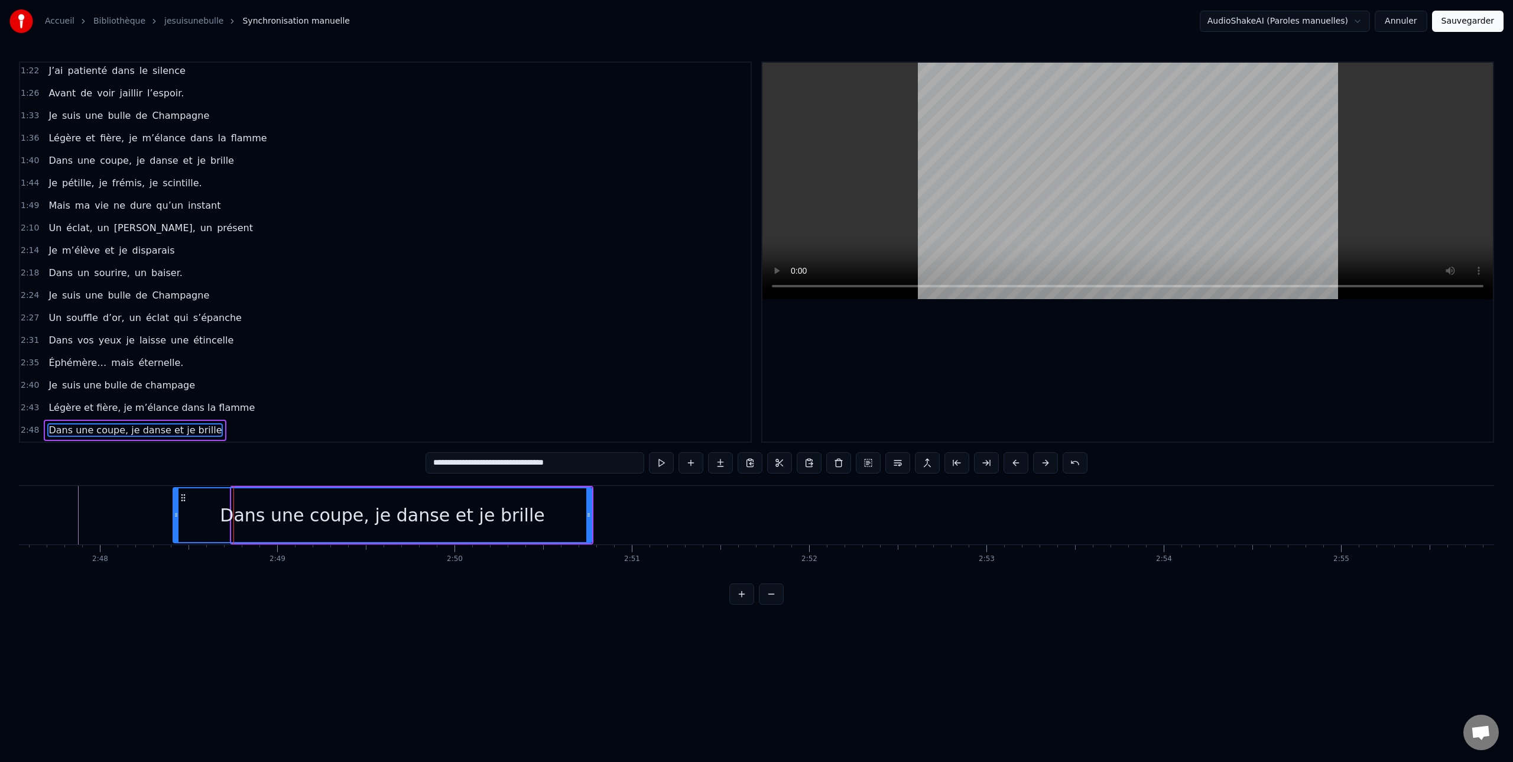
drag, startPoint x: 232, startPoint y: 513, endPoint x: 173, endPoint y: 513, distance: 59.1
click at [174, 513] on icon at bounding box center [176, 514] width 5 height 9
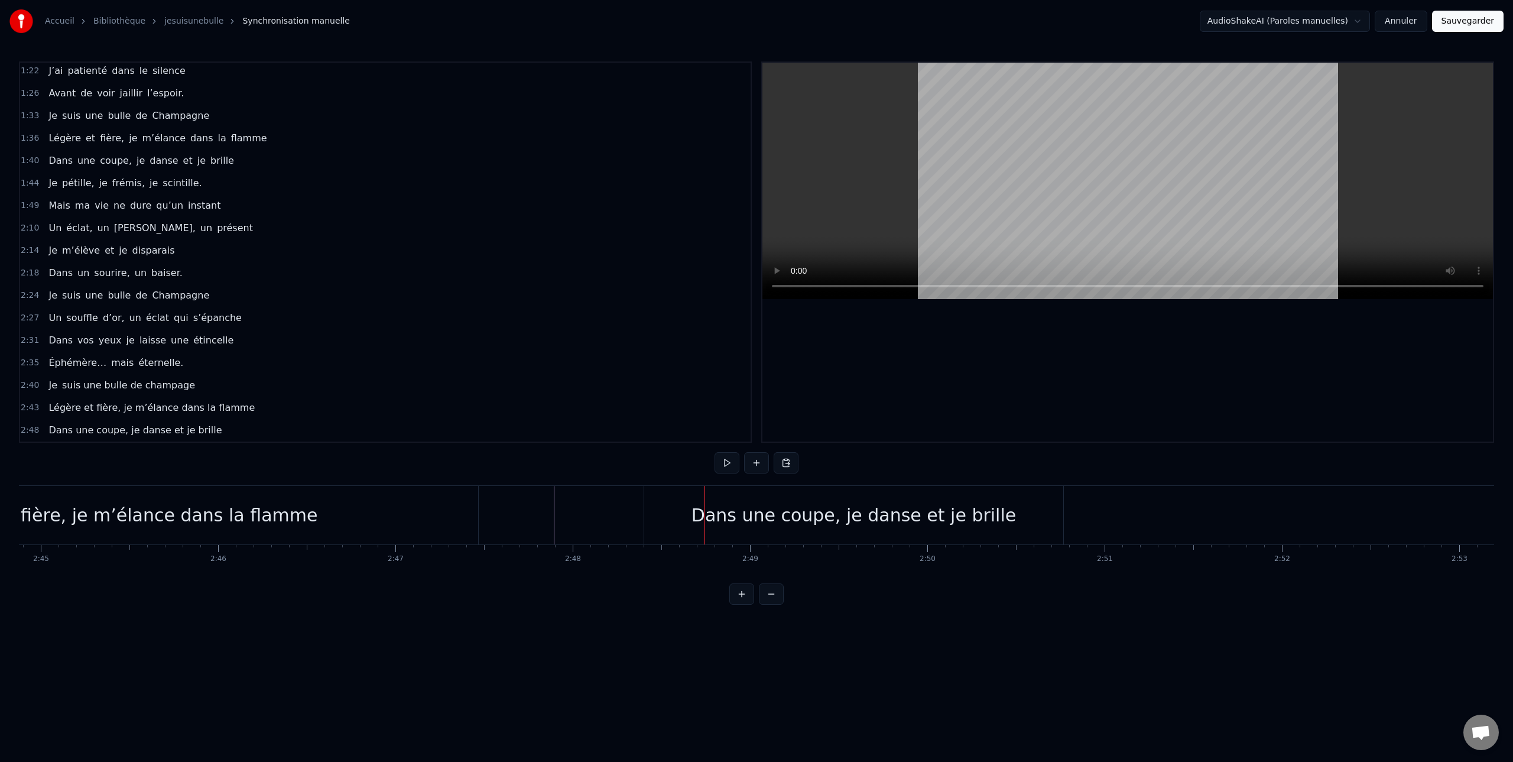
scroll to position [0, 29226]
drag, startPoint x: 681, startPoint y: 513, endPoint x: 672, endPoint y: 516, distance: 9.7
click at [681, 513] on div "Dans une coupe, je danse et je brille" at bounding box center [854, 515] width 419 height 58
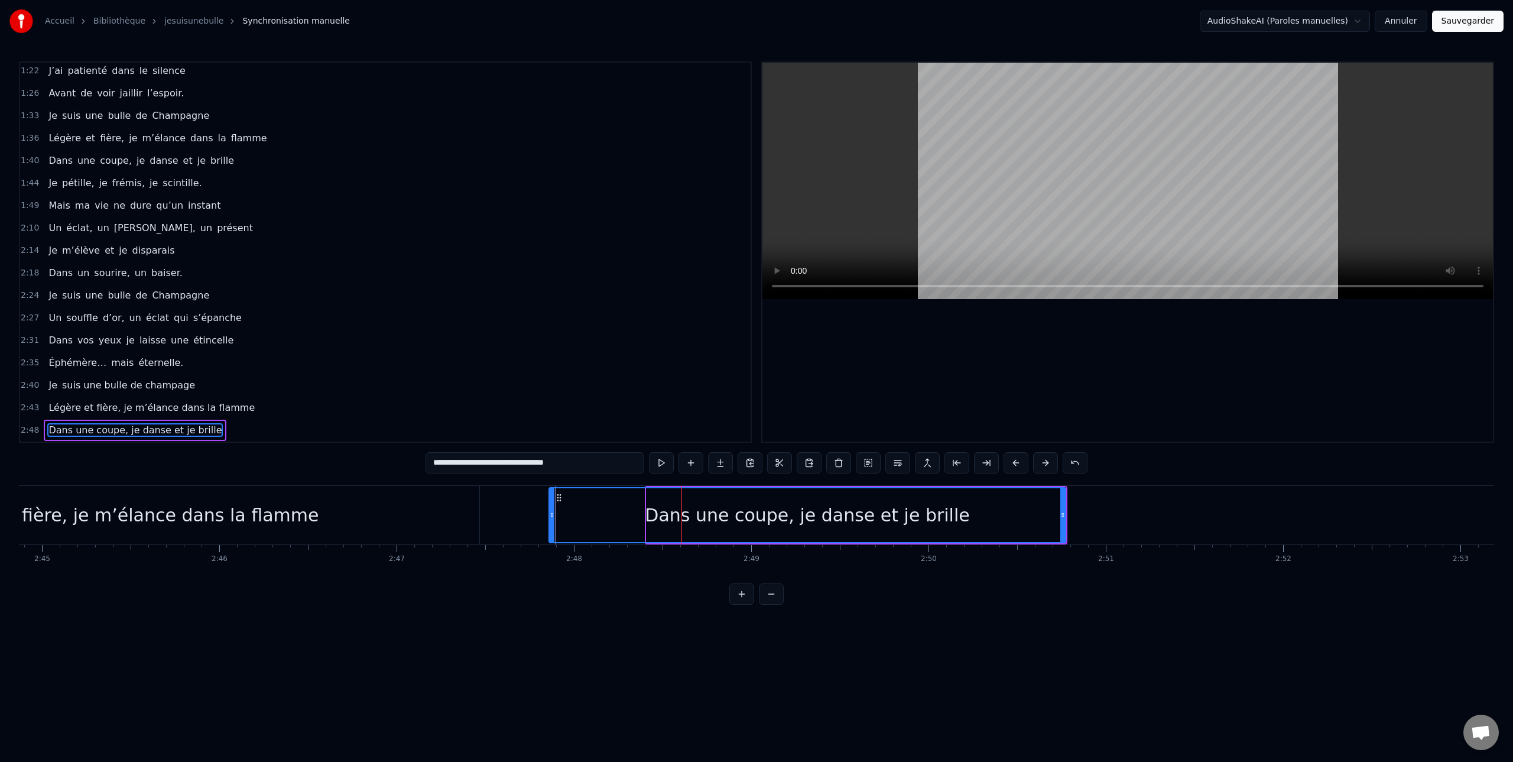
drag, startPoint x: 636, startPoint y: 513, endPoint x: 498, endPoint y: 521, distance: 138.5
click at [550, 514] on icon at bounding box center [552, 514] width 5 height 9
click at [409, 509] on div "Légère et fière, je m’élance dans la flamme" at bounding box center [125, 515] width 707 height 58
type input "**********"
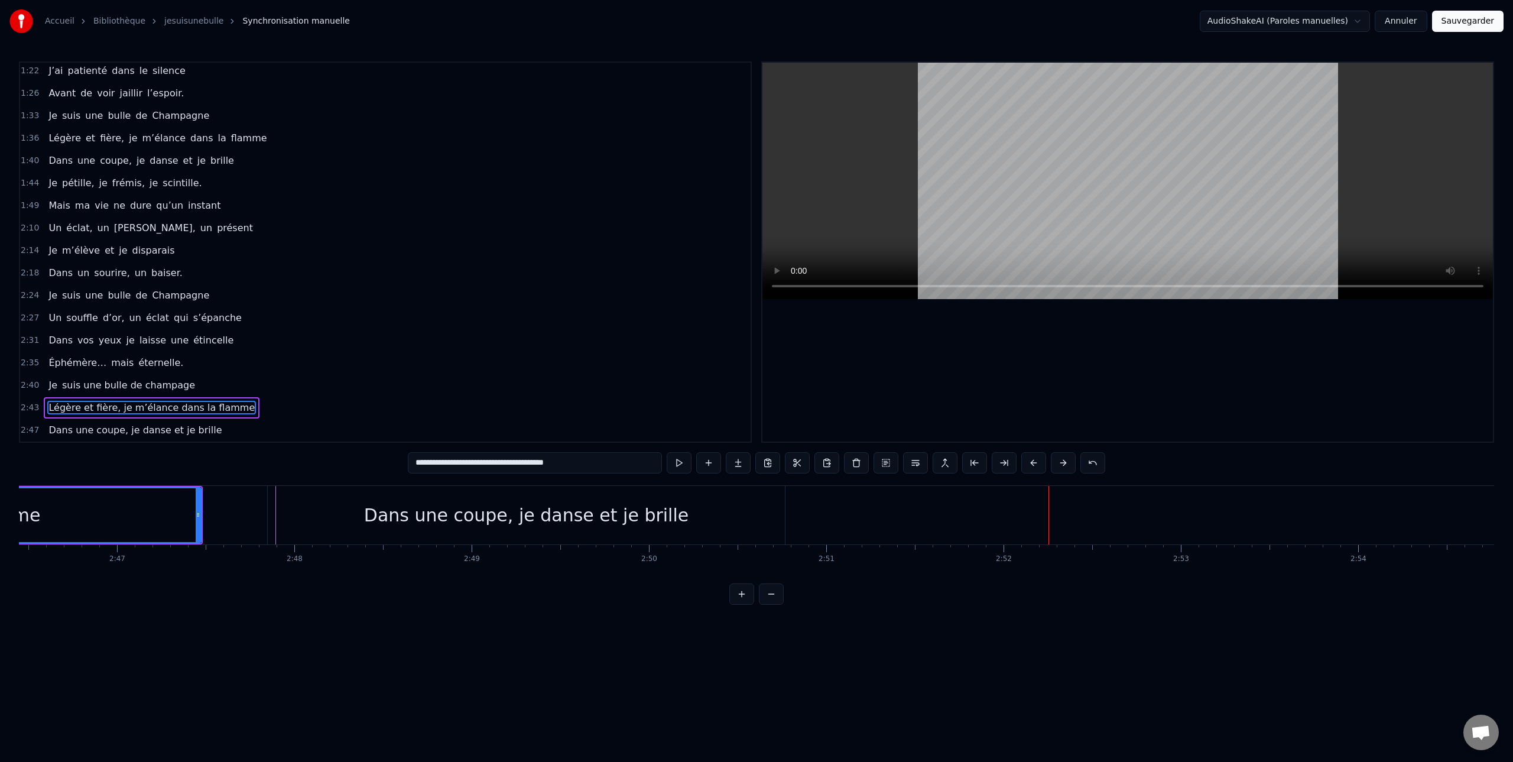
scroll to position [0, 29529]
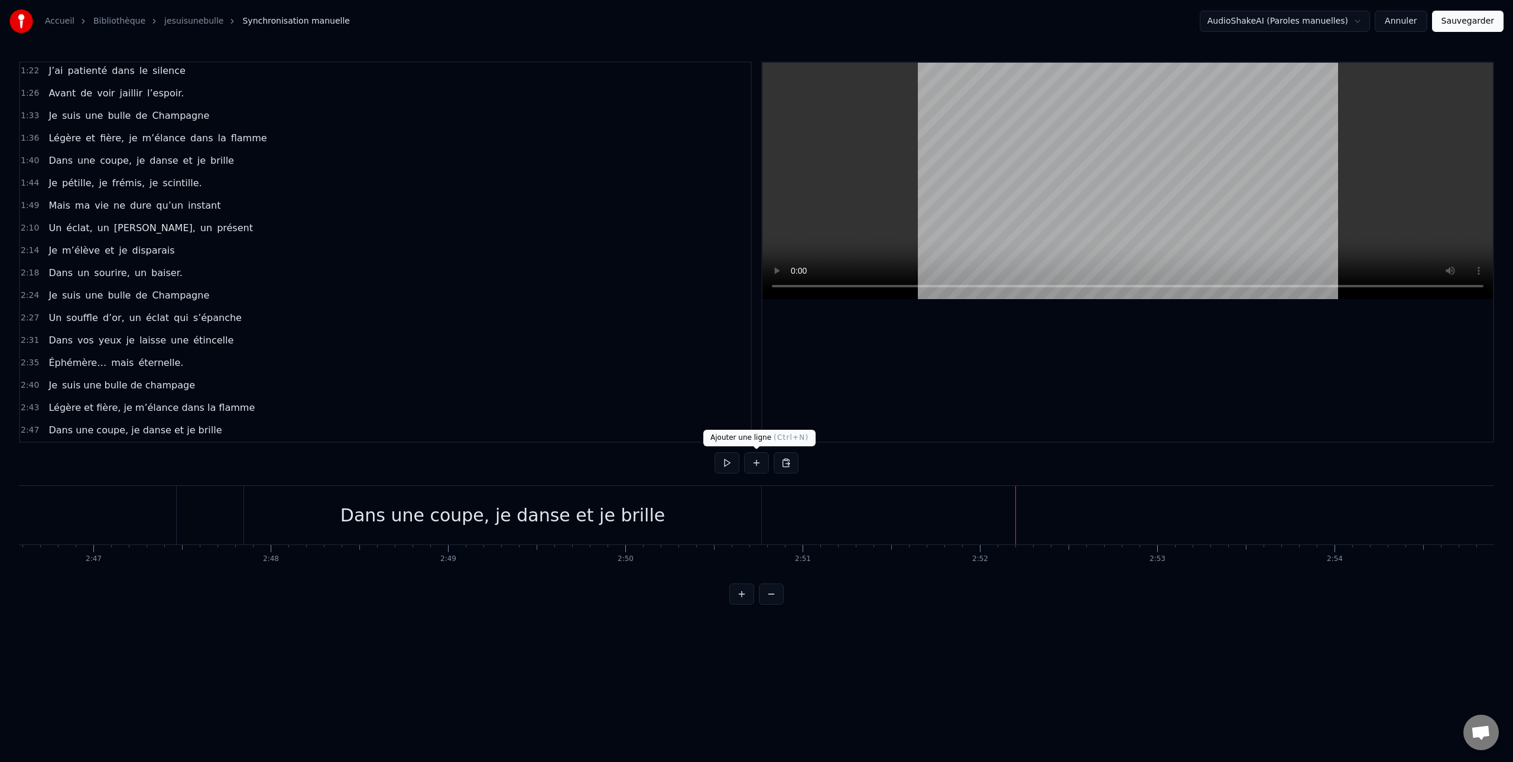
click at [756, 463] on button at bounding box center [756, 462] width 25 height 21
click at [1101, 516] on div "<>" at bounding box center [1105, 515] width 30 height 27
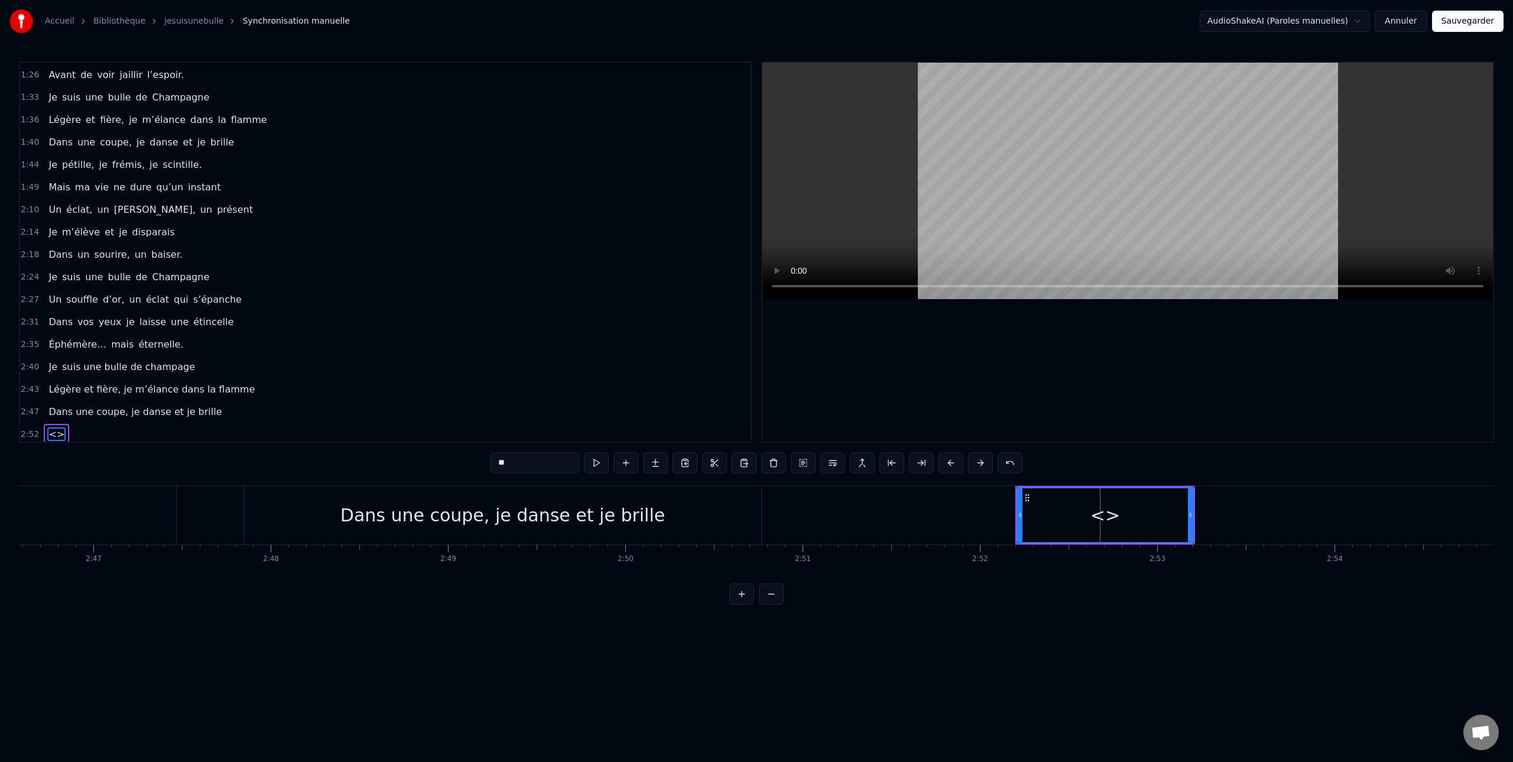
scroll to position [362, 0]
click at [518, 466] on input "**" at bounding box center [534, 462] width 89 height 21
type input "*"
paste input "**********"
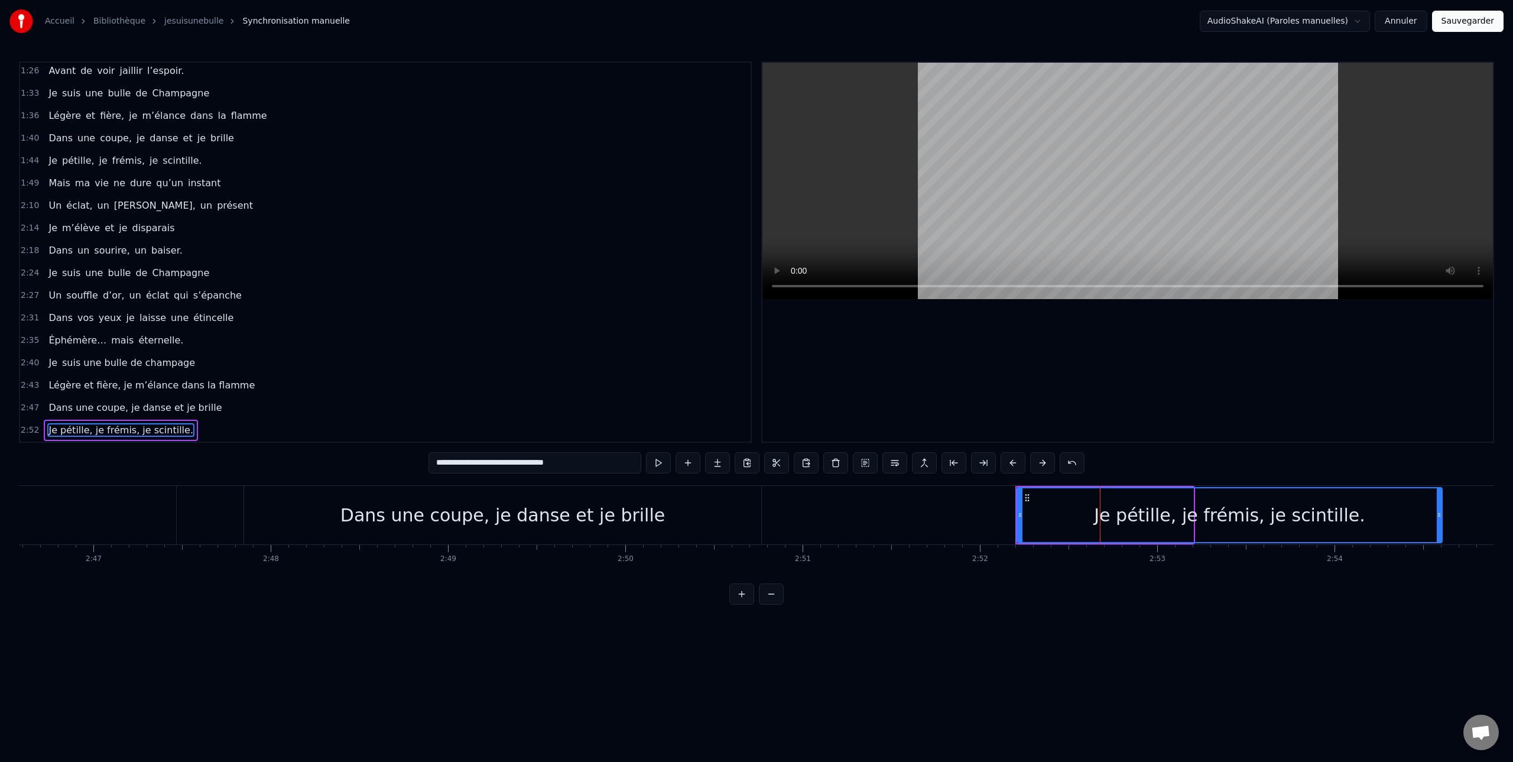
drag, startPoint x: 1197, startPoint y: 515, endPoint x: 1441, endPoint y: 512, distance: 244.1
click at [1441, 512] on icon at bounding box center [1438, 514] width 5 height 9
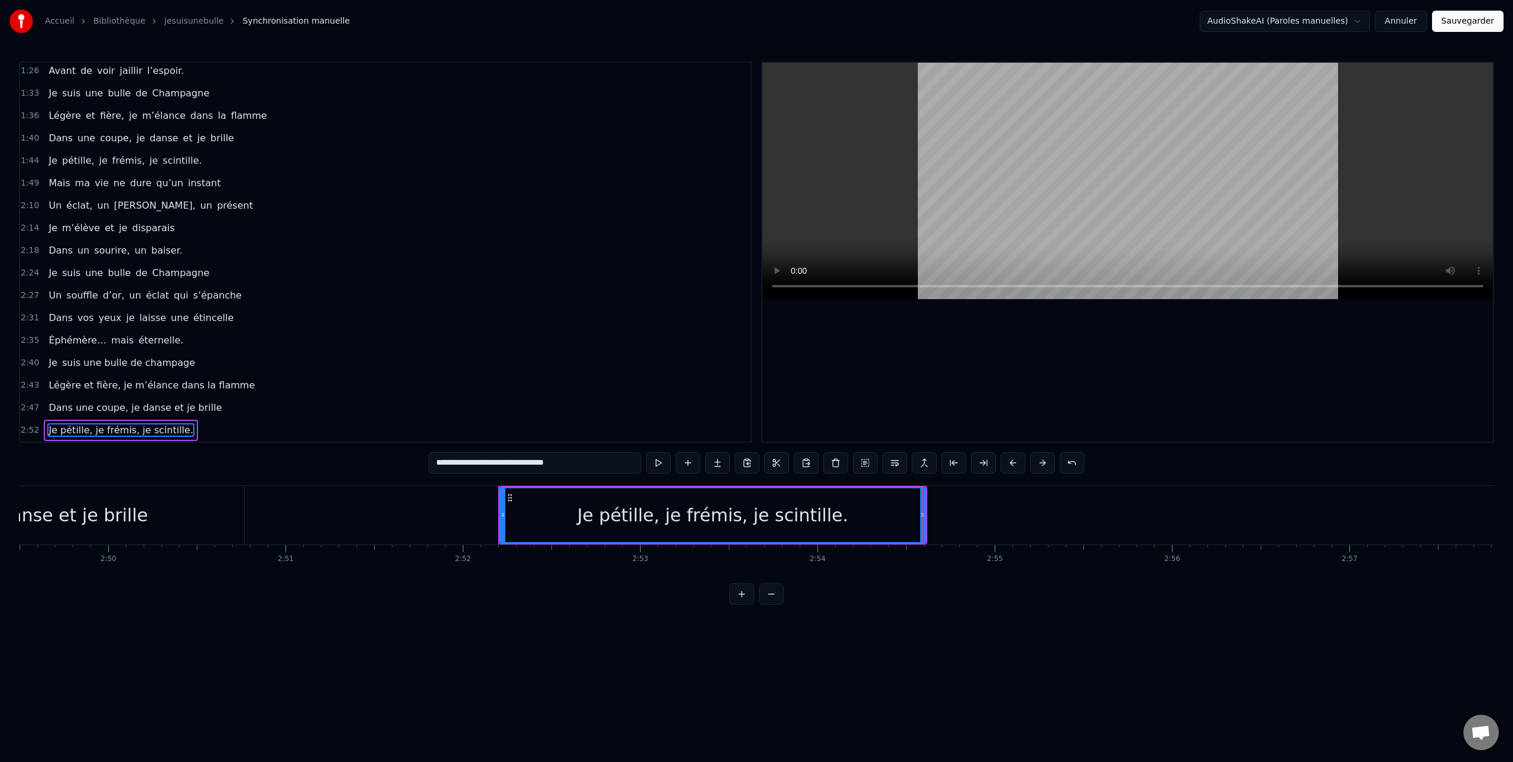
scroll to position [0, 29965]
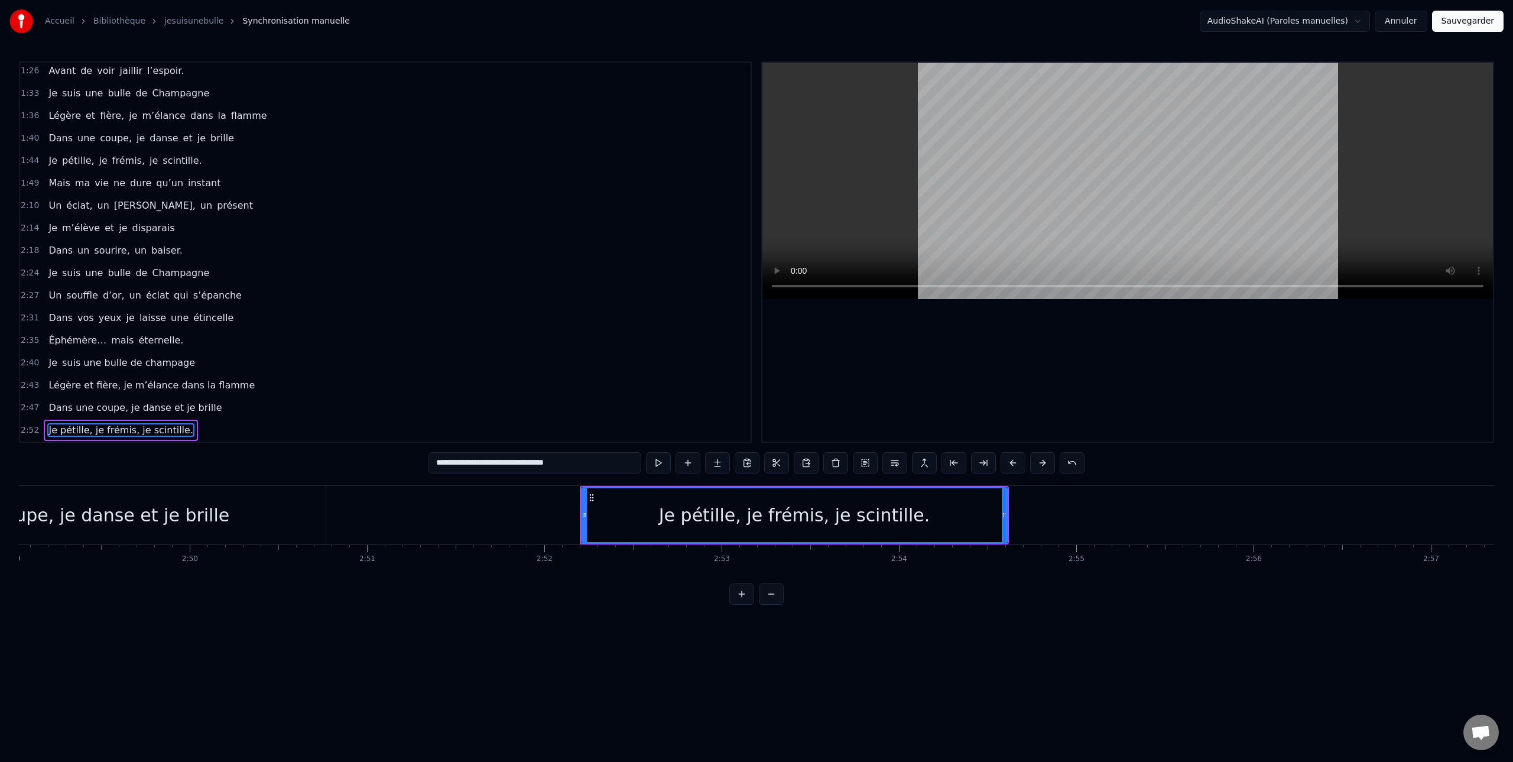
click at [311, 503] on div "Dans une coupe, je danse et je brille" at bounding box center [67, 515] width 517 height 58
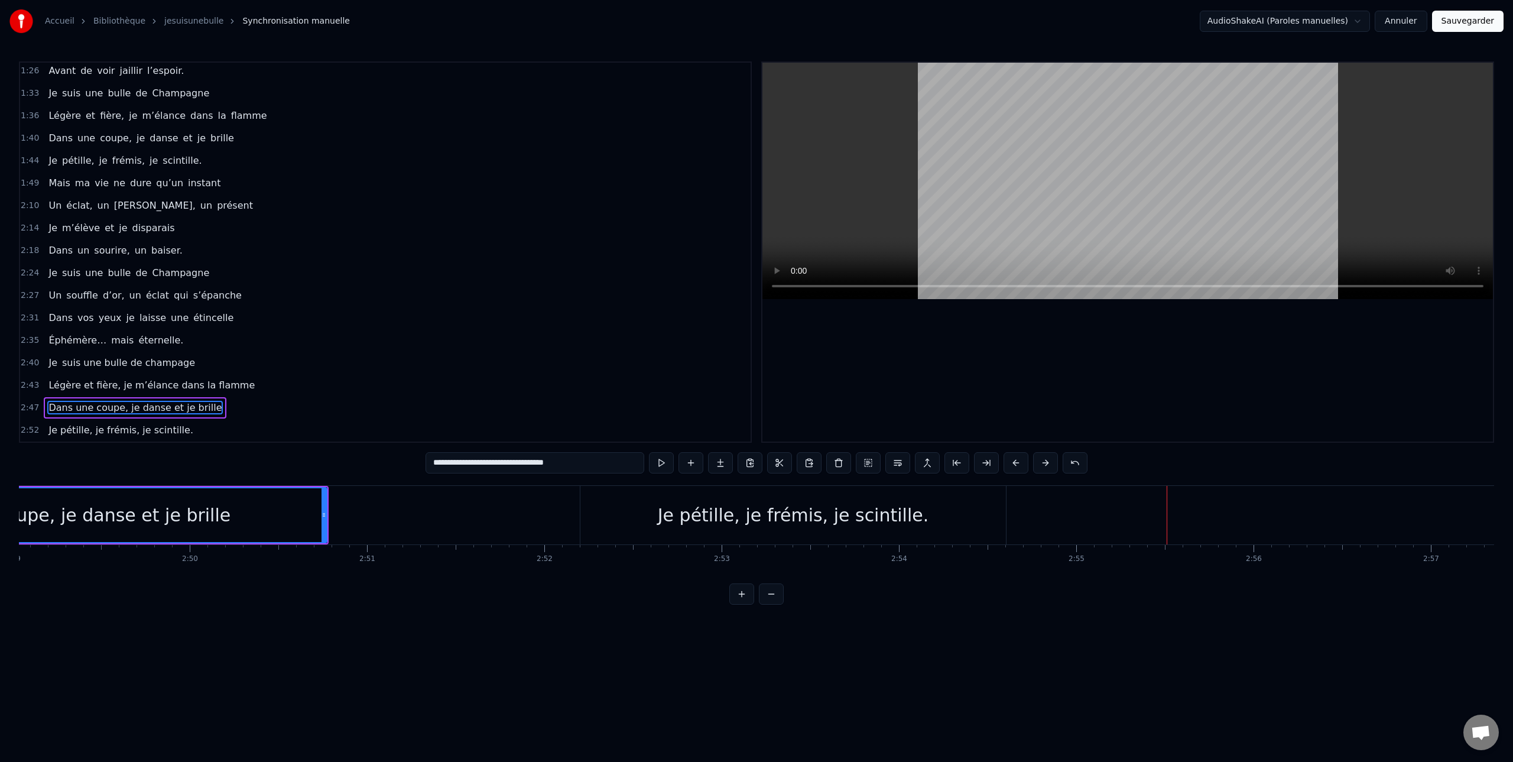
click at [870, 534] on div "Je pétille, je frémis, je scintille." at bounding box center [792, 515] width 425 height 58
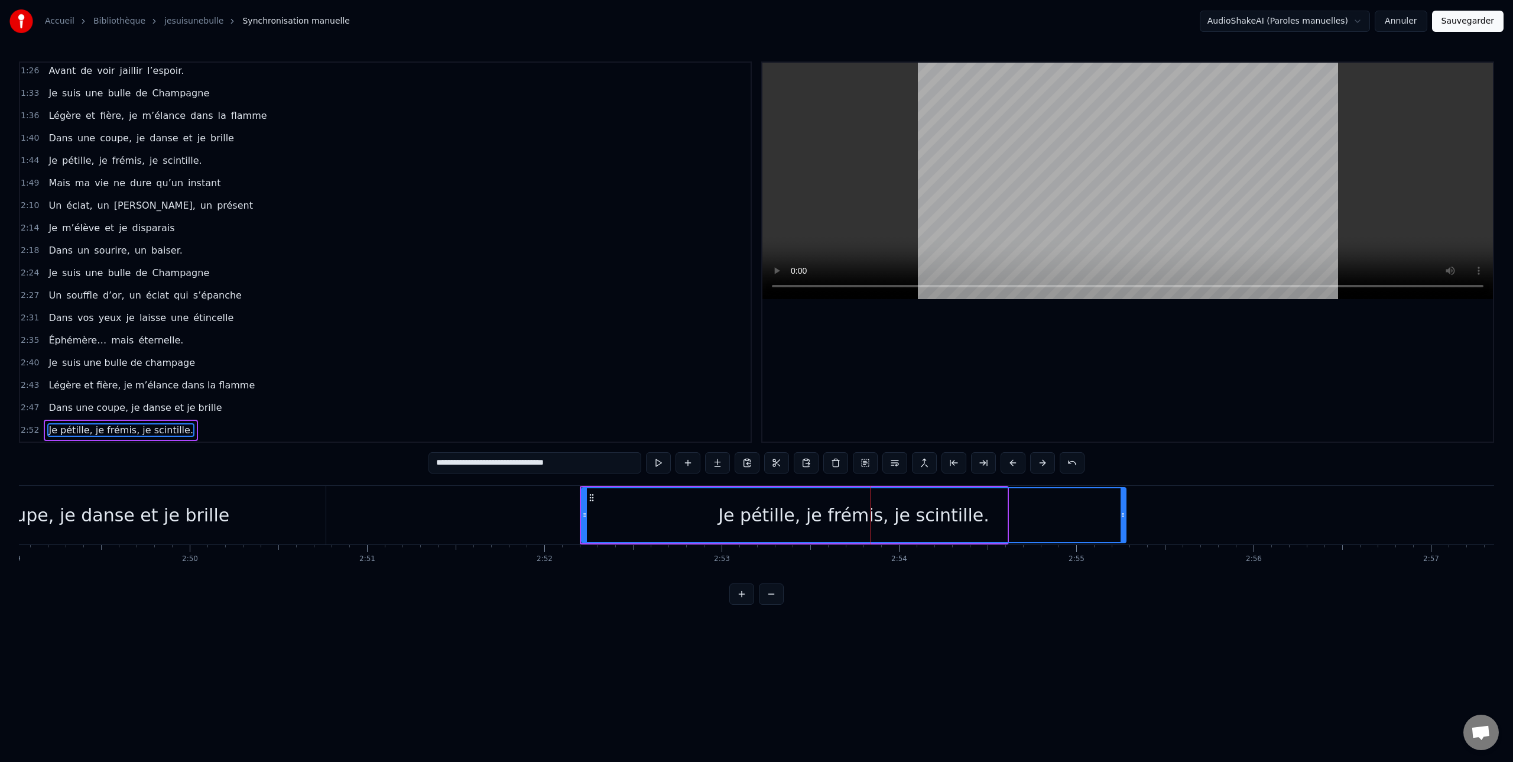
drag, startPoint x: 1005, startPoint y: 512, endPoint x: 1123, endPoint y: 515, distance: 118.8
click at [1123, 515] on icon at bounding box center [1122, 514] width 5 height 9
click at [284, 499] on div "Dans une coupe, je danse et je brille" at bounding box center [67, 515] width 517 height 58
type input "**********"
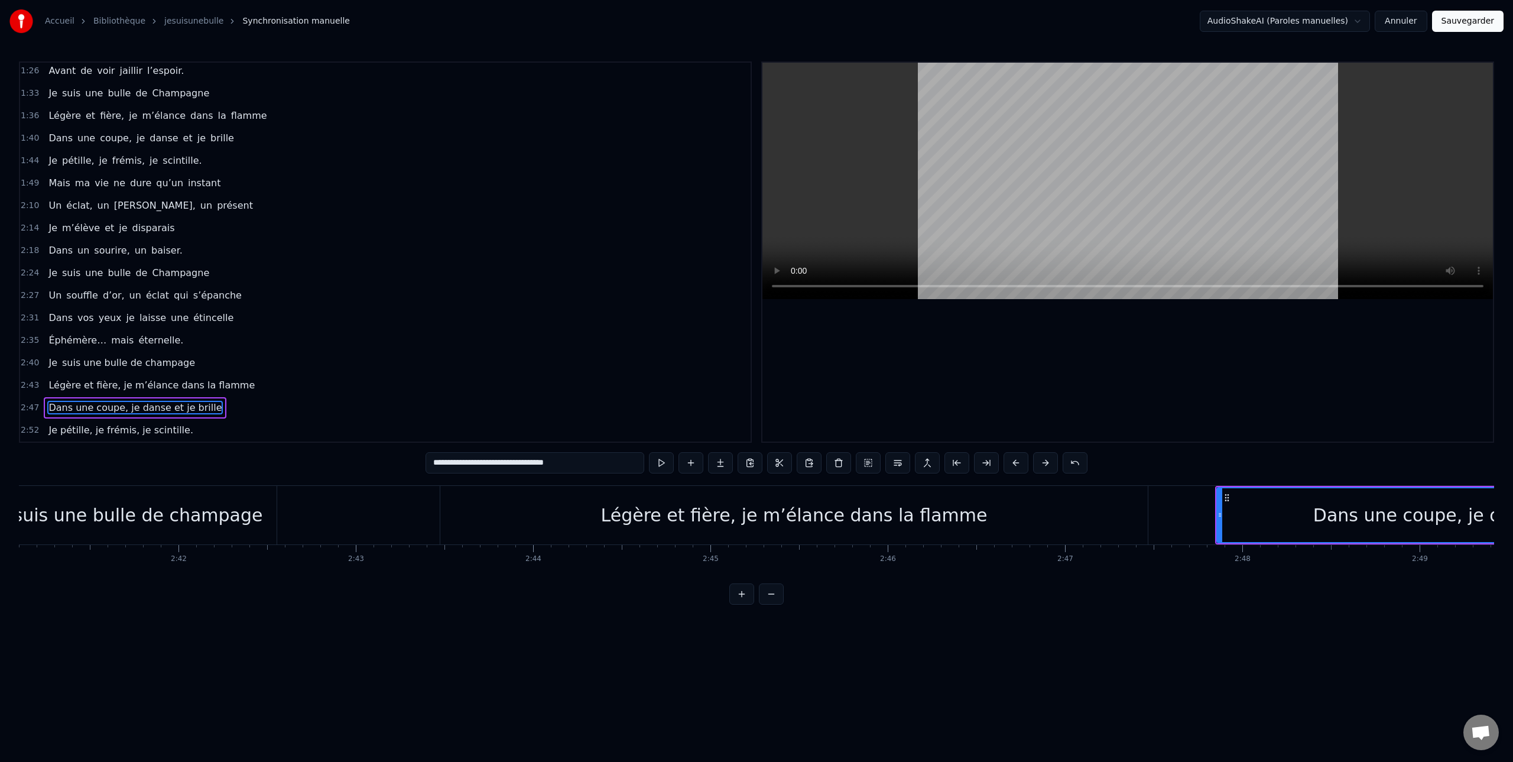
scroll to position [0, 28532]
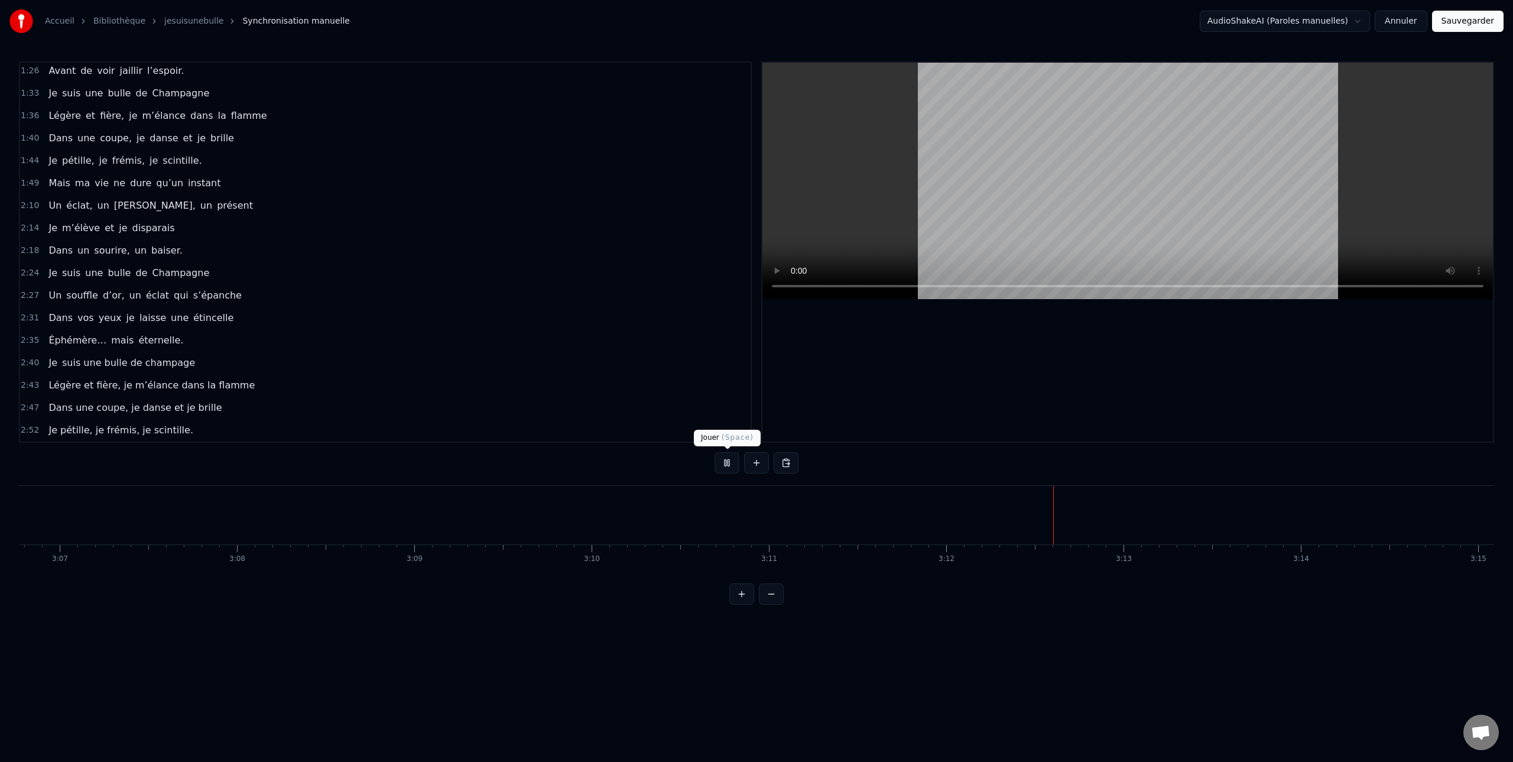
scroll to position [0, 33160]
click at [724, 463] on button at bounding box center [726, 462] width 25 height 21
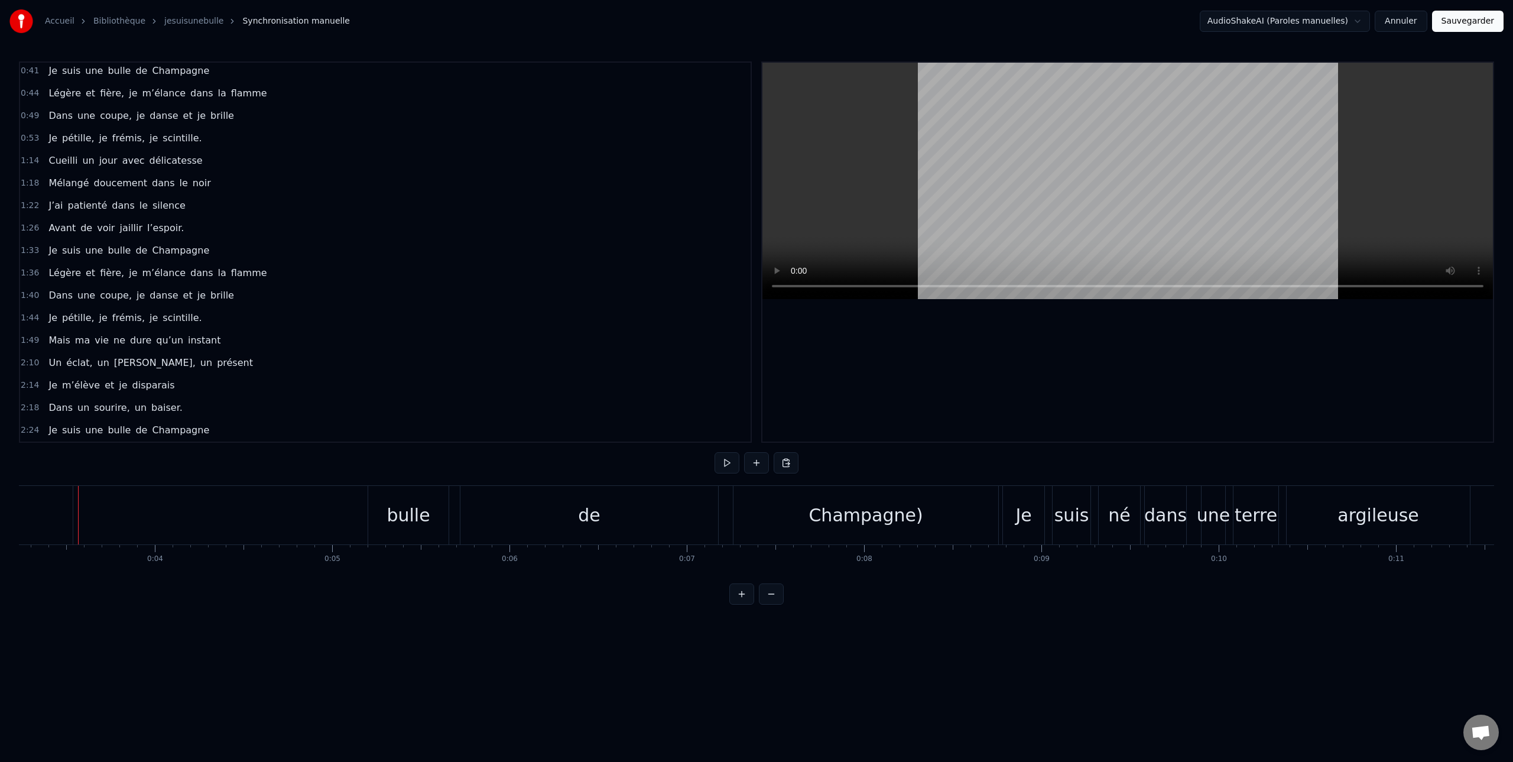
scroll to position [0, 0]
click at [165, 74] on span "Champagne)" at bounding box center [185, 74] width 63 height 14
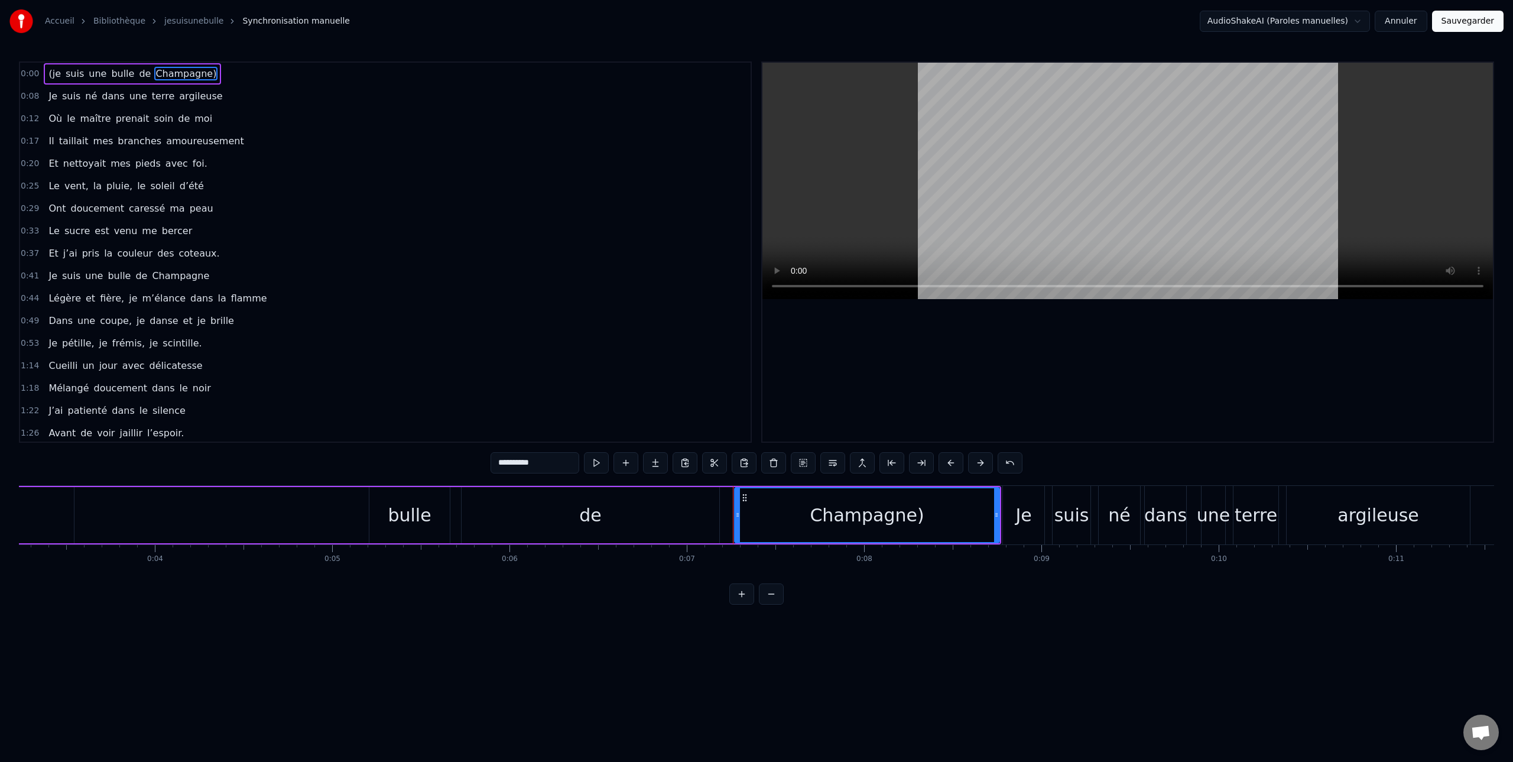
click at [556, 465] on input "**********" at bounding box center [534, 462] width 89 height 21
type input "*"
click at [139, 75] on span "de" at bounding box center [145, 74] width 14 height 14
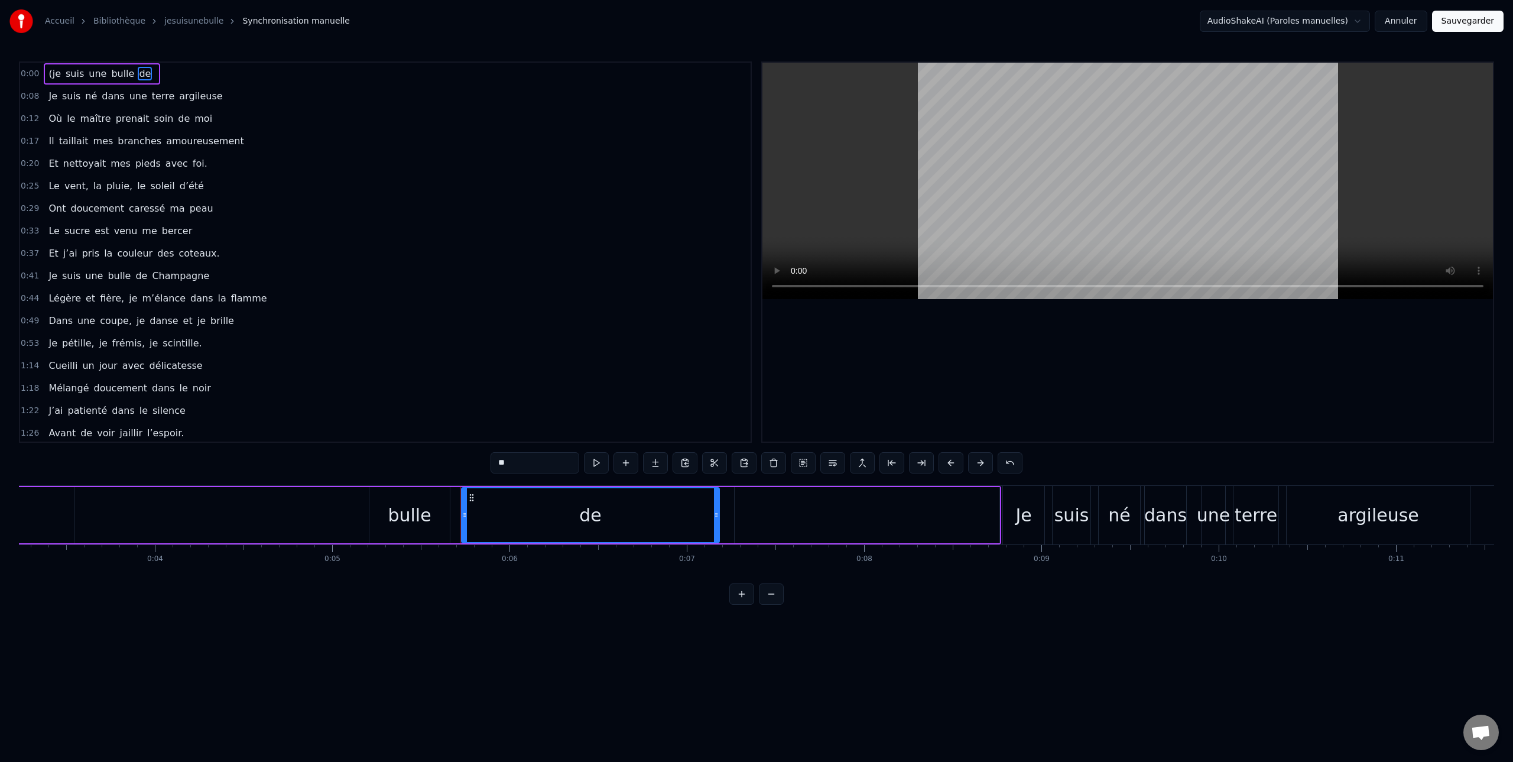
click at [539, 467] on input "**" at bounding box center [534, 462] width 89 height 21
type input "*"
click at [124, 75] on span "bulle" at bounding box center [122, 74] width 25 height 14
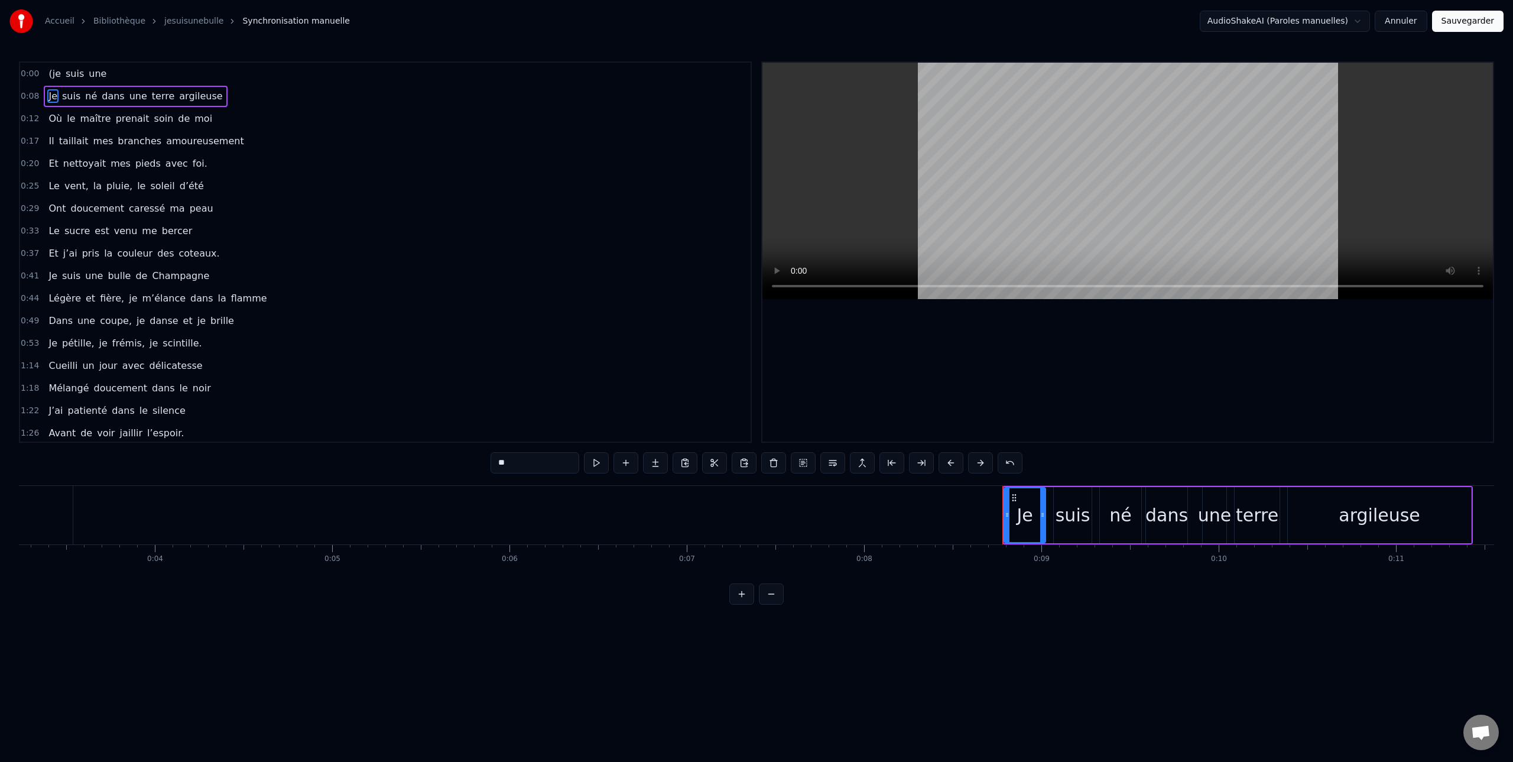
click at [92, 77] on span "une" at bounding box center [97, 74] width 20 height 14
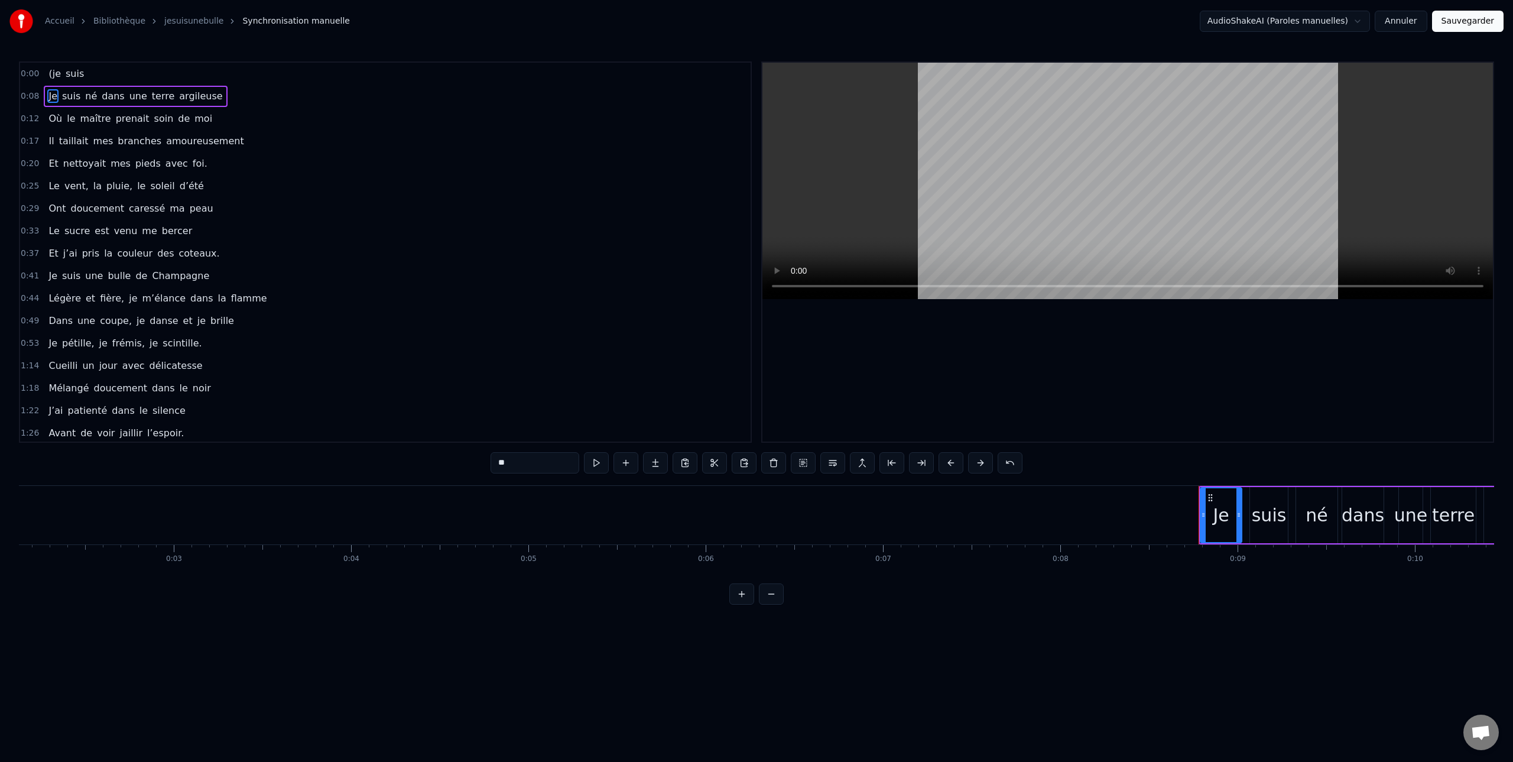
click at [76, 76] on span "suis" at bounding box center [74, 74] width 21 height 14
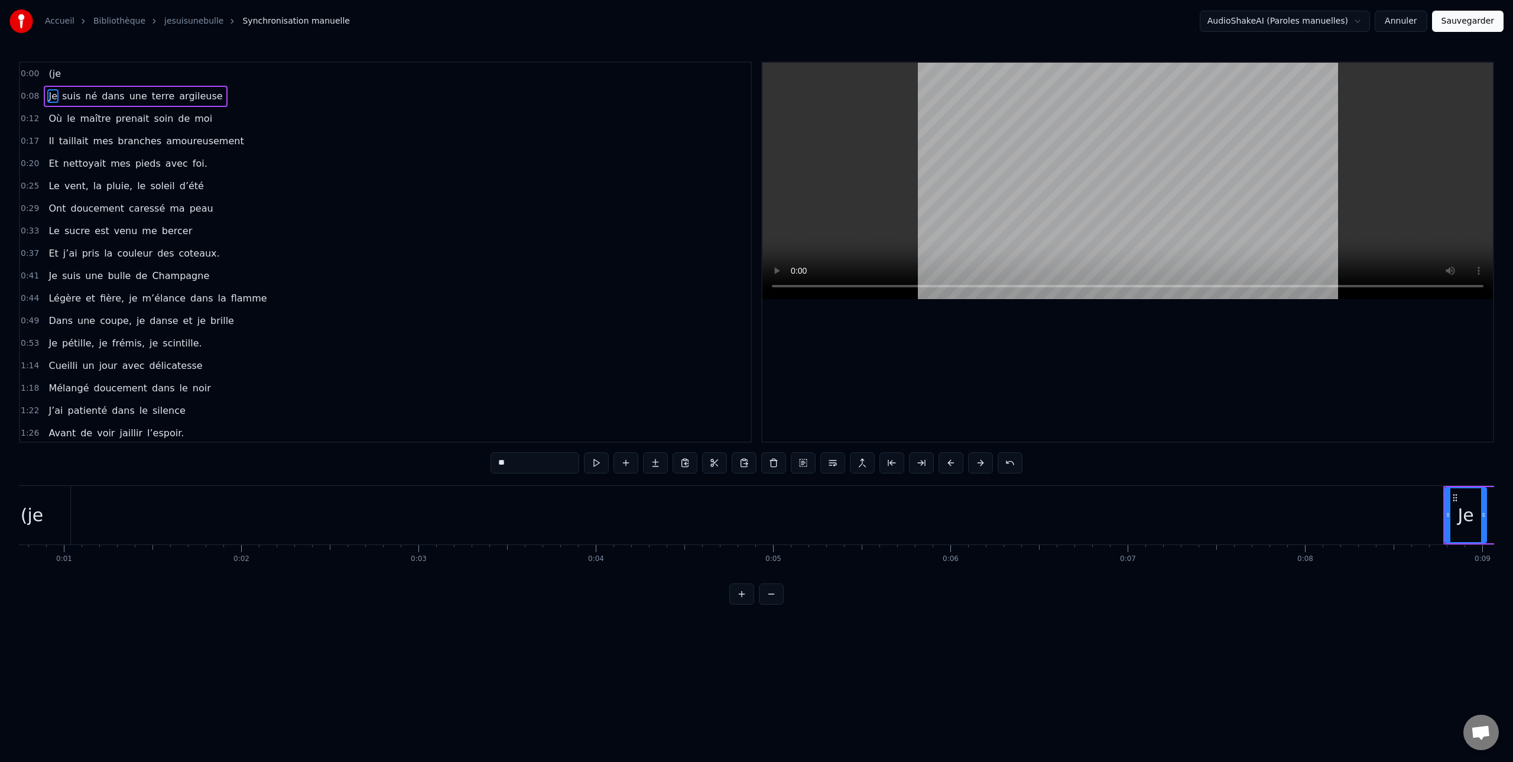
click at [54, 76] on span "(je" at bounding box center [54, 74] width 15 height 14
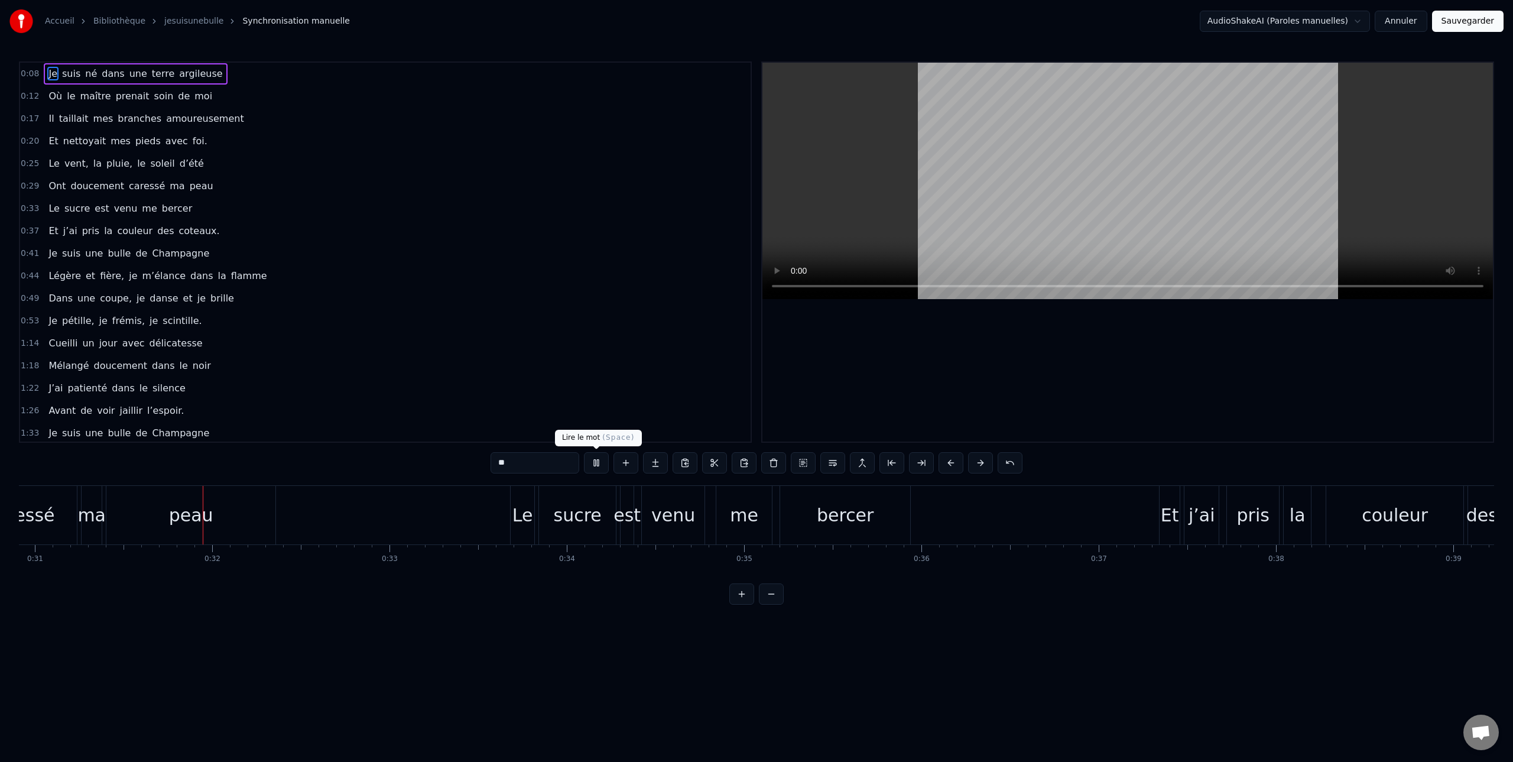
scroll to position [0, 5482]
click at [597, 464] on button at bounding box center [596, 462] width 25 height 21
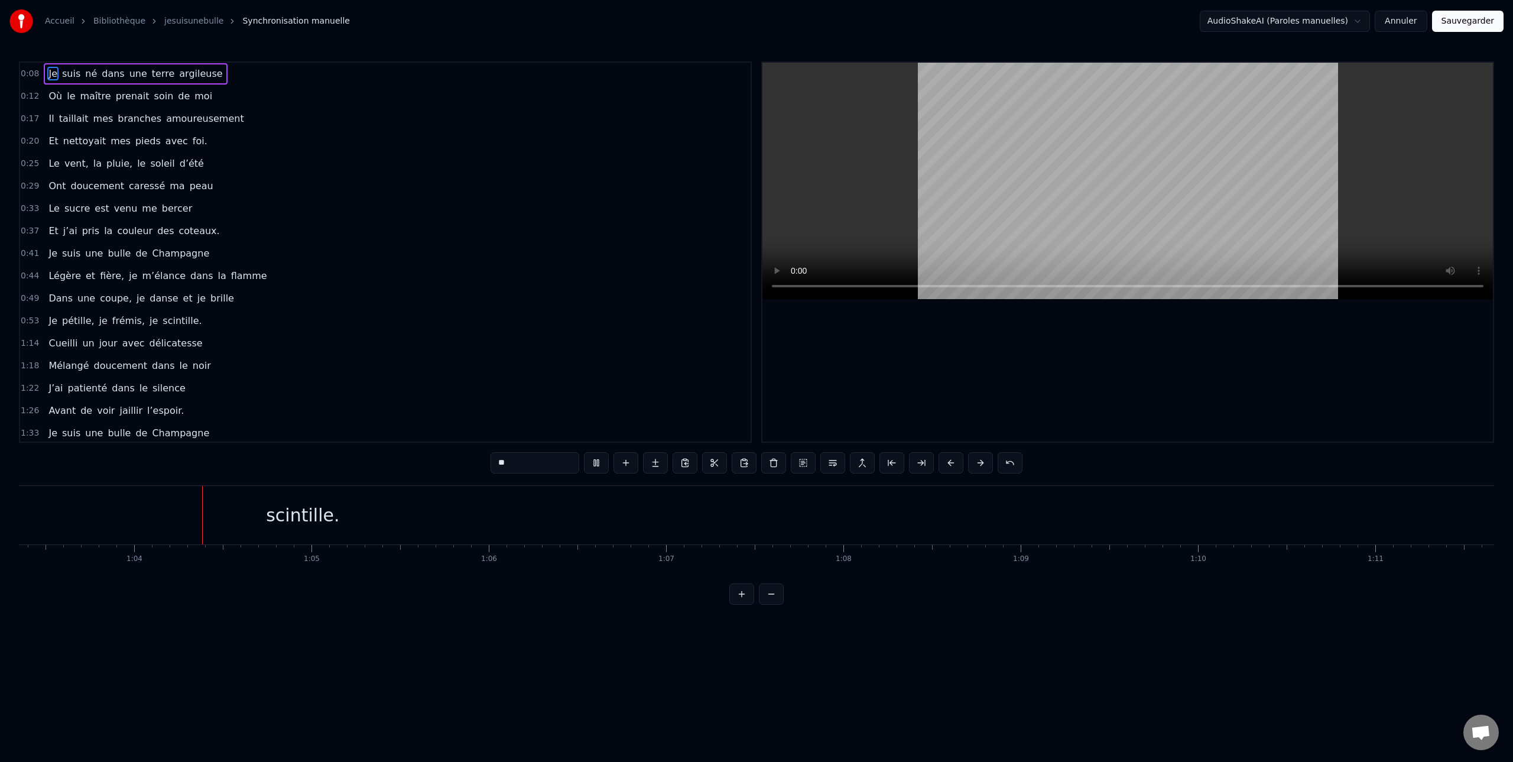
scroll to position [0, 11232]
click at [599, 462] on button at bounding box center [596, 462] width 25 height 21
type input "**********"
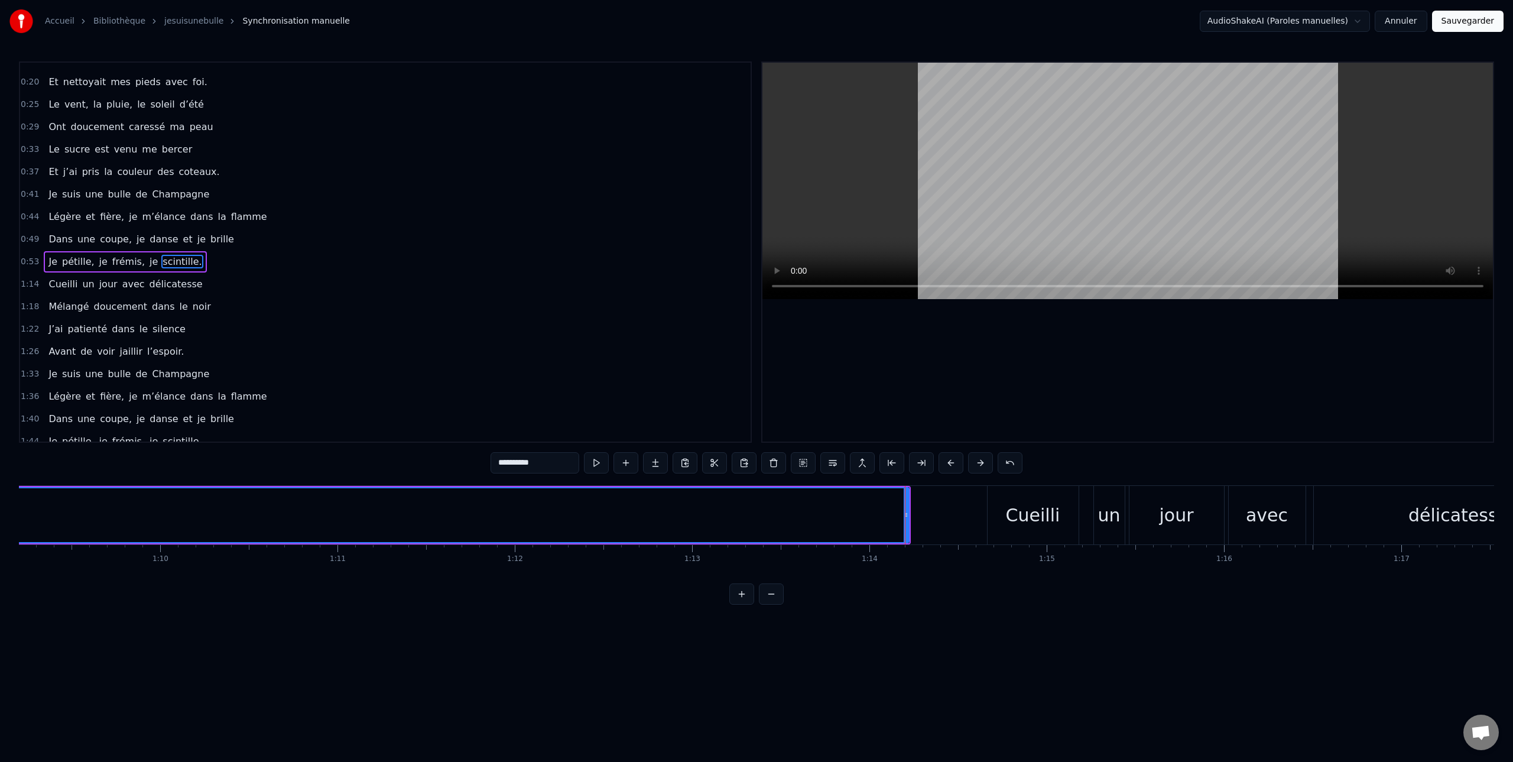
scroll to position [69, 0]
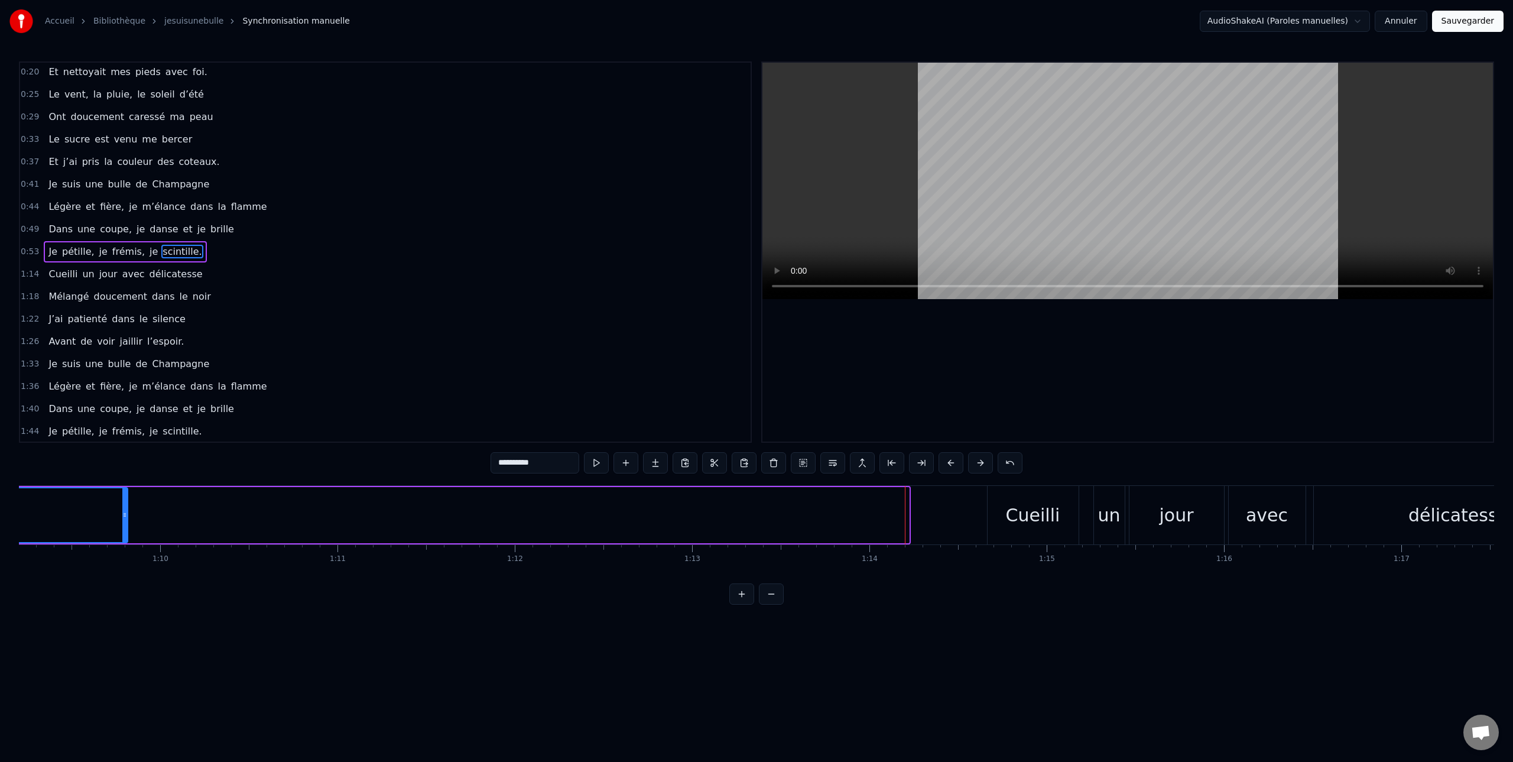
drag, startPoint x: 903, startPoint y: 513, endPoint x: 50, endPoint y: 515, distance: 853.8
click at [122, 512] on icon at bounding box center [124, 514] width 5 height 9
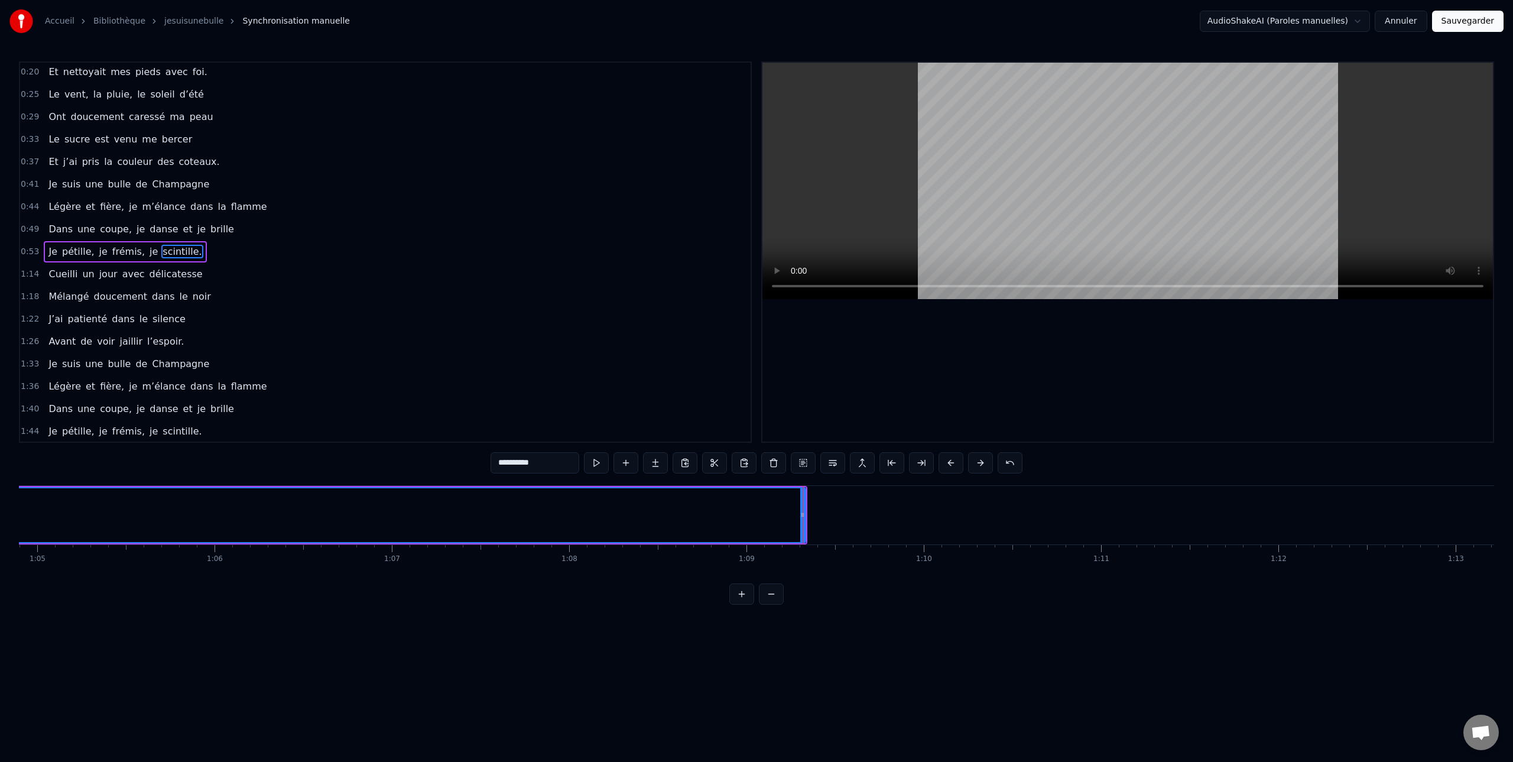
scroll to position [0, 11460]
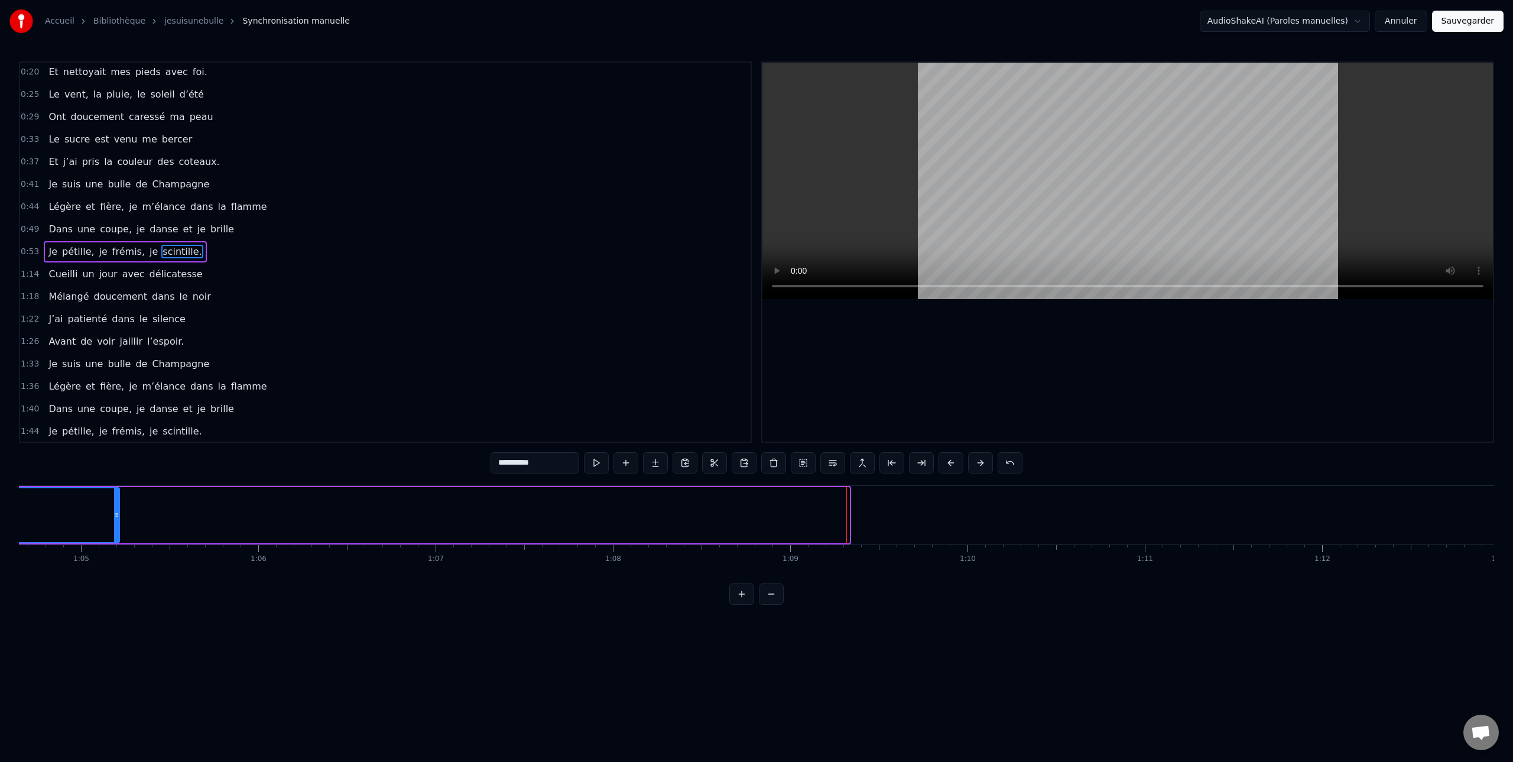
drag, startPoint x: 842, startPoint y: 508, endPoint x: 239, endPoint y: 503, distance: 603.3
click at [118, 489] on div at bounding box center [116, 515] width 5 height 54
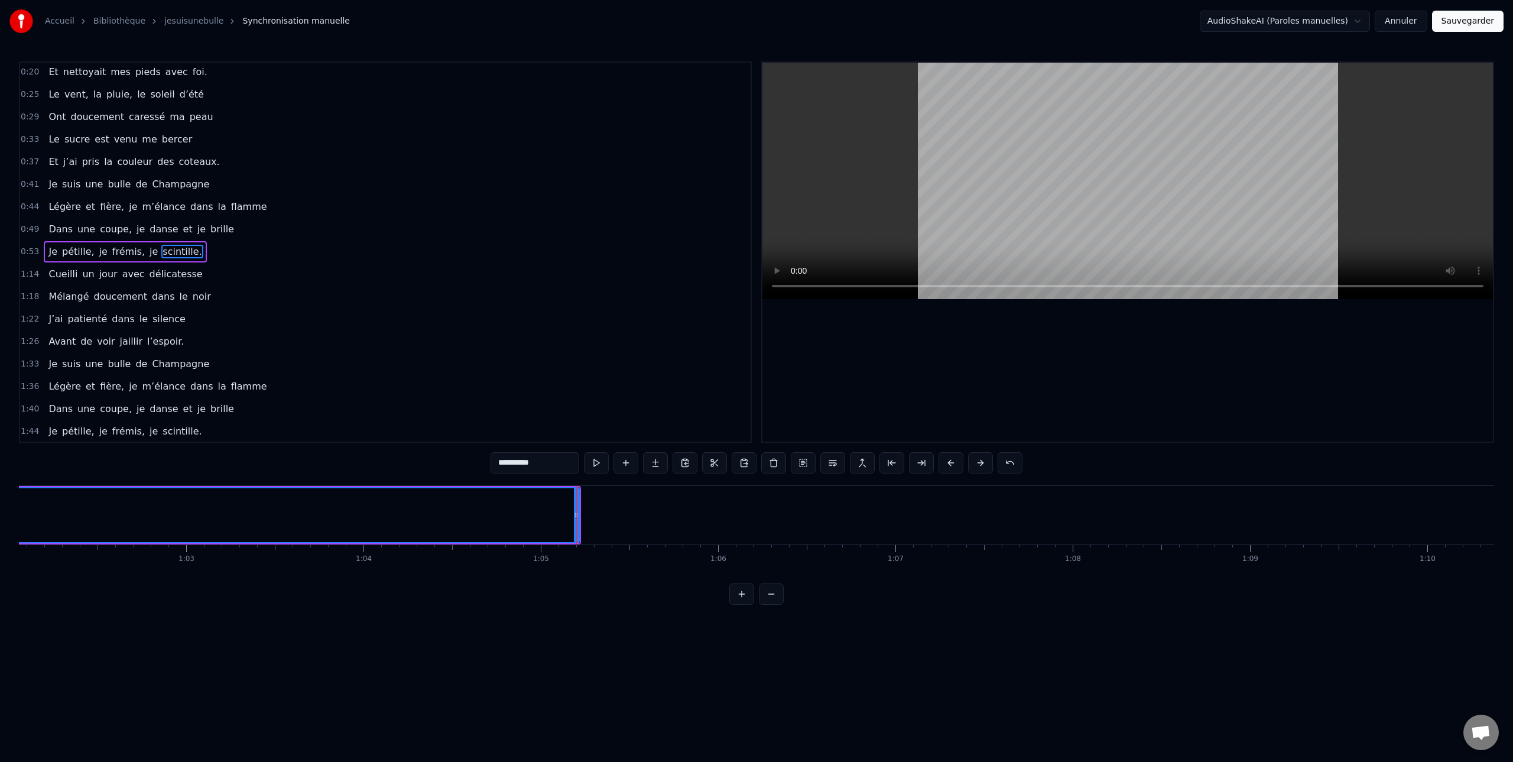
scroll to position [0, 10898]
click at [678, 508] on div at bounding box center [678, 515] width 1 height 58
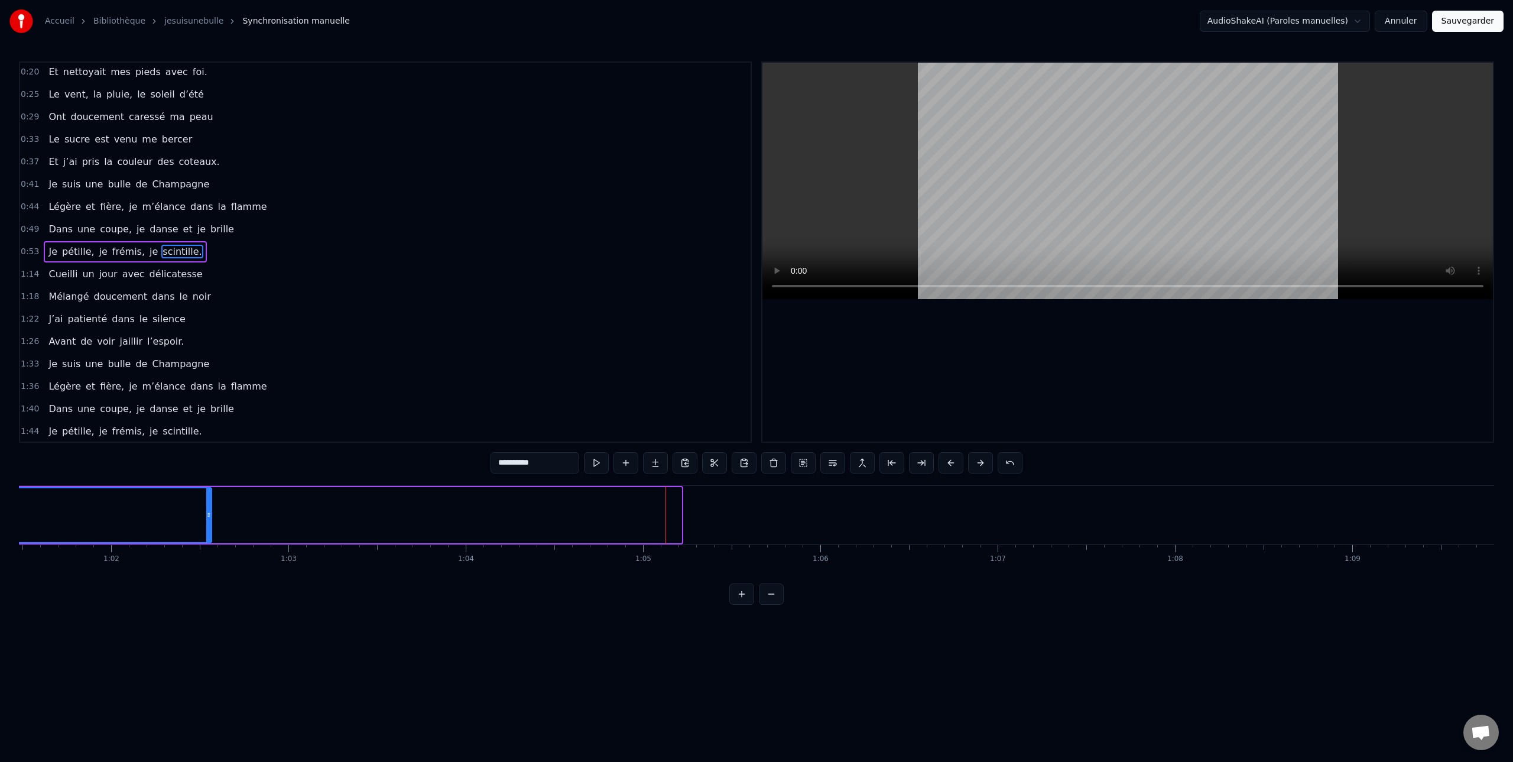
drag, startPoint x: 659, startPoint y: 507, endPoint x: 255, endPoint y: 499, distance: 404.2
click at [206, 498] on div at bounding box center [208, 515] width 5 height 54
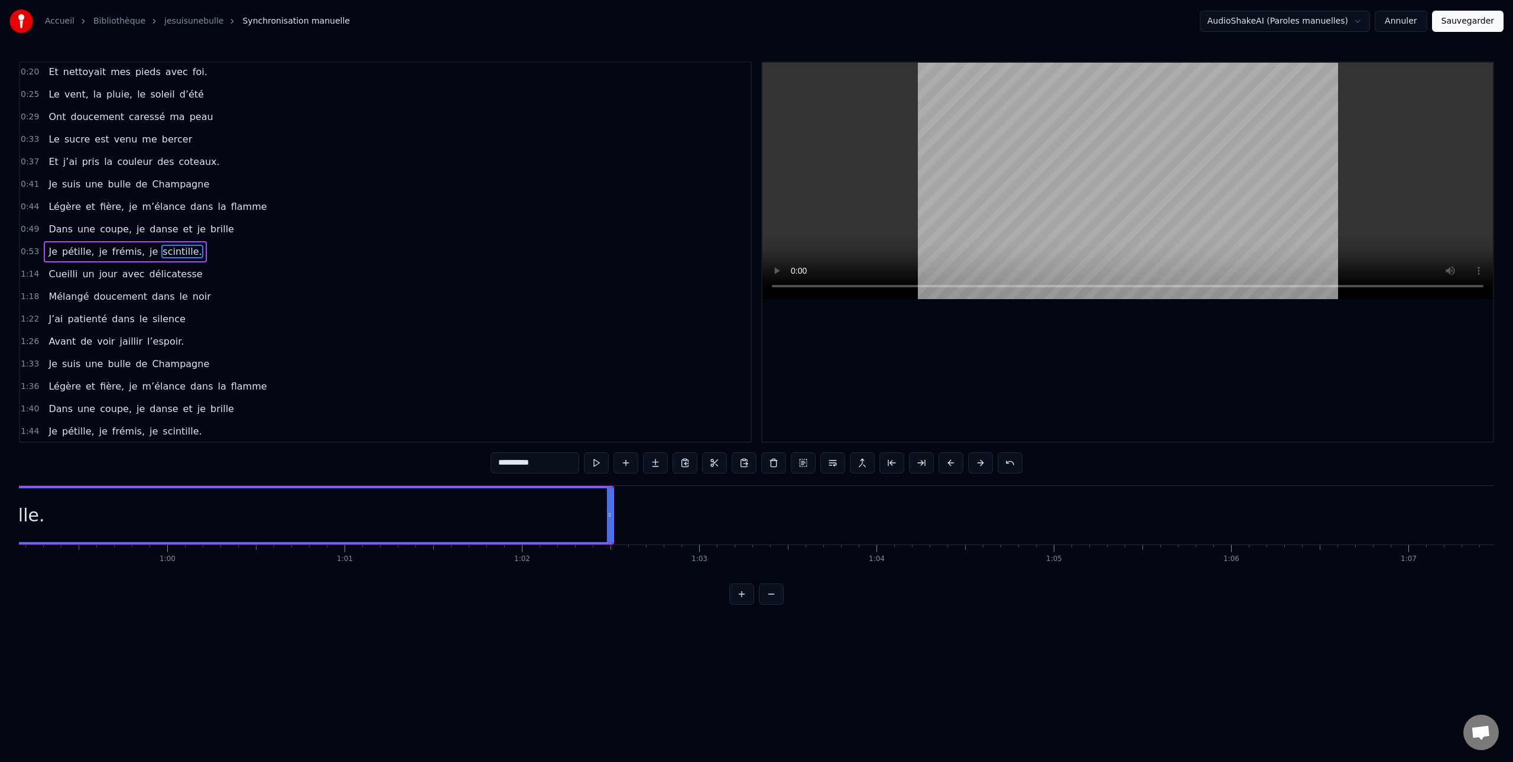
scroll to position [0, 10469]
drag, startPoint x: 628, startPoint y: 509, endPoint x: 215, endPoint y: 511, distance: 413.0
click at [239, 511] on icon at bounding box center [241, 514] width 5 height 9
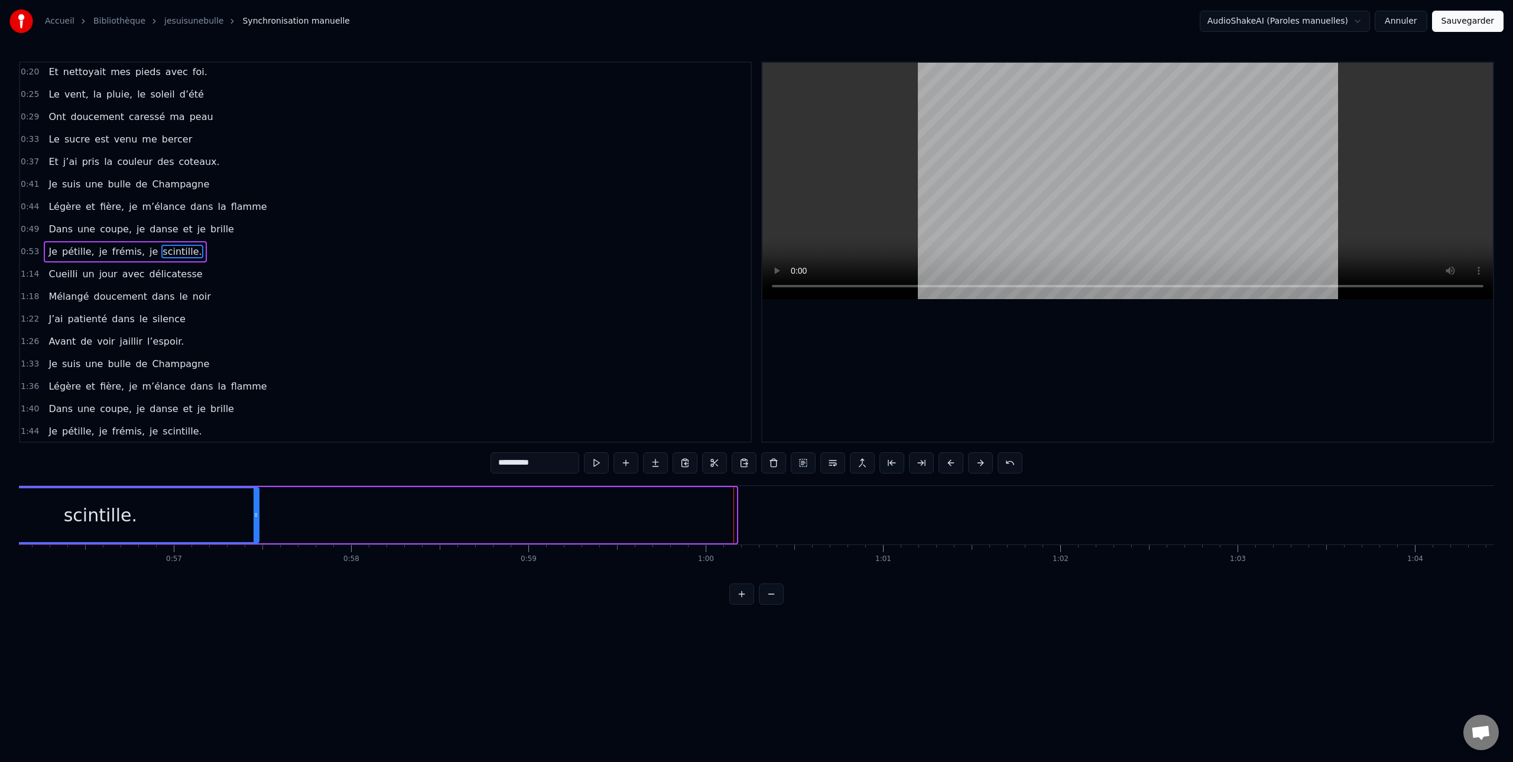
drag, startPoint x: 734, startPoint y: 511, endPoint x: 256, endPoint y: 505, distance: 478.7
click at [256, 505] on div at bounding box center [255, 515] width 5 height 54
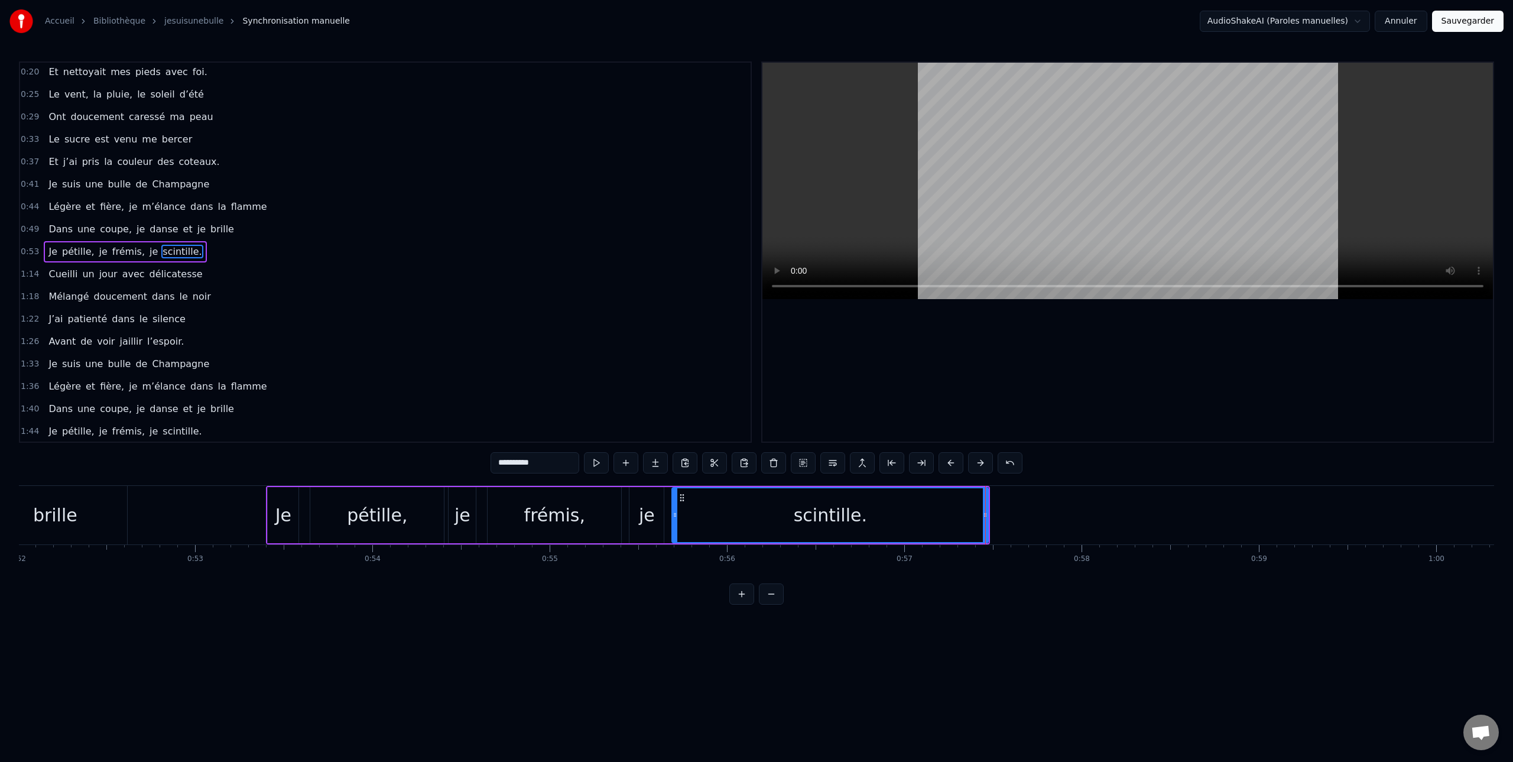
scroll to position [0, 9198]
drag, startPoint x: 1006, startPoint y: 511, endPoint x: 973, endPoint y: 513, distance: 33.2
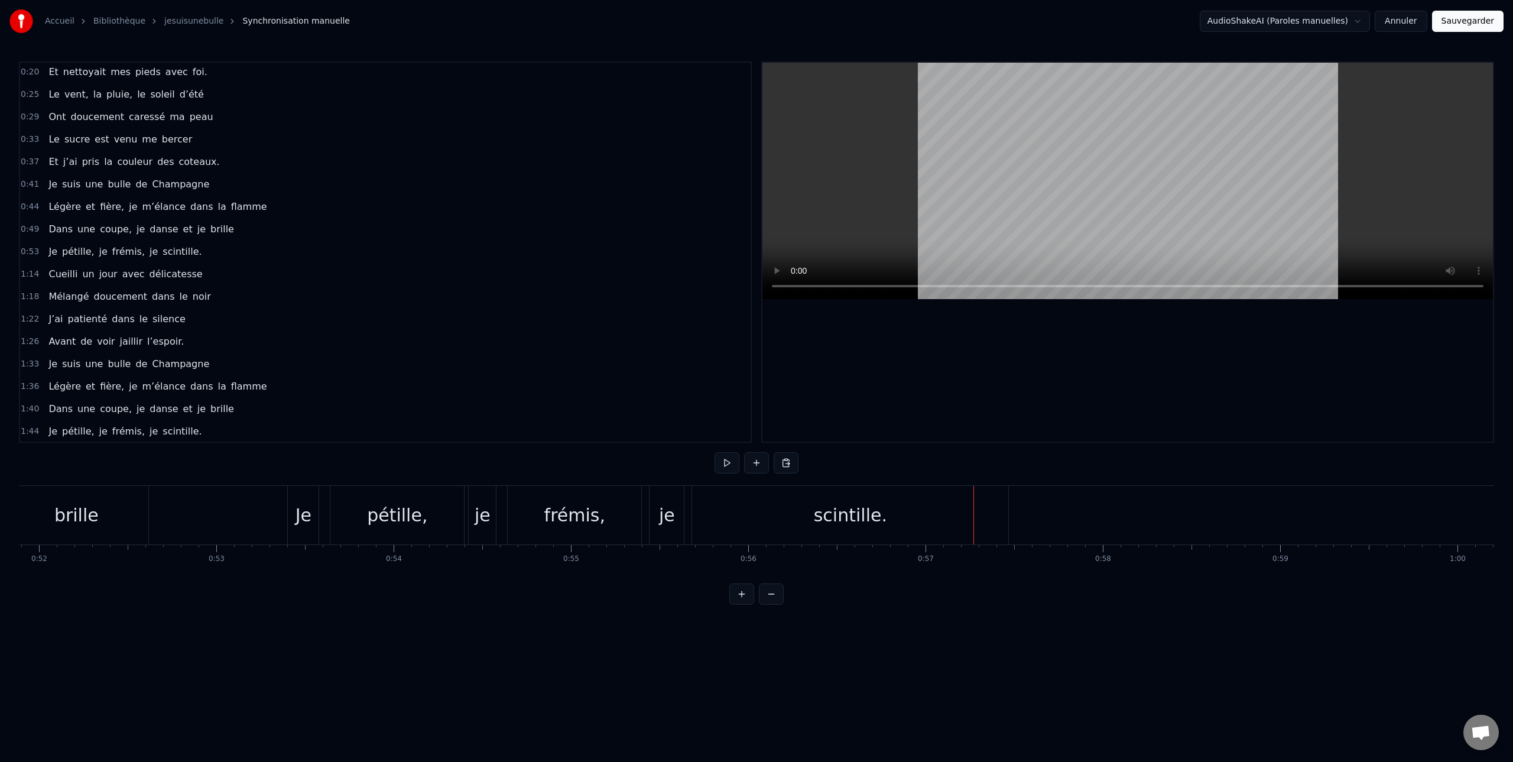
click at [870, 512] on div "scintille." at bounding box center [850, 515] width 73 height 27
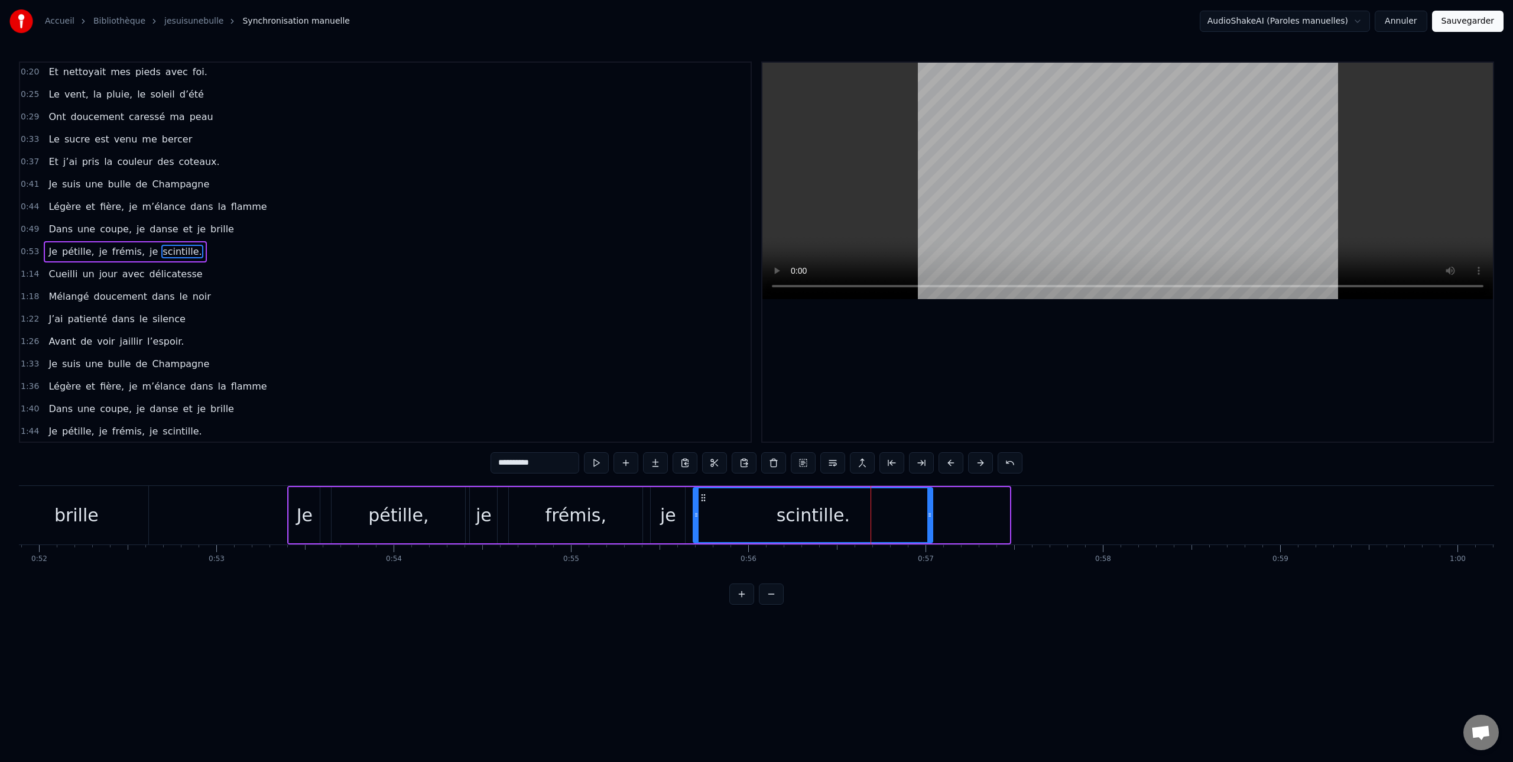
drag, startPoint x: 1008, startPoint y: 514, endPoint x: 922, endPoint y: 517, distance: 85.7
click at [929, 516] on icon at bounding box center [929, 514] width 5 height 9
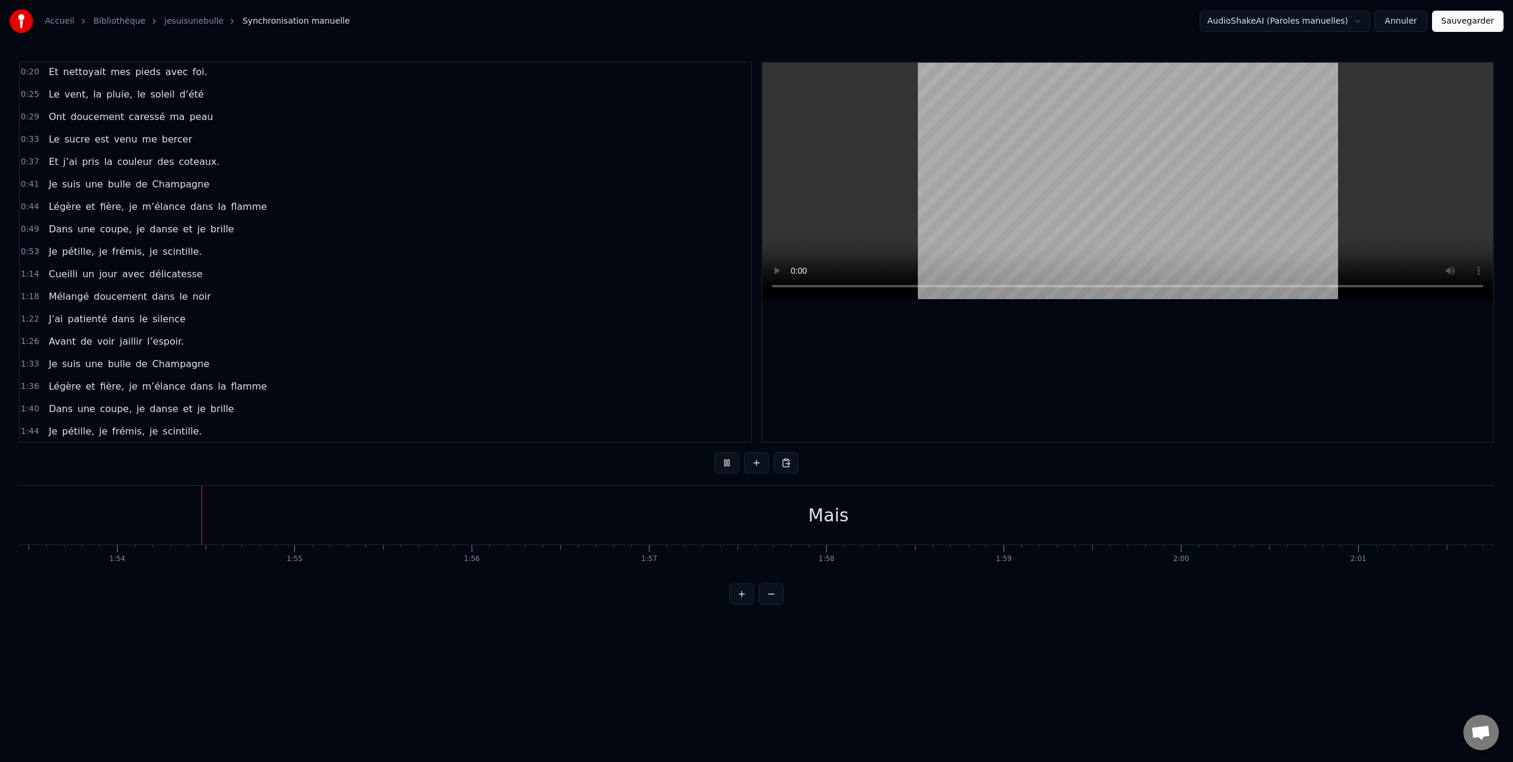
scroll to position [0, 20115]
click at [726, 463] on button at bounding box center [726, 462] width 25 height 21
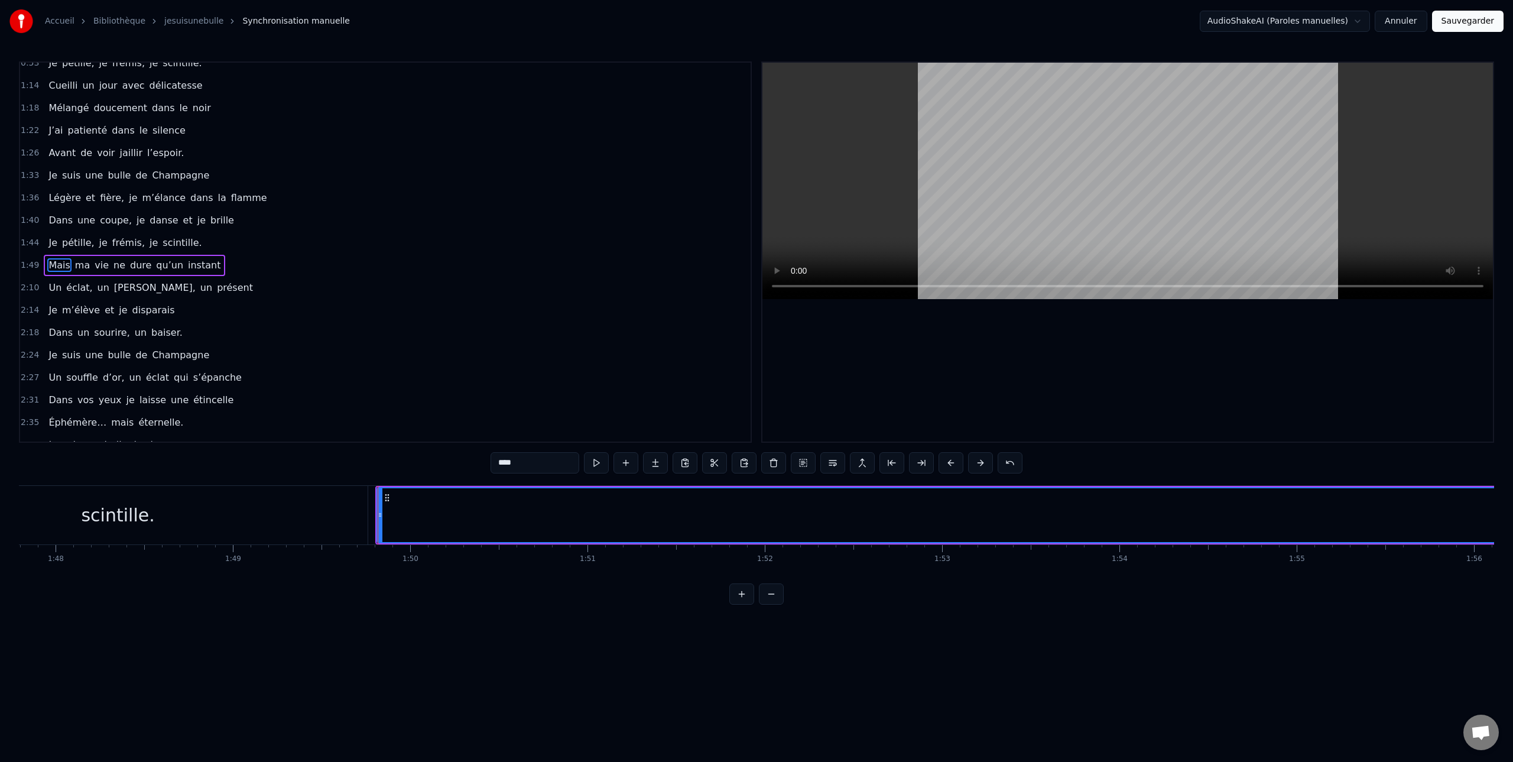
scroll to position [271, 0]
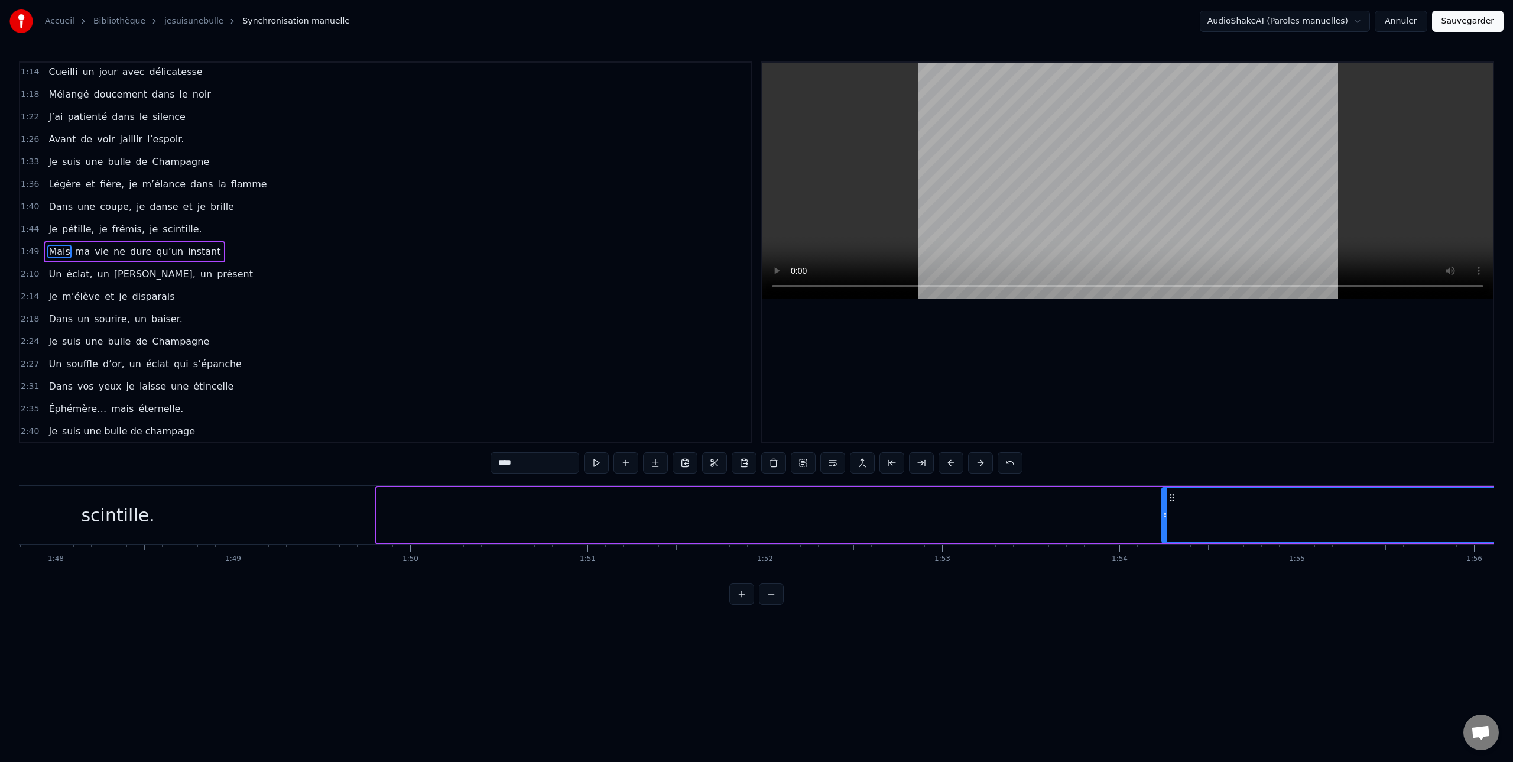
drag, startPoint x: 380, startPoint y: 508, endPoint x: 1163, endPoint y: 506, distance: 783.5
click at [1165, 506] on div at bounding box center [1164, 515] width 5 height 54
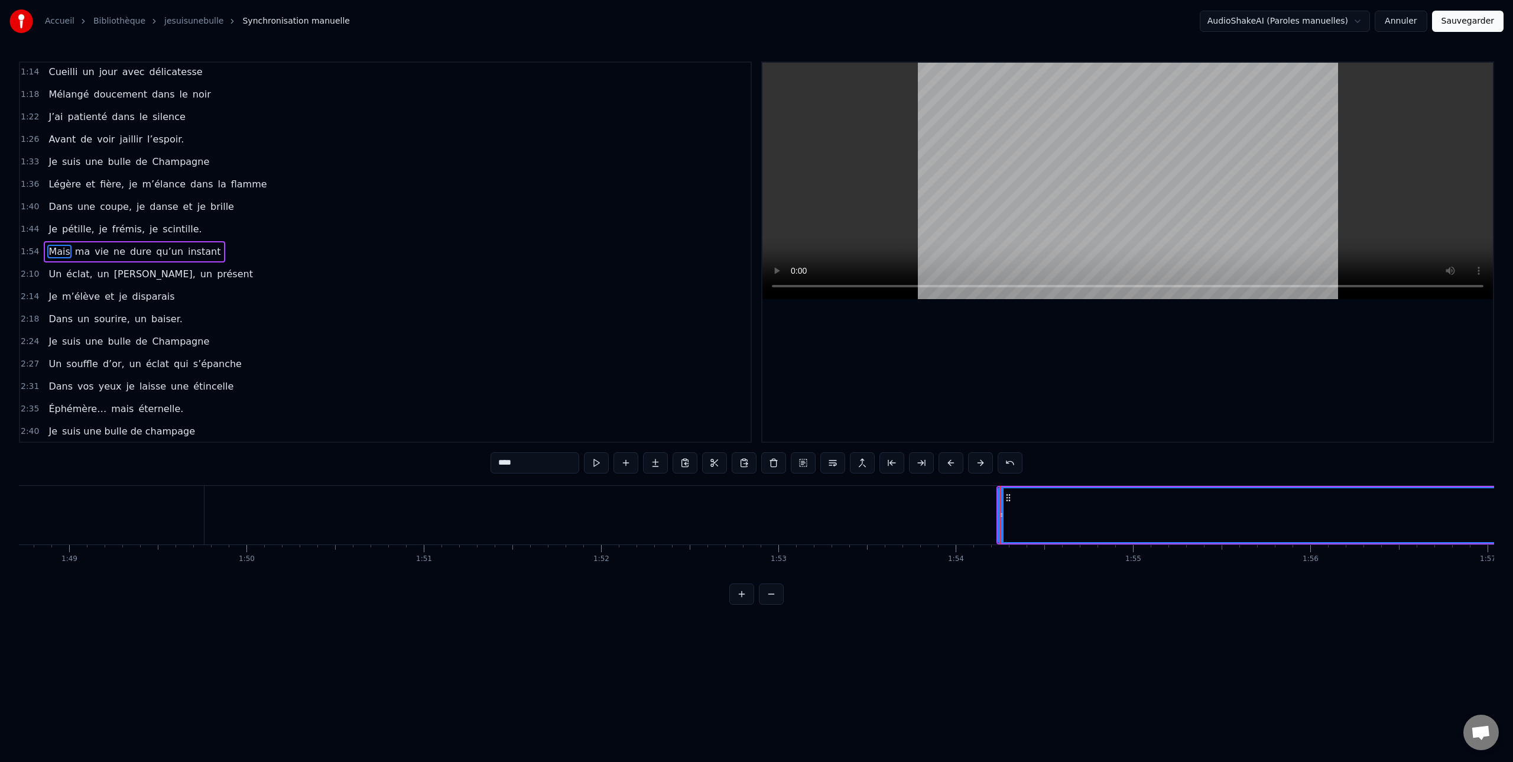
scroll to position [0, 19278]
drag, startPoint x: 994, startPoint y: 513, endPoint x: 1257, endPoint y: 516, distance: 262.4
click at [1257, 516] on icon at bounding box center [1257, 514] width 5 height 9
drag, startPoint x: 866, startPoint y: 512, endPoint x: 1029, endPoint y: 506, distance: 163.2
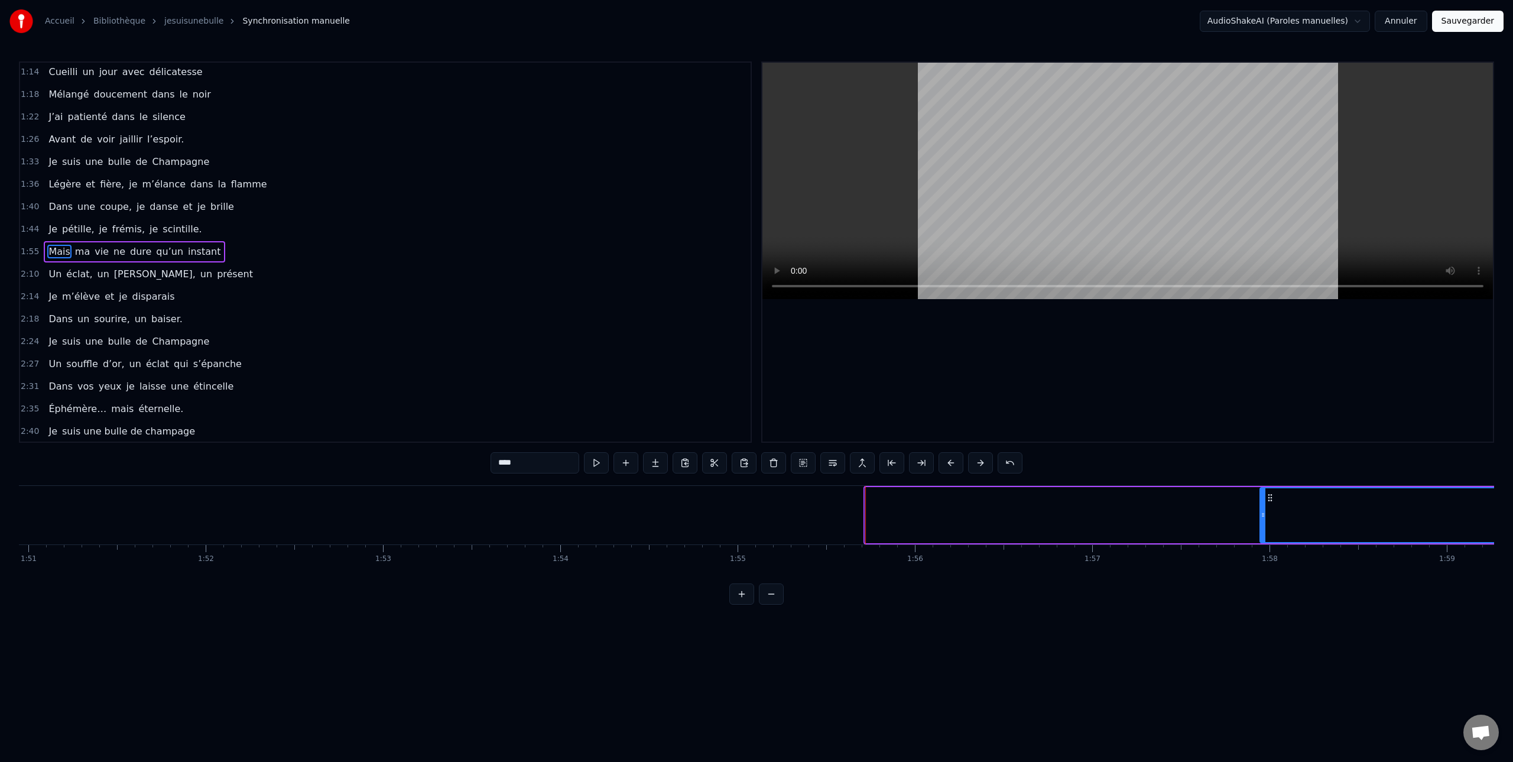
drag, startPoint x: 867, startPoint y: 511, endPoint x: 1257, endPoint y: 509, distance: 390.0
click at [1262, 508] on div at bounding box center [1262, 515] width 5 height 54
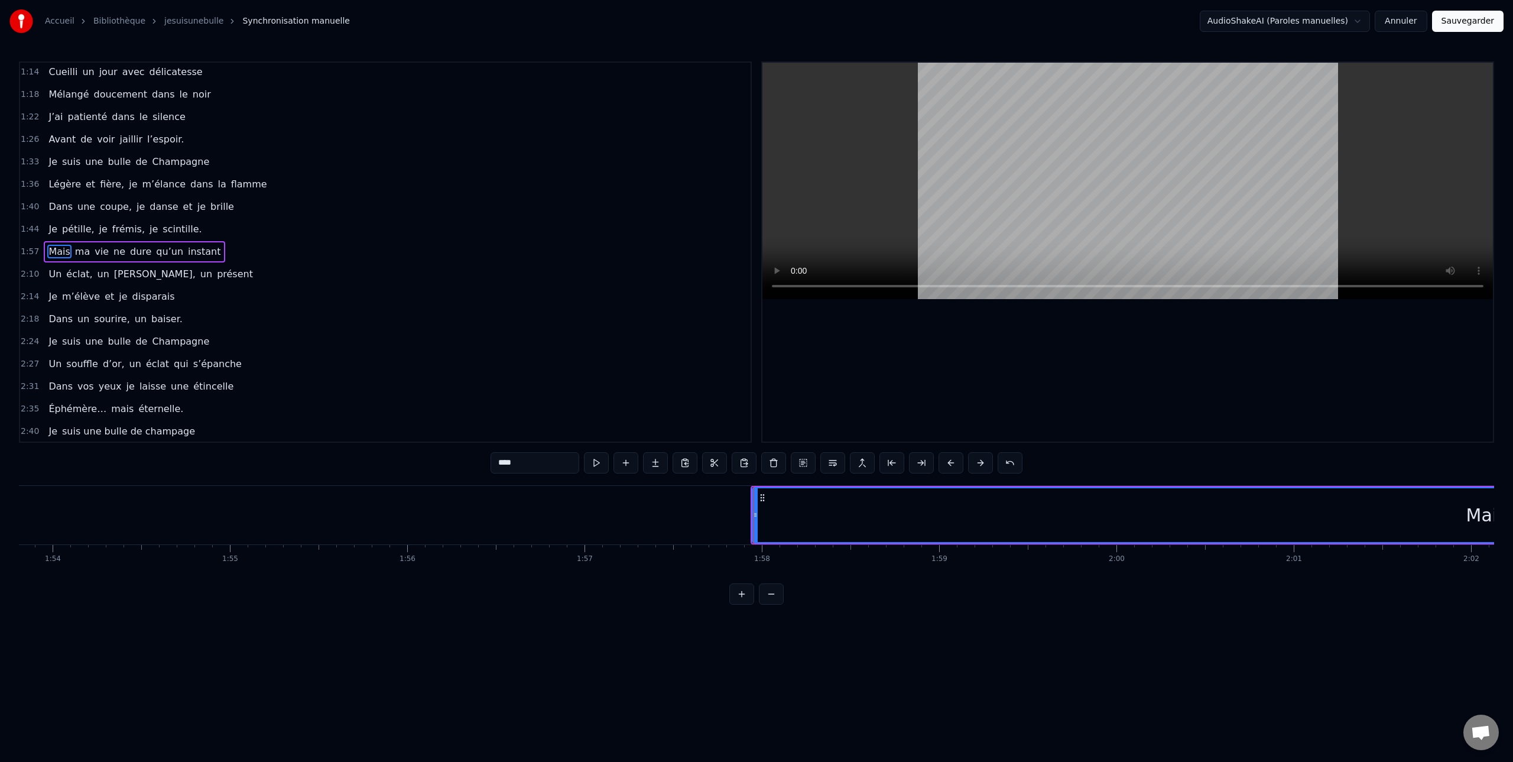
scroll to position [0, 20342]
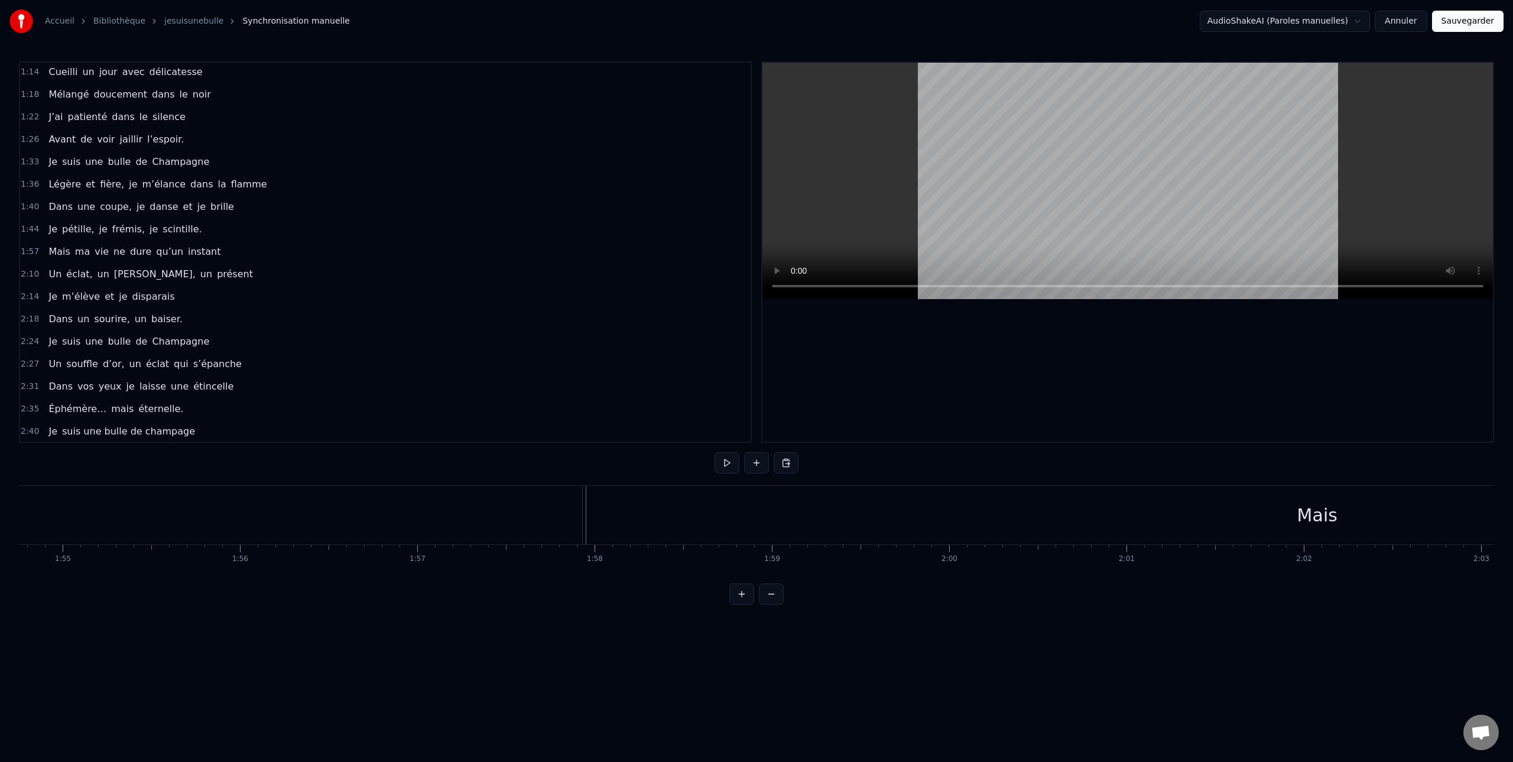
click at [651, 516] on div "Mais" at bounding box center [1317, 515] width 1469 height 58
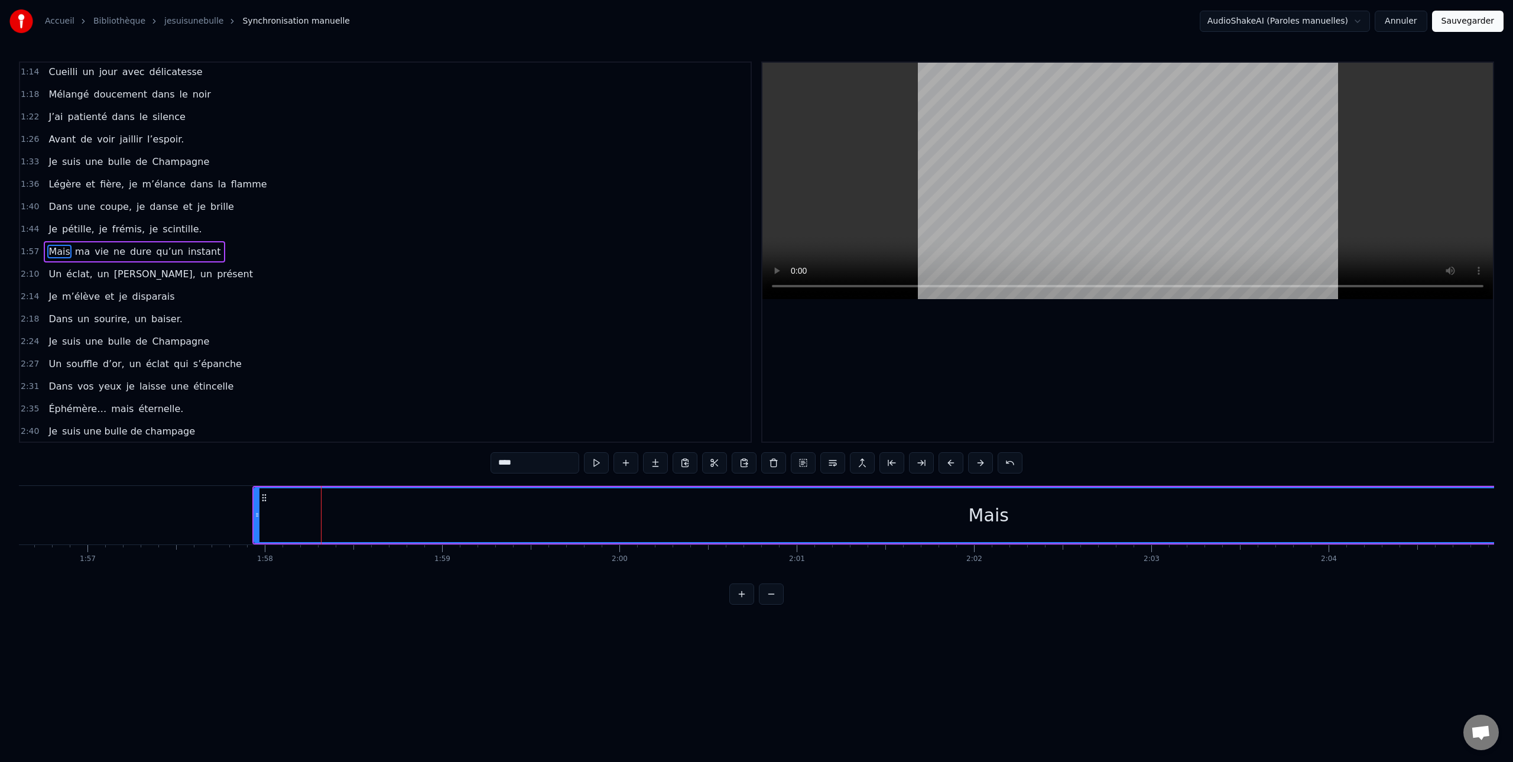
scroll to position [0, 20682]
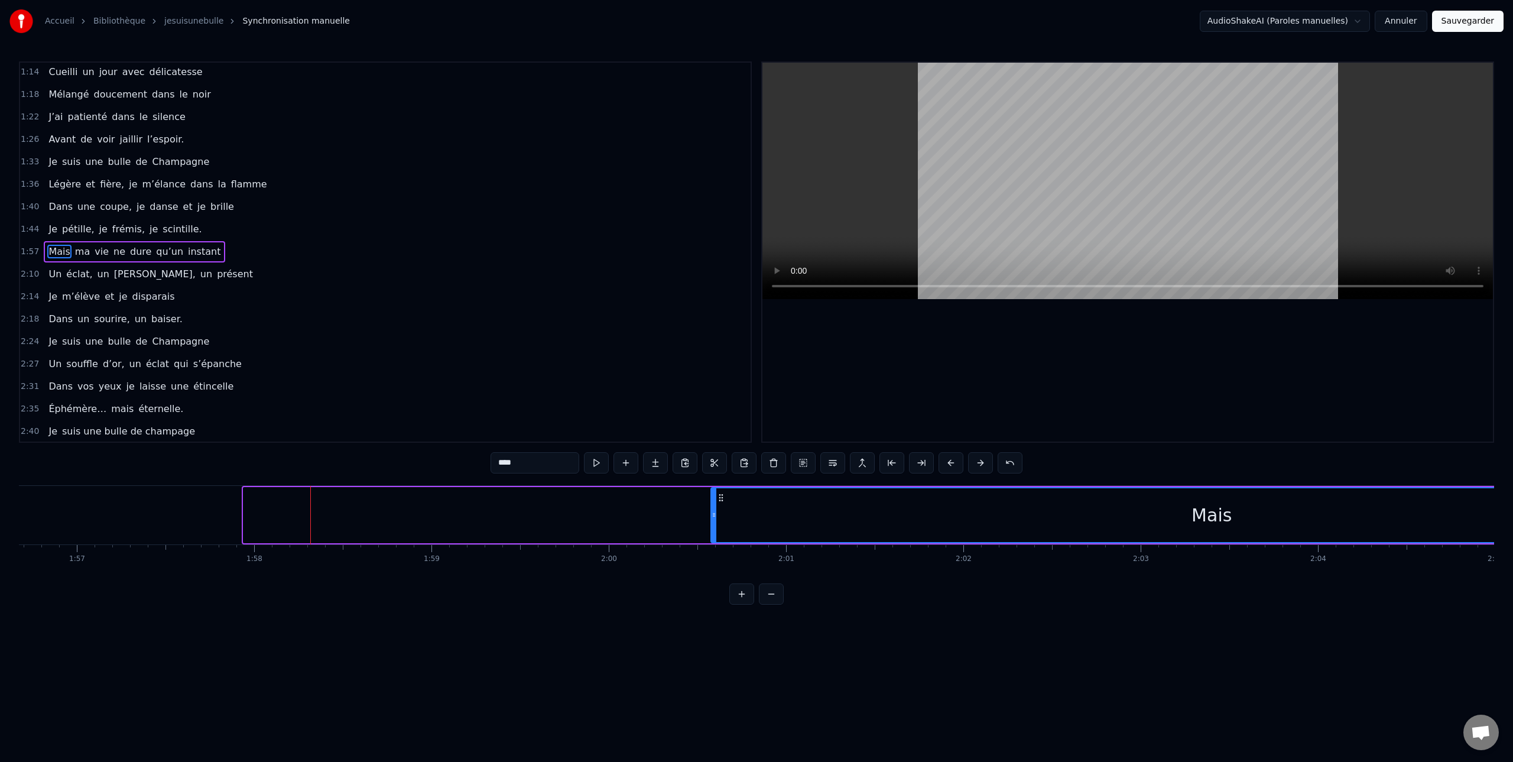
drag, startPoint x: 243, startPoint y: 513, endPoint x: 713, endPoint y: 519, distance: 469.8
click at [713, 519] on div at bounding box center [713, 515] width 5 height 54
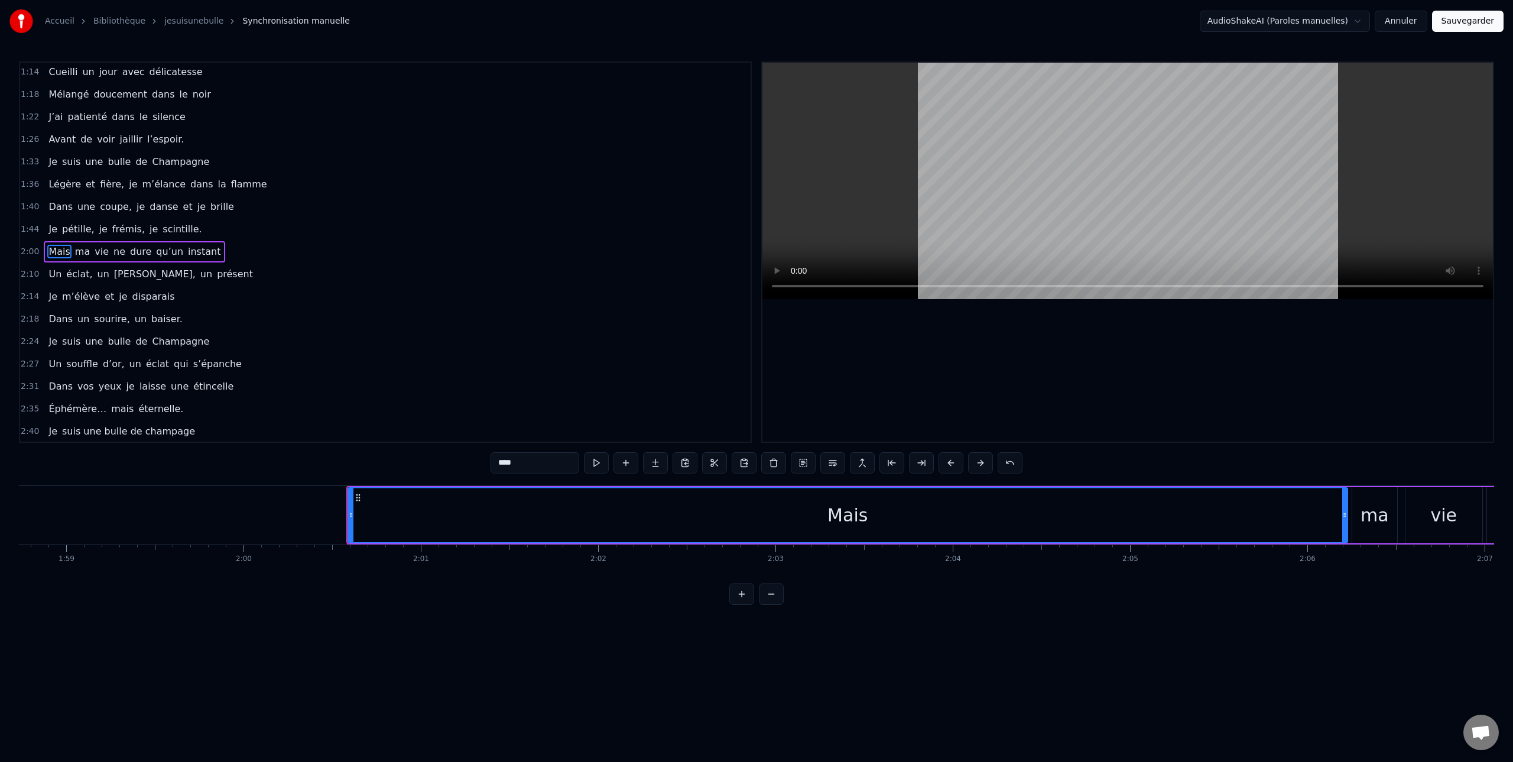
scroll to position [0, 21057]
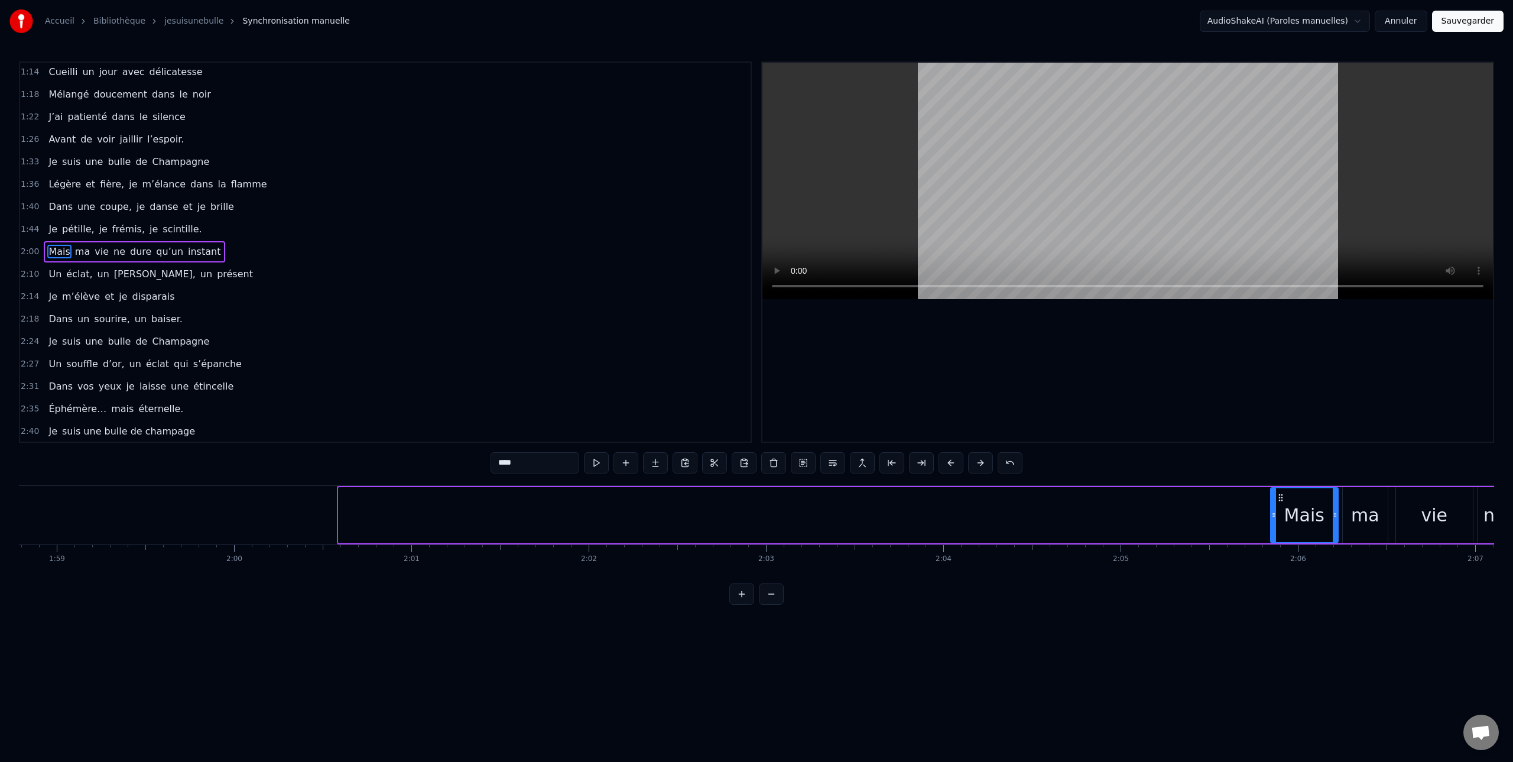
drag, startPoint x: 339, startPoint y: 516, endPoint x: 1269, endPoint y: 512, distance: 930.1
click at [1271, 512] on icon at bounding box center [1273, 514] width 5 height 9
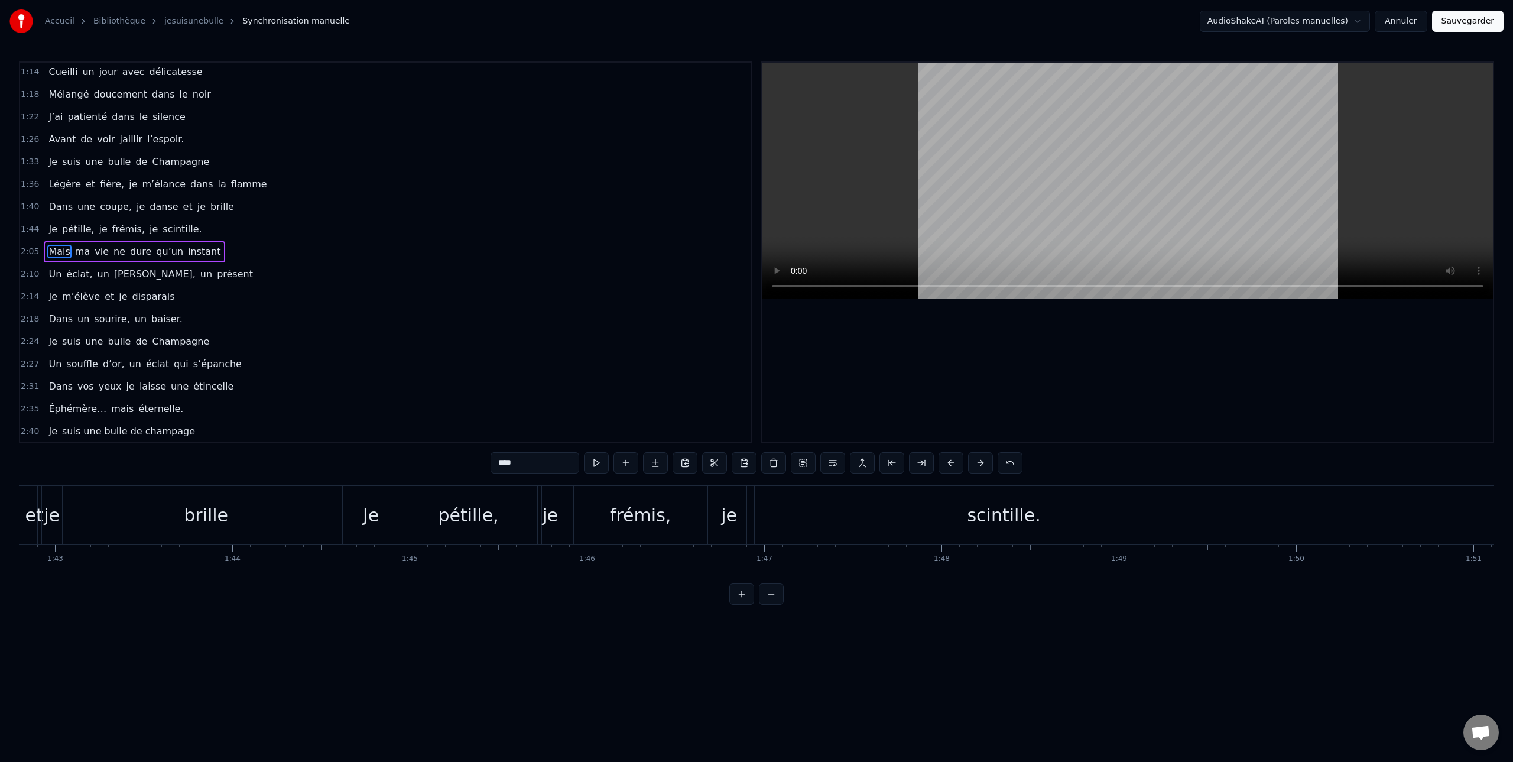
scroll to position [0, 18188]
click at [418, 506] on div "Je" at bounding box center [405, 515] width 41 height 58
type input "**"
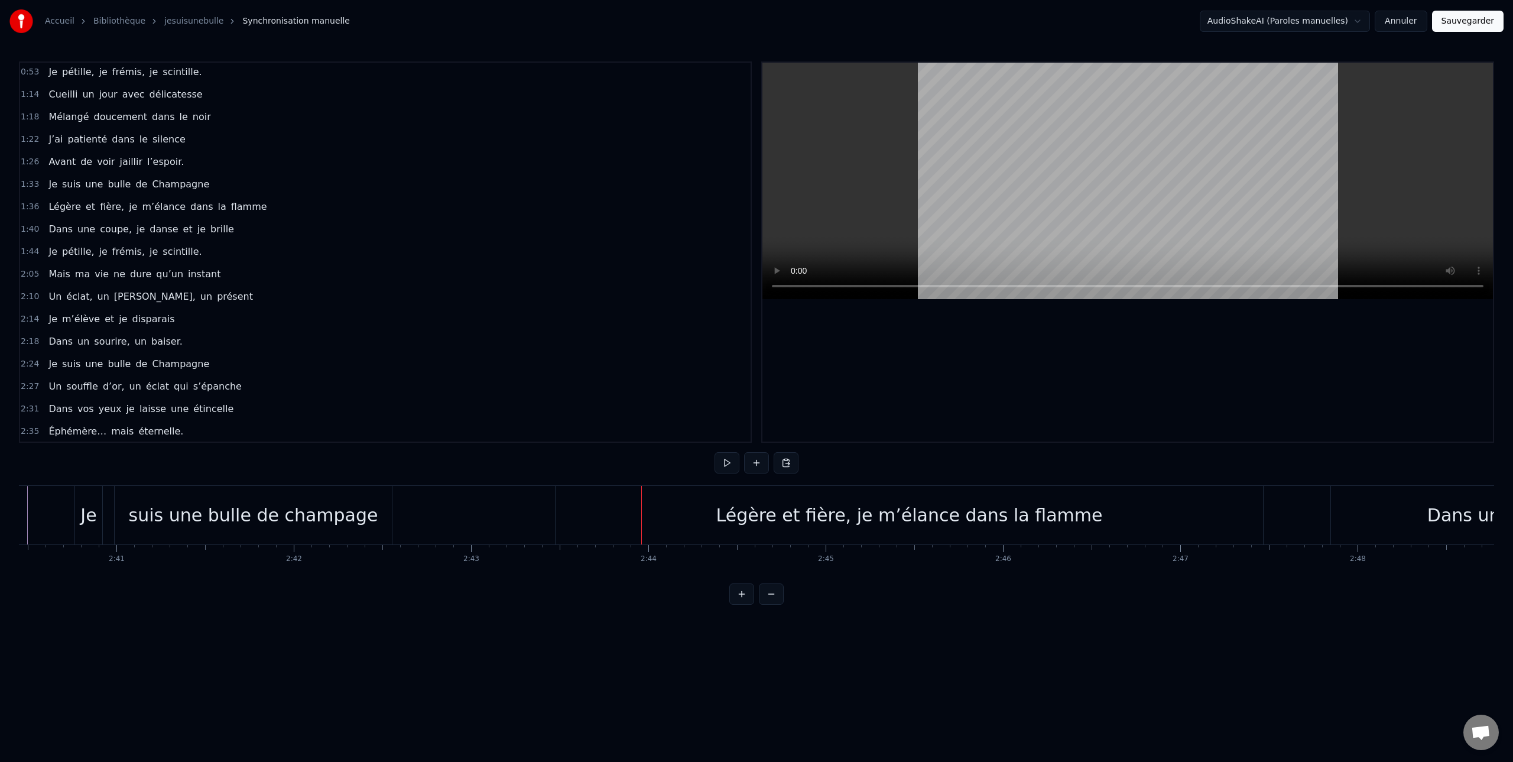
scroll to position [0, 28443]
click at [809, 516] on div "Légère et fière, je m’élance dans la flamme" at bounding box center [909, 515] width 386 height 27
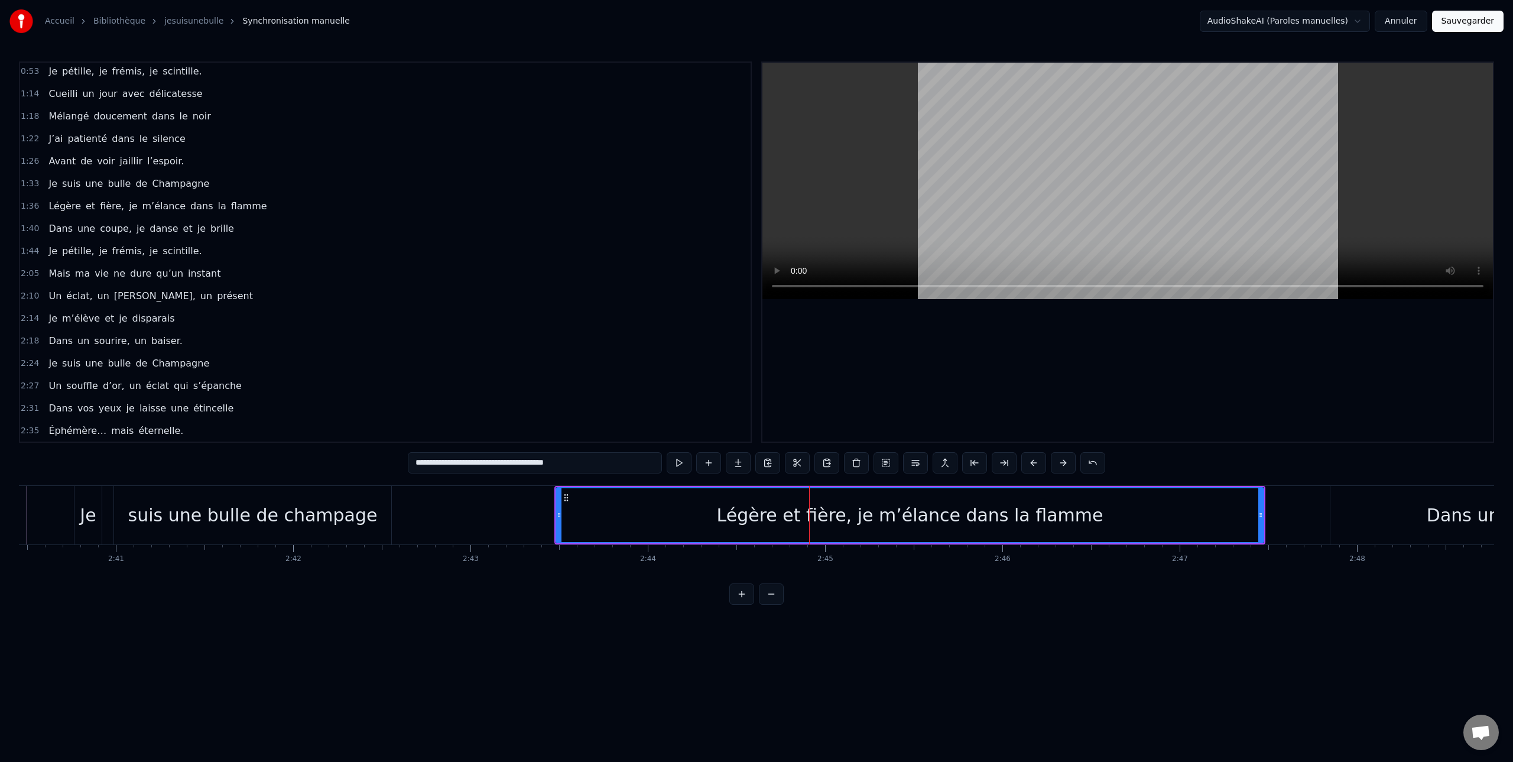
scroll to position [0, 28440]
drag, startPoint x: 558, startPoint y: 512, endPoint x: 478, endPoint y: 513, distance: 79.8
click at [477, 514] on icon at bounding box center [478, 514] width 5 height 9
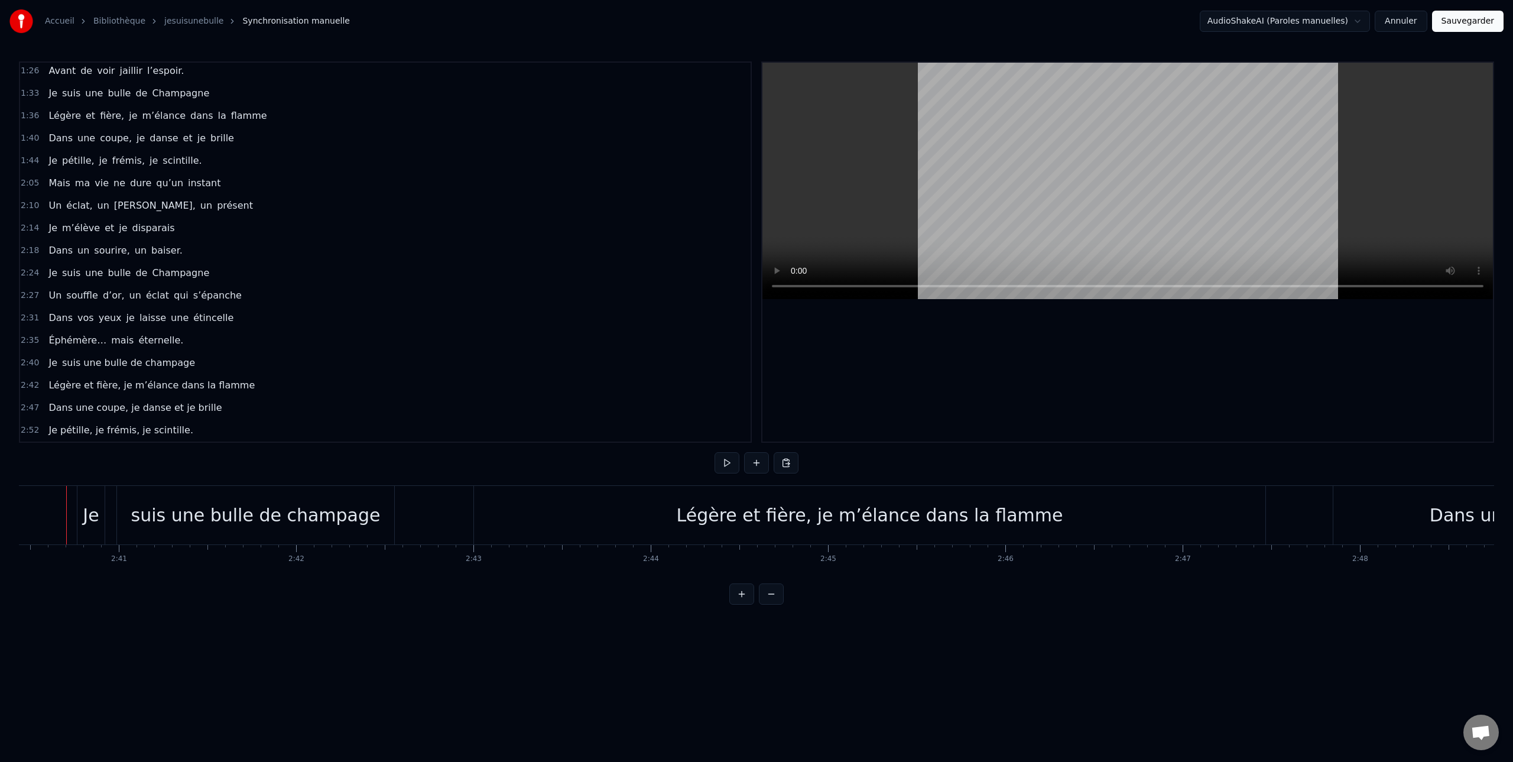
scroll to position [0, 28429]
click at [490, 511] on div "Légère et fière, je m’élance dans la flamme" at bounding box center [881, 515] width 791 height 58
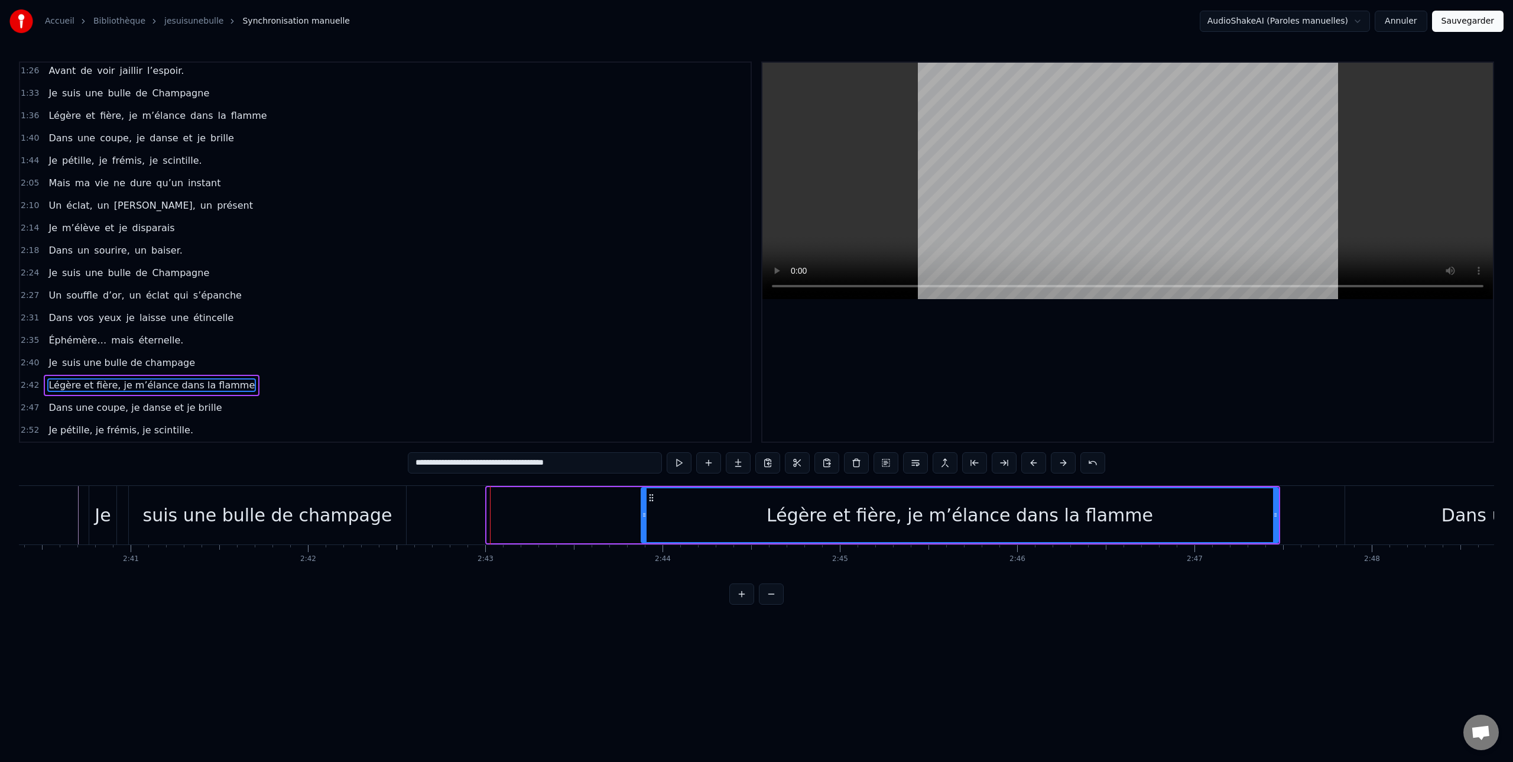
drag, startPoint x: 490, startPoint y: 506, endPoint x: 645, endPoint y: 506, distance: 154.2
click at [645, 506] on div at bounding box center [644, 515] width 5 height 54
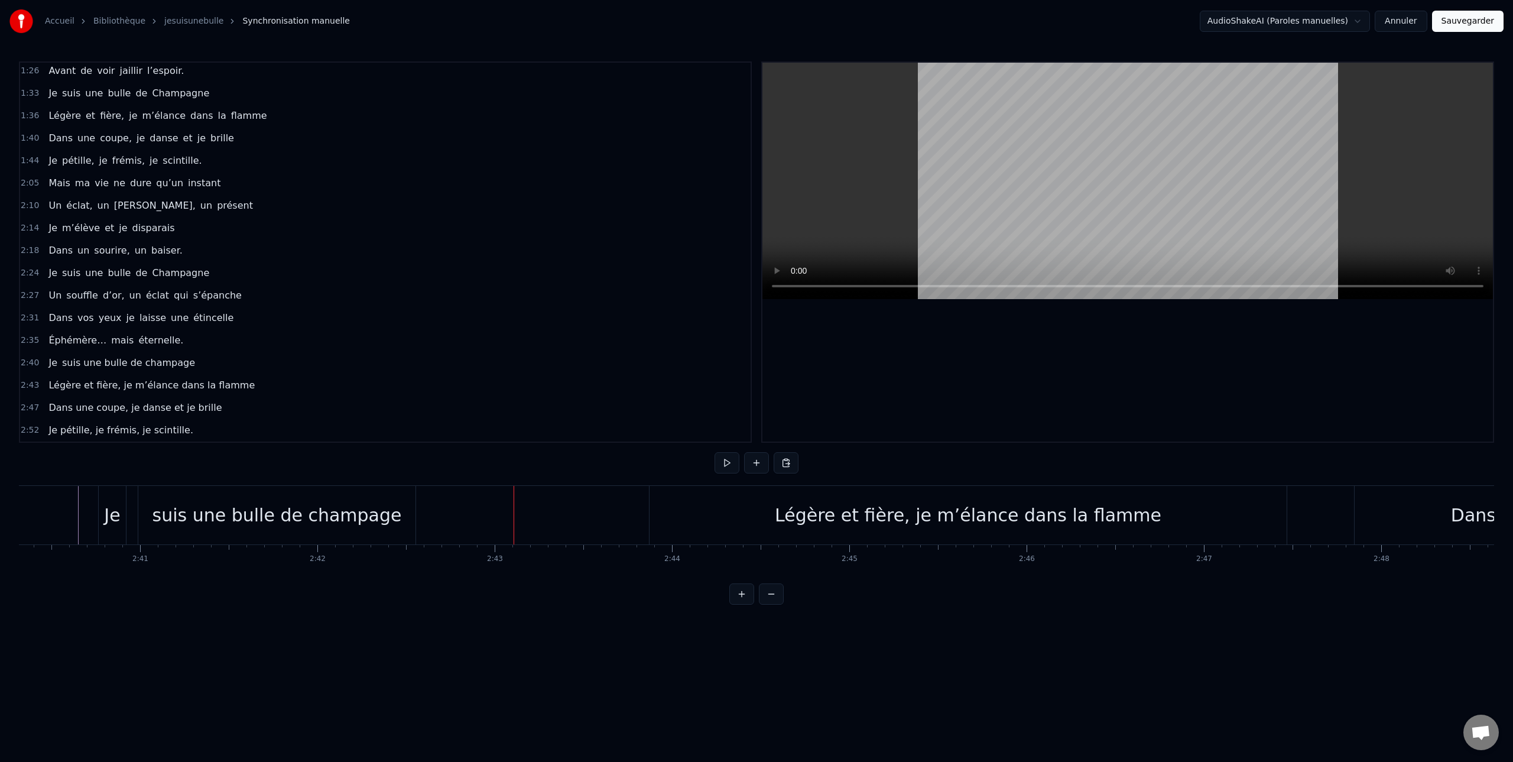
drag, startPoint x: 390, startPoint y: 512, endPoint x: 396, endPoint y: 512, distance: 6.5
click at [390, 512] on div "suis une bulle de champage" at bounding box center [276, 515] width 277 height 58
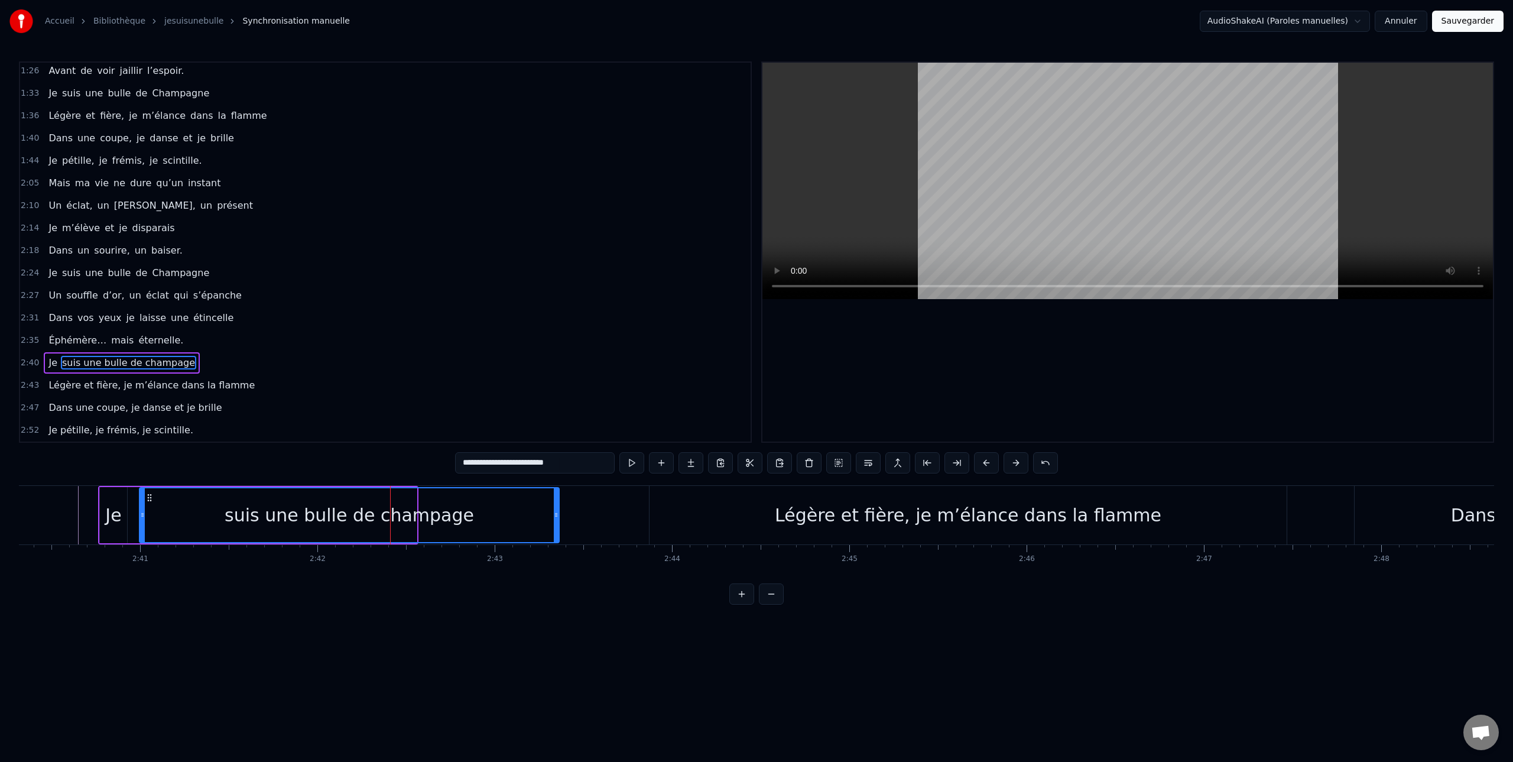
drag, startPoint x: 422, startPoint y: 513, endPoint x: 496, endPoint y: 529, distance: 75.7
click at [557, 514] on icon at bounding box center [556, 514] width 5 height 9
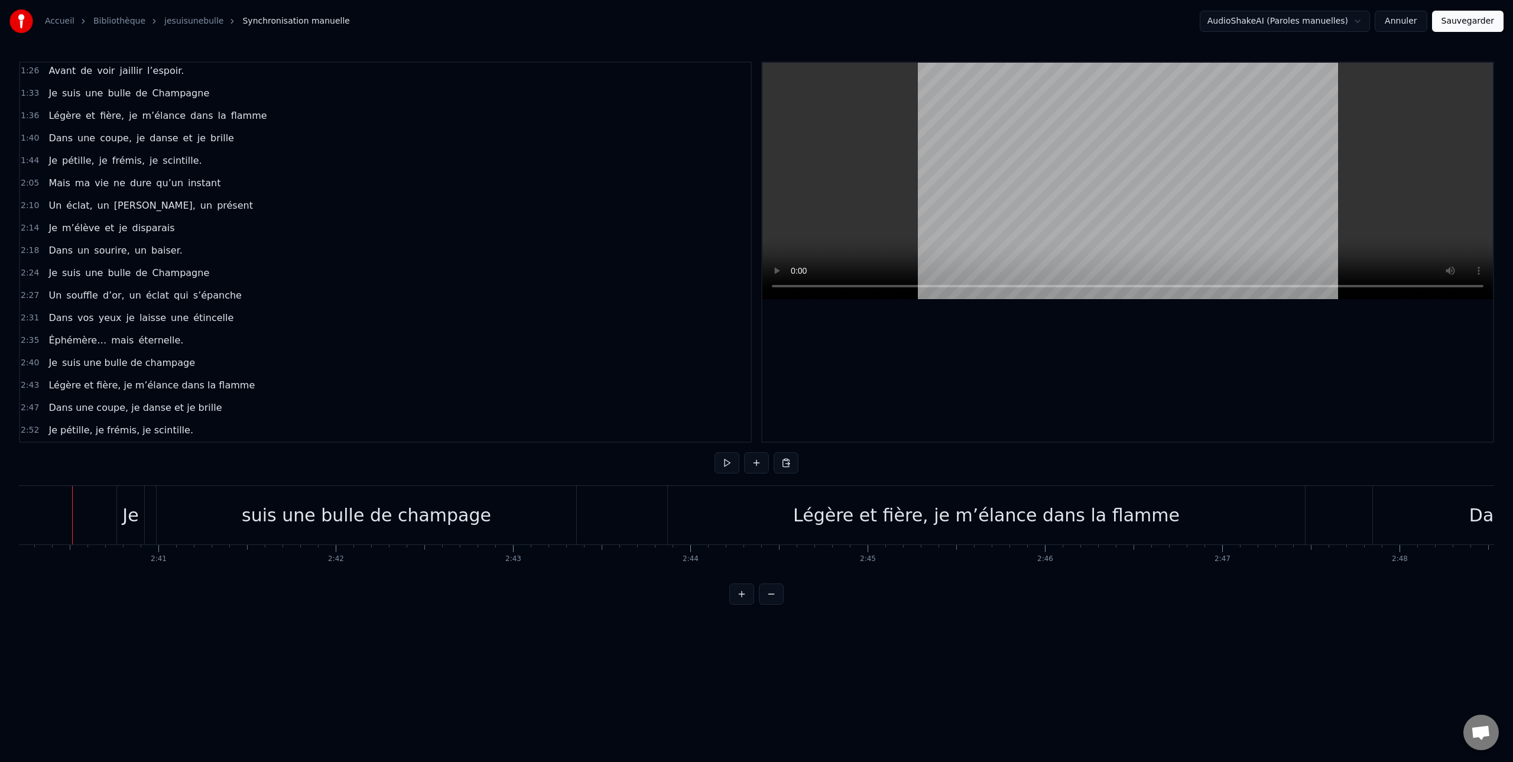
scroll to position [0, 28395]
click at [690, 513] on div "Légère et fière, je m’élance dans la flamme" at bounding box center [992, 515] width 637 height 58
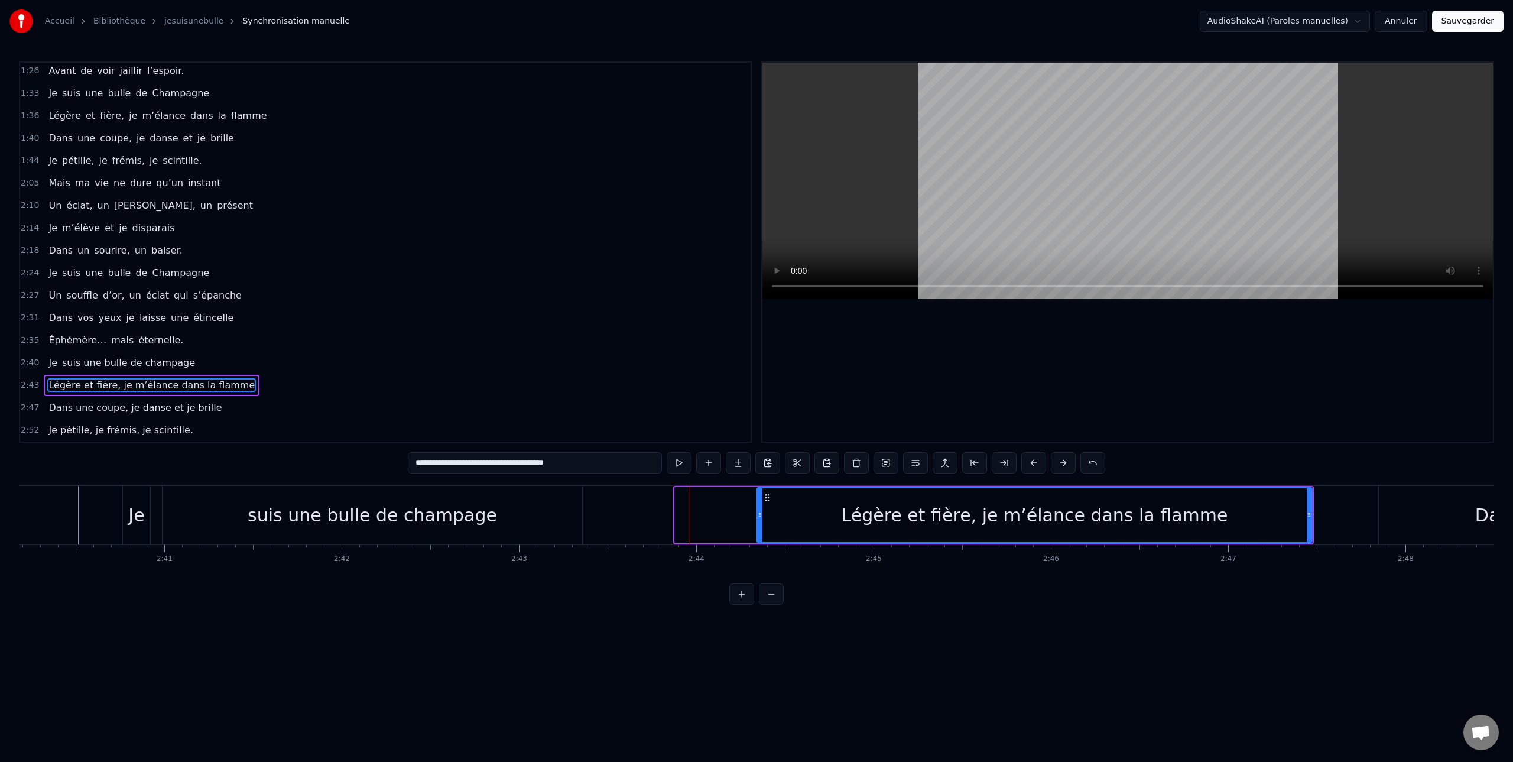
drag, startPoint x: 675, startPoint y: 515, endPoint x: 758, endPoint y: 515, distance: 82.1
click at [758, 515] on icon at bounding box center [760, 514] width 5 height 9
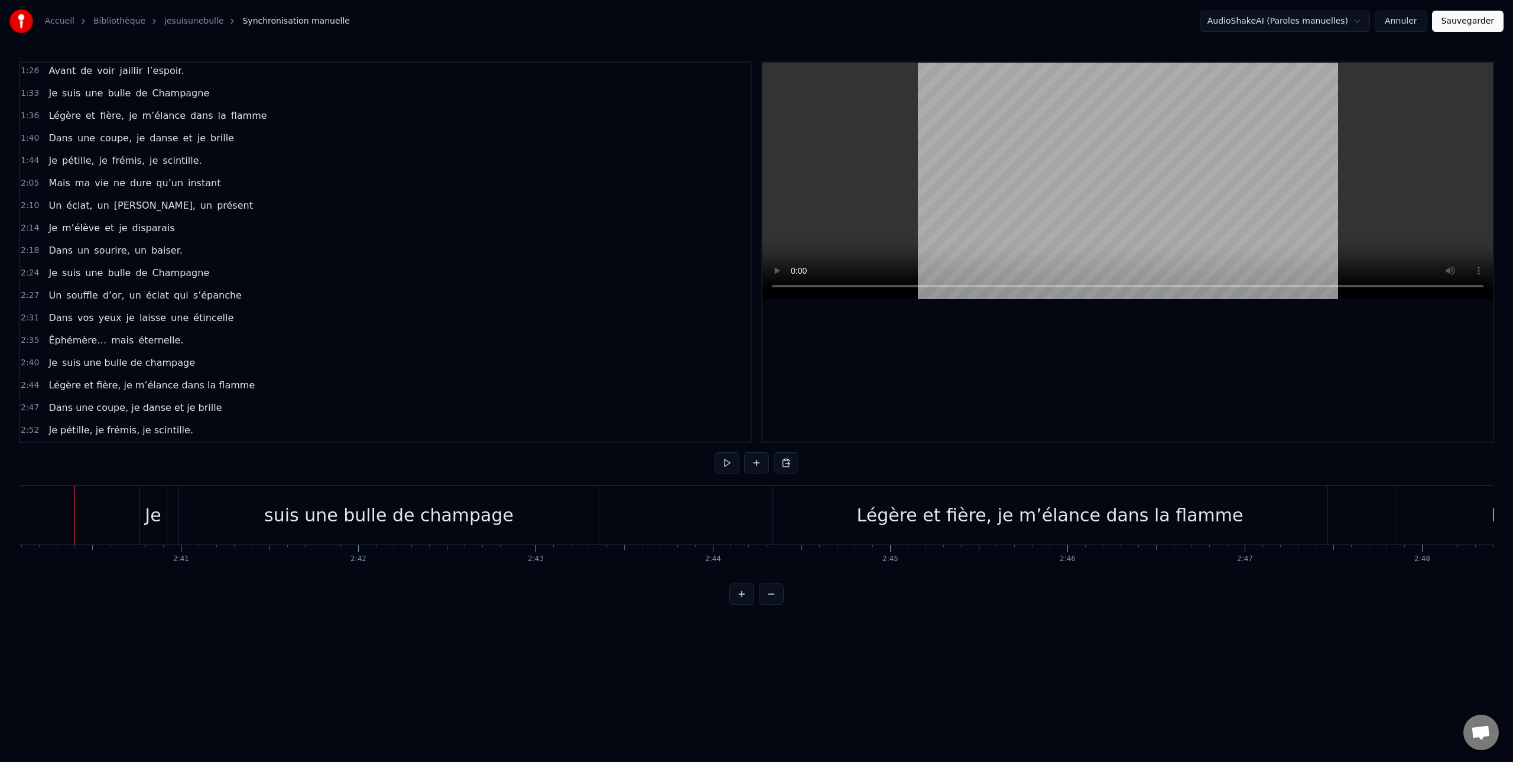
scroll to position [0, 28375]
click at [878, 535] on div "Légère et fière, je m’élance dans la flamme" at bounding box center [1053, 515] width 555 height 58
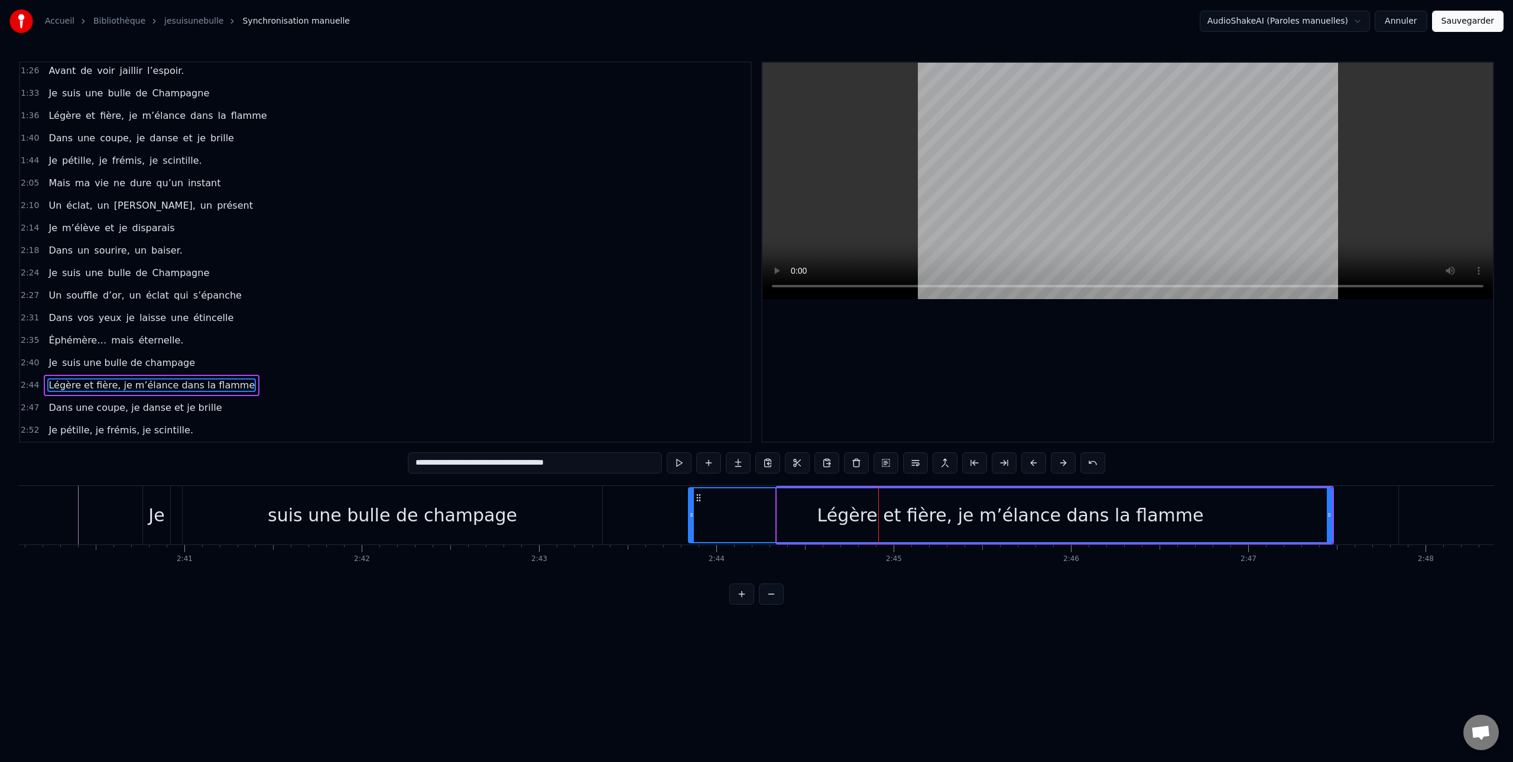
drag, startPoint x: 778, startPoint y: 511, endPoint x: 686, endPoint y: 510, distance: 91.6
click at [689, 512] on icon at bounding box center [691, 514] width 5 height 9
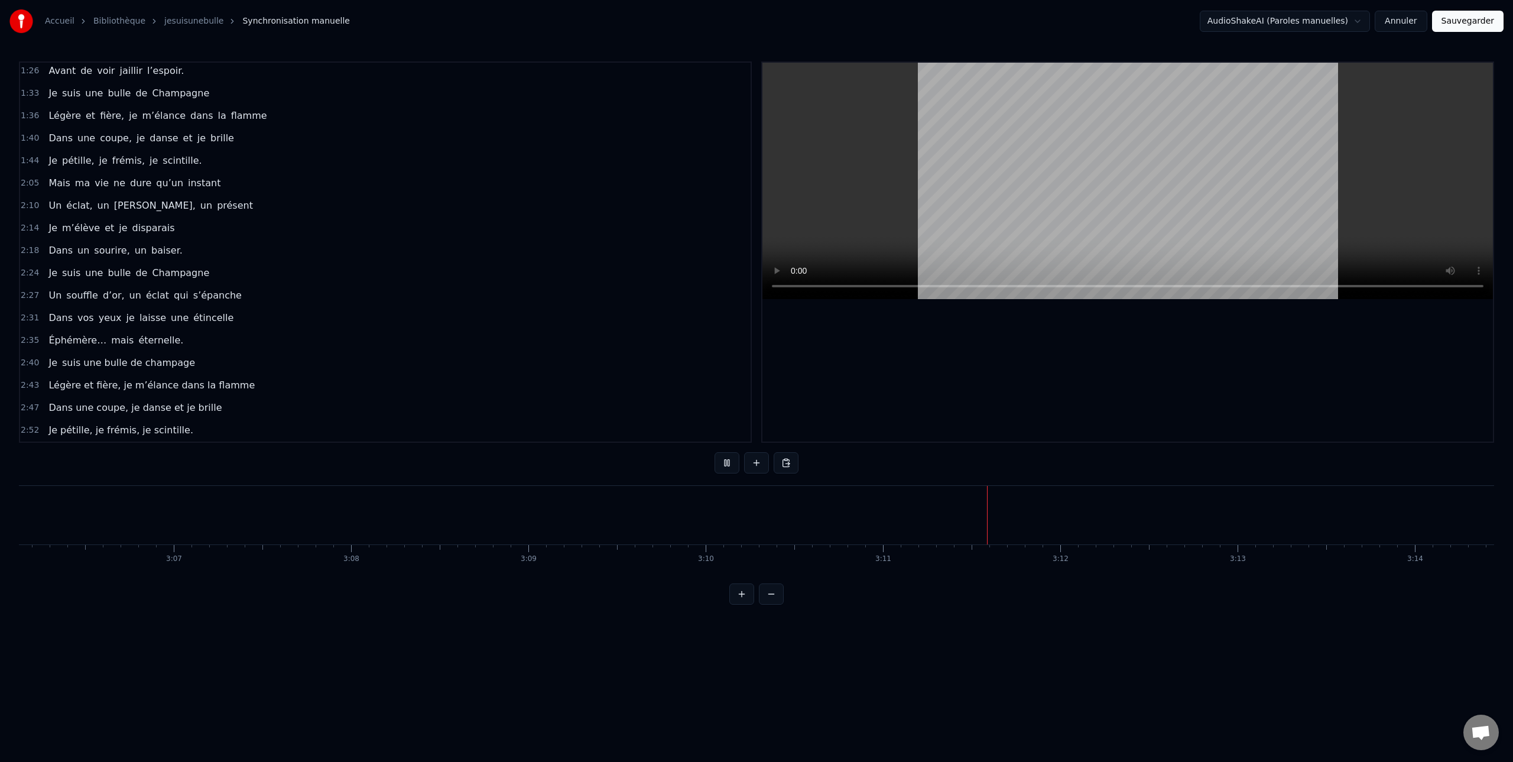
scroll to position [0, 33160]
click at [725, 466] on button at bounding box center [726, 462] width 25 height 21
click at [1457, 22] on button "Sauvegarder" at bounding box center [1467, 21] width 71 height 21
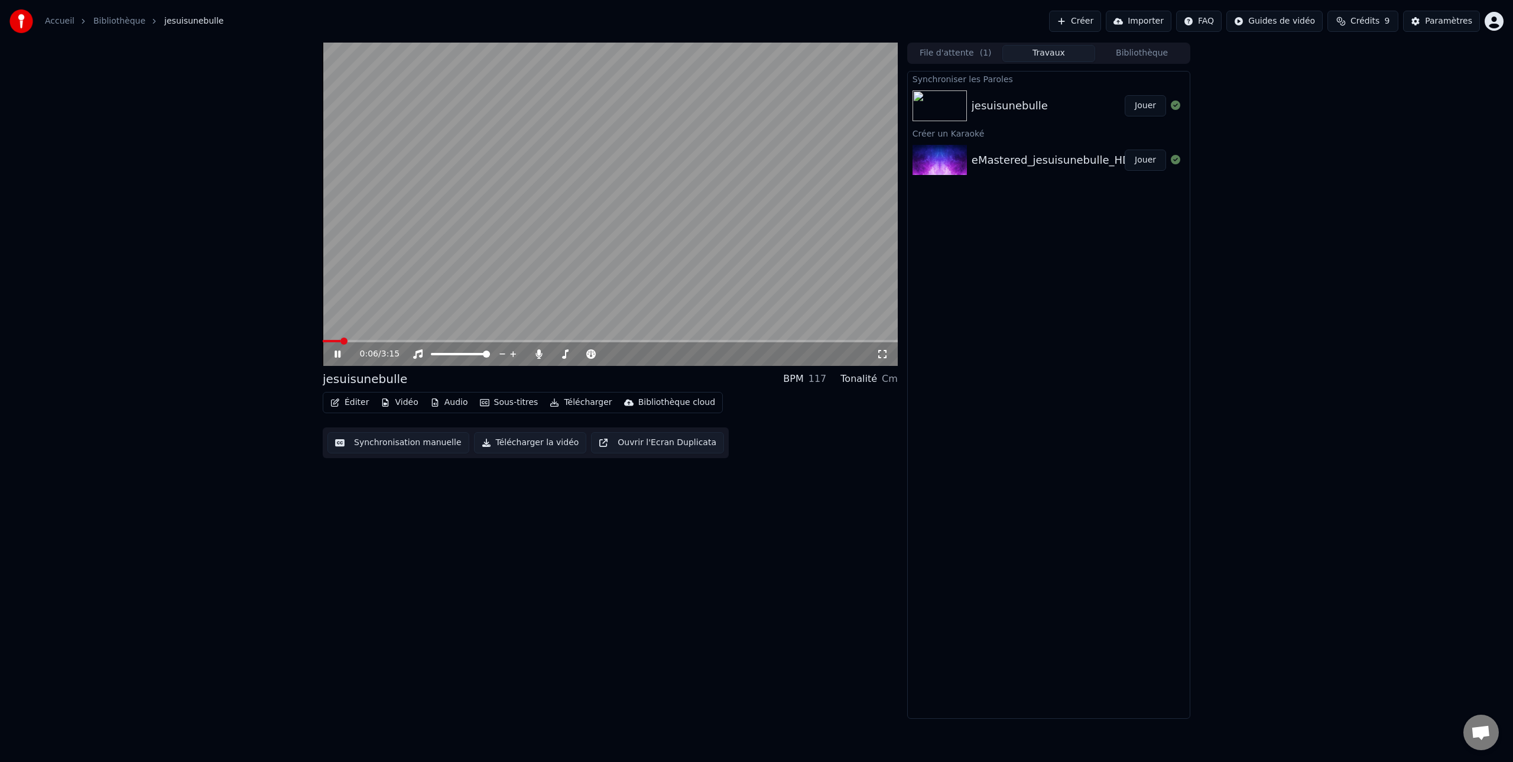
click at [336, 353] on icon at bounding box center [337, 353] width 6 height 7
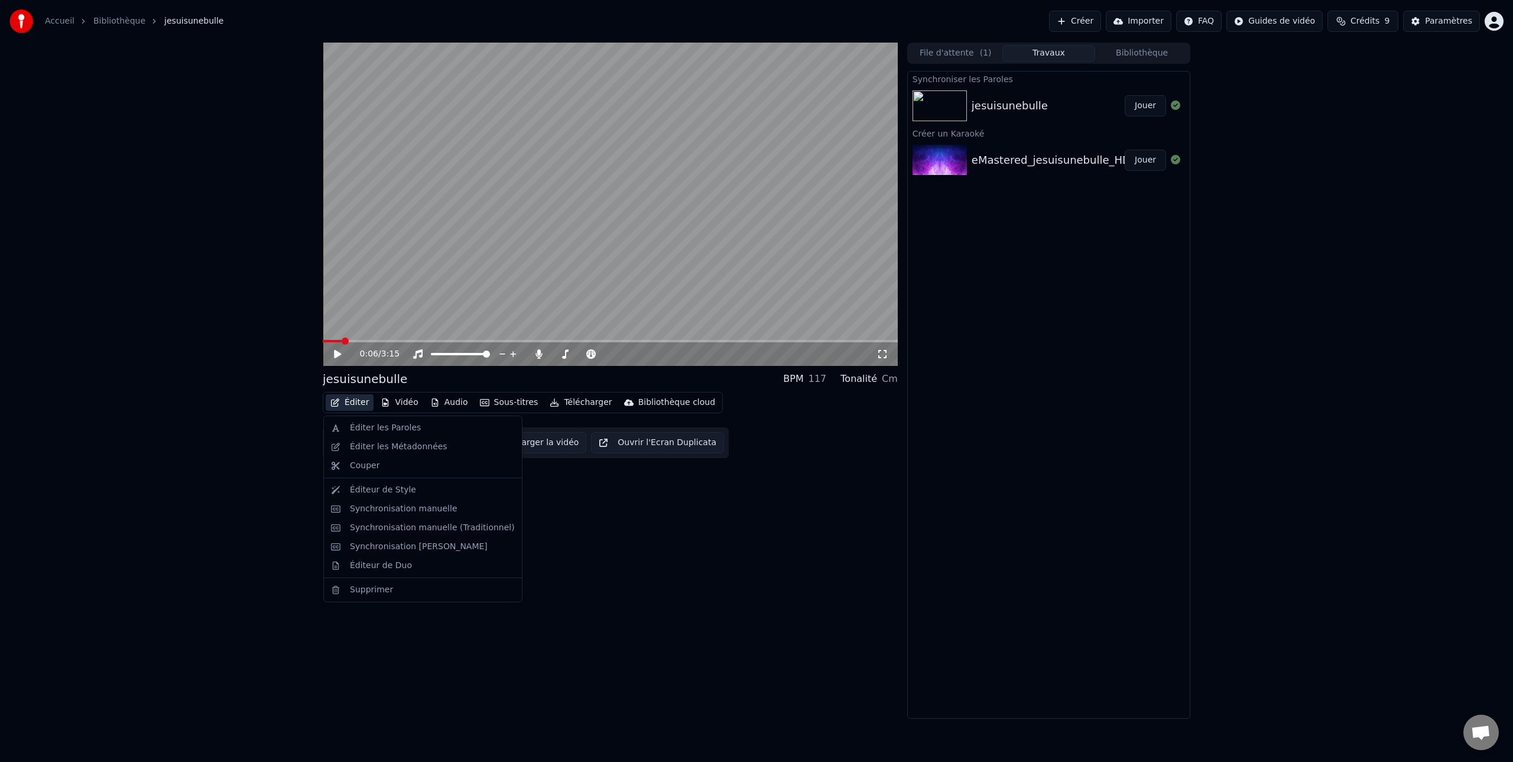
click at [356, 405] on button "Éditer" at bounding box center [350, 402] width 48 height 17
click at [372, 451] on div "Éditer les Métadonnées" at bounding box center [398, 447] width 97 height 12
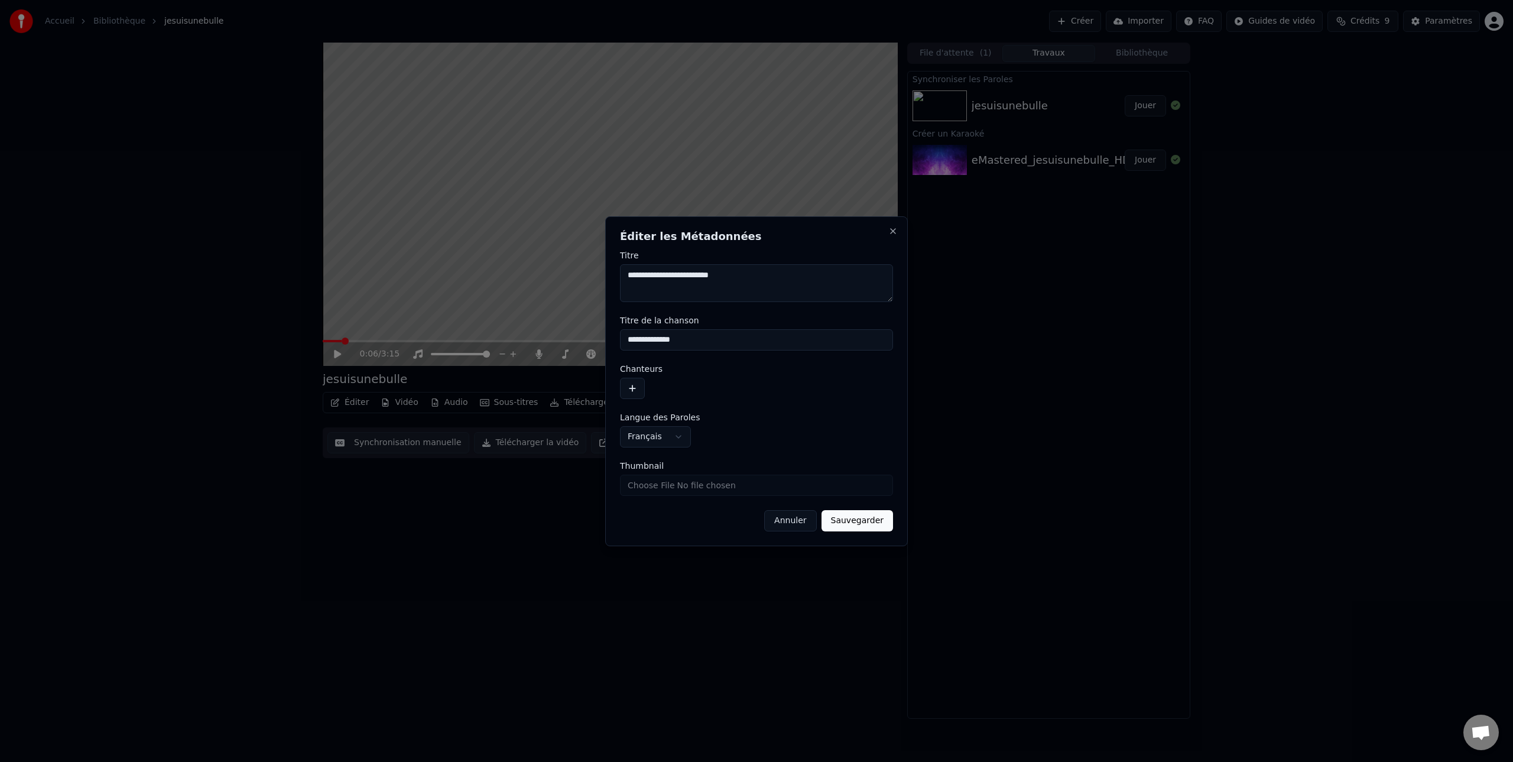
drag, startPoint x: 763, startPoint y: 277, endPoint x: 615, endPoint y: 277, distance: 148.3
click at [615, 277] on div "**********" at bounding box center [756, 381] width 303 height 330
type textarea "**********"
click at [691, 341] on input "**********" at bounding box center [756, 339] width 273 height 21
type input "*"
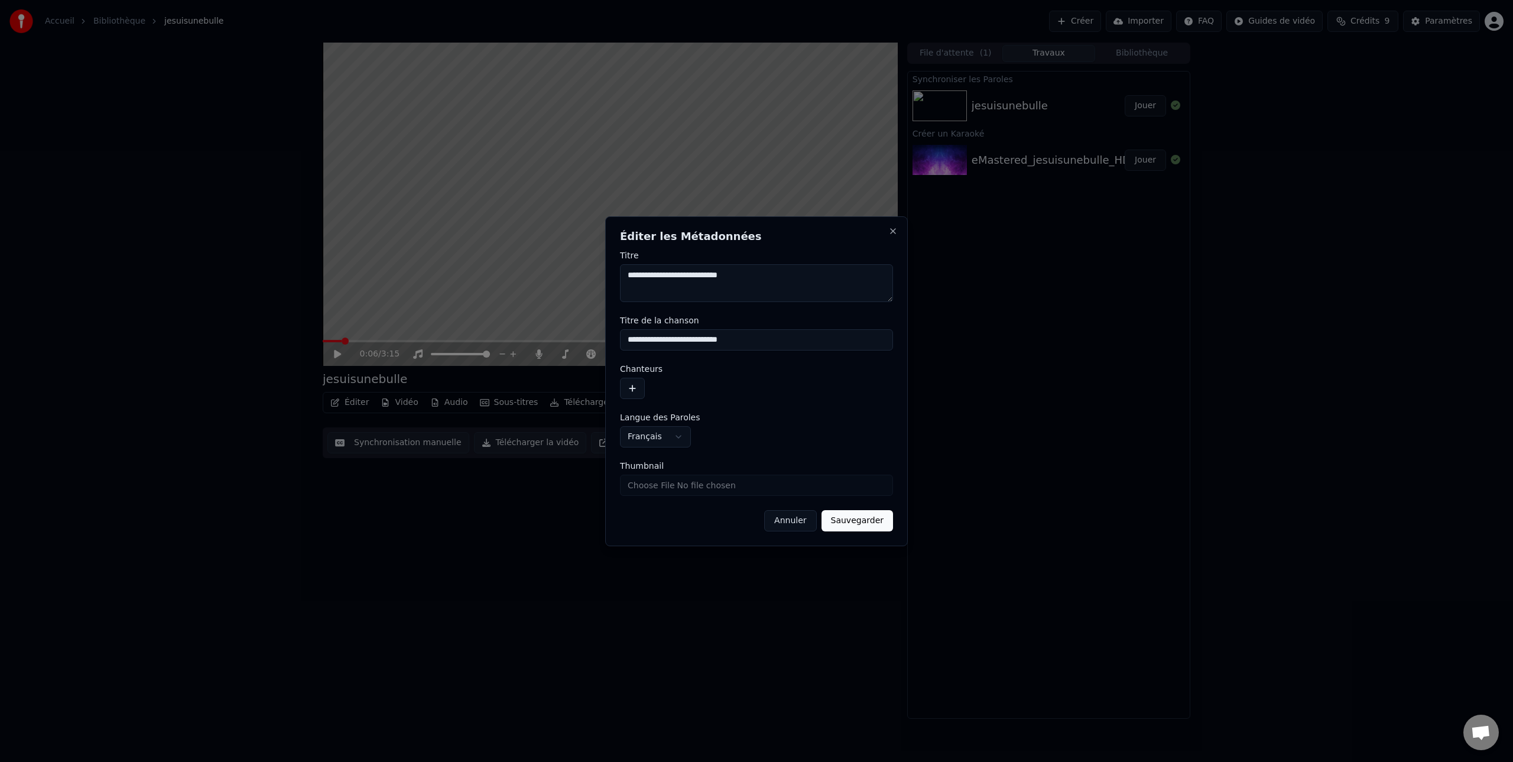
type input "**********"
click at [630, 389] on button "button" at bounding box center [632, 388] width 25 height 21
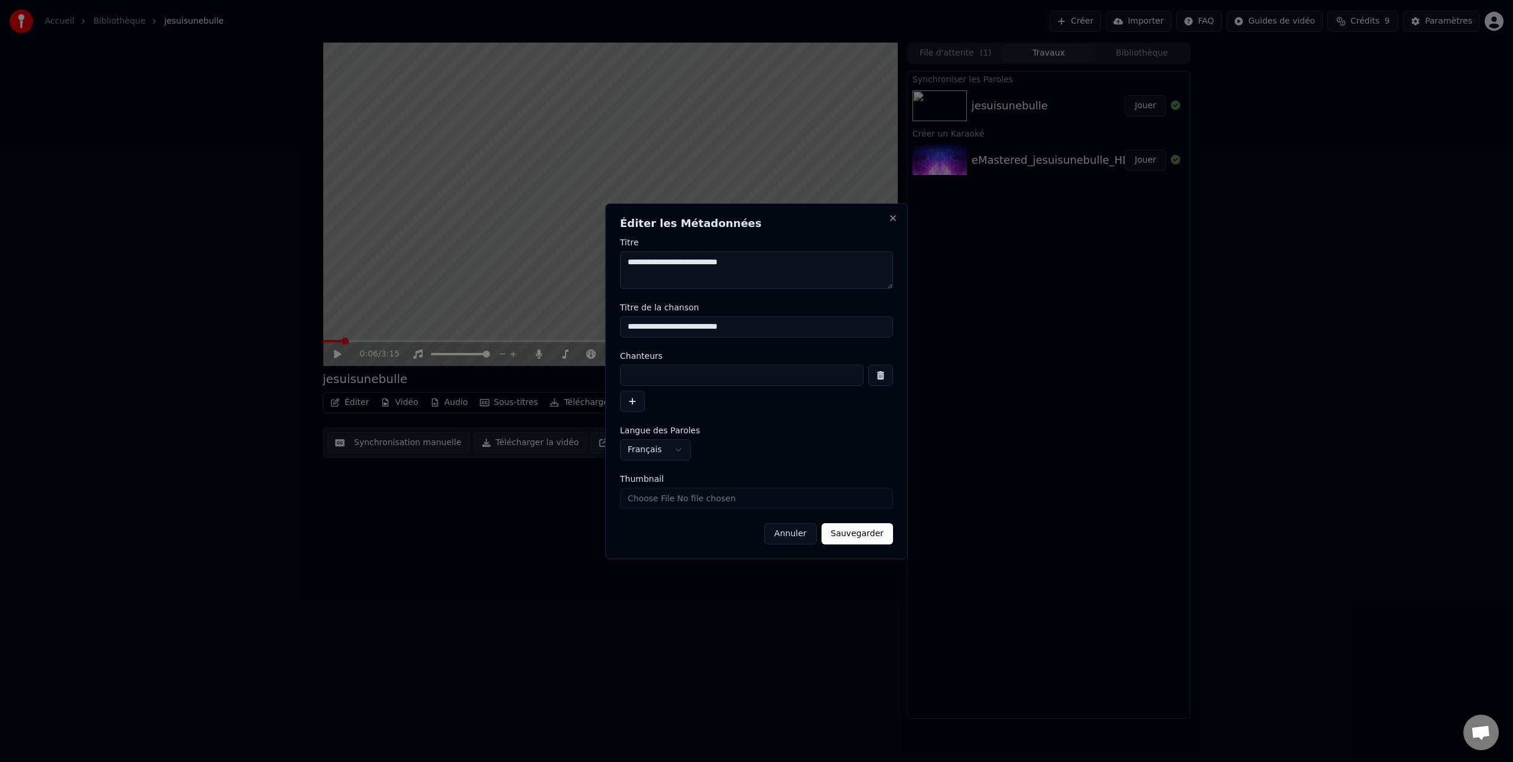
click at [646, 372] on input at bounding box center [741, 375] width 243 height 21
click at [669, 376] on input "**********" at bounding box center [741, 375] width 243 height 21
type input "**********"
click at [851, 531] on button "Sauvegarder" at bounding box center [856, 533] width 71 height 21
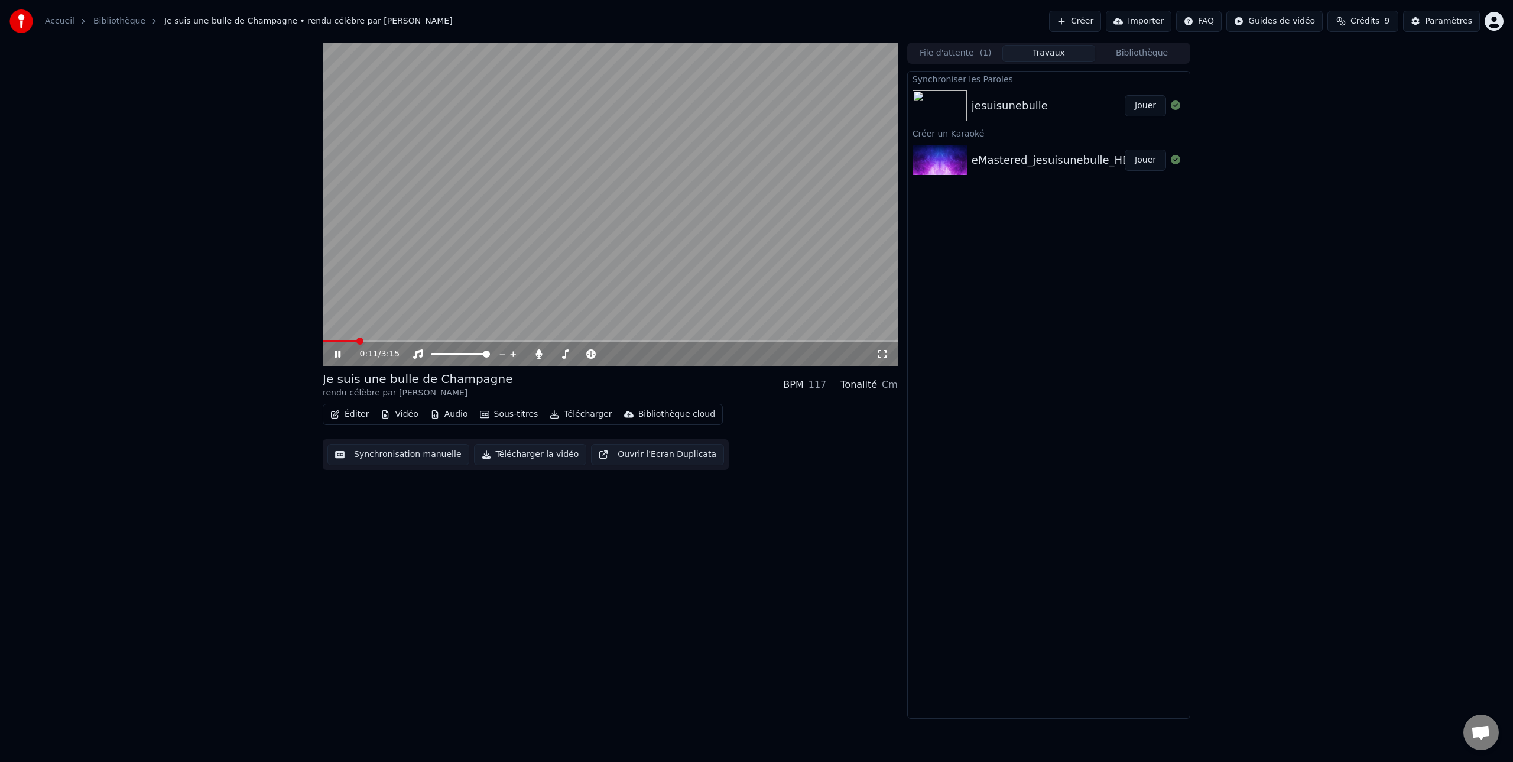
click at [339, 355] on icon at bounding box center [337, 353] width 6 height 7
click at [319, 345] on div "0:00 / 3:15 Je suis une bulle de Champagne rendu célèbre par [PERSON_NAME]-Mece…" at bounding box center [756, 381] width 886 height 676
click at [337, 352] on icon at bounding box center [337, 354] width 7 height 8
click at [337, 352] on icon at bounding box center [346, 353] width 28 height 9
click at [323, 343] on span at bounding box center [326, 340] width 7 height 7
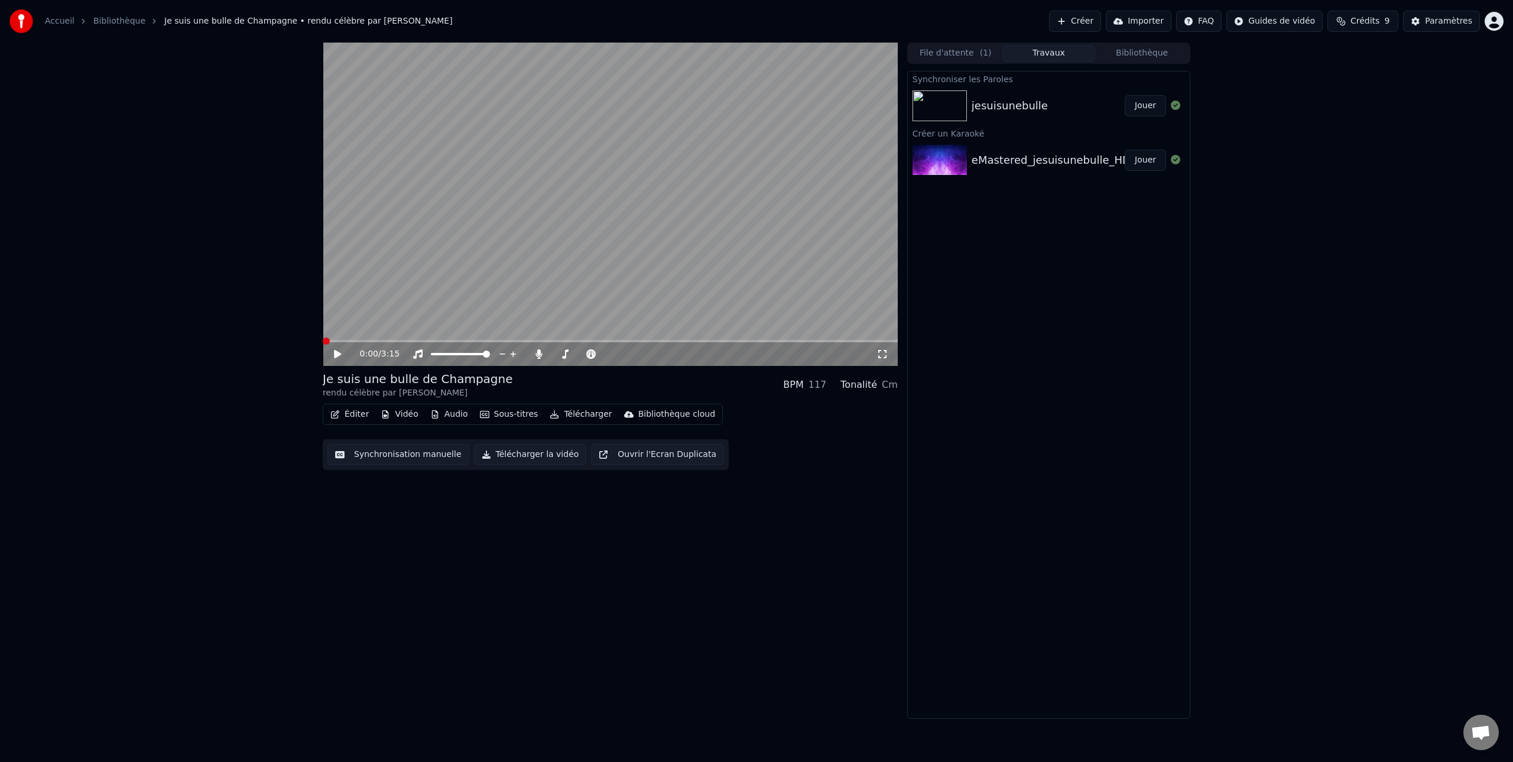
click at [335, 352] on icon at bounding box center [337, 354] width 7 height 8
click at [336, 352] on icon at bounding box center [337, 353] width 6 height 7
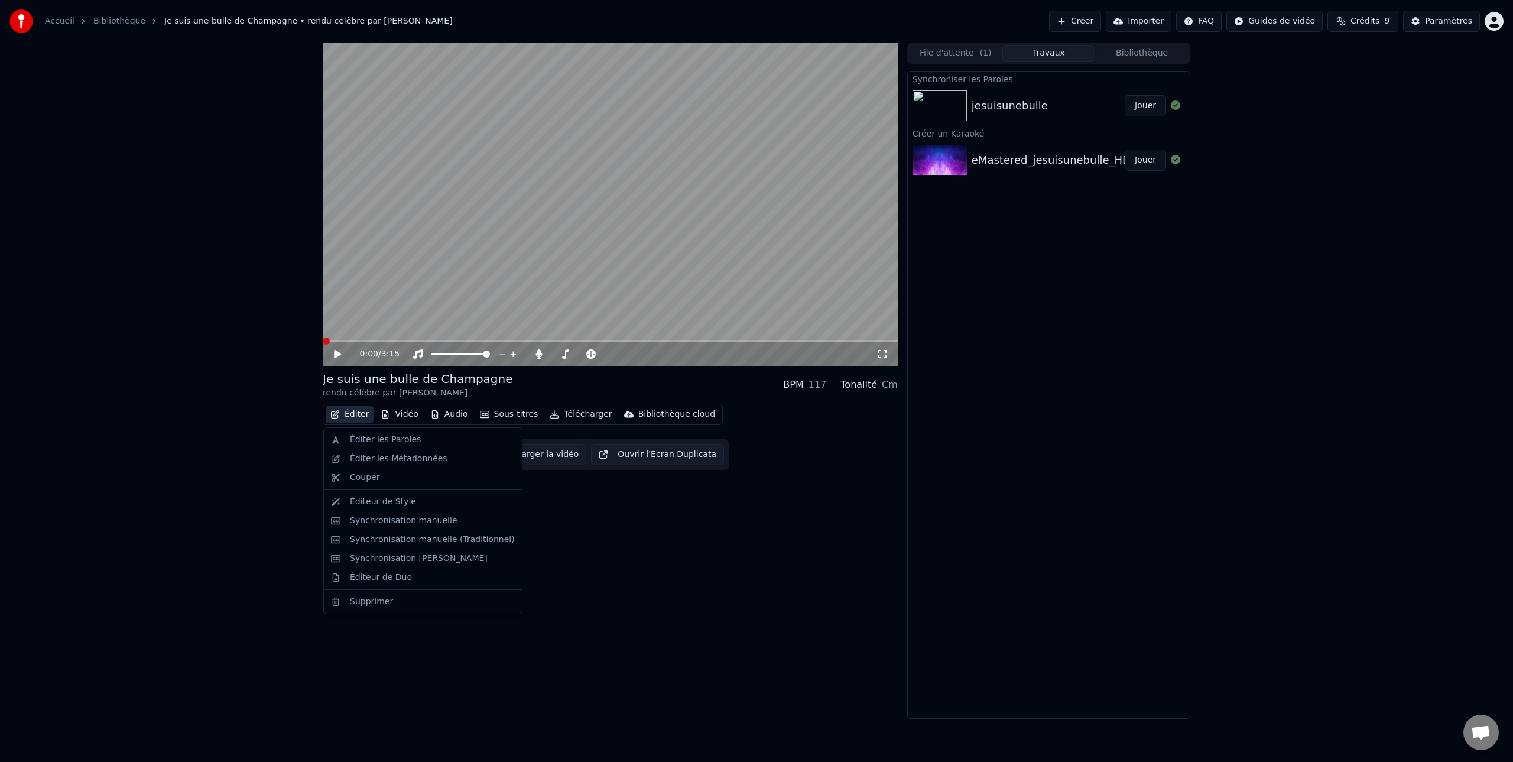
click at [355, 416] on button "Éditer" at bounding box center [350, 414] width 48 height 17
click at [357, 440] on div "Éditer les Paroles" at bounding box center [385, 440] width 71 height 12
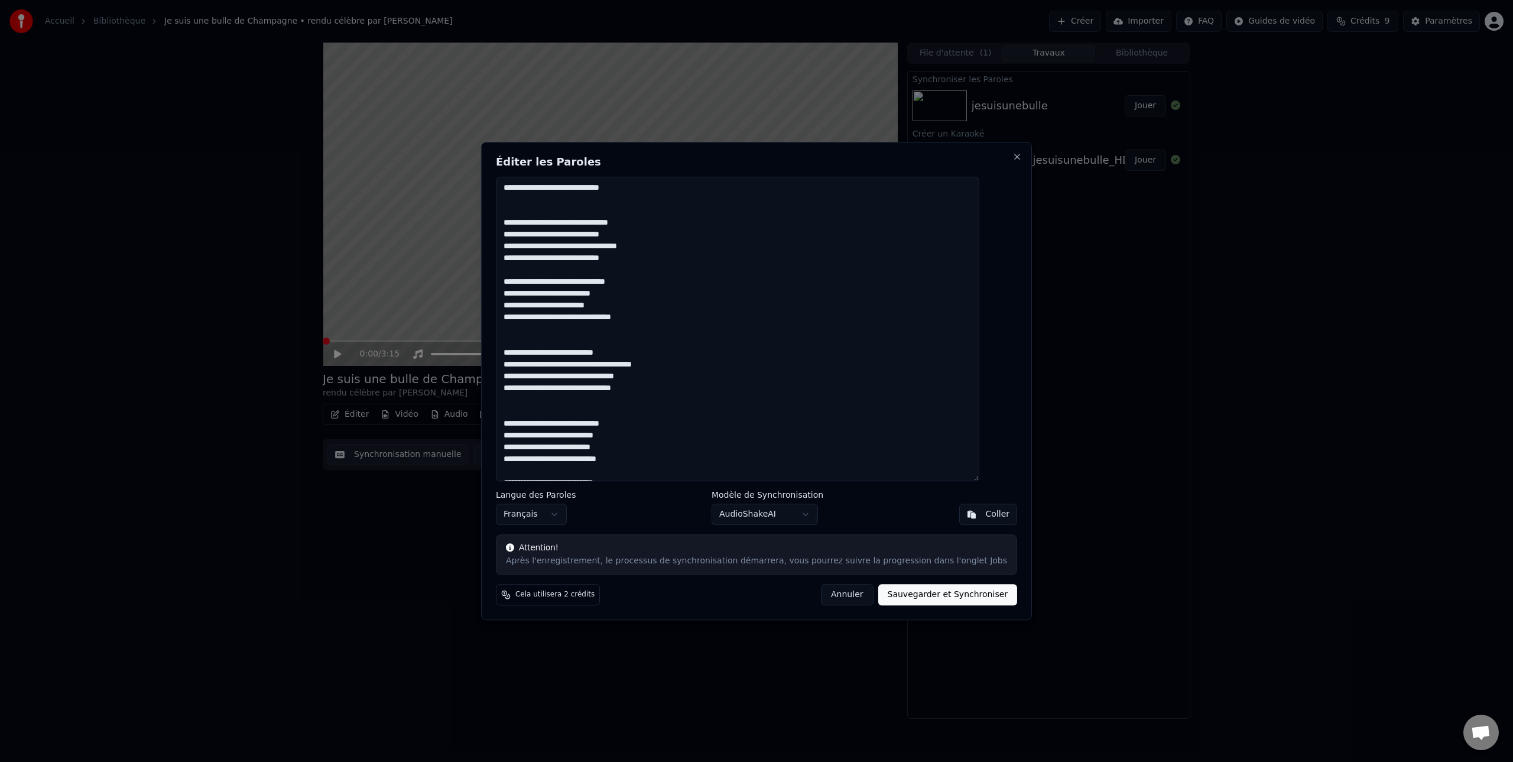
click at [836, 596] on button "Annuler" at bounding box center [847, 594] width 52 height 21
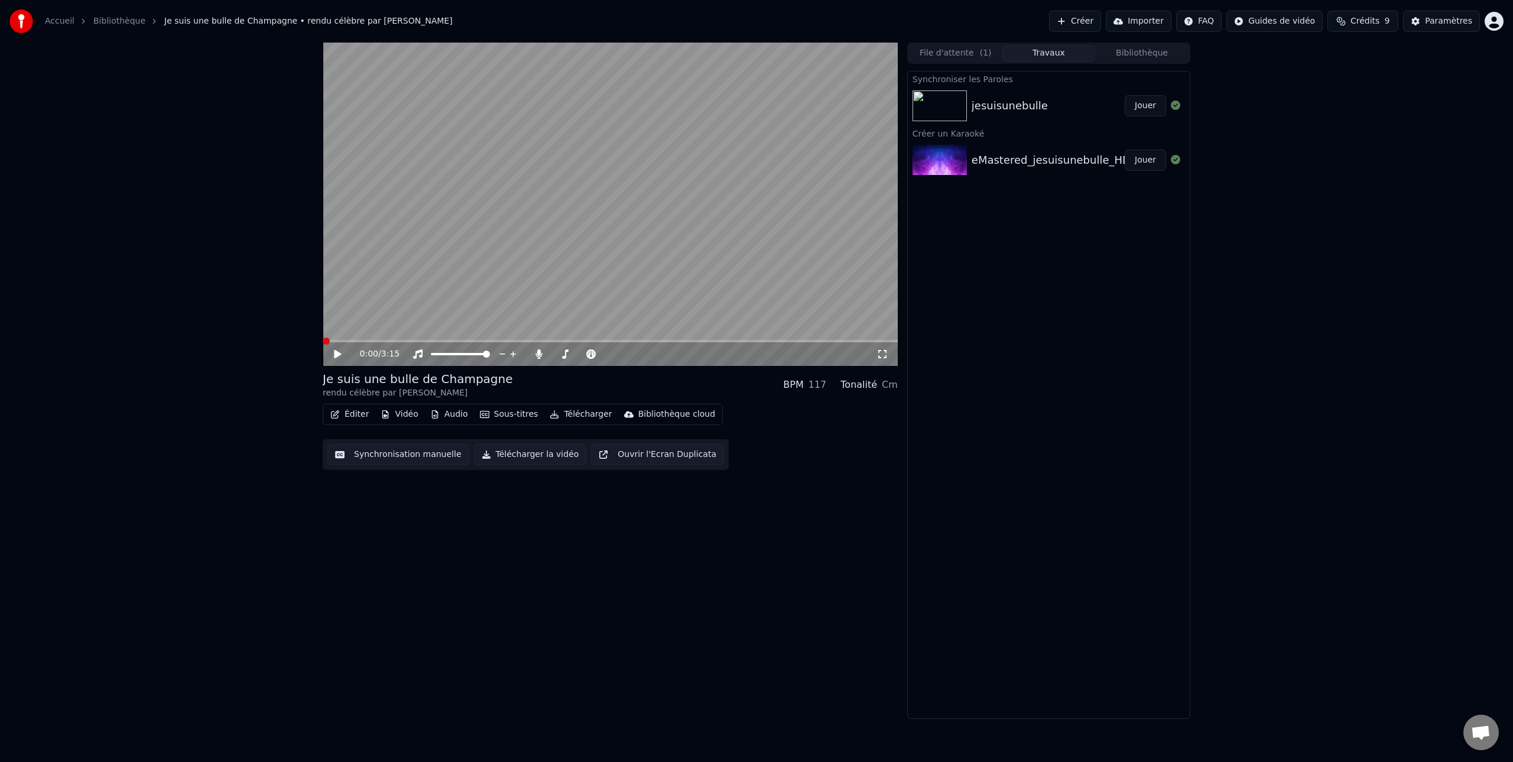
click at [386, 455] on button "Synchronisation manuelle" at bounding box center [398, 454] width 142 height 21
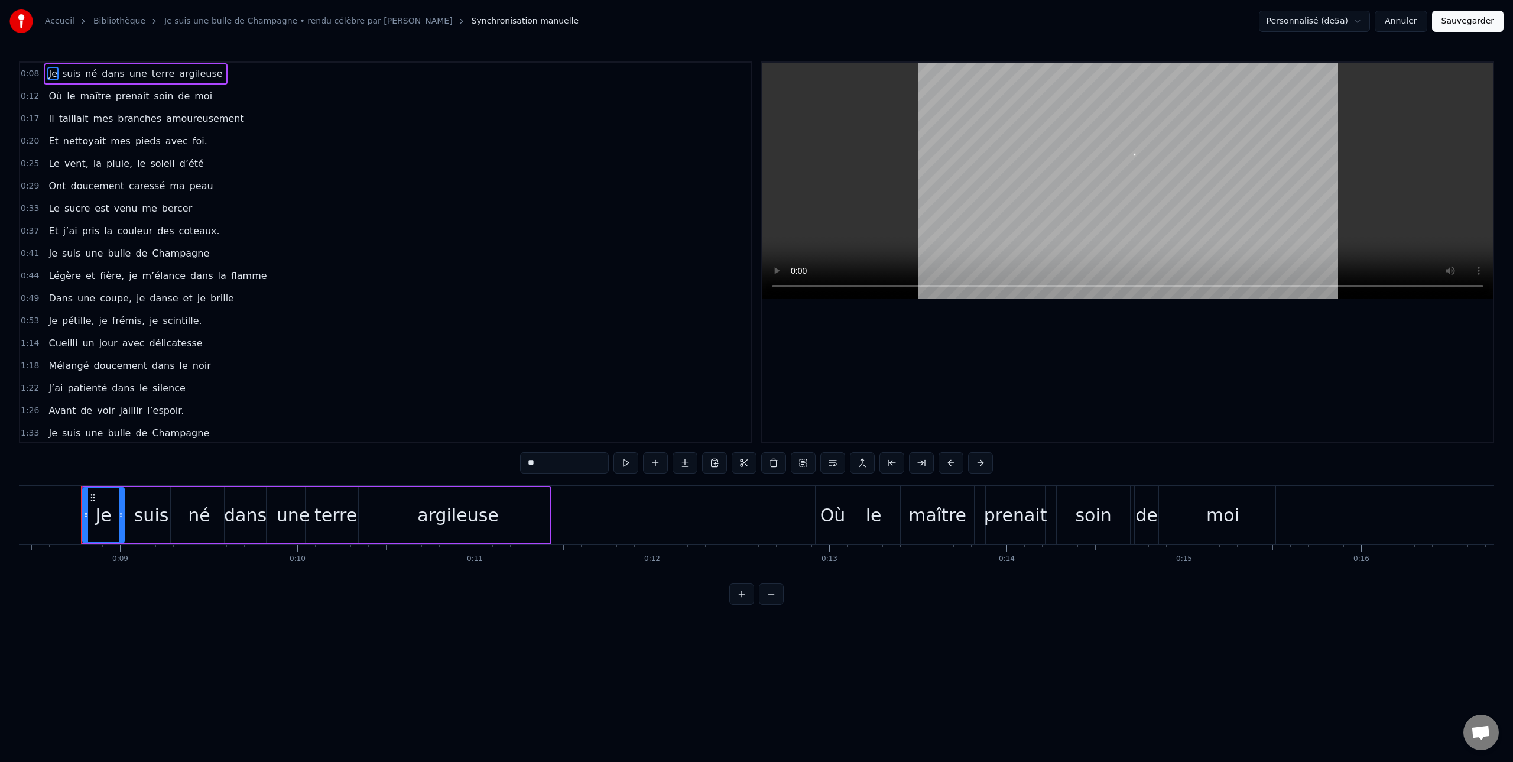
scroll to position [0, 1497]
click at [1406, 19] on button "Annuler" at bounding box center [1400, 21] width 52 height 21
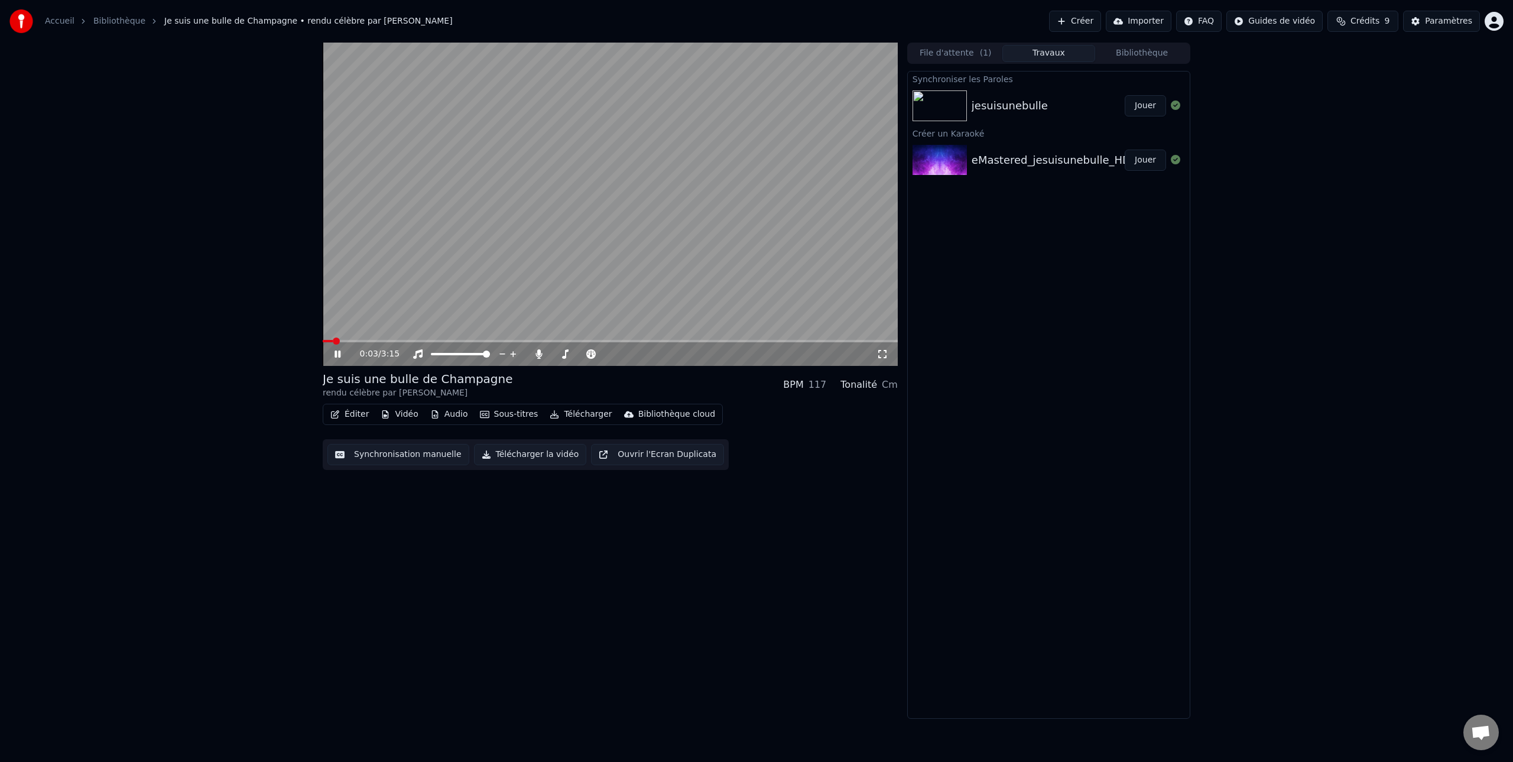
click at [448, 415] on button "Audio" at bounding box center [448, 414] width 47 height 17
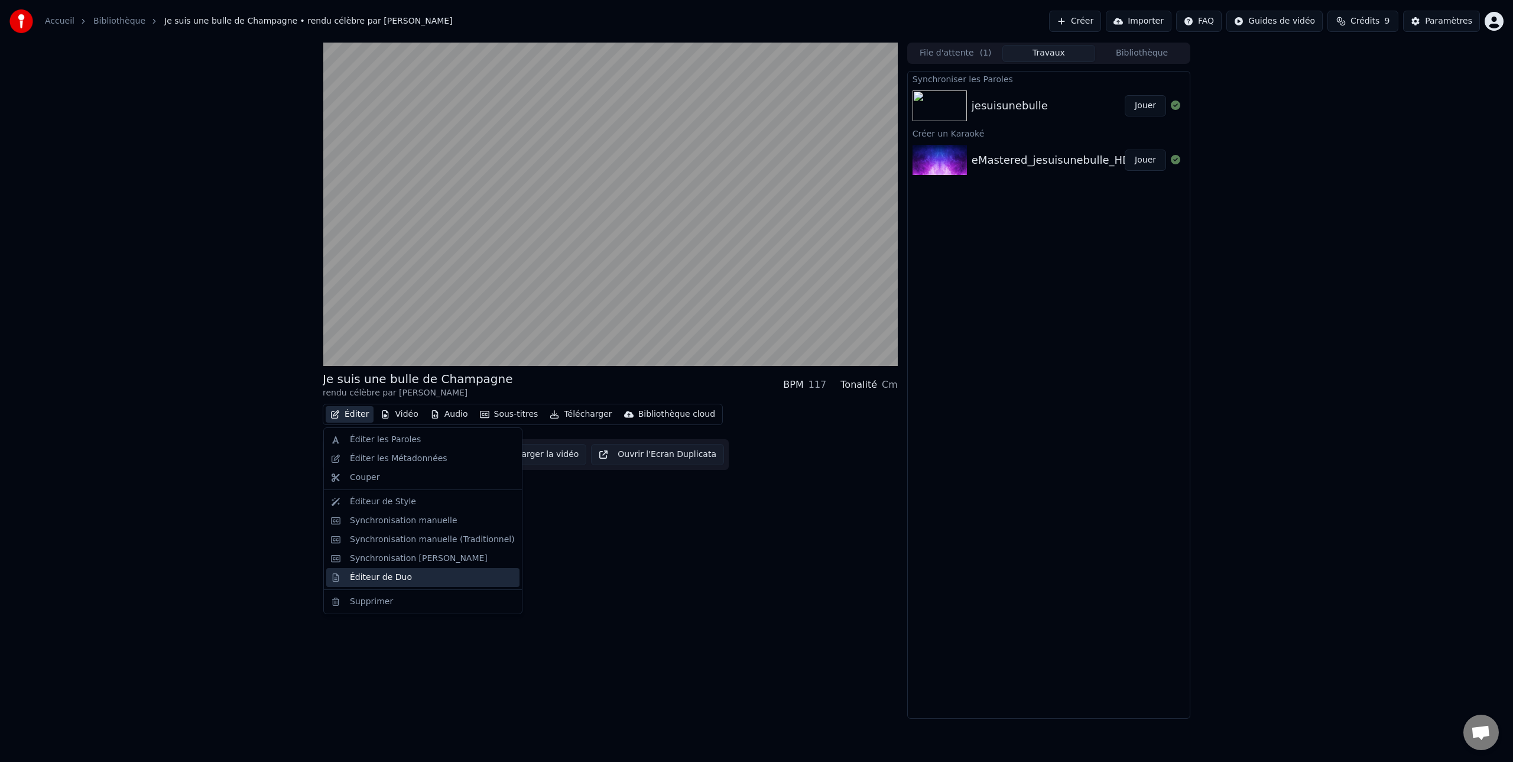
click at [368, 577] on div "Éditeur de Duo" at bounding box center [381, 577] width 62 height 12
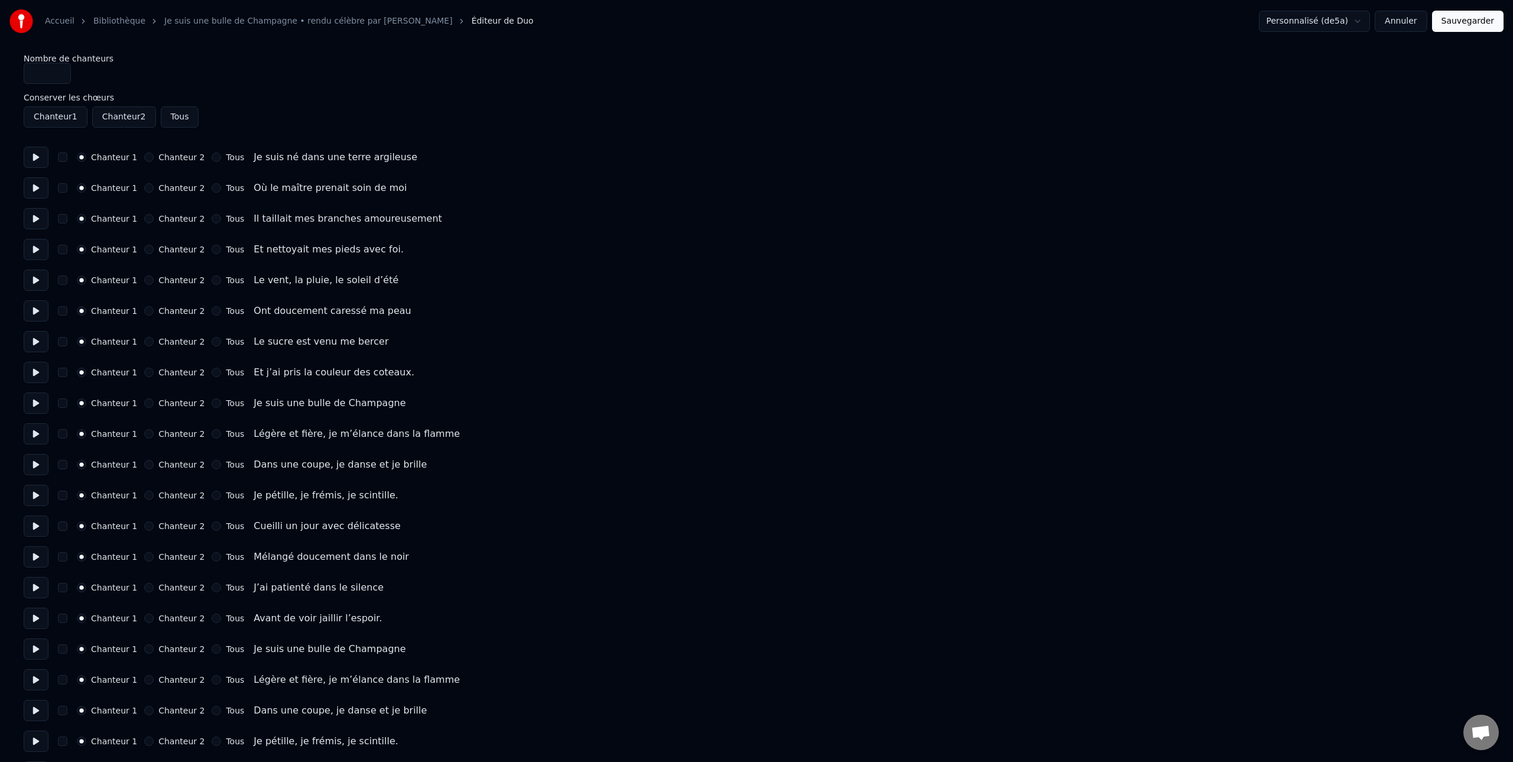
click at [35, 157] on button at bounding box center [36, 157] width 25 height 21
click at [34, 187] on button at bounding box center [36, 187] width 25 height 21
click at [34, 219] on button at bounding box center [36, 218] width 25 height 21
click at [35, 220] on button at bounding box center [36, 218] width 25 height 21
click at [34, 248] on button at bounding box center [36, 249] width 25 height 21
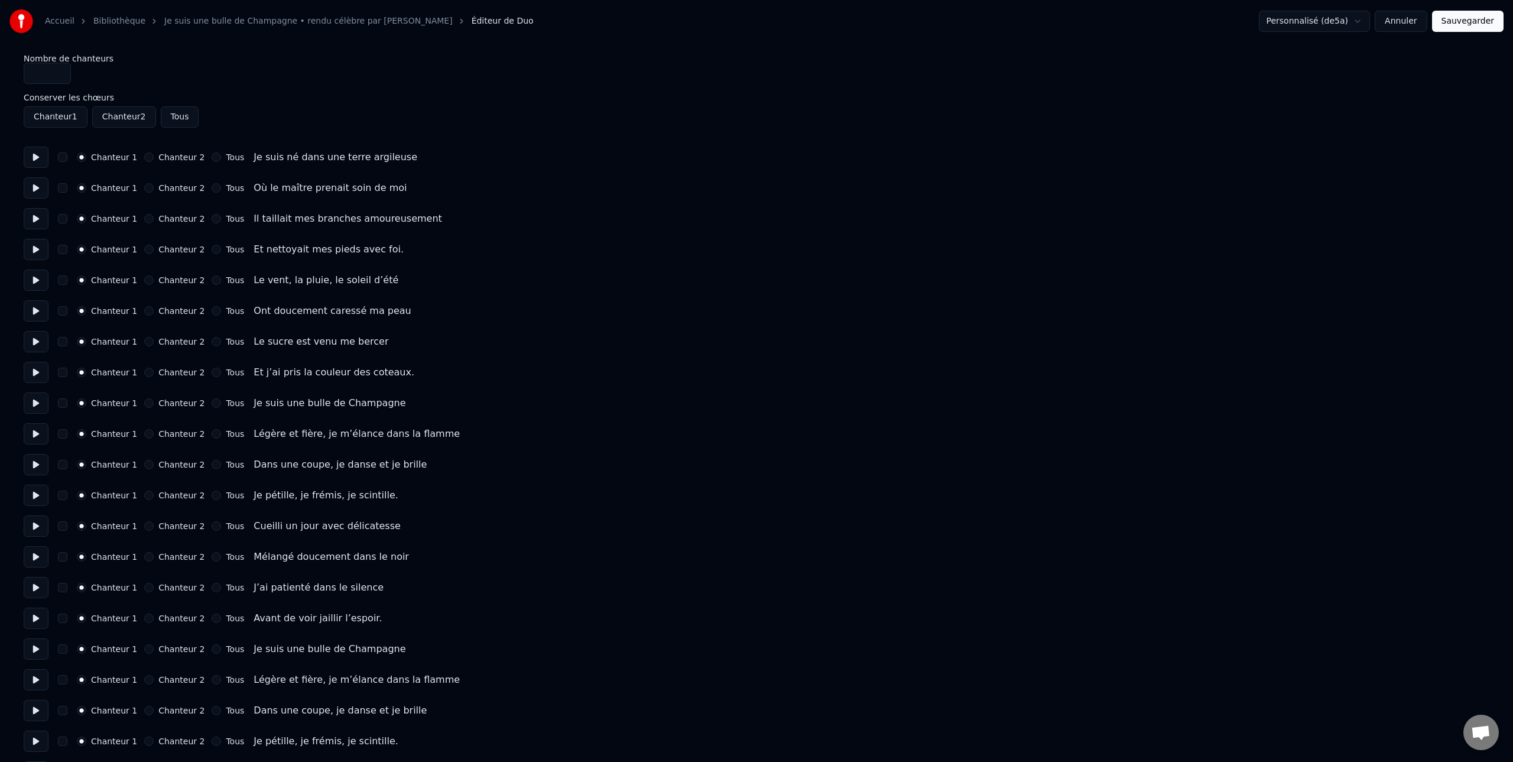
click at [34, 281] on button at bounding box center [36, 279] width 25 height 21
click at [100, 278] on label "Chanteur 1" at bounding box center [114, 280] width 46 height 8
click at [86, 278] on button "Chanteur 1" at bounding box center [81, 279] width 9 height 9
click at [165, 277] on label "Chanteur 2" at bounding box center [181, 280] width 46 height 8
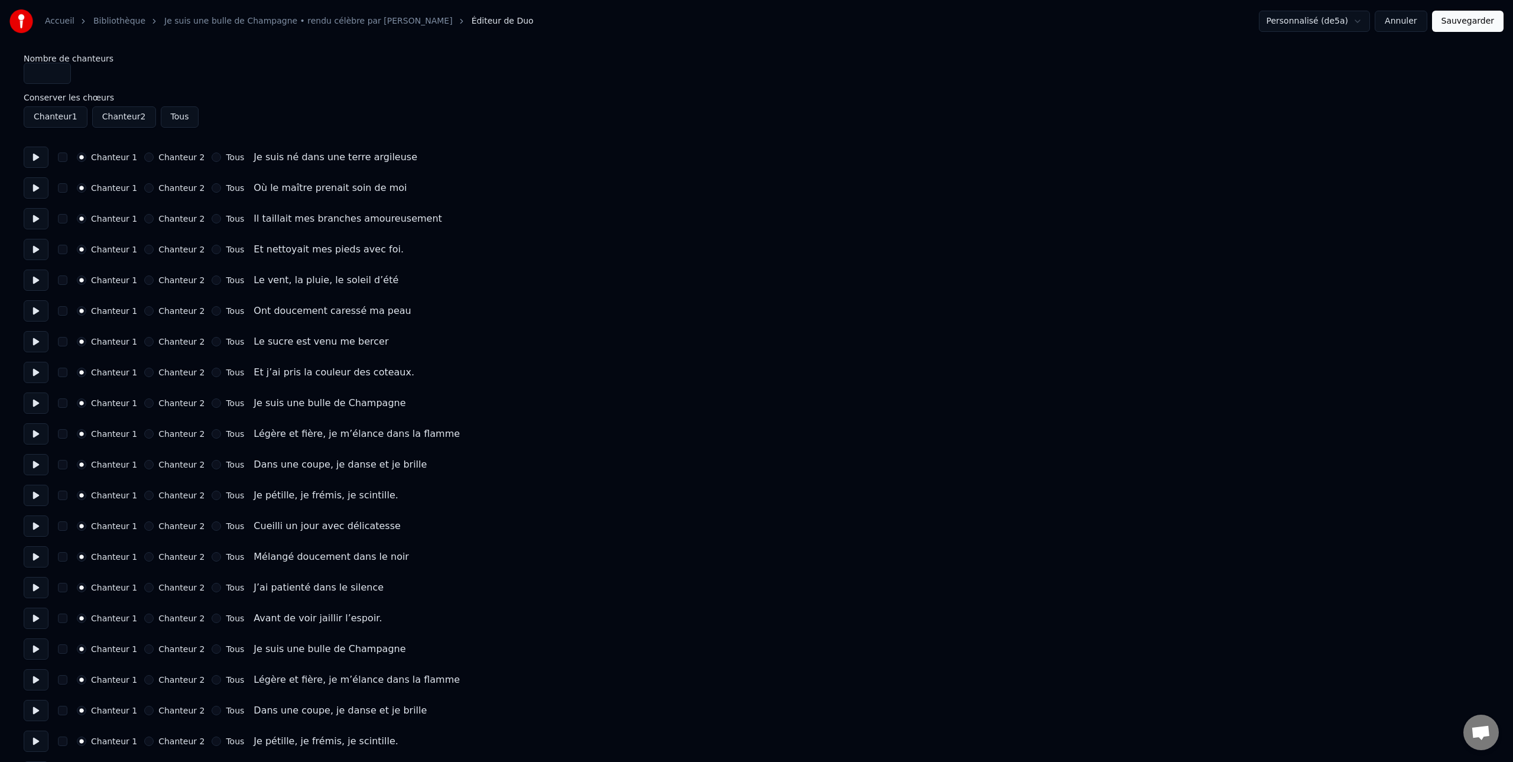
click at [154, 277] on button "Chanteur 2" at bounding box center [148, 279] width 9 height 9
click at [38, 279] on button at bounding box center [36, 279] width 25 height 21
click at [35, 279] on button at bounding box center [36, 279] width 25 height 21
click at [34, 311] on button at bounding box center [36, 310] width 25 height 21
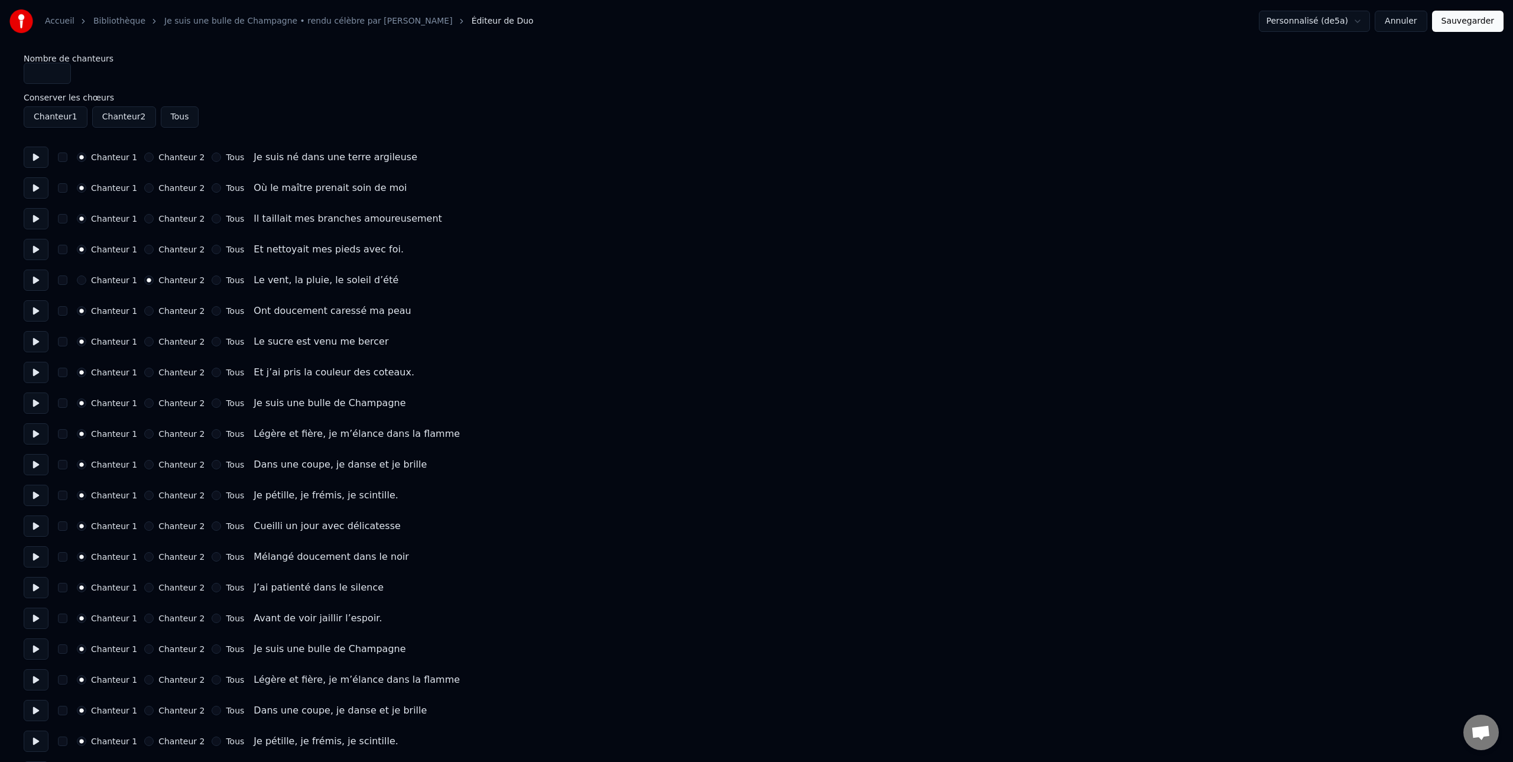
click at [34, 313] on button at bounding box center [36, 310] width 25 height 21
drag, startPoint x: 34, startPoint y: 311, endPoint x: 41, endPoint y: 311, distance: 7.1
click at [34, 311] on button at bounding box center [36, 310] width 25 height 21
click at [165, 308] on label "Chanteur 2" at bounding box center [181, 311] width 46 height 8
click at [154, 308] on button "Chanteur 2" at bounding box center [148, 310] width 9 height 9
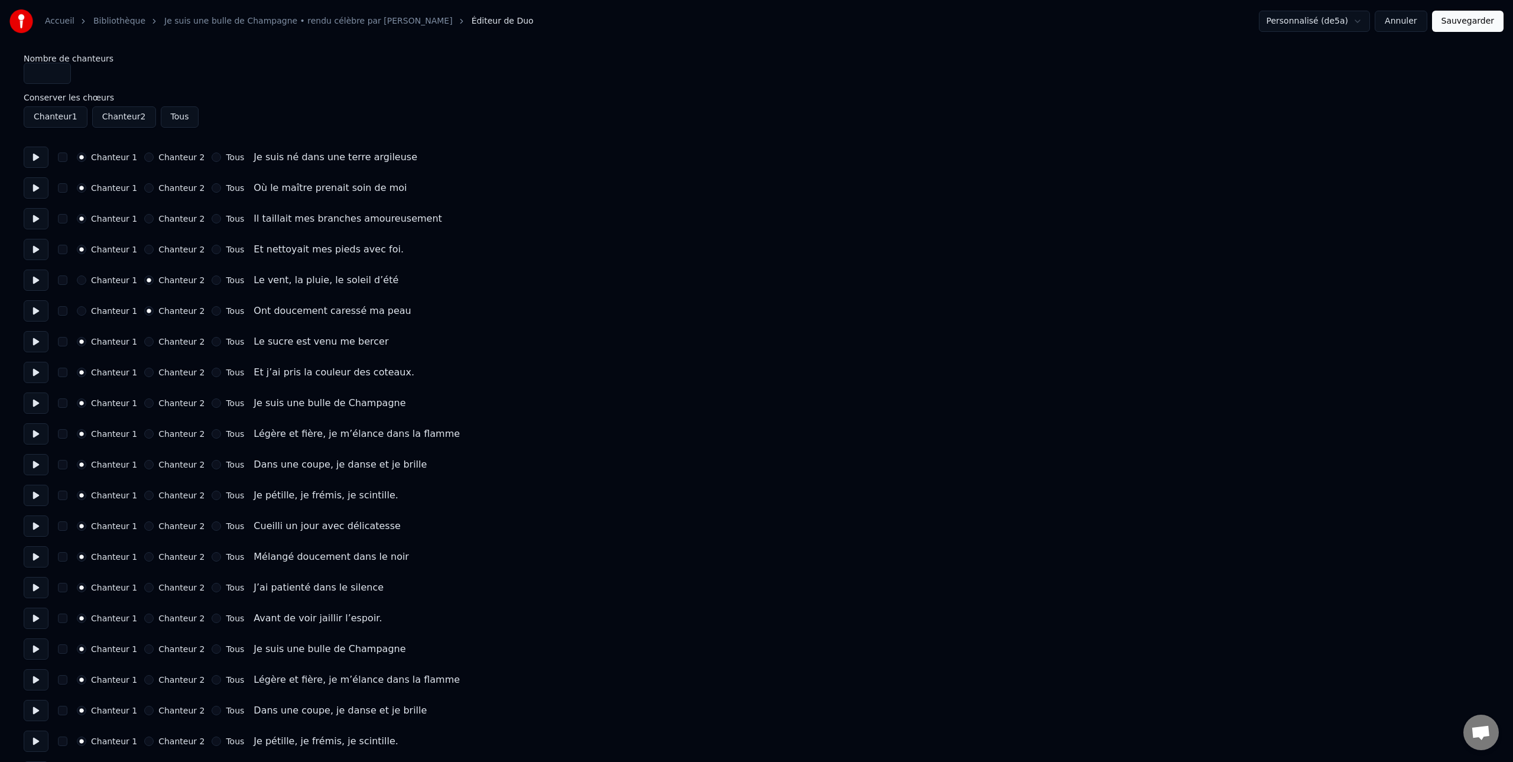
click at [35, 343] on button at bounding box center [36, 341] width 25 height 21
click at [174, 341] on label "Chanteur 2" at bounding box center [181, 341] width 46 height 8
click at [154, 341] on button "Chanteur 2" at bounding box center [148, 341] width 9 height 9
click at [37, 375] on button at bounding box center [36, 372] width 25 height 21
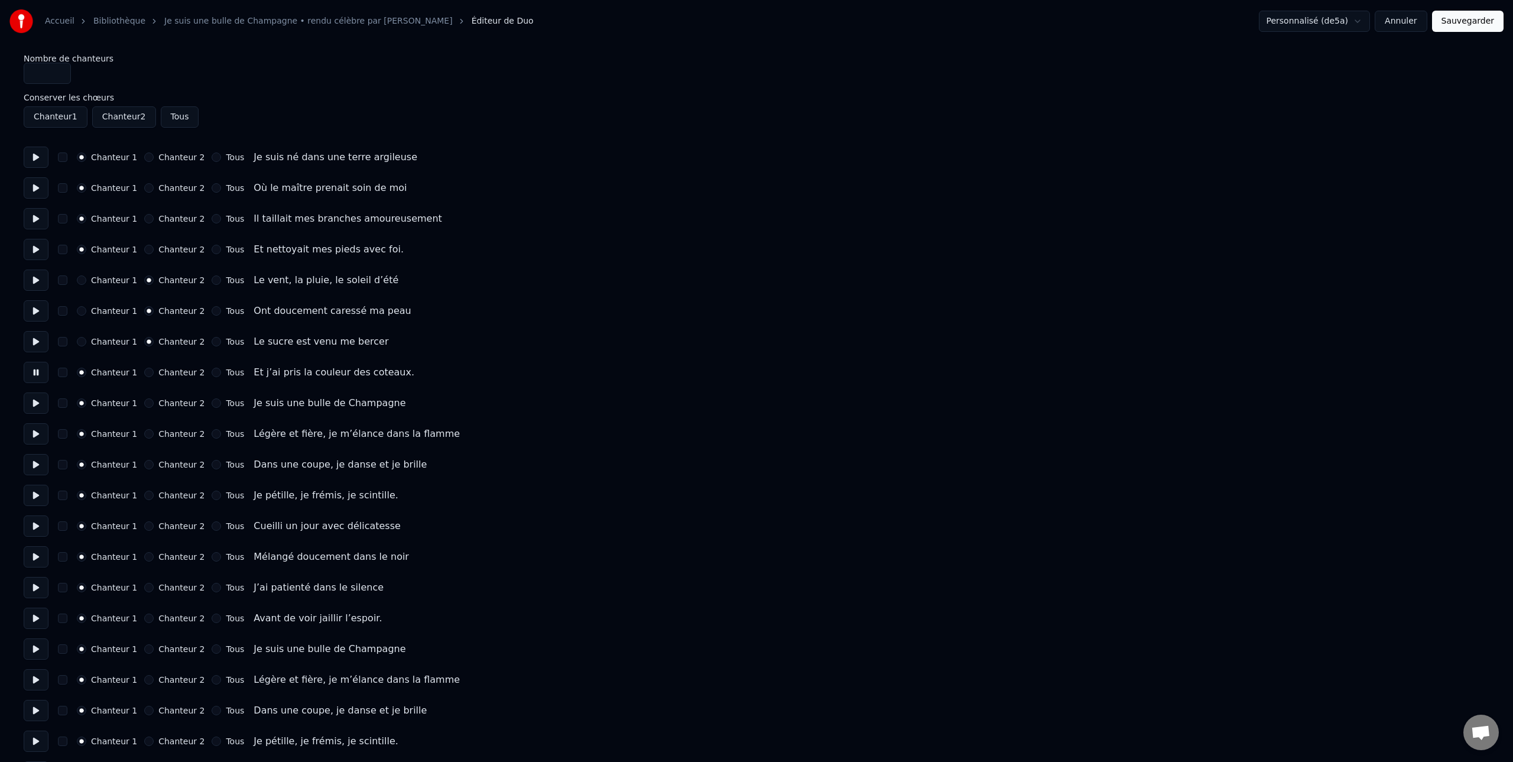
click at [37, 374] on button at bounding box center [36, 372] width 25 height 21
click at [162, 372] on label "Chanteur 2" at bounding box center [181, 372] width 46 height 8
click at [154, 372] on button "Chanteur 2" at bounding box center [148, 372] width 9 height 9
click at [36, 405] on button at bounding box center [36, 402] width 25 height 21
click at [35, 404] on button at bounding box center [36, 402] width 25 height 21
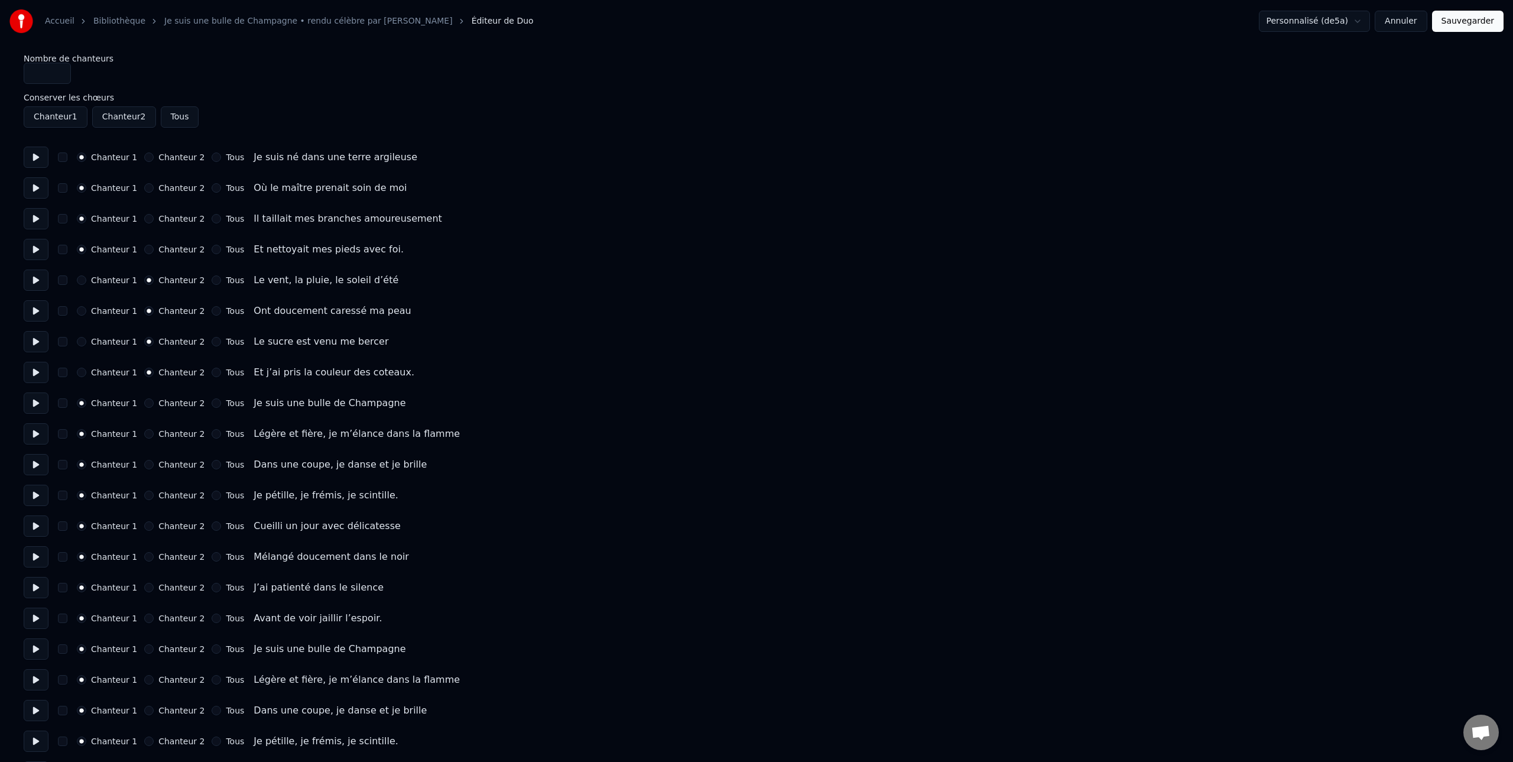
click at [35, 404] on button at bounding box center [36, 402] width 25 height 21
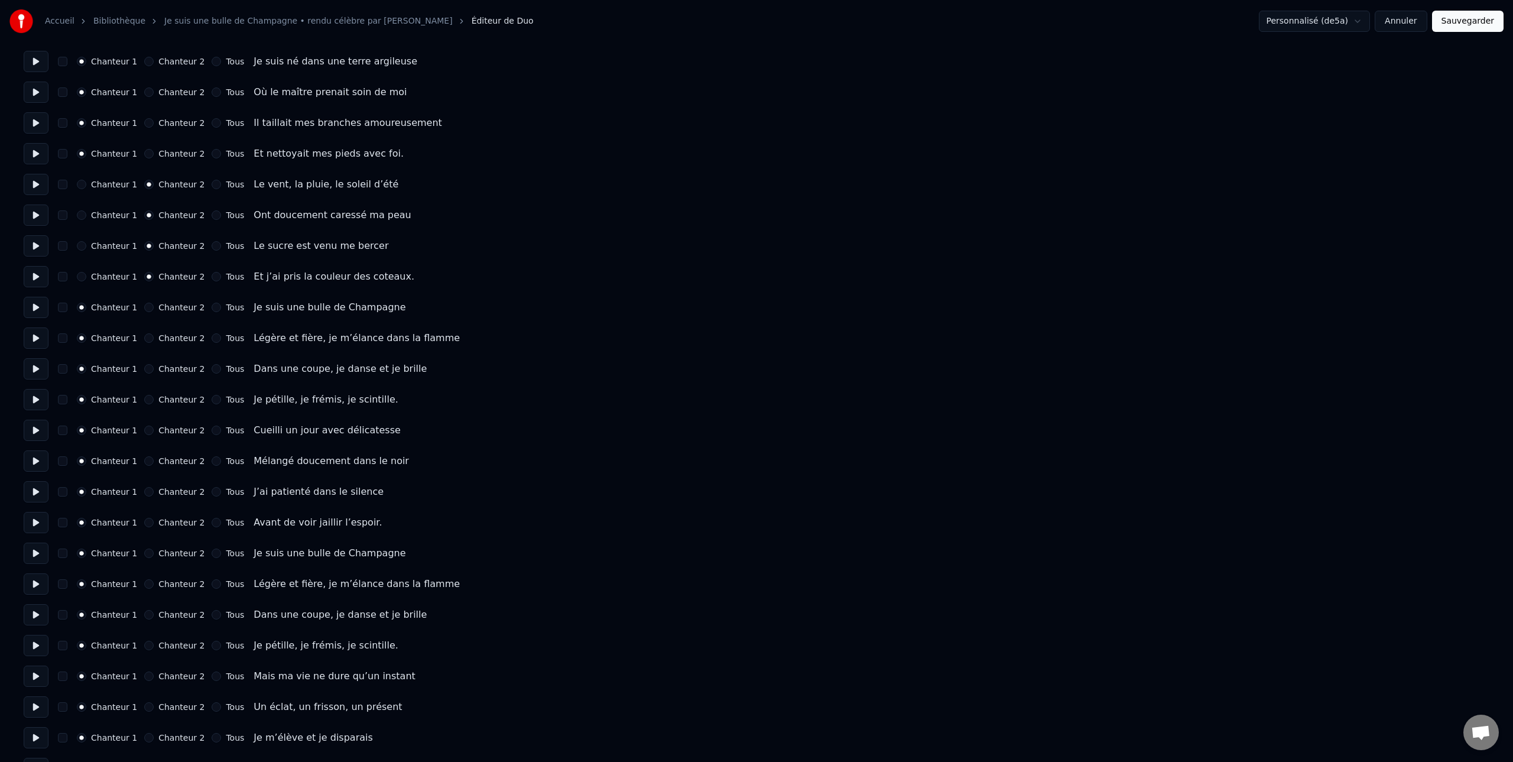
scroll to position [99, 0]
click at [35, 337] on button at bounding box center [36, 334] width 25 height 21
click at [37, 368] on button at bounding box center [36, 365] width 25 height 21
click at [34, 396] on button at bounding box center [36, 396] width 25 height 21
click at [35, 429] on button at bounding box center [36, 427] width 25 height 21
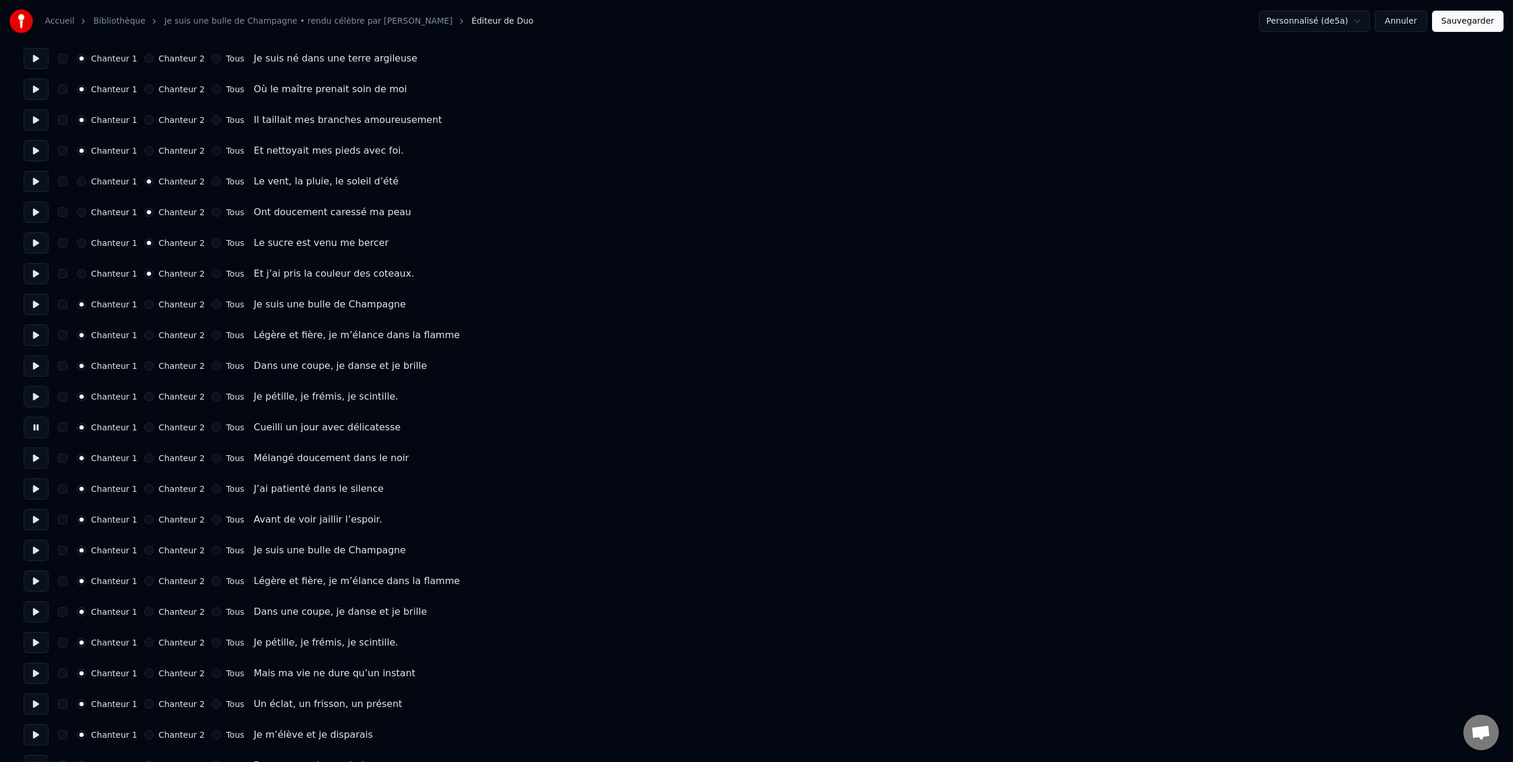
click at [177, 426] on label "Chanteur 2" at bounding box center [181, 427] width 46 height 8
click at [154, 426] on button "Chanteur 2" at bounding box center [148, 426] width 9 height 9
click at [31, 460] on button at bounding box center [36, 457] width 25 height 21
click at [158, 457] on label "Chanteur 2" at bounding box center [181, 458] width 46 height 8
click at [154, 457] on button "Chanteur 2" at bounding box center [148, 457] width 9 height 9
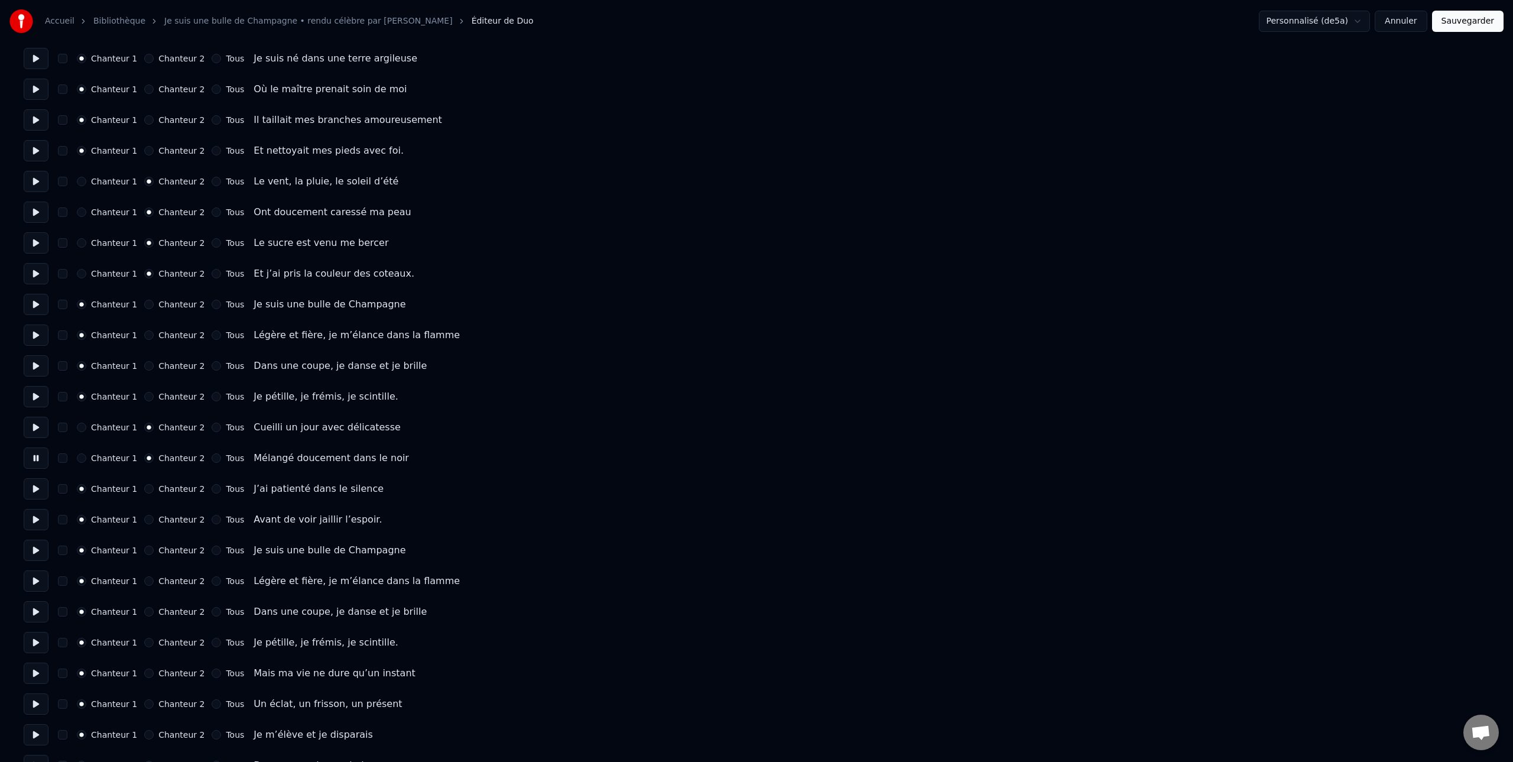
click at [37, 490] on button at bounding box center [36, 488] width 25 height 21
click at [163, 492] on label "Chanteur 2" at bounding box center [181, 489] width 46 height 8
click at [154, 492] on button "Chanteur 2" at bounding box center [148, 488] width 9 height 9
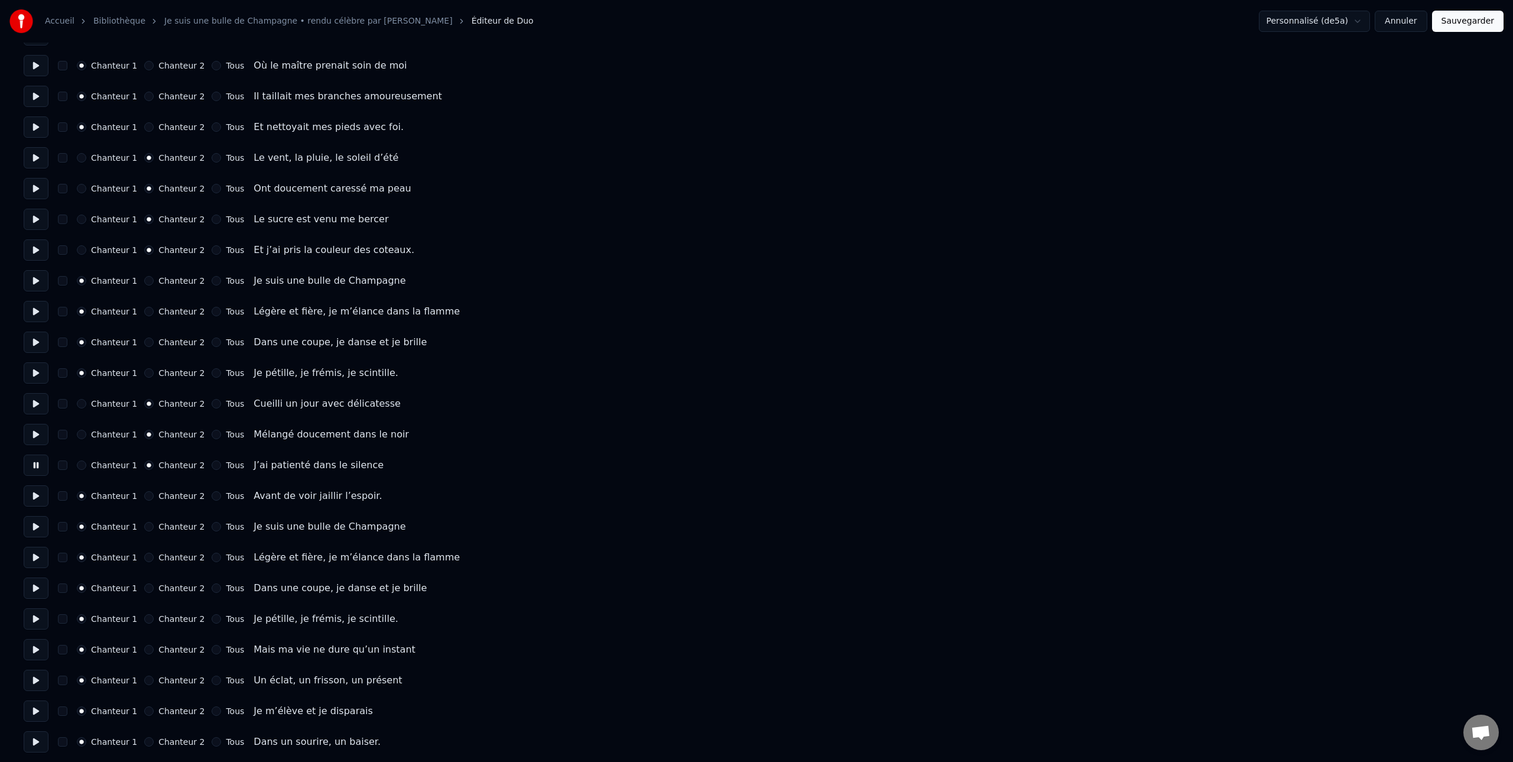
scroll to position [123, 0]
click at [34, 499] on button at bounding box center [36, 494] width 25 height 21
click at [161, 494] on label "Chanteur 2" at bounding box center [181, 494] width 46 height 8
click at [154, 494] on button "Chanteur 2" at bounding box center [148, 494] width 9 height 9
click at [34, 525] on button at bounding box center [36, 525] width 25 height 21
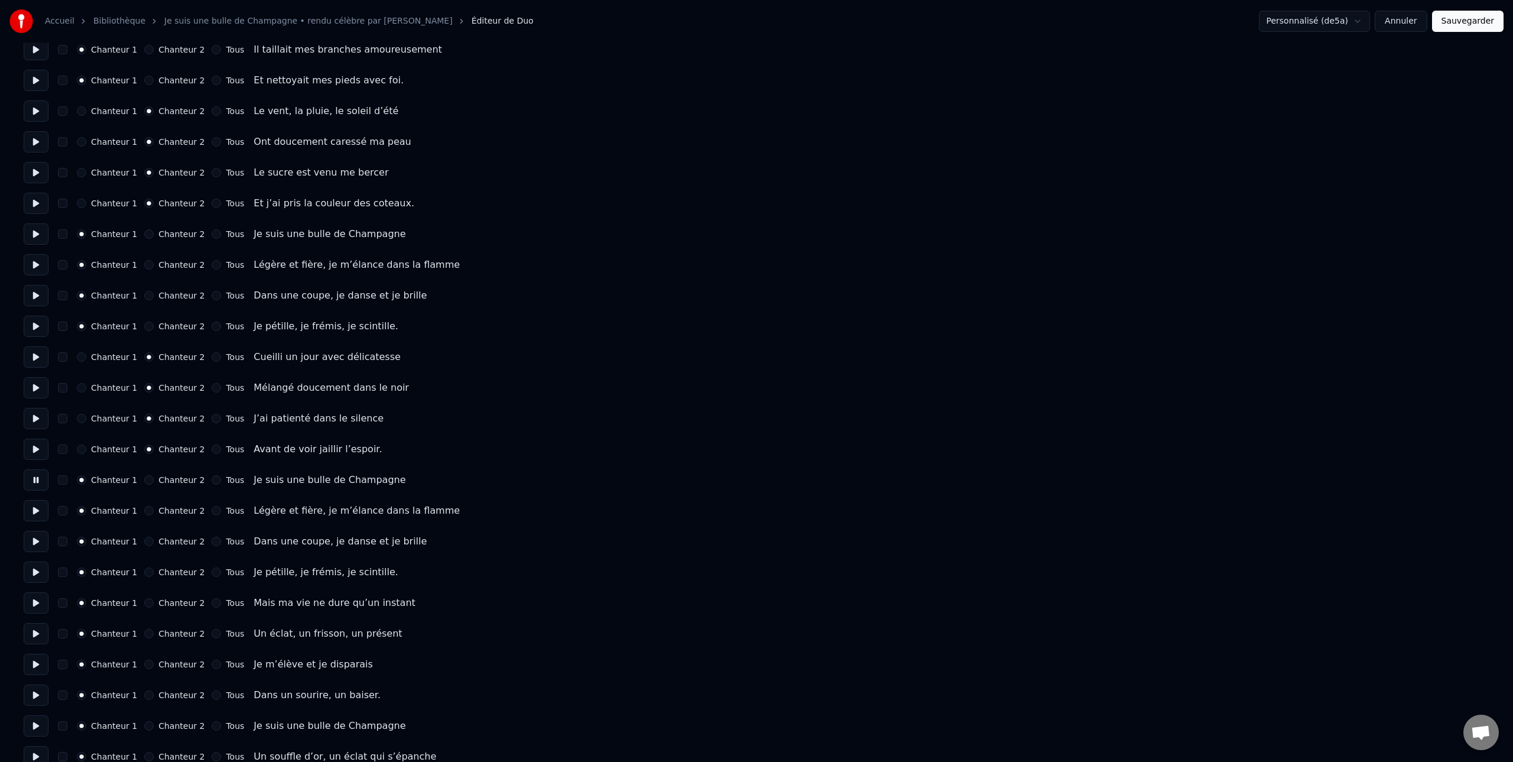
scroll to position [183, 0]
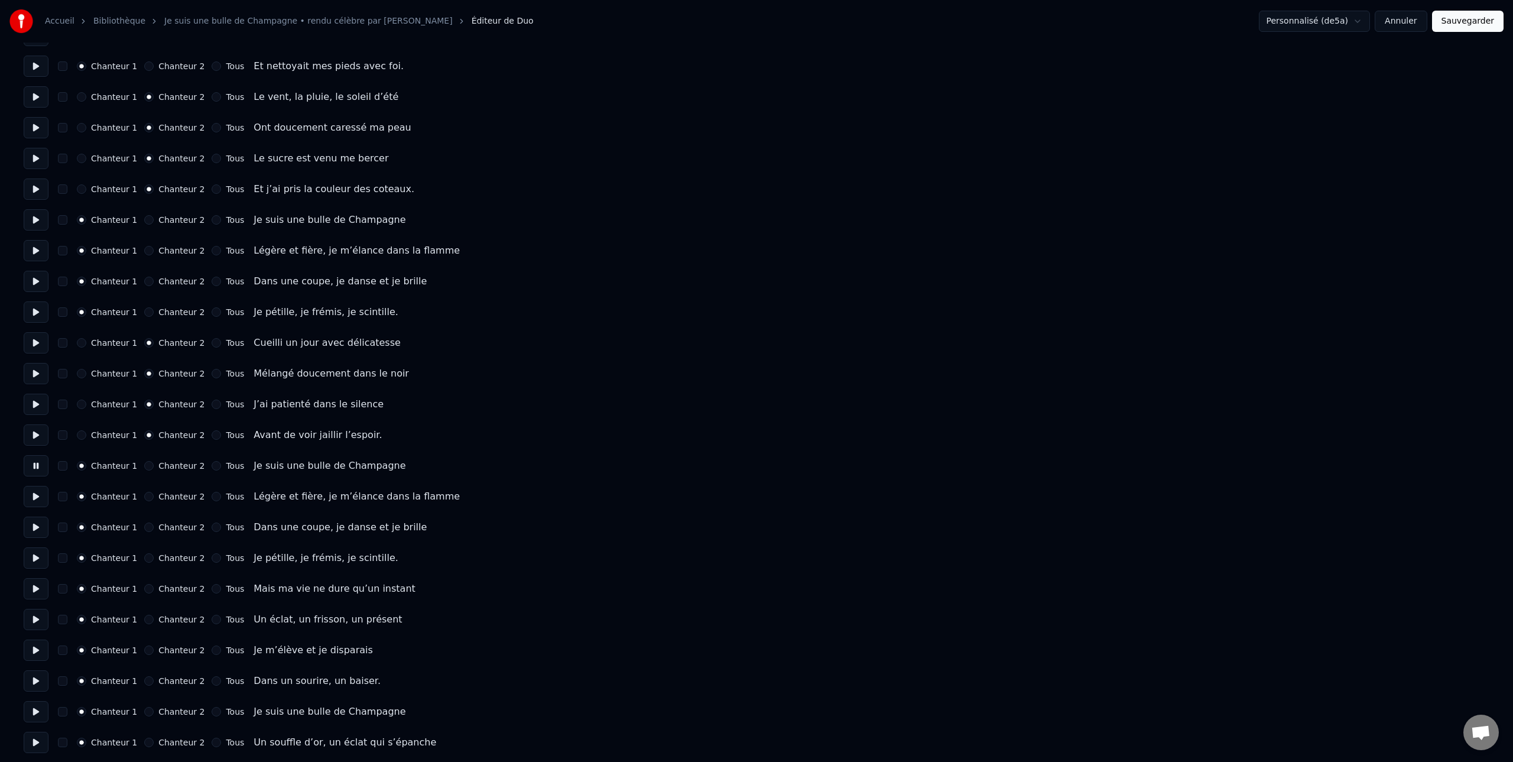
click at [36, 497] on button at bounding box center [36, 496] width 25 height 21
click at [34, 525] on button at bounding box center [36, 526] width 25 height 21
click at [37, 559] on button at bounding box center [36, 557] width 25 height 21
click at [34, 590] on button at bounding box center [36, 588] width 25 height 21
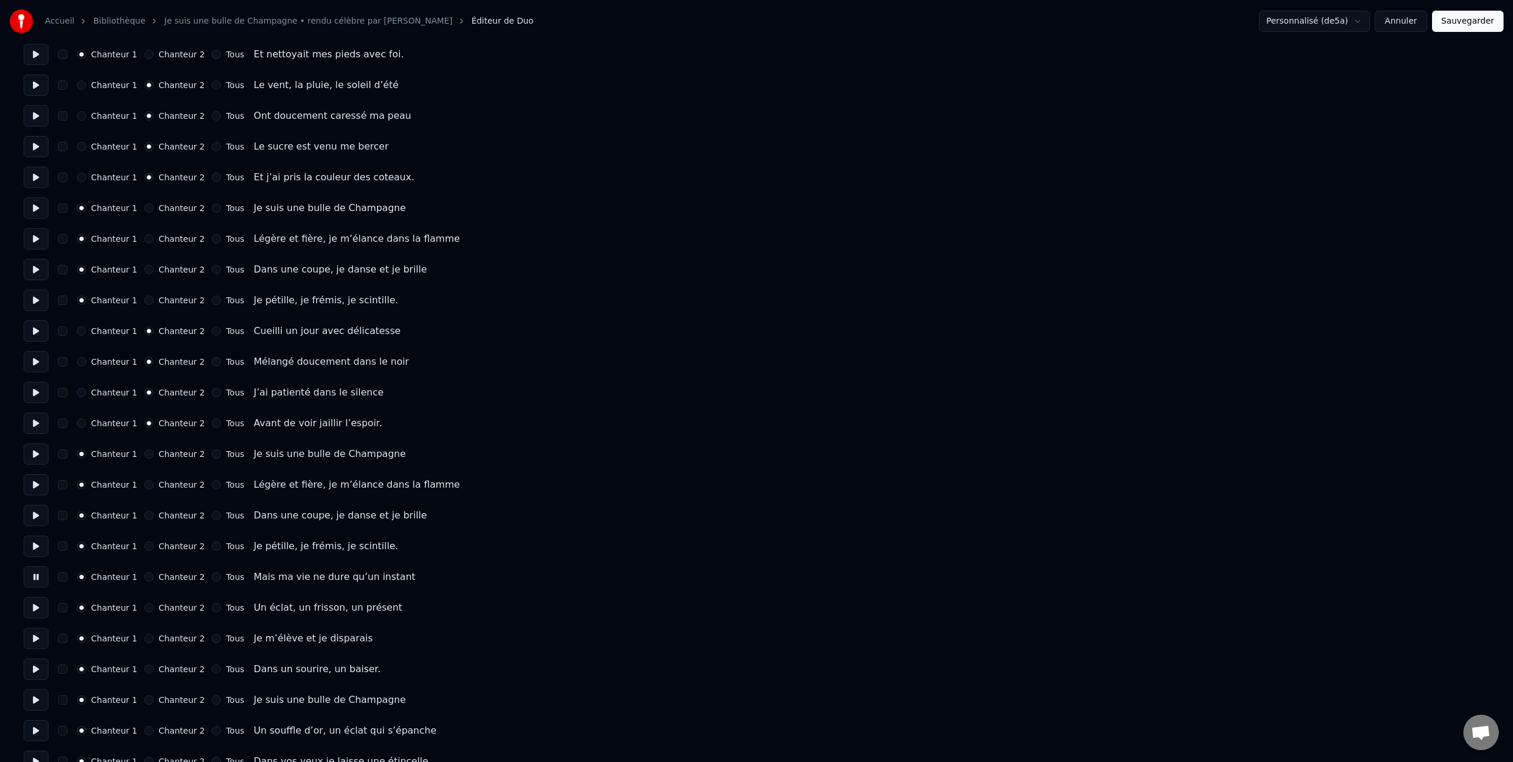
scroll to position [196, 0]
click at [35, 610] on button at bounding box center [36, 606] width 25 height 21
click at [35, 639] on button at bounding box center [36, 637] width 25 height 21
click at [164, 636] on label "Chanteur 2" at bounding box center [181, 636] width 46 height 8
click at [154, 636] on button "Chanteur 2" at bounding box center [148, 636] width 9 height 9
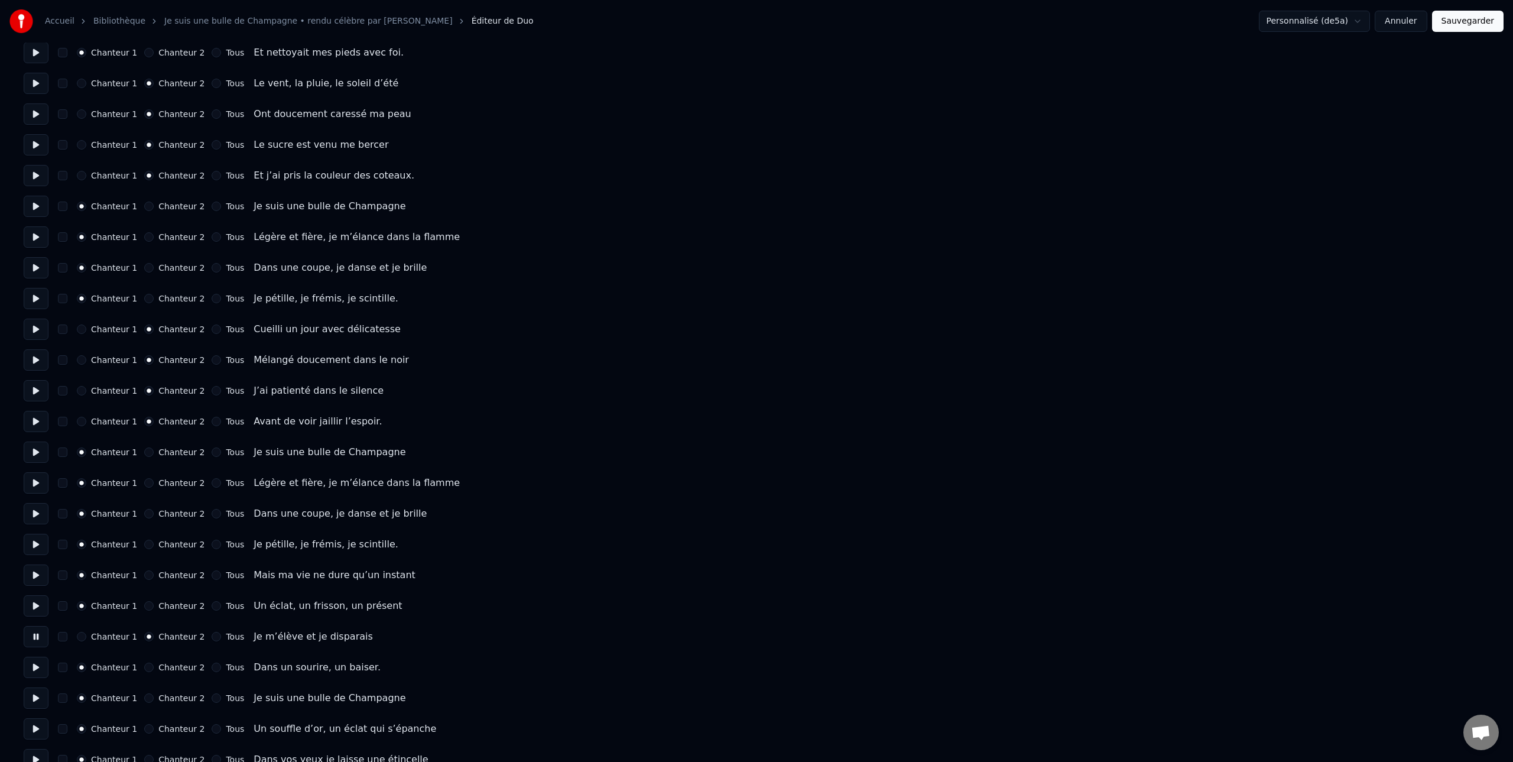
scroll to position [196, 0]
click at [34, 671] on button at bounding box center [36, 667] width 25 height 21
click at [166, 669] on label "Chanteur 2" at bounding box center [181, 668] width 46 height 8
click at [154, 669] on button "Chanteur 2" at bounding box center [148, 667] width 9 height 9
click at [33, 700] on button at bounding box center [36, 698] width 25 height 21
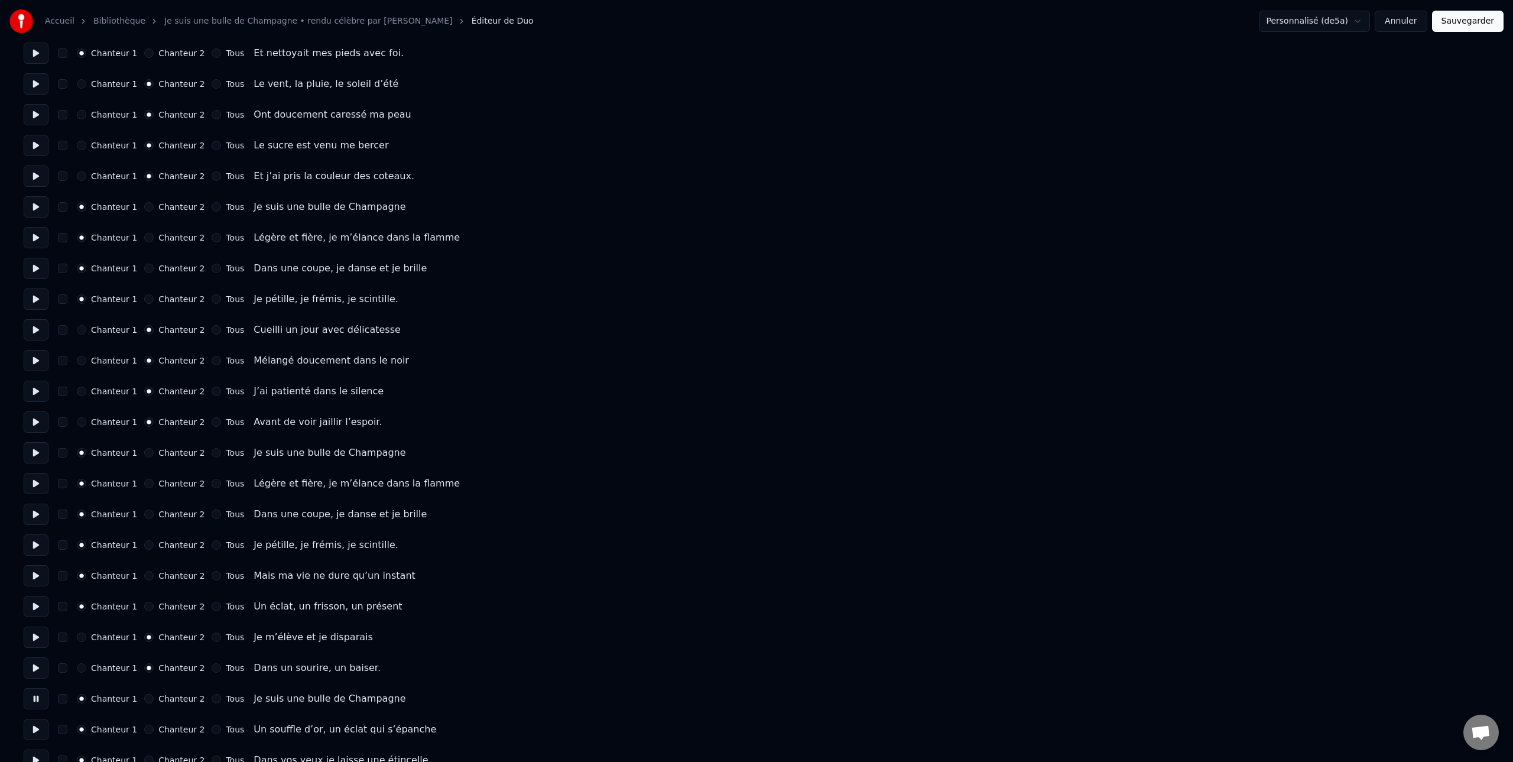
click at [160, 698] on label "Chanteur 2" at bounding box center [181, 698] width 46 height 8
click at [154, 698] on button "Chanteur 2" at bounding box center [148, 698] width 9 height 9
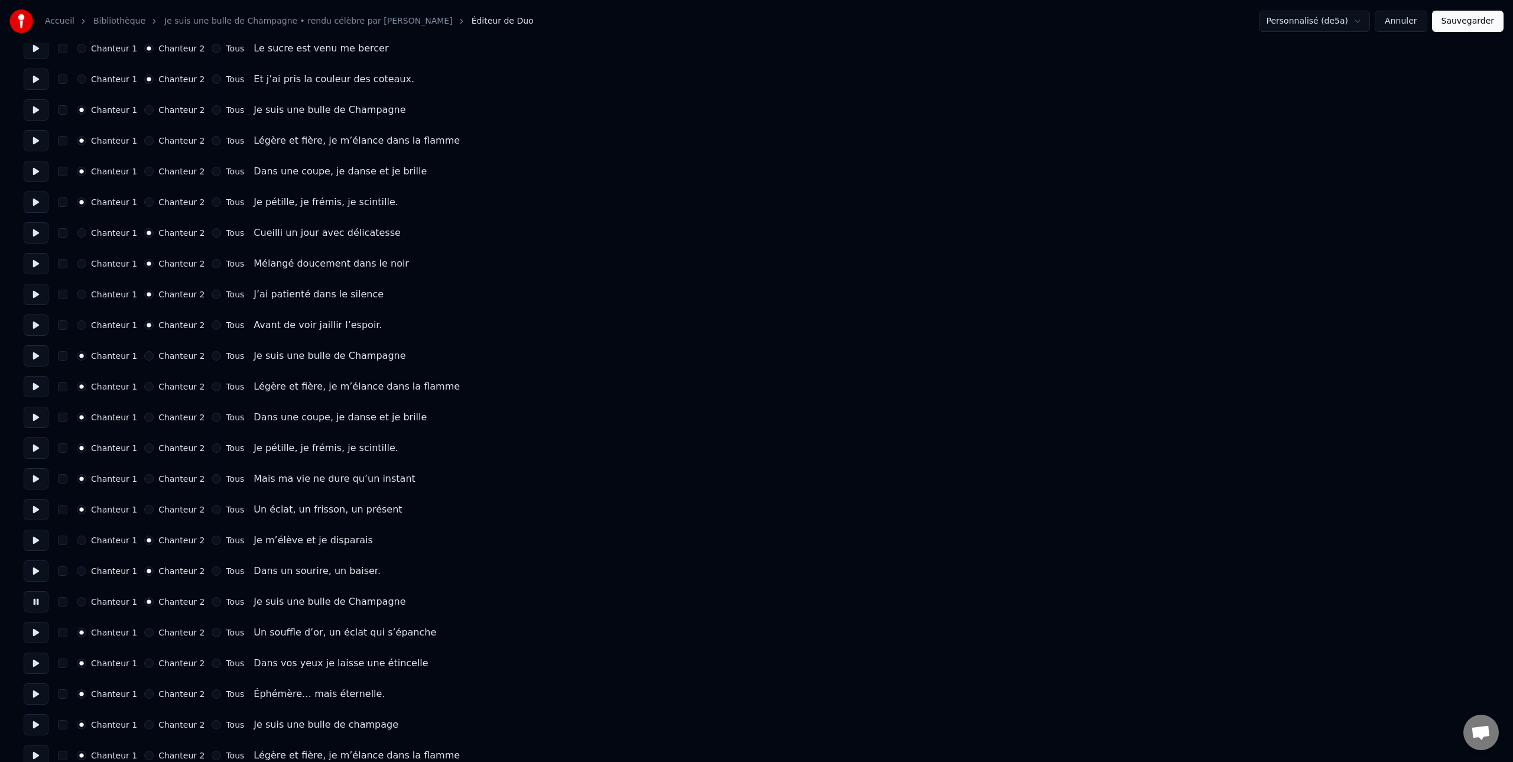
scroll to position [294, 0]
click at [65, 604] on button "button" at bounding box center [62, 600] width 9 height 9
click at [34, 633] on button at bounding box center [36, 631] width 25 height 21
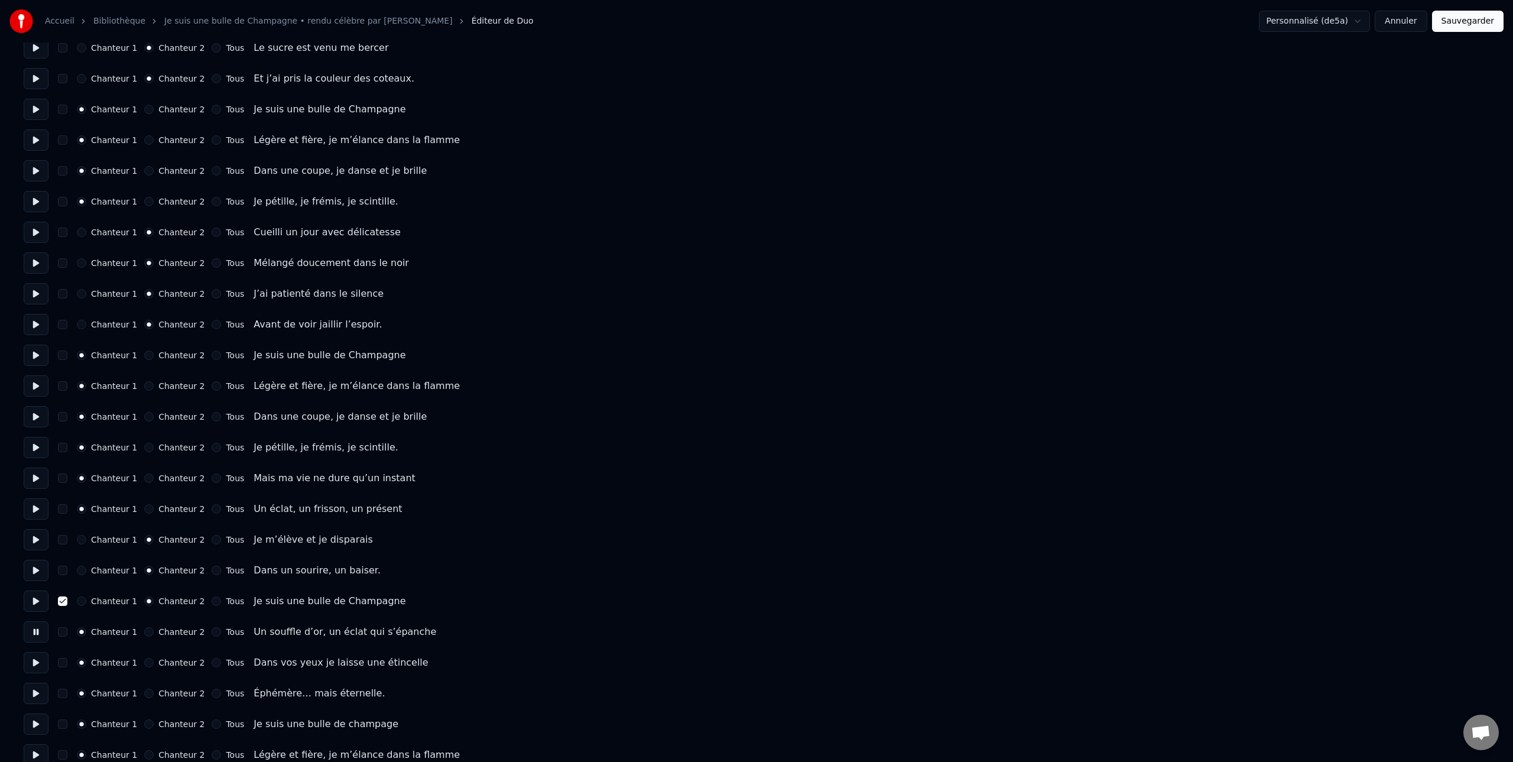
click at [35, 632] on button at bounding box center [36, 631] width 25 height 21
click at [63, 601] on button "button" at bounding box center [62, 600] width 9 height 9
click at [174, 634] on label "Chanteur 2" at bounding box center [181, 632] width 46 height 8
click at [154, 634] on button "Chanteur 2" at bounding box center [148, 631] width 9 height 9
click at [38, 665] on button at bounding box center [36, 662] width 25 height 21
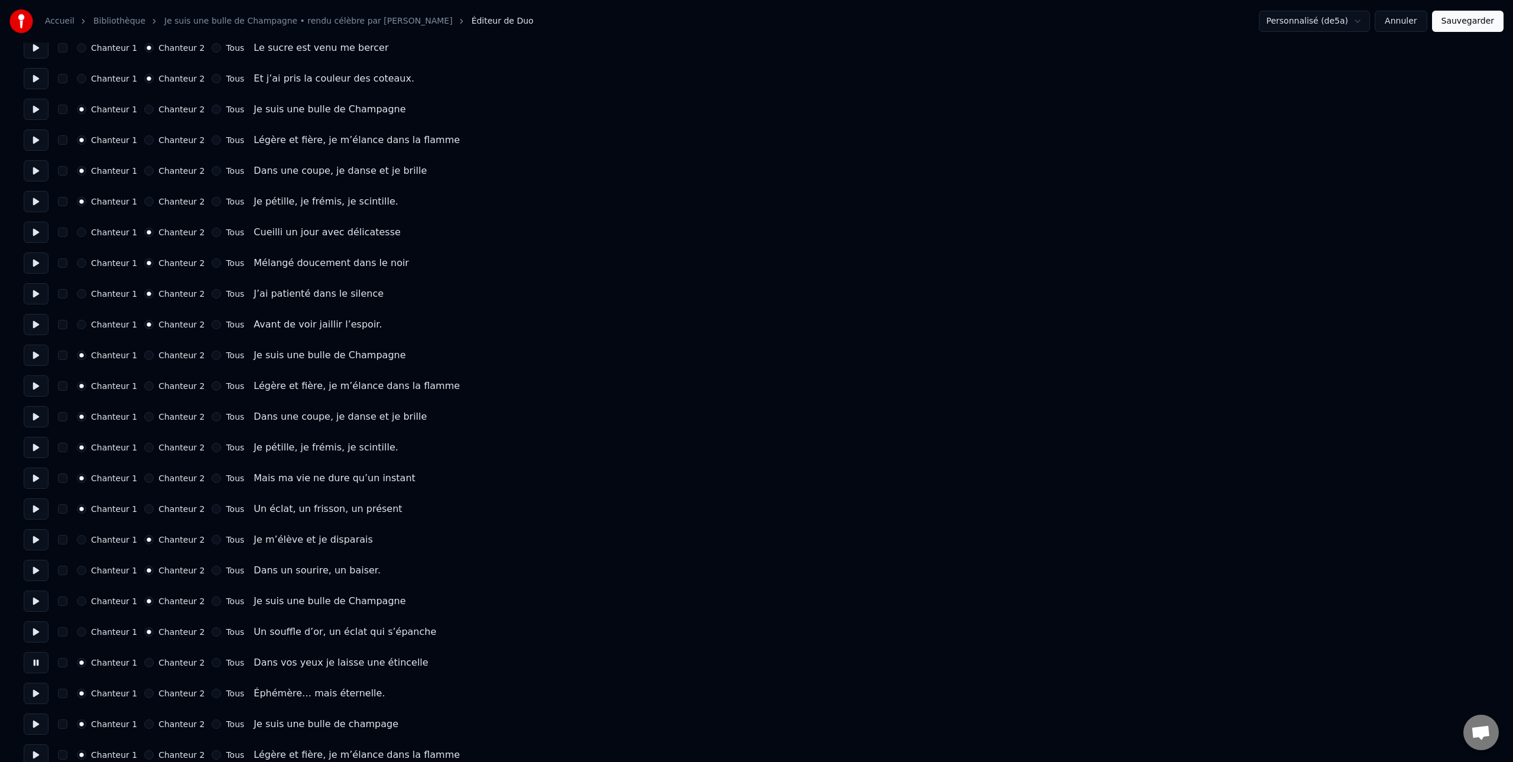
click at [163, 662] on label "Chanteur 2" at bounding box center [181, 662] width 46 height 8
click at [154, 662] on button "Chanteur 2" at bounding box center [148, 662] width 9 height 9
click at [36, 695] on button at bounding box center [36, 692] width 25 height 21
click at [162, 693] on label "Chanteur 2" at bounding box center [181, 693] width 46 height 8
click at [154, 693] on button "Chanteur 2" at bounding box center [148, 692] width 9 height 9
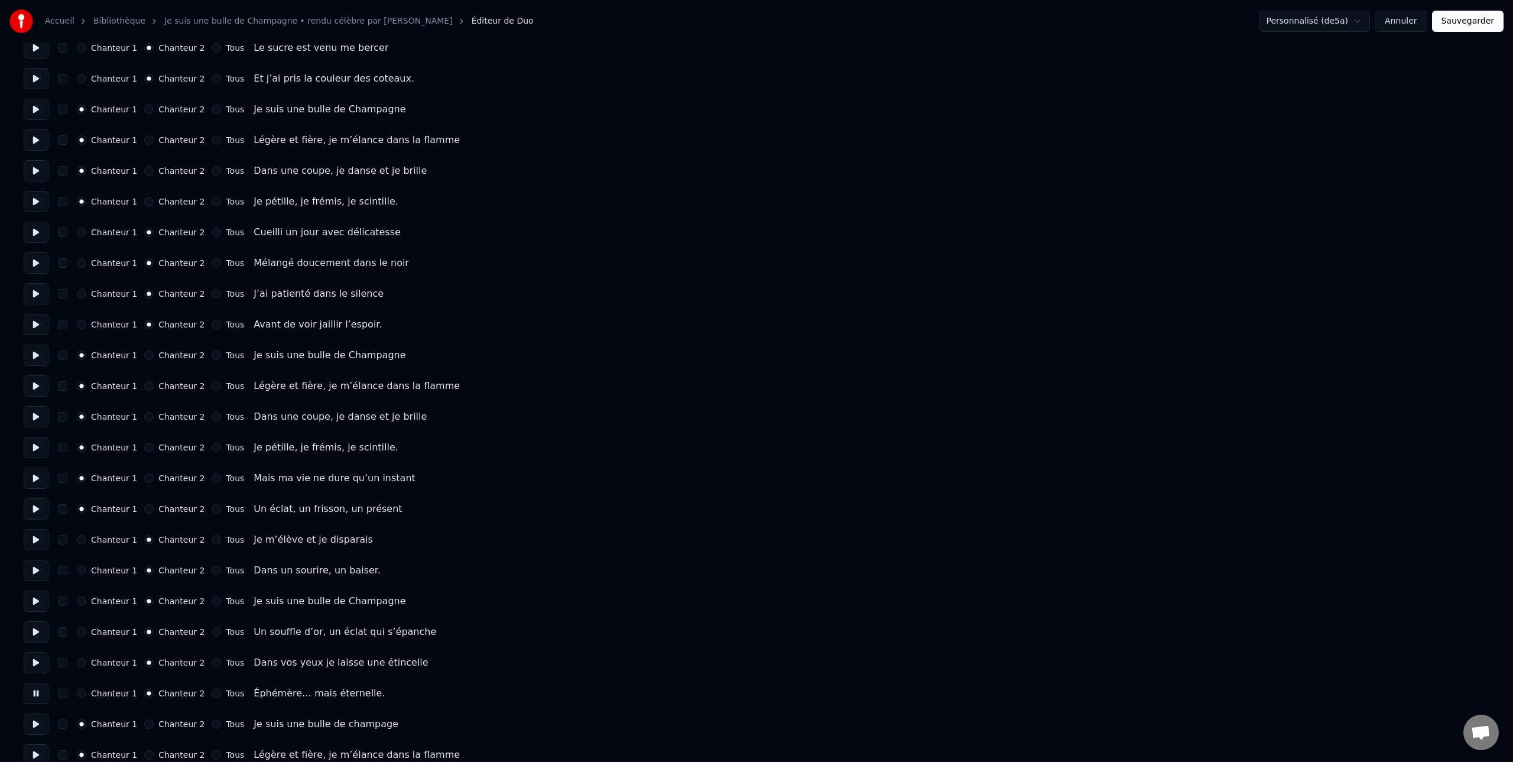
click at [35, 726] on button at bounding box center [36, 723] width 25 height 21
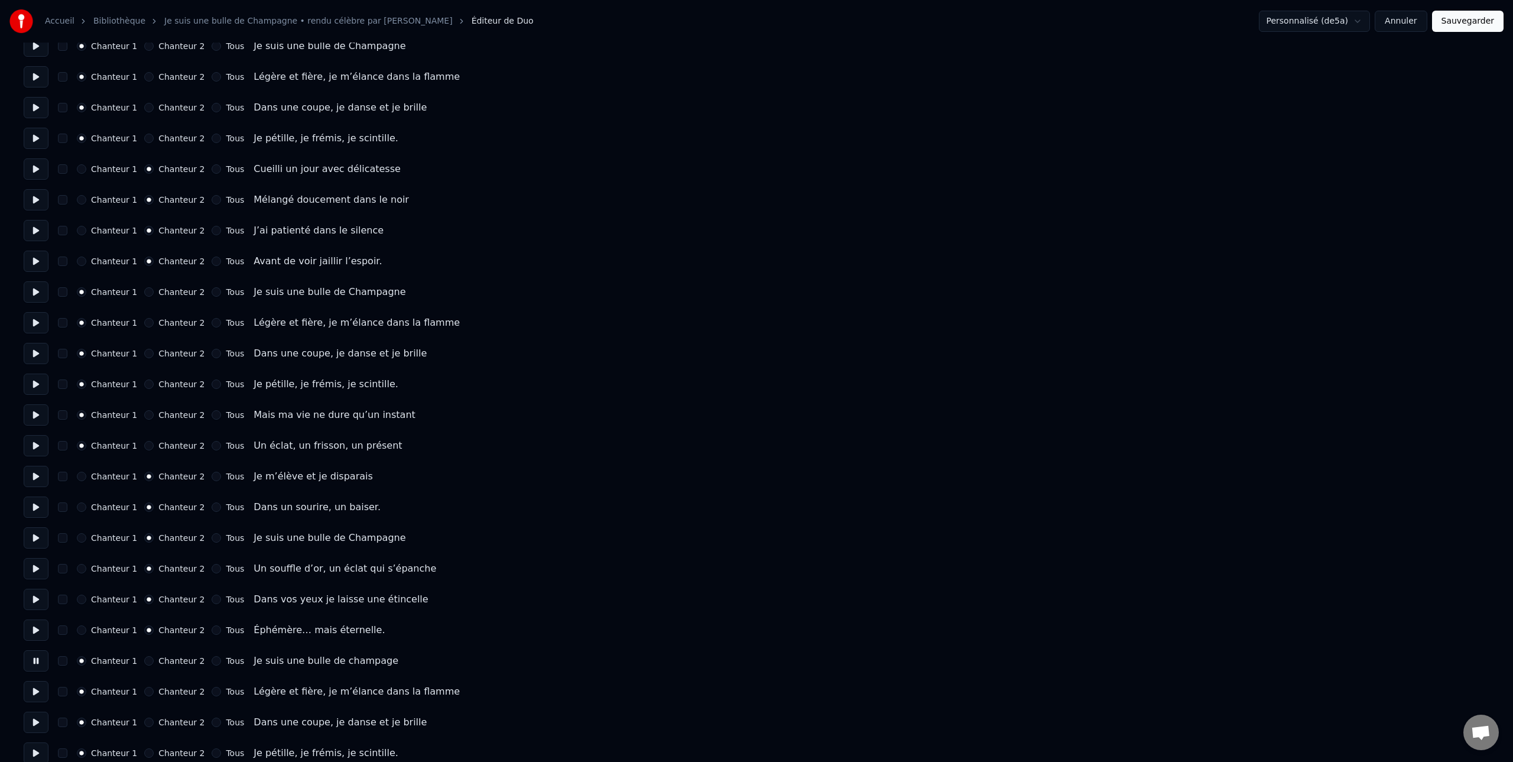
scroll to position [370, 0]
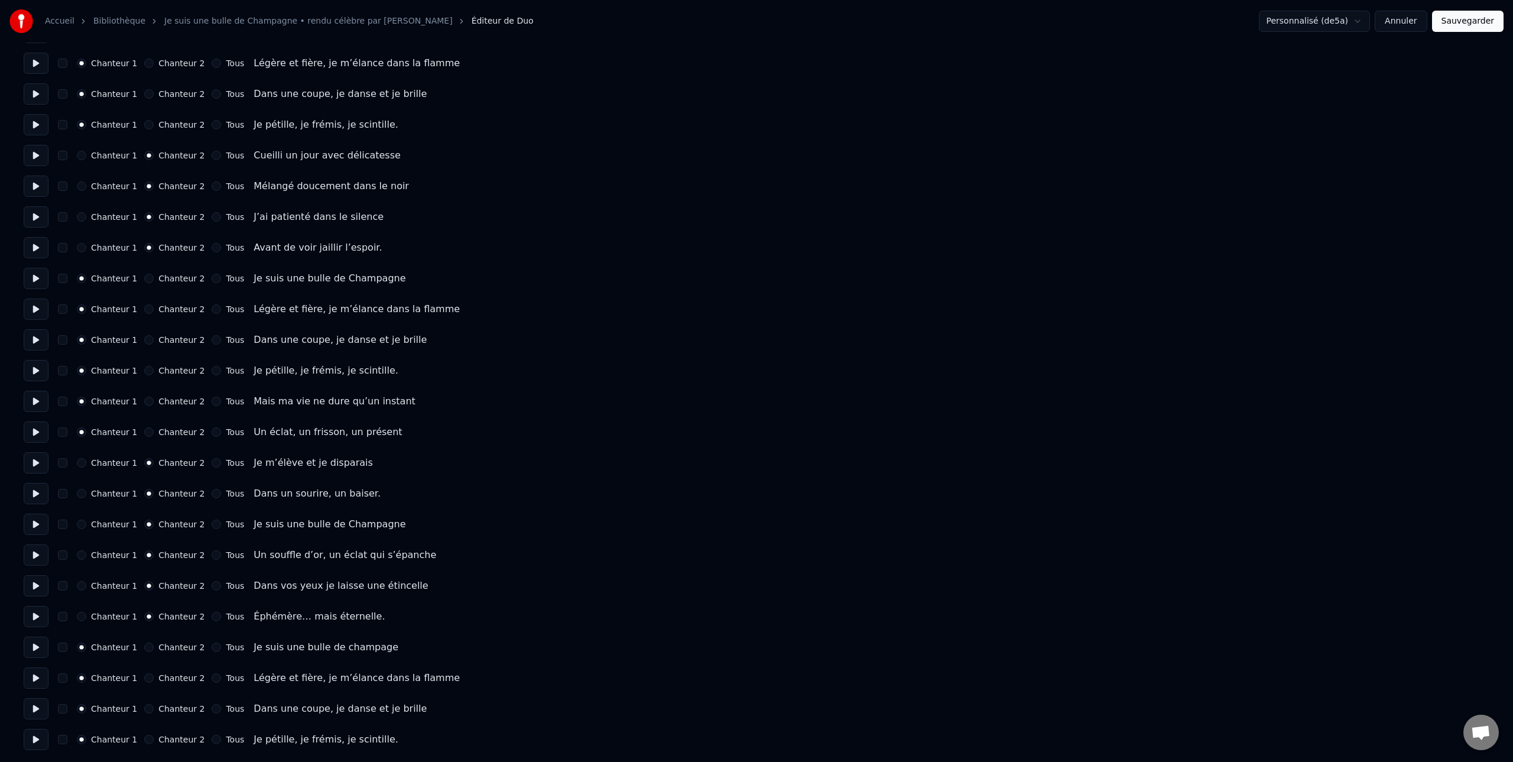
click at [36, 681] on button at bounding box center [36, 677] width 25 height 21
click at [35, 709] on button at bounding box center [36, 708] width 25 height 21
click at [35, 740] on button at bounding box center [36, 739] width 25 height 21
click at [1460, 22] on button "Sauvegarder" at bounding box center [1467, 21] width 71 height 21
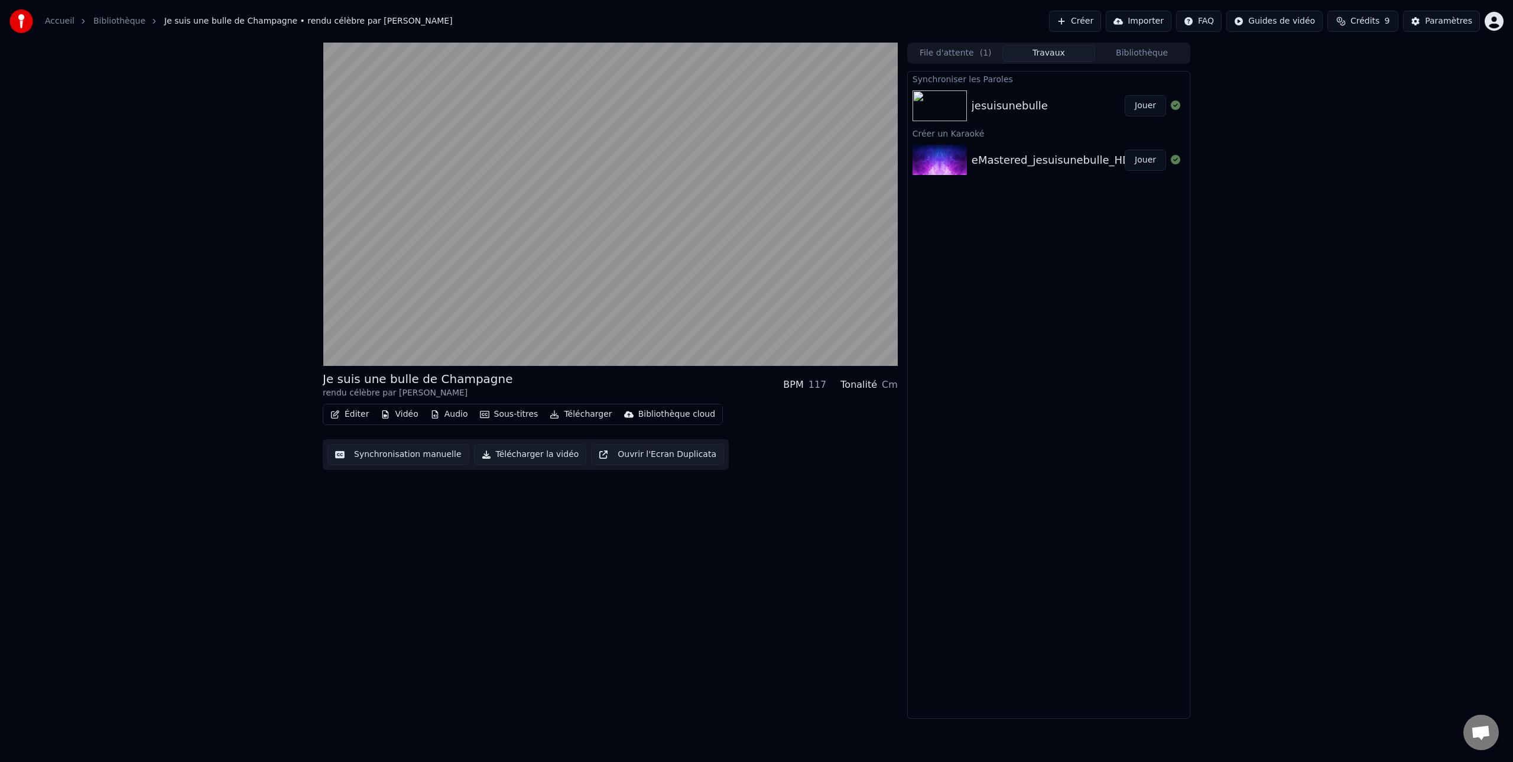
click at [524, 454] on button "Télécharger la vidéo" at bounding box center [530, 454] width 113 height 21
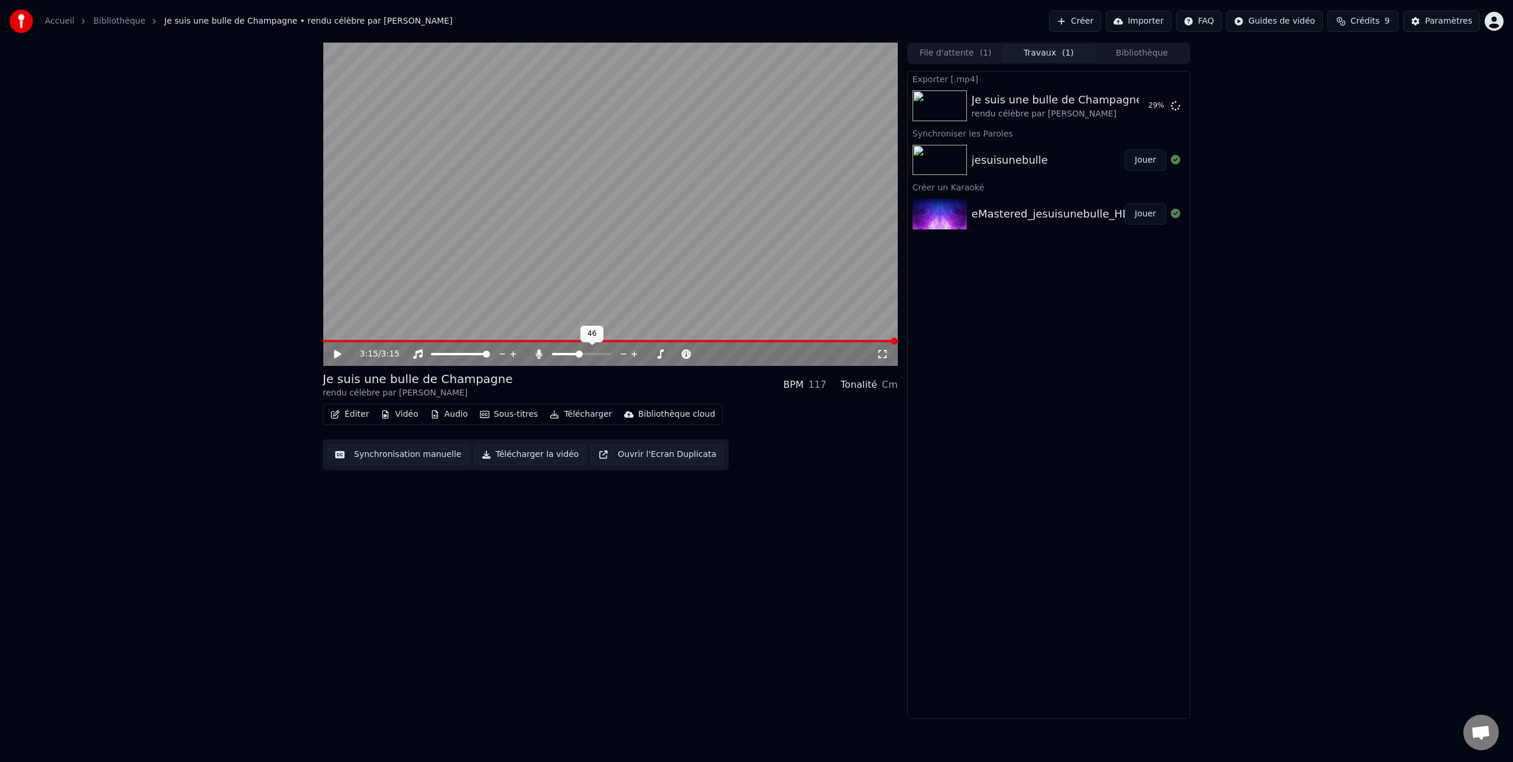
click at [578, 354] on span at bounding box center [579, 353] width 7 height 7
click at [338, 353] on icon at bounding box center [337, 354] width 7 height 8
click at [567, 353] on span at bounding box center [568, 353] width 7 height 7
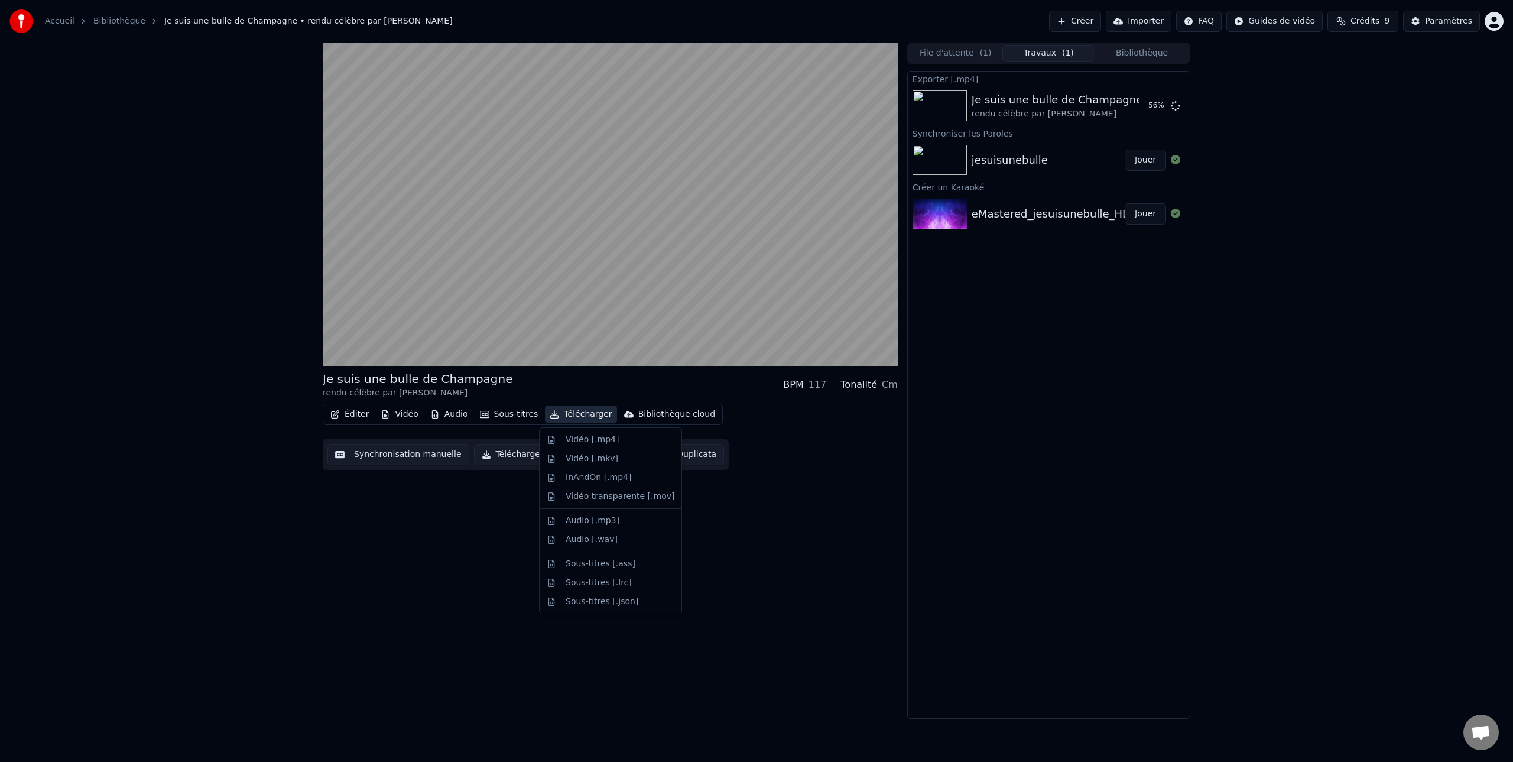
click at [580, 415] on button "Télécharger" at bounding box center [580, 414] width 71 height 17
click at [574, 438] on div "Vidéo [.mp4]" at bounding box center [591, 440] width 53 height 12
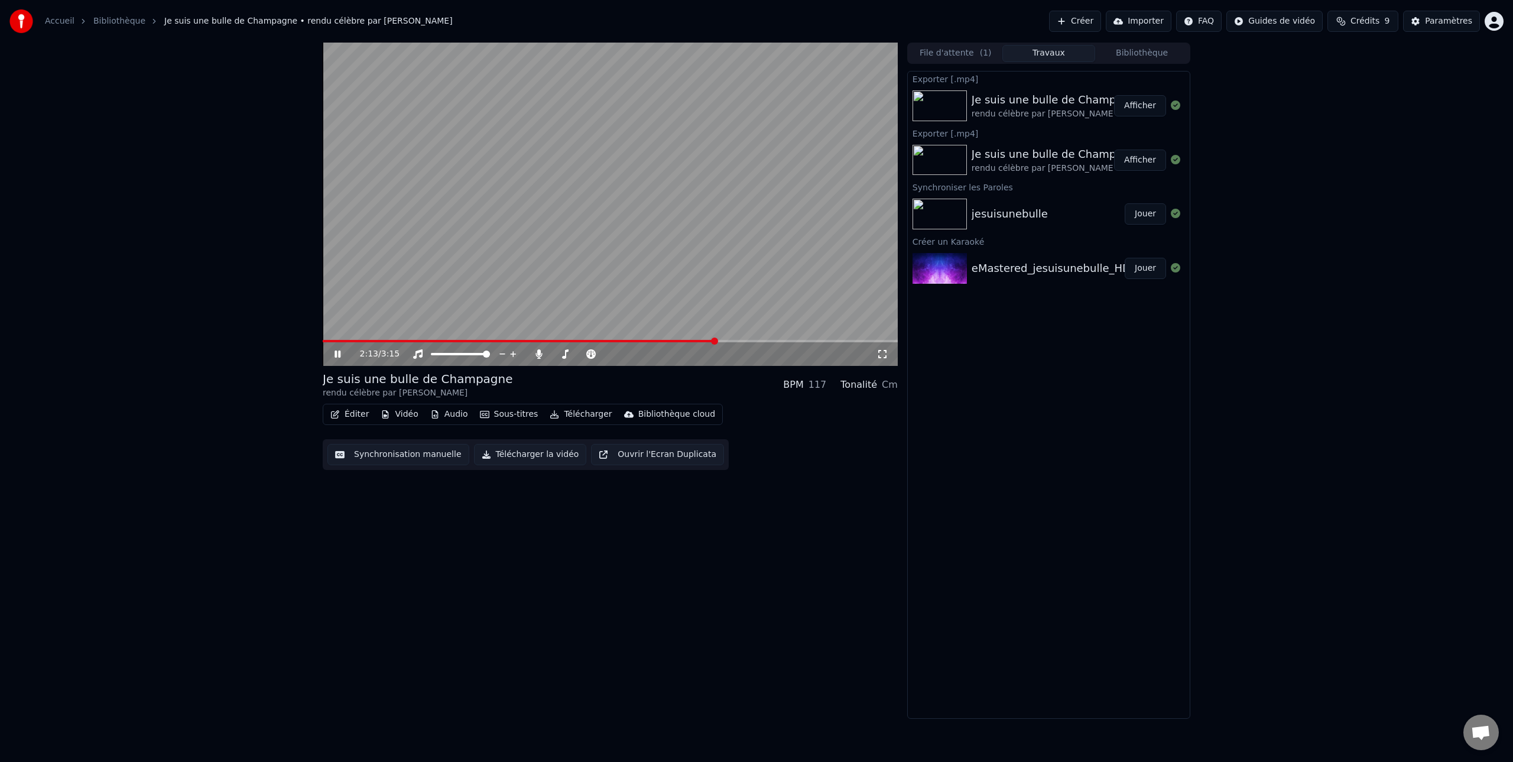
click at [332, 356] on icon at bounding box center [346, 353] width 28 height 9
click at [1096, 103] on div "Je suis une bulle de Champagne" at bounding box center [1056, 100] width 171 height 17
click at [1140, 106] on button "Afficher" at bounding box center [1140, 105] width 52 height 21
click at [1143, 163] on button "Afficher" at bounding box center [1140, 159] width 52 height 21
click at [1137, 161] on button "Afficher" at bounding box center [1140, 159] width 52 height 21
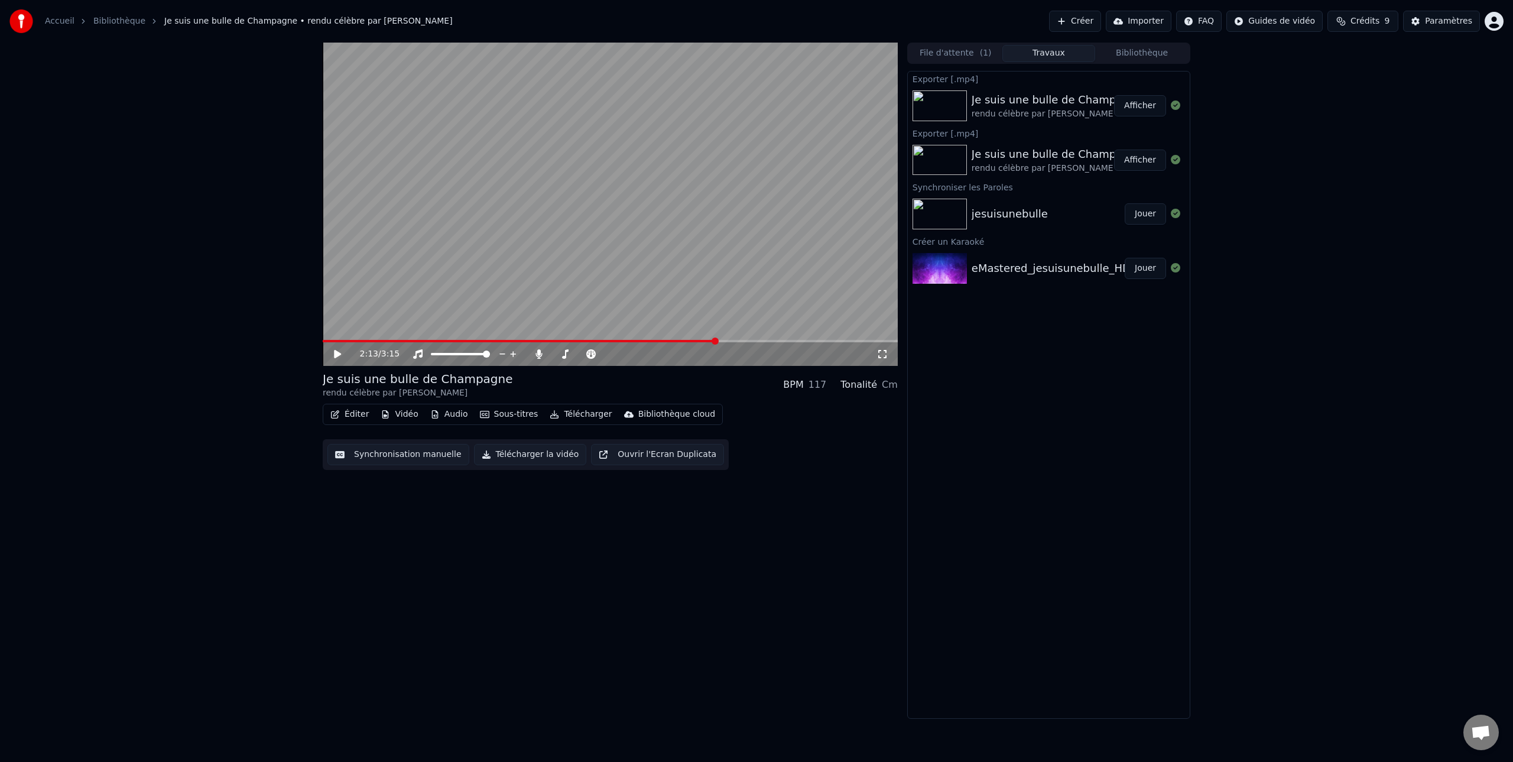
click at [1142, 106] on button "Afficher" at bounding box center [1140, 105] width 52 height 21
click at [1142, 161] on button "Afficher" at bounding box center [1140, 159] width 52 height 21
click at [1077, 21] on button "Créer" at bounding box center [1075, 21] width 52 height 21
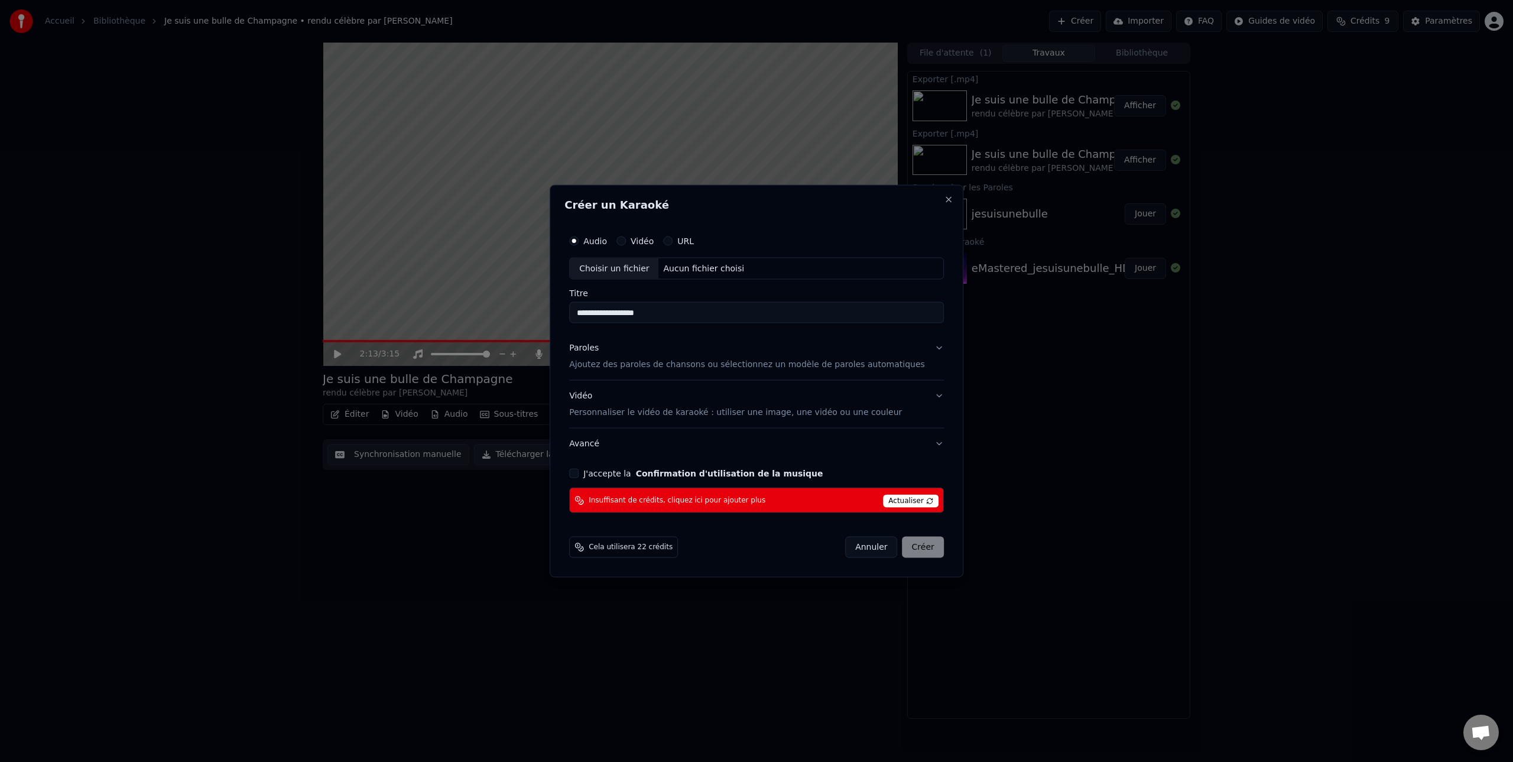
type input "**********"
click at [599, 363] on p "Ajoutez des paroles de chansons ou sélectionnez un modèle de paroles automatiqu…" at bounding box center [747, 365] width 356 height 12
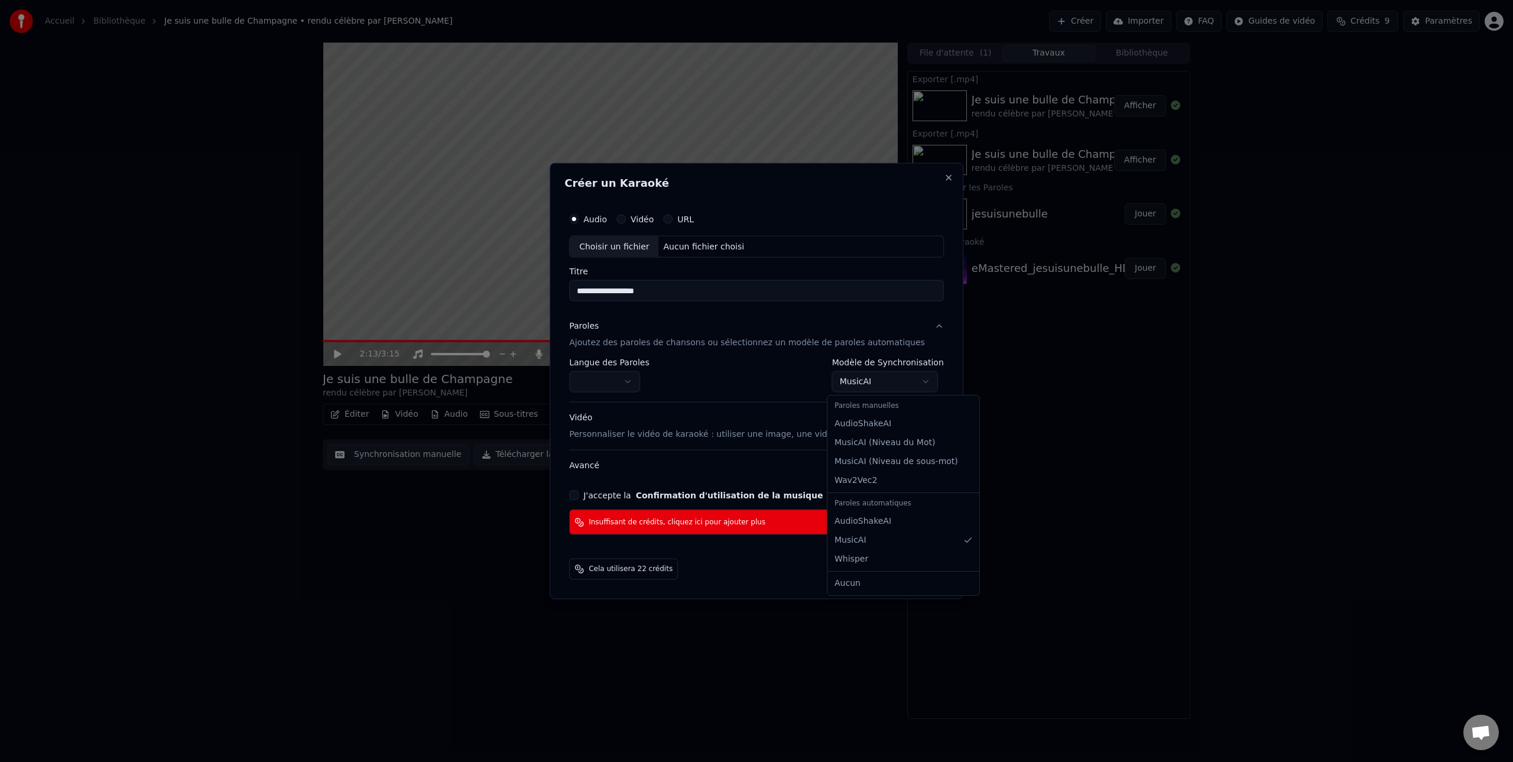
click at [920, 382] on body "**********" at bounding box center [756, 381] width 1513 height 762
select select "**********"
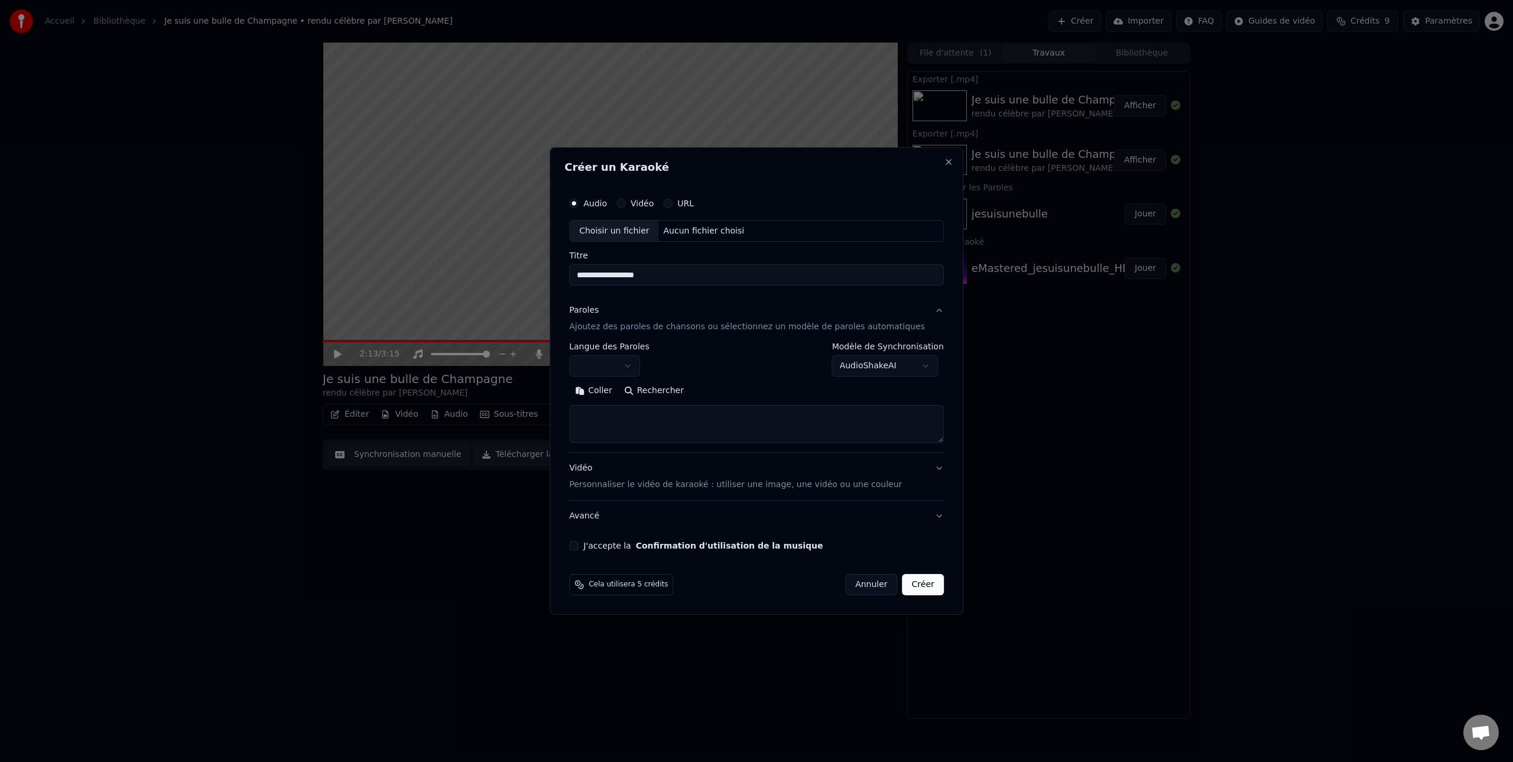
click at [642, 368] on body "**********" at bounding box center [756, 381] width 1513 height 762
select select "**"
click at [610, 391] on button "Coller" at bounding box center [593, 391] width 49 height 19
drag, startPoint x: 680, startPoint y: 420, endPoint x: 579, endPoint y: 415, distance: 101.2
click at [579, 415] on div "**********" at bounding box center [756, 371] width 384 height 369
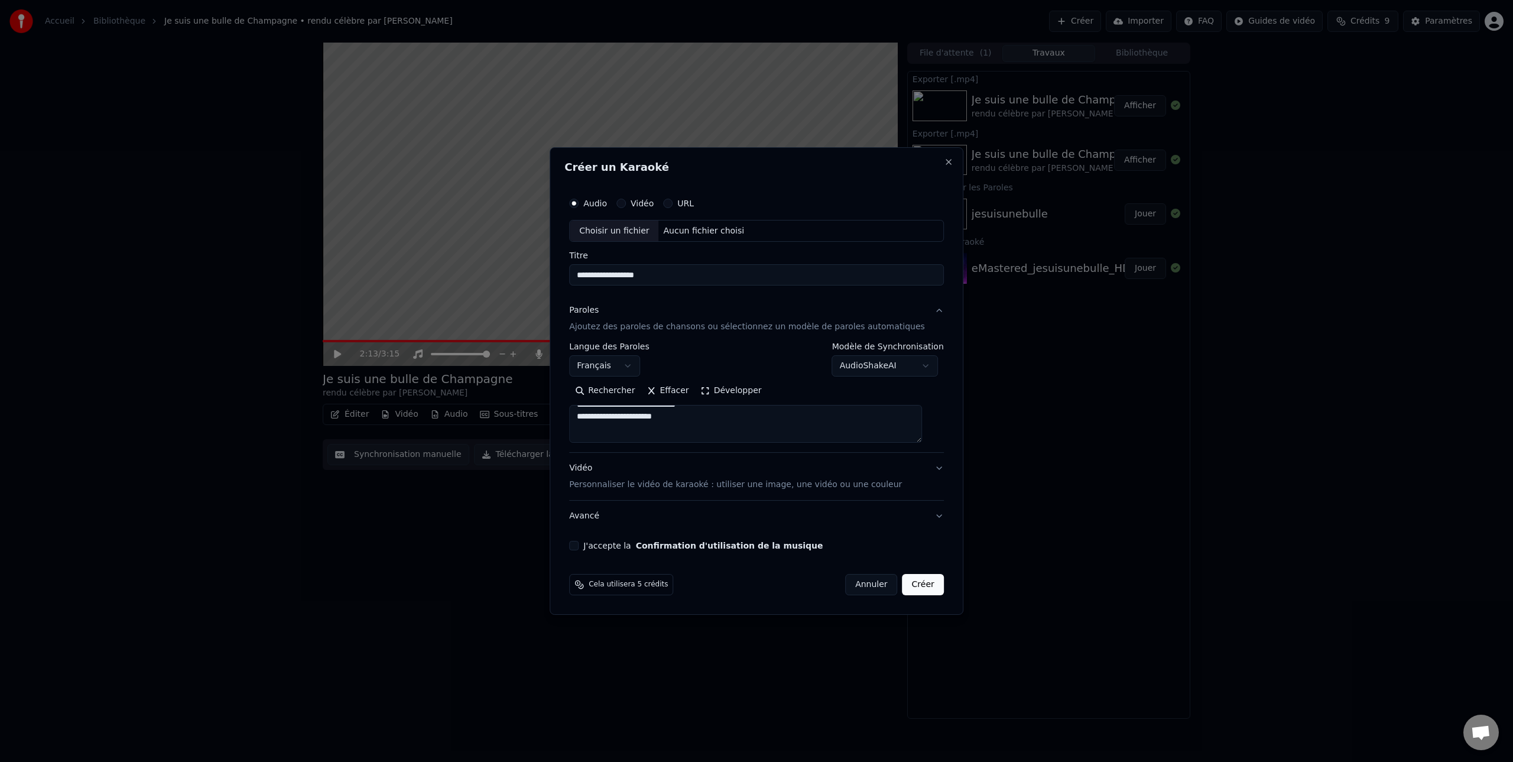
scroll to position [37, 0]
click at [587, 413] on textarea "**********" at bounding box center [745, 424] width 353 height 38
type textarea "**********"
click at [598, 203] on label "Audio" at bounding box center [595, 203] width 24 height 8
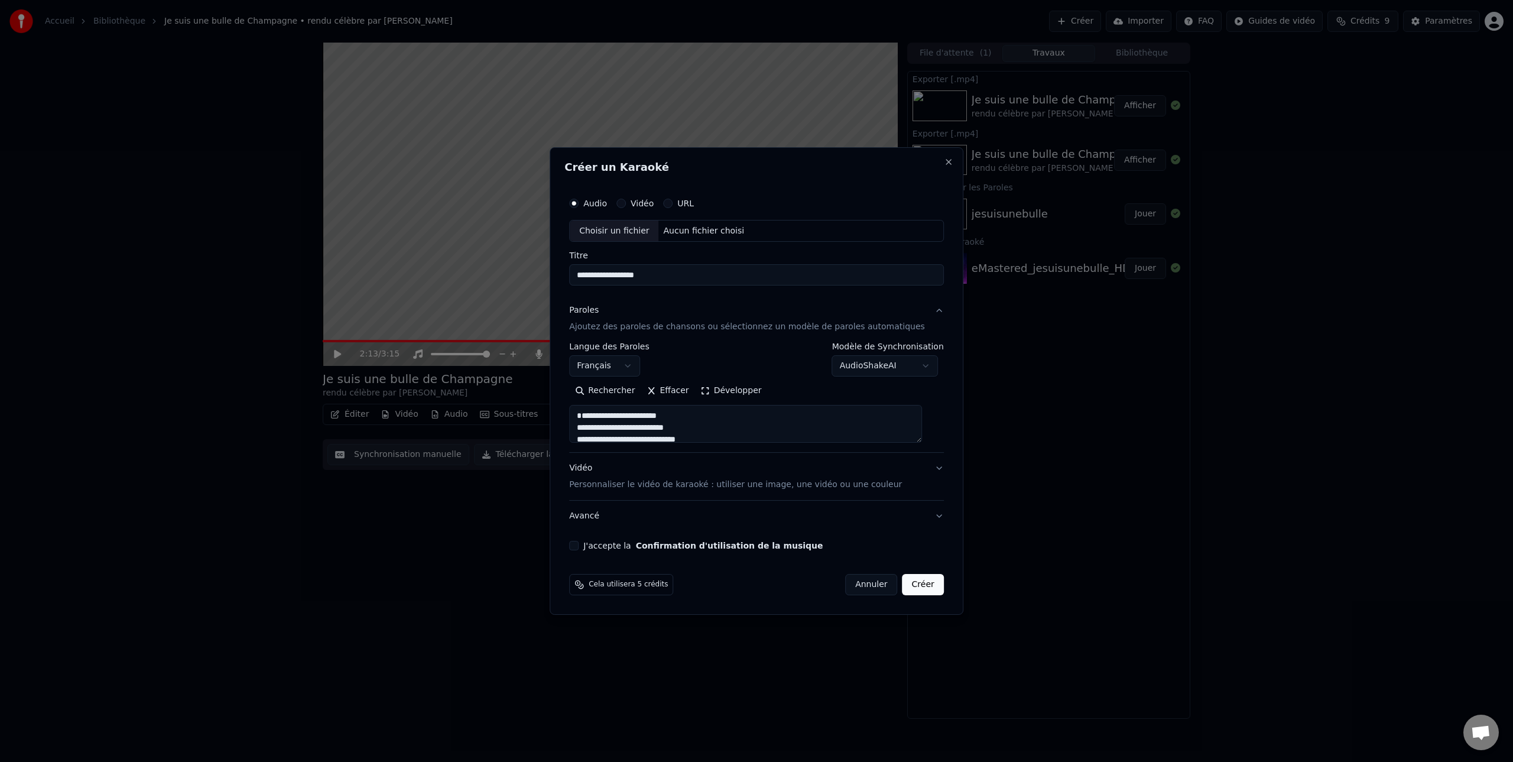
click at [578, 203] on button "Audio" at bounding box center [573, 203] width 9 height 9
click at [615, 232] on div "Choisir un fichier" at bounding box center [614, 230] width 89 height 21
click at [578, 547] on button "J'accepte la Confirmation d'utilisation de la musique" at bounding box center [573, 545] width 9 height 9
drag, startPoint x: 726, startPoint y: 277, endPoint x: 533, endPoint y: 276, distance: 192.6
click at [533, 276] on body "**********" at bounding box center [756, 381] width 1513 height 762
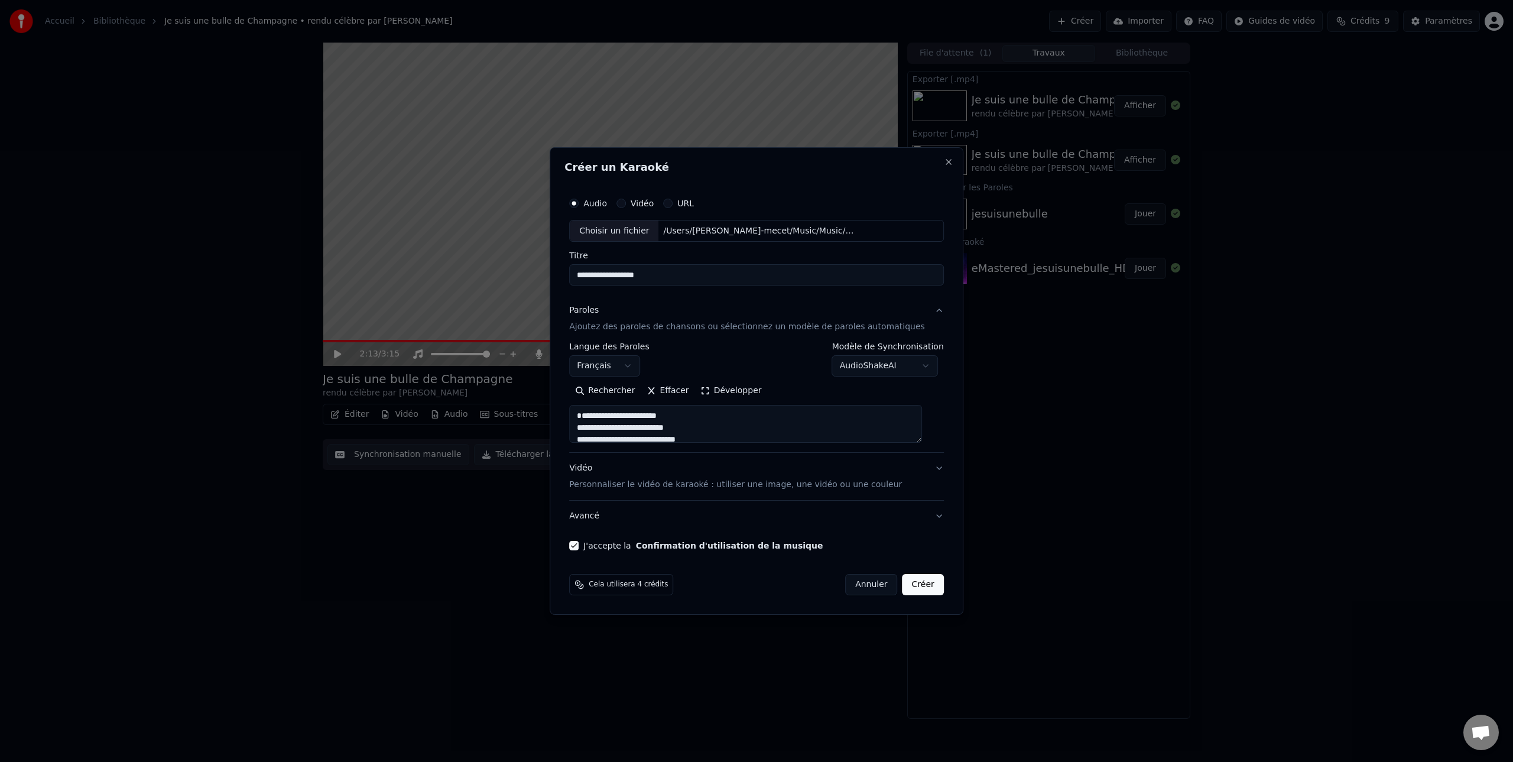
click at [633, 277] on input "**********" at bounding box center [756, 275] width 375 height 21
type input "**********"
click at [915, 584] on button "Créer" at bounding box center [922, 584] width 41 height 21
select select "**********"
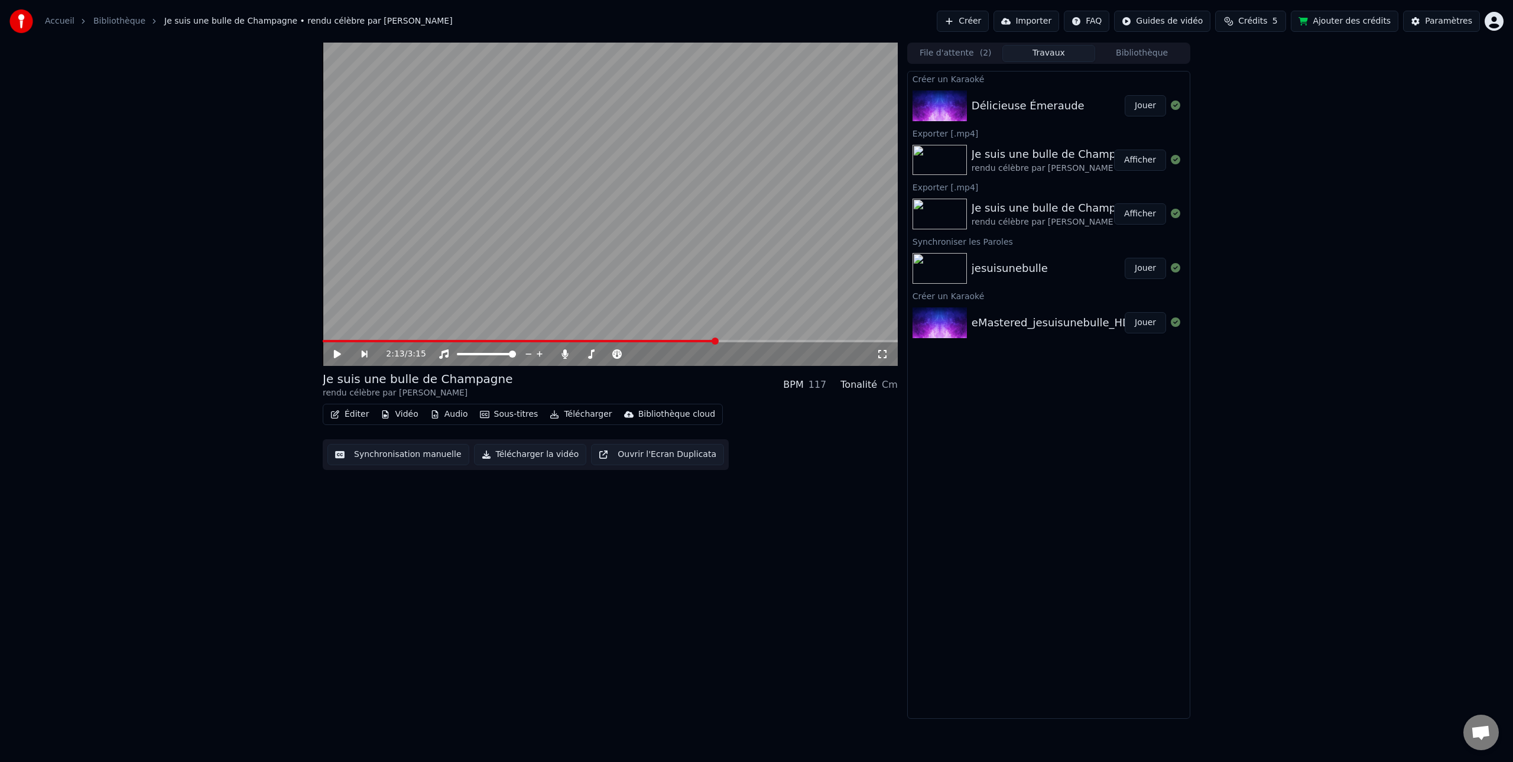
click at [335, 354] on icon at bounding box center [337, 354] width 7 height 8
click at [336, 354] on icon at bounding box center [337, 353] width 6 height 7
click at [1033, 105] on div "Délicieuse Émeraude" at bounding box center [1027, 105] width 113 height 17
click at [1140, 106] on button "Jouer" at bounding box center [1144, 105] width 41 height 21
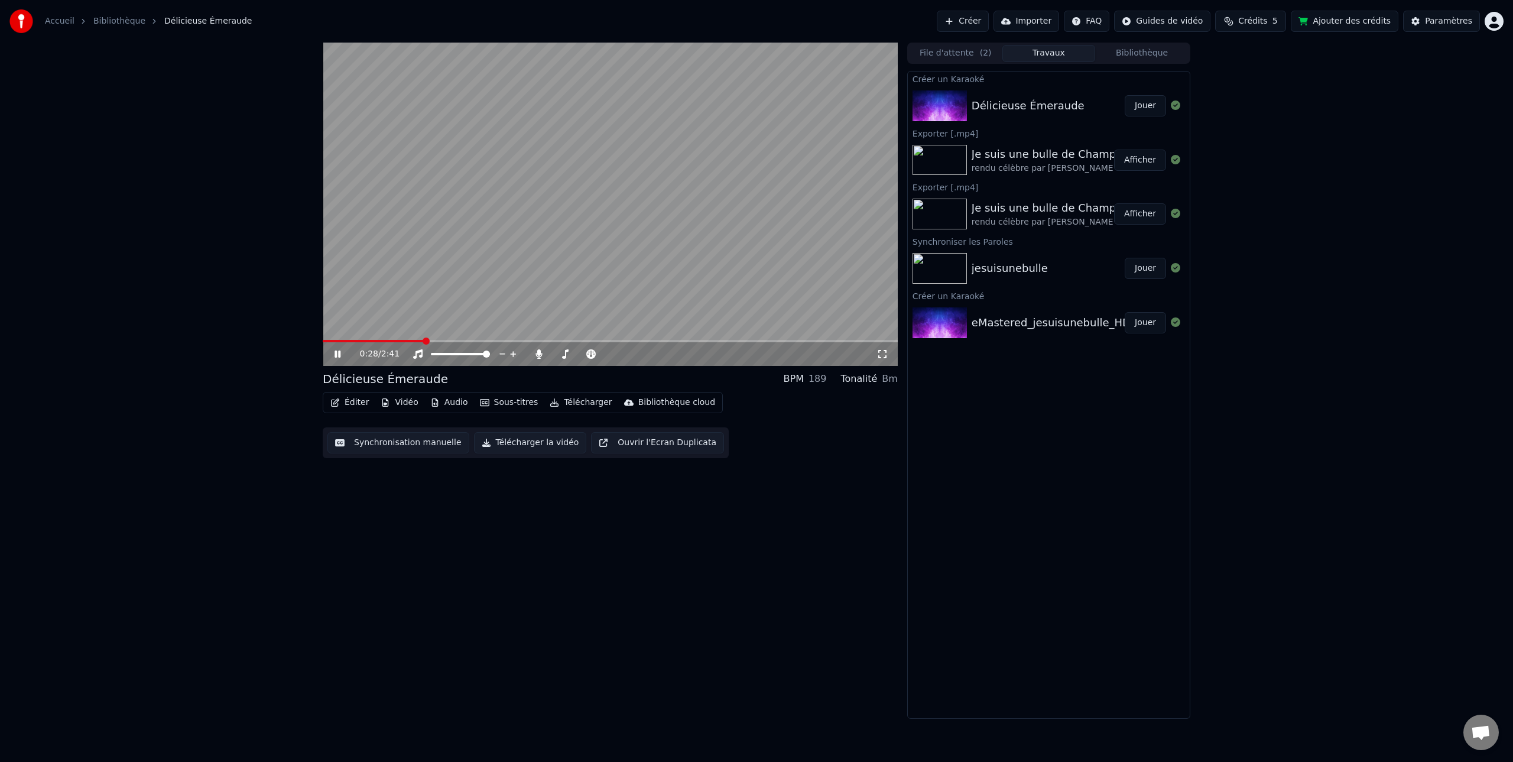
click at [334, 353] on icon at bounding box center [337, 353] width 6 height 7
click at [351, 344] on span at bounding box center [354, 340] width 7 height 7
click at [337, 353] on icon at bounding box center [337, 354] width 7 height 8
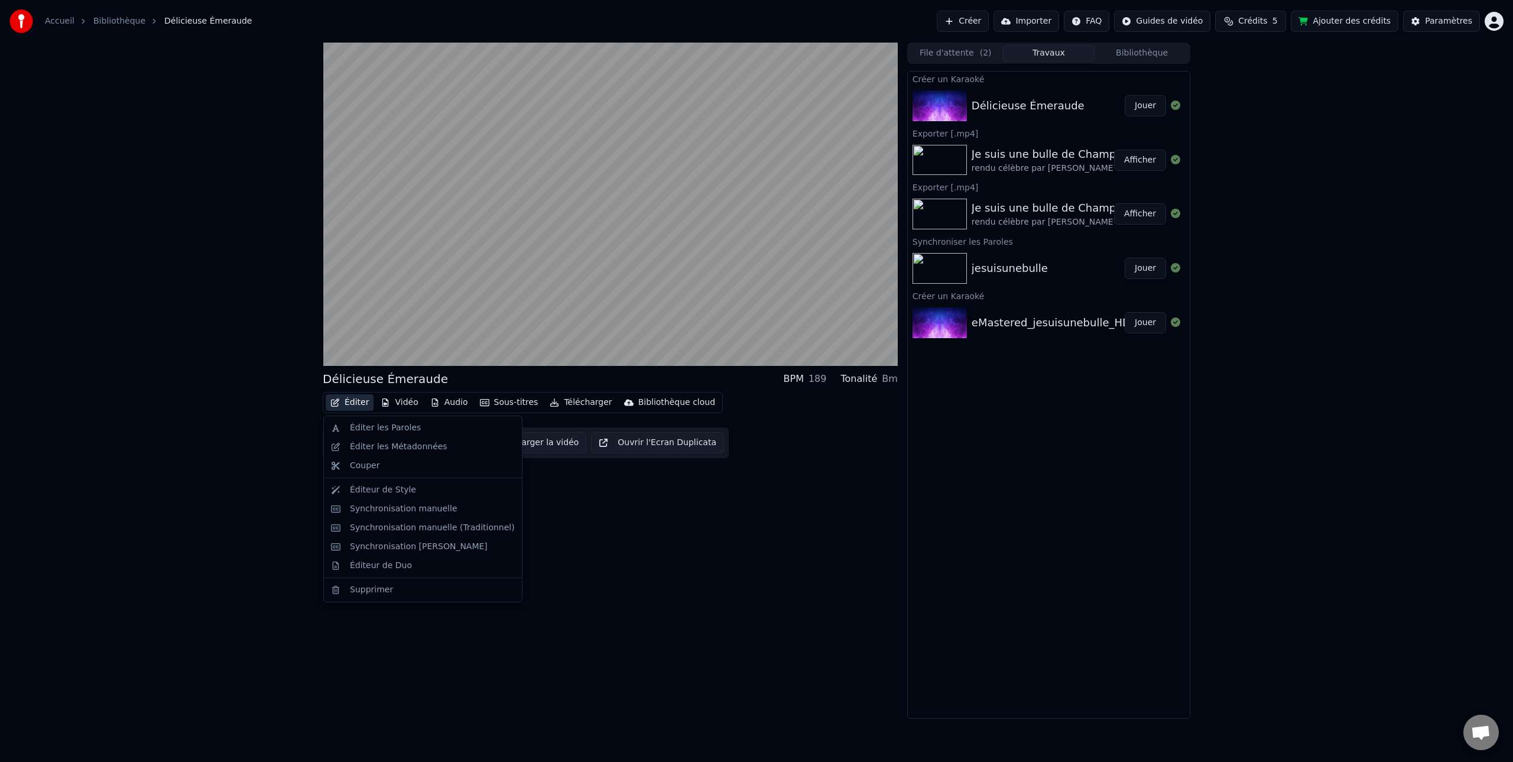
click at [356, 402] on button "Éditer" at bounding box center [350, 402] width 48 height 17
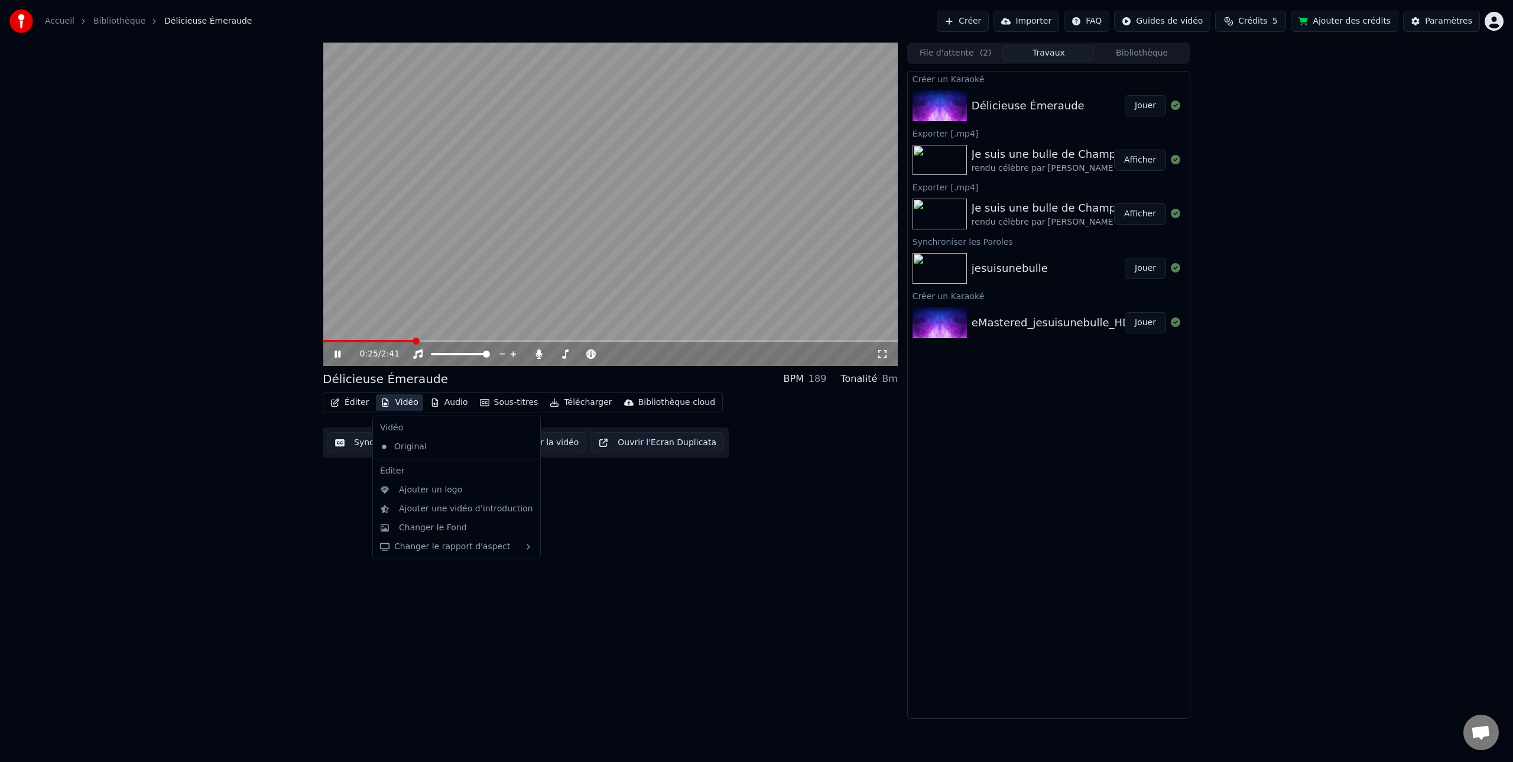
click at [337, 355] on icon at bounding box center [346, 353] width 28 height 9
click at [397, 449] on button "Synchronisation manuelle" at bounding box center [398, 442] width 142 height 21
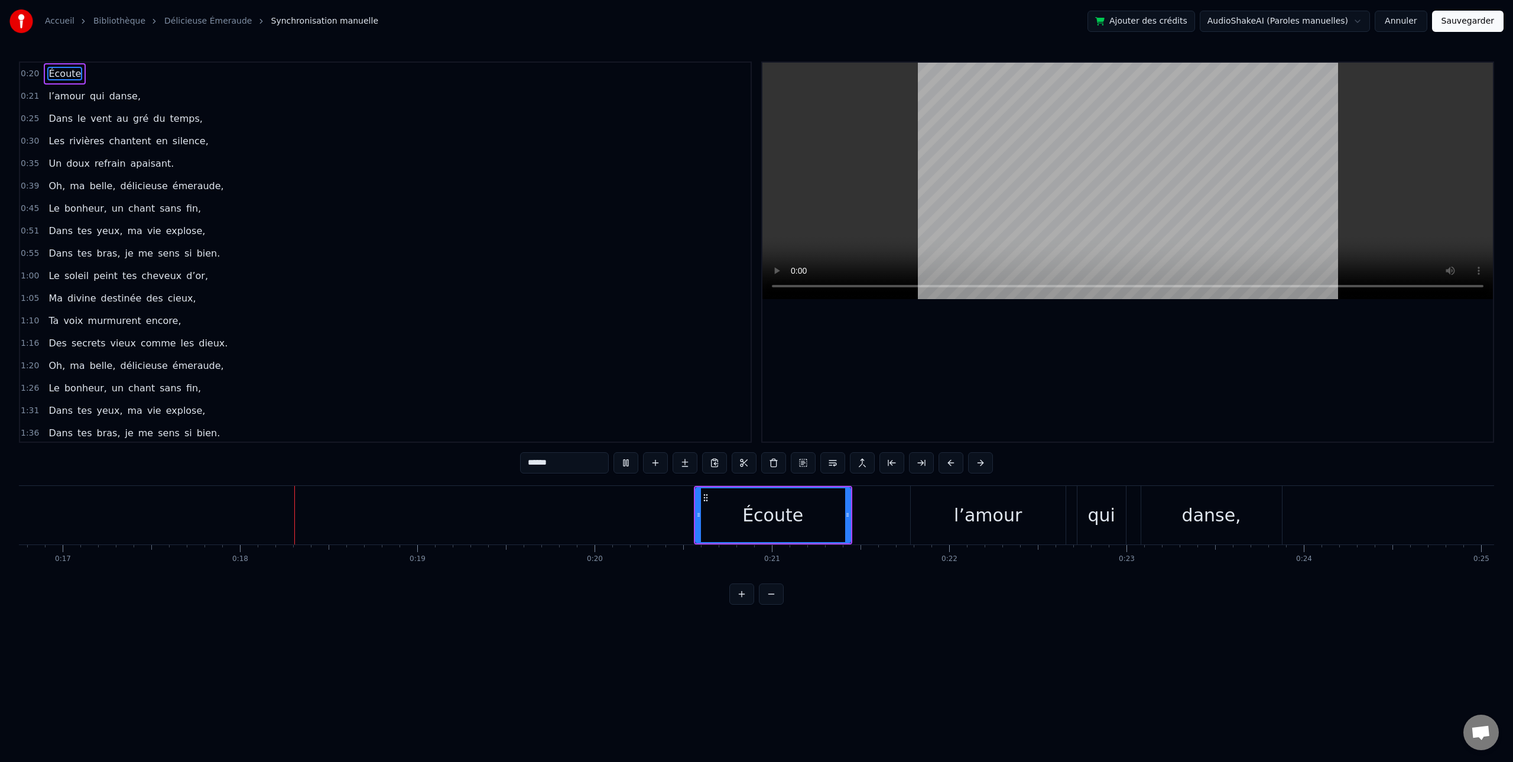
scroll to position [0, 3083]
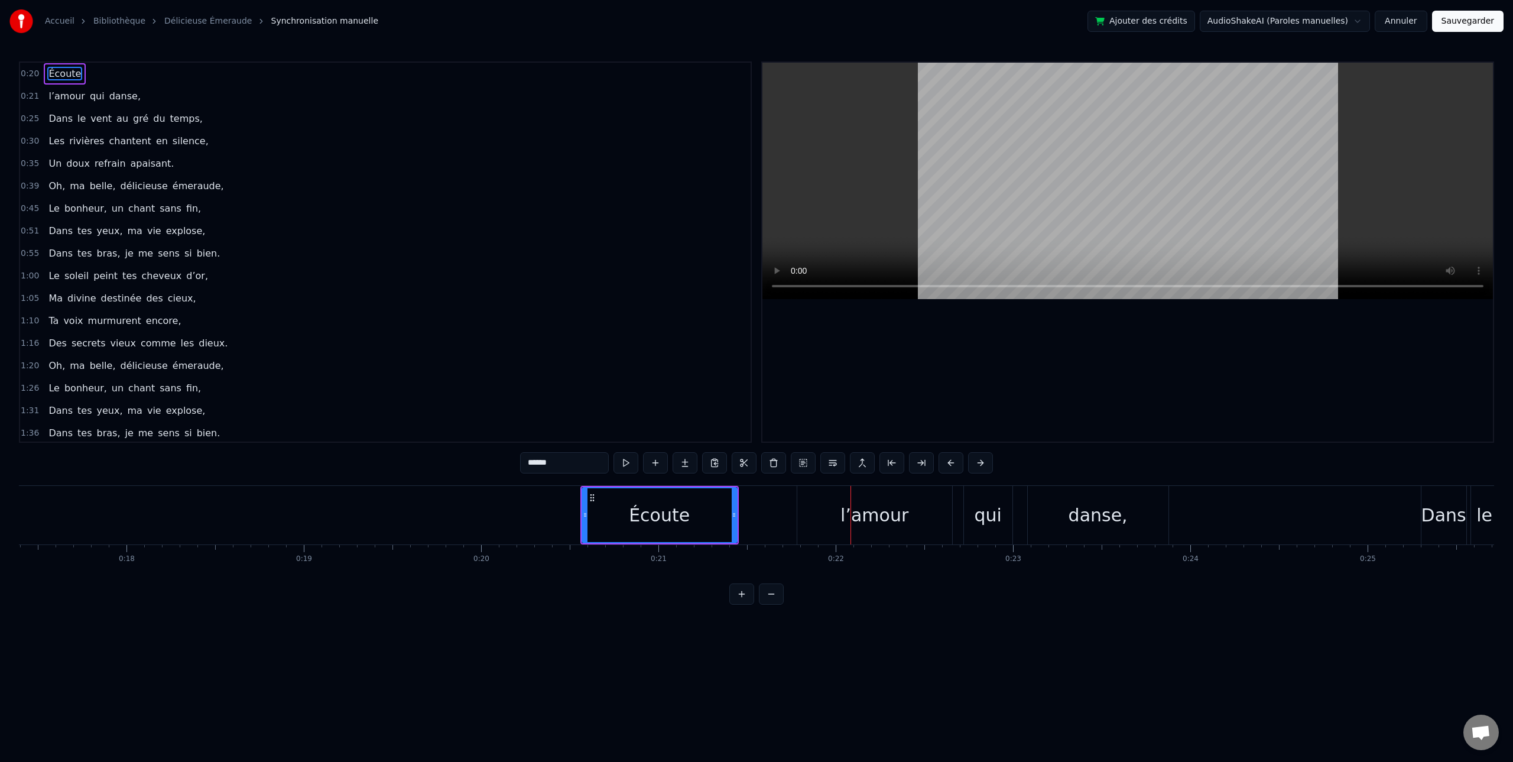
click at [56, 97] on span "l’amour" at bounding box center [66, 96] width 38 height 14
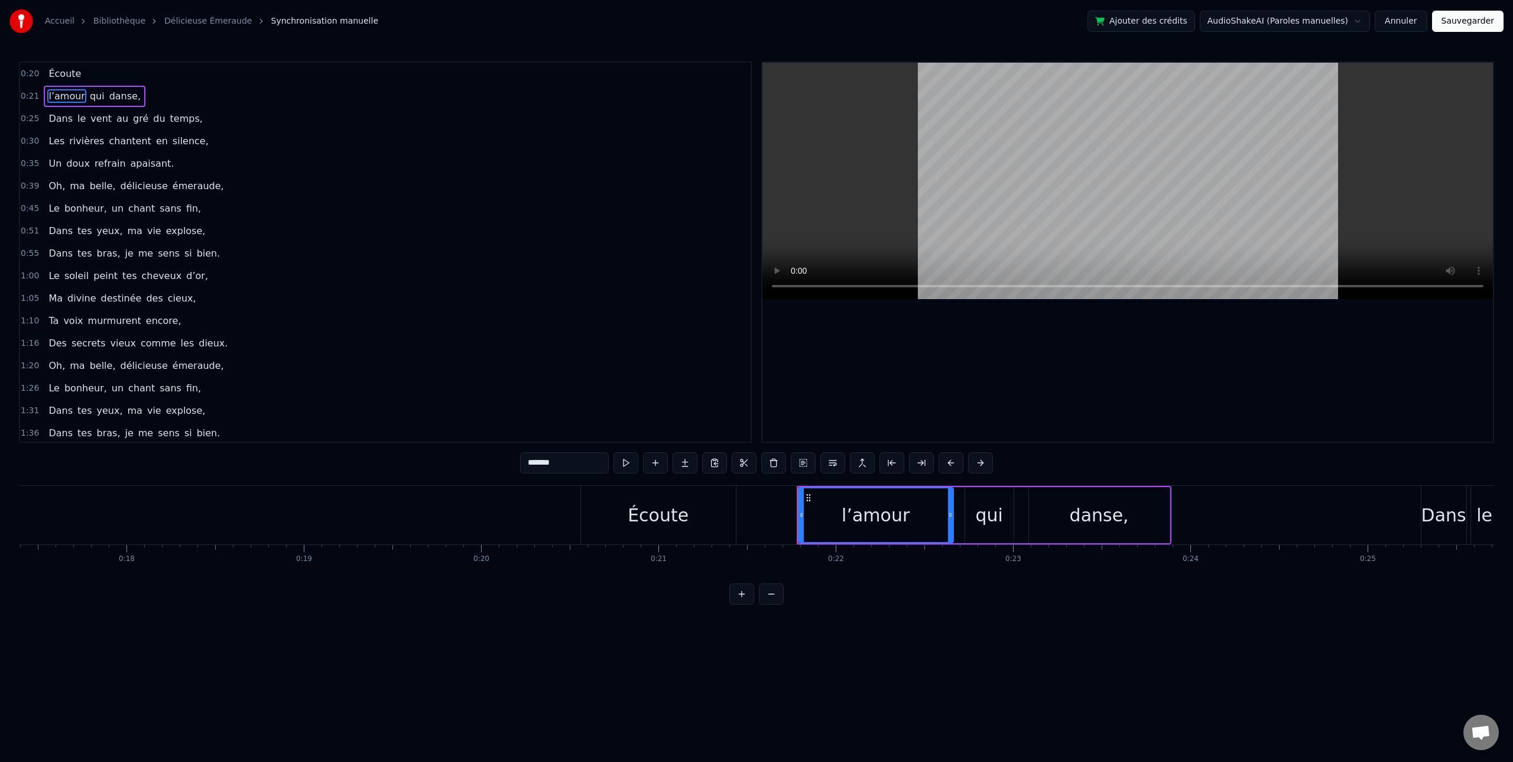
click at [57, 97] on span "l’amour" at bounding box center [66, 96] width 38 height 14
drag, startPoint x: 565, startPoint y: 467, endPoint x: 493, endPoint y: 460, distance: 72.4
click at [493, 460] on div "0:20 Écoute 0:21 l’amour qui danse, 0:25 Dans le vent au gré du temps, 0:30 Les…" at bounding box center [756, 332] width 1475 height 543
type input "*******"
click at [626, 369] on div "1:20 Oh, ma belle, délicieuse émeraude," at bounding box center [385, 366] width 730 height 22
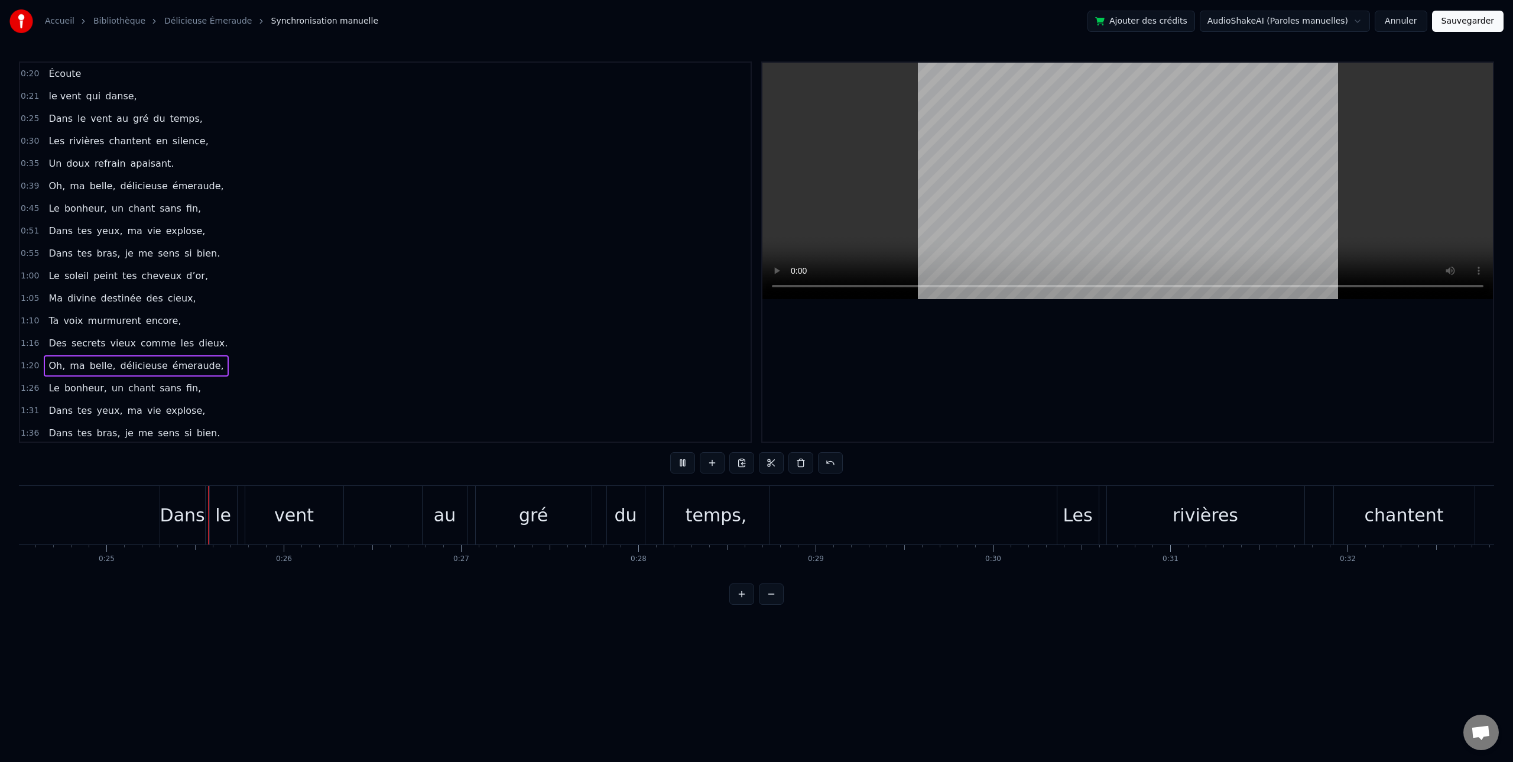
scroll to position [0, 4350]
click at [220, 525] on div "le" at bounding box center [218, 515] width 16 height 27
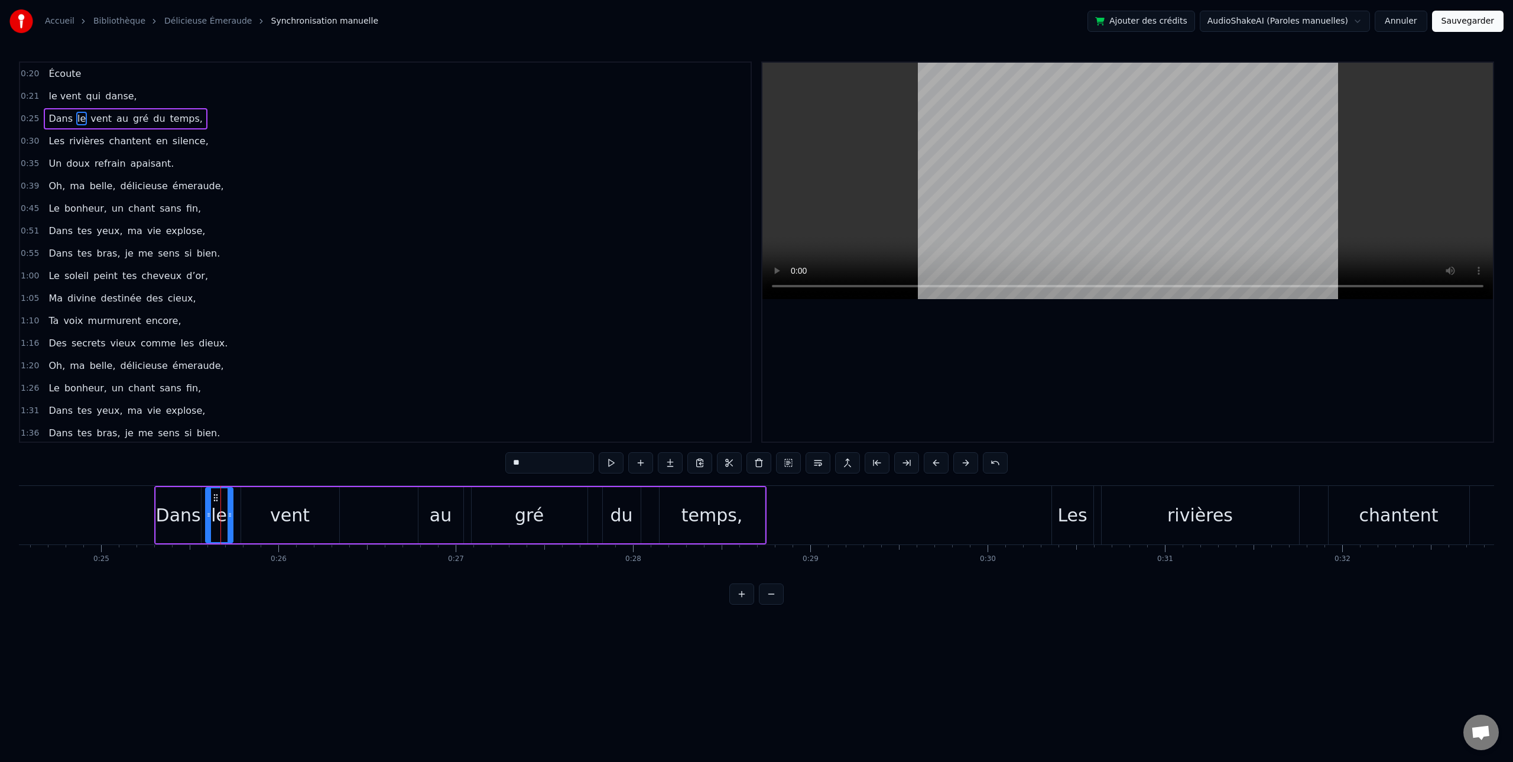
click at [523, 464] on input "**" at bounding box center [549, 462] width 89 height 21
click at [287, 521] on div "vent" at bounding box center [290, 515] width 40 height 27
drag, startPoint x: 544, startPoint y: 462, endPoint x: 498, endPoint y: 459, distance: 46.2
click at [498, 459] on div "0:20 Écoute 0:21 le vent qui danse, 0:25 Dans les vent au gré du temps, 0:30 Le…" at bounding box center [756, 332] width 1475 height 543
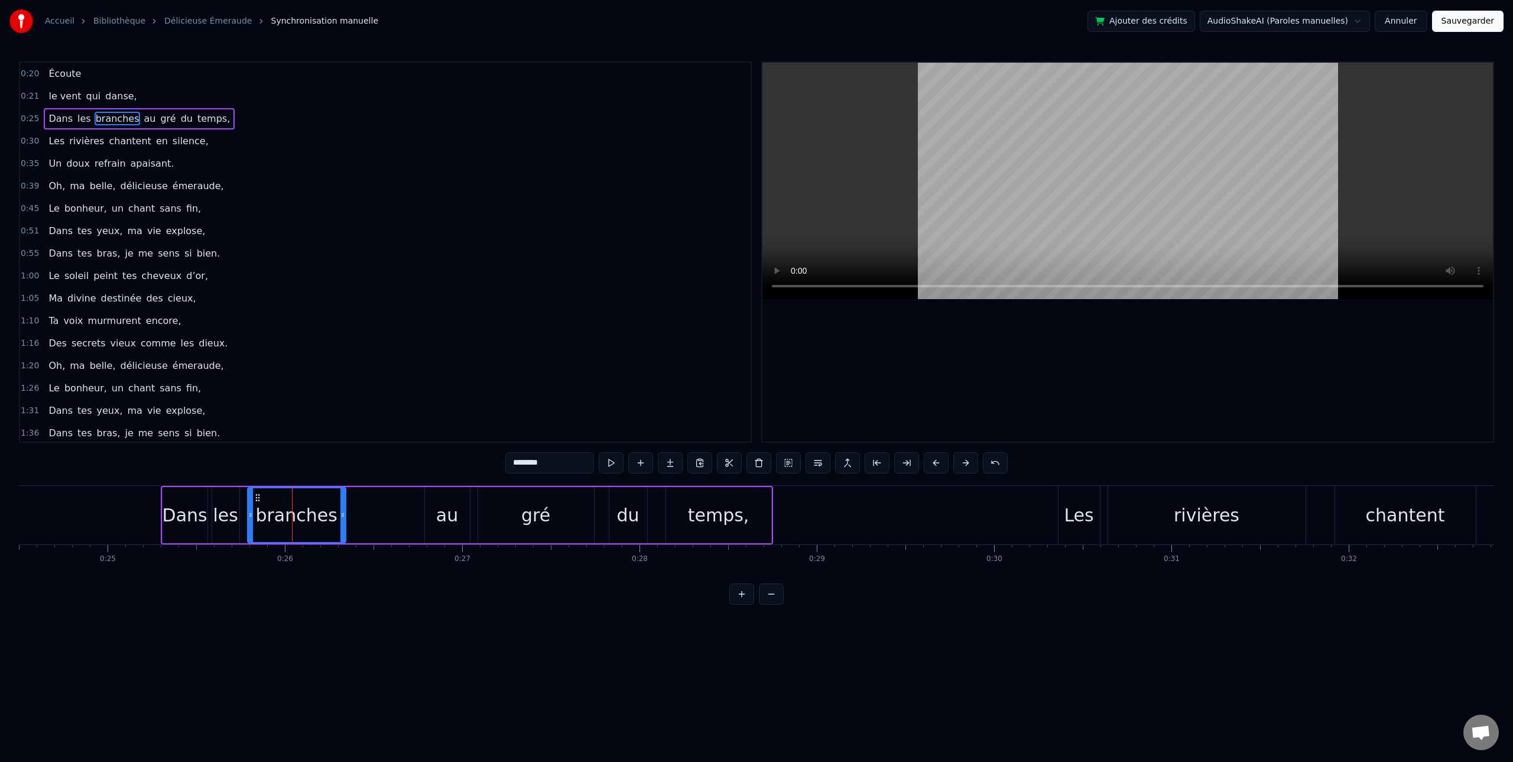
type input "********"
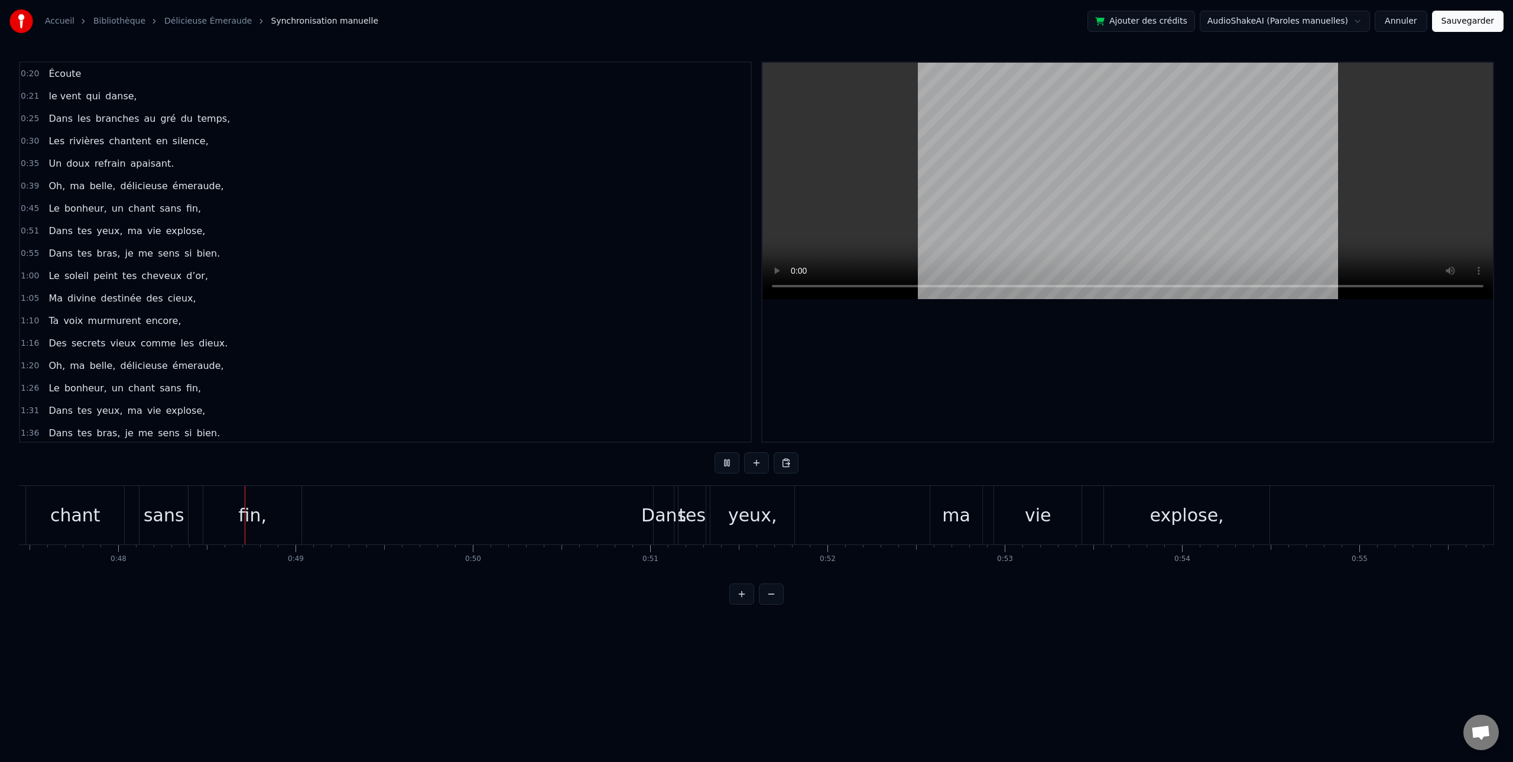
scroll to position [0, 8457]
click at [824, 508] on div "Dans tes yeux, ma vie explose," at bounding box center [915, 515] width 619 height 58
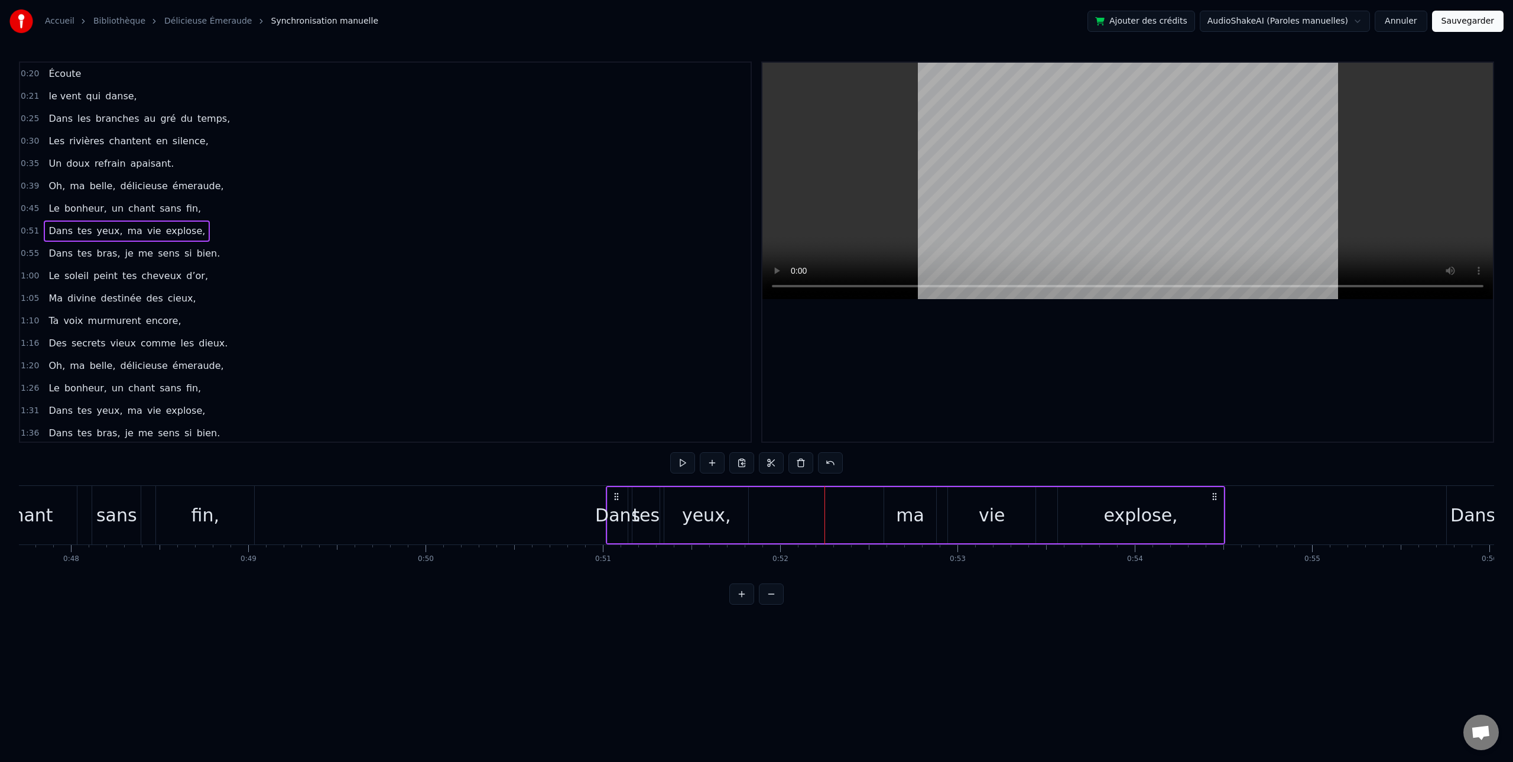
click at [55, 210] on span "Le" at bounding box center [53, 208] width 13 height 14
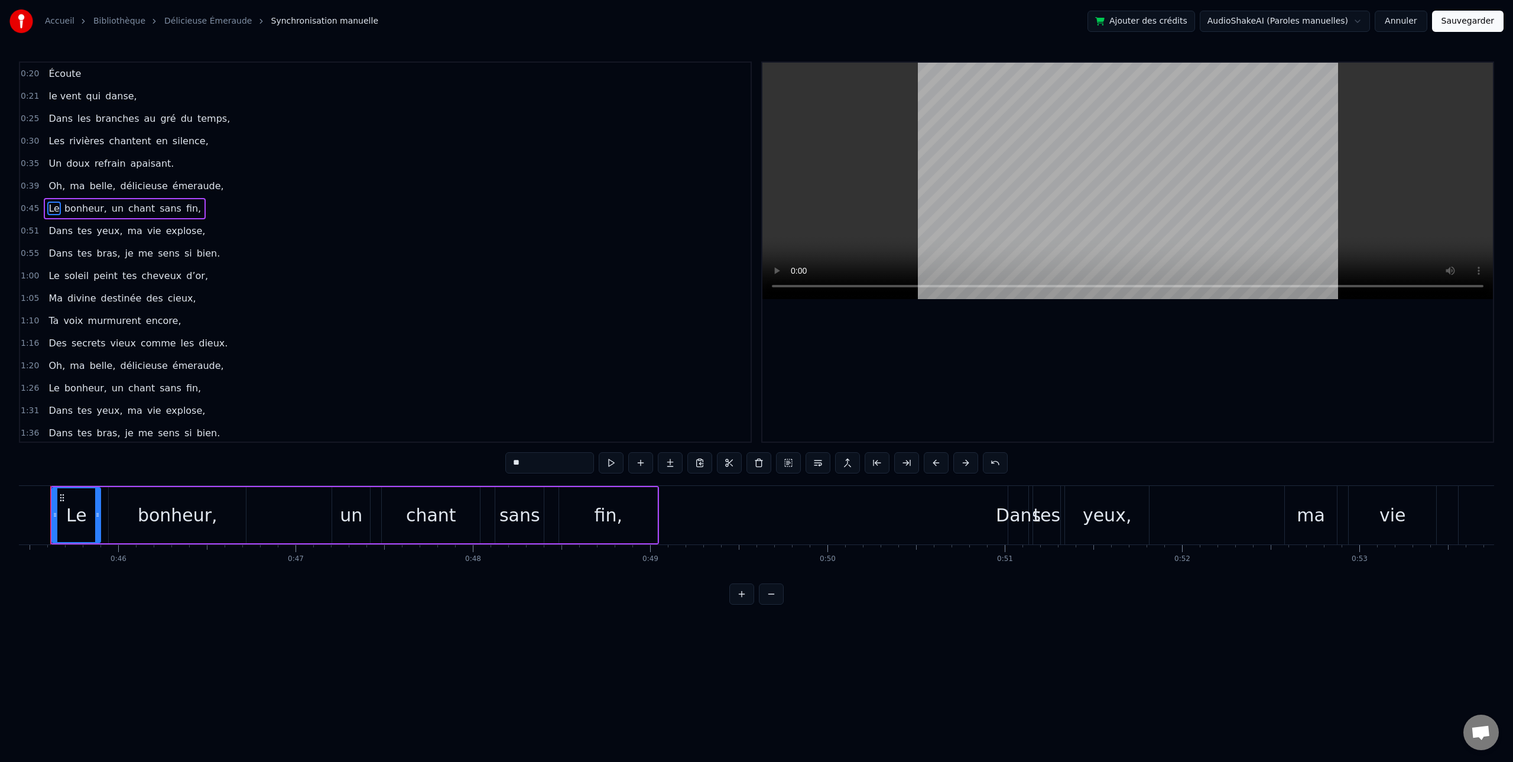
scroll to position [0, 8027]
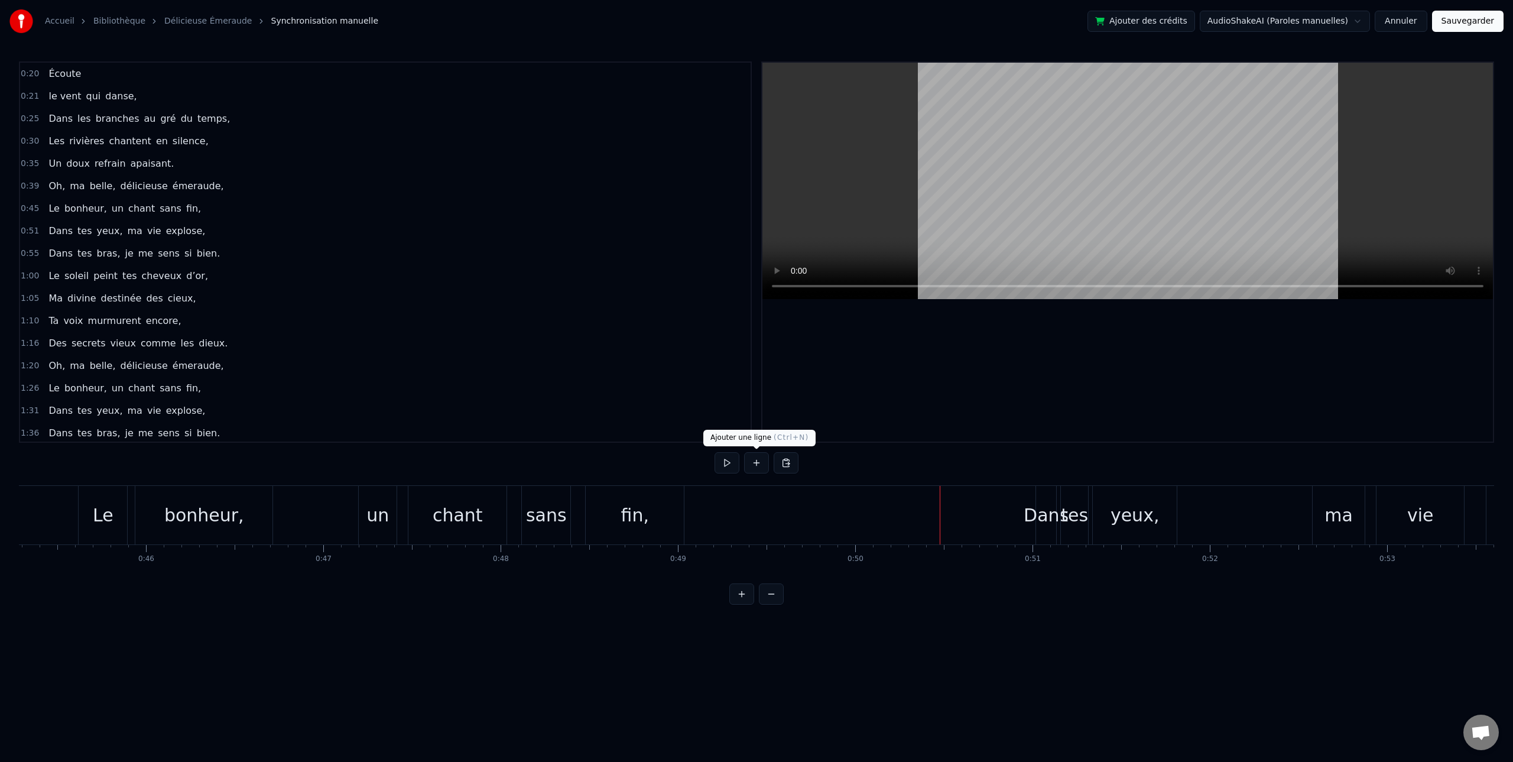
click at [756, 463] on button at bounding box center [756, 462] width 25 height 21
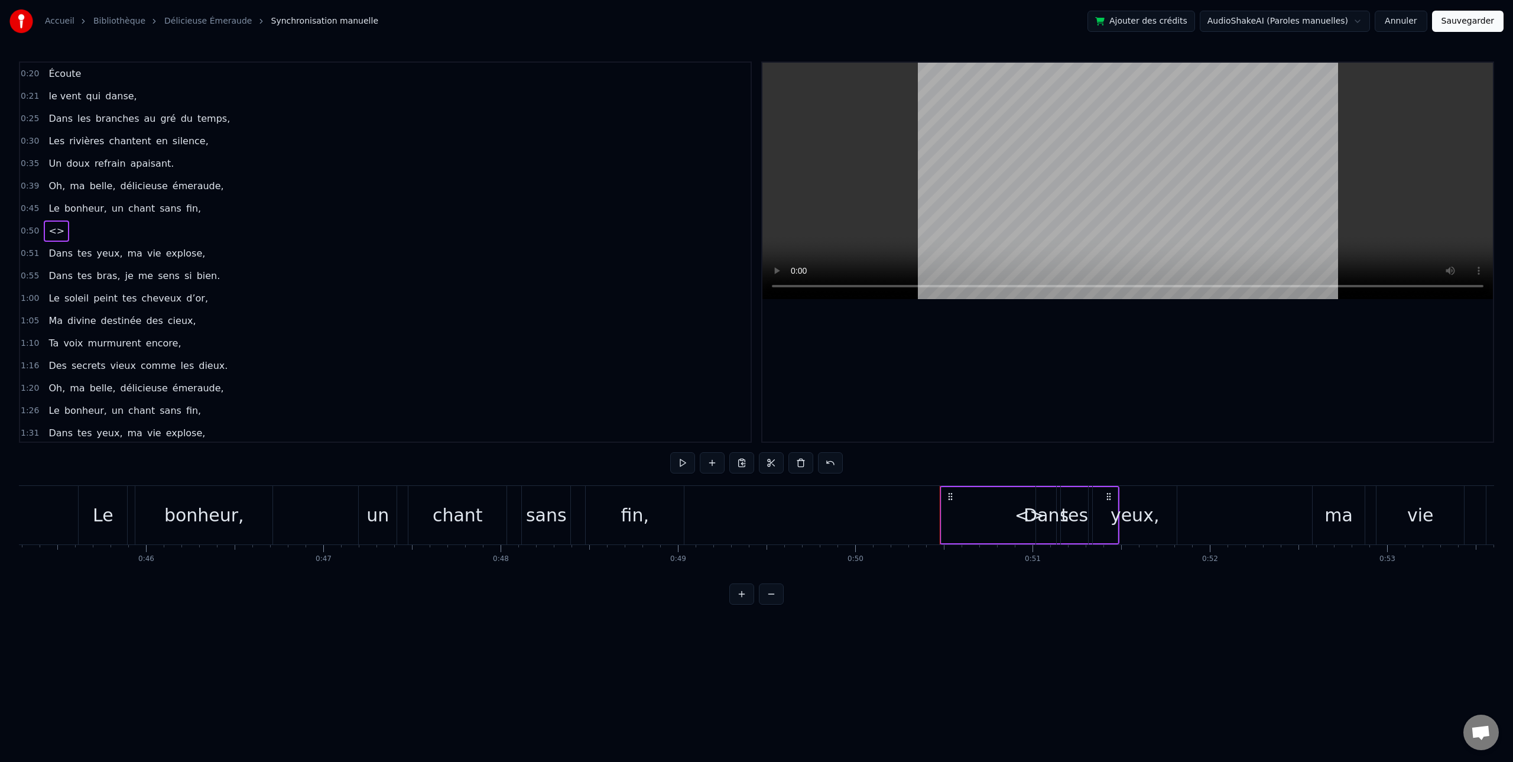
click at [1020, 516] on div "<>" at bounding box center [1030, 515] width 30 height 27
drag, startPoint x: 548, startPoint y: 467, endPoint x: 479, endPoint y: 464, distance: 69.2
click at [479, 464] on div "0:20 Écoute 0:21 le vent qui danse, 0:25 Dans les branches au gré du temps, 0:3…" at bounding box center [756, 332] width 1475 height 543
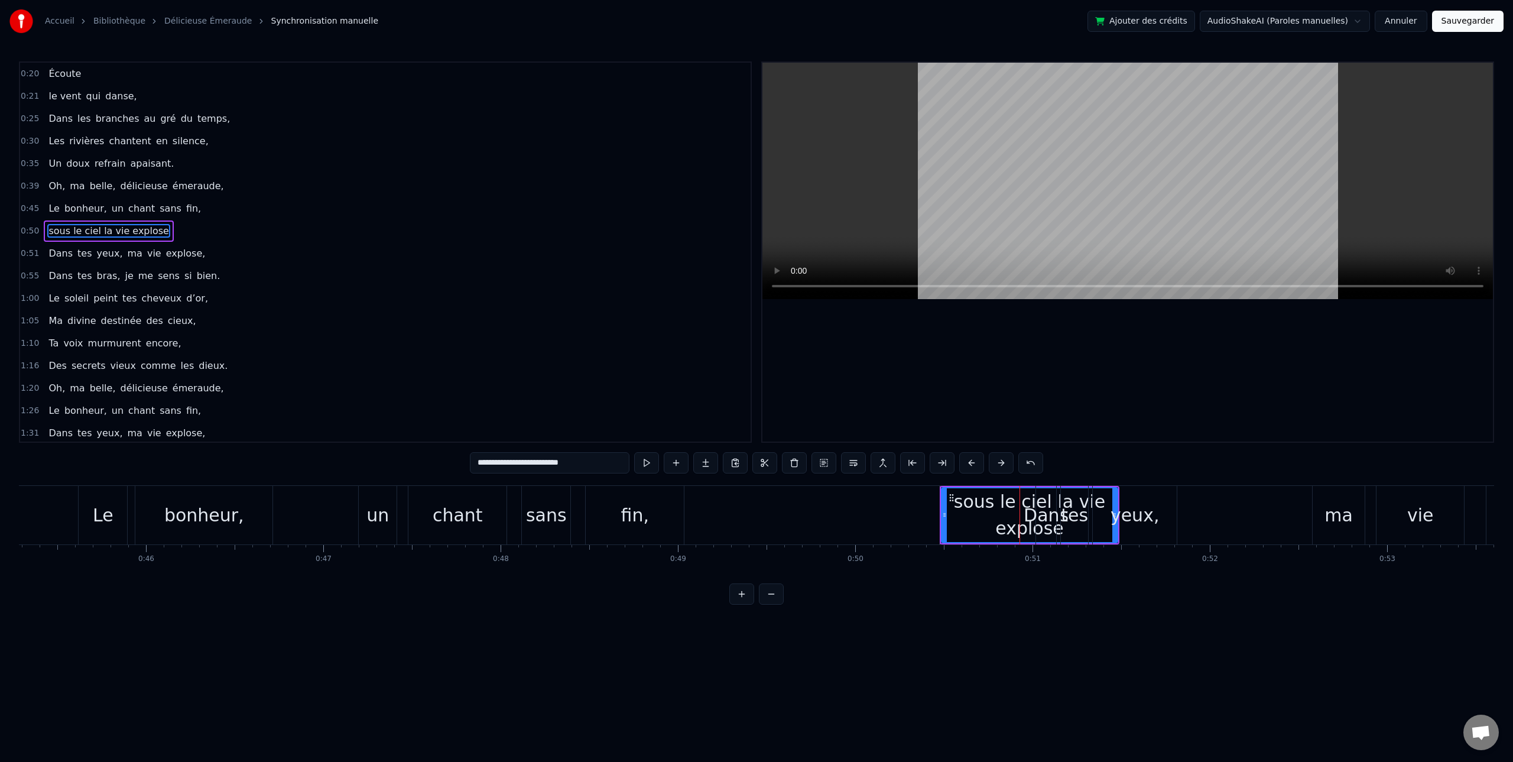
type input "**********"
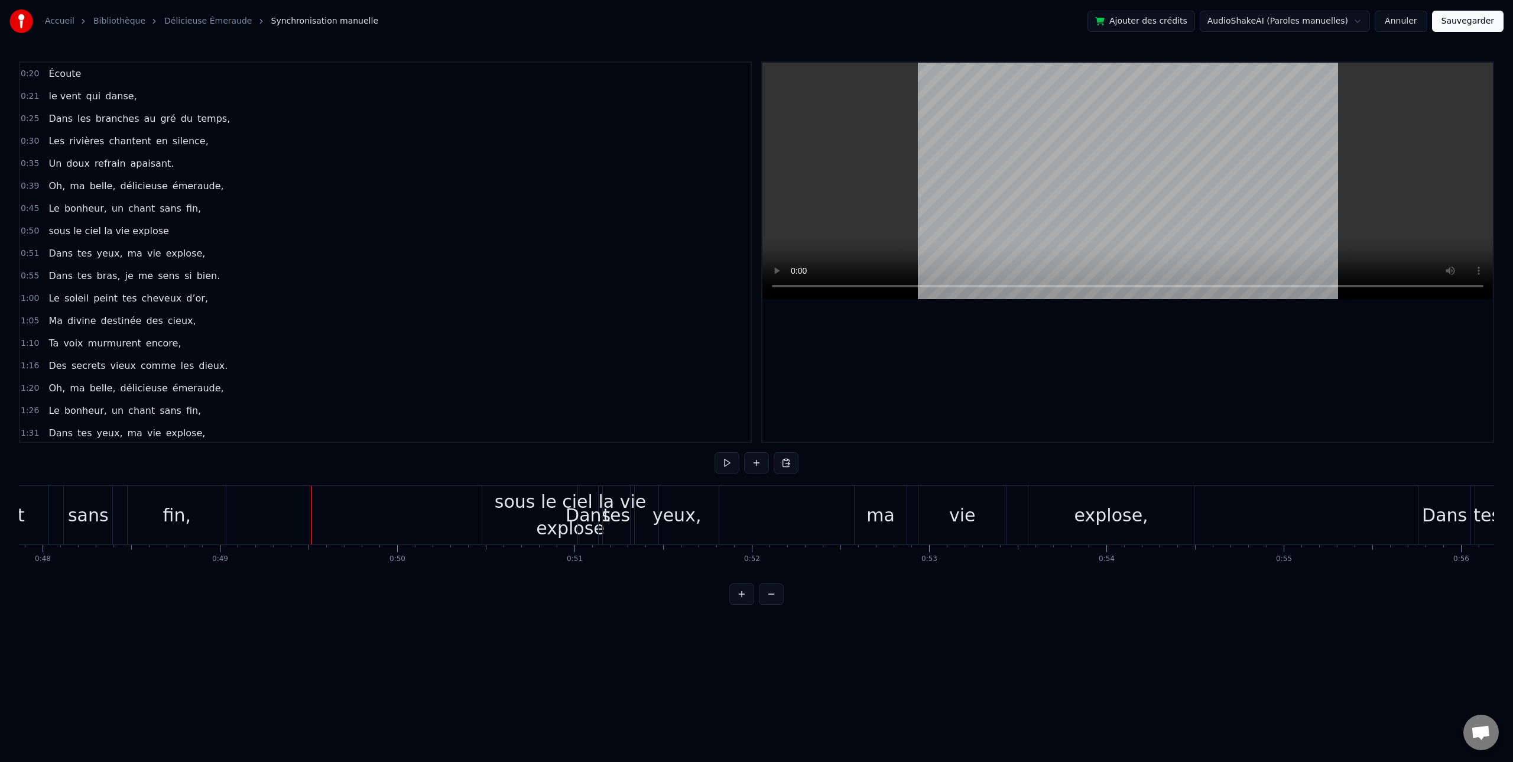
scroll to position [0, 8488]
click at [563, 516] on div "sous le ciel la vie explose" at bounding box center [567, 514] width 176 height 53
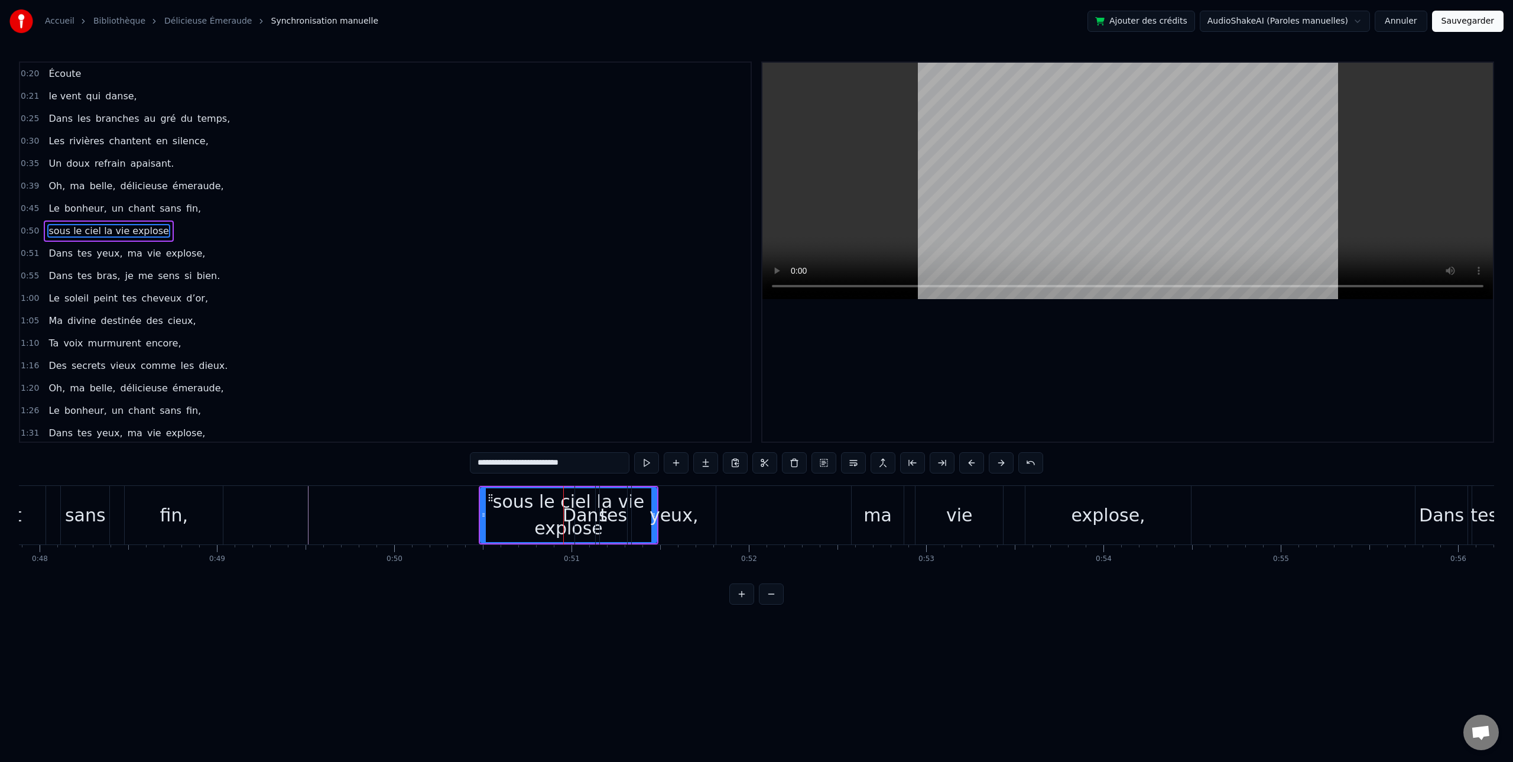
click at [582, 461] on input "**********" at bounding box center [550, 462] width 160 height 21
type input "**********"
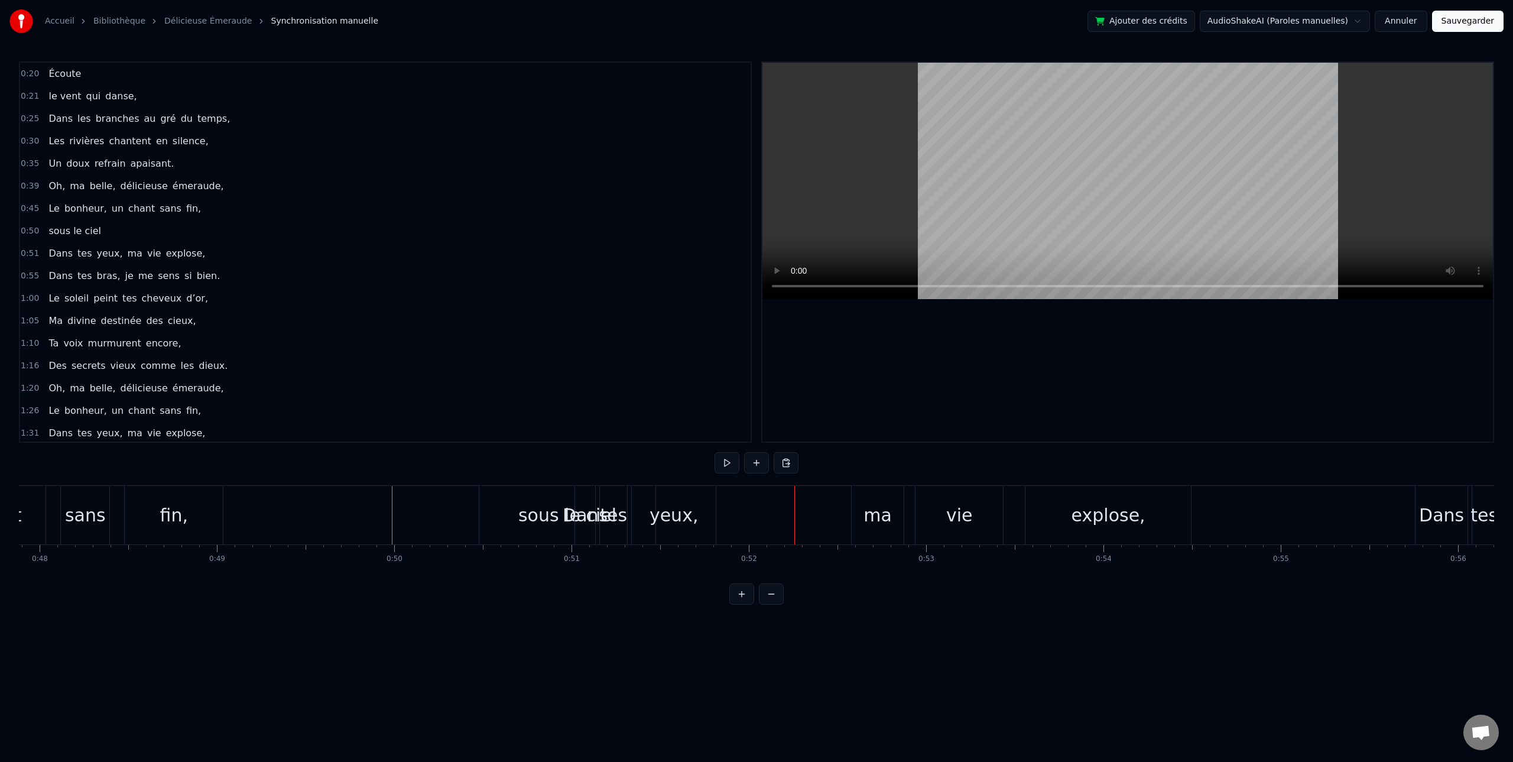
click at [55, 253] on span "Dans" at bounding box center [60, 253] width 27 height 14
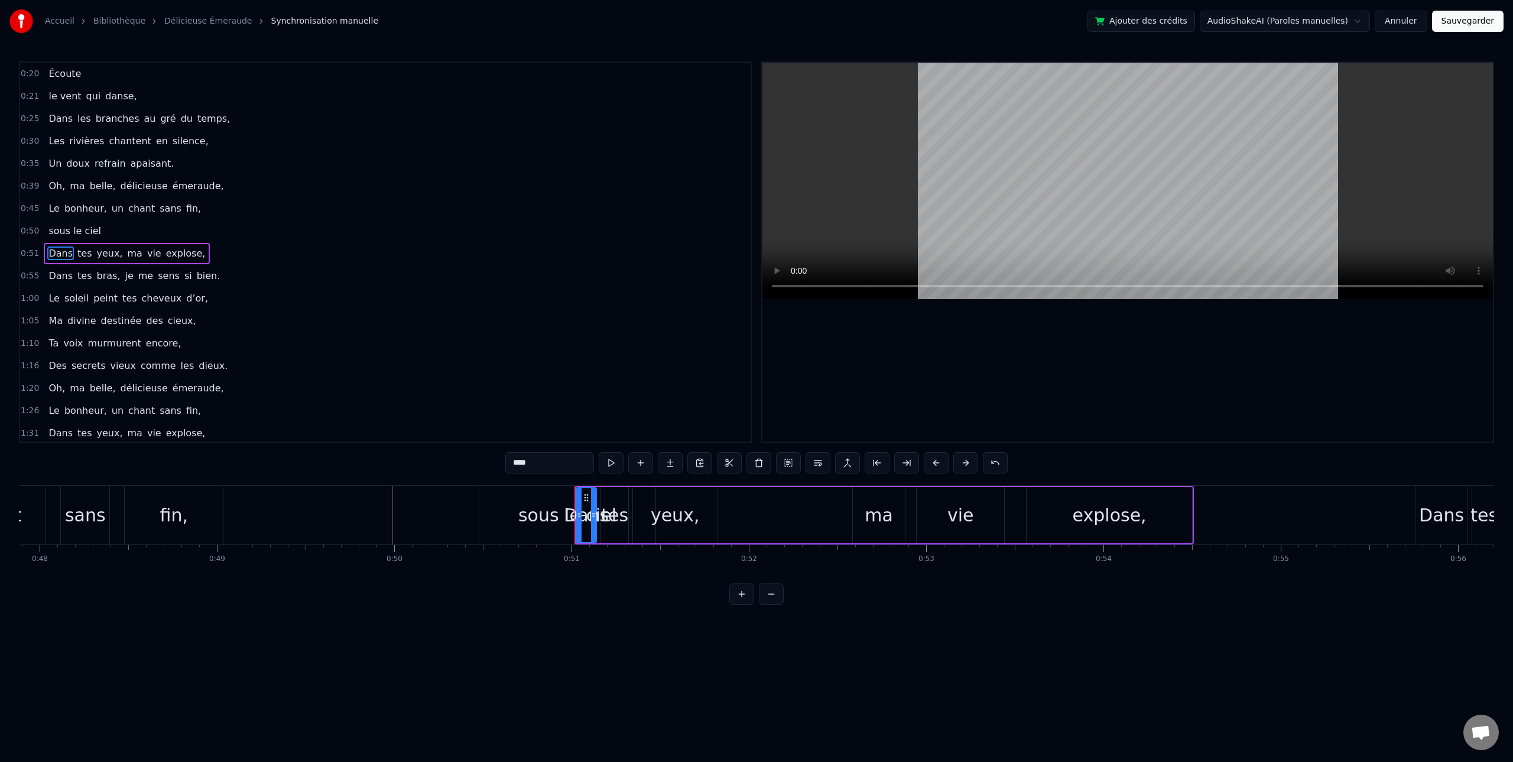
scroll to position [2, 0]
drag, startPoint x: 552, startPoint y: 467, endPoint x: 461, endPoint y: 458, distance: 90.9
click at [461, 458] on div "0:20 Écoute 0:21 le vent qui danse, 0:25 Dans les branches au gré du temps, 0:3…" at bounding box center [756, 332] width 1475 height 543
click at [58, 254] on span "tes" at bounding box center [60, 252] width 17 height 14
click at [58, 252] on span "yeux," at bounding box center [64, 252] width 28 height 14
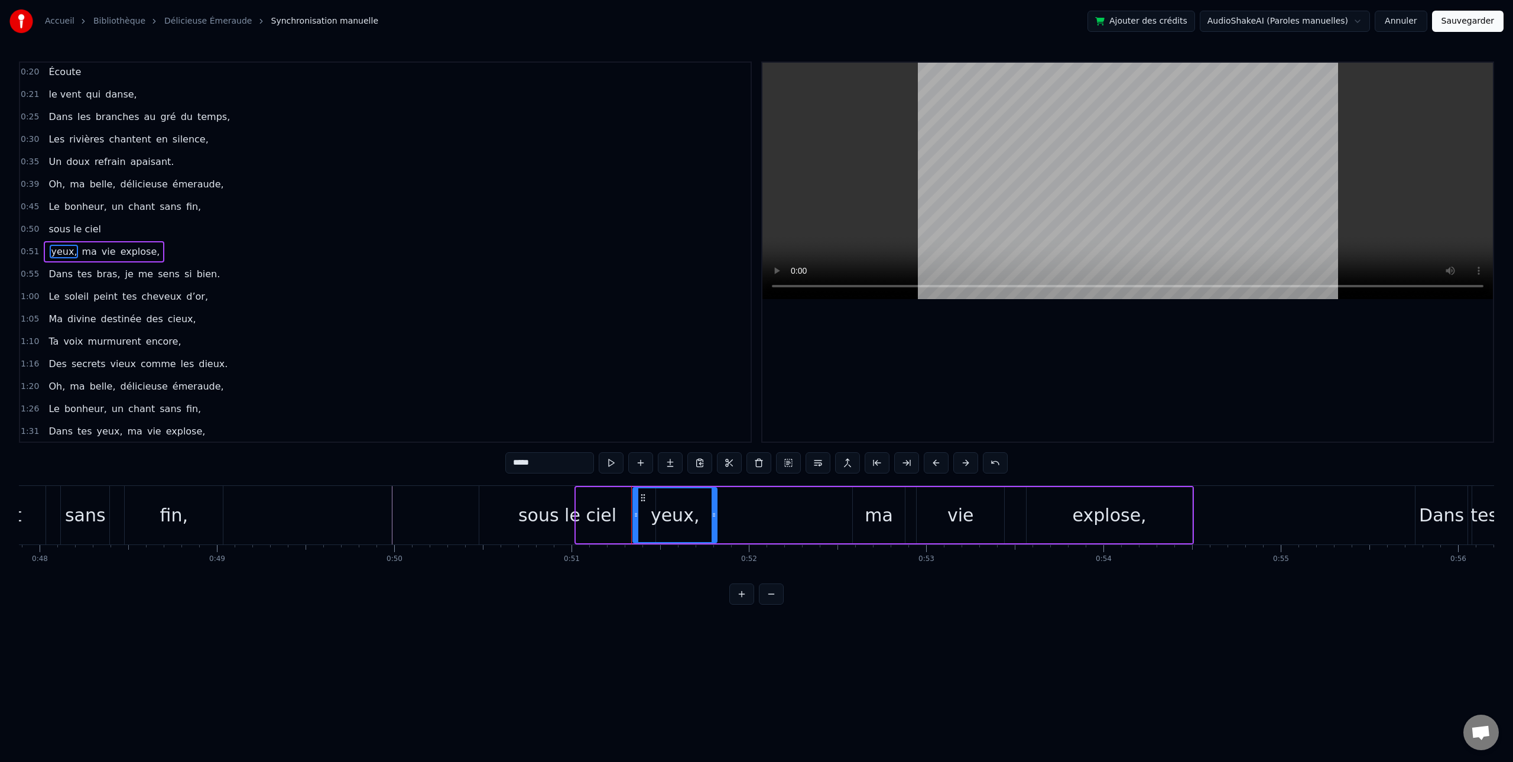
type input "**"
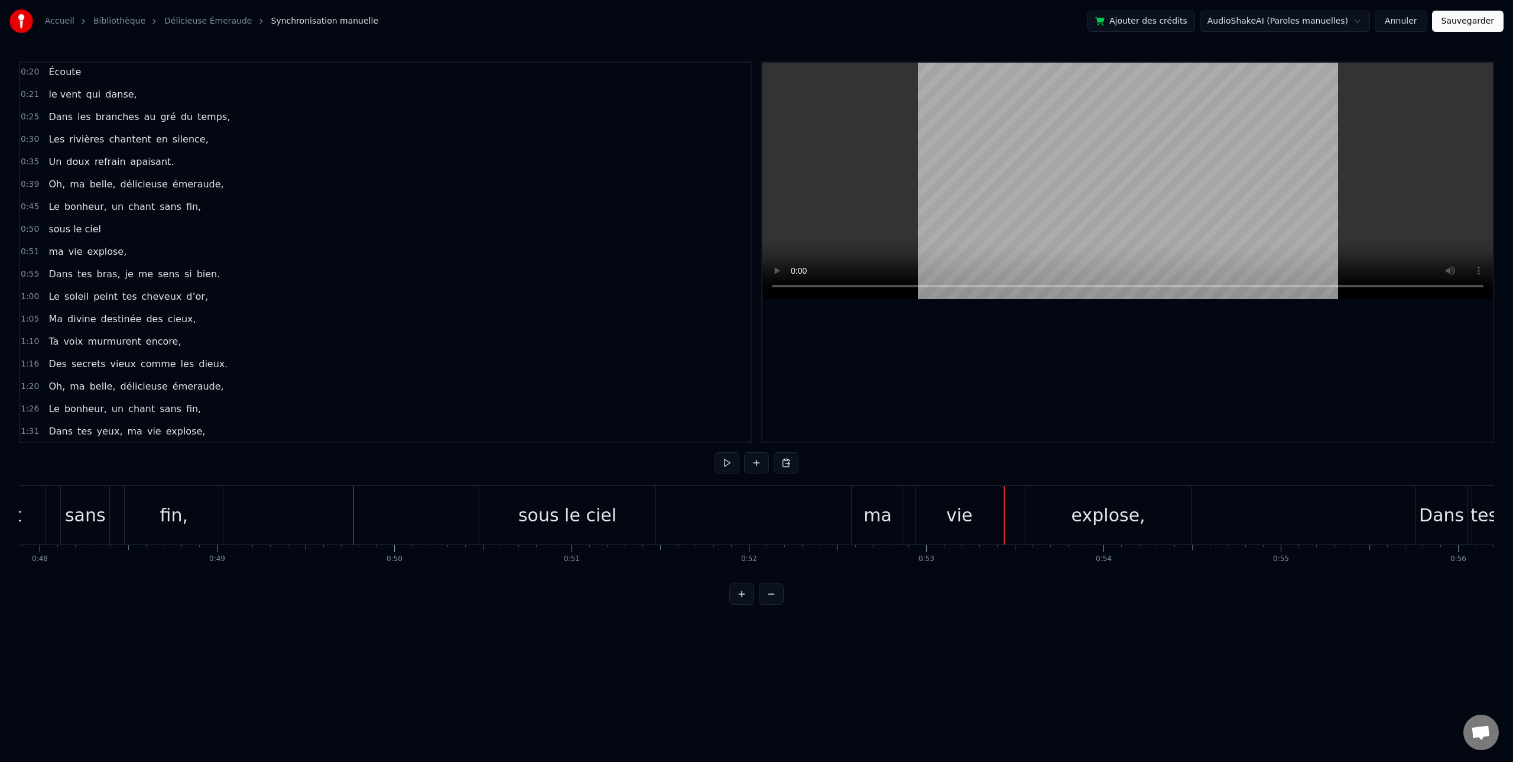
click at [875, 522] on div "ma" at bounding box center [877, 515] width 28 height 27
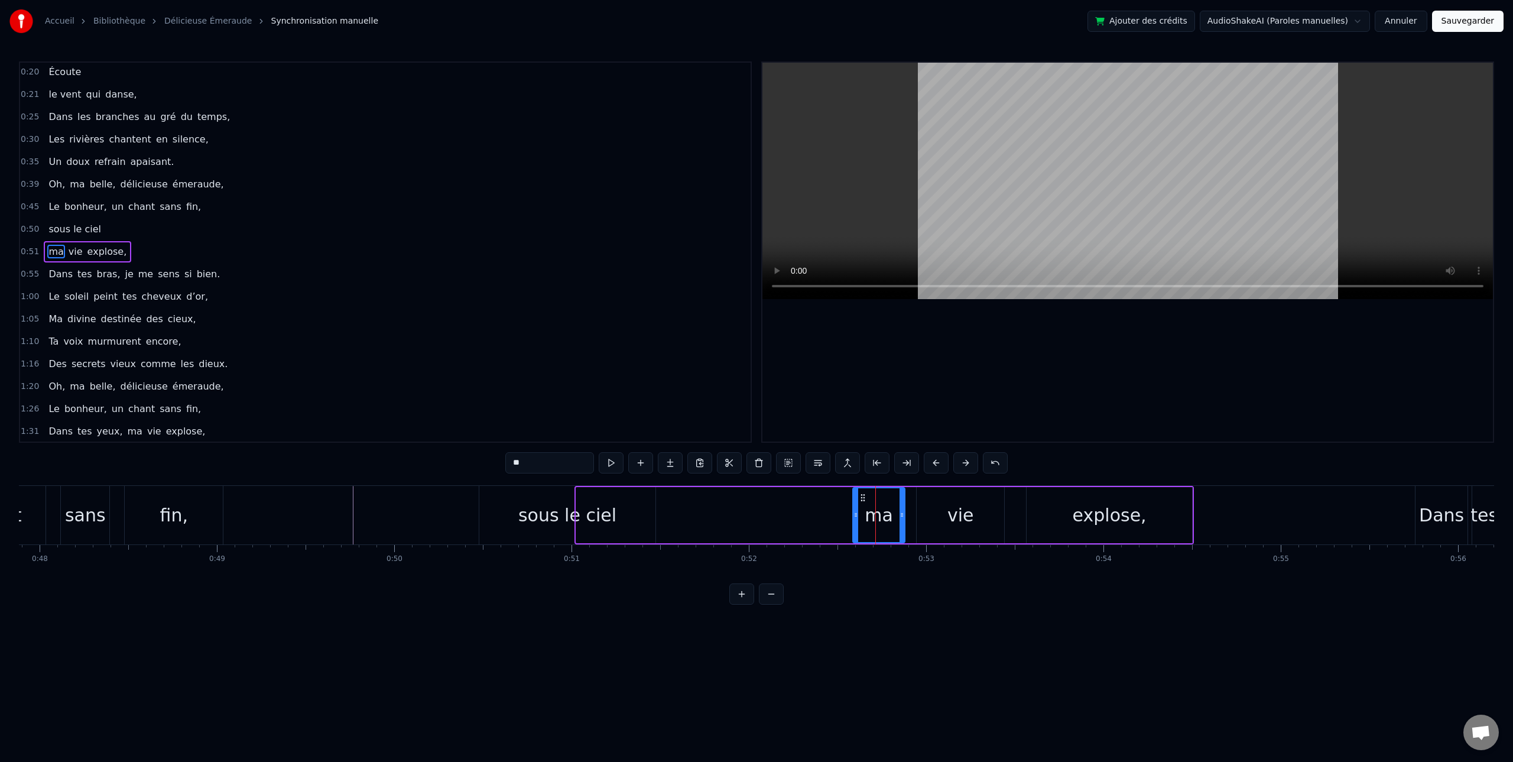
drag, startPoint x: 539, startPoint y: 463, endPoint x: 470, endPoint y: 461, distance: 68.6
click at [470, 461] on div "0:20 Écoute 0:21 le vent qui danse, 0:25 Dans les branches au gré du temps, 0:3…" at bounding box center [756, 332] width 1475 height 543
type input "**"
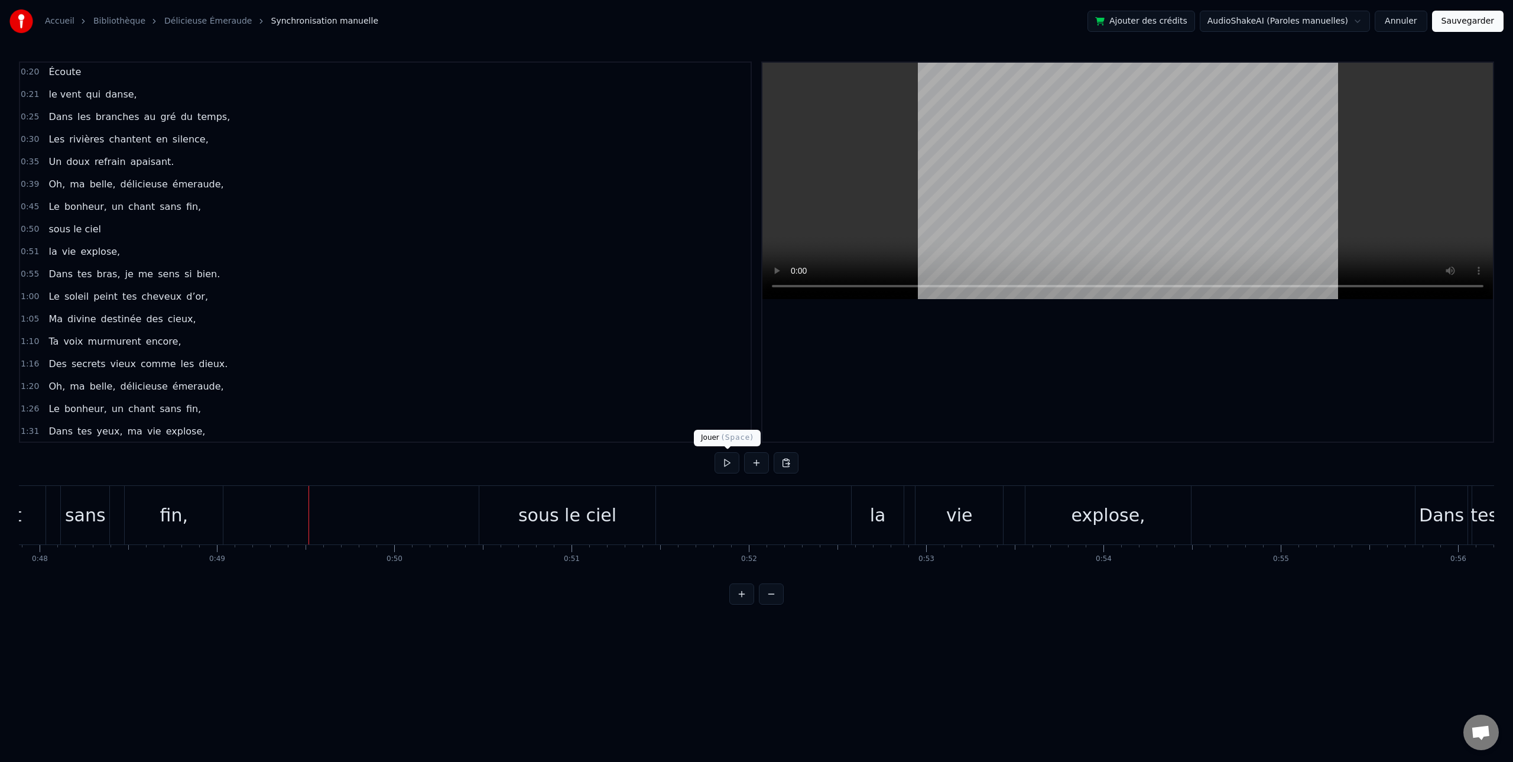
click at [721, 464] on button at bounding box center [726, 462] width 25 height 21
click at [730, 461] on button at bounding box center [726, 462] width 25 height 21
click at [1285, 523] on div "tes" at bounding box center [1280, 515] width 27 height 27
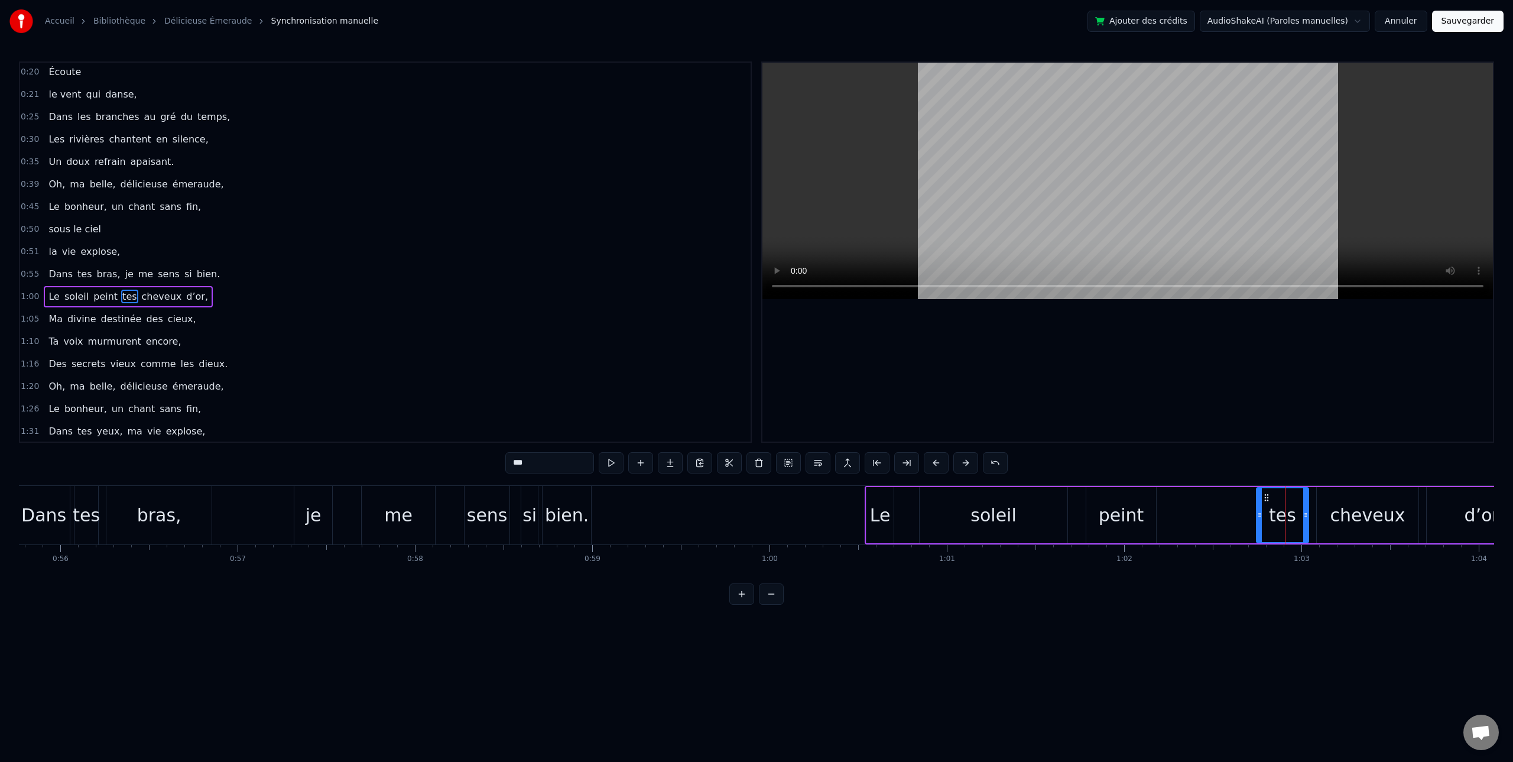
scroll to position [47, 0]
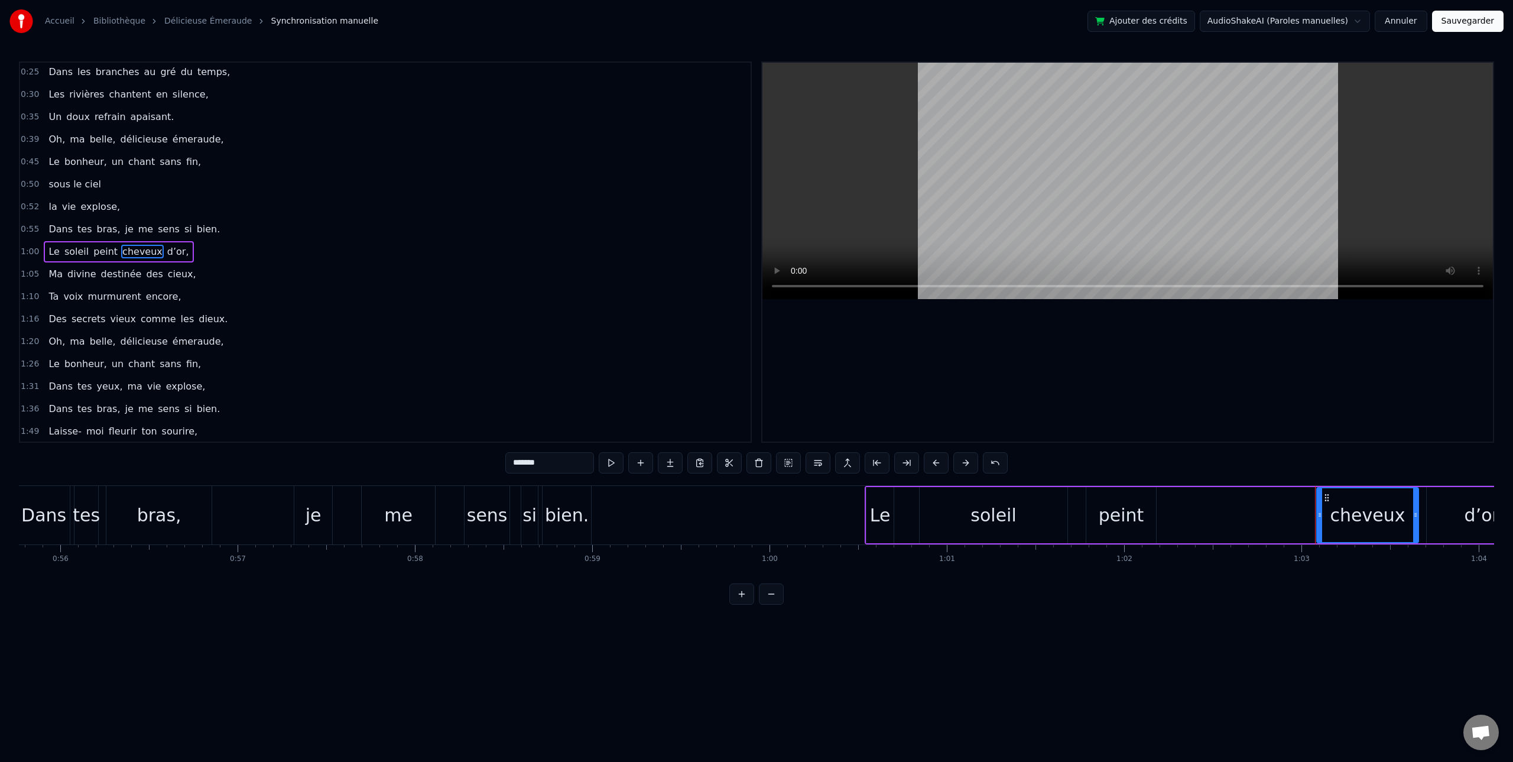
type input "*****"
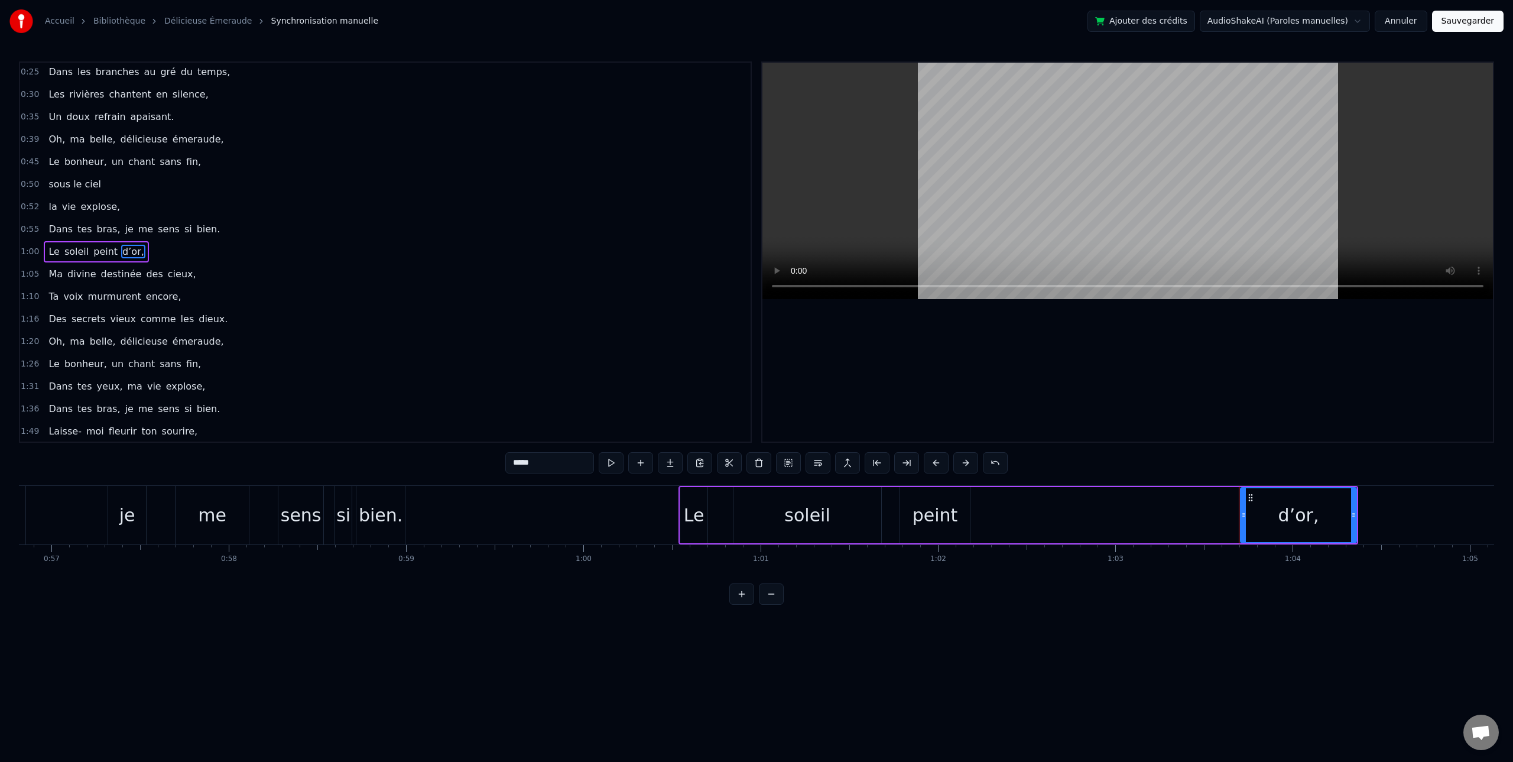
scroll to position [0, 10074]
click at [1100, 518] on div "Le soleil peint d’or," at bounding box center [1016, 515] width 680 height 58
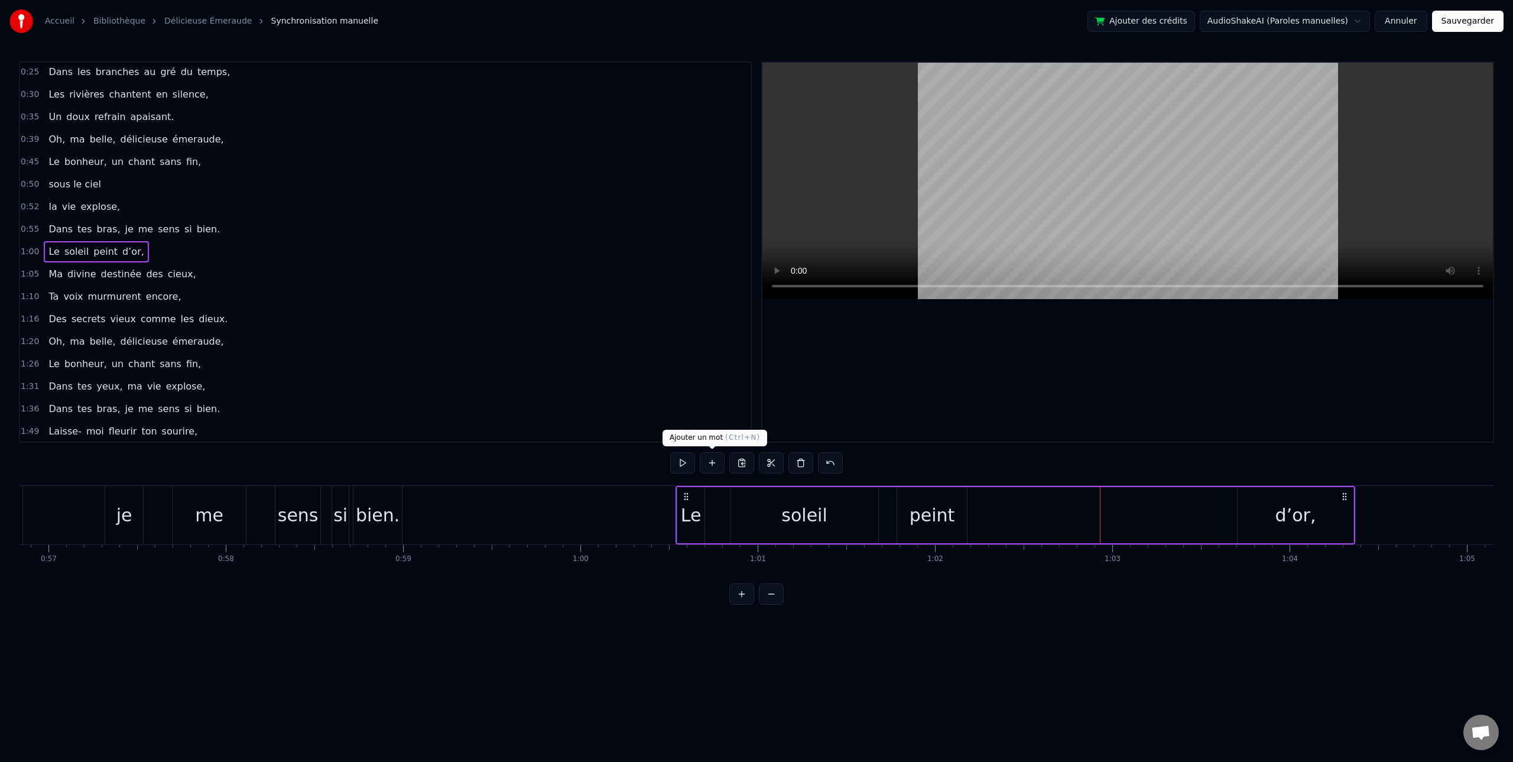
click at [713, 465] on button at bounding box center [712, 462] width 25 height 21
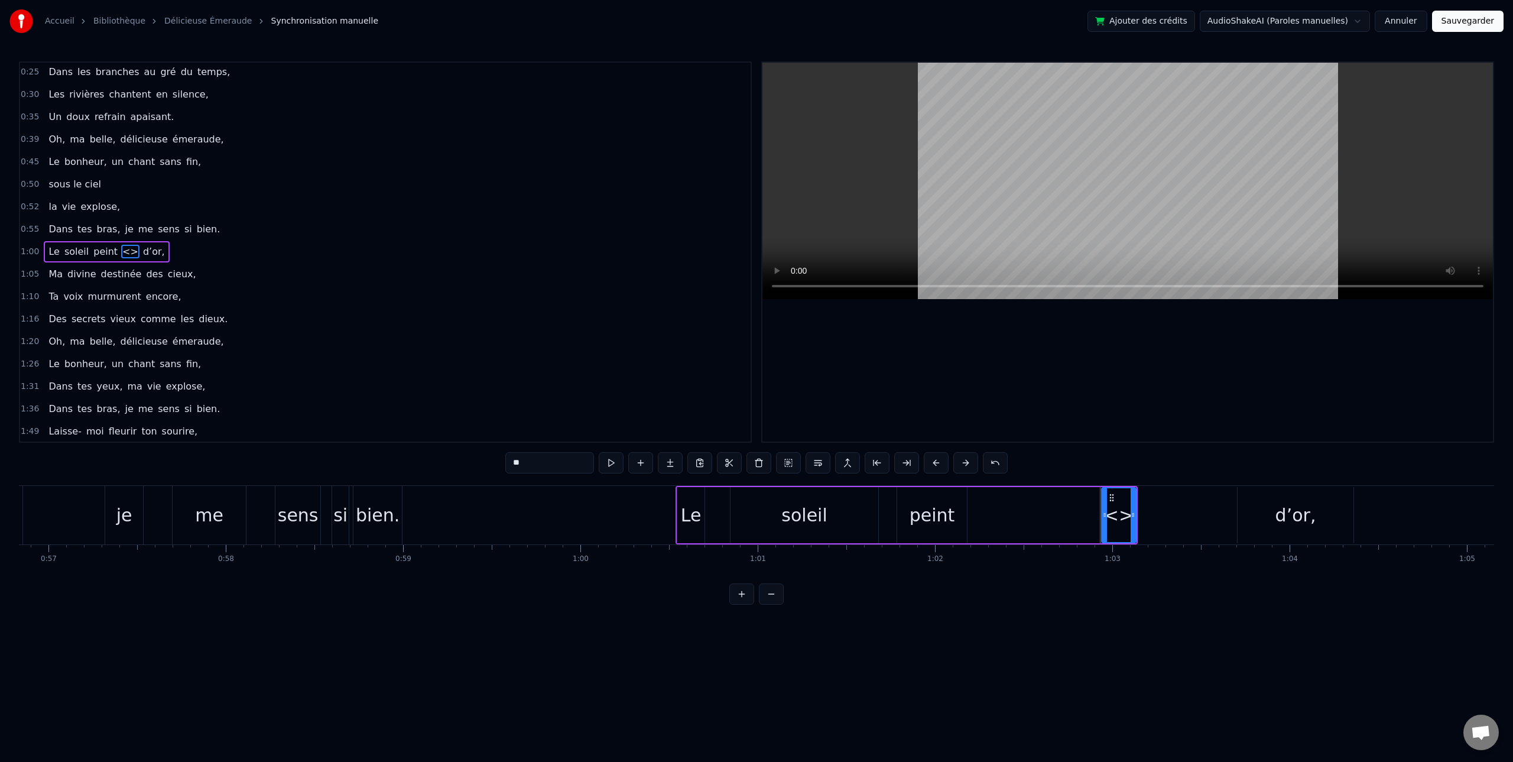
drag, startPoint x: 540, startPoint y: 465, endPoint x: 482, endPoint y: 462, distance: 58.6
click at [482, 462] on div "0:20 Écoute 0:21 le vent qui danse, 0:25 Dans les branches au gré du temps, 0:3…" at bounding box center [756, 332] width 1475 height 543
type input "*********"
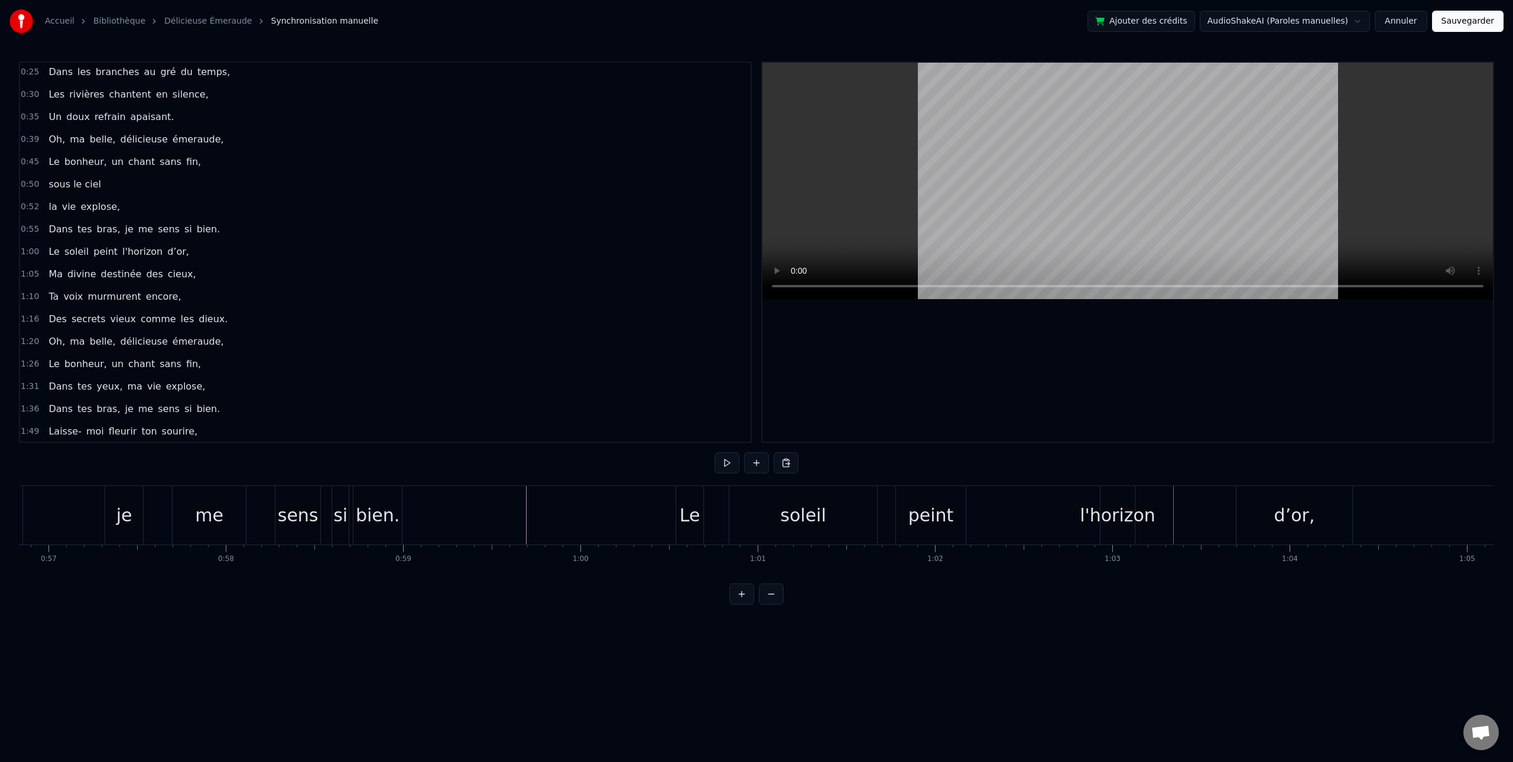
click at [1104, 502] on div "l'horizon" at bounding box center [1118, 515] width 76 height 27
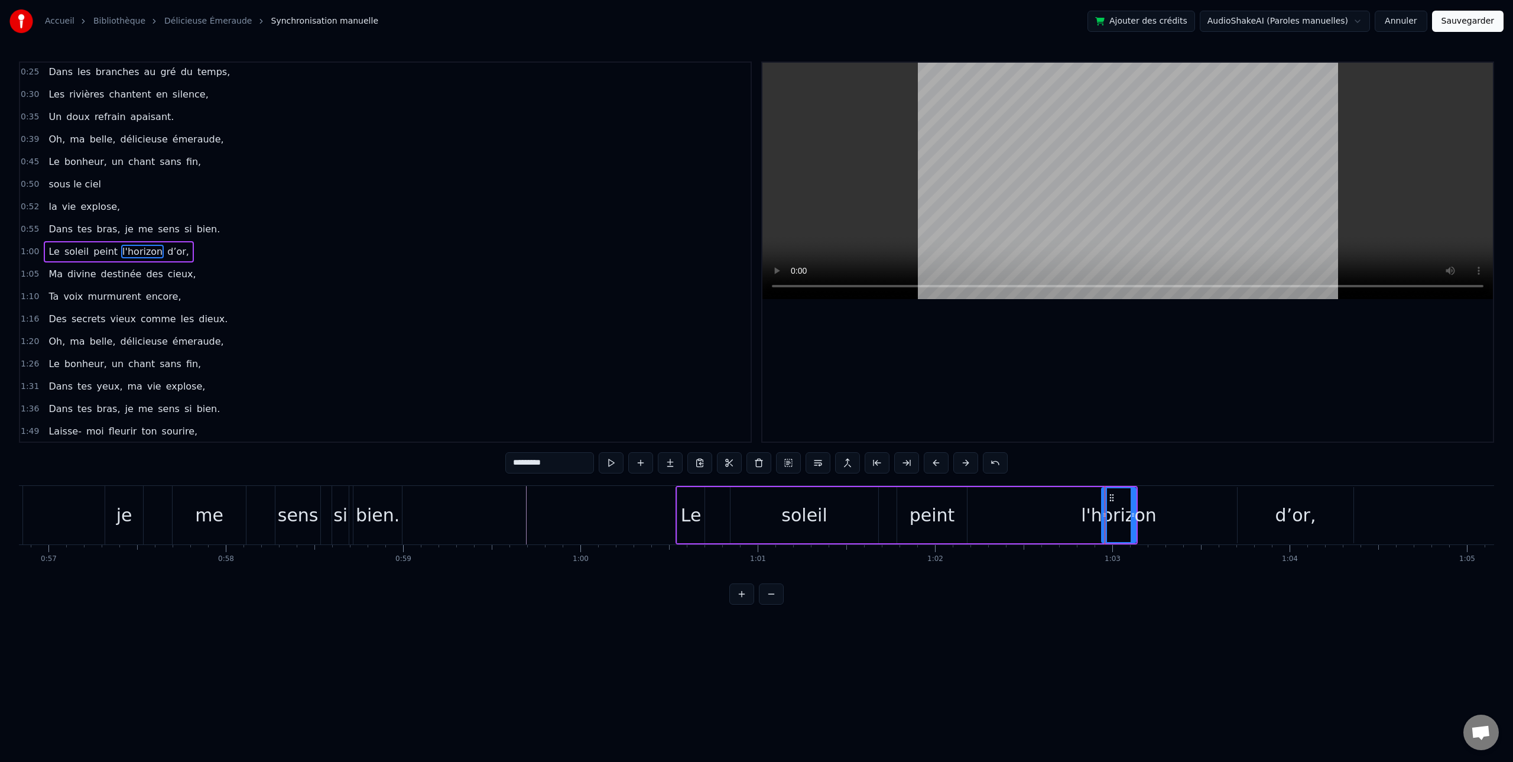
click at [1116, 521] on div "l'horizon" at bounding box center [1119, 515] width 76 height 27
drag, startPoint x: 1103, startPoint y: 519, endPoint x: 1028, endPoint y: 522, distance: 74.5
click at [1029, 522] on div at bounding box center [1031, 515] width 5 height 54
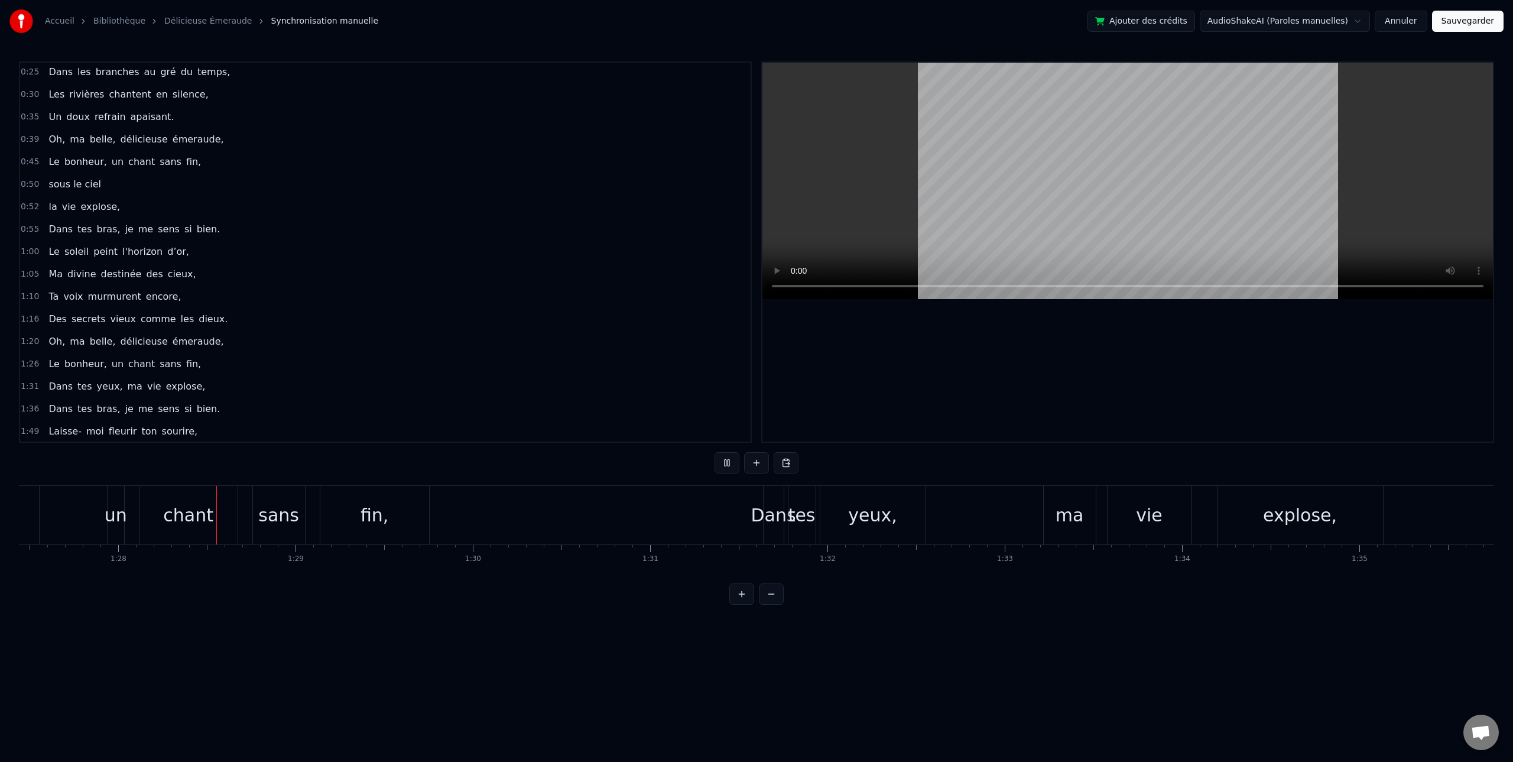
scroll to position [0, 15539]
click at [727, 465] on button at bounding box center [726, 462] width 25 height 21
click at [733, 518] on div "Dans" at bounding box center [735, 515] width 45 height 27
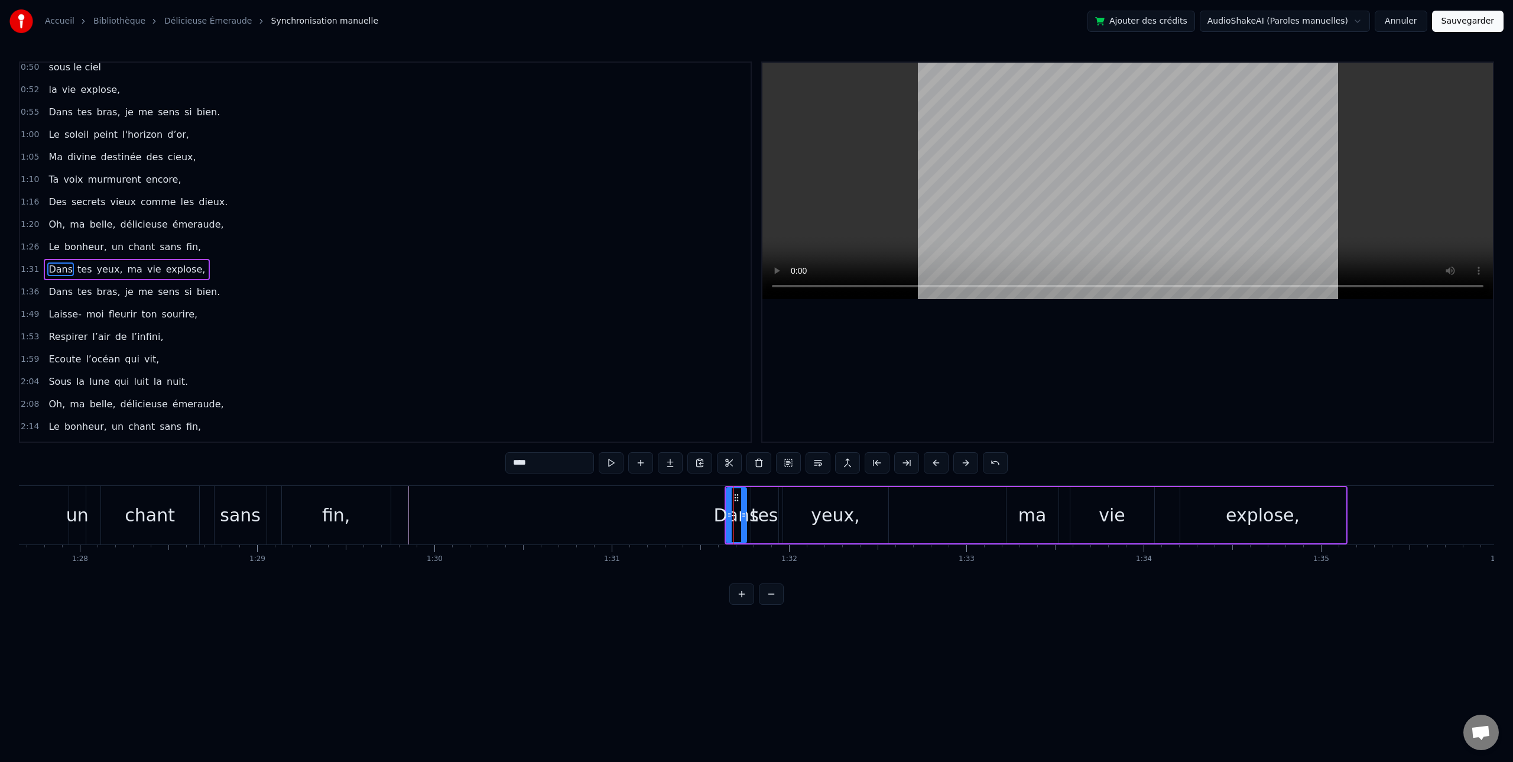
scroll to position [181, 0]
drag, startPoint x: 547, startPoint y: 462, endPoint x: 489, endPoint y: 463, distance: 57.9
click at [488, 463] on div "0:20 Écoute 0:21 le vent qui danse, 0:25 Dans les branches au gré du temps, 0:3…" at bounding box center [756, 332] width 1475 height 543
click at [758, 521] on div "tes" at bounding box center [764, 515] width 27 height 27
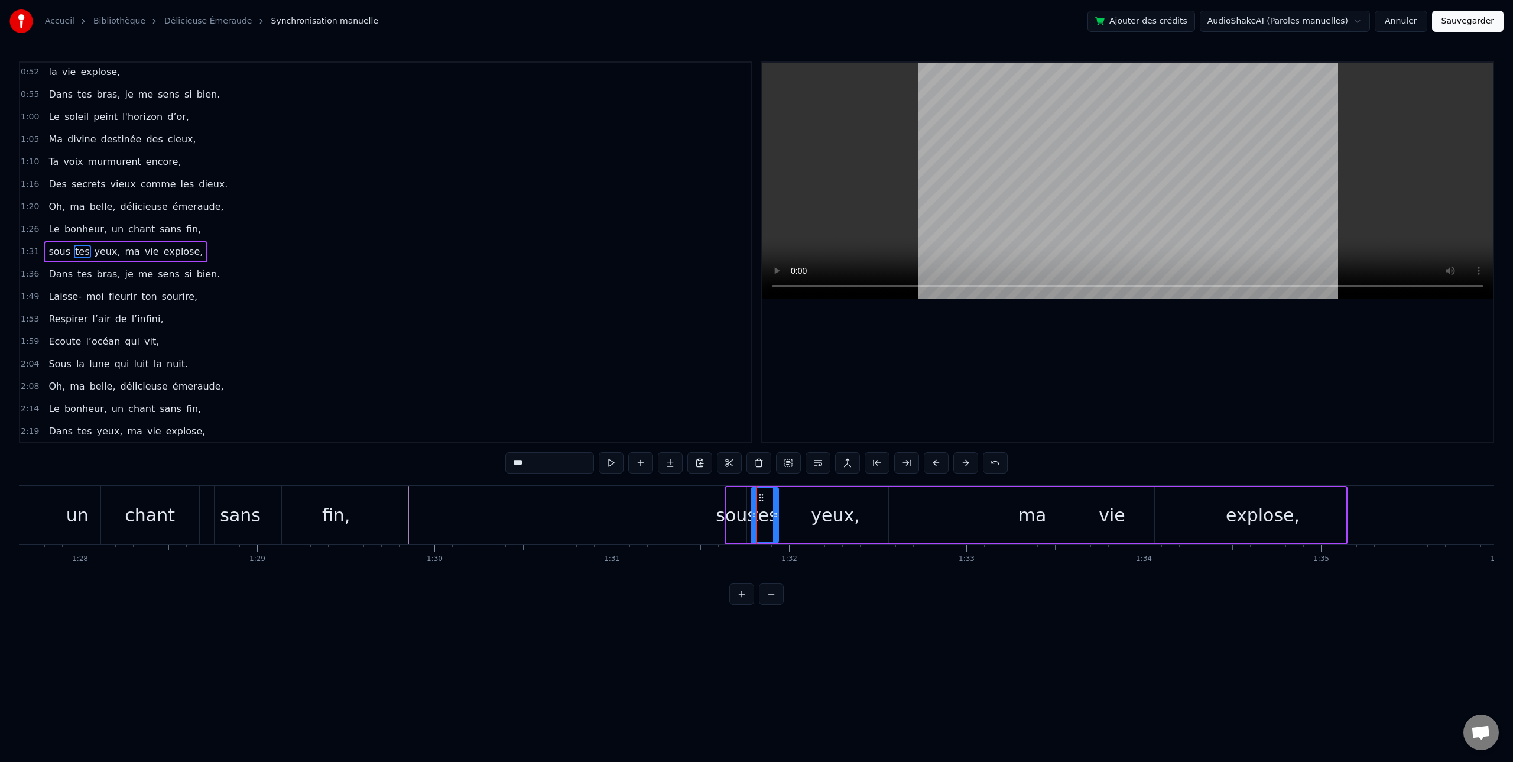
scroll to position [0, 15538]
drag, startPoint x: 528, startPoint y: 461, endPoint x: 458, endPoint y: 457, distance: 70.4
click at [458, 457] on div "0:20 Écoute 0:21 le vent qui danse, 0:25 Dans les branches au gré du temps, 0:3…" at bounding box center [756, 332] width 1475 height 543
click at [815, 513] on div "yeux," at bounding box center [835, 515] width 49 height 27
type input "*****"
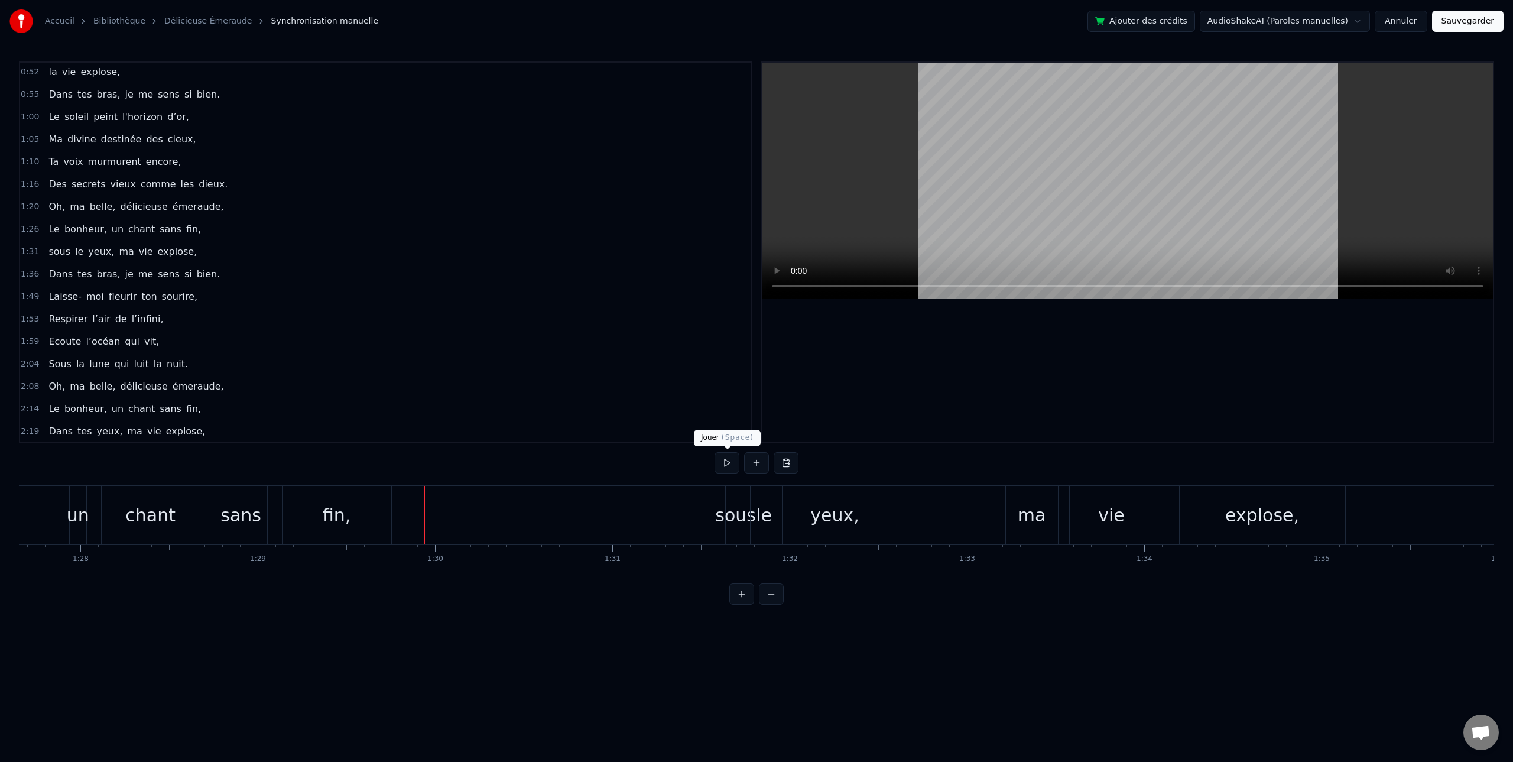
click at [723, 463] on button at bounding box center [726, 462] width 25 height 21
click at [730, 464] on button at bounding box center [726, 462] width 25 height 21
click at [736, 526] on div "sous" at bounding box center [735, 515] width 41 height 27
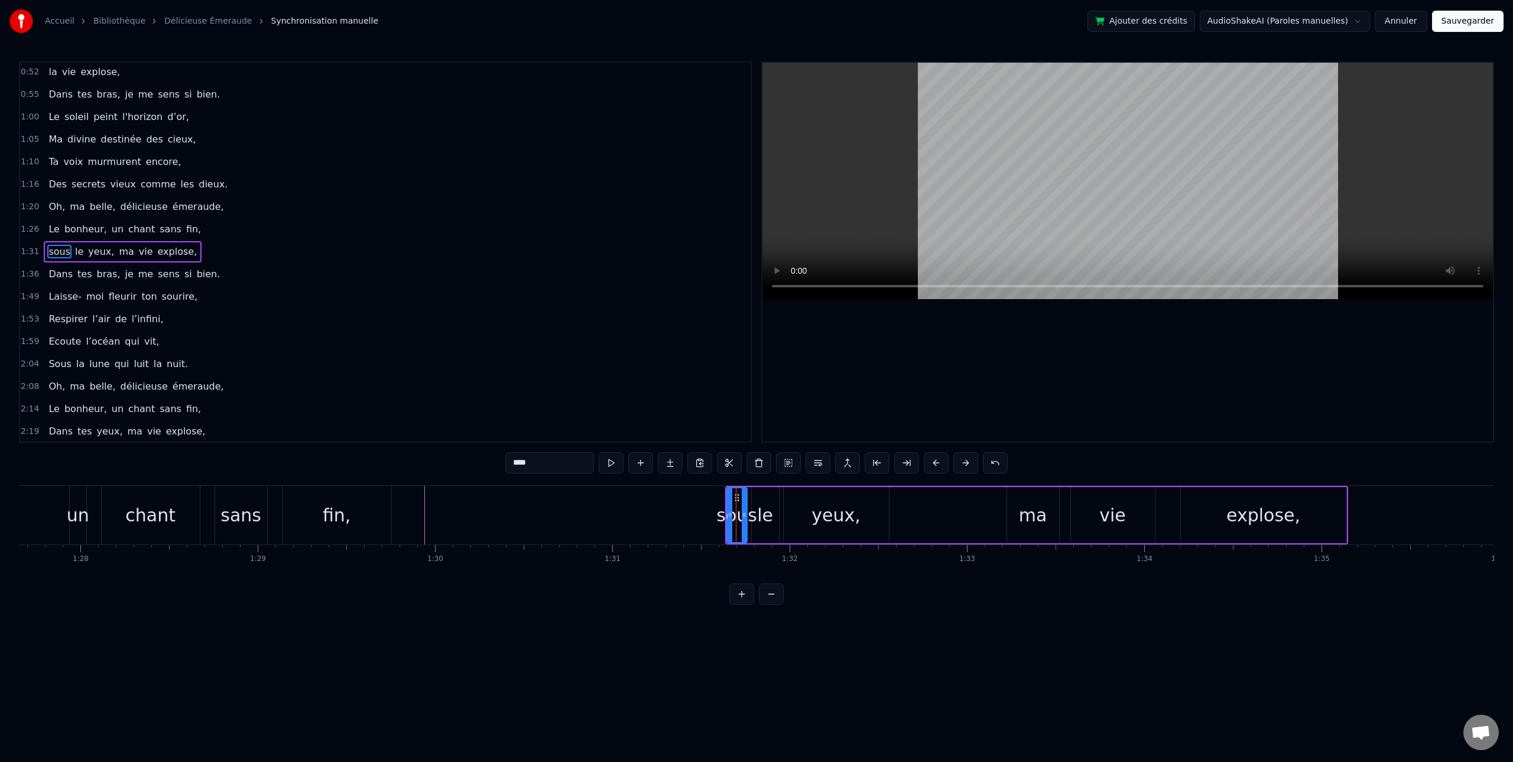
click at [773, 524] on div "le" at bounding box center [765, 515] width 27 height 56
click at [814, 521] on div "yeux," at bounding box center [836, 515] width 105 height 56
drag, startPoint x: 507, startPoint y: 465, endPoint x: 458, endPoint y: 463, distance: 49.1
click at [458, 463] on div "0:20 Écoute 0:21 le vent qui danse, 0:25 Dans les branches au gré du temps, 0:3…" at bounding box center [756, 332] width 1475 height 543
type input "****"
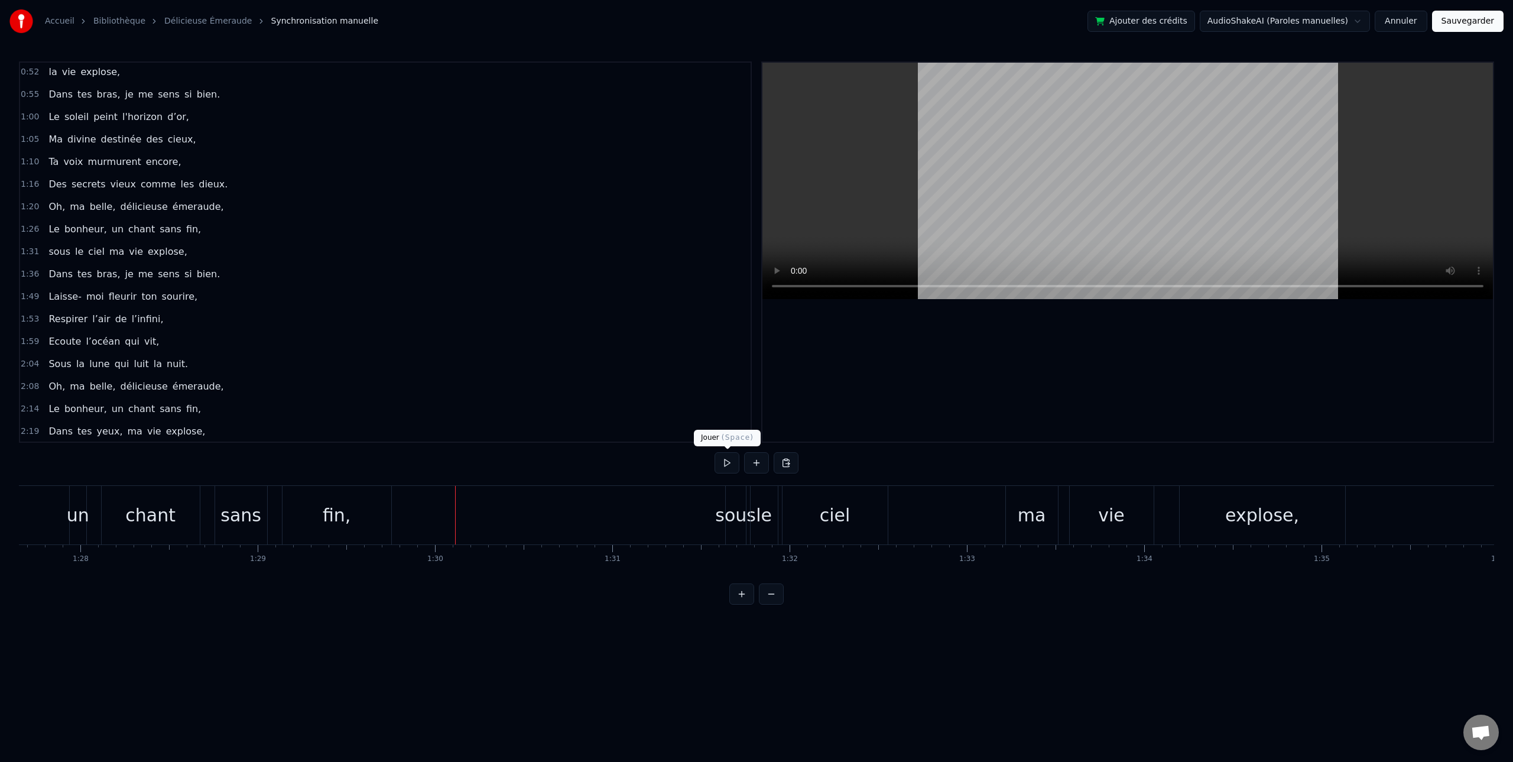
click at [728, 467] on button at bounding box center [726, 462] width 25 height 21
click at [728, 466] on button at bounding box center [726, 462] width 25 height 21
click at [1043, 517] on div "ma" at bounding box center [1032, 515] width 52 height 58
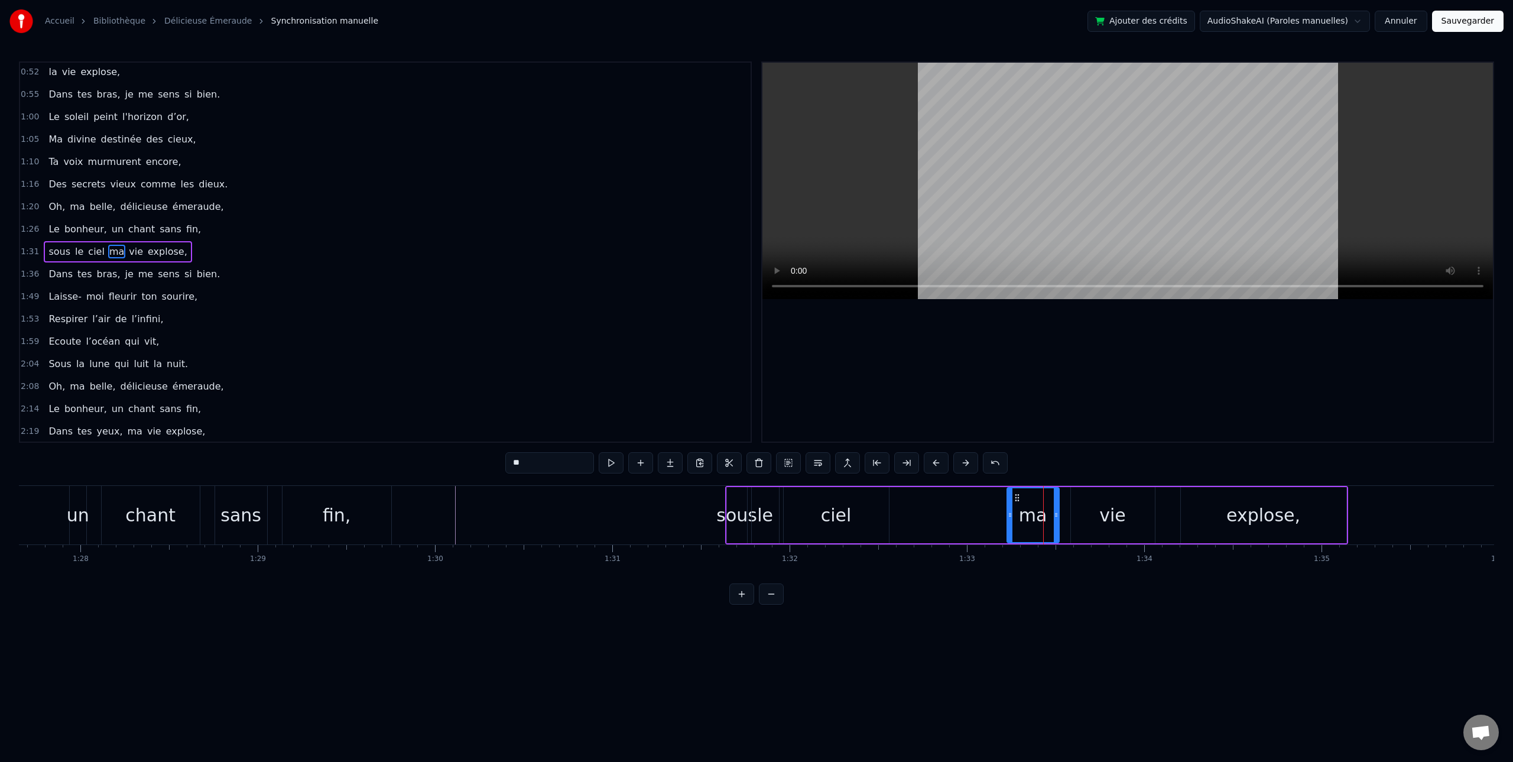
drag, startPoint x: 553, startPoint y: 465, endPoint x: 458, endPoint y: 461, distance: 95.2
click at [458, 461] on div "0:20 Écoute 0:21 le vent qui danse, 0:25 Dans les branches au gré du temps, 0:3…" at bounding box center [756, 332] width 1475 height 543
type input "**"
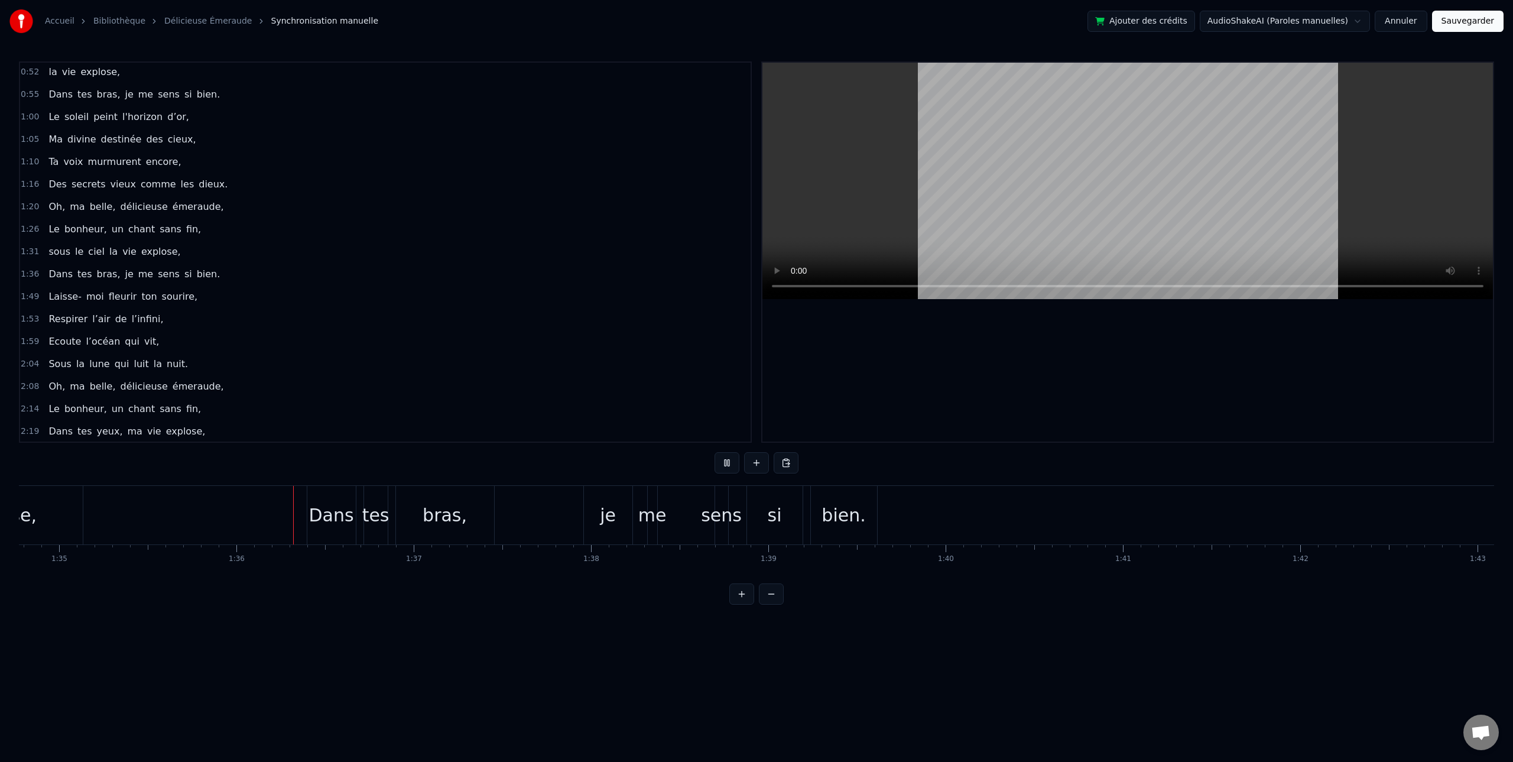
scroll to position [0, 16921]
drag, startPoint x: 729, startPoint y: 460, endPoint x: 713, endPoint y: 475, distance: 21.3
click at [729, 460] on button at bounding box center [726, 462] width 25 height 21
click at [661, 519] on div "si" at bounding box center [654, 515] width 56 height 58
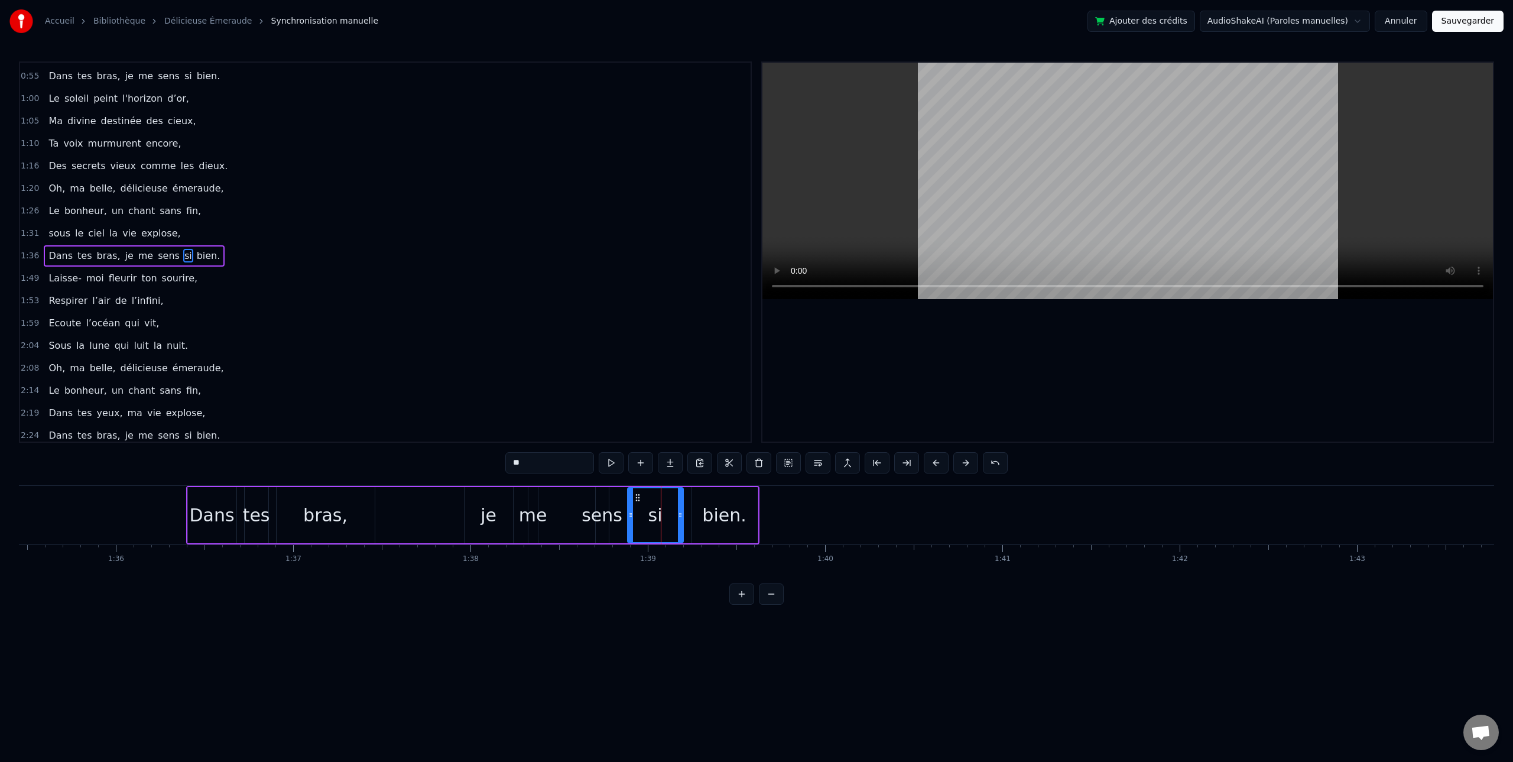
scroll to position [204, 0]
drag, startPoint x: 534, startPoint y: 466, endPoint x: 487, endPoint y: 461, distance: 47.0
click at [487, 461] on div "0:20 Écoute 0:21 le vent qui danse, 0:25 Dans les branches au gré du temps, 0:3…" at bounding box center [756, 332] width 1475 height 543
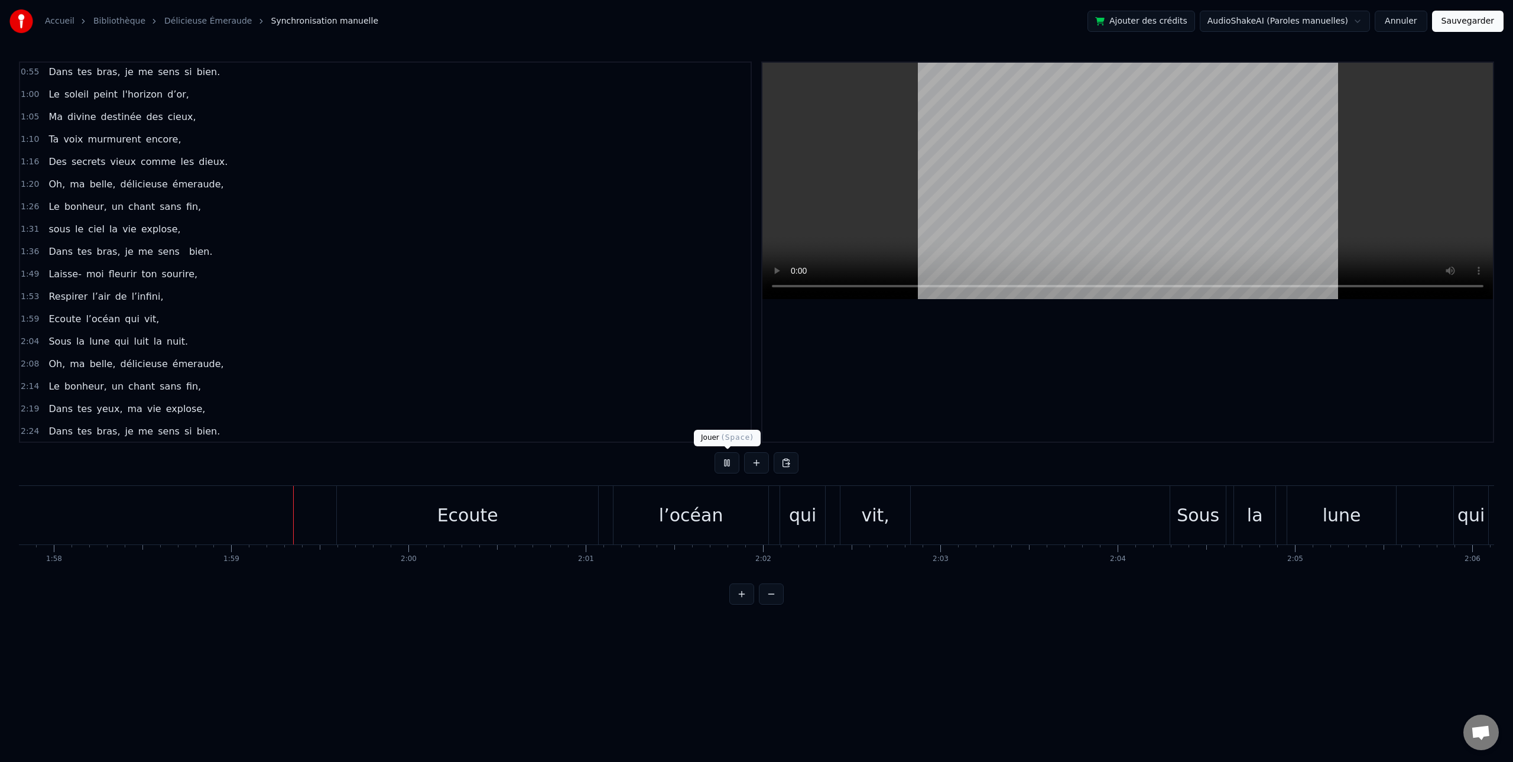
scroll to position [0, 21012]
click at [728, 464] on button at bounding box center [726, 462] width 25 height 21
click at [342, 520] on div "Ecoute" at bounding box center [338, 515] width 61 height 27
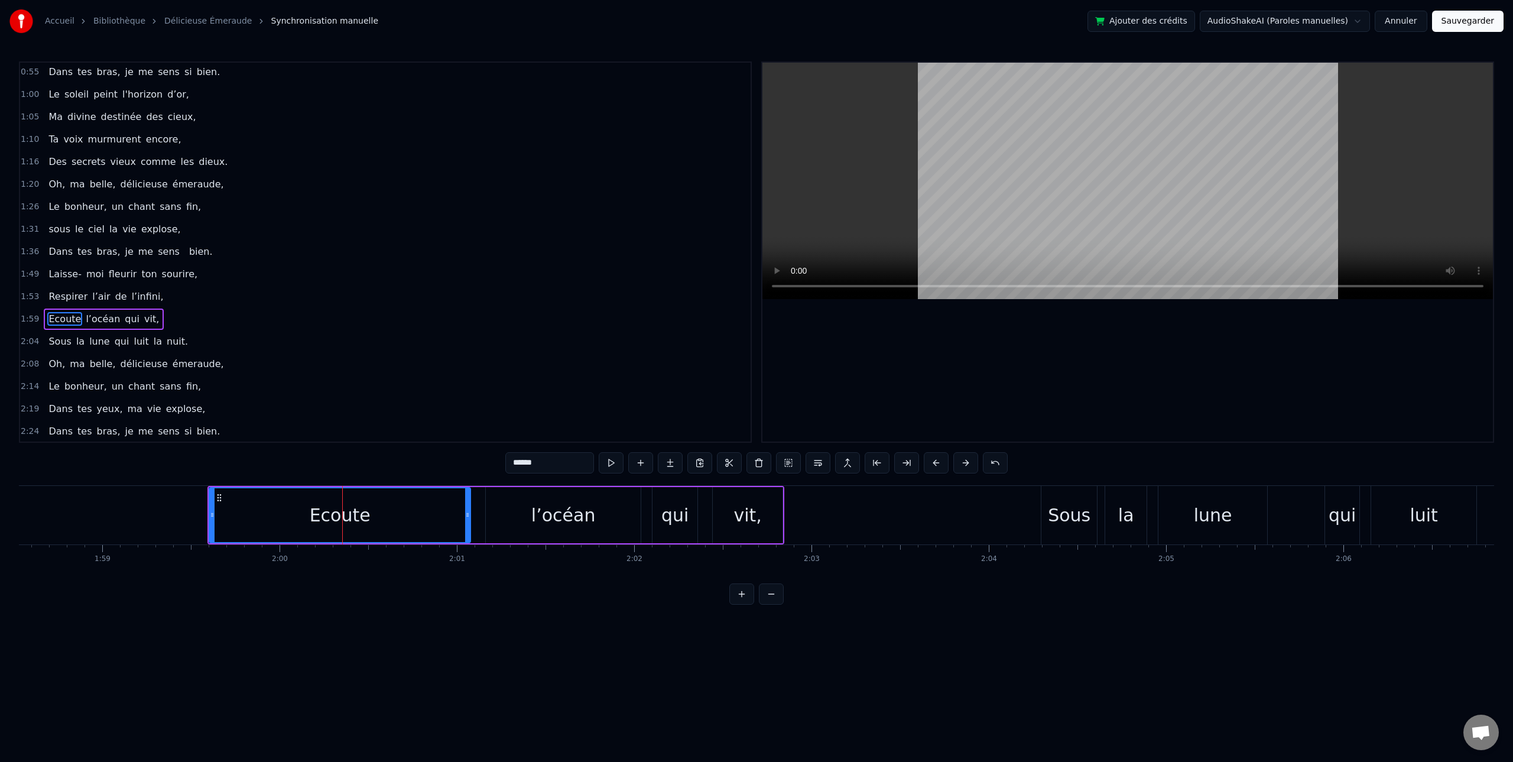
scroll to position [205, 0]
drag, startPoint x: 501, startPoint y: 463, endPoint x: 476, endPoint y: 463, distance: 24.8
click at [476, 463] on div "0:20 Écoute 0:21 le vent qui danse, 0:25 Dans les branches au gré du temps, 0:3…" at bounding box center [756, 332] width 1475 height 543
type input "*******"
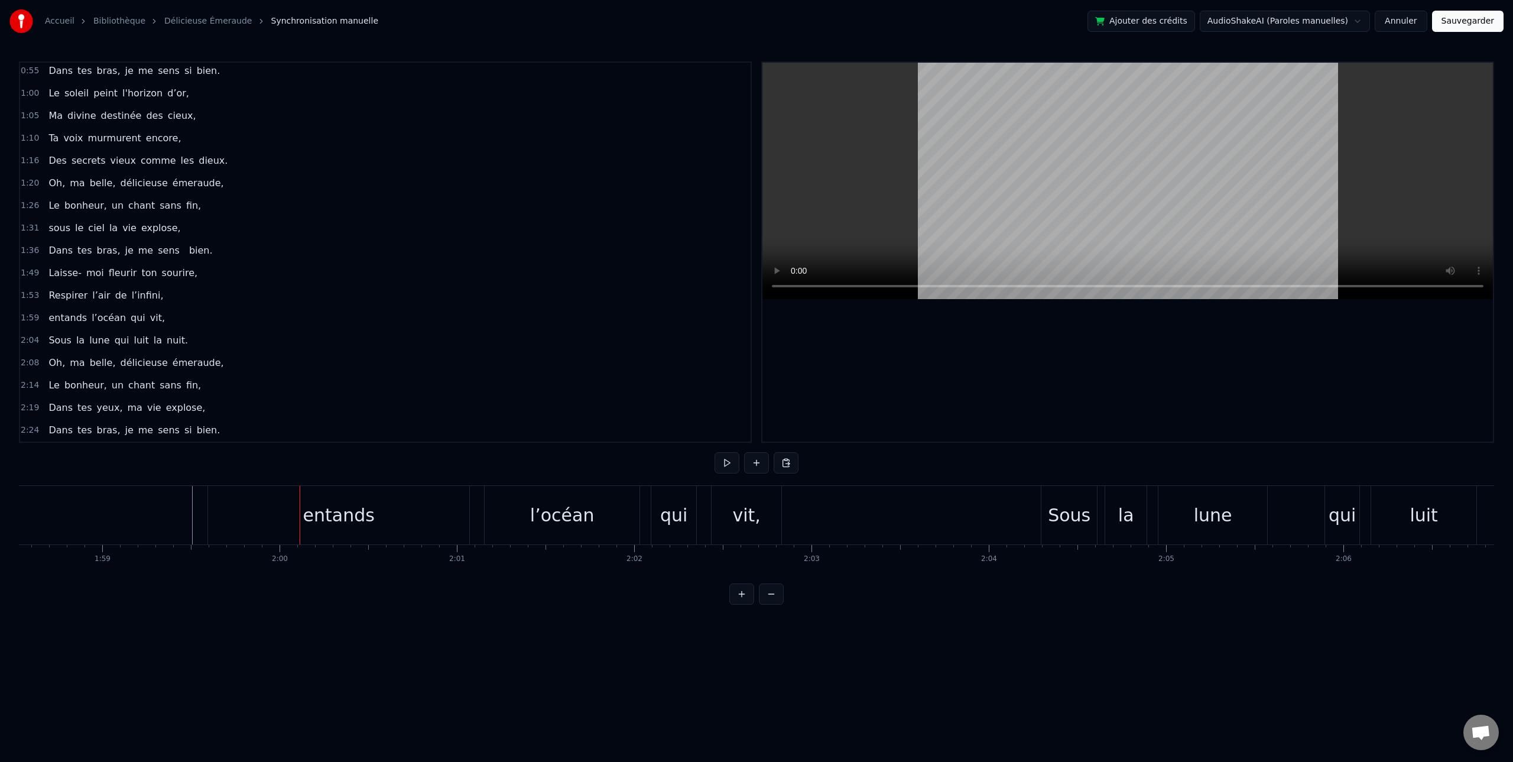
click at [343, 519] on div "entands" at bounding box center [338, 515] width 71 height 27
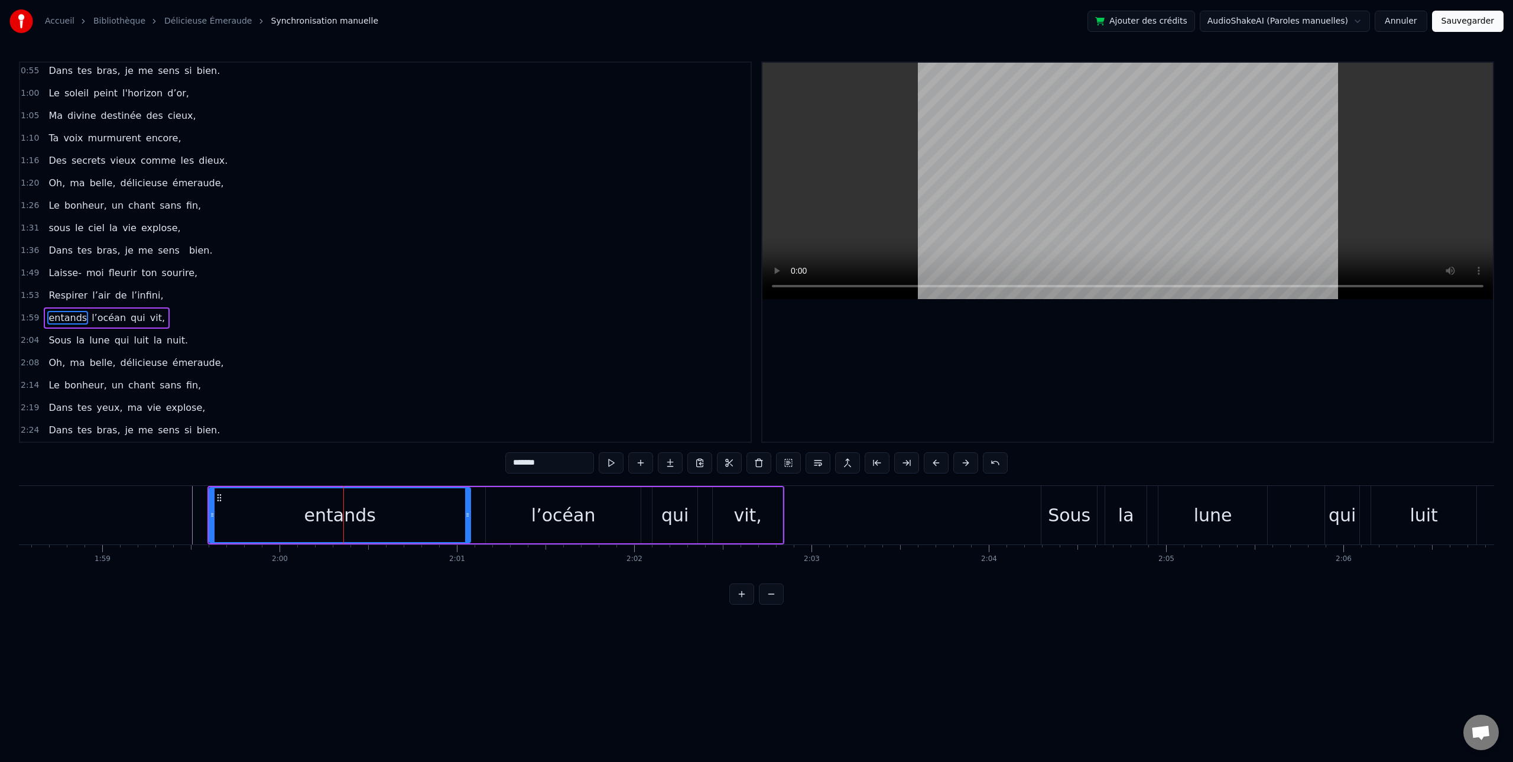
click at [530, 465] on input "*******" at bounding box center [549, 462] width 89 height 21
type input "*******"
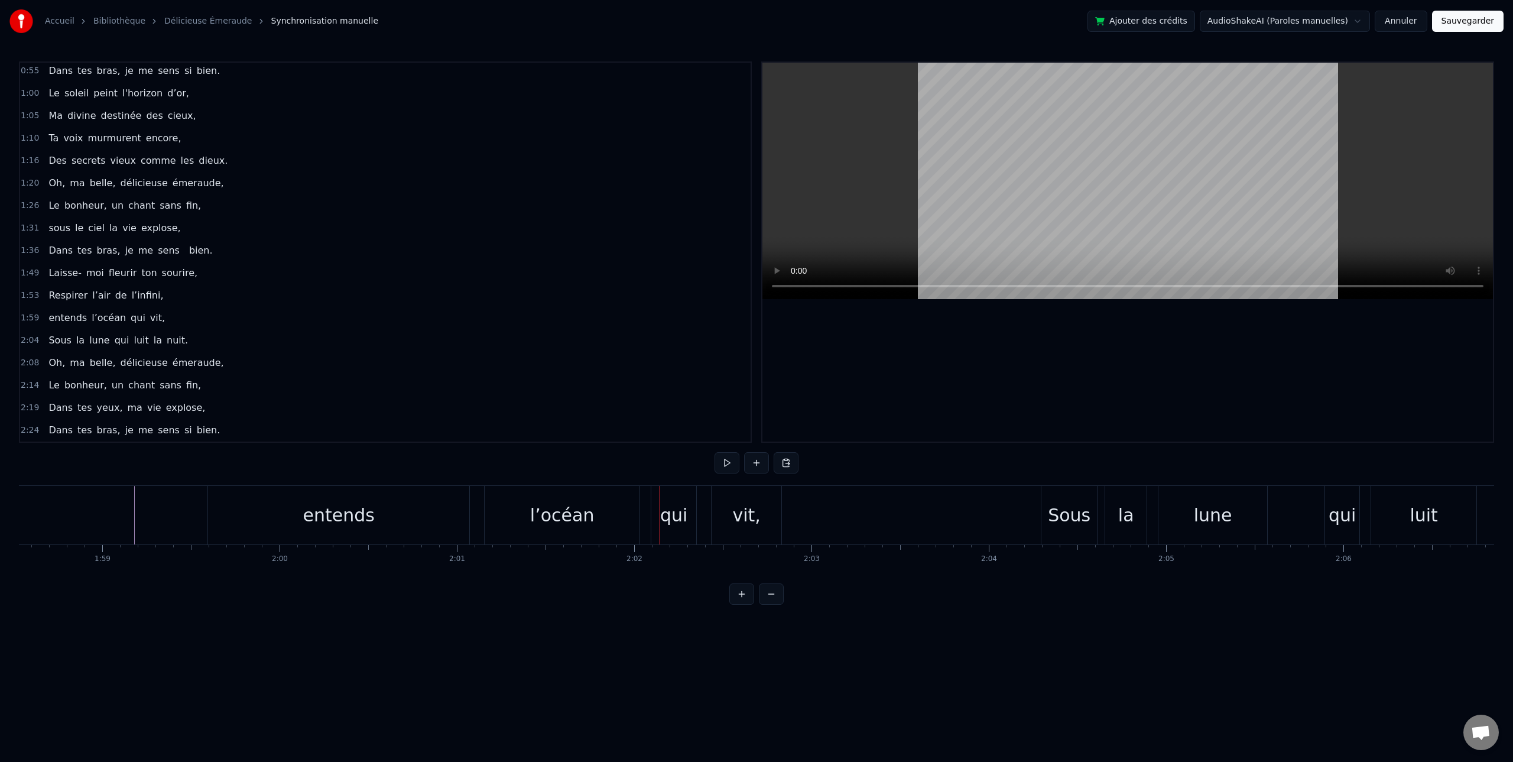
click at [375, 526] on div "entends" at bounding box center [338, 515] width 261 height 58
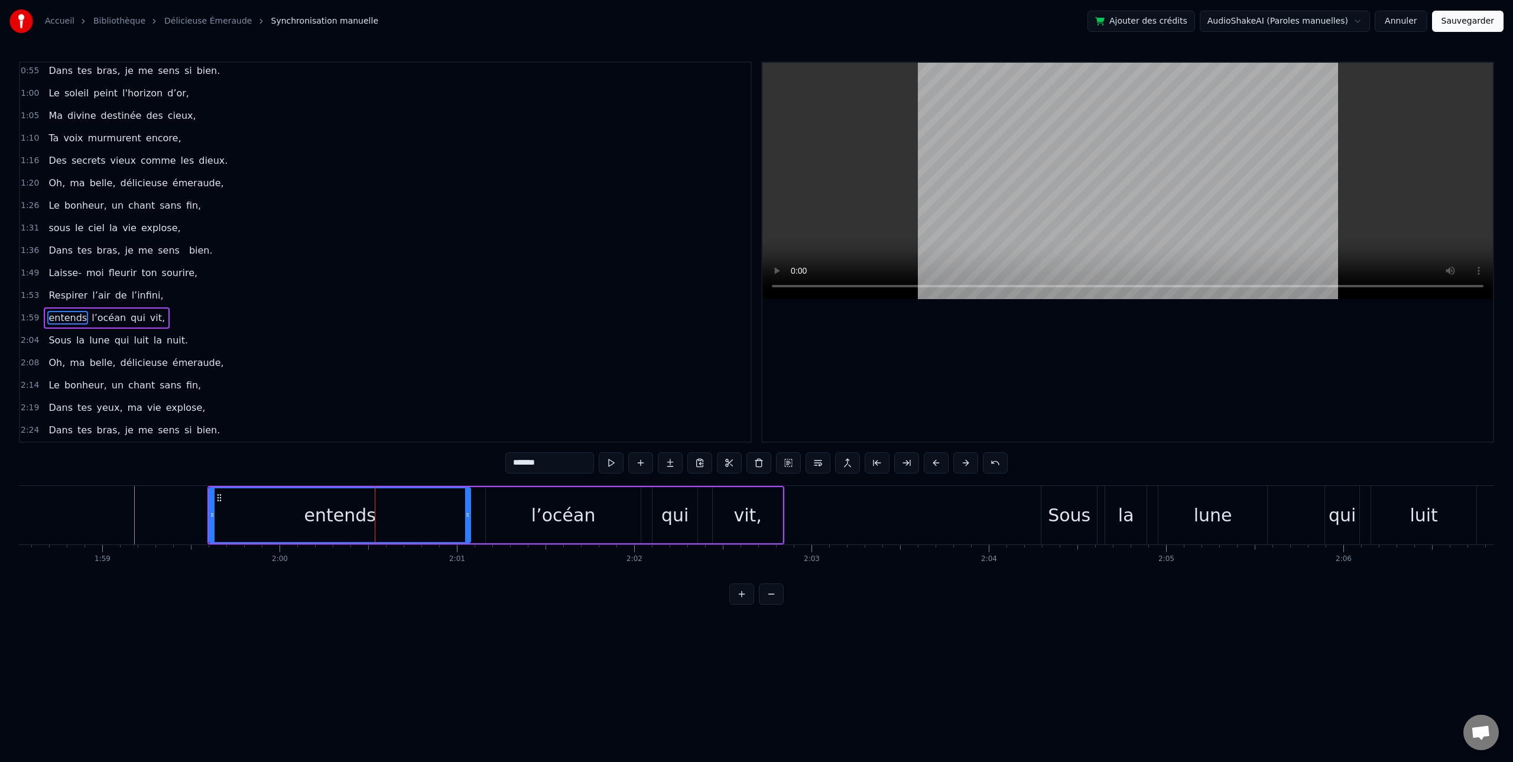
click at [554, 470] on input "*******" at bounding box center [549, 462] width 89 height 21
type input "********"
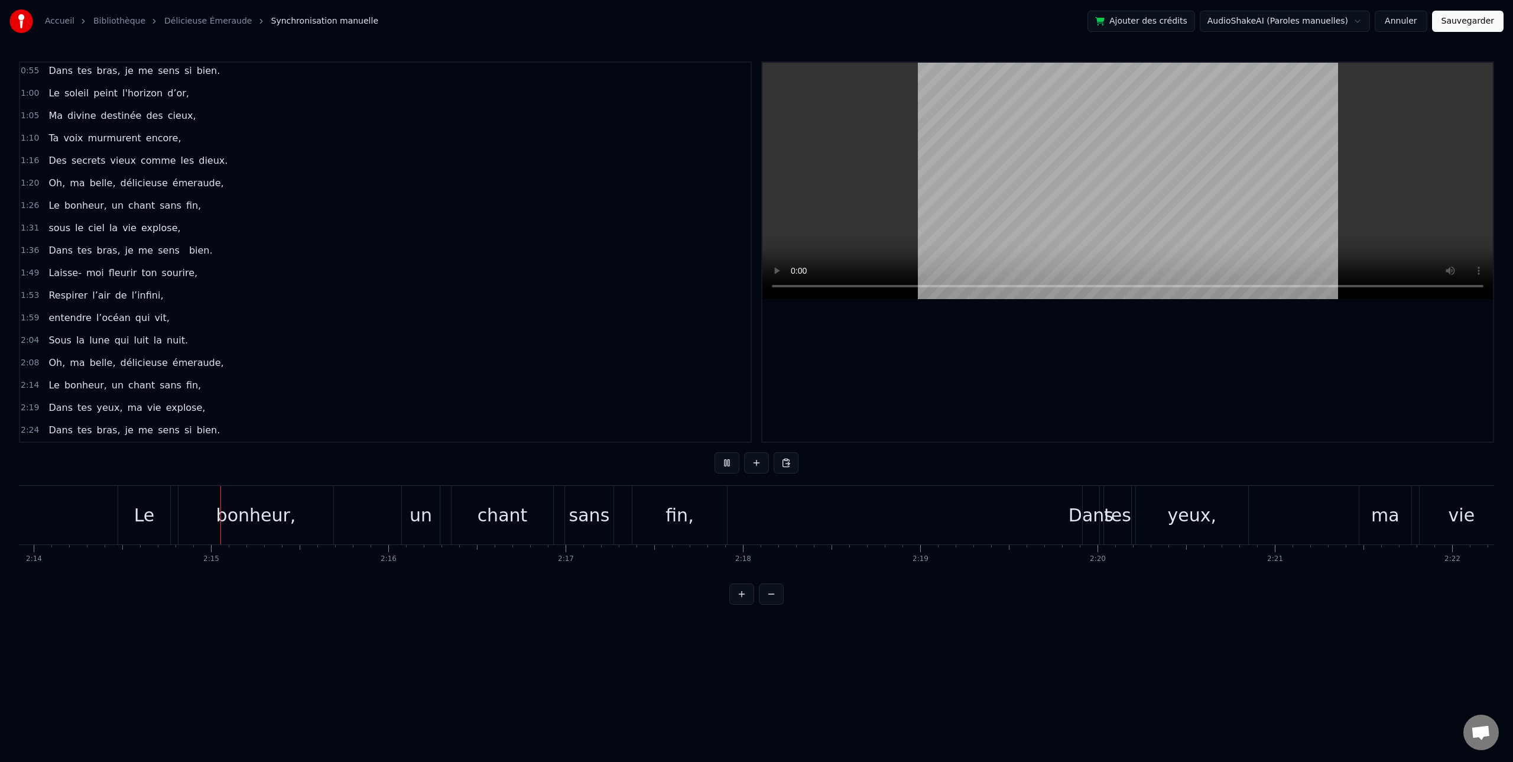
scroll to position [0, 23778]
click at [728, 464] on button at bounding box center [726, 462] width 25 height 21
click at [1049, 519] on div "Dans" at bounding box center [1051, 515] width 45 height 27
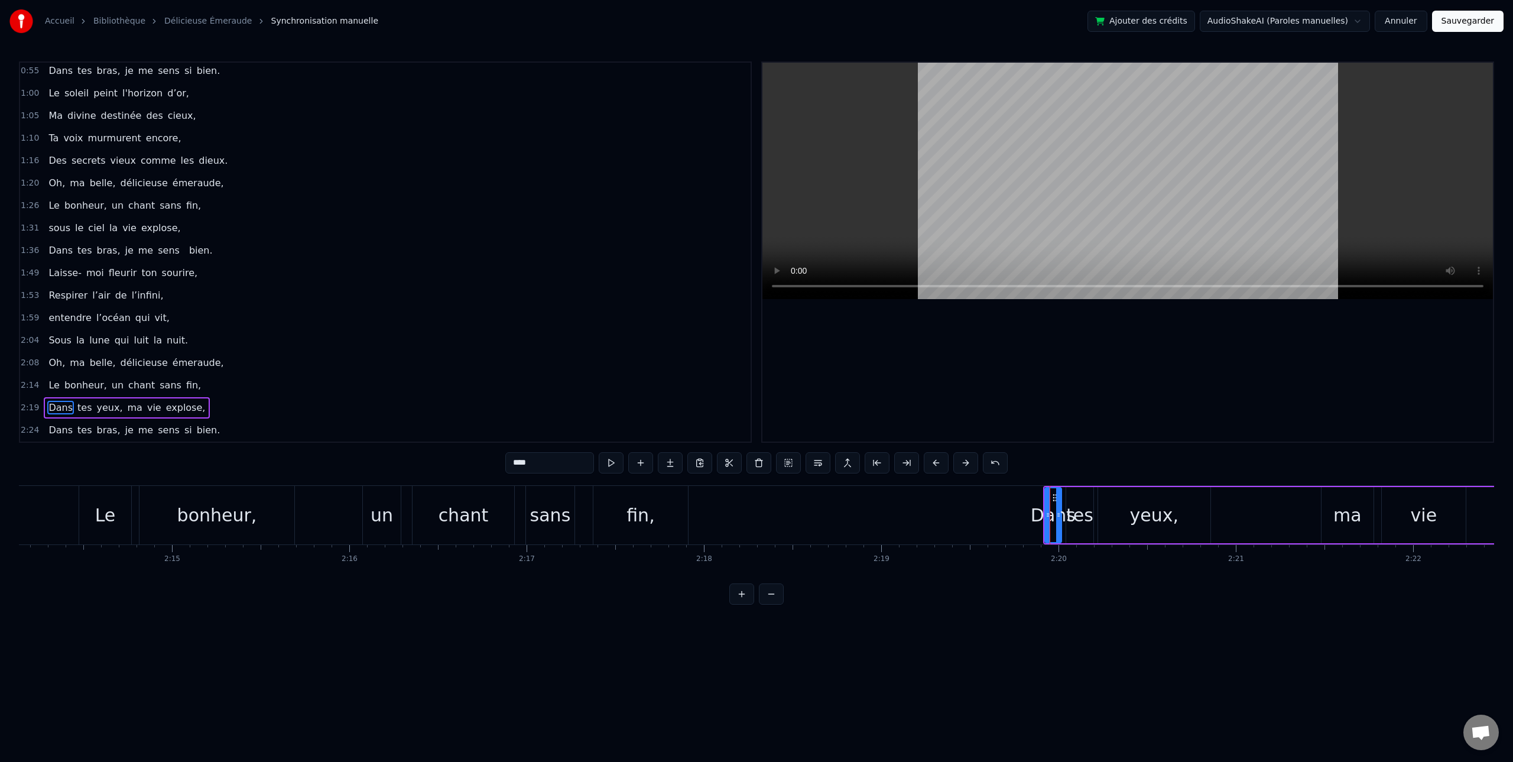
drag, startPoint x: 557, startPoint y: 460, endPoint x: 472, endPoint y: 458, distance: 85.1
click at [473, 458] on div "0:20 Écoute 0:21 le vent qui danse, 0:25 Dans les branches au gré du temps, 0:3…" at bounding box center [756, 332] width 1475 height 543
click at [1083, 519] on div "tes" at bounding box center [1079, 515] width 27 height 27
drag, startPoint x: 542, startPoint y: 465, endPoint x: 474, endPoint y: 461, distance: 68.0
click at [474, 461] on div "0:20 Écoute 0:21 le vent qui danse, 0:25 Dans les branches au gré du temps, 0:3…" at bounding box center [756, 332] width 1475 height 543
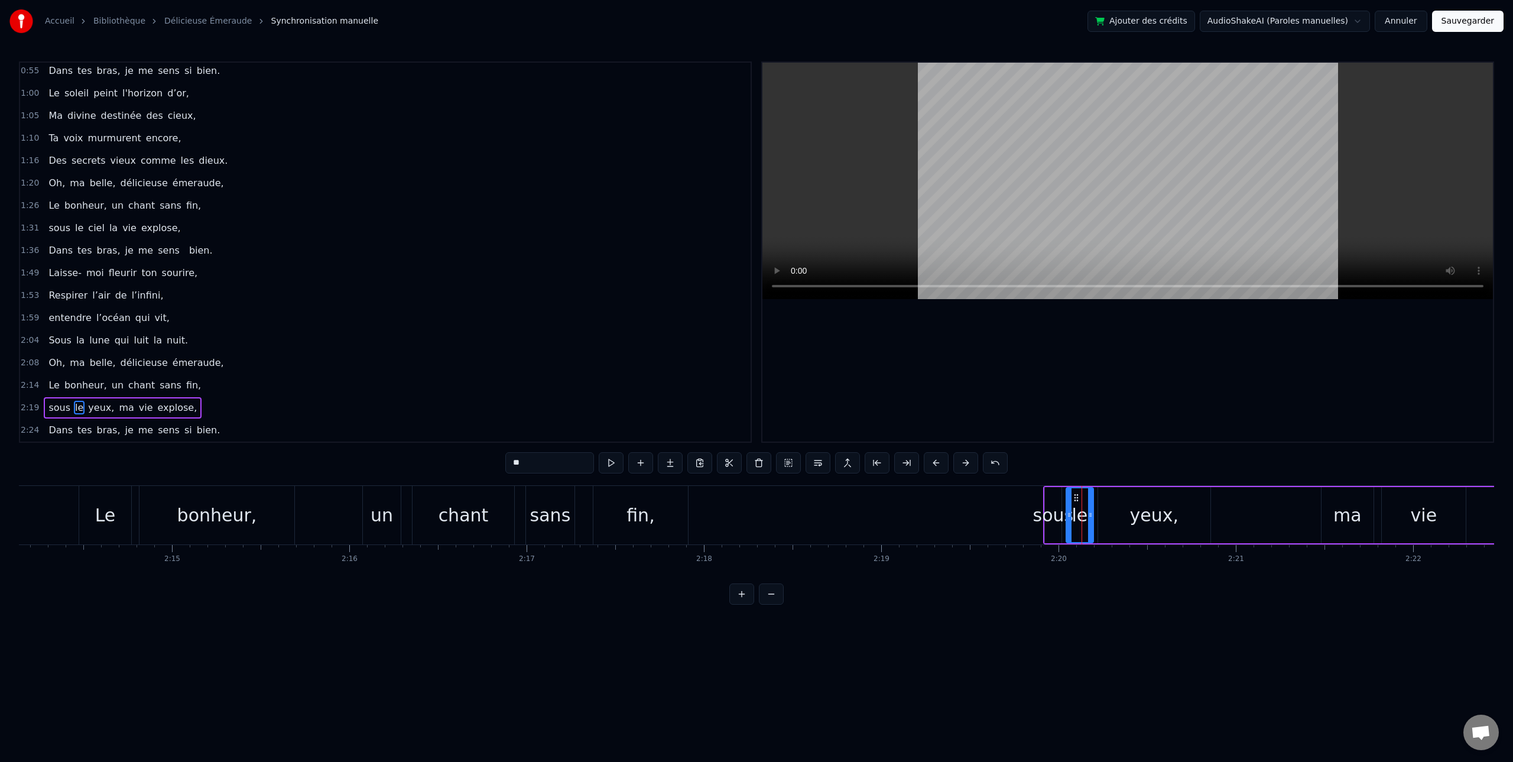
click at [1149, 517] on div "yeux," at bounding box center [1154, 515] width 49 height 27
drag, startPoint x: 523, startPoint y: 464, endPoint x: 459, endPoint y: 462, distance: 64.5
click at [459, 462] on div "0:20 Écoute 0:21 le vent qui danse, 0:25 Dans les branches au gré du temps, 0:3…" at bounding box center [756, 332] width 1475 height 543
click at [1354, 522] on div "ma" at bounding box center [1347, 515] width 28 height 27
drag, startPoint x: 520, startPoint y: 463, endPoint x: 462, endPoint y: 460, distance: 58.0
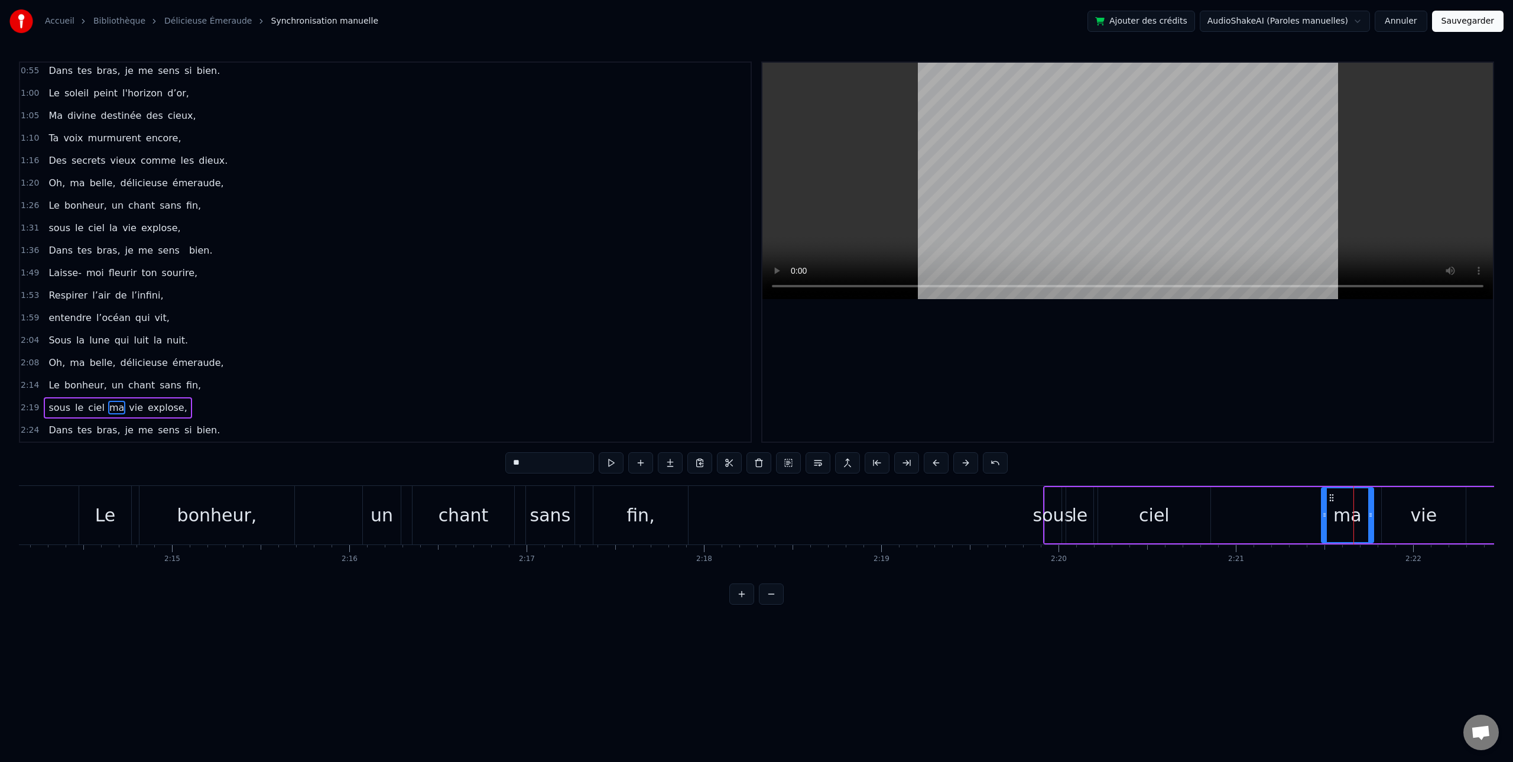
click at [462, 460] on div "0:20 Écoute 0:21 le vent qui danse, 0:25 Dans les branches au gré du temps, 0:3…" at bounding box center [756, 332] width 1475 height 543
type input "**"
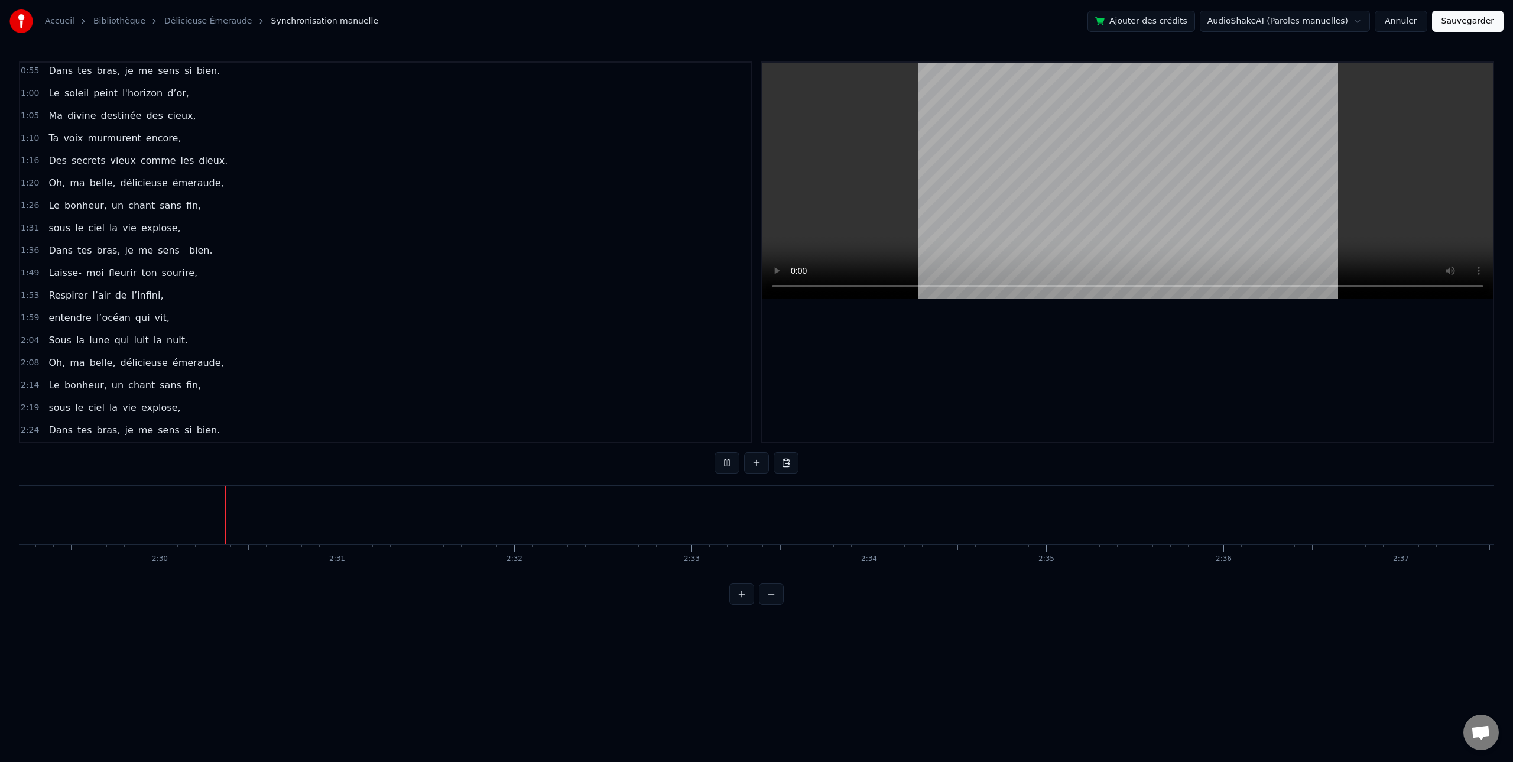
scroll to position [0, 26496]
click at [727, 466] on button at bounding box center [726, 462] width 25 height 21
click at [1463, 22] on button "Sauvegarder" at bounding box center [1467, 21] width 71 height 21
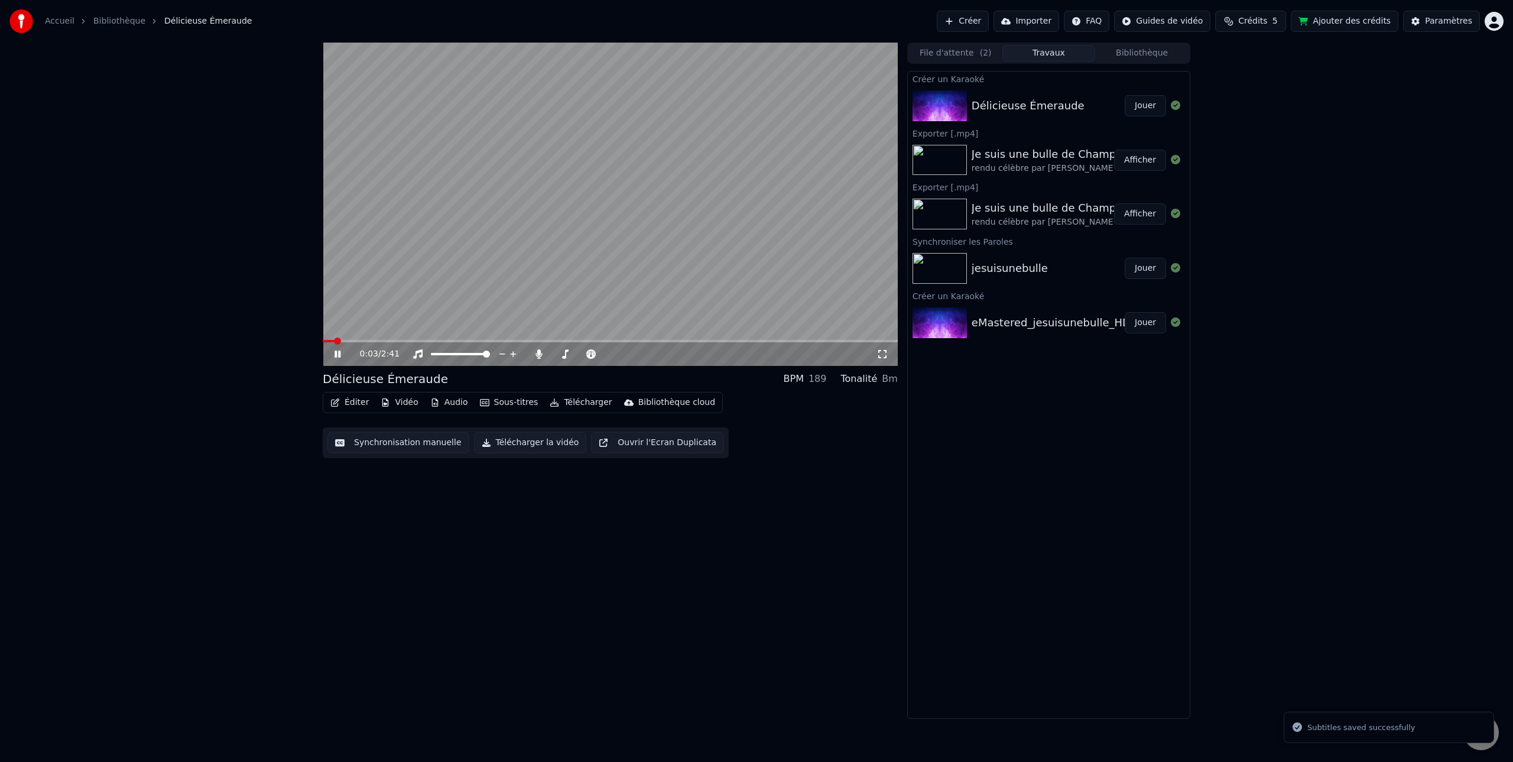
click at [337, 352] on icon at bounding box center [346, 353] width 28 height 9
click at [537, 353] on icon at bounding box center [538, 353] width 6 height 9
click at [536, 353] on icon at bounding box center [539, 353] width 12 height 9
click at [561, 356] on span at bounding box center [563, 353] width 7 height 7
click at [338, 356] on icon at bounding box center [346, 353] width 28 height 9
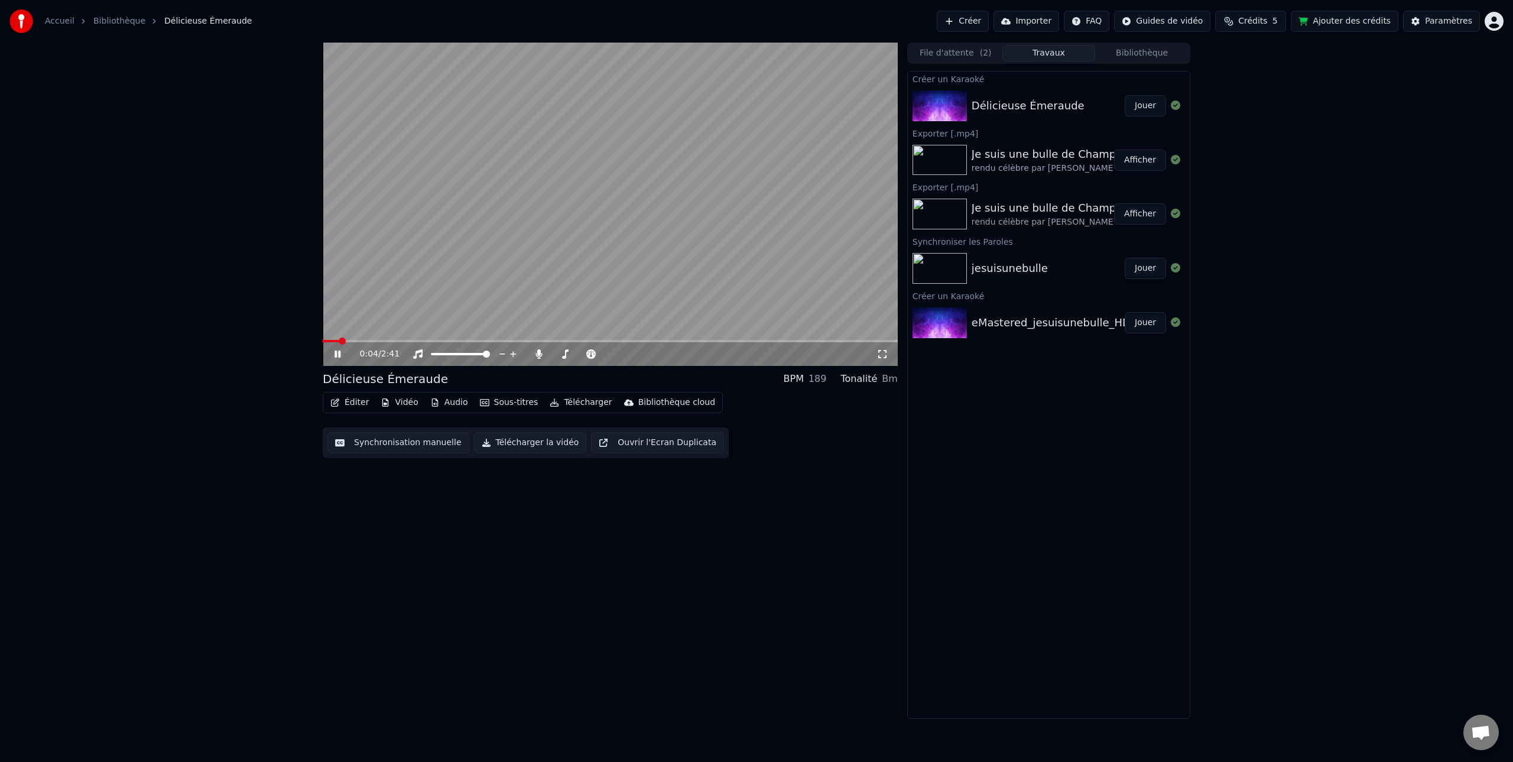
click at [336, 356] on icon at bounding box center [337, 353] width 6 height 7
click at [558, 354] on span at bounding box center [560, 353] width 7 height 7
click at [337, 355] on icon at bounding box center [337, 354] width 7 height 8
click at [339, 354] on icon at bounding box center [337, 353] width 6 height 7
click at [556, 353] on span at bounding box center [559, 353] width 7 height 7
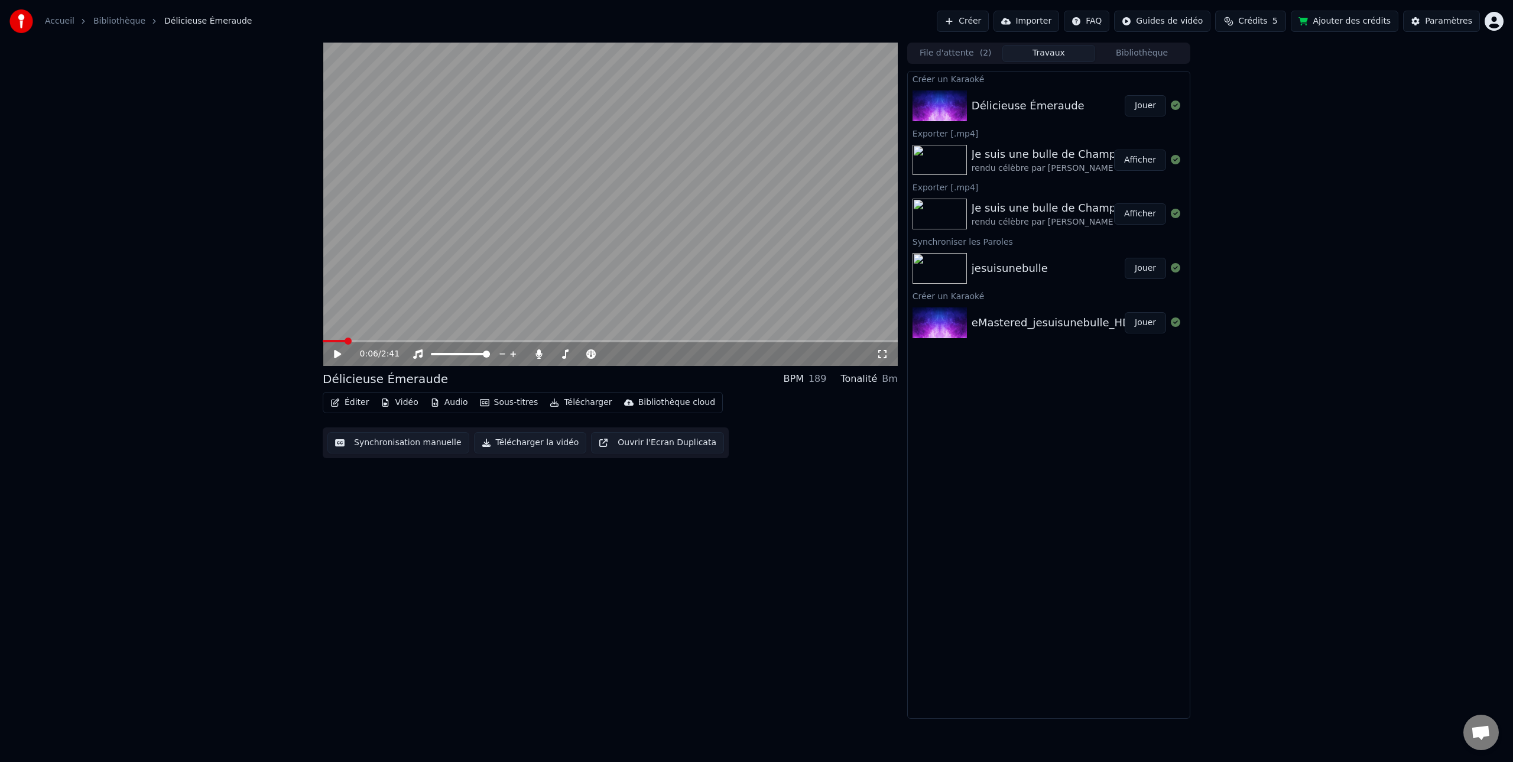
click at [340, 352] on icon at bounding box center [346, 353] width 28 height 9
click at [565, 354] on span at bounding box center [567, 353] width 7 height 7
click at [570, 353] on span at bounding box center [570, 353] width 7 height 7
click at [340, 354] on icon at bounding box center [337, 353] width 6 height 7
click at [349, 405] on button "Éditer" at bounding box center [350, 402] width 48 height 17
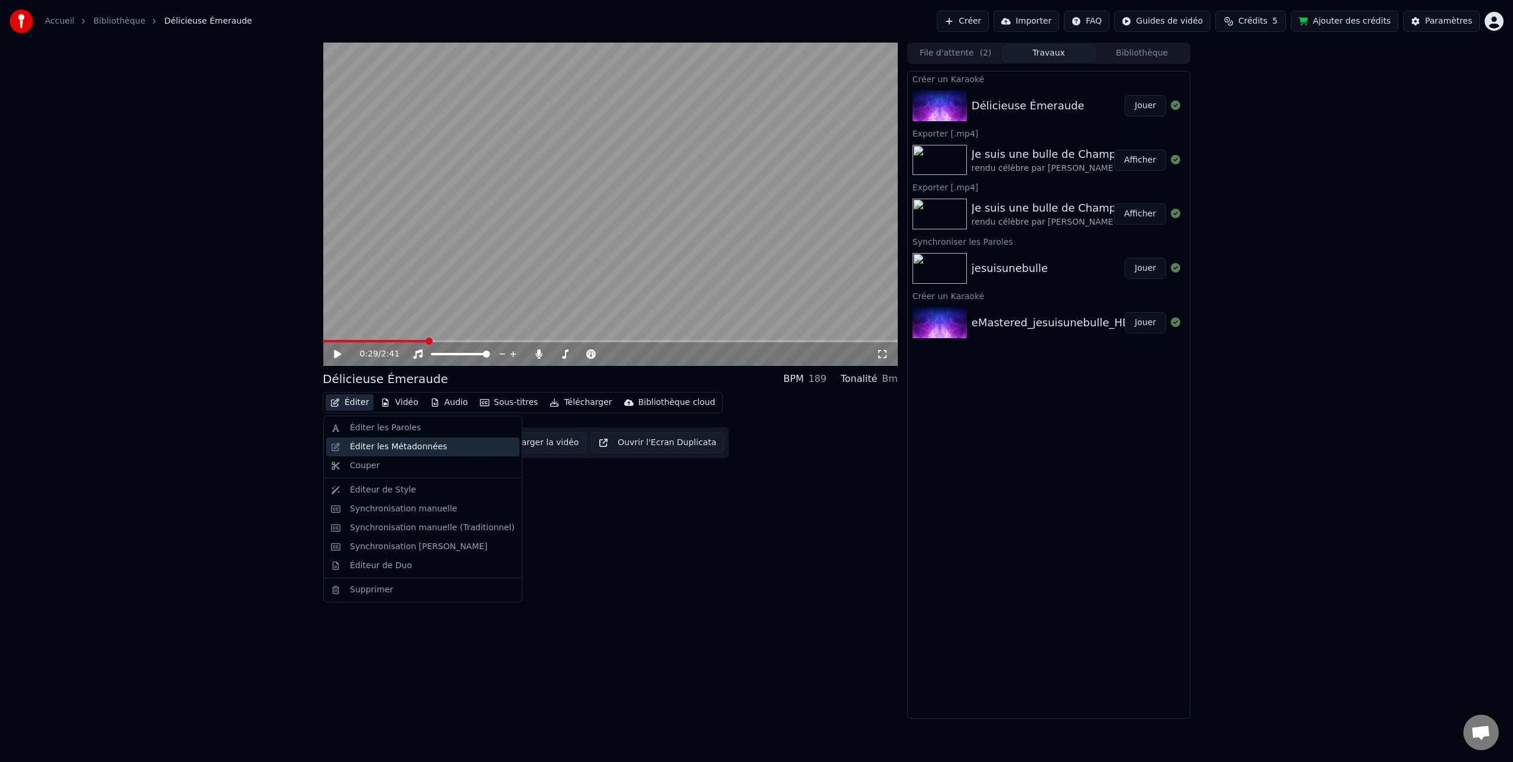
click at [366, 448] on div "Éditer les Métadonnées" at bounding box center [398, 447] width 97 height 12
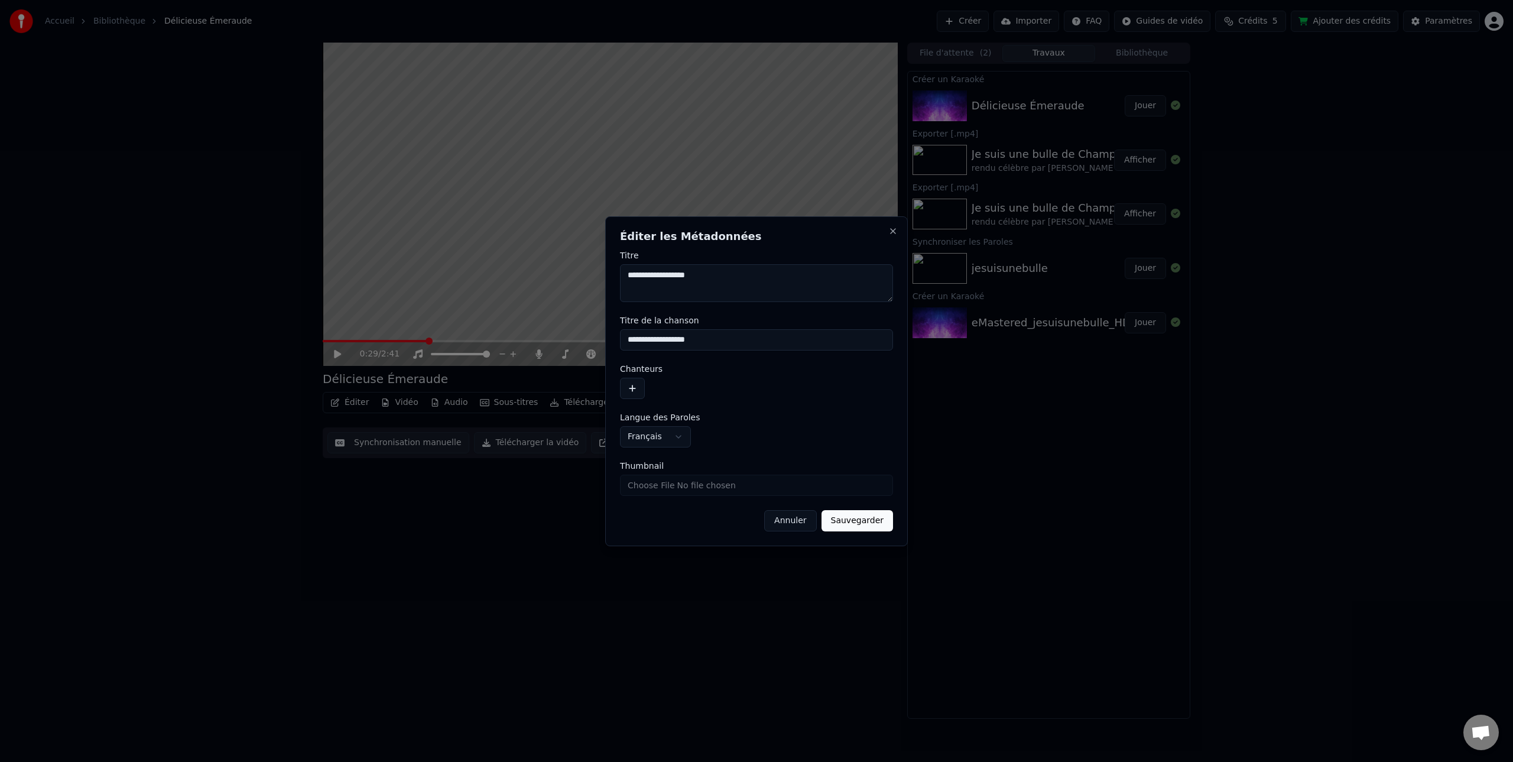
click at [635, 388] on button "button" at bounding box center [632, 388] width 25 height 21
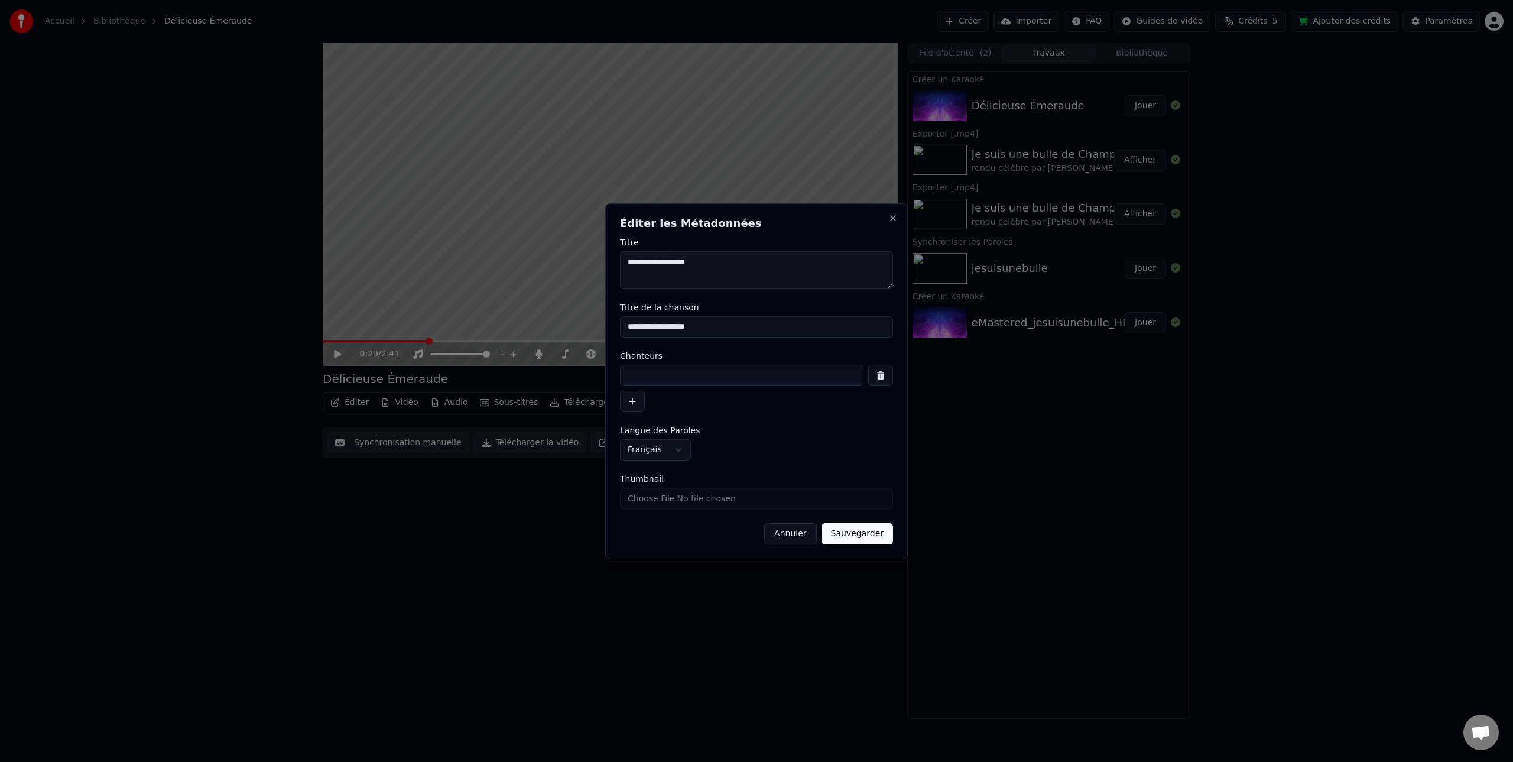
click at [638, 375] on input at bounding box center [741, 375] width 243 height 21
type input "**********"
click at [854, 537] on button "Sauvegarder" at bounding box center [856, 533] width 71 height 21
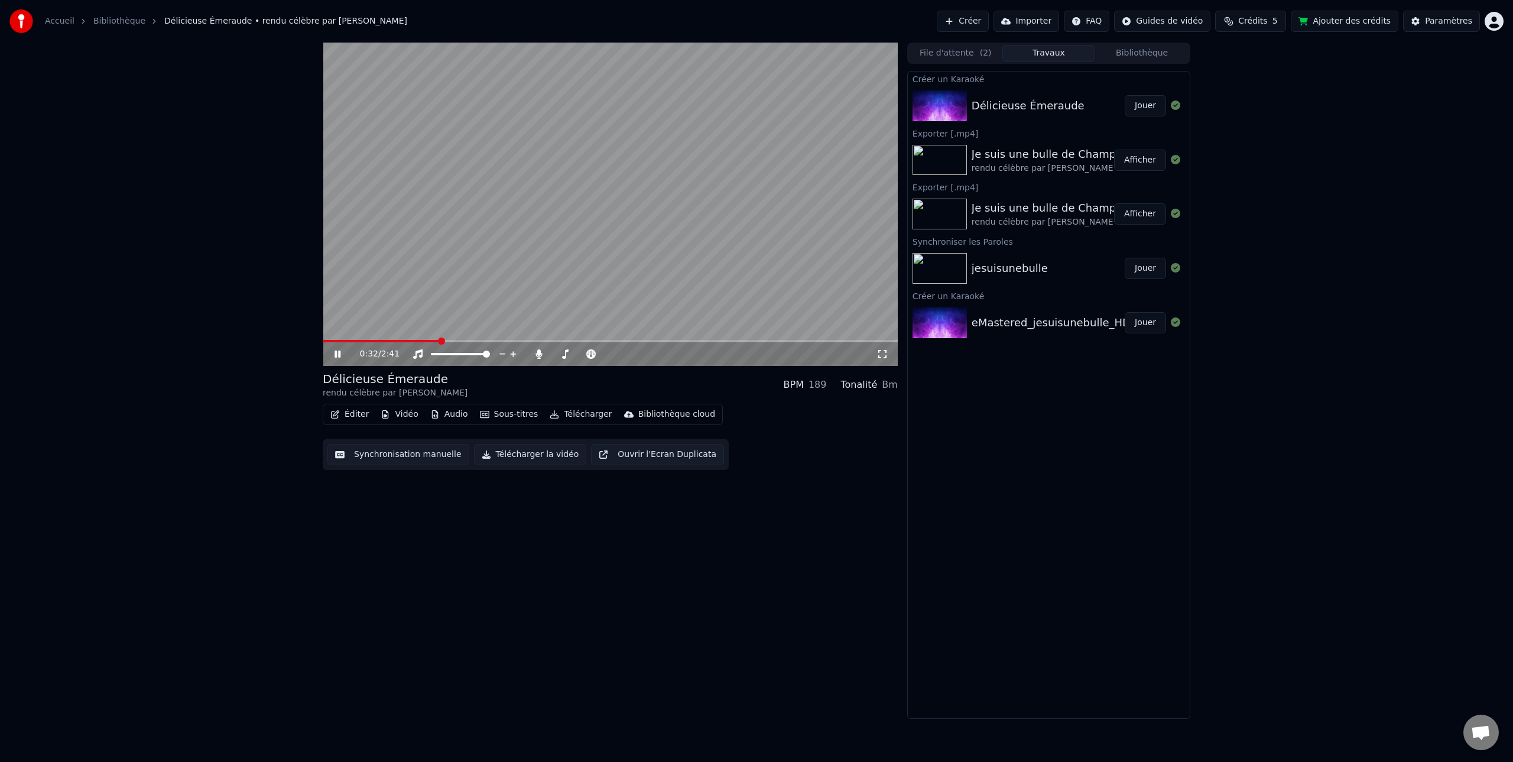
click at [336, 355] on icon at bounding box center [337, 353] width 6 height 7
click at [323, 344] on span at bounding box center [326, 340] width 7 height 7
click at [1142, 106] on button "Jouer" at bounding box center [1144, 105] width 41 height 21
click at [344, 415] on button "Éditer" at bounding box center [350, 414] width 48 height 17
click at [332, 349] on icon at bounding box center [346, 353] width 28 height 9
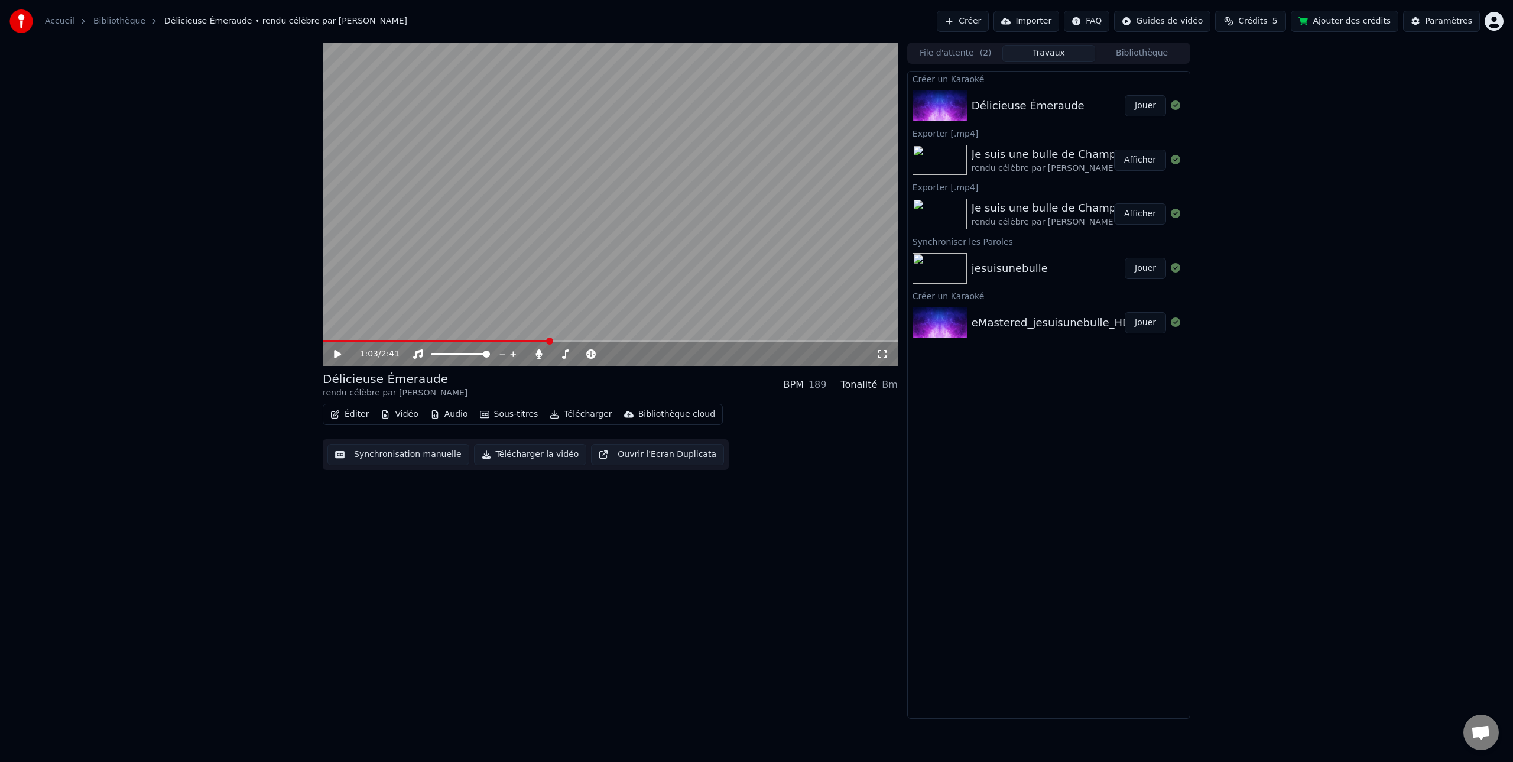
click at [398, 456] on button "Synchronisation manuelle" at bounding box center [398, 454] width 142 height 21
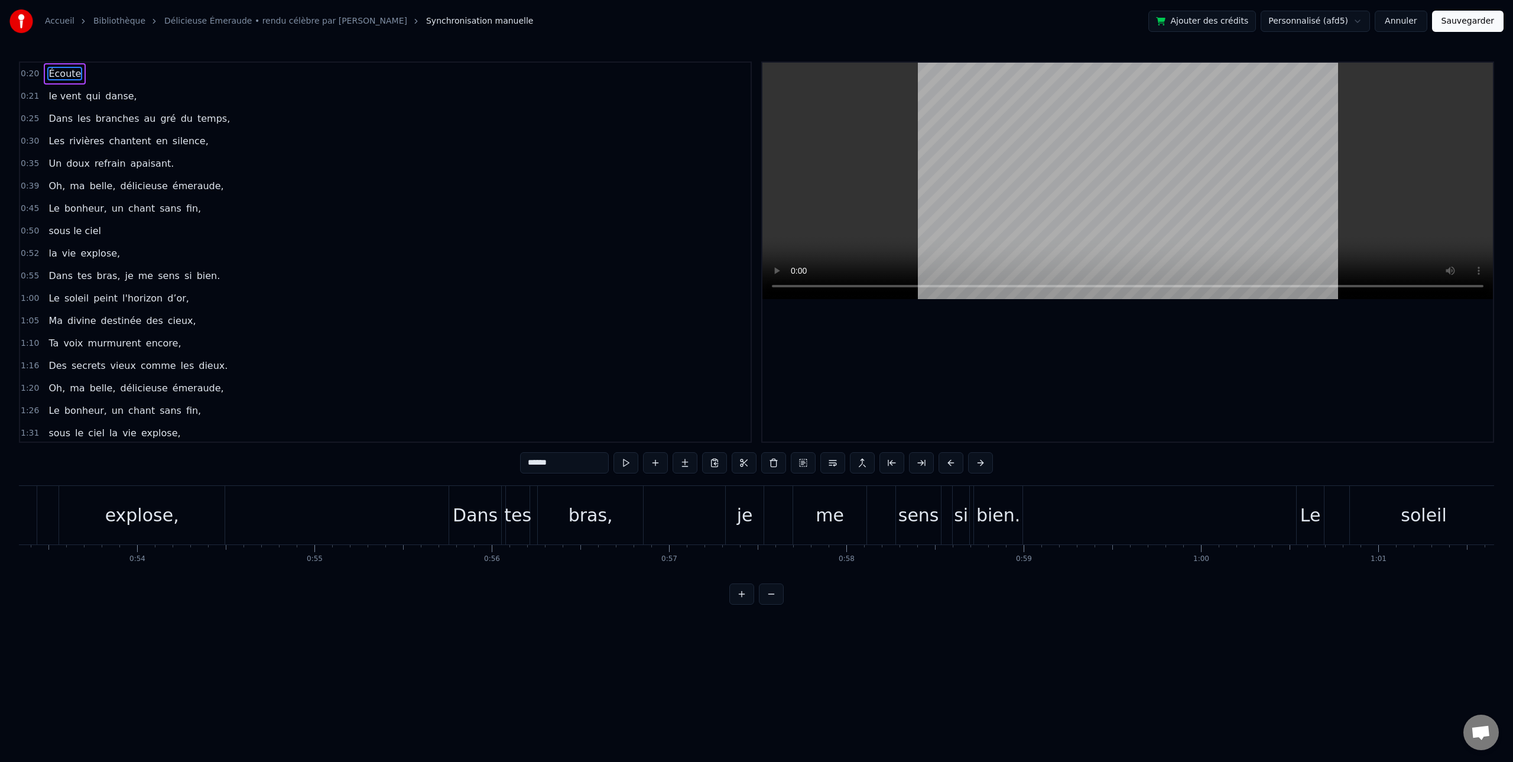
scroll to position [0, 9460]
click at [956, 522] on div "si" at bounding box center [955, 515] width 14 height 27
type input "**"
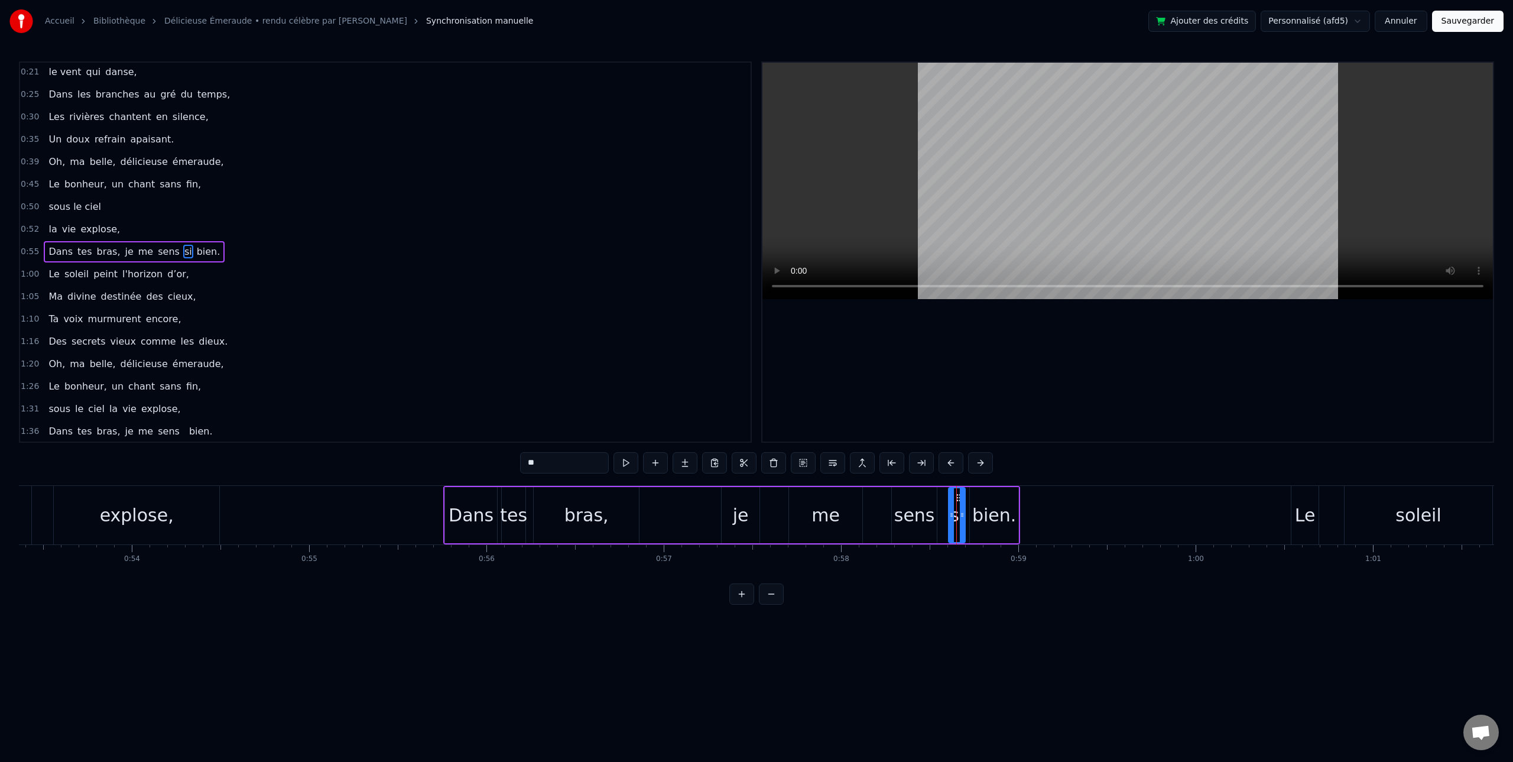
drag, startPoint x: 582, startPoint y: 463, endPoint x: 513, endPoint y: 460, distance: 69.2
click at [513, 460] on div "0:20 Écoute 0:21 le vent qui danse, 0:25 Dans les branches au gré du temps, 0:3…" at bounding box center [756, 332] width 1475 height 543
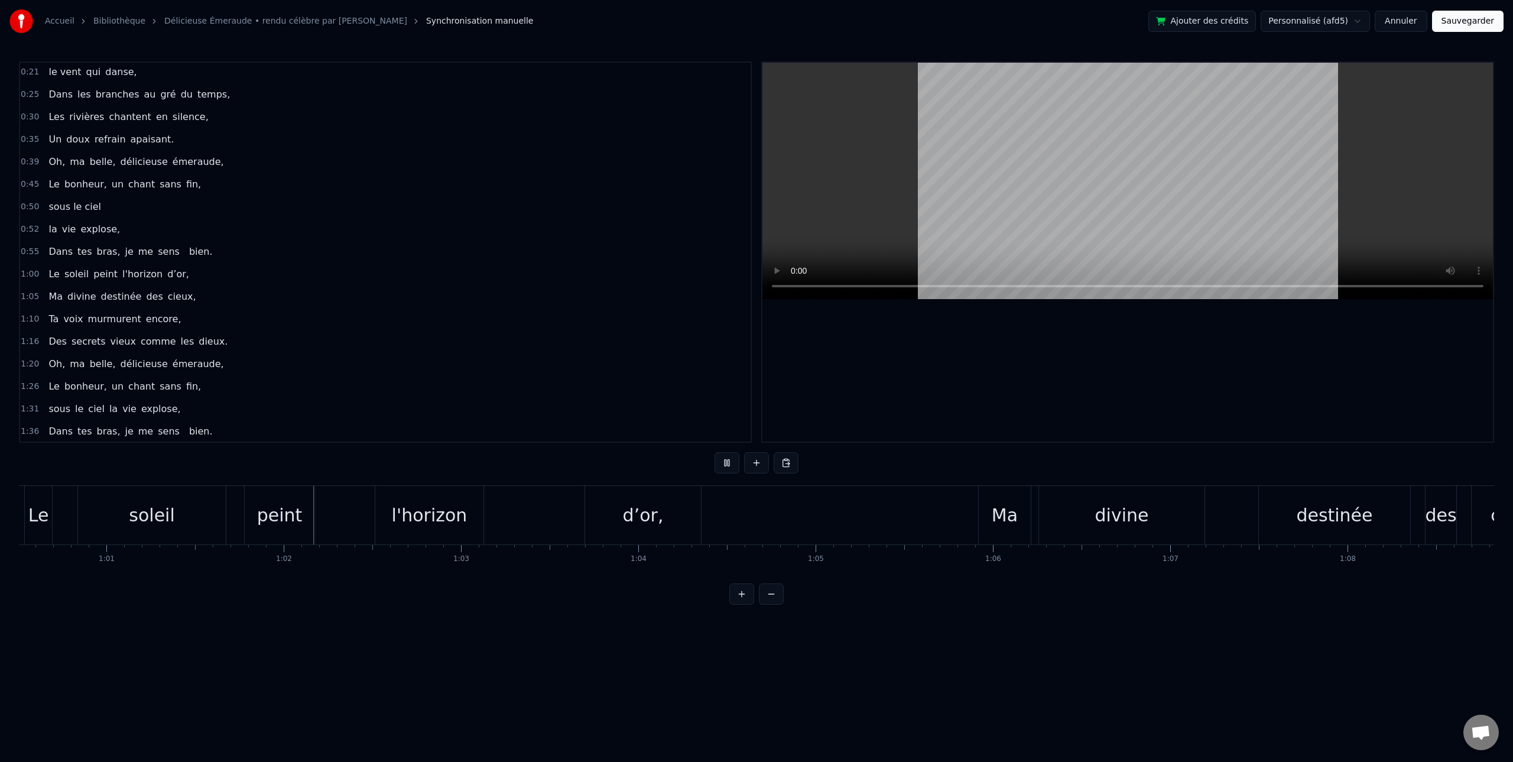
scroll to position [0, 10852]
drag, startPoint x: 728, startPoint y: 467, endPoint x: 703, endPoint y: 476, distance: 26.9
click at [728, 467] on button at bounding box center [726, 462] width 25 height 21
click at [905, 513] on div "Dans tes bras, je me sens bien." at bounding box center [760, 515] width 577 height 58
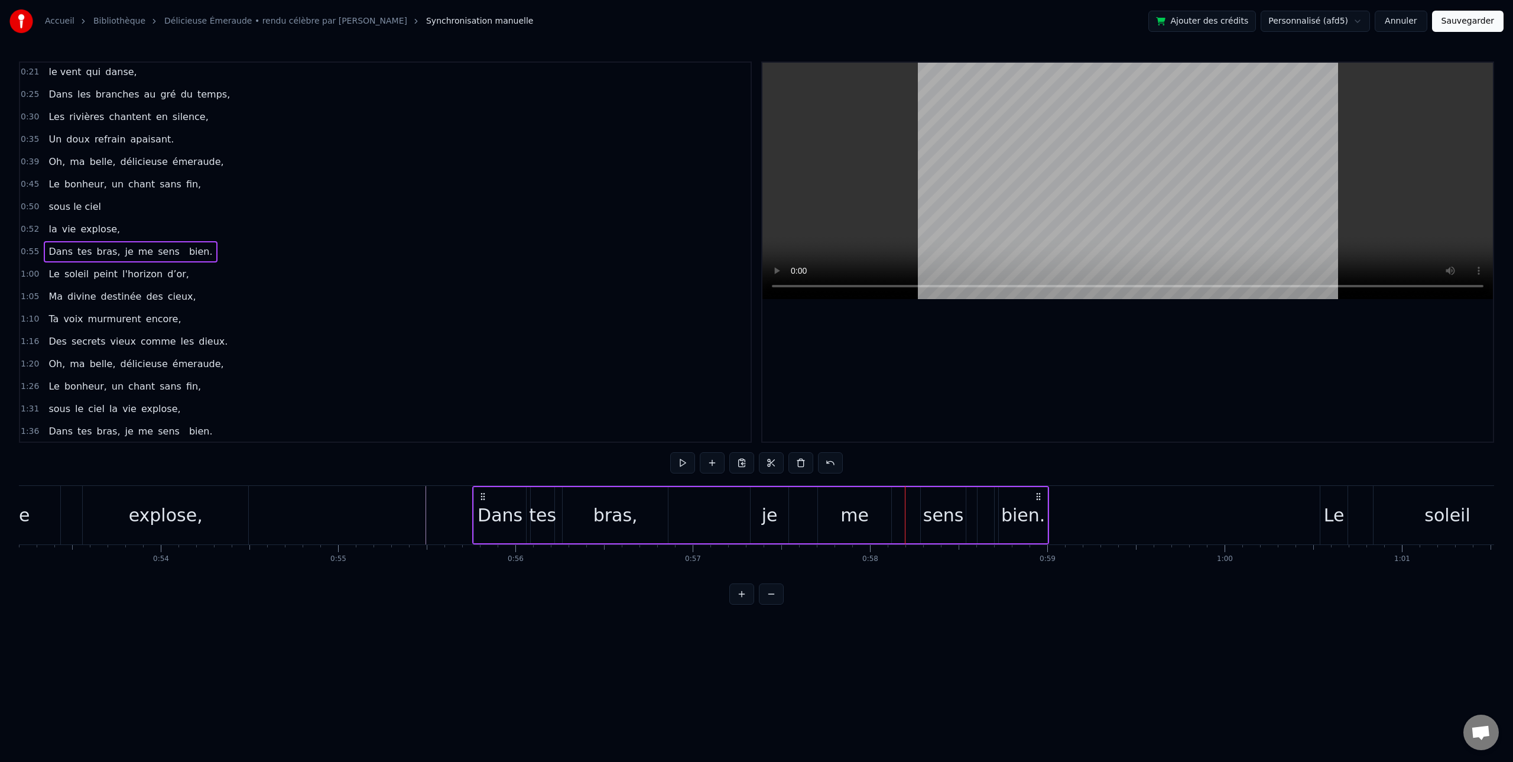
click at [878, 515] on div "me" at bounding box center [854, 515] width 73 height 56
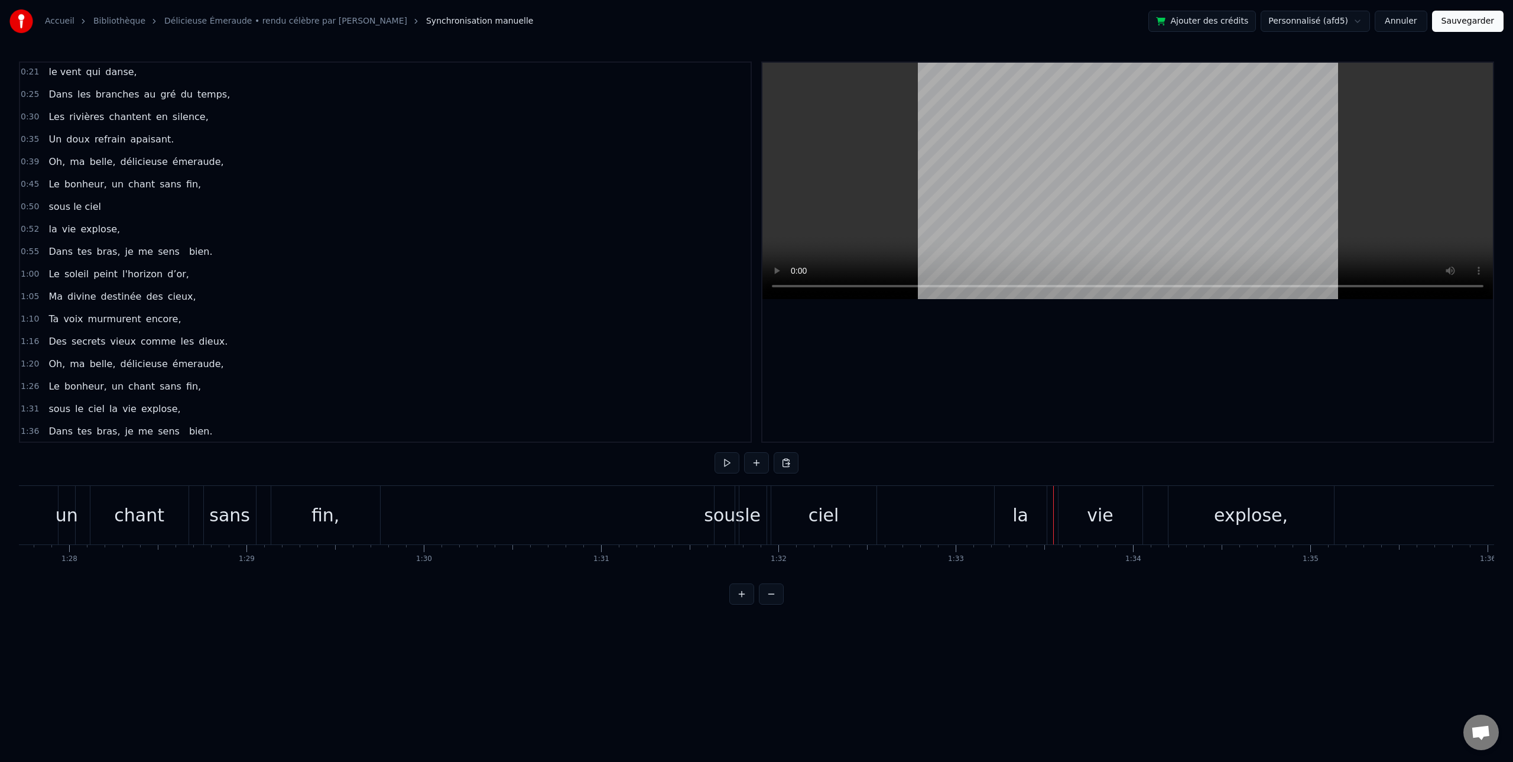
scroll to position [0, 15509]
click at [721, 457] on button at bounding box center [726, 462] width 25 height 21
click at [722, 460] on button at bounding box center [726, 462] width 25 height 21
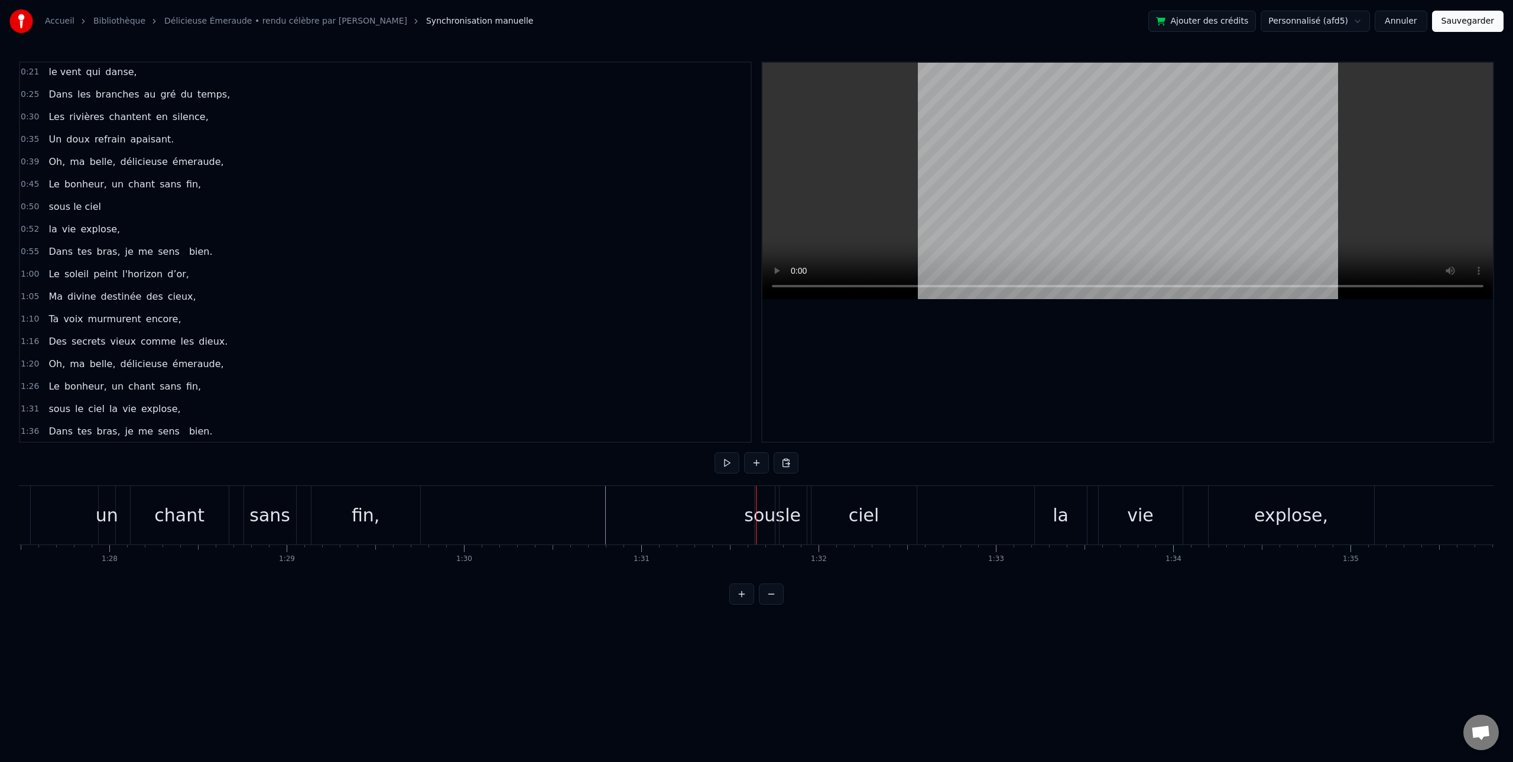
click at [722, 460] on button at bounding box center [726, 462] width 25 height 21
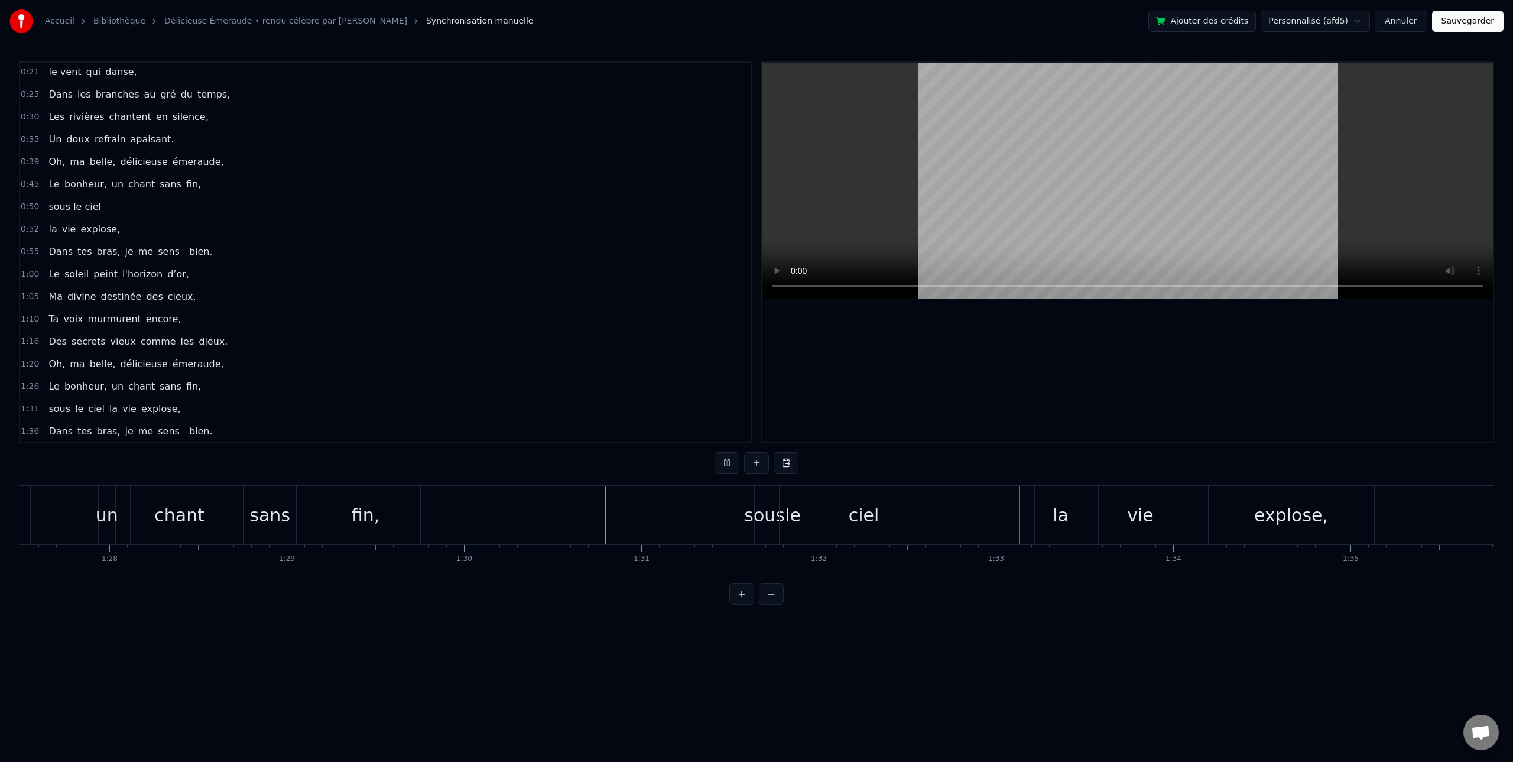
click at [722, 460] on button at bounding box center [726, 462] width 25 height 21
click at [856, 521] on div "ciel" at bounding box center [864, 515] width 31 height 27
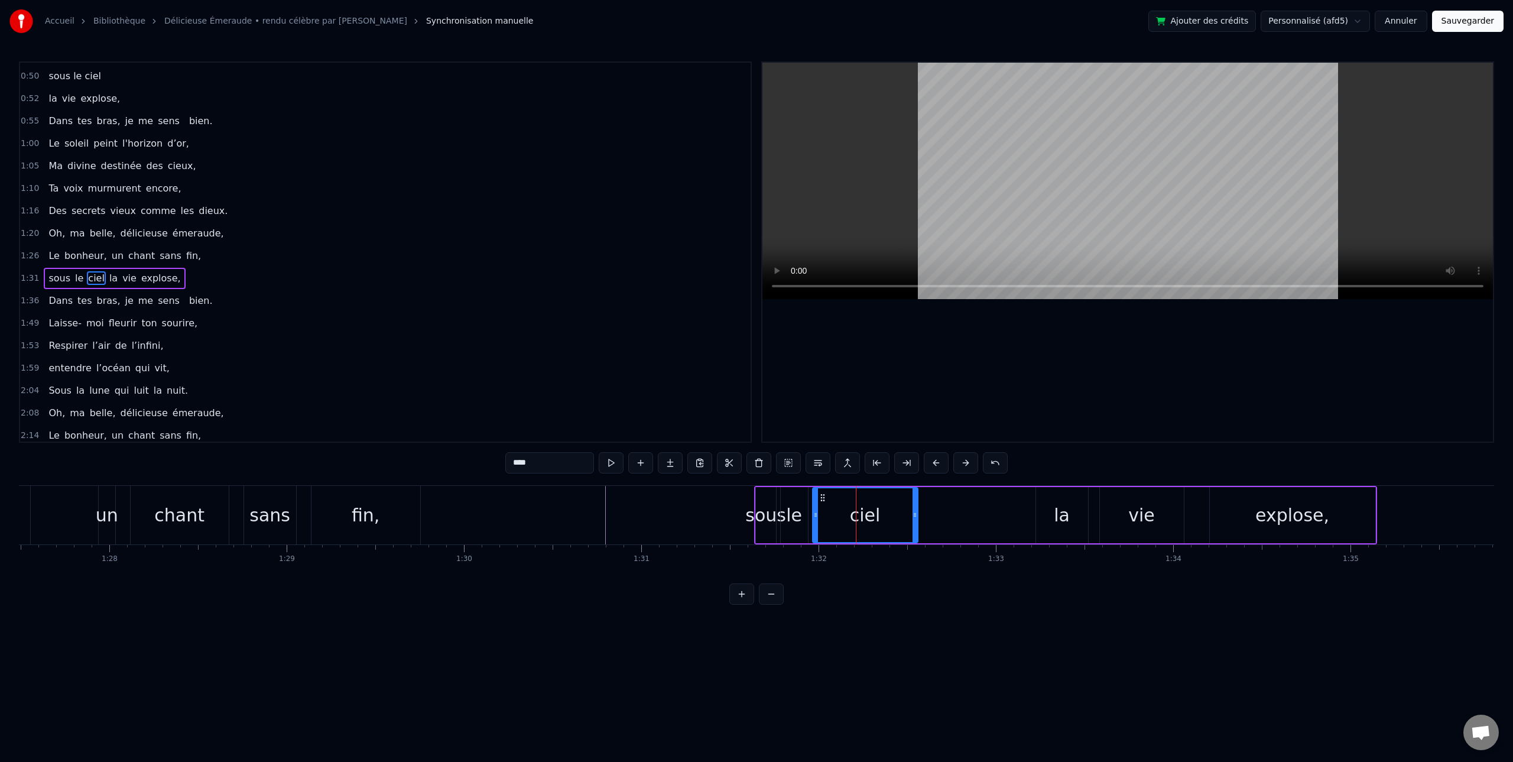
scroll to position [181, 0]
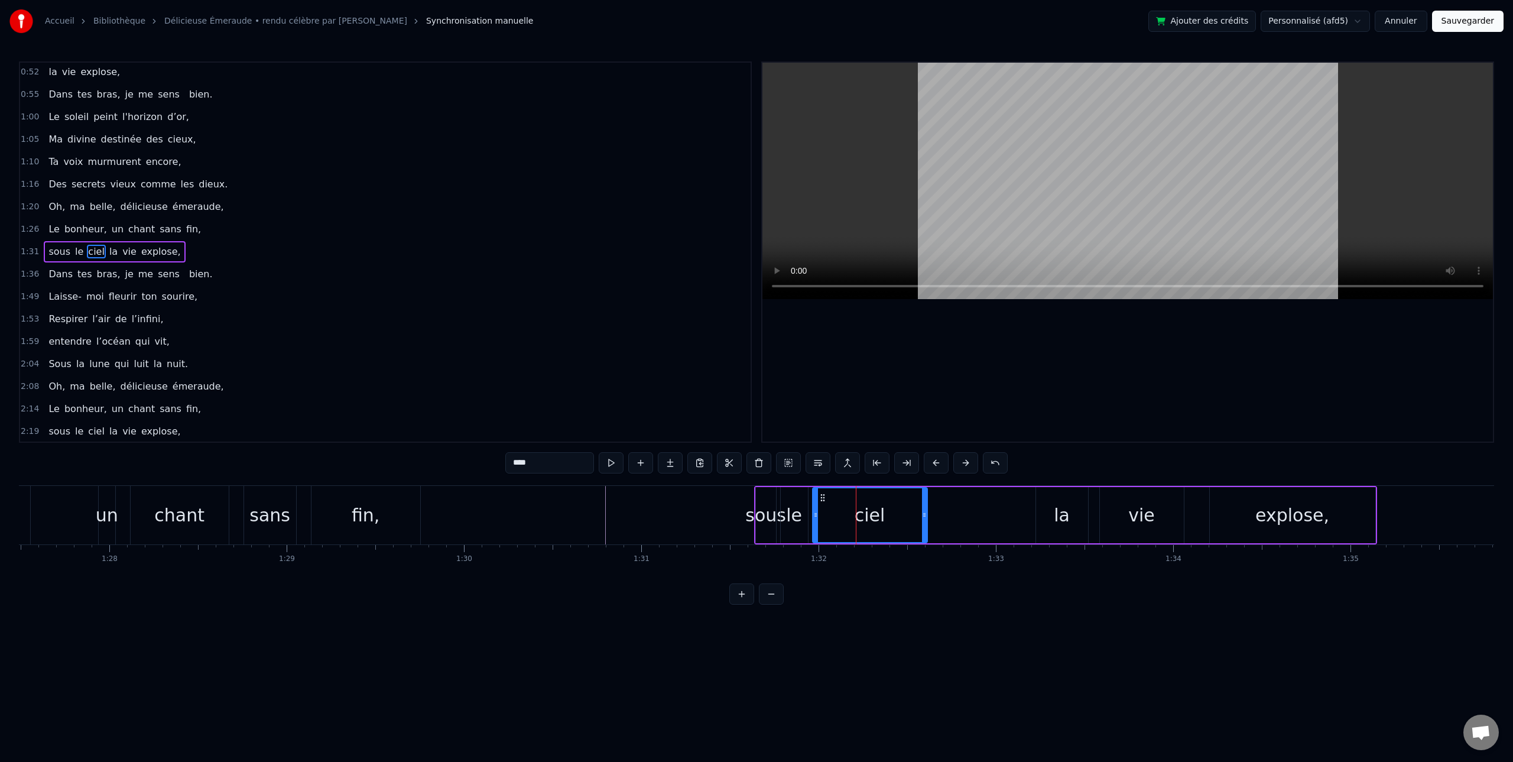
drag, startPoint x: 916, startPoint y: 517, endPoint x: 925, endPoint y: 518, distance: 9.5
click at [925, 518] on icon at bounding box center [924, 514] width 5 height 9
drag, startPoint x: 815, startPoint y: 516, endPoint x: 826, endPoint y: 517, distance: 10.7
click at [827, 517] on icon at bounding box center [829, 514] width 5 height 9
click at [798, 519] on div "le" at bounding box center [794, 515] width 16 height 27
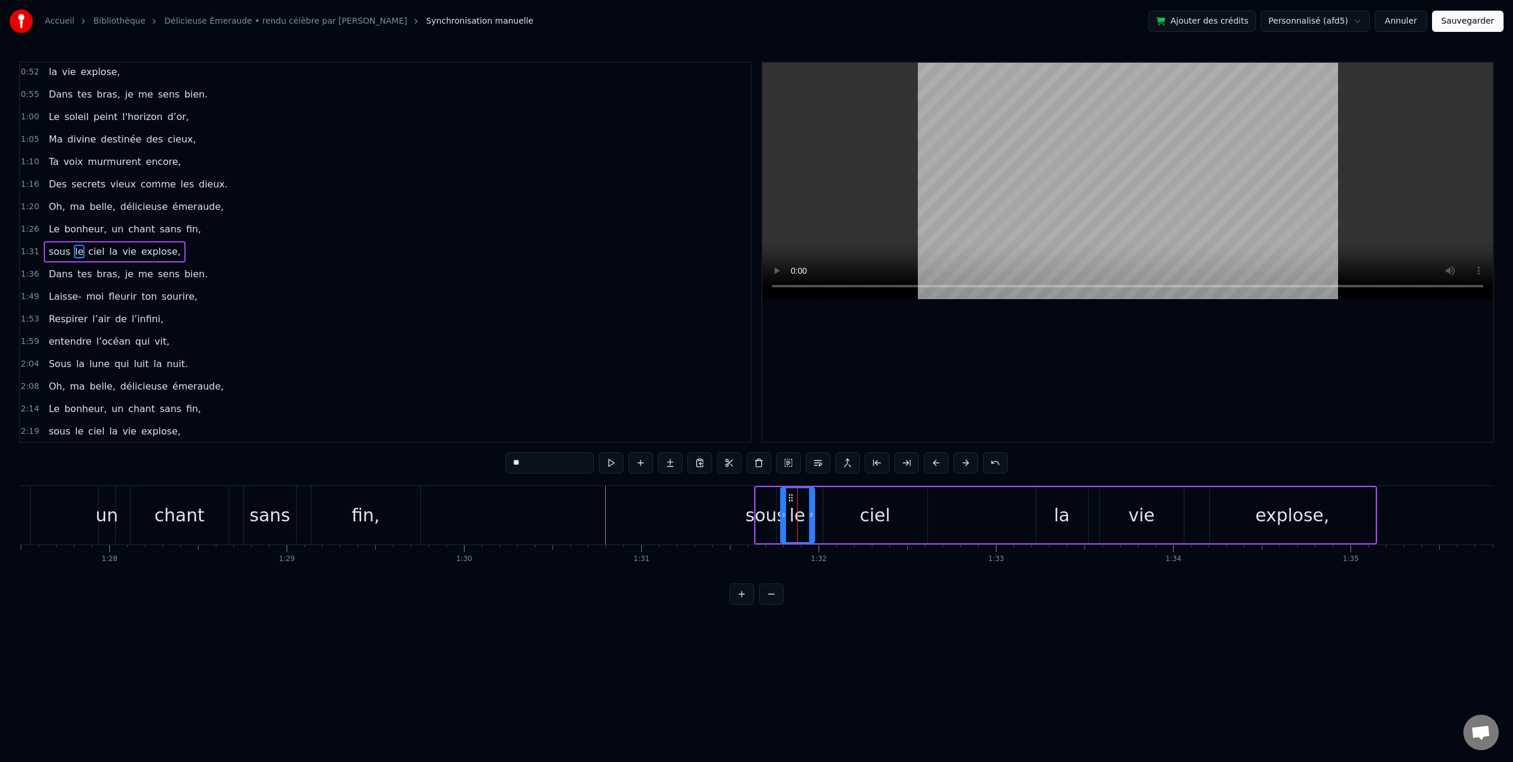
click at [813, 514] on icon at bounding box center [811, 514] width 5 height 9
drag, startPoint x: 785, startPoint y: 515, endPoint x: 795, endPoint y: 515, distance: 10.7
click at [791, 515] on icon at bounding box center [788, 514] width 5 height 9
click at [775, 515] on div "sous" at bounding box center [765, 515] width 41 height 27
type input "****"
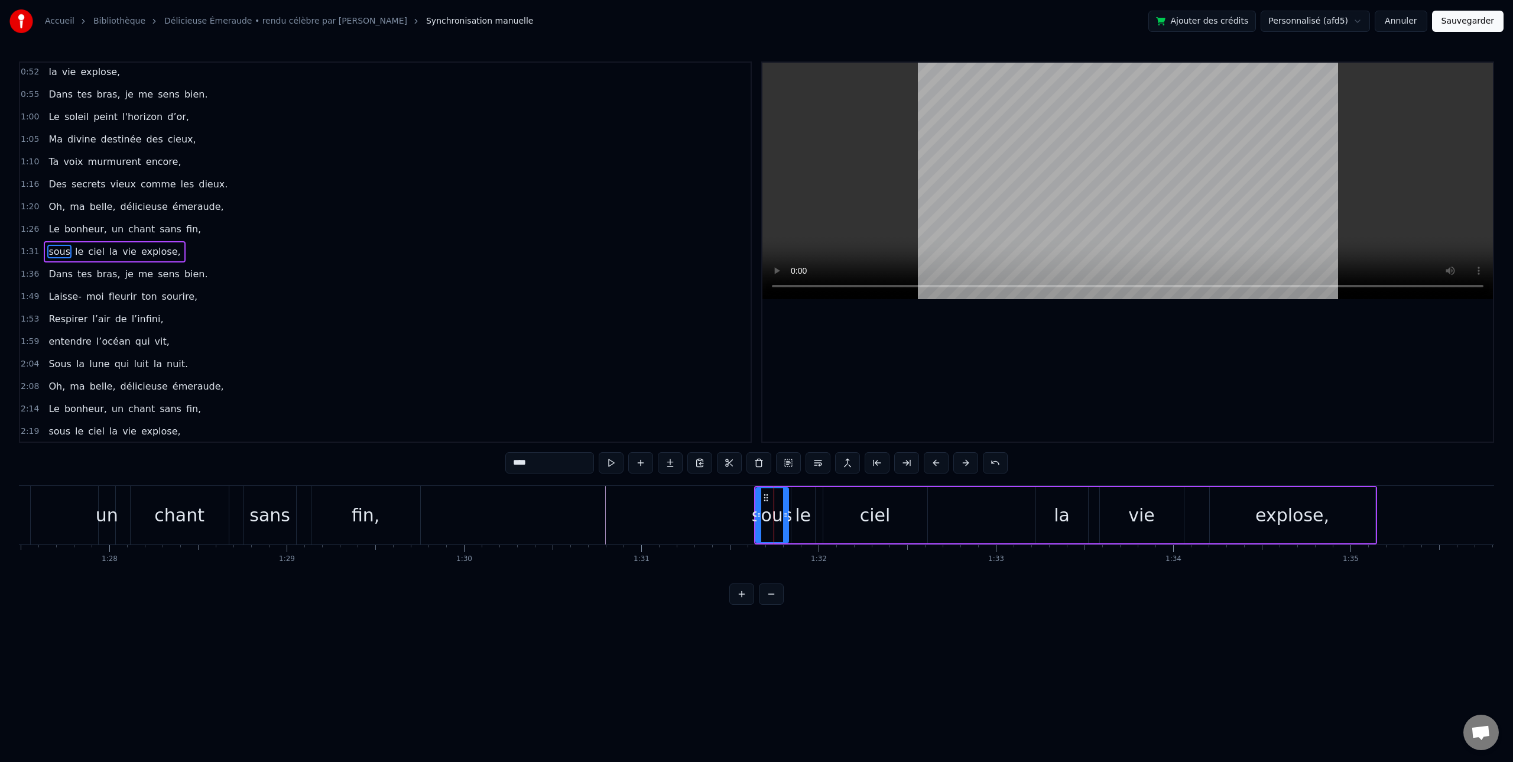
drag, startPoint x: 772, startPoint y: 513, endPoint x: 785, endPoint y: 514, distance: 12.5
click at [785, 514] on icon at bounding box center [785, 514] width 5 height 9
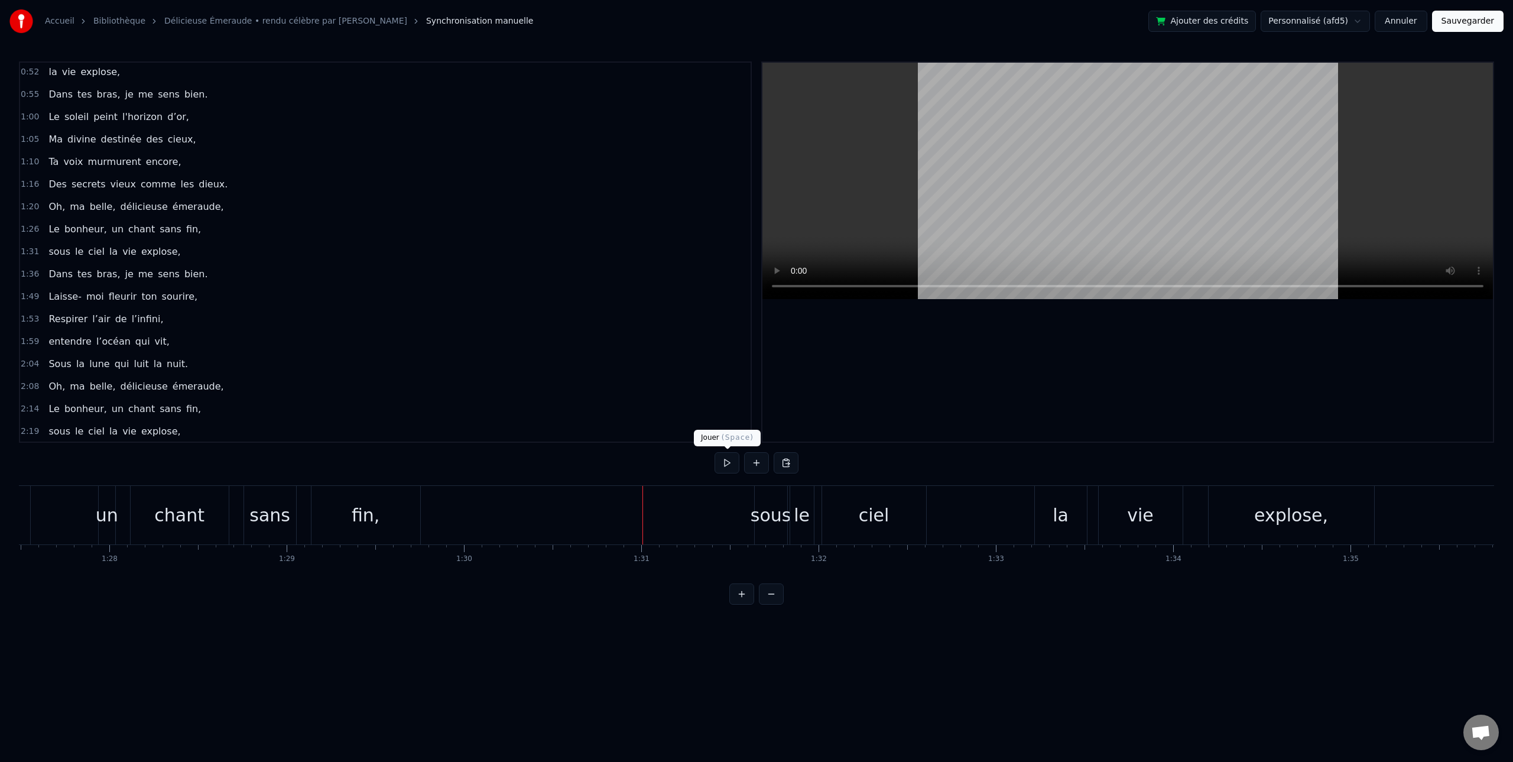
click at [726, 459] on button at bounding box center [726, 462] width 25 height 21
click at [891, 513] on div "la" at bounding box center [888, 515] width 16 height 27
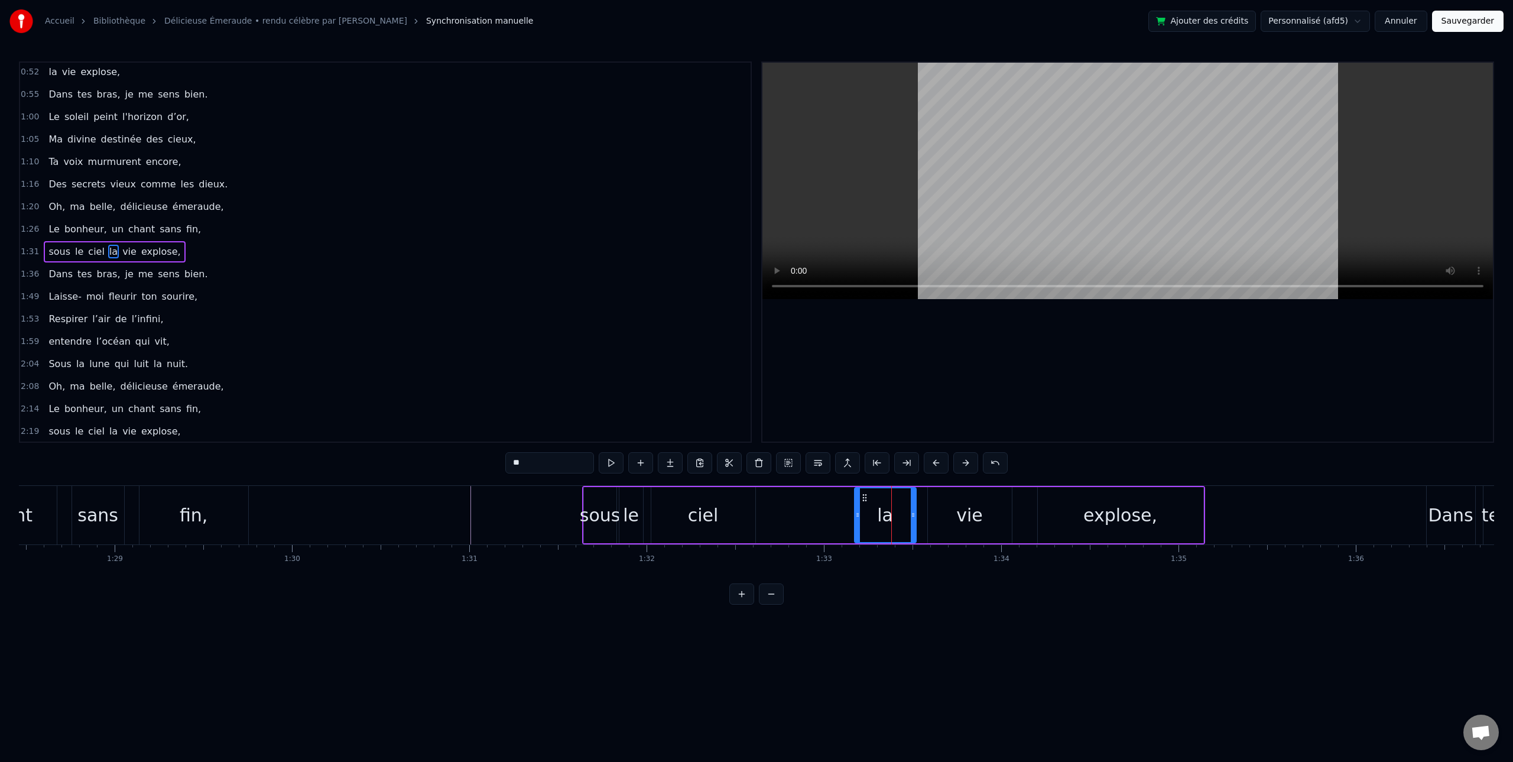
drag, startPoint x: 867, startPoint y: 516, endPoint x: 857, endPoint y: 516, distance: 9.5
click at [857, 516] on icon at bounding box center [857, 514] width 5 height 9
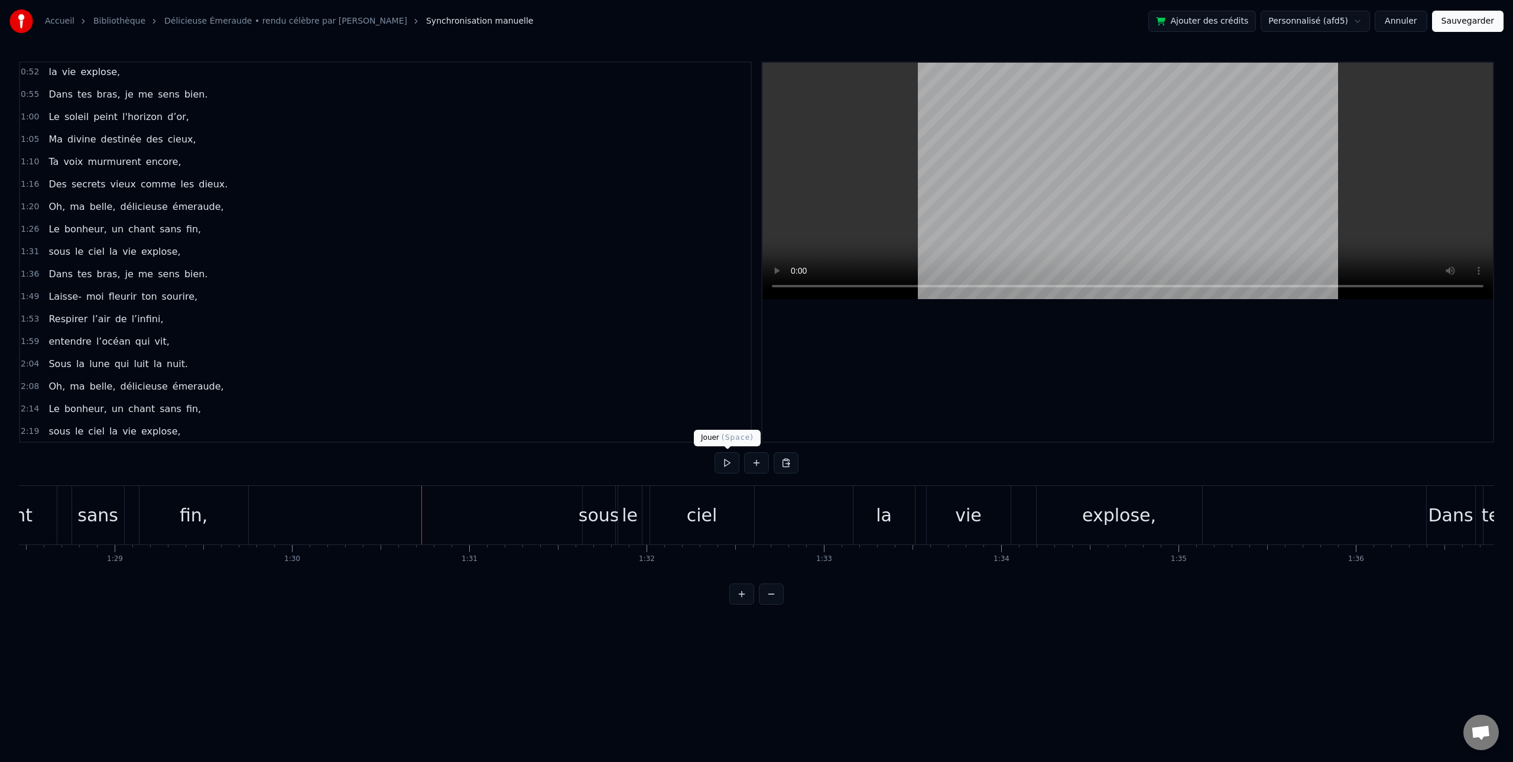
click at [729, 464] on button at bounding box center [726, 462] width 25 height 21
click at [731, 464] on button at bounding box center [726, 462] width 25 height 21
click at [389, 510] on div at bounding box center [389, 515] width 1 height 58
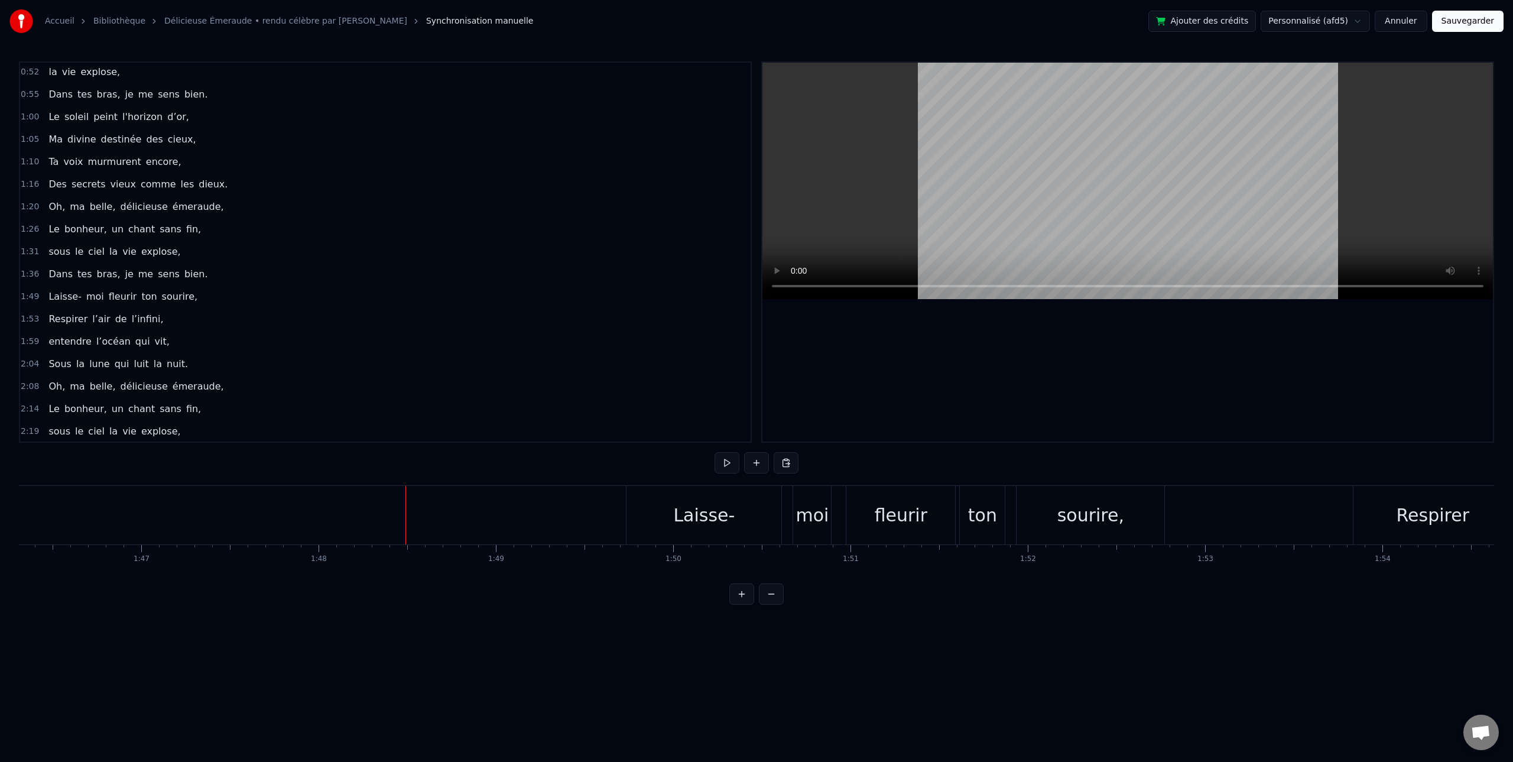
click at [405, 509] on div at bounding box center [405, 515] width 1 height 58
click at [639, 506] on div "Laisse-" at bounding box center [703, 515] width 155 height 58
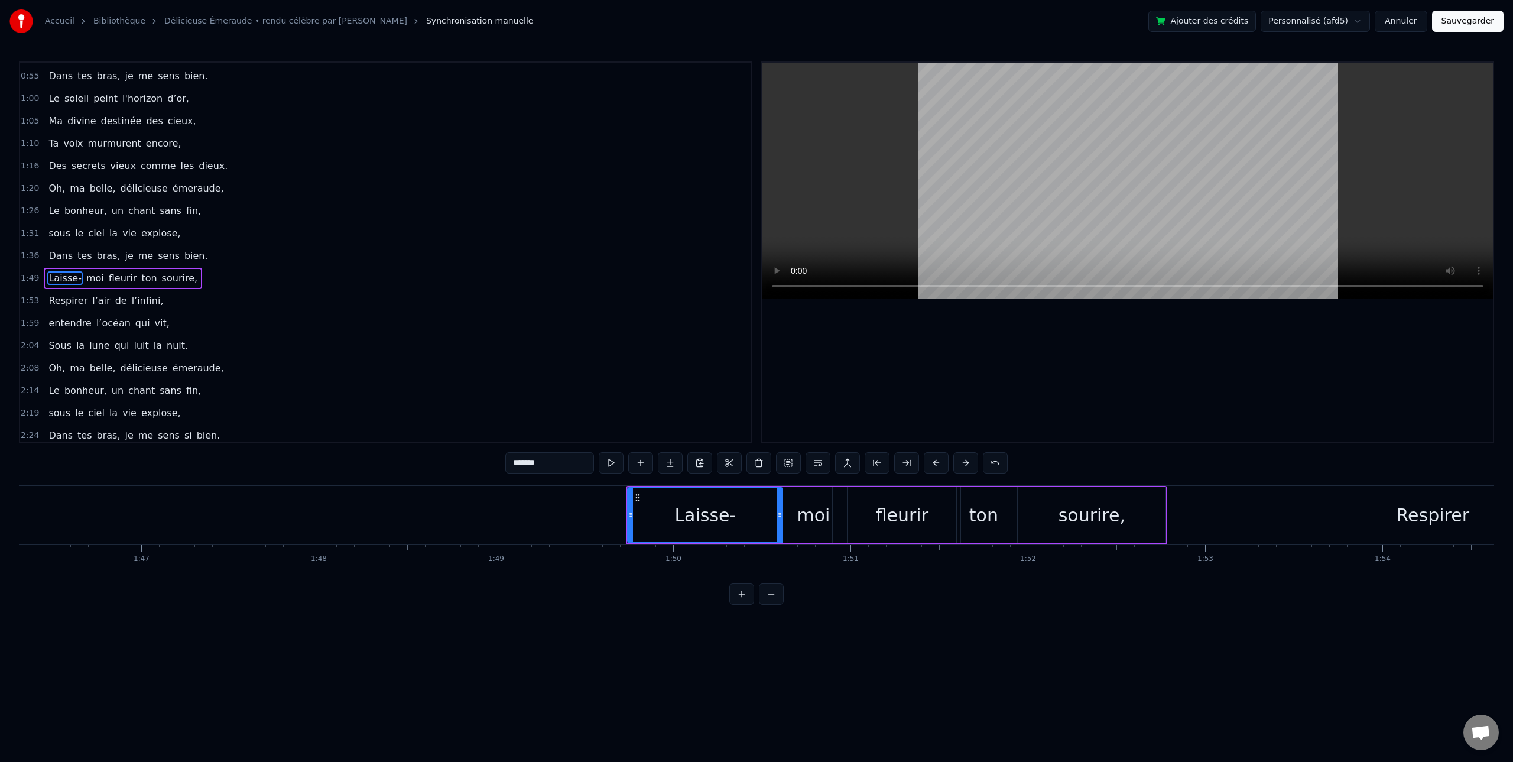
scroll to position [205, 0]
click at [962, 463] on button at bounding box center [965, 462] width 25 height 21
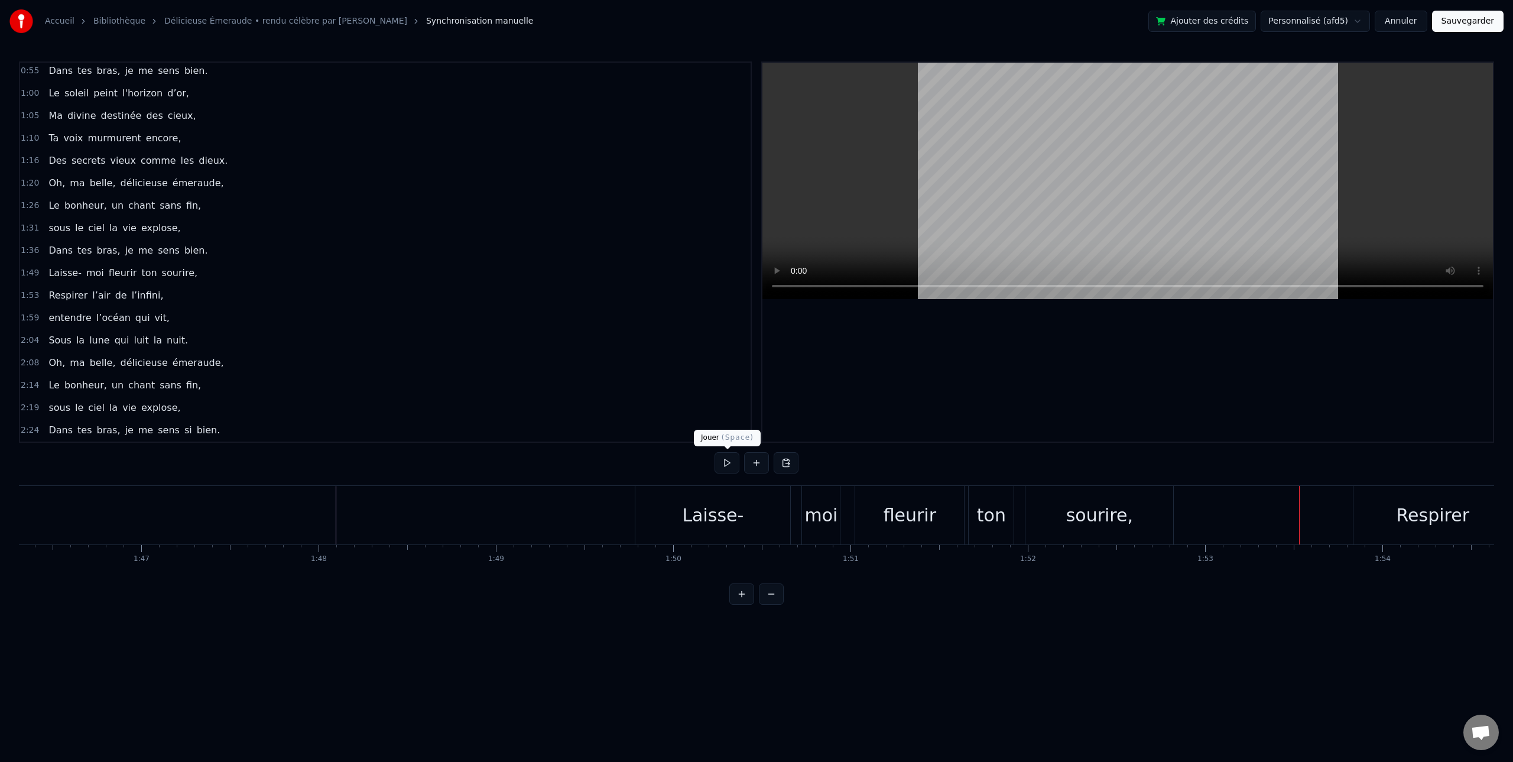
click at [724, 461] on button at bounding box center [726, 462] width 25 height 21
click at [524, 520] on div "sous" at bounding box center [525, 515] width 41 height 27
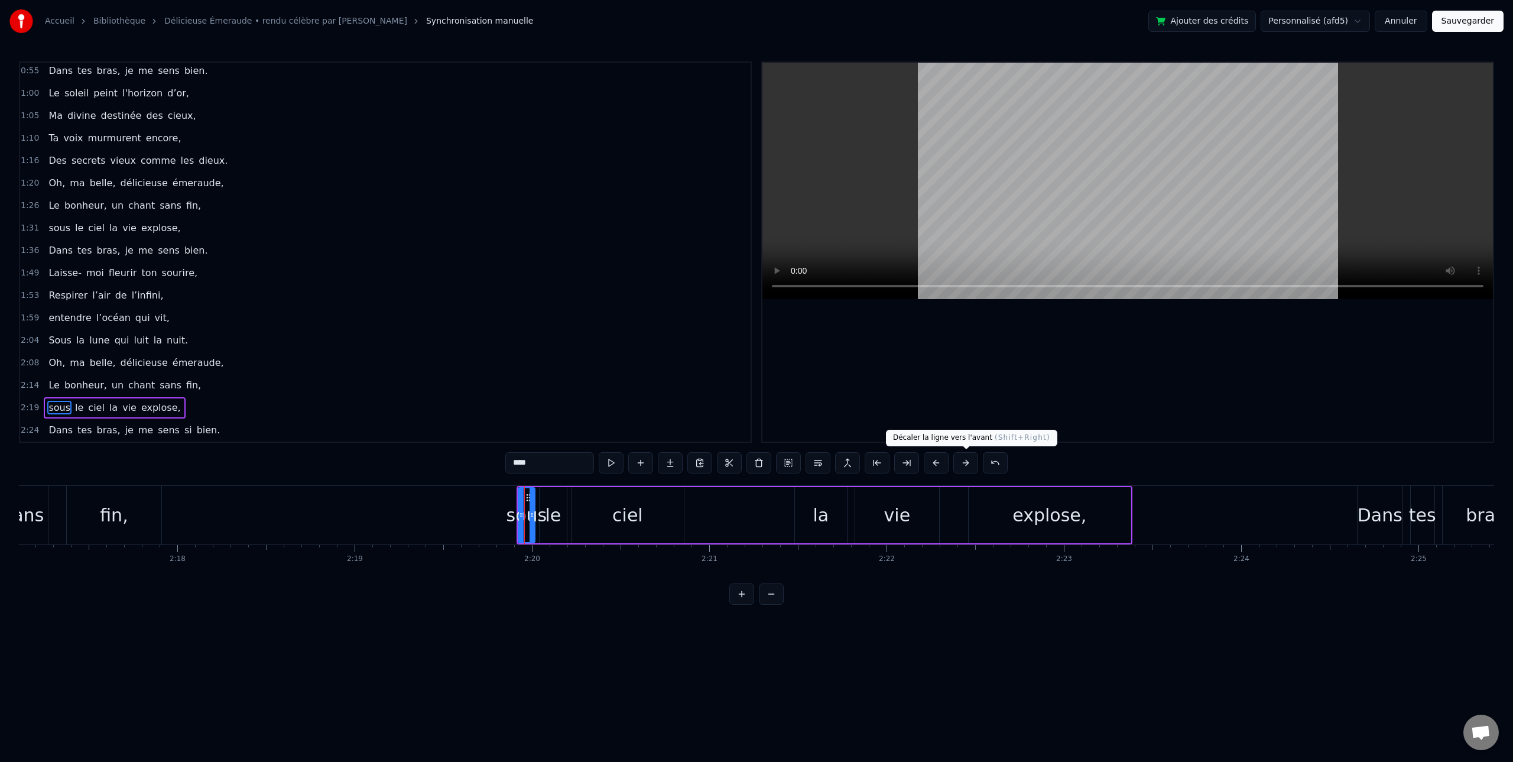
click at [961, 463] on button at bounding box center [965, 462] width 25 height 21
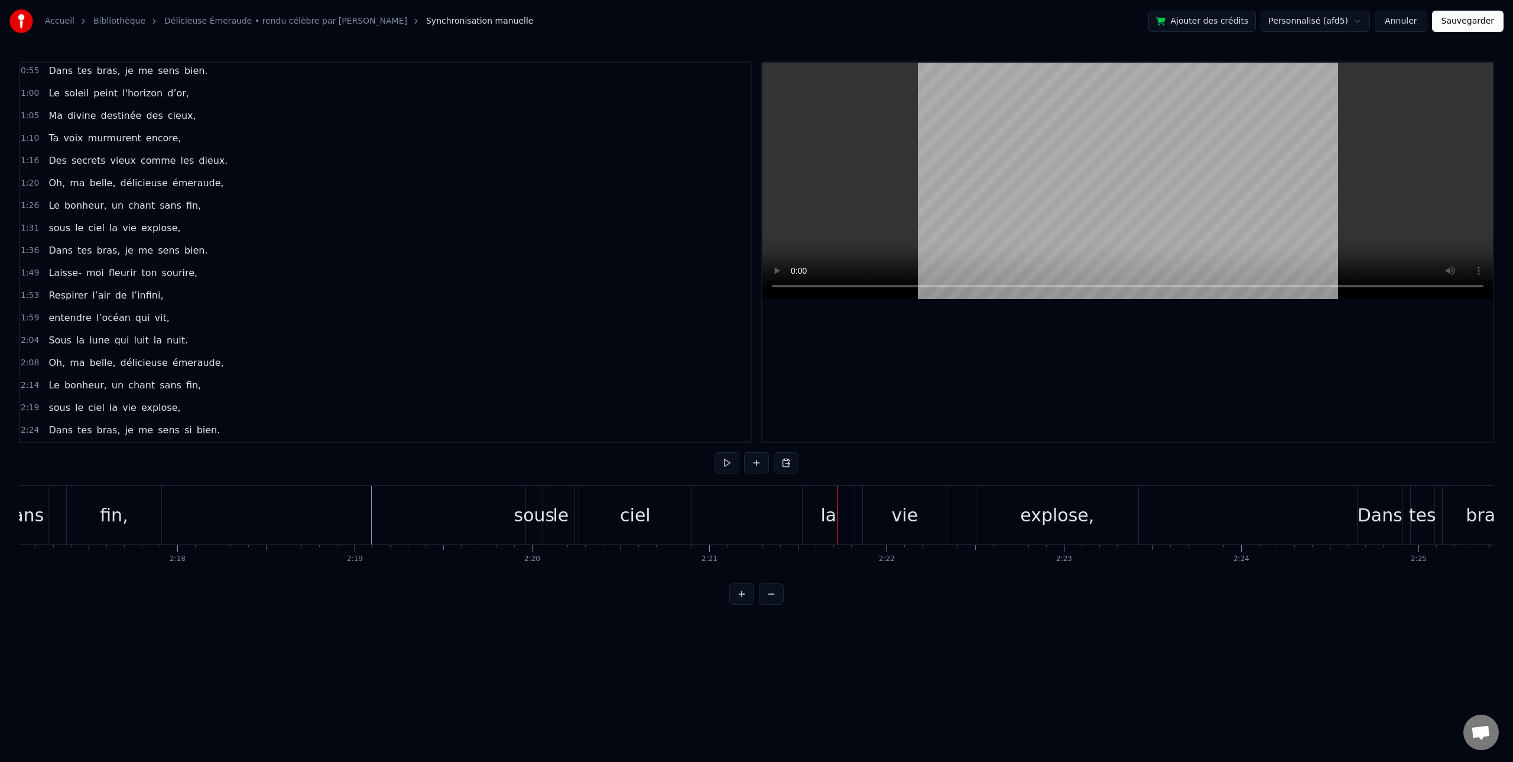
click at [535, 515] on div at bounding box center [535, 515] width 1 height 58
click at [535, 511] on div at bounding box center [535, 515] width 1 height 58
click at [554, 509] on div "le" at bounding box center [560, 515] width 16 height 27
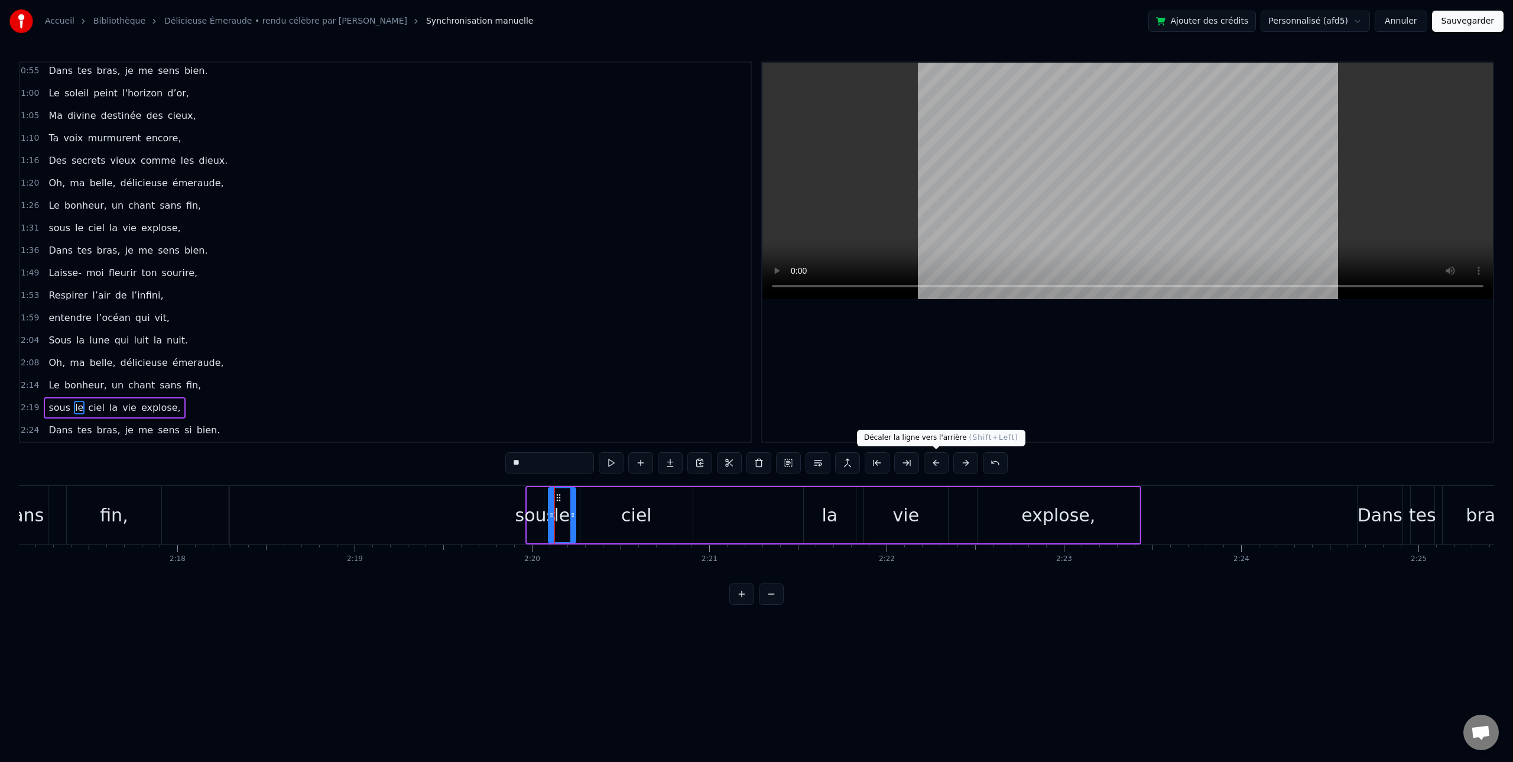
click at [932, 462] on button at bounding box center [936, 462] width 25 height 21
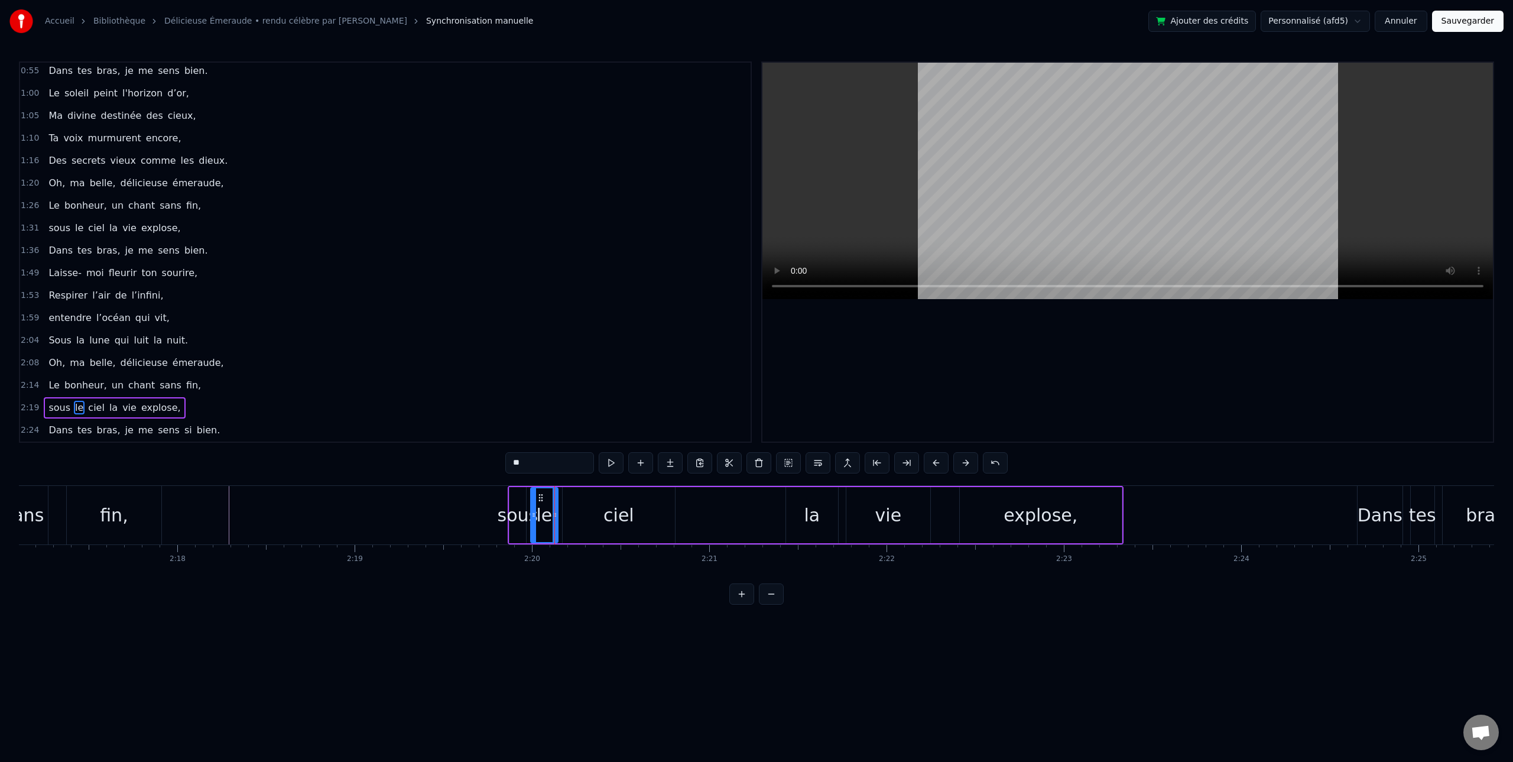
click at [932, 462] on button at bounding box center [936, 462] width 25 height 21
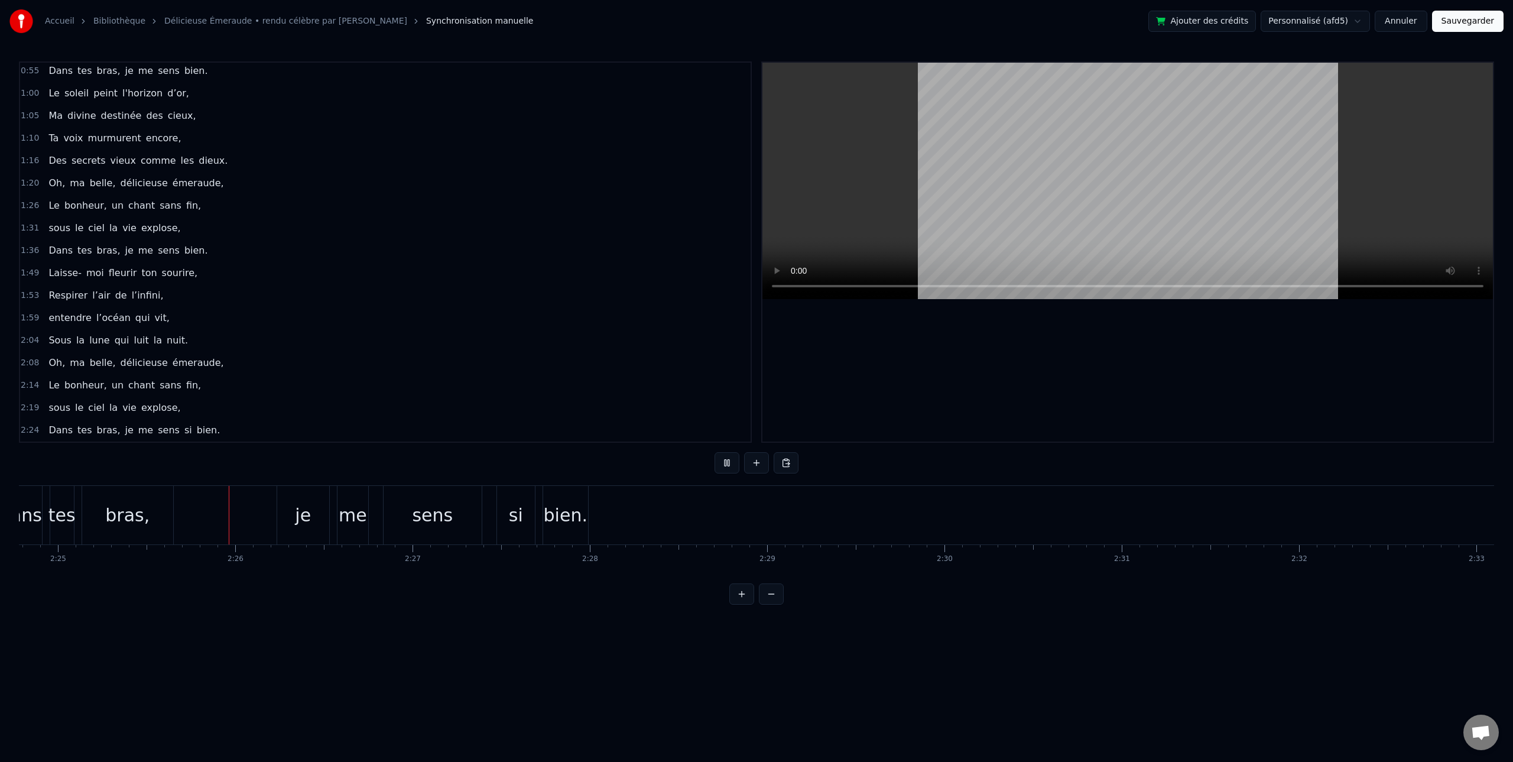
scroll to position [0, 25696]
click at [1459, 21] on button "Sauvegarder" at bounding box center [1467, 21] width 71 height 21
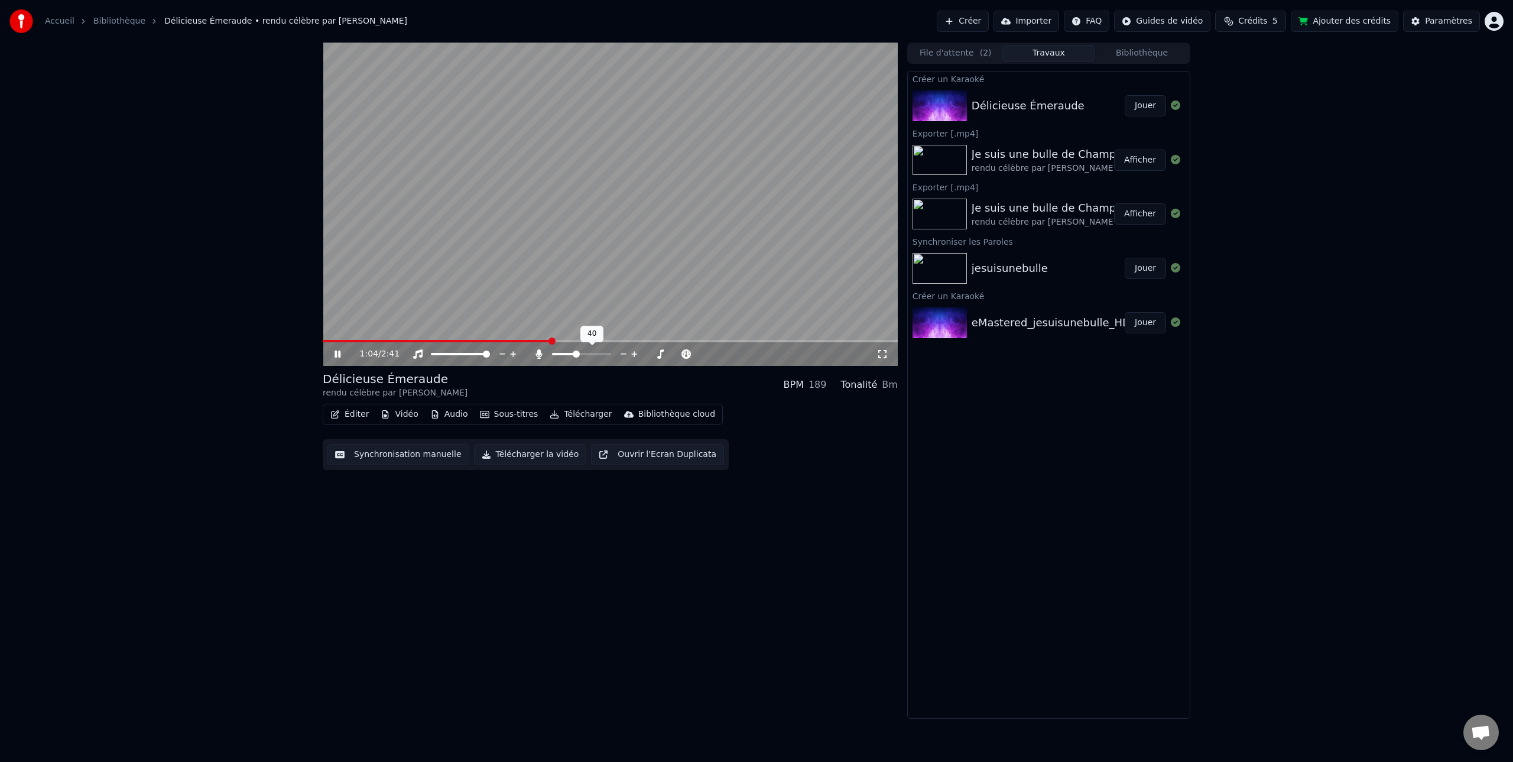
click at [575, 352] on span at bounding box center [576, 353] width 7 height 7
click at [534, 455] on button "Télécharger la vidéo" at bounding box center [530, 454] width 113 height 21
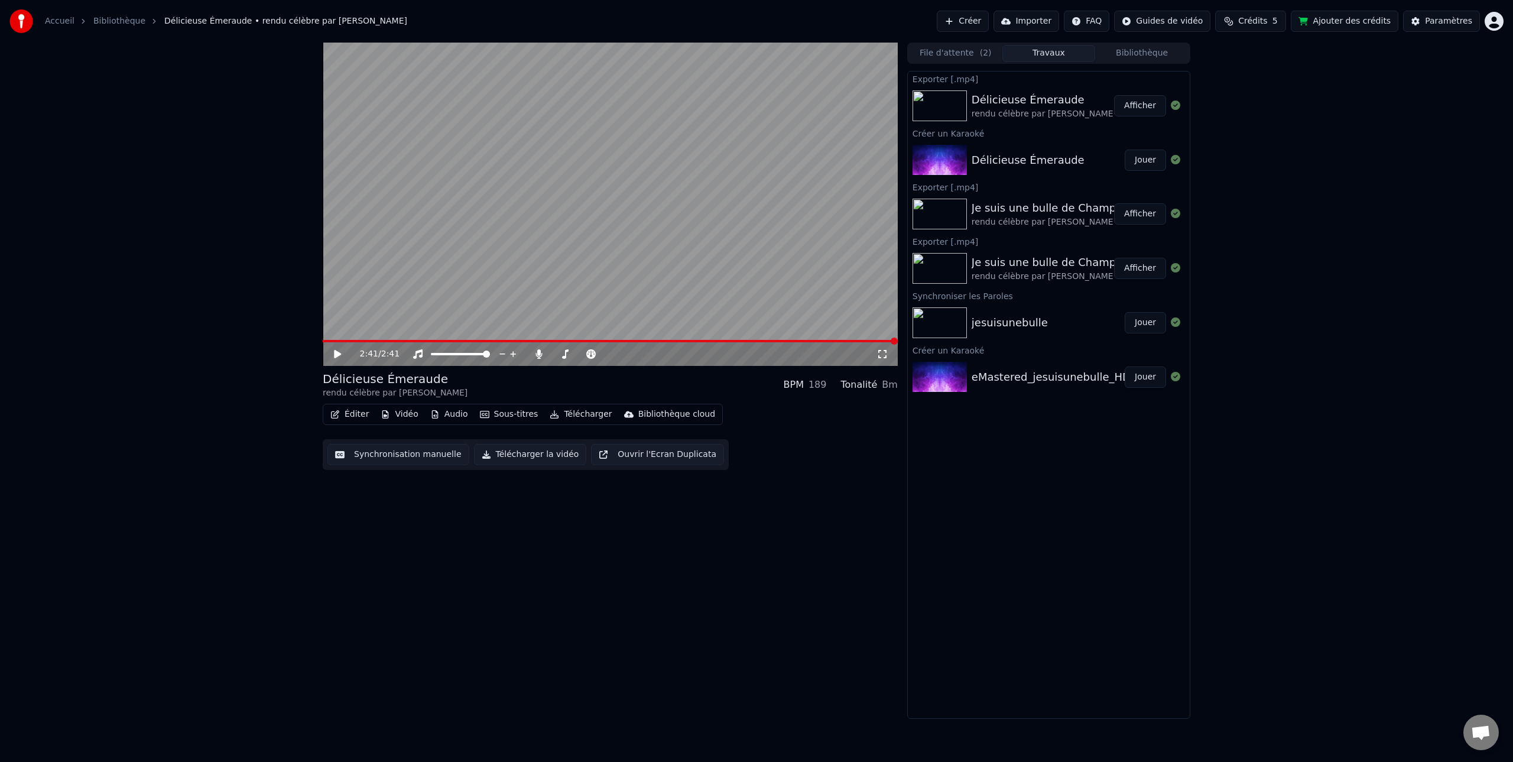
click at [1140, 107] on button "Afficher" at bounding box center [1140, 105] width 52 height 21
